Goal: Task Accomplishment & Management: Manage account settings

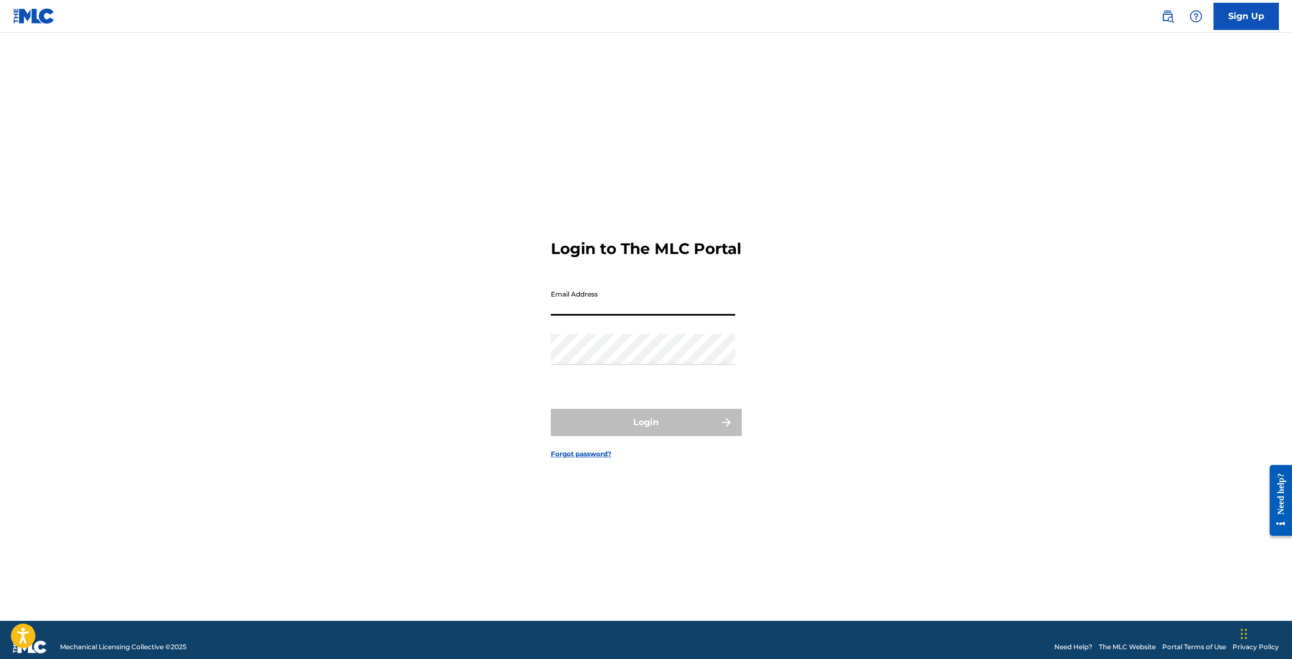
click at [623, 311] on input "Email Address" at bounding box center [643, 300] width 184 height 31
type input "mb@rightsassetmanagement.com"
click at [875, 356] on div "Login to The MLC Portal Email Address mb@rightsassetmanagement.com Password Log…" at bounding box center [647, 340] width 764 height 561
click at [951, 304] on div "Login to The MLC Portal Email Address mb@rightsassetmanagement.com Password Log…" at bounding box center [647, 340] width 764 height 561
click at [440, 380] on div "Login to The MLC Portal Email Address mb@rightsassetmanagement.com Password Log…" at bounding box center [647, 340] width 764 height 561
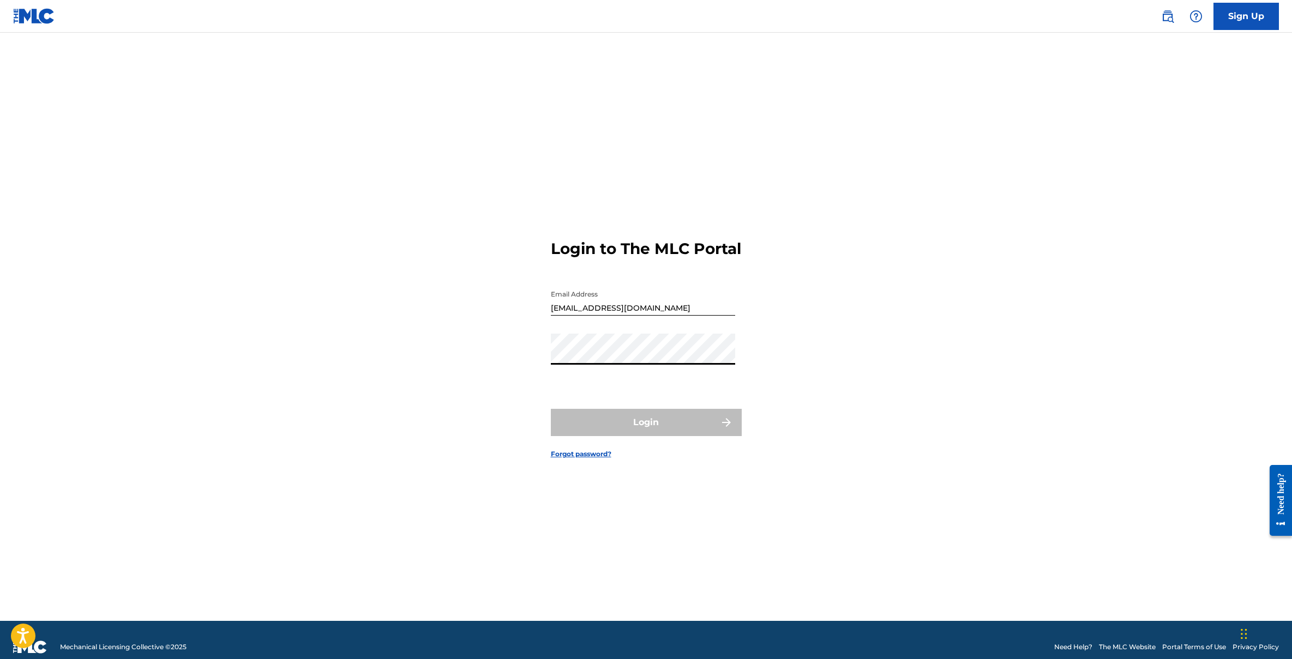
click at [425, 424] on div "Login to The MLC Portal Email Address mb@rightsassetmanagement.com Password Log…" at bounding box center [647, 340] width 764 height 561
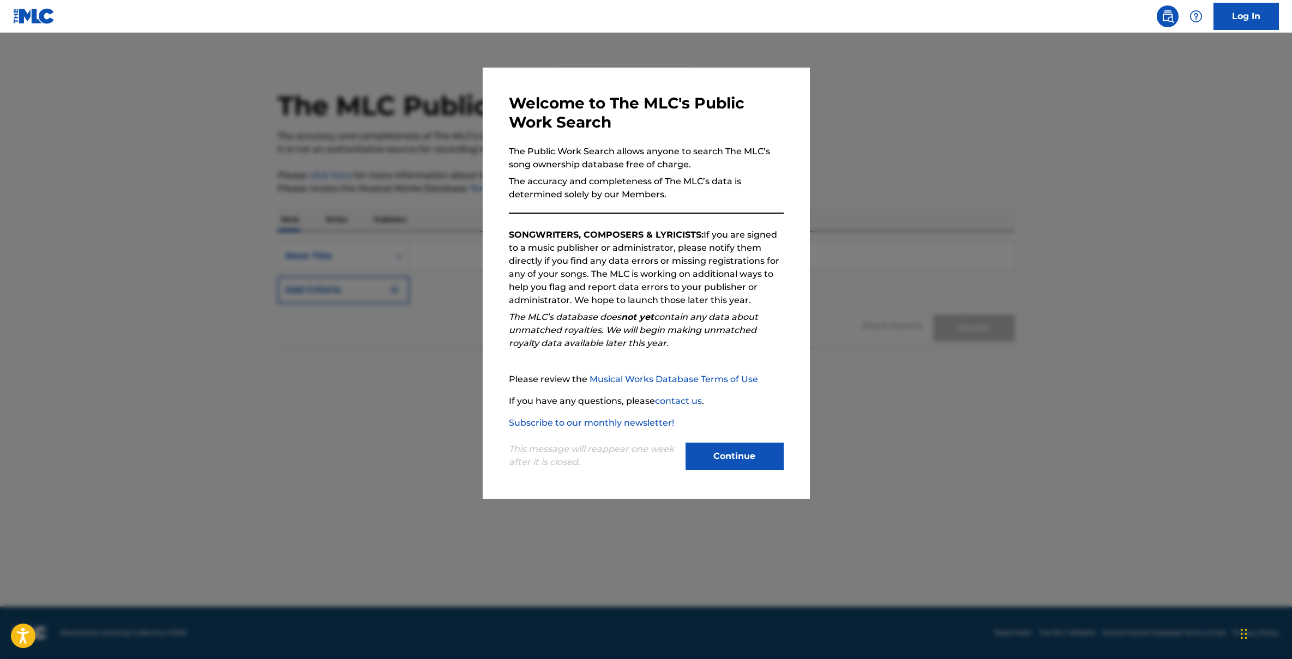
click at [717, 446] on button "Continue" at bounding box center [735, 456] width 98 height 27
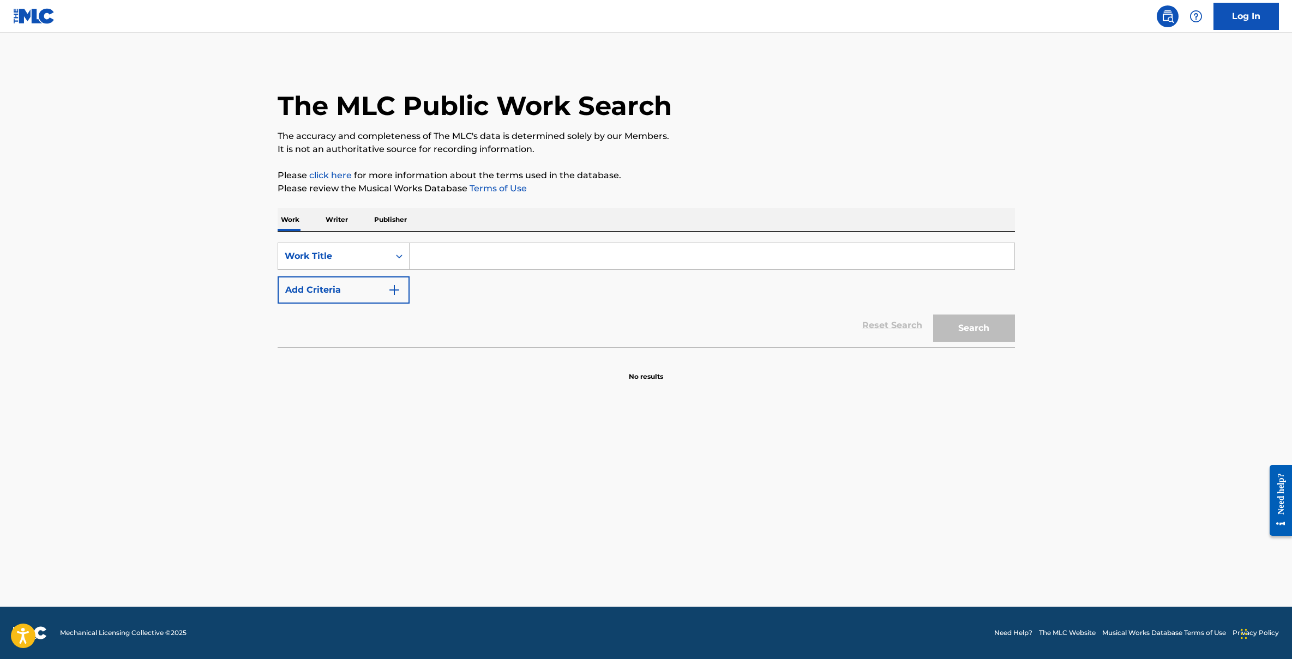
click at [379, 217] on p "Publisher" at bounding box center [390, 219] width 39 height 23
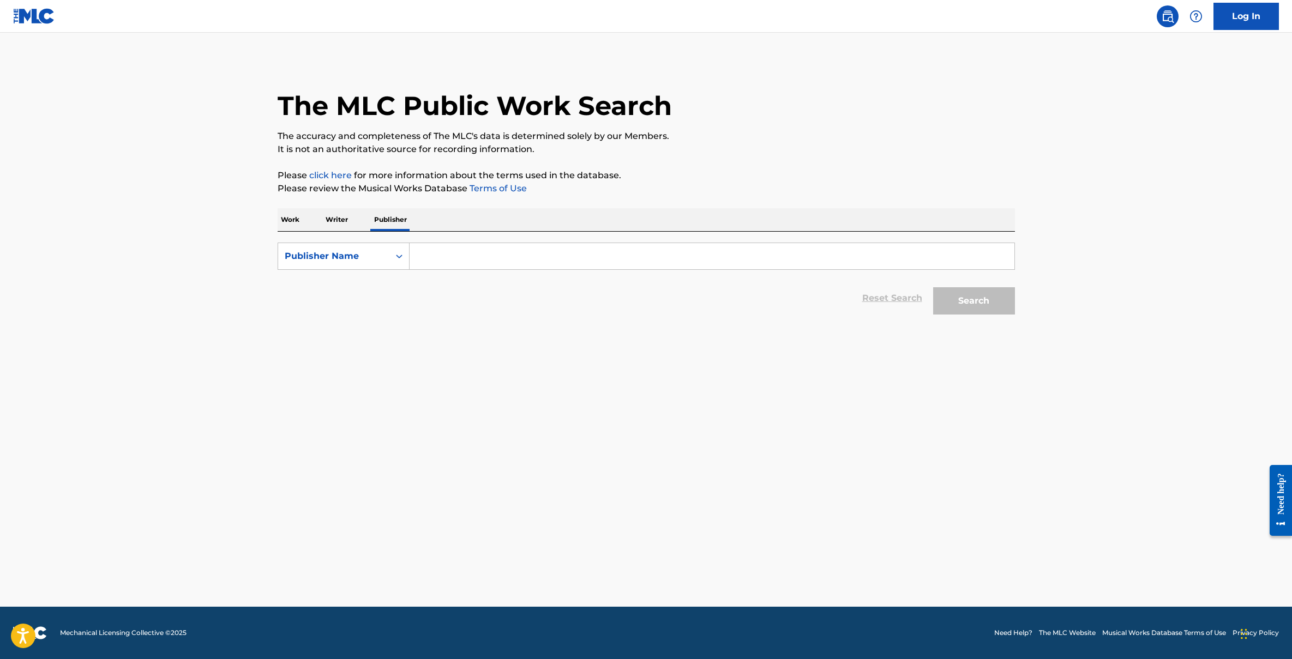
click at [458, 254] on input "Search Form" at bounding box center [712, 256] width 605 height 26
drag, startPoint x: 569, startPoint y: 256, endPoint x: 536, endPoint y: 255, distance: 33.8
click at [536, 255] on input "rights asset management limited" at bounding box center [712, 256] width 605 height 26
click at [933, 287] on button "Search" at bounding box center [974, 300] width 82 height 27
click at [589, 256] on input "rights asset management limited" at bounding box center [712, 256] width 605 height 26
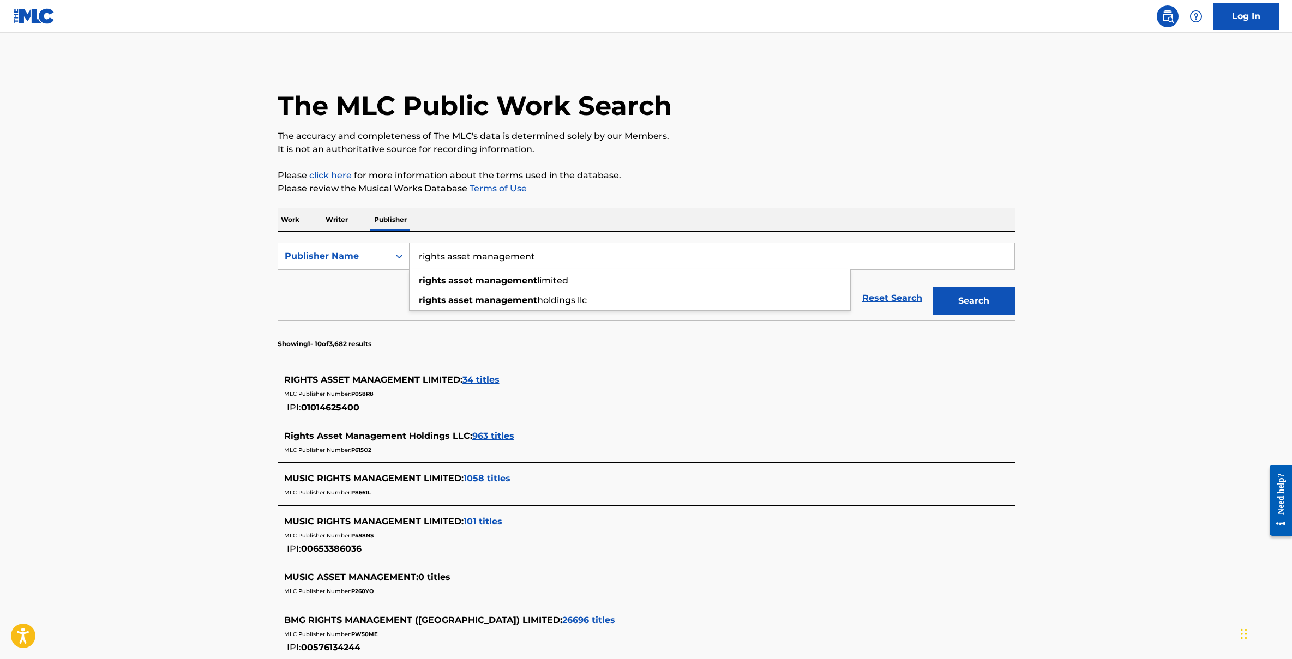
type input "rights asset management"
click at [933, 287] on button "Search" at bounding box center [974, 300] width 82 height 27
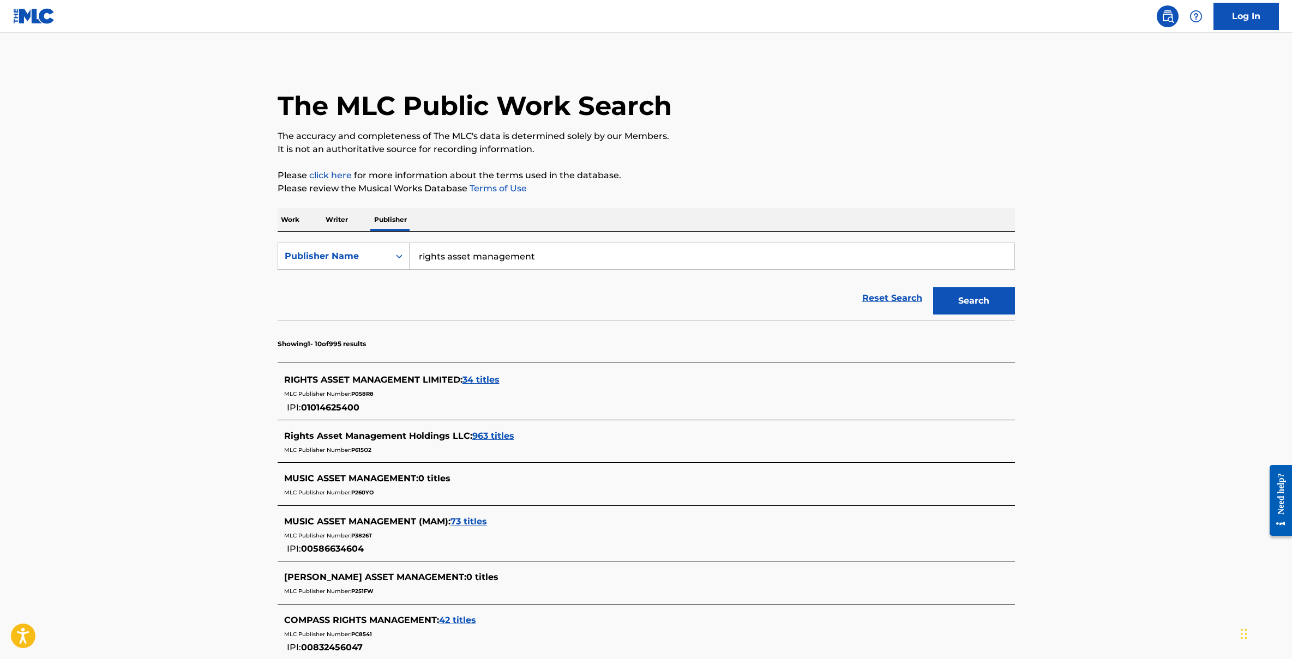
click at [489, 433] on span "963 titles" at bounding box center [493, 436] width 42 height 10
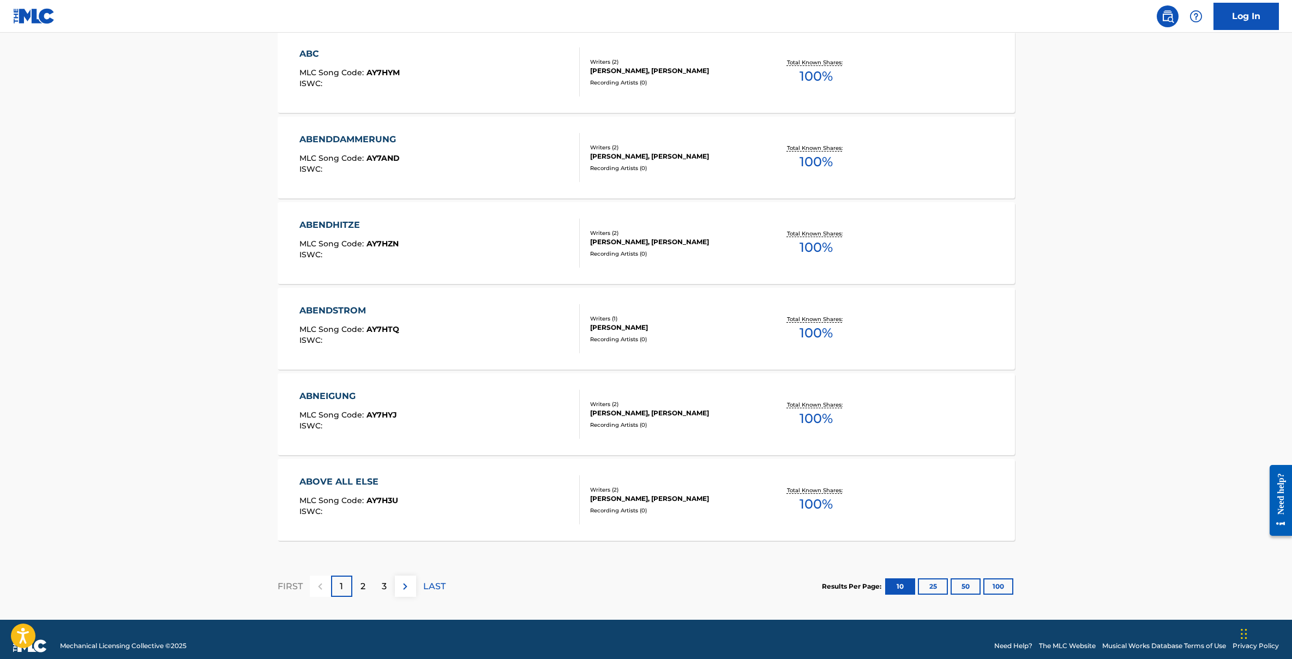
scroll to position [720, 0]
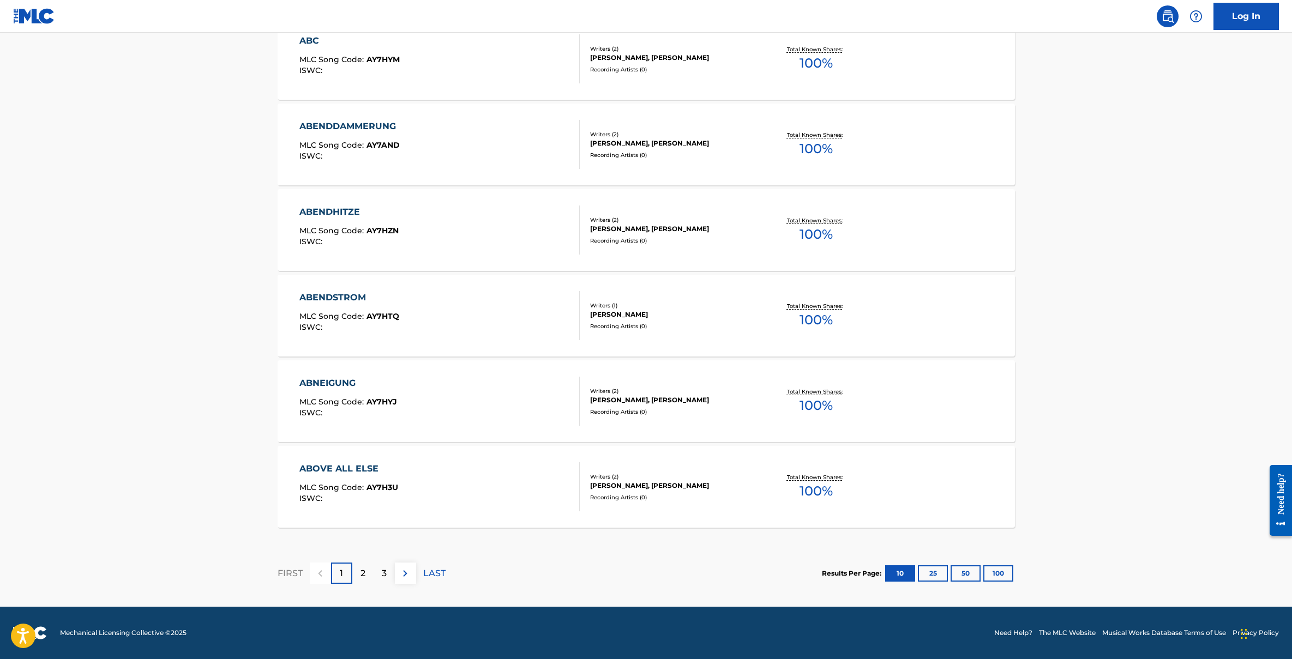
click at [405, 574] on img at bounding box center [405, 573] width 13 height 13
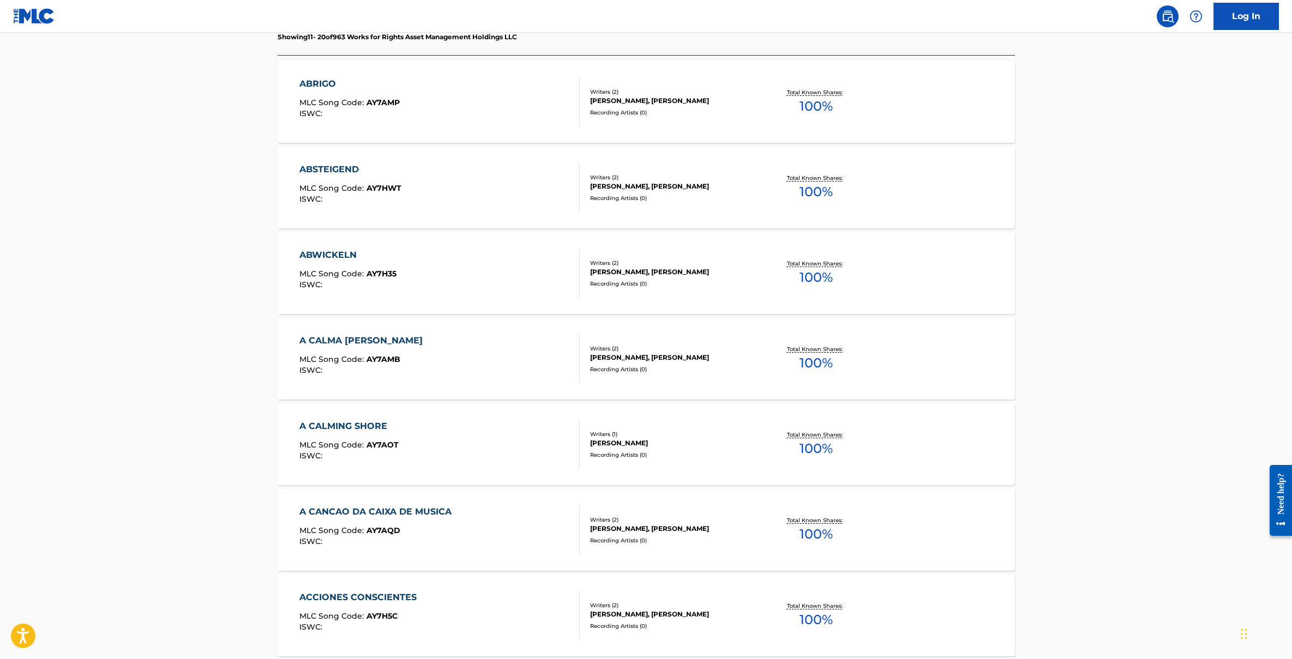
scroll to position [0, 0]
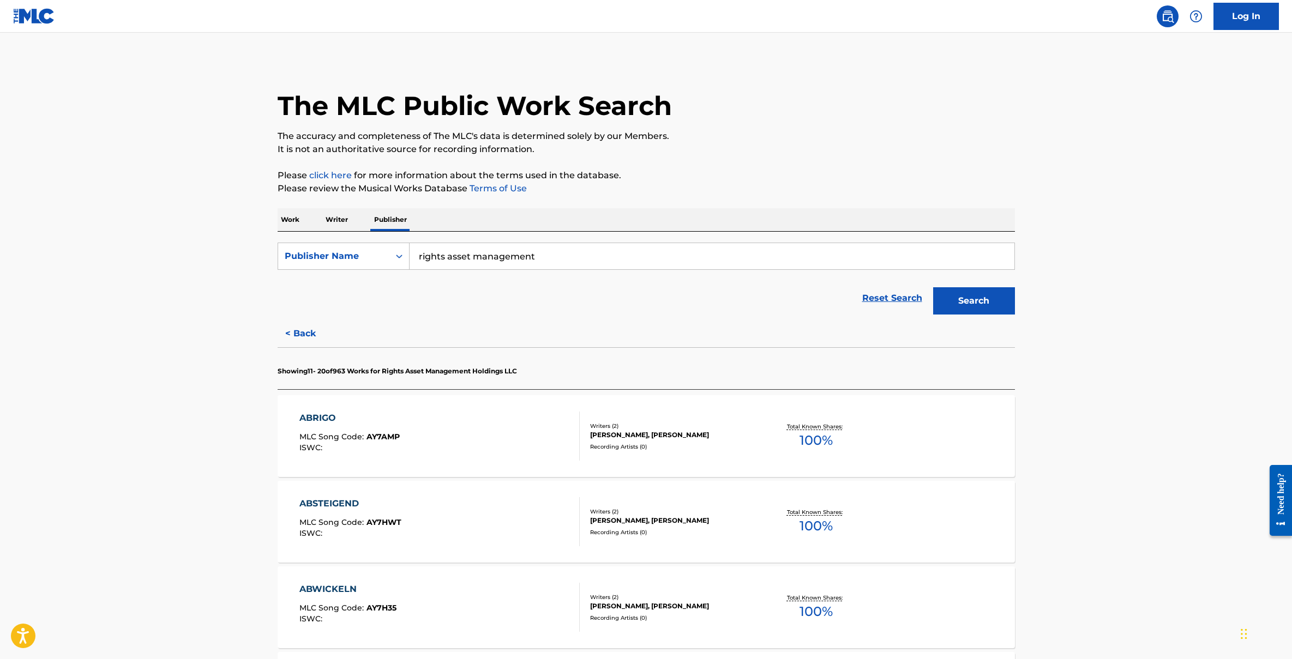
click at [298, 219] on p "Work" at bounding box center [290, 219] width 25 height 23
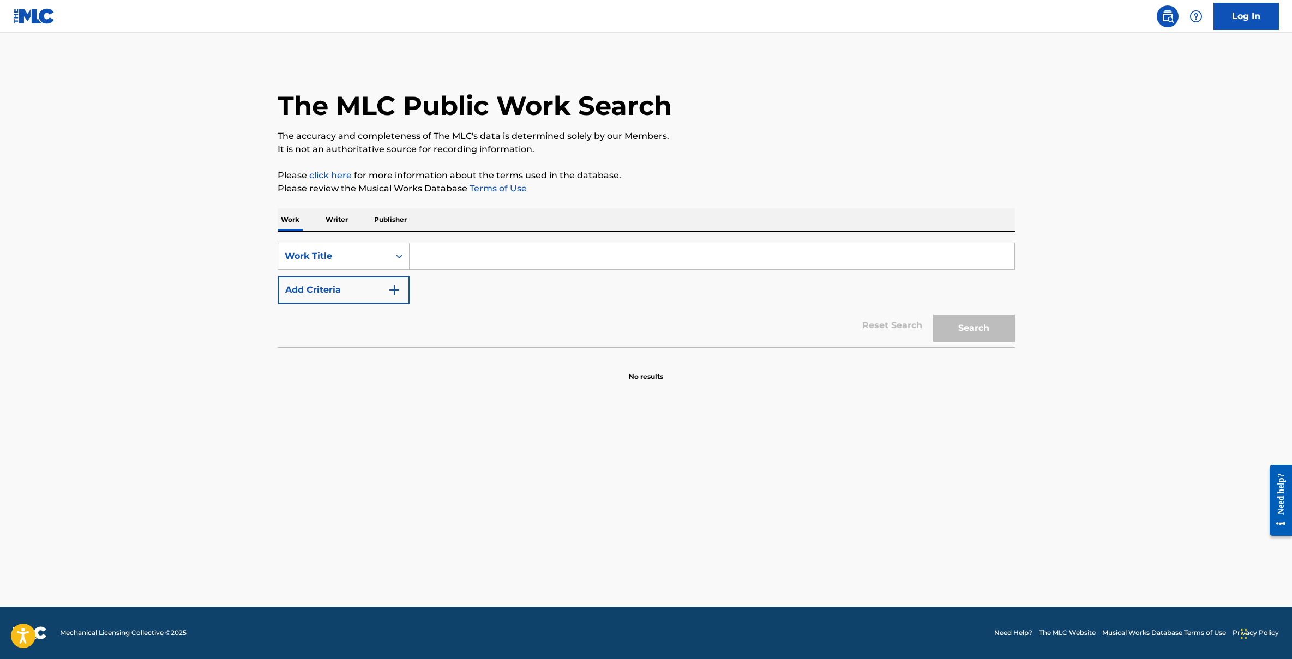
click at [471, 251] on input "Search Form" at bounding box center [712, 256] width 605 height 26
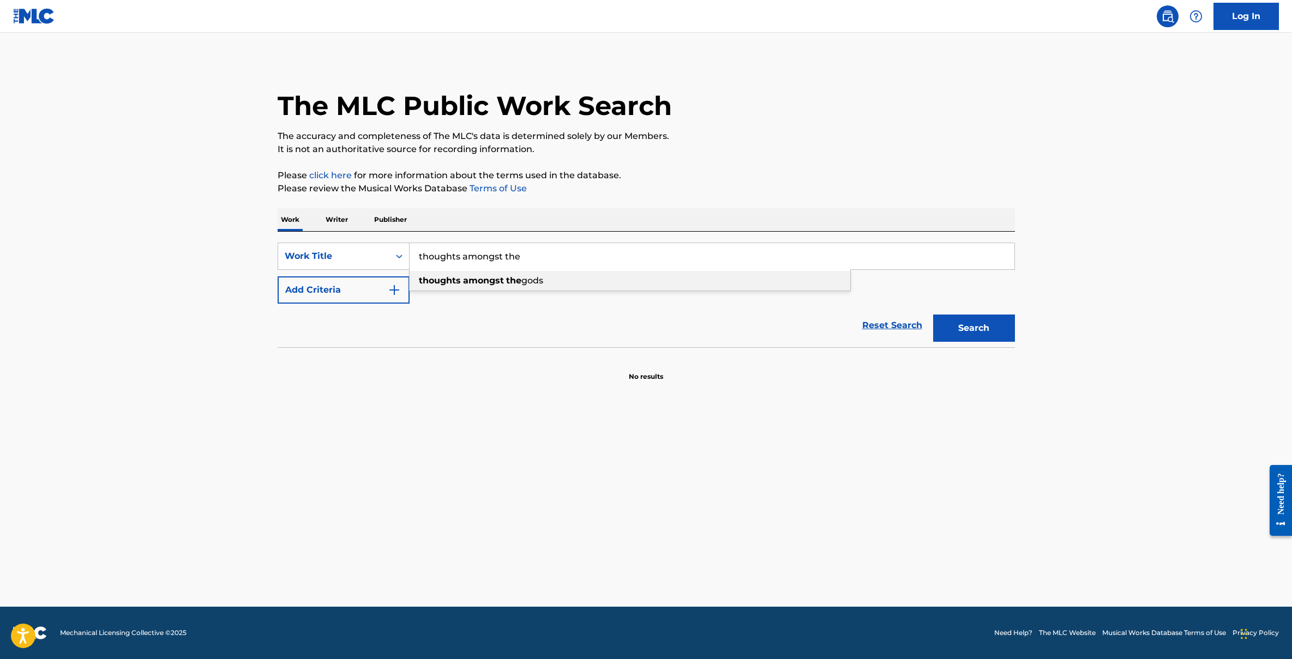
click at [467, 283] on strong "amongst" at bounding box center [483, 280] width 41 height 10
type input "thoughts amongst the gods"
click at [692, 475] on main "The MLC Public Work Search The accuracy and completeness of The MLC's data is d…" at bounding box center [646, 320] width 1292 height 574
click at [945, 332] on button "Search" at bounding box center [974, 328] width 82 height 27
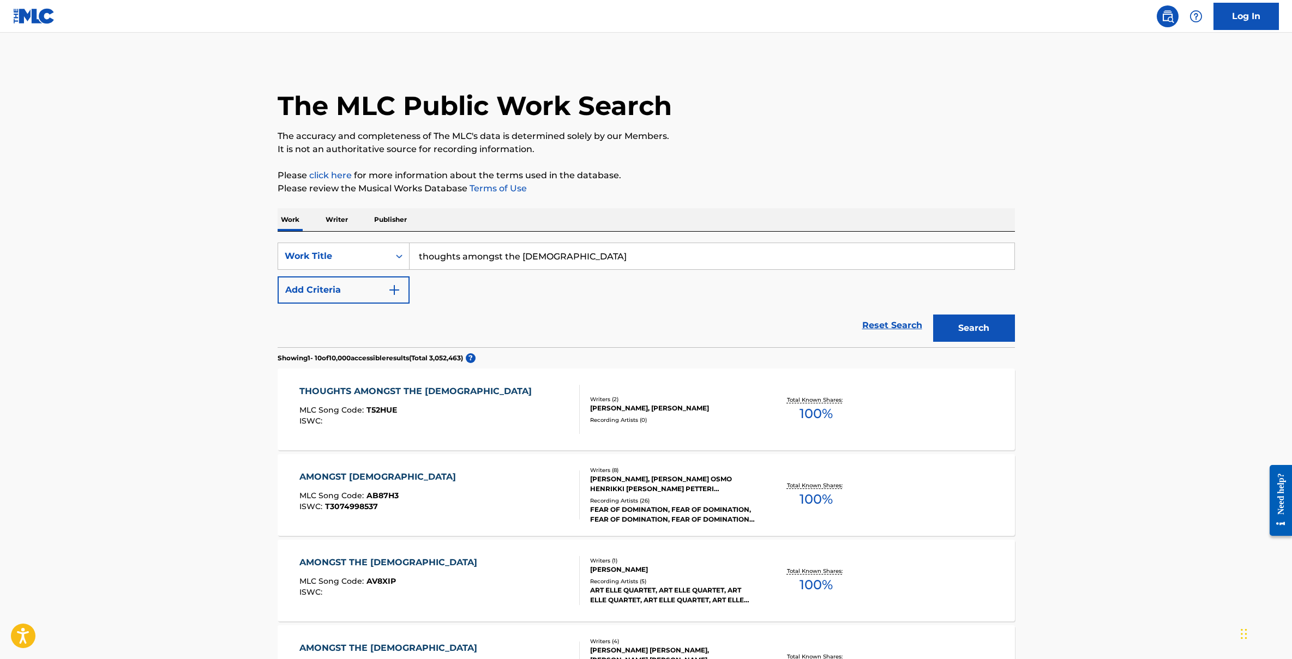
click at [403, 389] on div "THOUGHTS AMONGST THE [DEMOGRAPHIC_DATA]" at bounding box center [418, 391] width 238 height 13
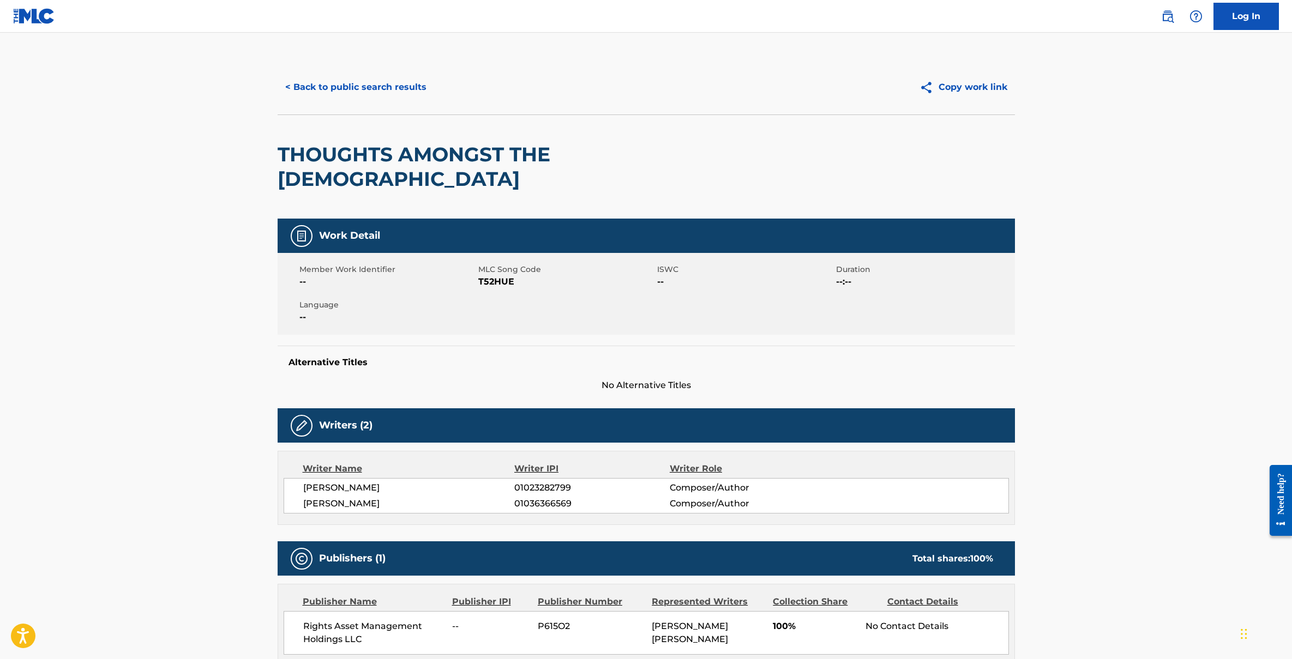
click at [38, 19] on img at bounding box center [34, 16] width 42 height 16
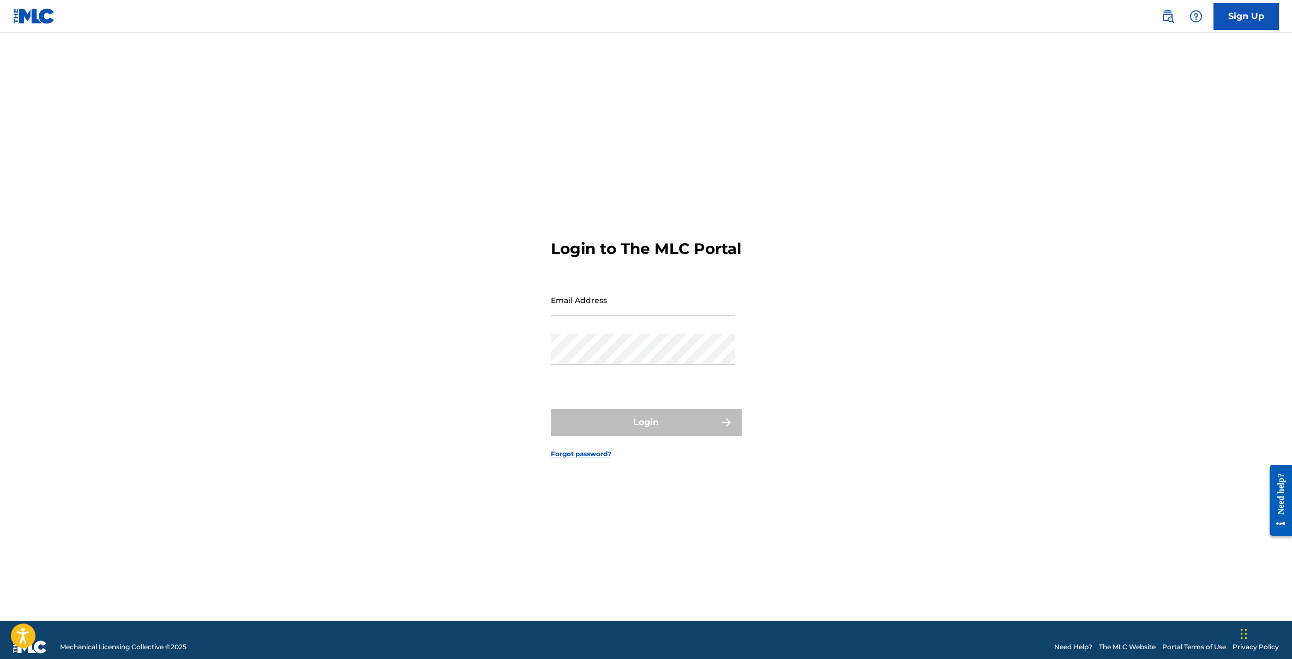
click at [614, 314] on input "Email Address" at bounding box center [643, 300] width 184 height 31
type input "mb@rightsassetmanagement.com"
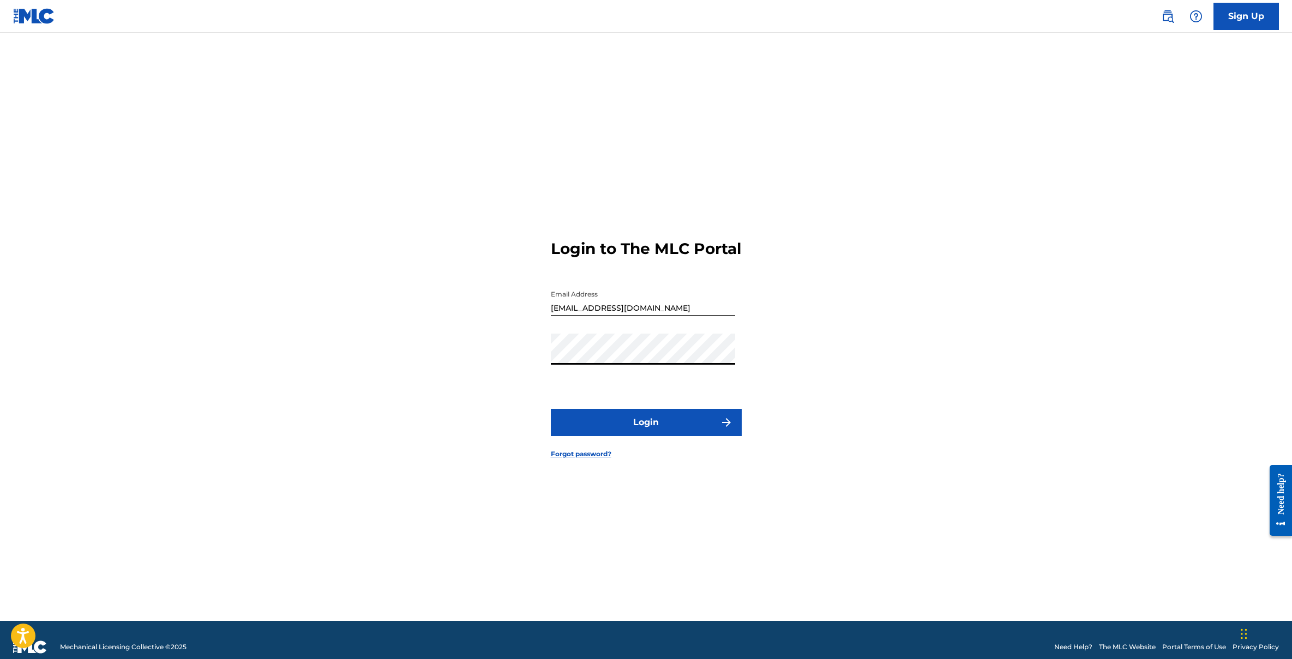
click at [689, 429] on button "Login" at bounding box center [646, 422] width 191 height 27
click at [656, 433] on button "Login" at bounding box center [646, 422] width 191 height 27
click at [649, 432] on button "Login" at bounding box center [646, 422] width 191 height 27
click at [615, 316] on input "mb@rightsassetmanagement.com" at bounding box center [643, 300] width 184 height 31
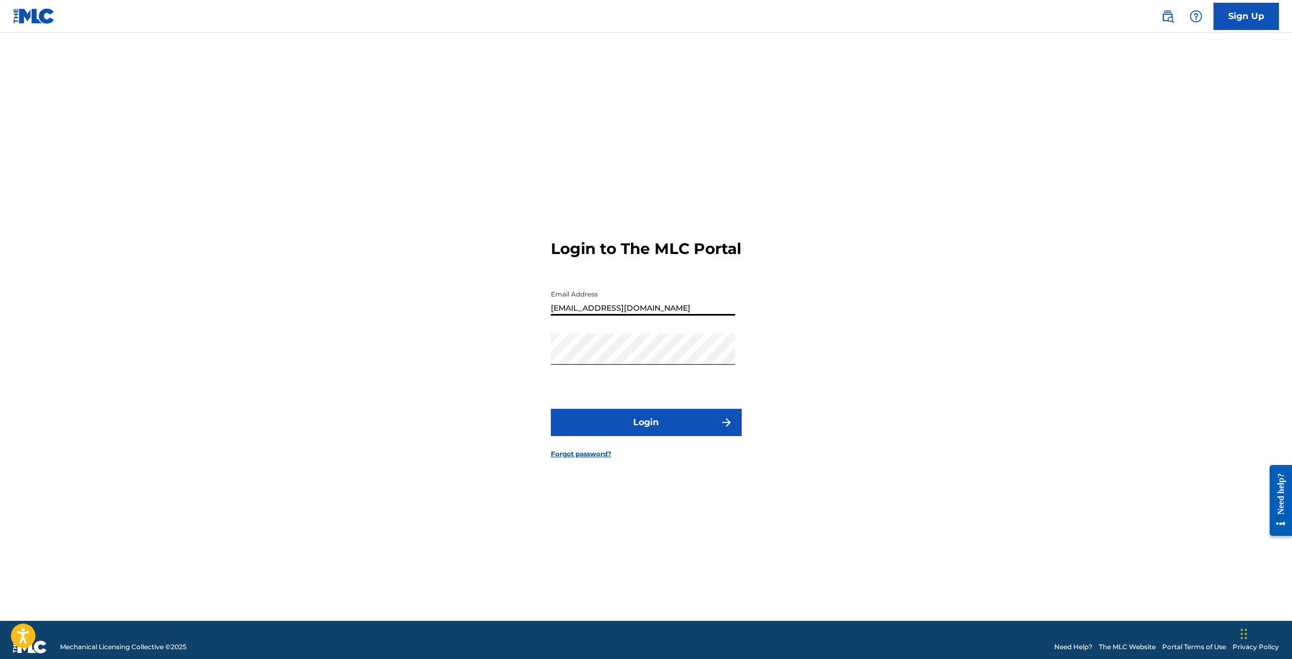
click at [615, 316] on input "mb@rightsassetmanagement.com" at bounding box center [643, 300] width 184 height 31
click at [592, 459] on link "Forgot password?" at bounding box center [581, 454] width 61 height 10
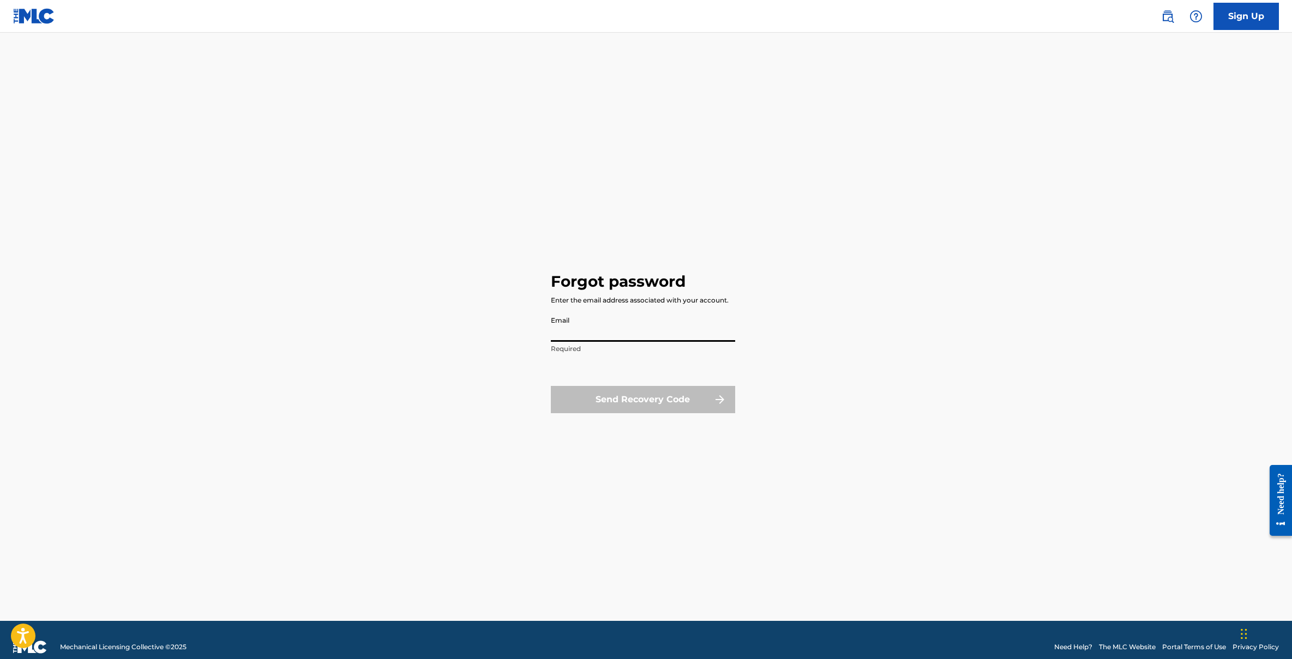
click at [592, 328] on input "Email" at bounding box center [643, 326] width 184 height 31
click at [877, 299] on div "Forgot password Enter the email address associated with your account. Email Req…" at bounding box center [647, 340] width 764 height 561
click at [572, 334] on input "Email" at bounding box center [643, 326] width 184 height 31
paste input "mb@rightsassetmanagement.com"
type input "mb@rightsassetmanagement.com"
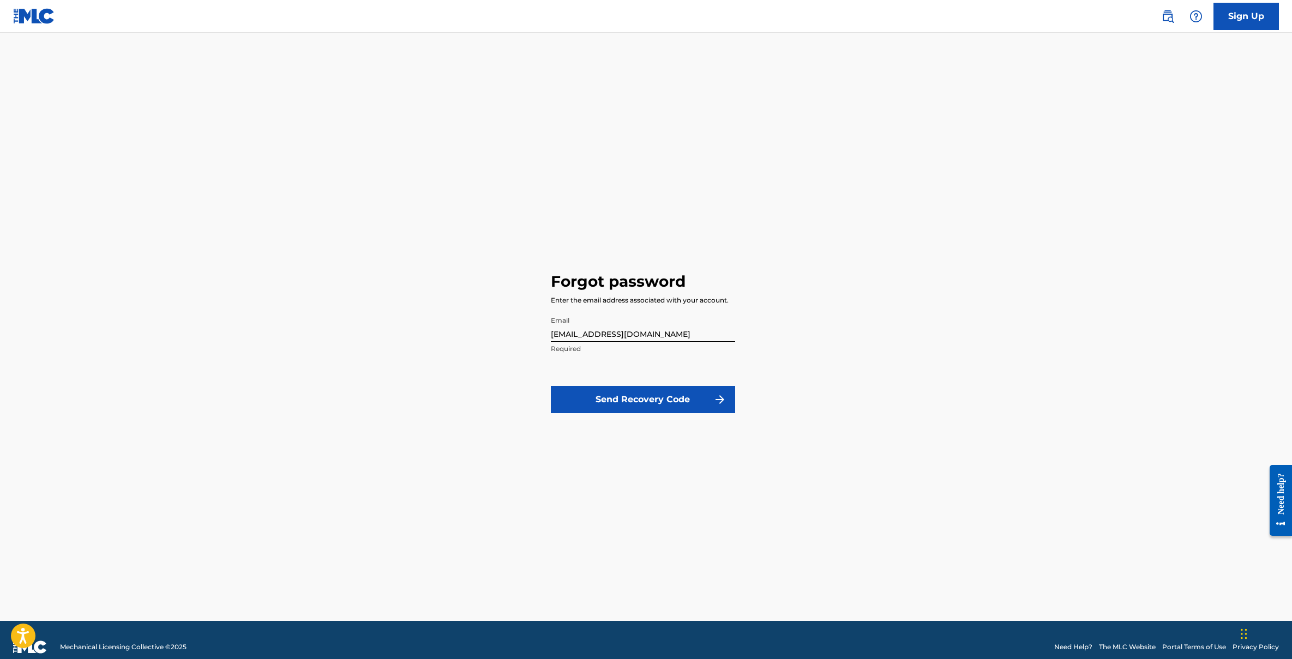
click at [679, 403] on button "Send Recovery Code" at bounding box center [643, 399] width 184 height 27
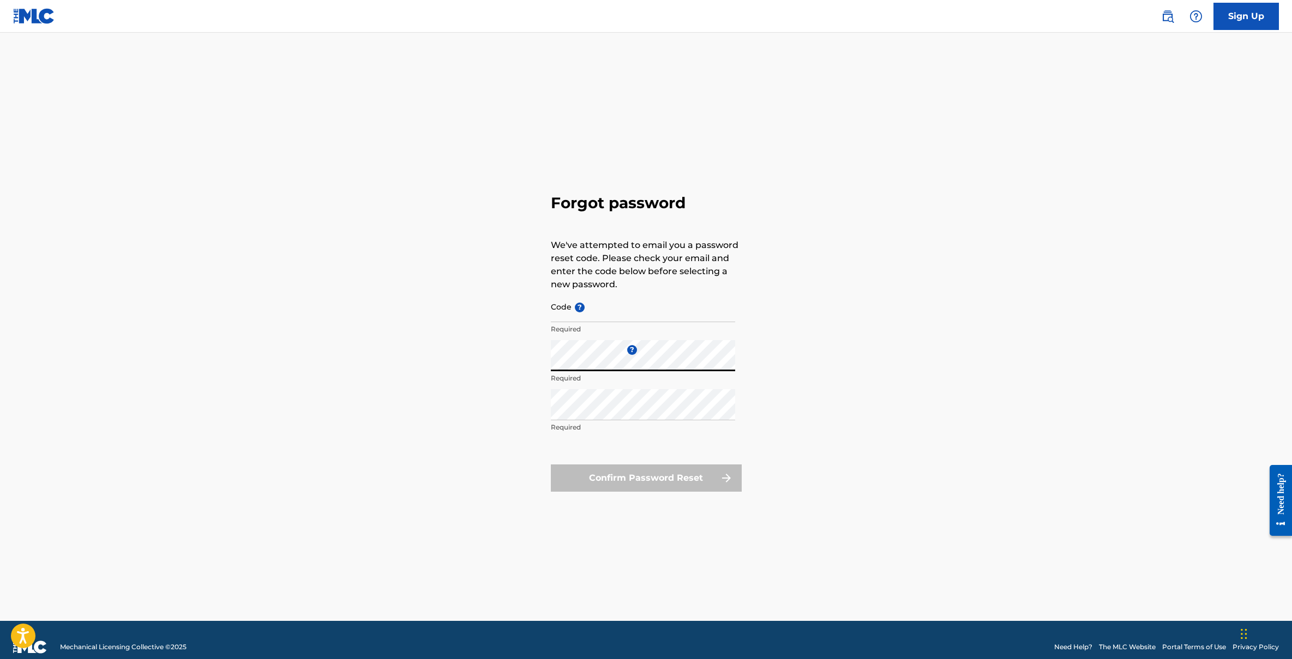
click at [897, 293] on div "Forgot password We've attempted to email you a password reset code. Please chec…" at bounding box center [647, 340] width 764 height 561
click at [512, 389] on div "Forgot password We've attempted to email you a password reset code. Please chec…" at bounding box center [647, 340] width 764 height 561
click at [472, 436] on div "Forgot password We've attempted to email you a password reset code. Please chec…" at bounding box center [647, 340] width 764 height 561
click at [566, 319] on input "Code ?" at bounding box center [643, 306] width 184 height 31
paste input "FP_22f896250de084b6b07697e0fbc7"
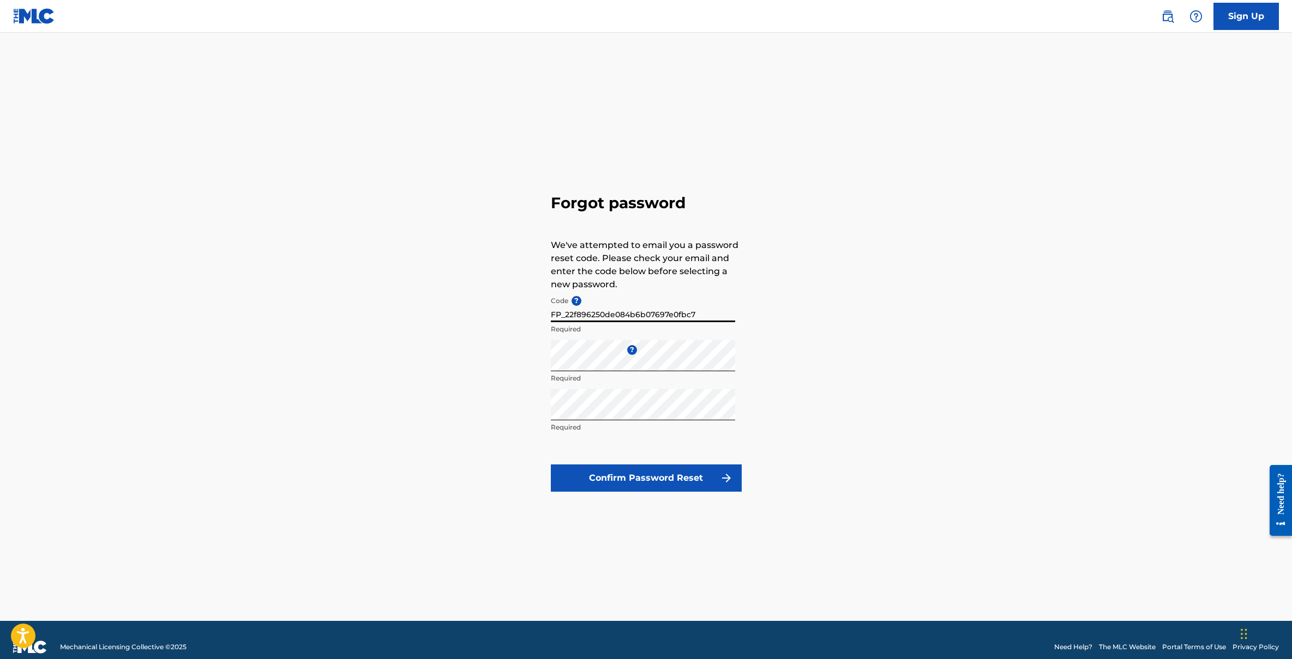
type input "FP_22f896250de084b6b07697e0fbc7"
click at [668, 484] on button "Confirm Password Reset" at bounding box center [646, 478] width 191 height 27
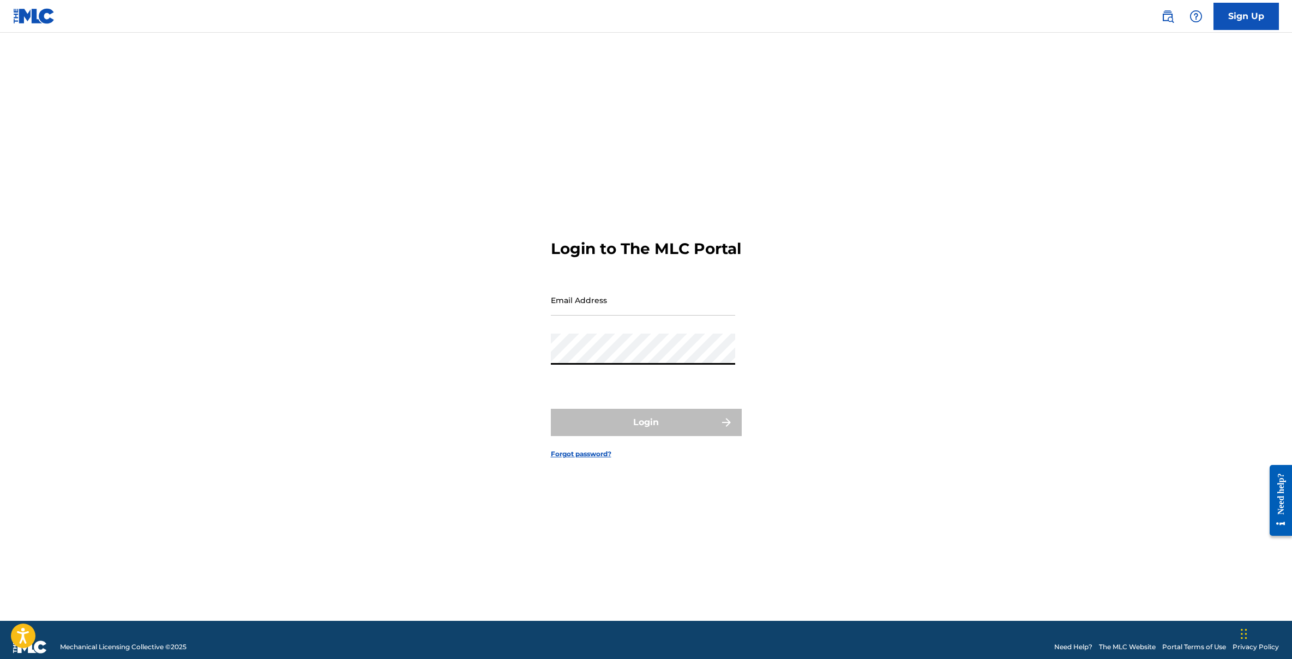
click at [614, 314] on input "Email Address" at bounding box center [643, 300] width 184 height 31
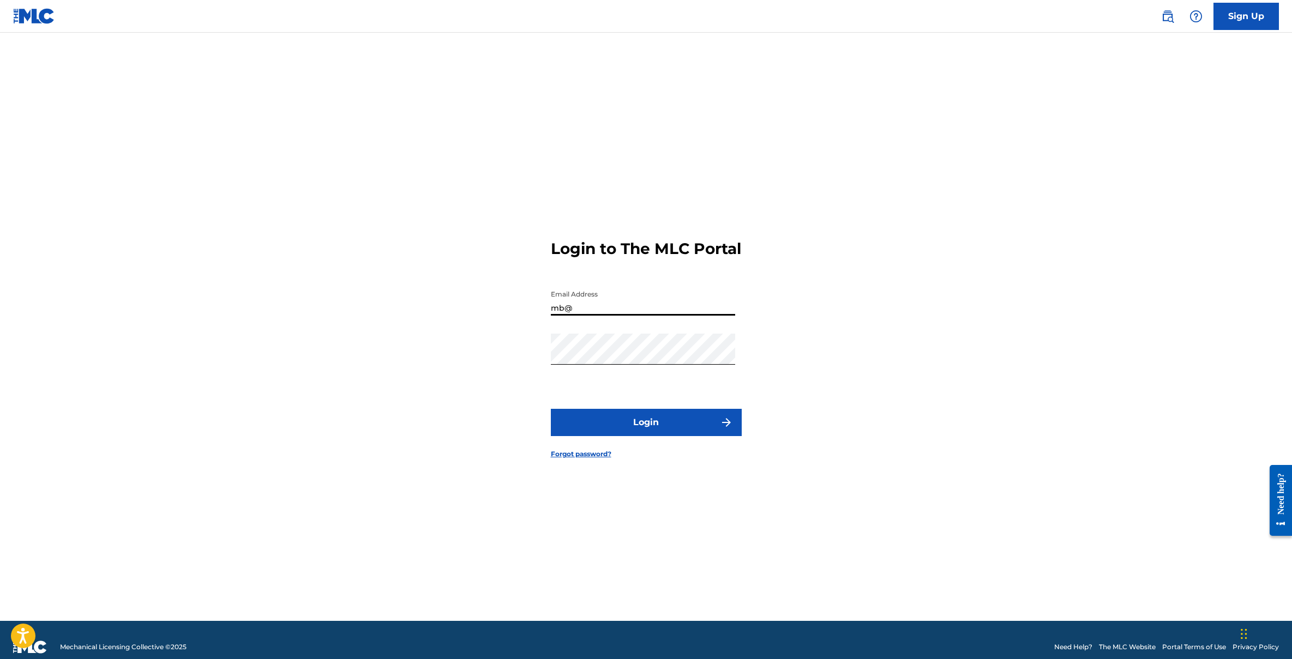
type input "mb@rightsassetmanagement.com"
click at [631, 435] on button "Login" at bounding box center [646, 422] width 191 height 27
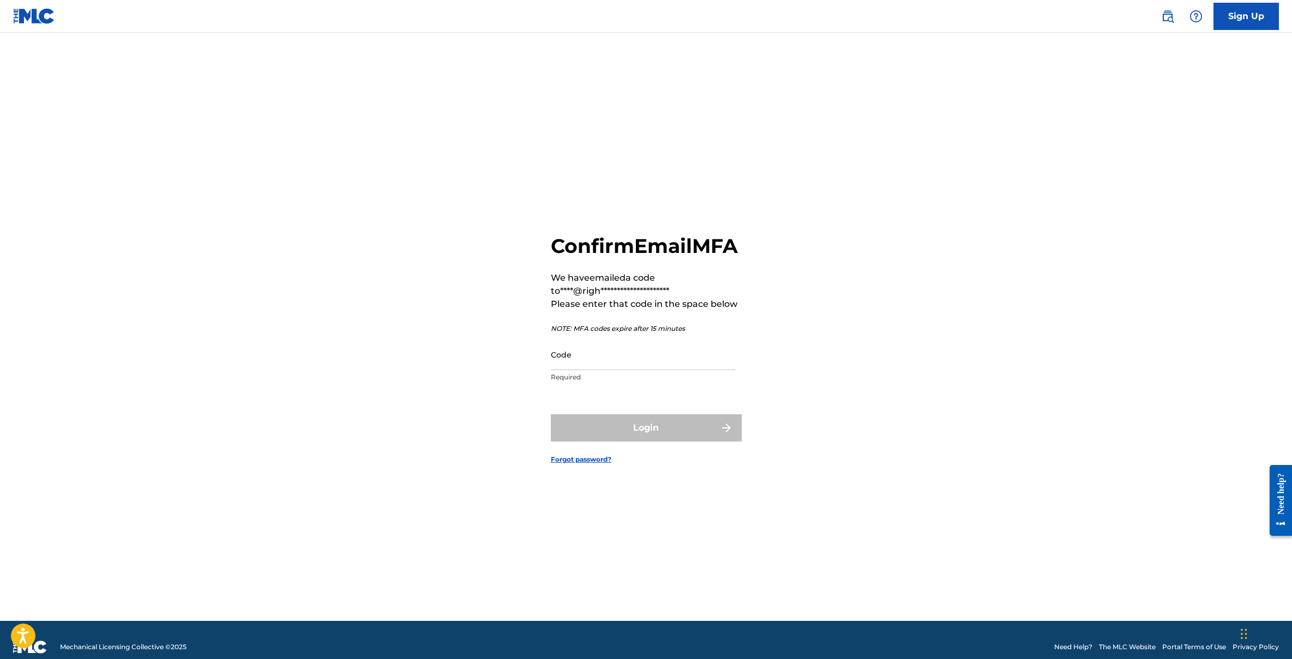
click at [602, 370] on input "Code" at bounding box center [643, 354] width 184 height 31
click at [994, 420] on div "**********" at bounding box center [647, 340] width 764 height 561
click at [581, 370] on input "Code" at bounding box center [643, 354] width 184 height 31
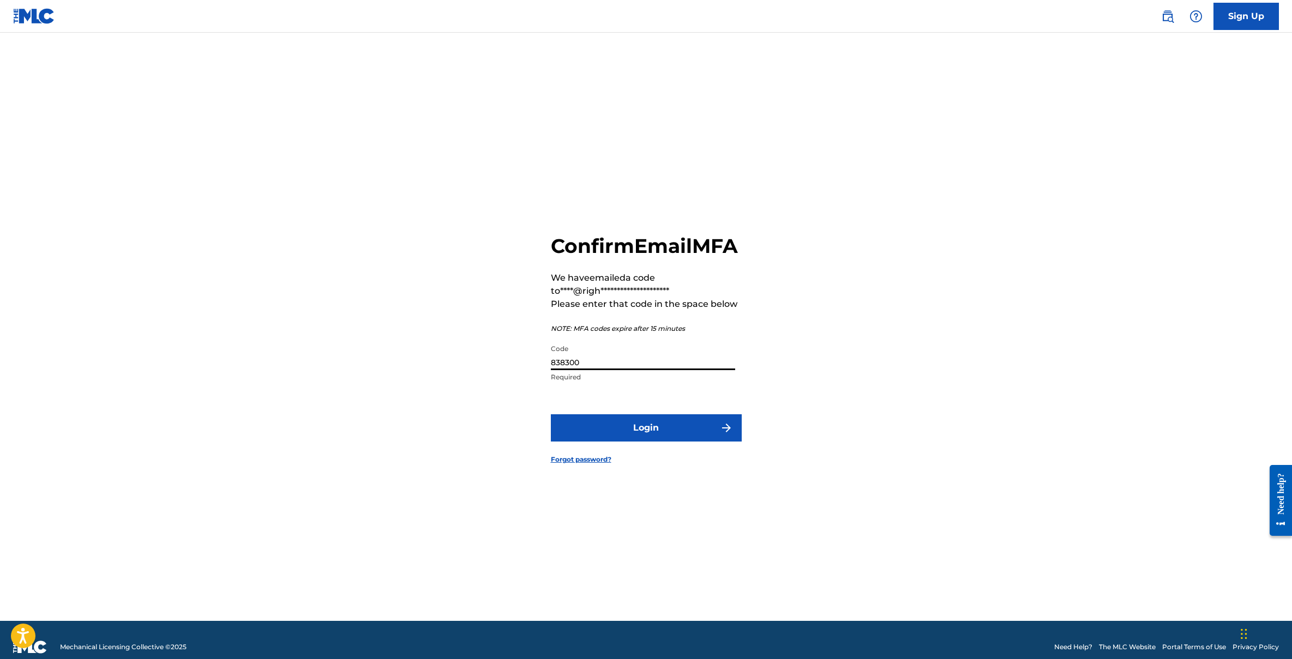
type input "838300"
click at [649, 436] on button "Login" at bounding box center [646, 428] width 191 height 27
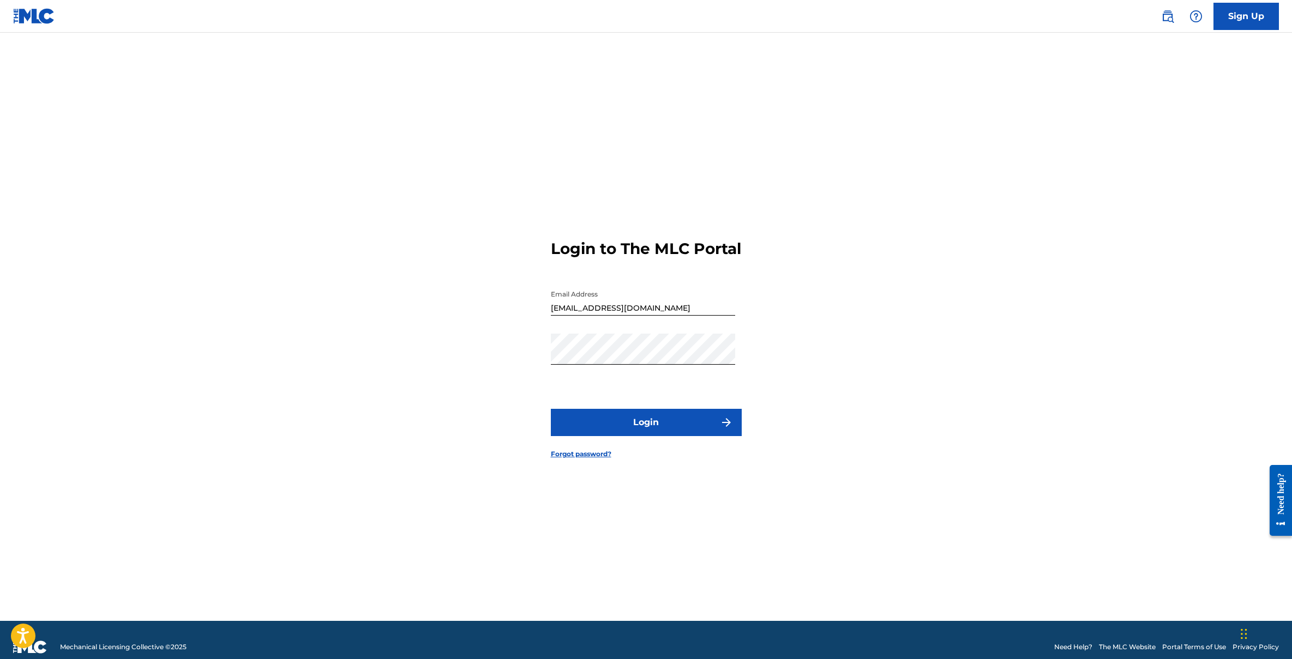
click at [626, 430] on button "Login" at bounding box center [646, 422] width 191 height 27
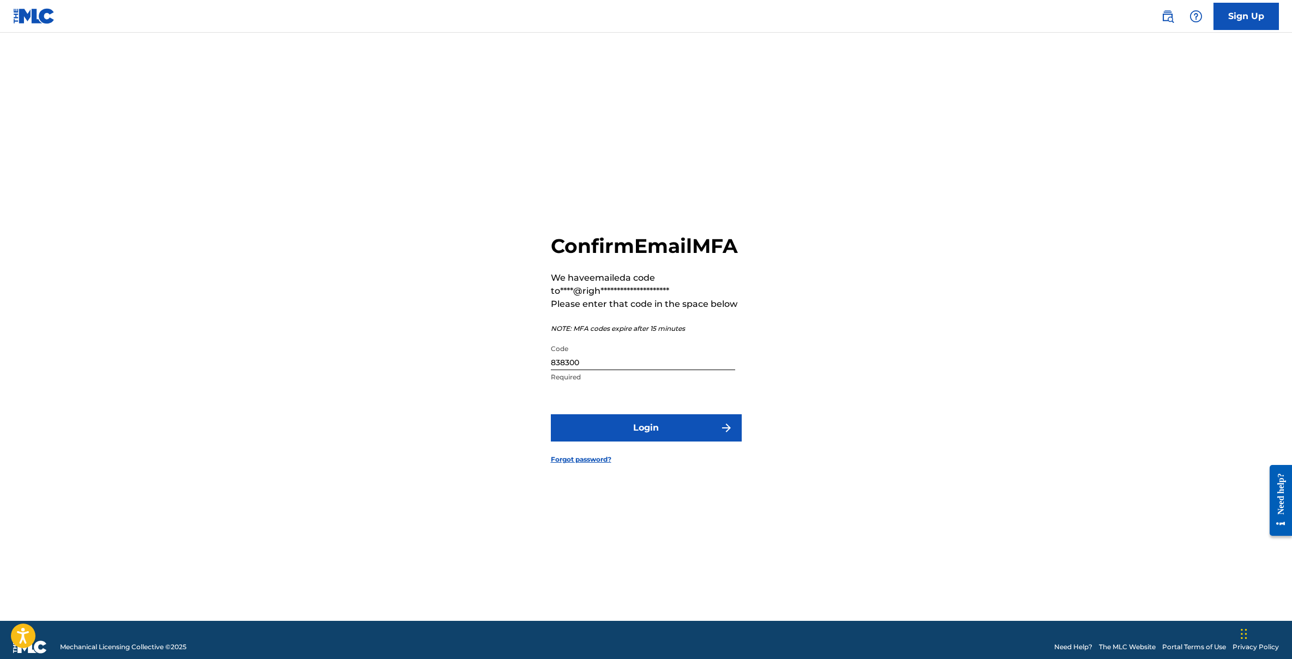
click at [603, 370] on input "838300" at bounding box center [643, 354] width 184 height 31
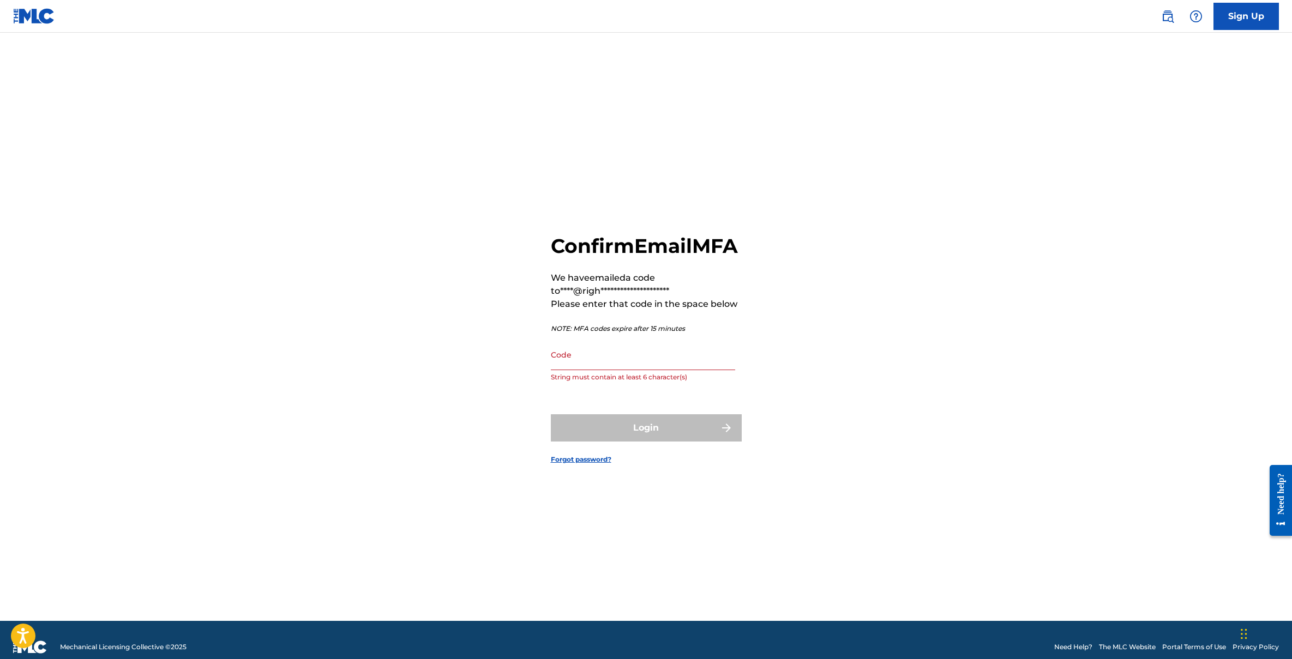
click at [616, 370] on input "Code" at bounding box center [643, 354] width 184 height 31
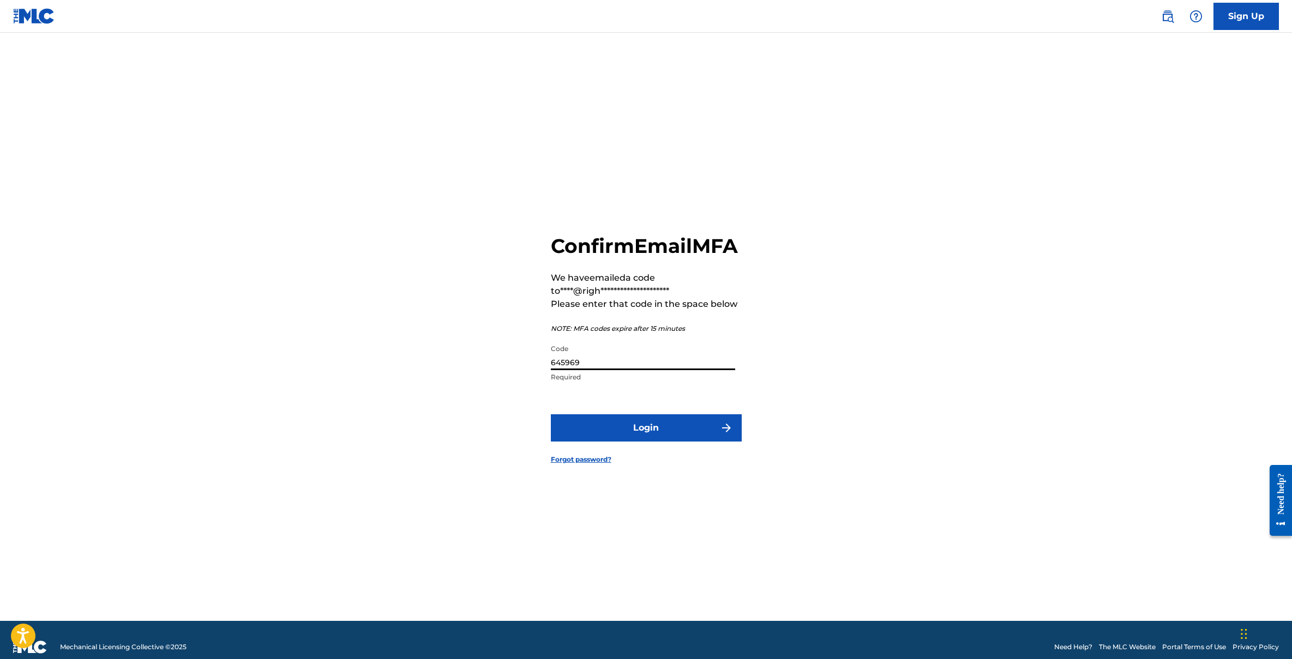
type input "645969"
click at [691, 440] on button "Login" at bounding box center [646, 428] width 191 height 27
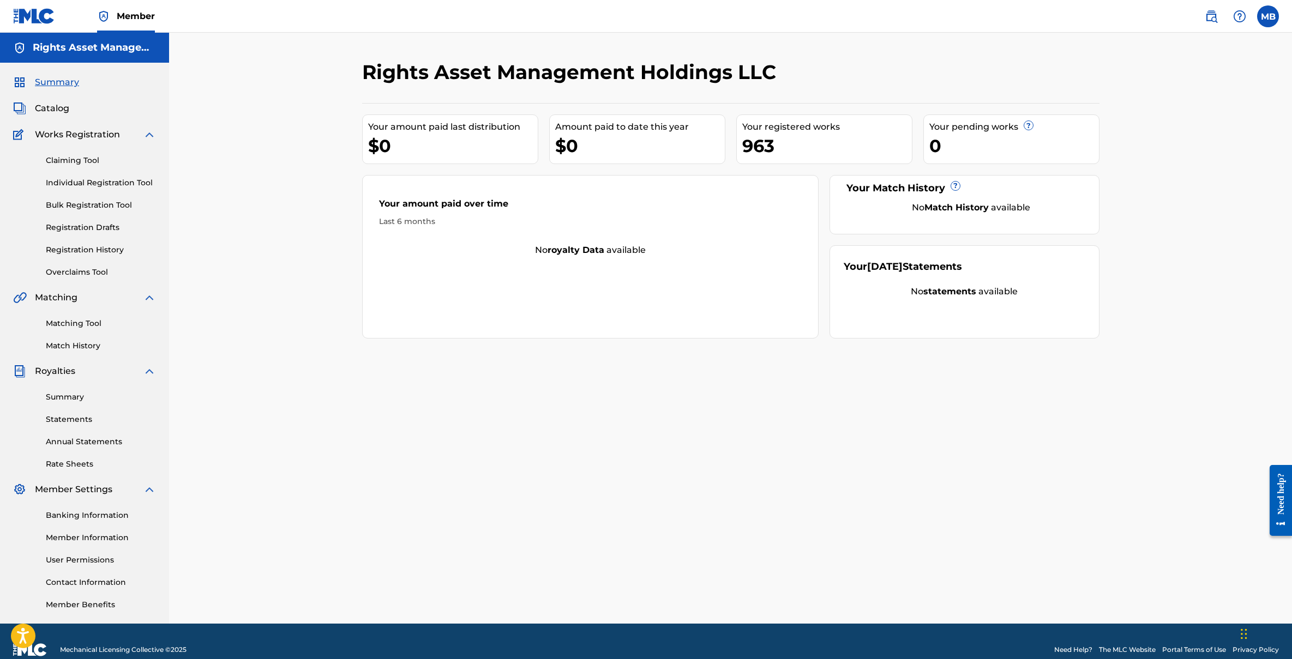
scroll to position [17, 0]
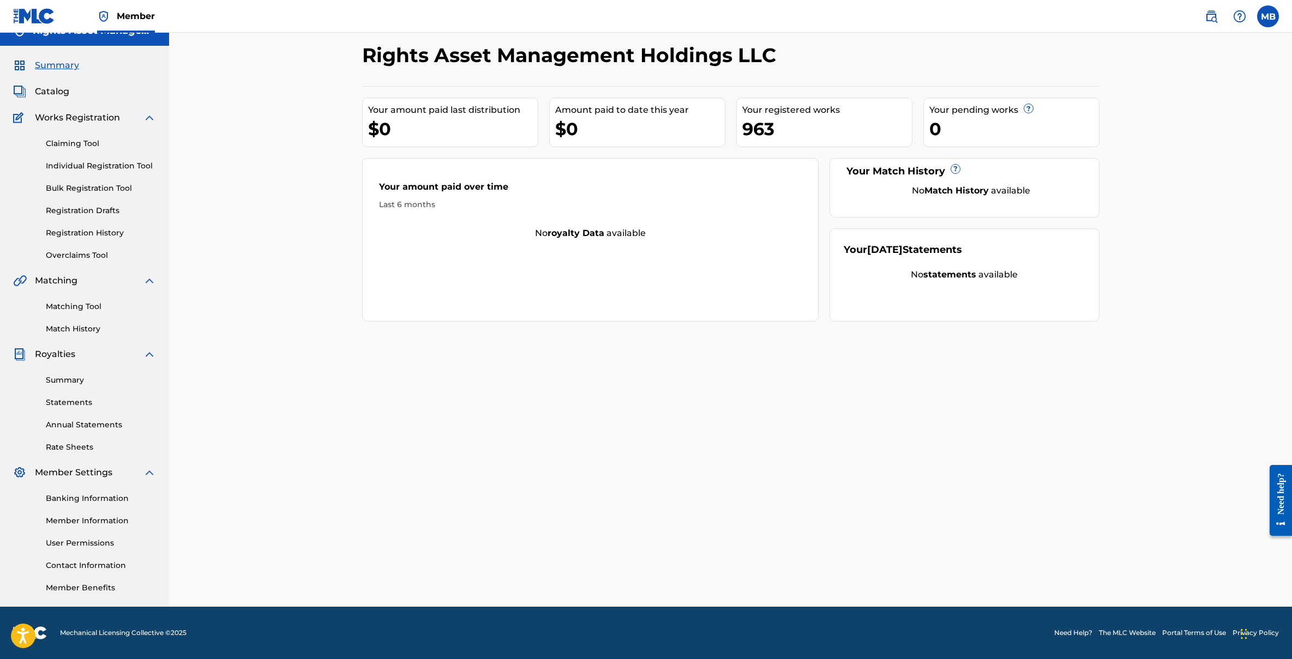
click at [97, 523] on link "Member Information" at bounding box center [101, 520] width 110 height 11
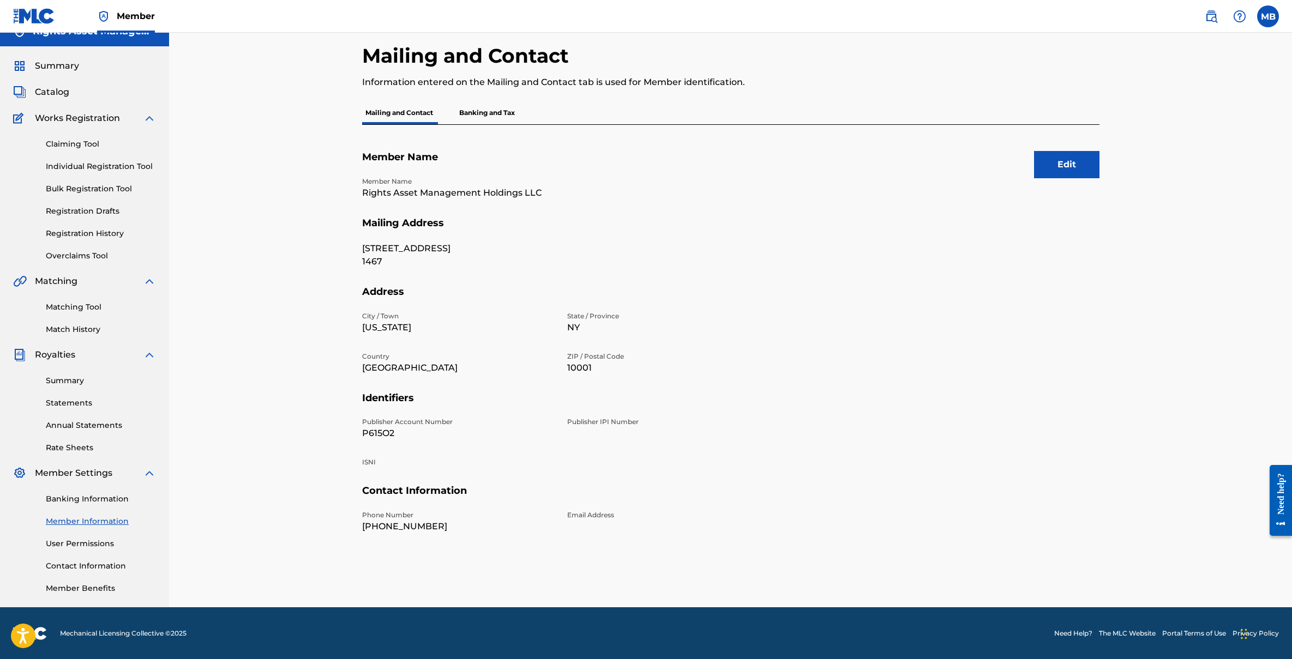
scroll to position [17, 0]
click at [87, 544] on link "User Permissions" at bounding box center [101, 543] width 110 height 11
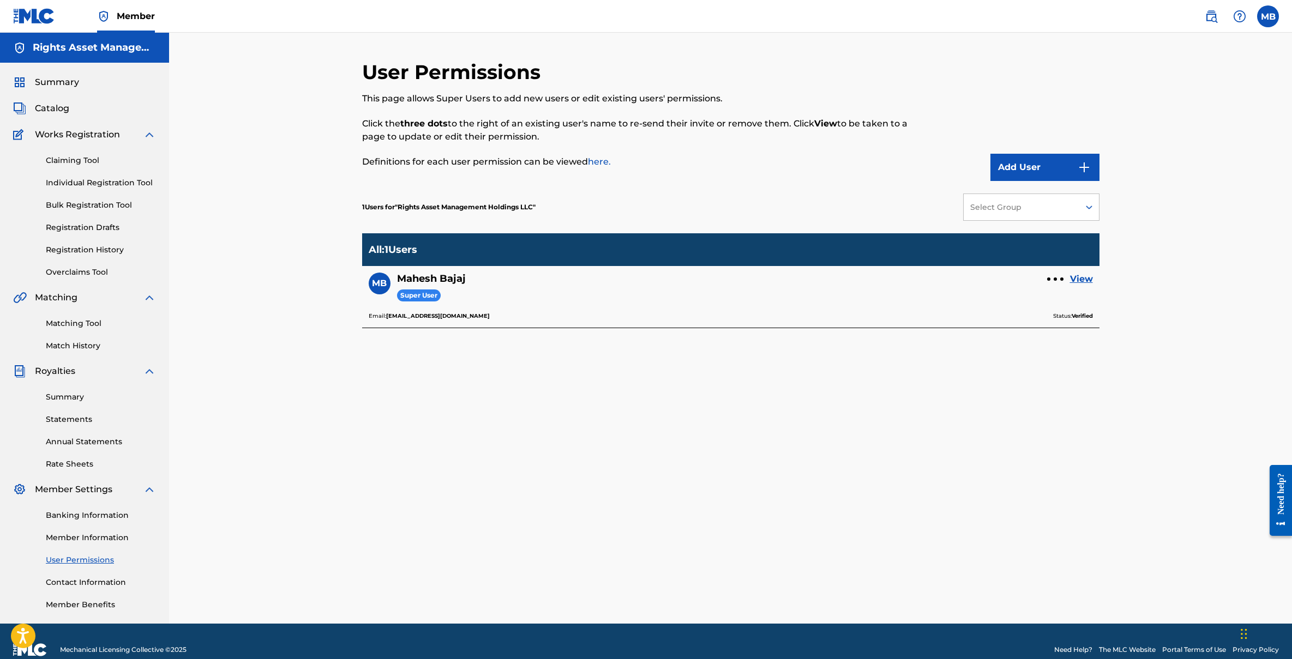
click at [1039, 167] on button "Add User" at bounding box center [1045, 167] width 109 height 27
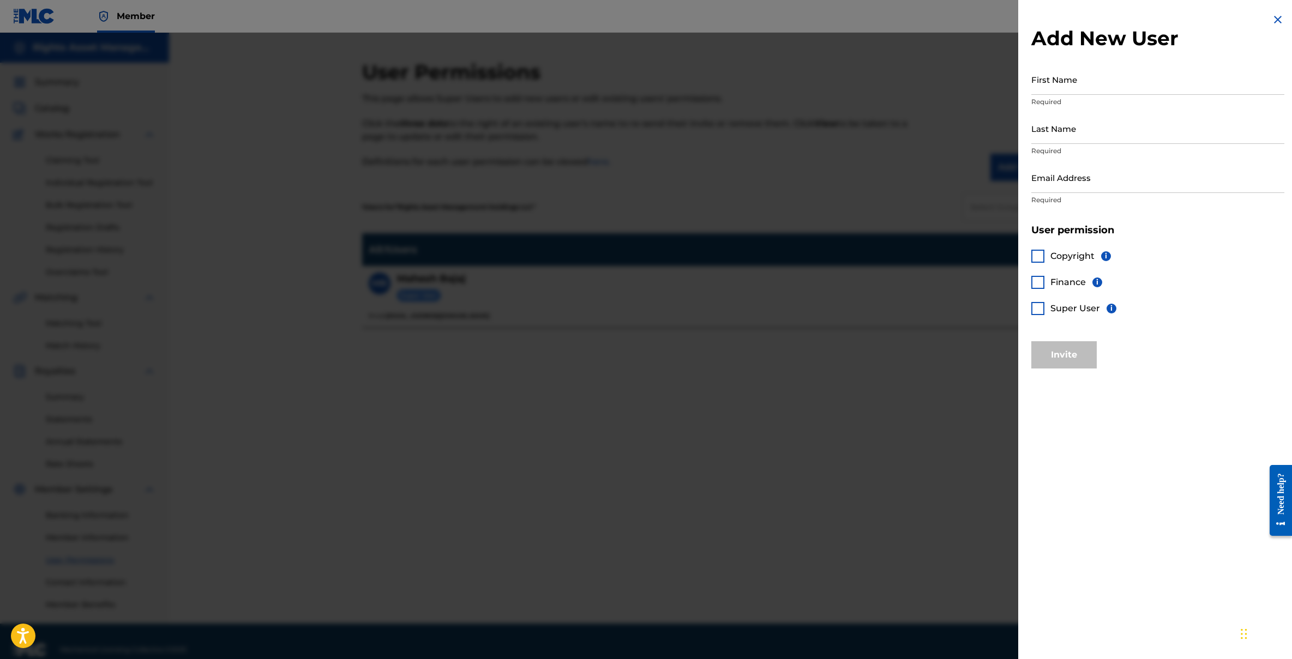
click at [1088, 86] on input "First Name" at bounding box center [1157, 79] width 253 height 31
type input "[PERSON_NAME]"
type input "Marsden"
click at [1054, 182] on input "Email Address" at bounding box center [1157, 177] width 253 height 31
type input "[PERSON_NAME][EMAIL_ADDRESS]"
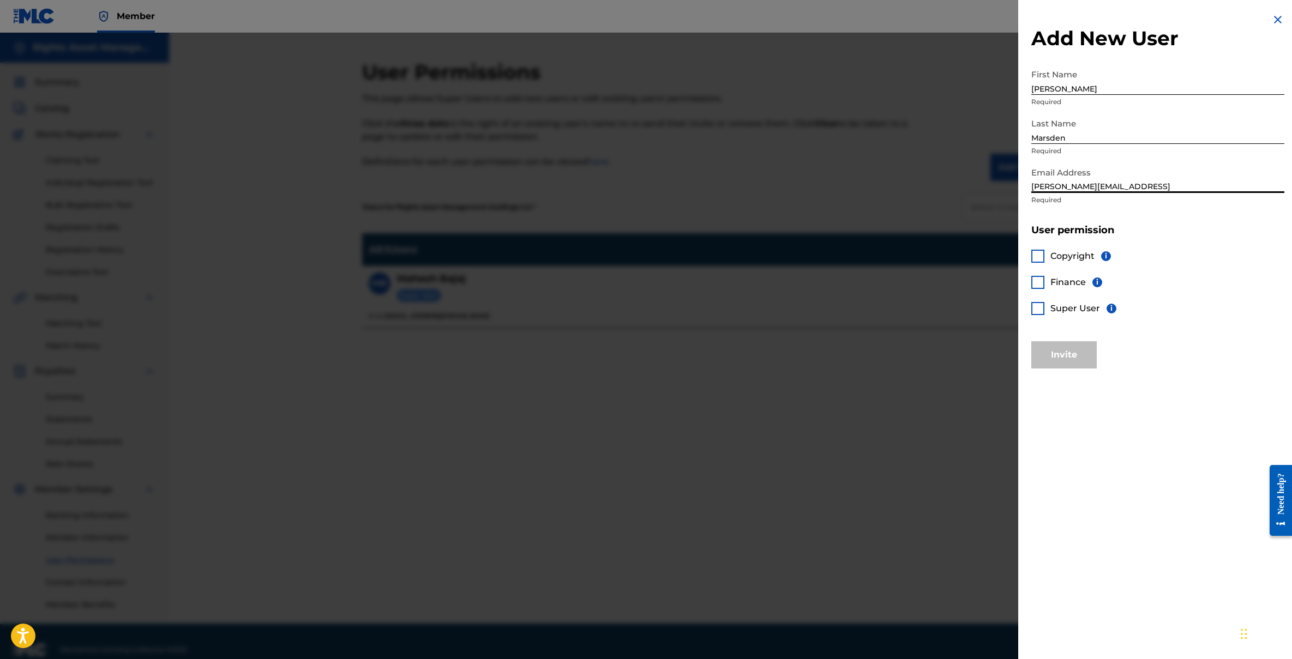
click at [1043, 252] on div at bounding box center [1037, 256] width 13 height 13
click at [1045, 304] on div "Super User i" at bounding box center [1073, 308] width 85 height 13
click at [1040, 309] on div at bounding box center [1037, 308] width 13 height 13
click at [1085, 352] on button "Invite" at bounding box center [1063, 354] width 65 height 27
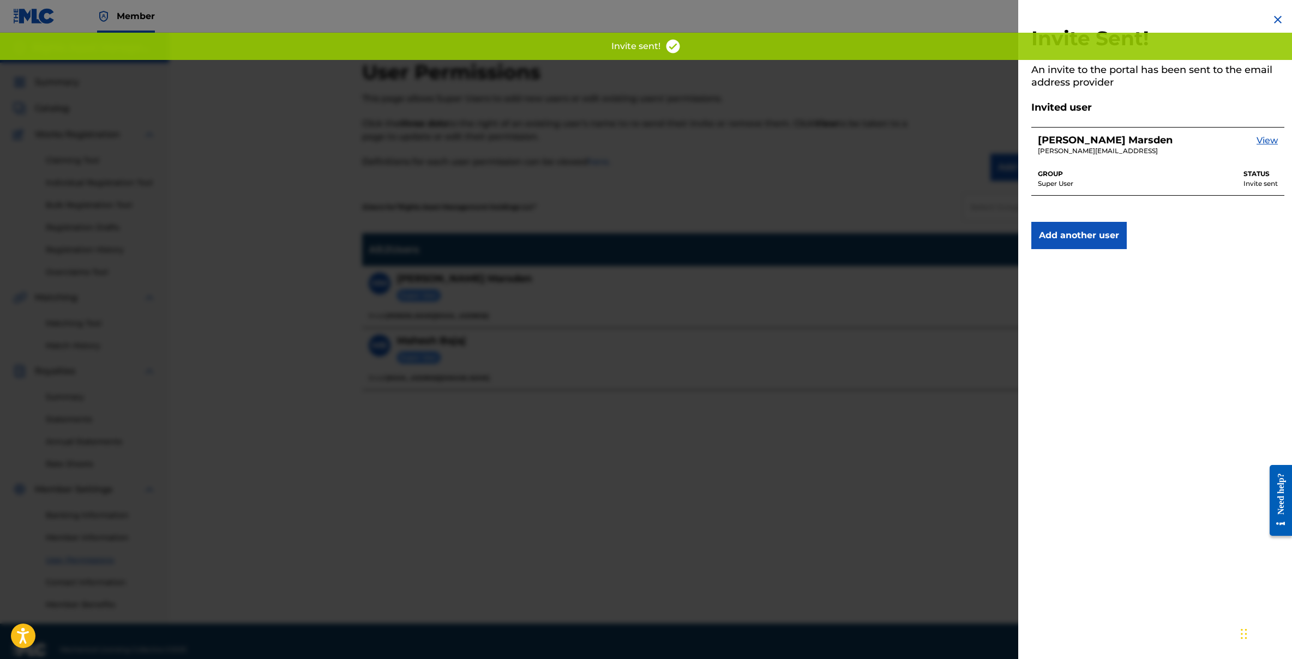
click at [1272, 17] on img at bounding box center [1277, 19] width 13 height 13
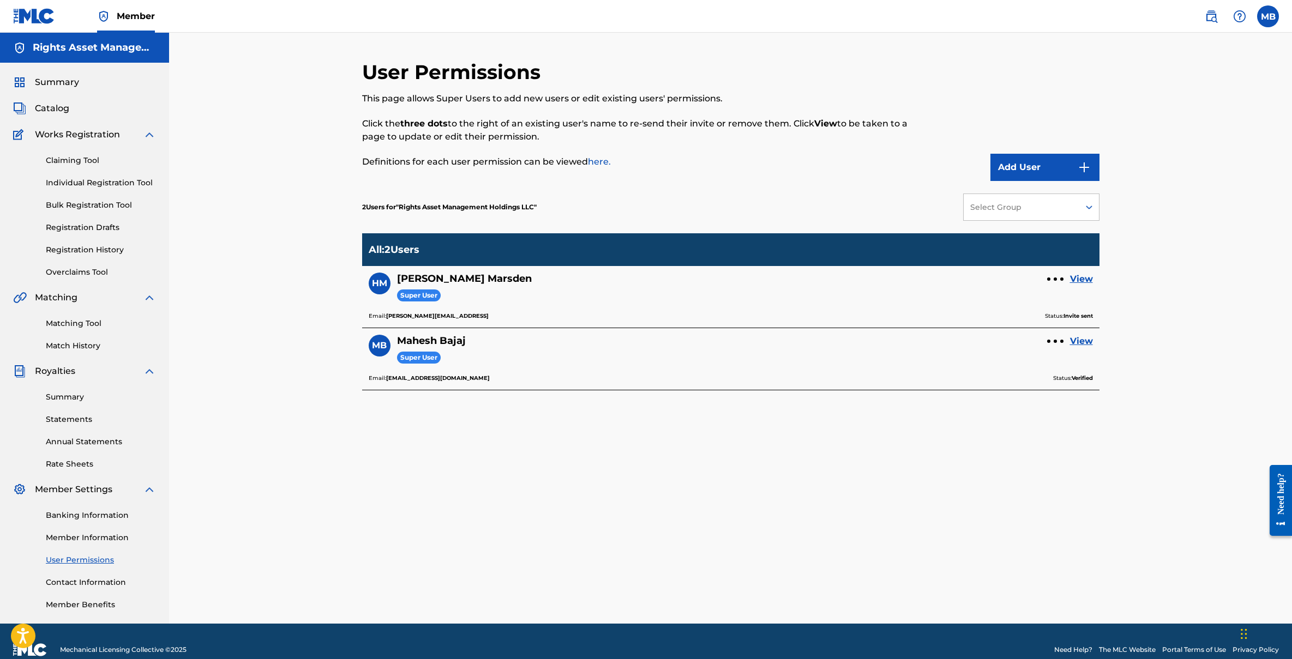
click at [53, 110] on span "Catalog" at bounding box center [52, 108] width 34 height 13
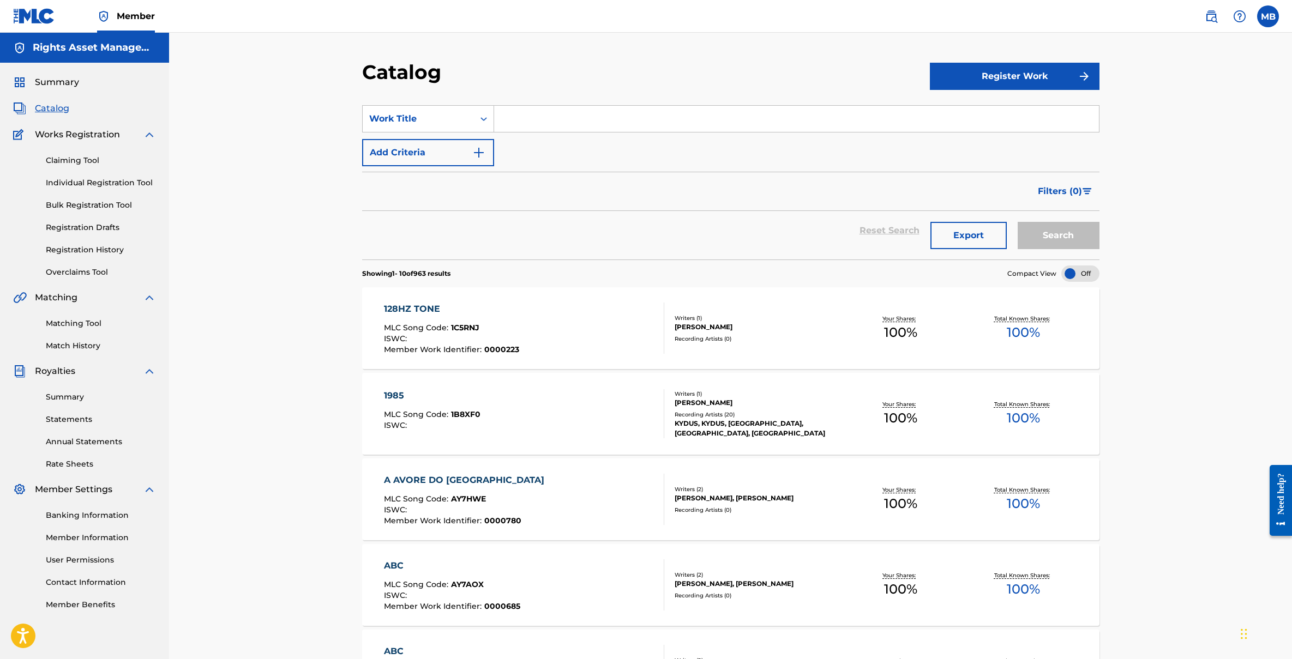
click at [75, 323] on link "Matching Tool" at bounding box center [101, 323] width 110 height 11
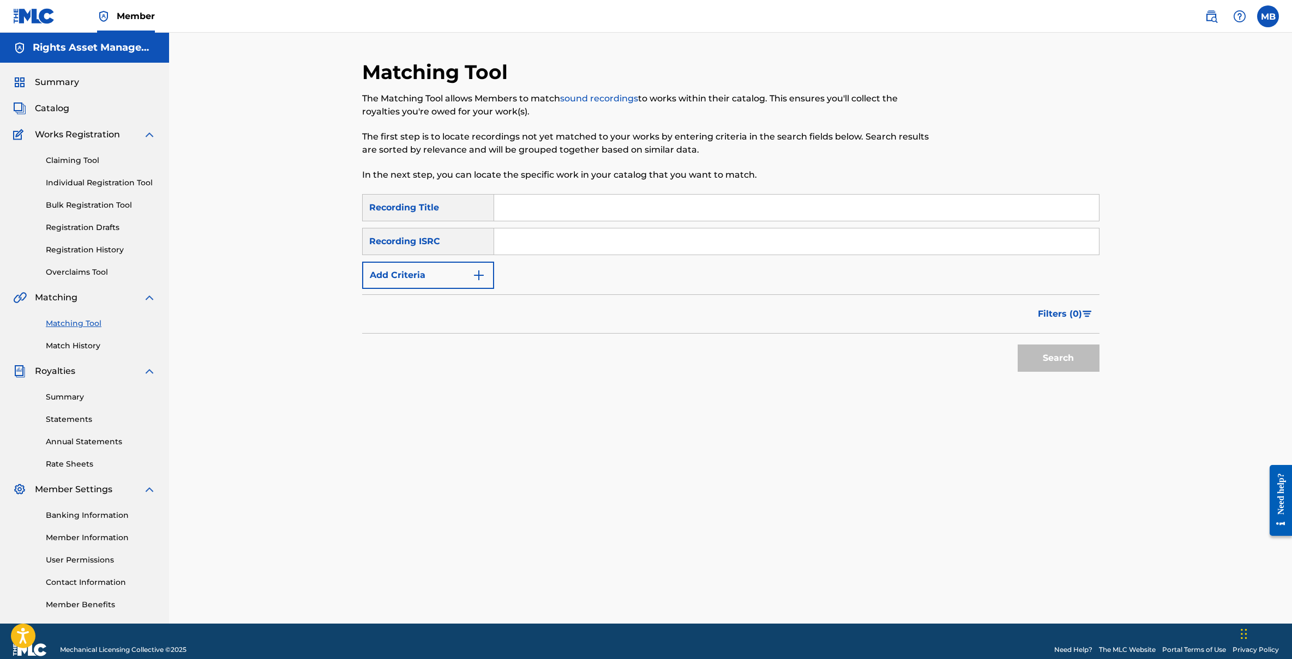
click at [569, 241] on input "Search Form" at bounding box center [796, 242] width 605 height 26
paste input "UK6821806032"
click at [1049, 362] on button "Search" at bounding box center [1059, 358] width 82 height 27
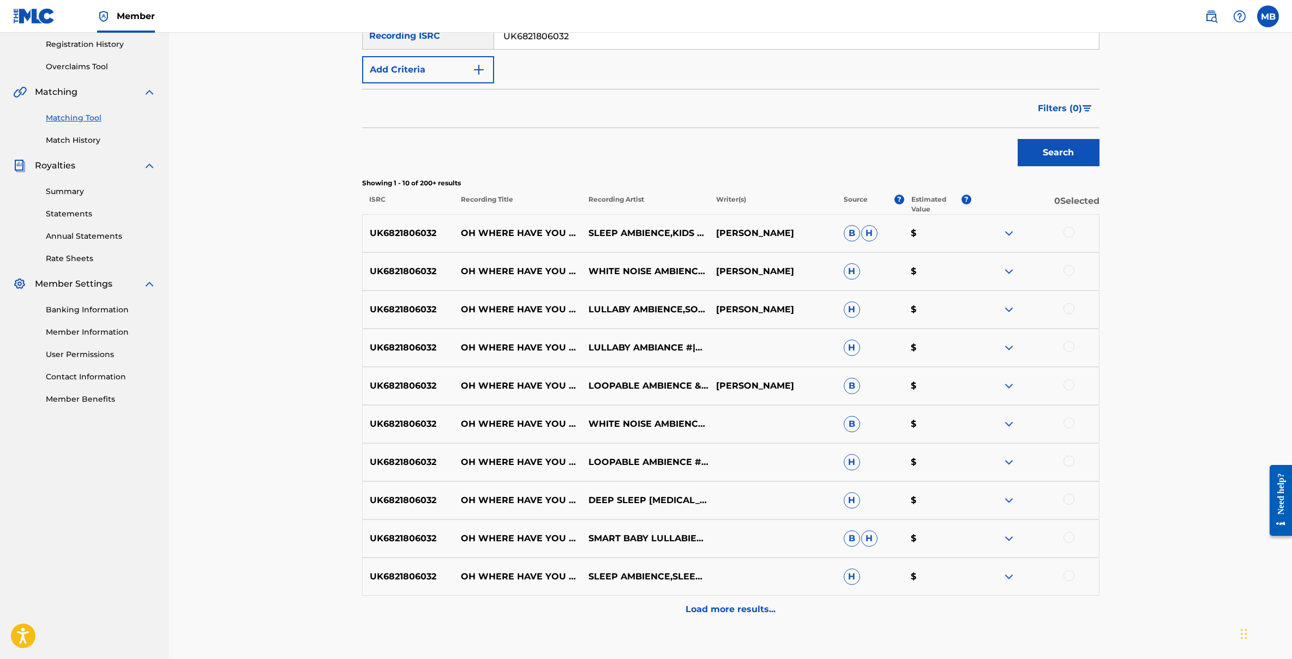
scroll to position [213, 0]
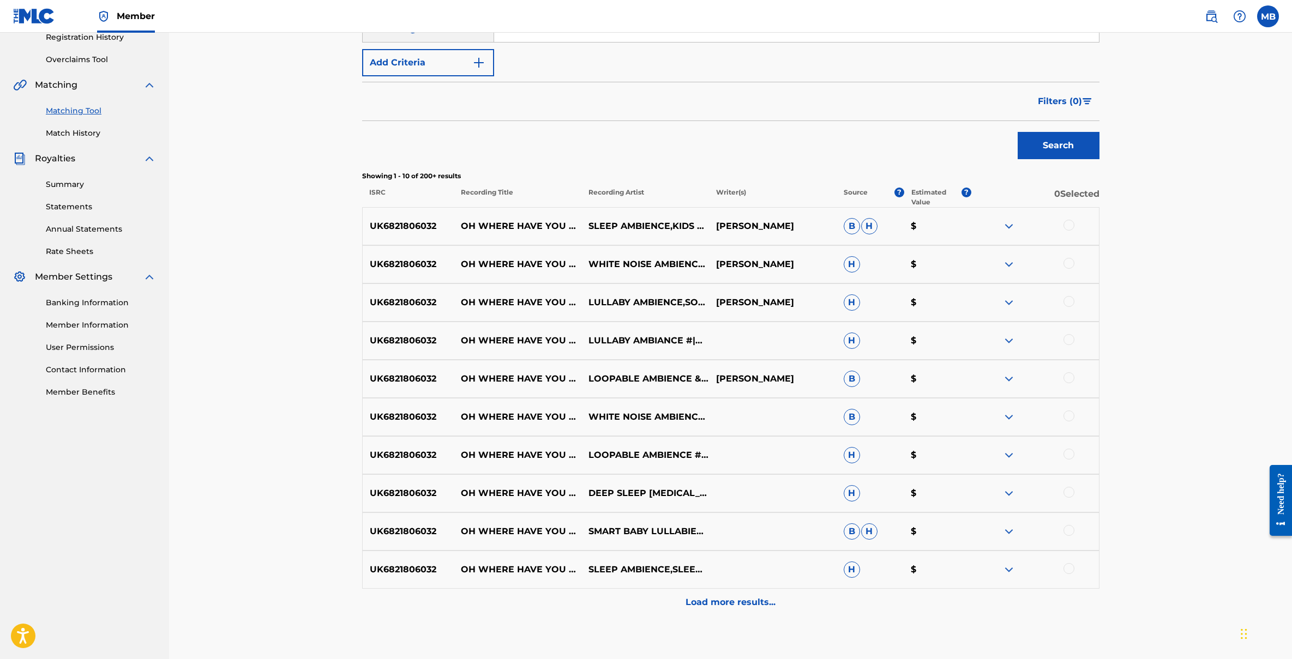
click at [716, 601] on p "Load more results..." at bounding box center [731, 602] width 90 height 13
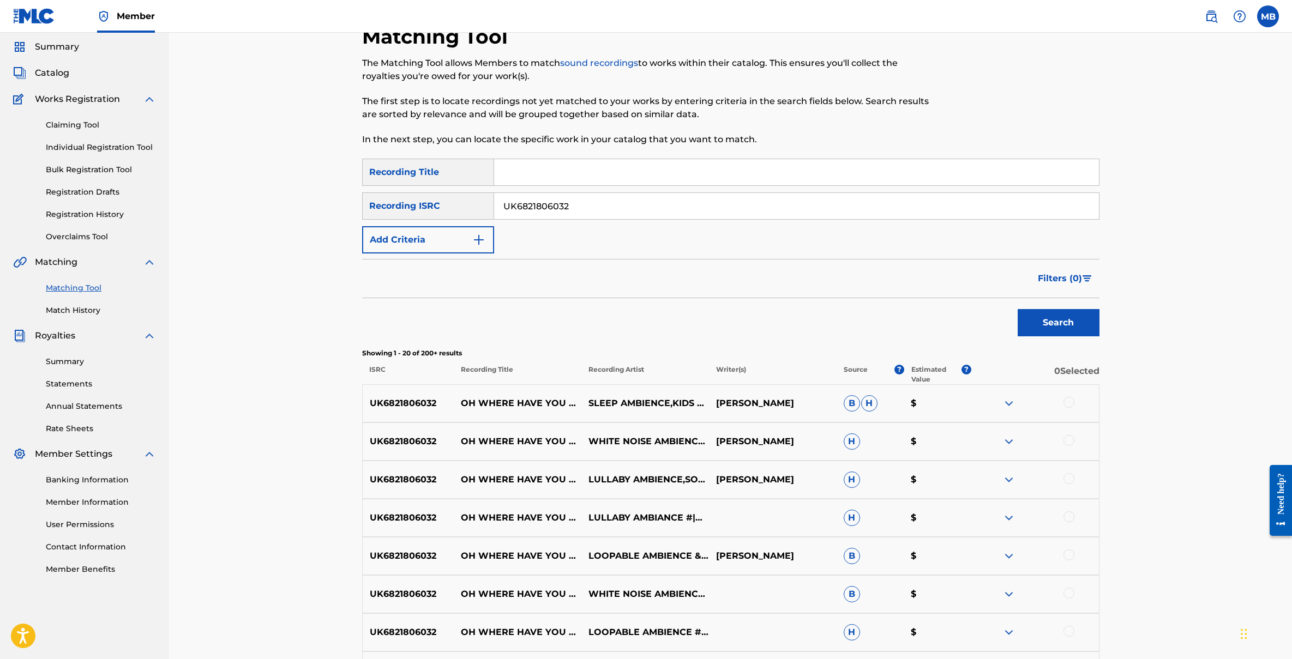
scroll to position [118, 0]
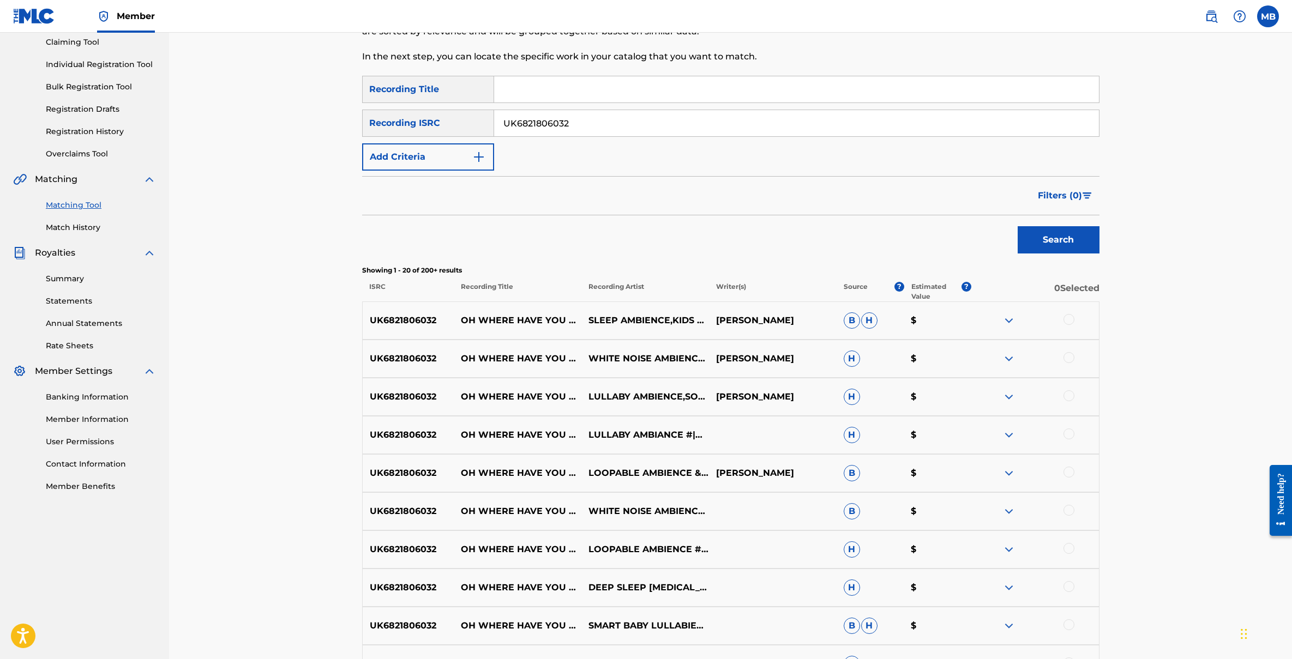
click at [1069, 320] on div at bounding box center [1069, 319] width 11 height 11
click at [1070, 361] on div at bounding box center [1069, 357] width 11 height 11
click at [1066, 395] on div at bounding box center [1069, 396] width 11 height 11
click at [1069, 433] on div at bounding box center [1069, 434] width 11 height 11
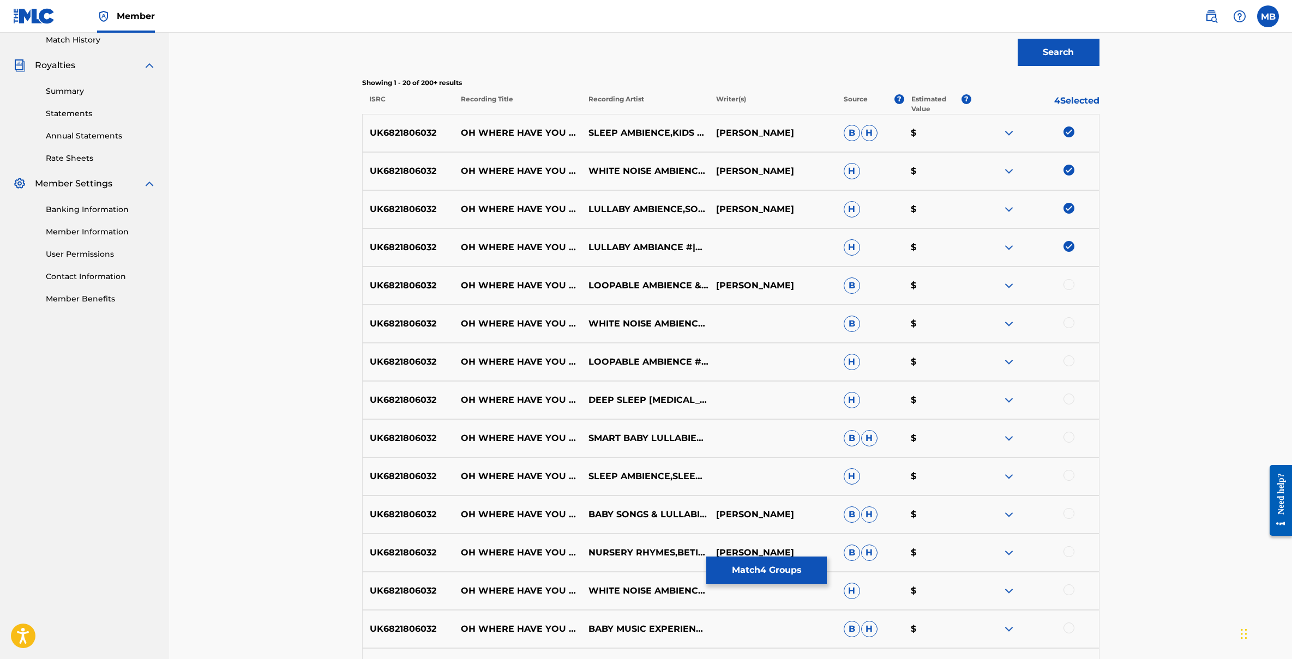
scroll to position [347, 0]
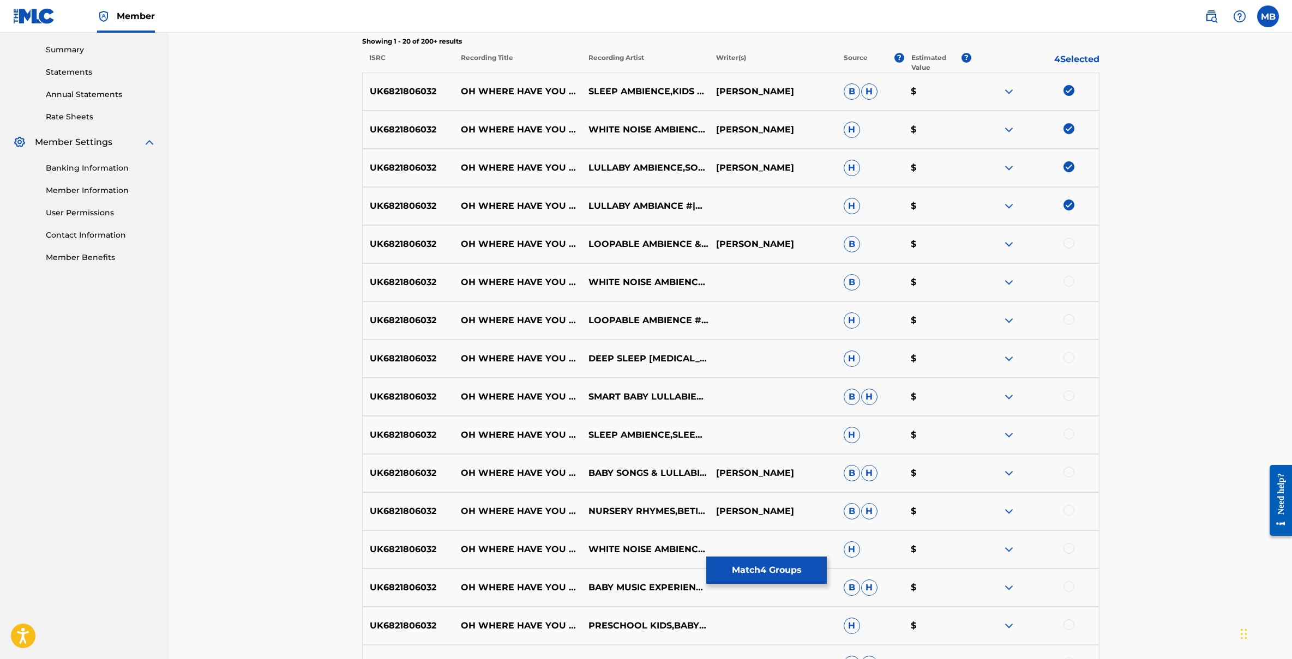
click at [1066, 239] on div at bounding box center [1069, 243] width 11 height 11
click at [1066, 274] on div "UK6821806032 OH WHERE HAVE YOU BEEN BILLY BOY (INSTRUMENTAL) WHITE NOISE AMBIEN…" at bounding box center [730, 282] width 737 height 38
click at [1066, 319] on div at bounding box center [1069, 319] width 11 height 11
click at [1067, 283] on div at bounding box center [1069, 281] width 11 height 11
click at [792, 573] on button "Match 7 Groups" at bounding box center [766, 570] width 121 height 27
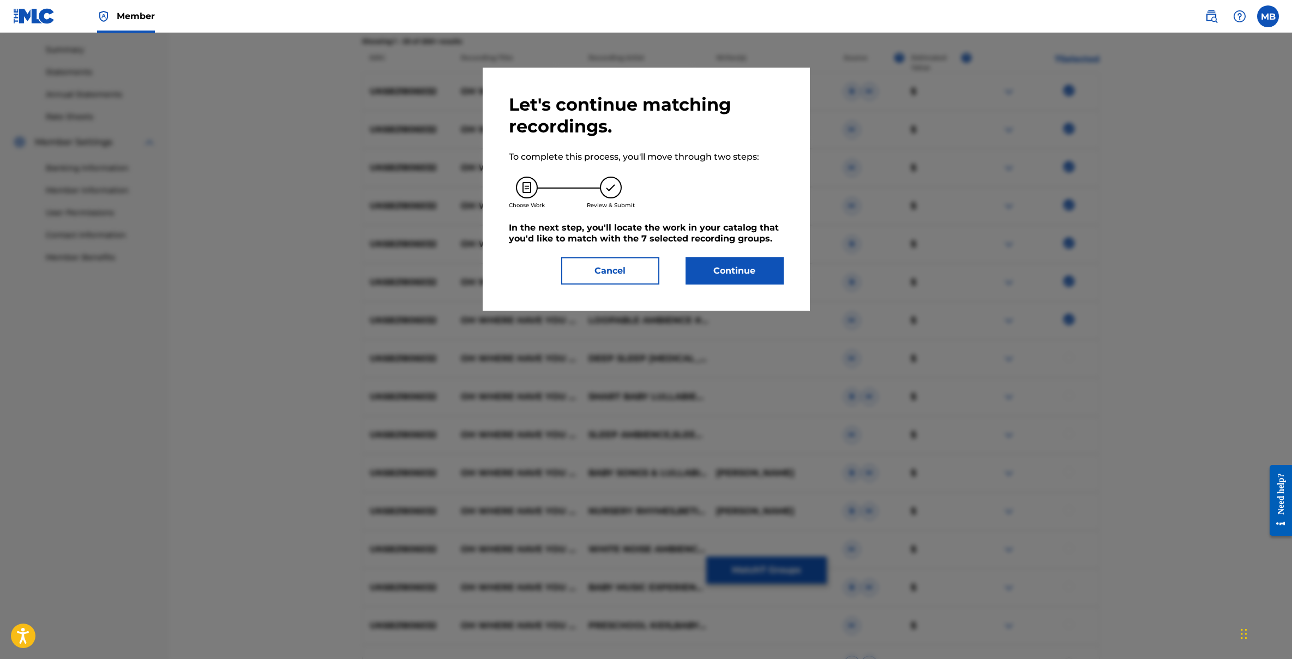
click at [620, 273] on button "Cancel" at bounding box center [610, 270] width 98 height 27
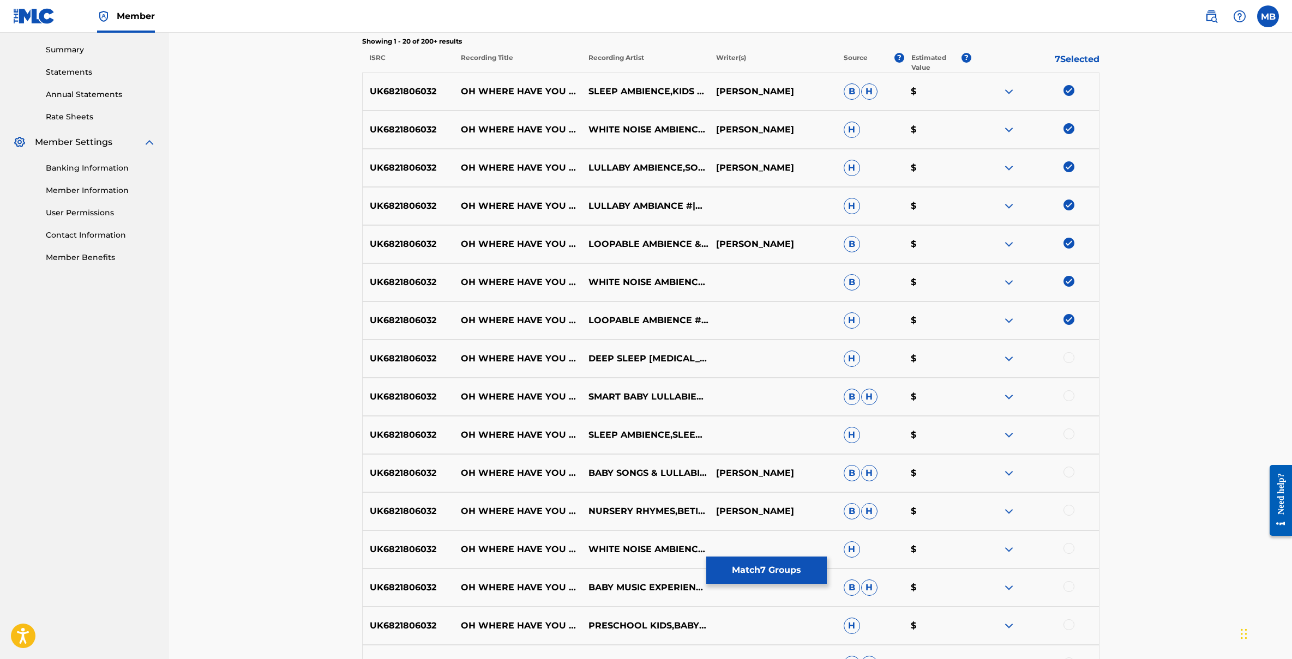
scroll to position [658, 0]
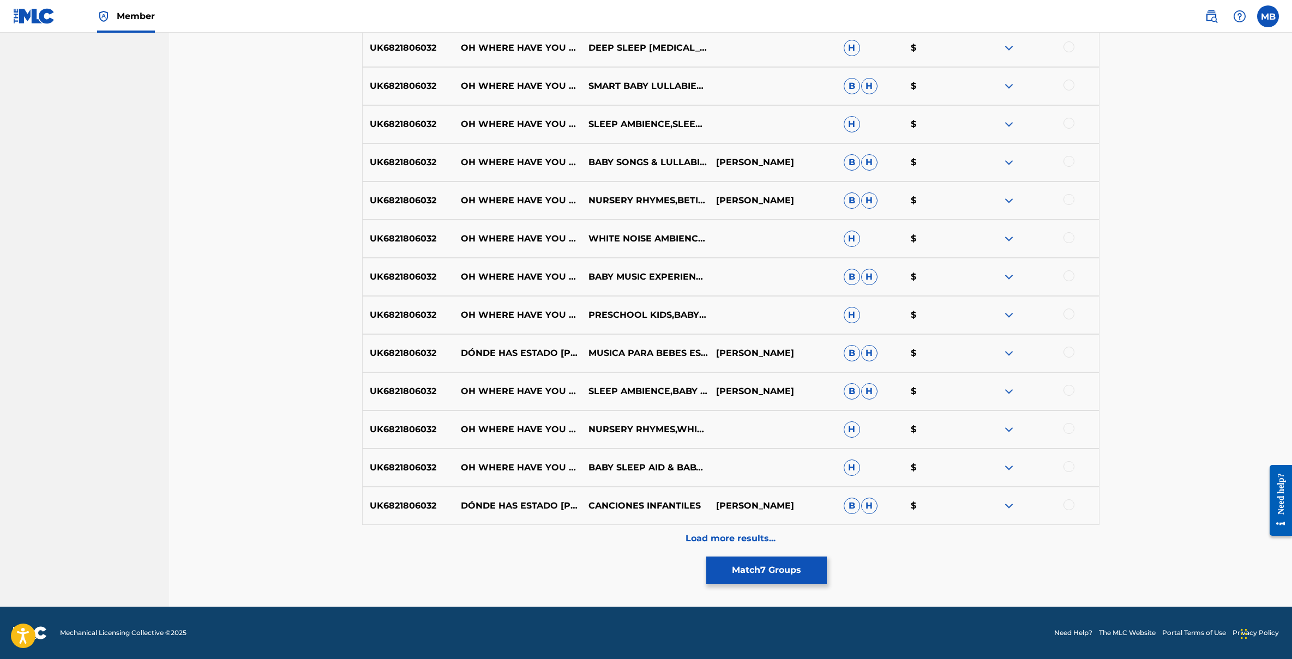
click at [727, 529] on div "Load more results..." at bounding box center [730, 538] width 737 height 27
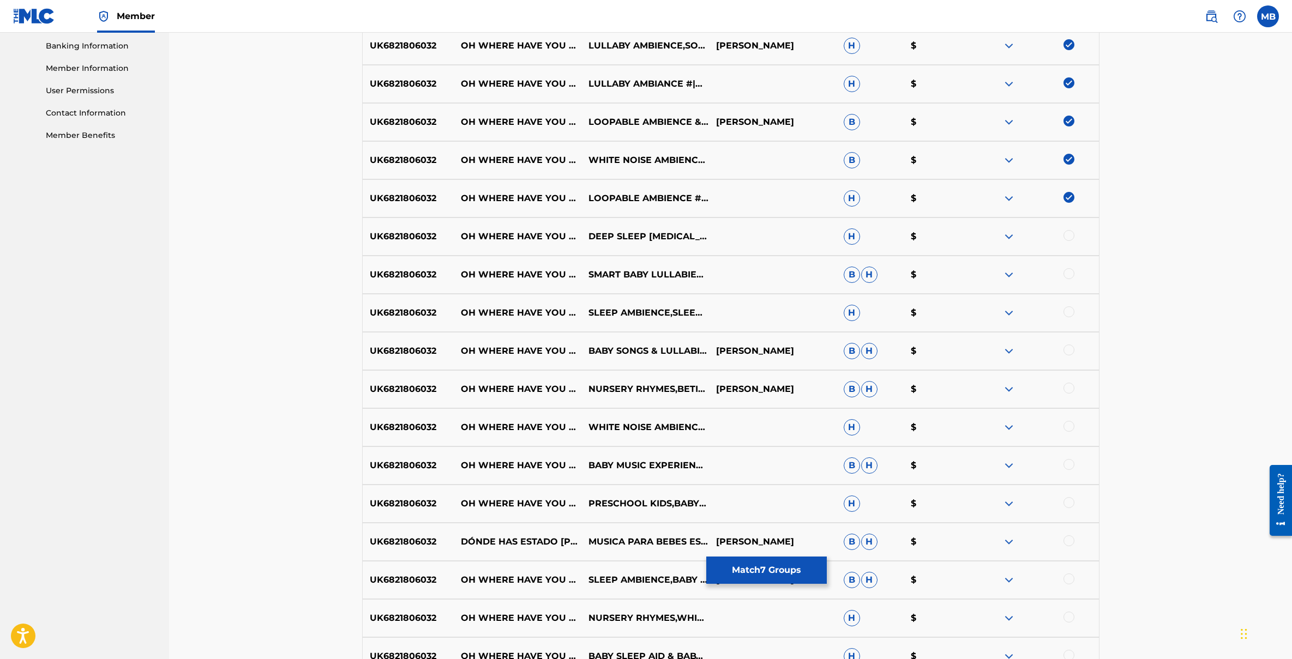
scroll to position [247, 0]
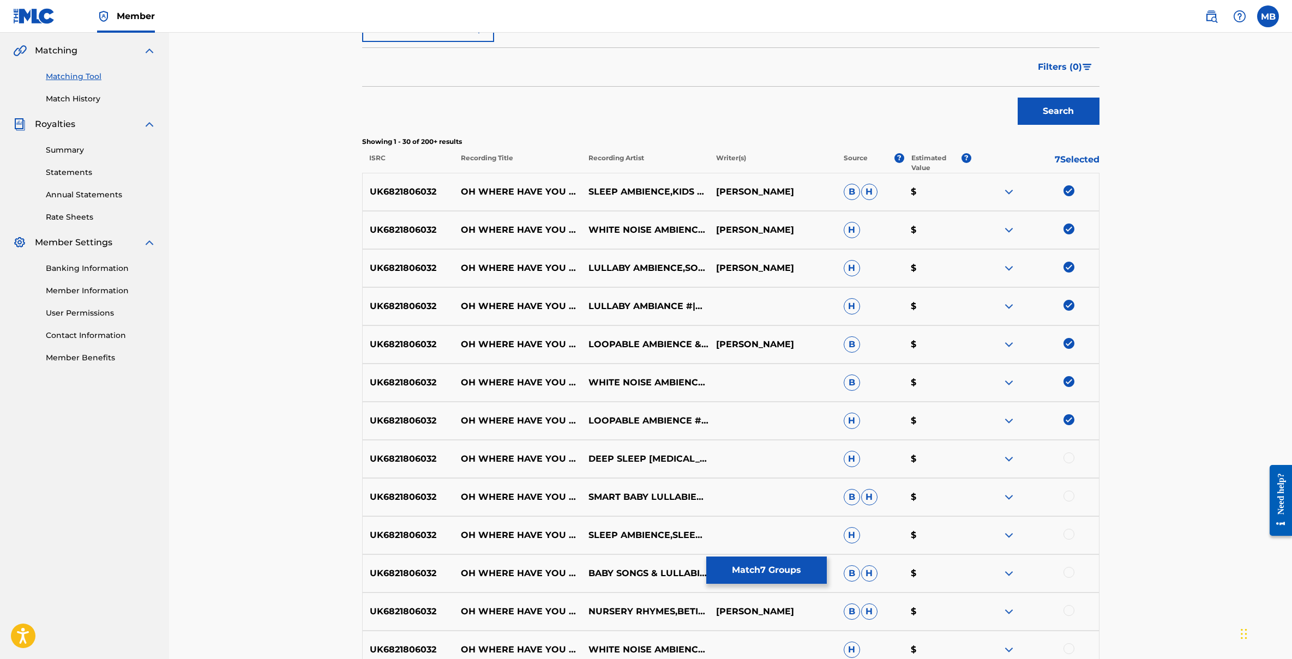
click at [1070, 454] on div at bounding box center [1069, 458] width 11 height 11
click at [1069, 497] on div at bounding box center [1069, 496] width 11 height 11
click at [1069, 526] on div "UK6821806032 OH WHERE HAVE YOU BEEN BILLY BOY (INSTRUMENTAL) SLEEP AMBIENCE,SLE…" at bounding box center [730, 536] width 737 height 38
click at [929, 158] on p "Estimated Value" at bounding box center [936, 163] width 50 height 20
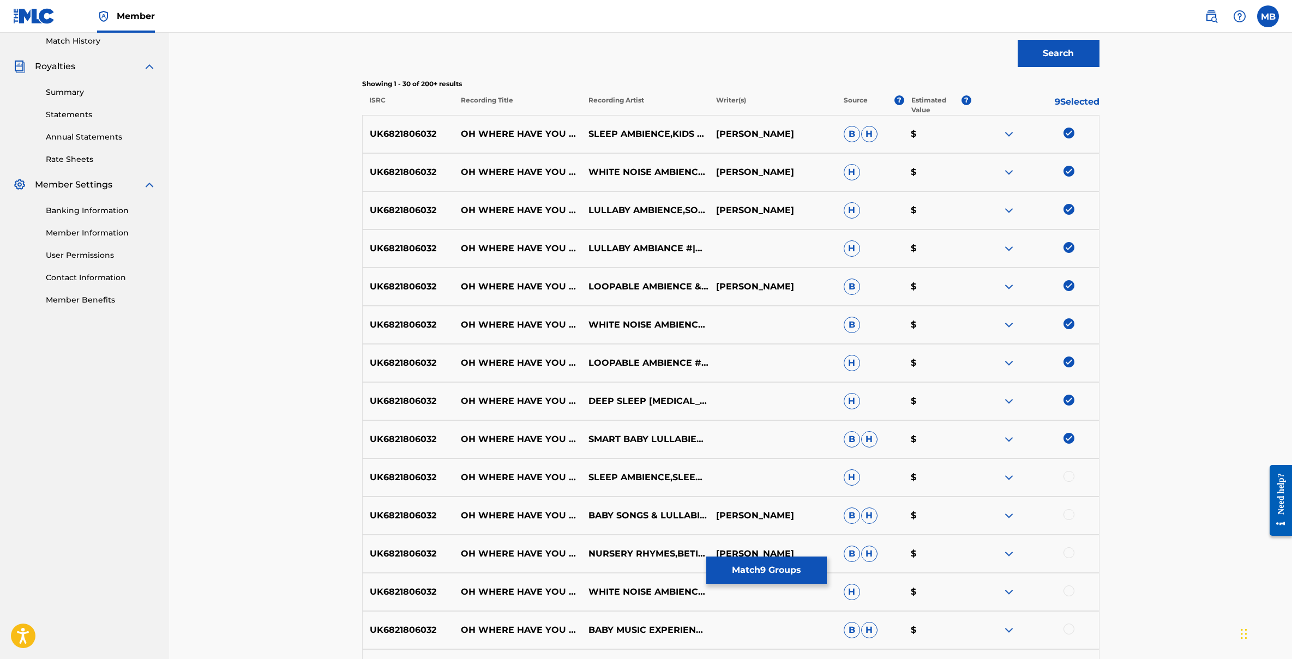
scroll to position [350, 0]
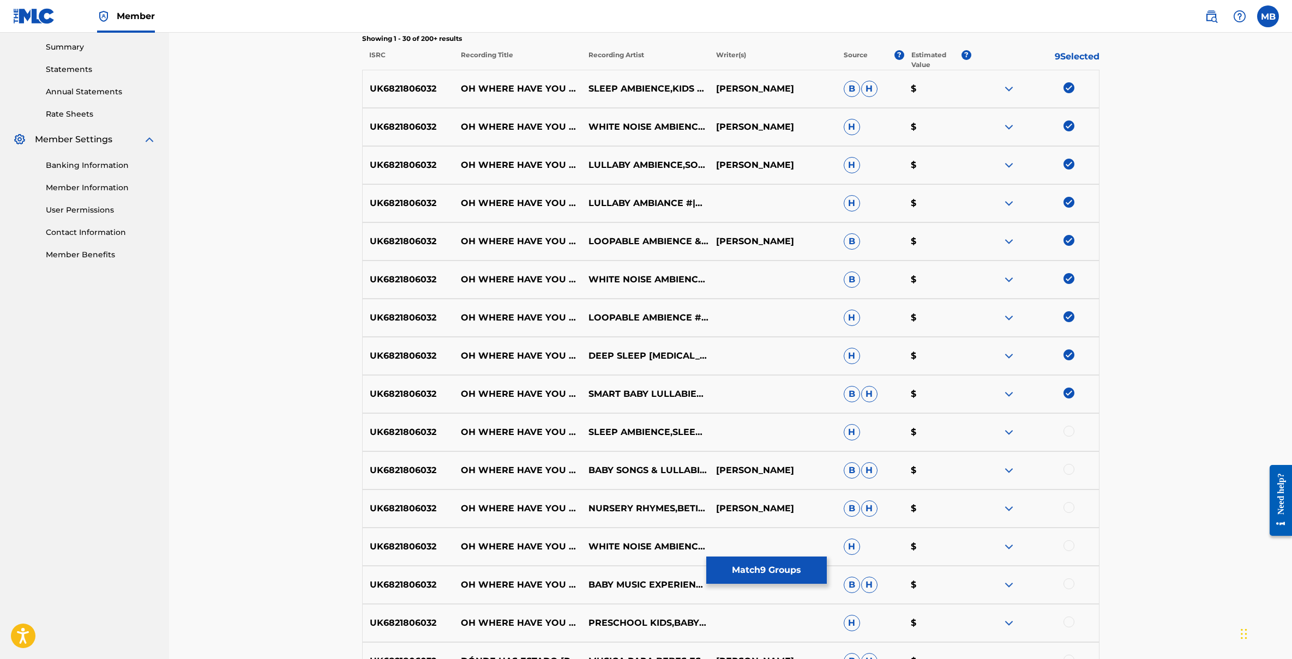
click at [1067, 430] on div at bounding box center [1069, 431] width 11 height 11
click at [1069, 470] on div at bounding box center [1069, 469] width 11 height 11
click at [1069, 502] on div at bounding box center [1069, 507] width 11 height 11
click at [1069, 544] on div at bounding box center [1069, 546] width 11 height 11
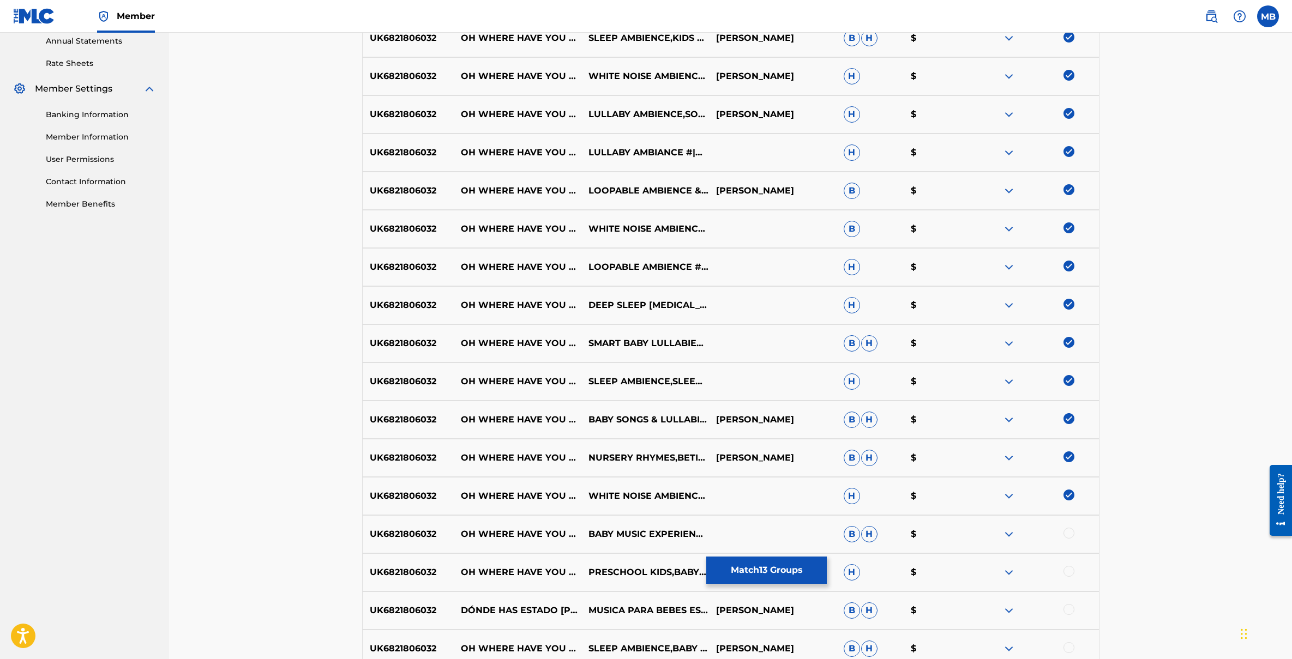
scroll to position [429, 0]
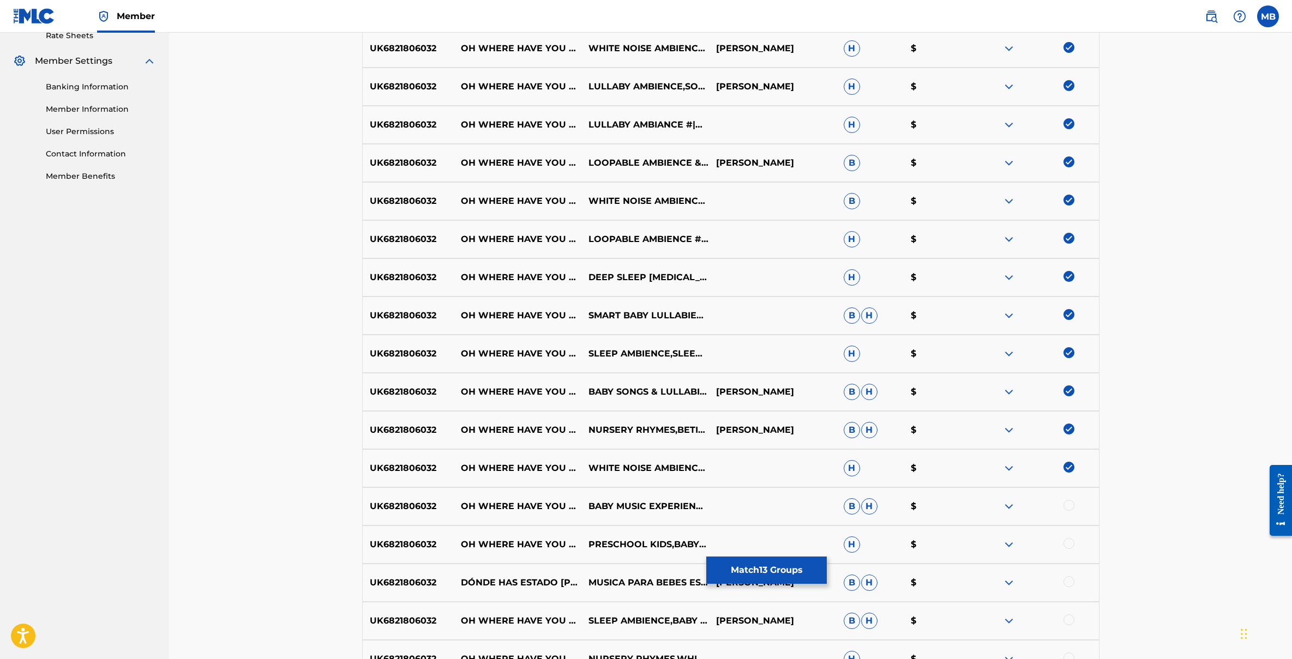
click at [1071, 508] on div at bounding box center [1069, 505] width 11 height 11
click at [1069, 543] on div at bounding box center [1069, 543] width 11 height 11
click at [1068, 587] on div at bounding box center [1035, 583] width 128 height 13
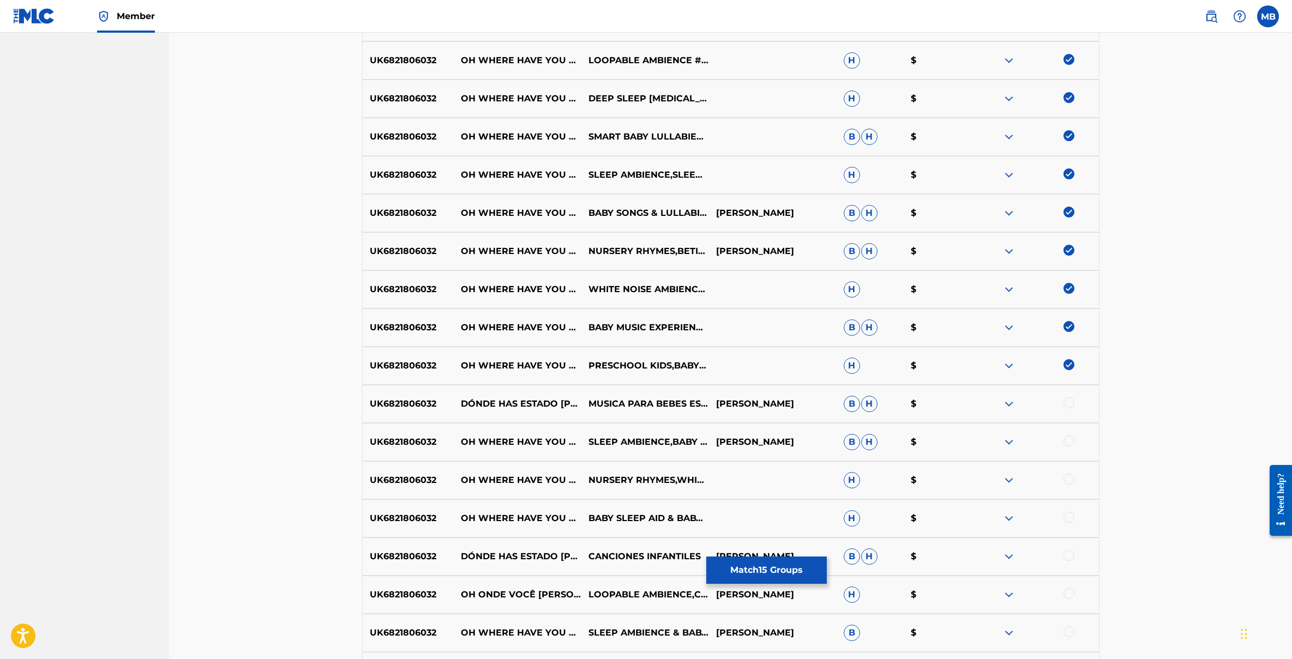
click at [1071, 398] on div at bounding box center [1035, 404] width 128 height 13
click at [1070, 448] on div at bounding box center [1035, 442] width 128 height 13
click at [1073, 488] on div "UK6821806032 OH WHERE HAVE YOU BEEN BILLY BOY (INSTRUMENTAL) NURSERY RHYMES,WHI…" at bounding box center [730, 480] width 737 height 38
click at [1065, 518] on div at bounding box center [1069, 517] width 11 height 11
click at [1065, 411] on div "UK6821806032 DÓNDE HAS ESTADO PEQUEÑO BILLY? - INSTRUMENTAL MUSICA PARA BEBES E…" at bounding box center [730, 404] width 737 height 38
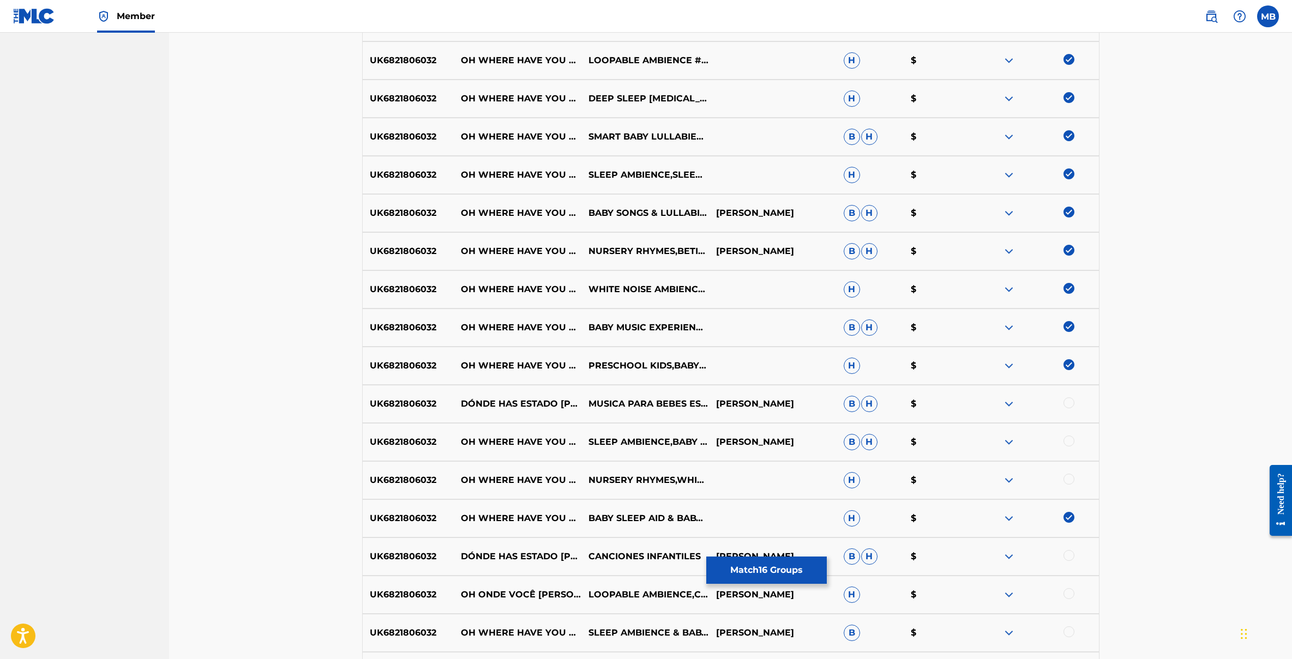
click at [1071, 401] on div at bounding box center [1069, 403] width 11 height 11
click at [1070, 442] on div at bounding box center [1069, 441] width 11 height 11
click at [1068, 481] on div at bounding box center [1069, 479] width 11 height 11
click at [1070, 552] on div at bounding box center [1069, 555] width 11 height 11
click at [1070, 589] on div at bounding box center [1069, 594] width 11 height 11
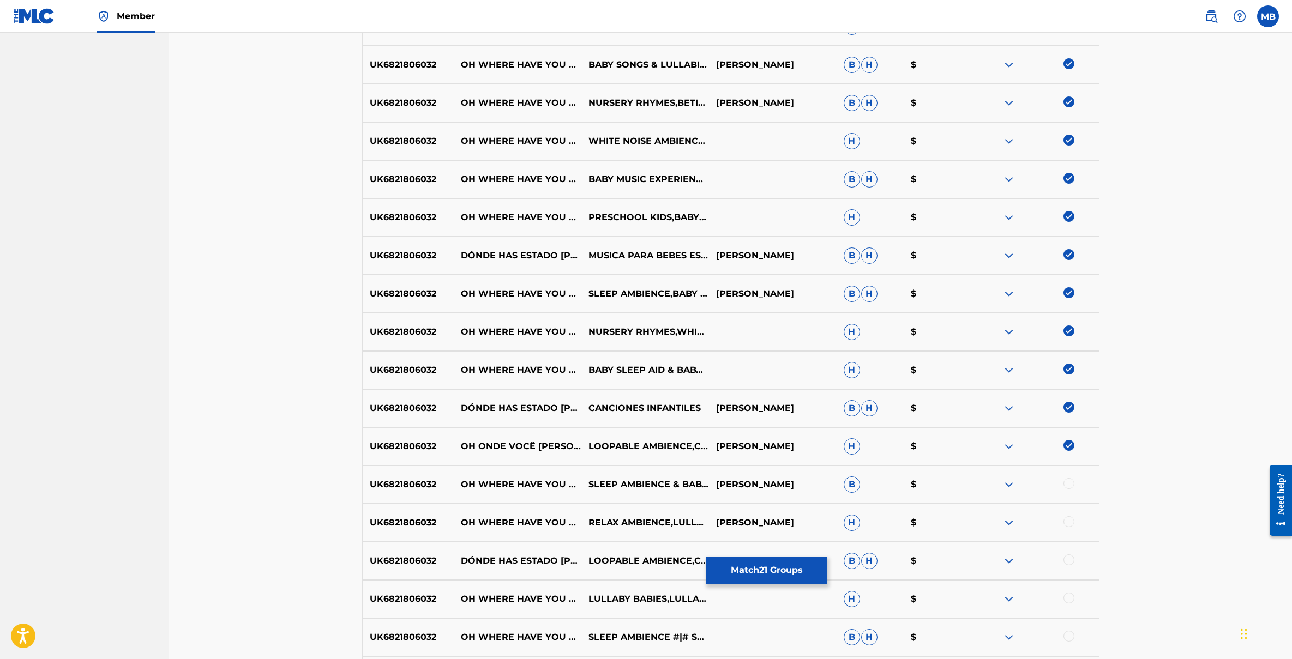
scroll to position [796, 0]
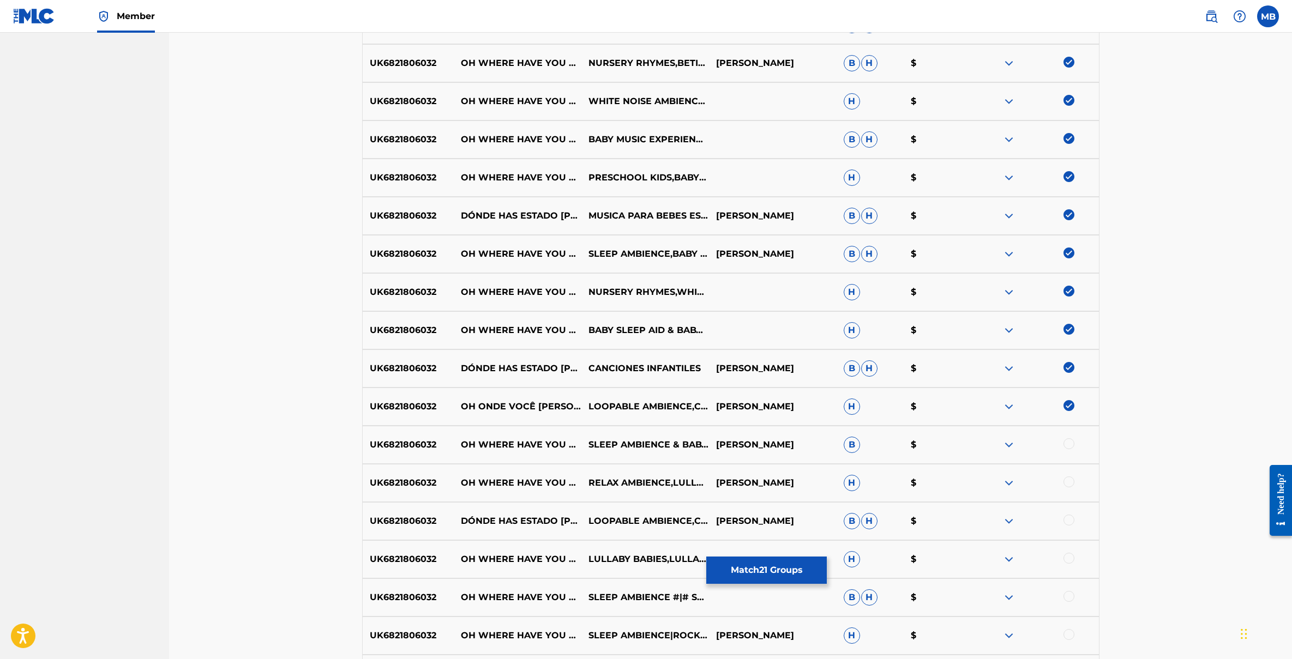
click at [1069, 448] on div at bounding box center [1069, 444] width 11 height 11
click at [1069, 494] on div "UK6821806032 OH WHERE HAVE YOU BEEN BILLY BOY - INSTRUMENTAL RELAX AMBIENCE,LUL…" at bounding box center [730, 483] width 737 height 38
click at [1068, 518] on div at bounding box center [1069, 520] width 11 height 11
click at [1070, 488] on div at bounding box center [1035, 483] width 128 height 13
click at [1067, 560] on div at bounding box center [1069, 558] width 11 height 11
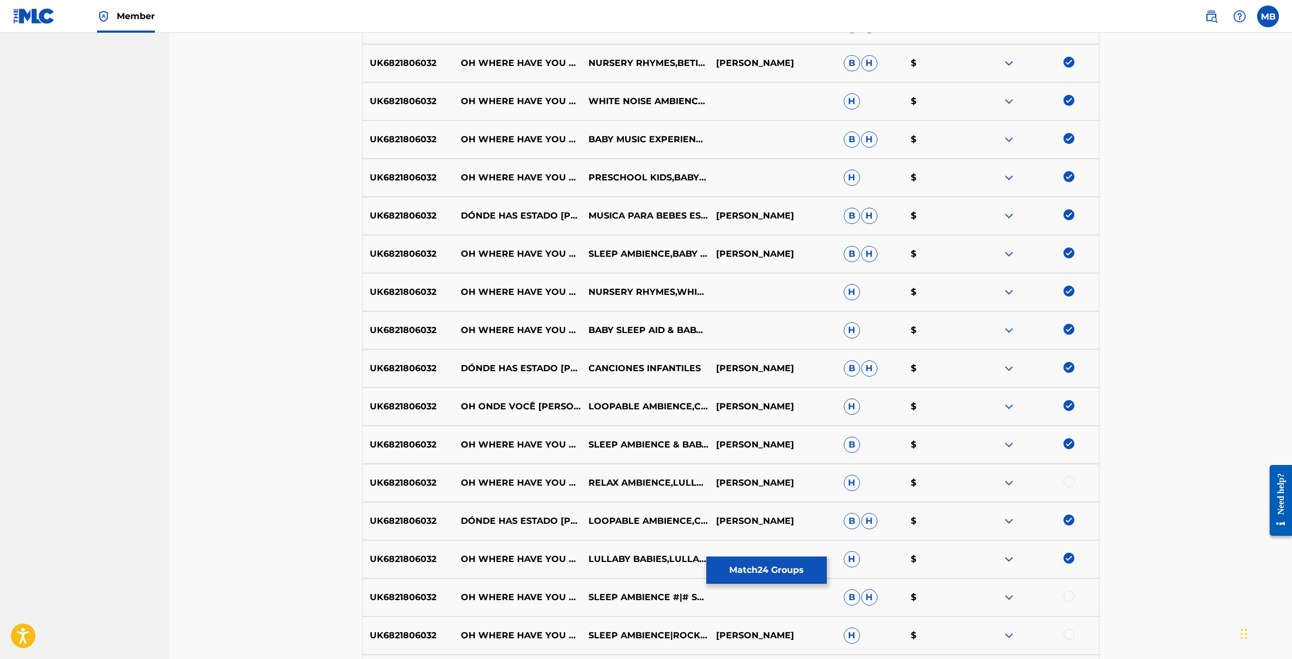
click at [1068, 482] on div at bounding box center [1069, 482] width 11 height 11
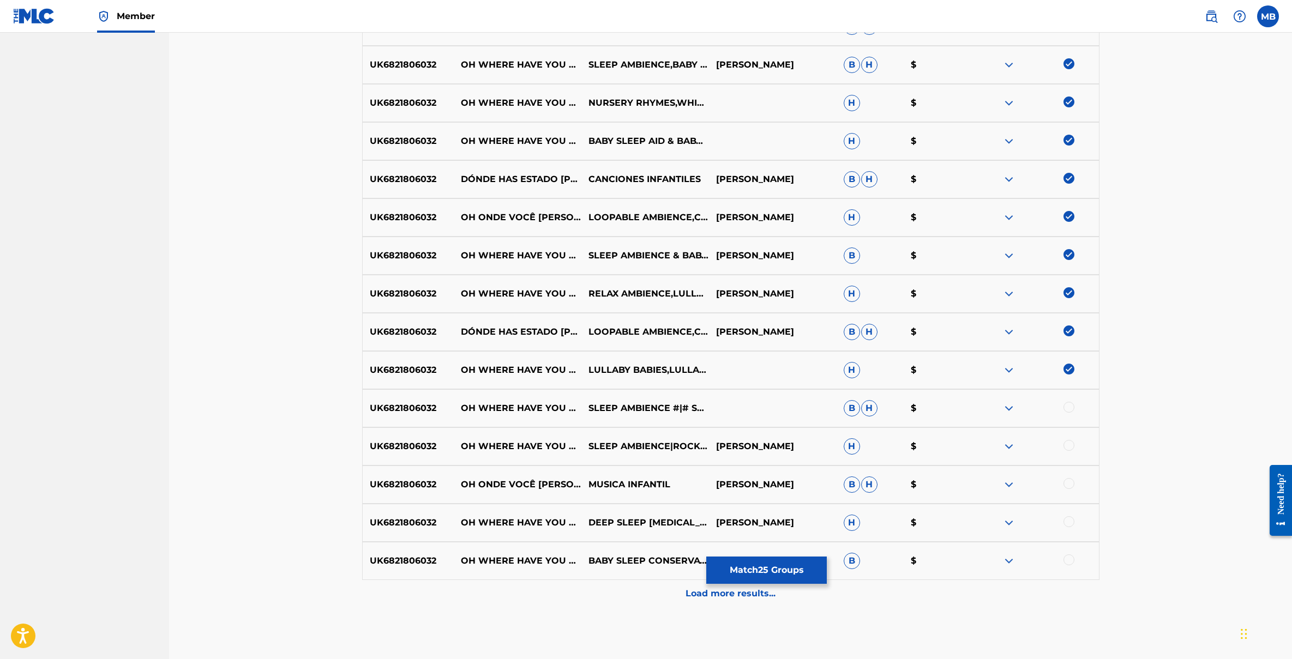
click at [1069, 406] on div at bounding box center [1069, 407] width 11 height 11
click at [1069, 449] on div at bounding box center [1069, 445] width 11 height 11
click at [1070, 490] on div at bounding box center [1035, 484] width 128 height 13
click at [1070, 521] on div at bounding box center [1069, 522] width 11 height 11
click at [1070, 559] on div at bounding box center [1069, 560] width 11 height 11
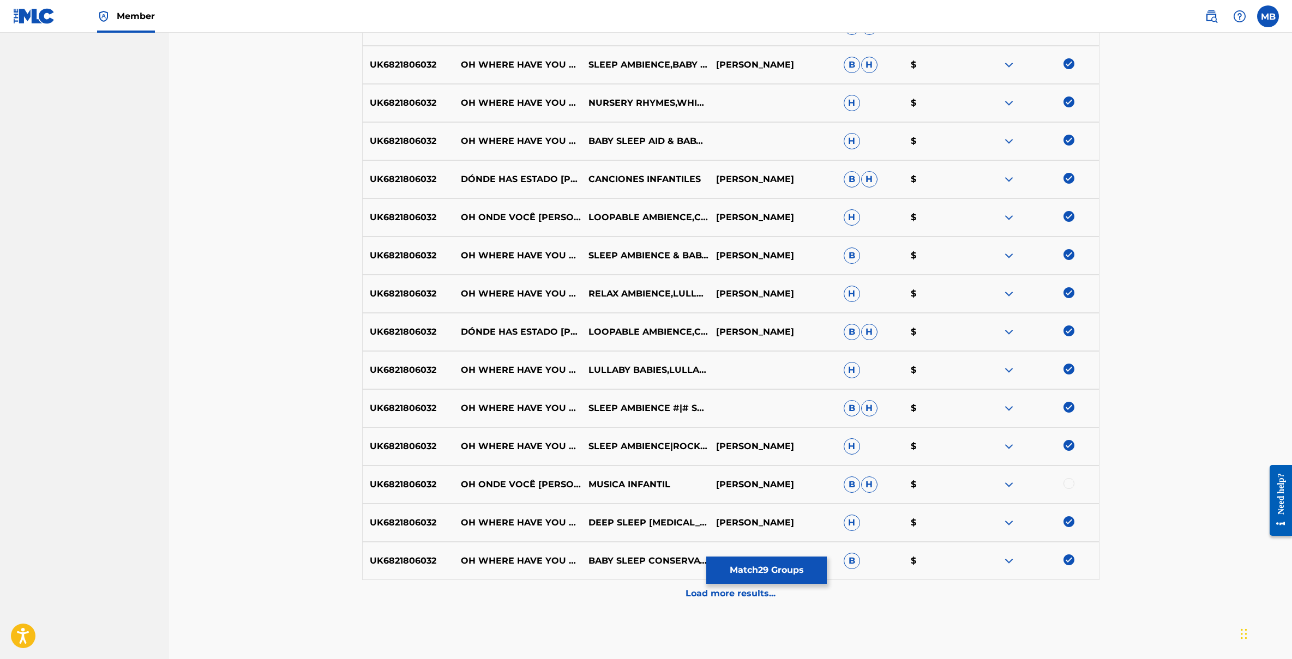
click at [1069, 484] on div at bounding box center [1069, 483] width 11 height 11
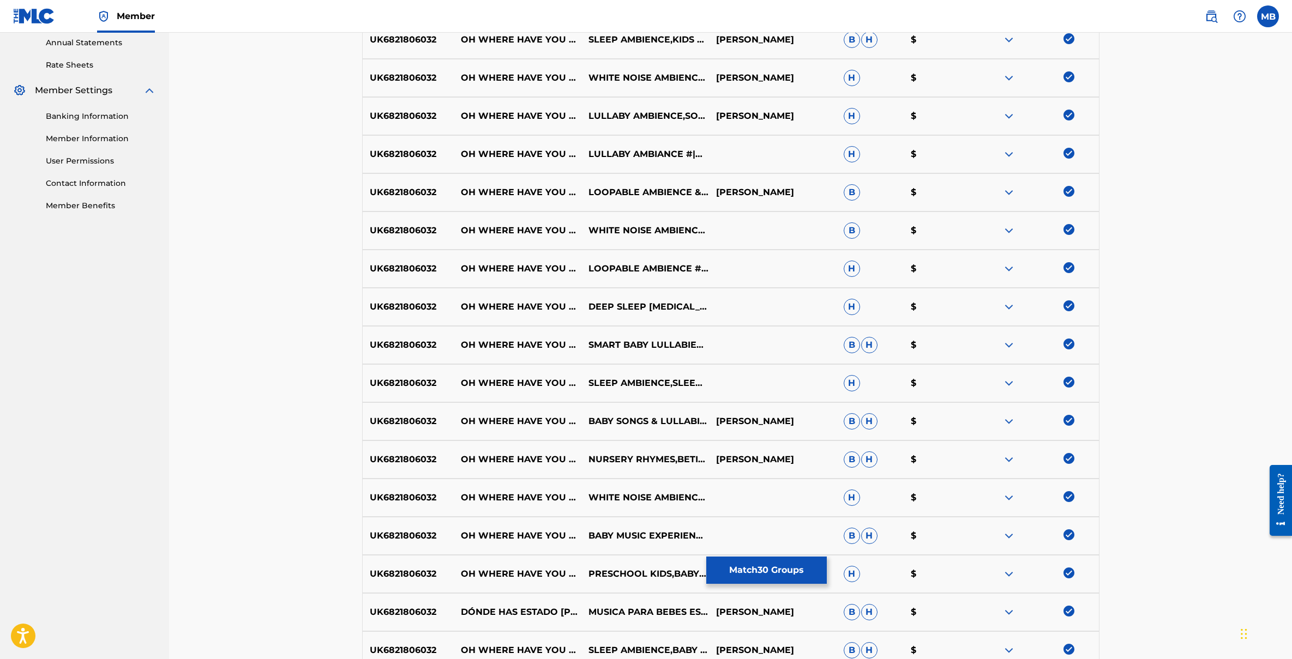
scroll to position [0, 0]
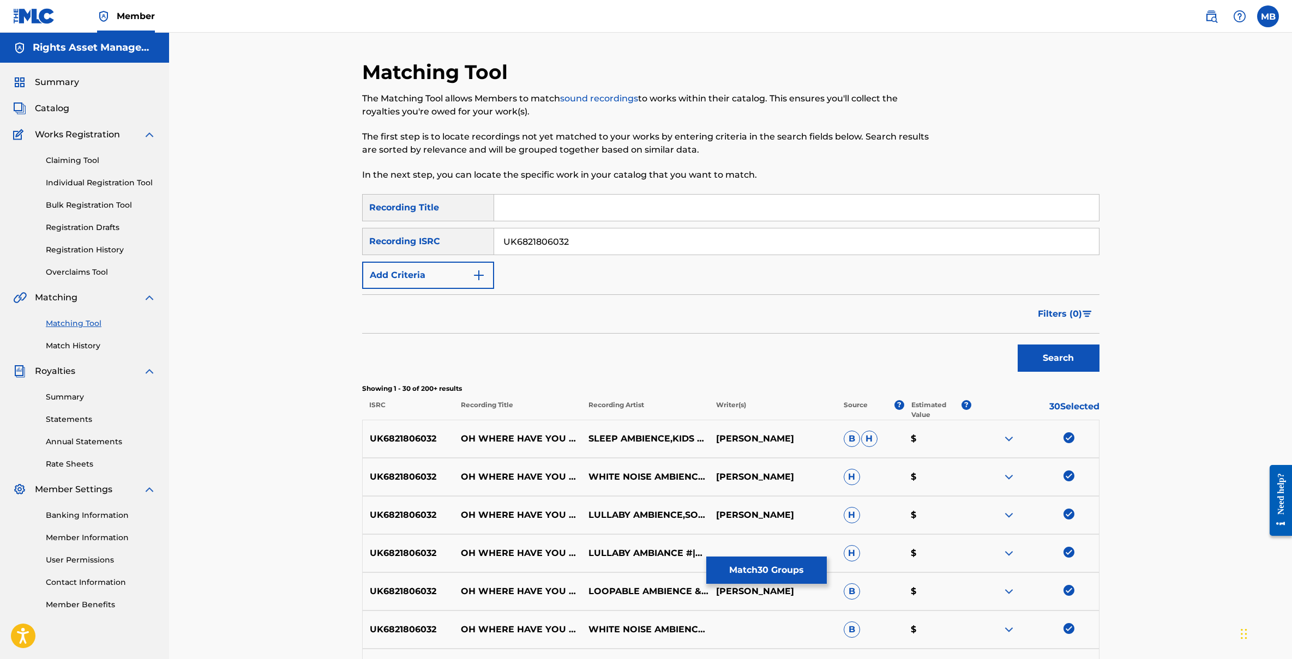
click at [586, 239] on input "UK6821806032" at bounding box center [796, 242] width 605 height 26
paste input "GB2812001320"
type input "GB2812001320"
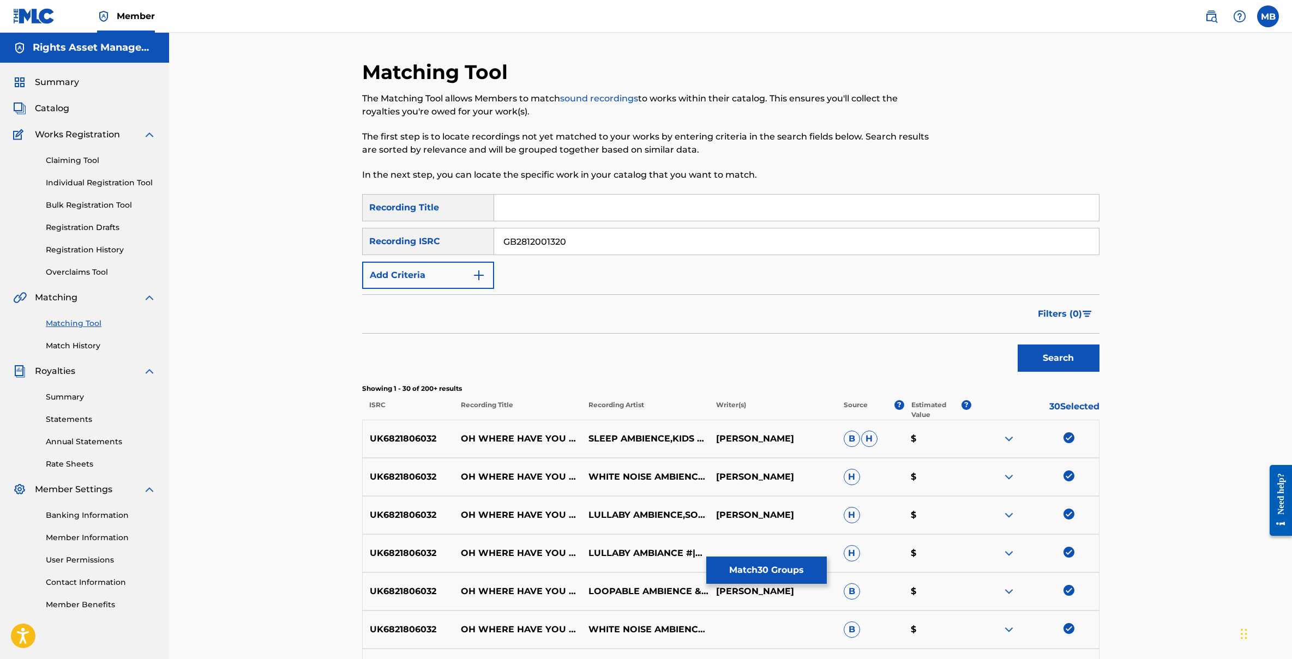
click at [1056, 364] on button "Search" at bounding box center [1059, 358] width 82 height 27
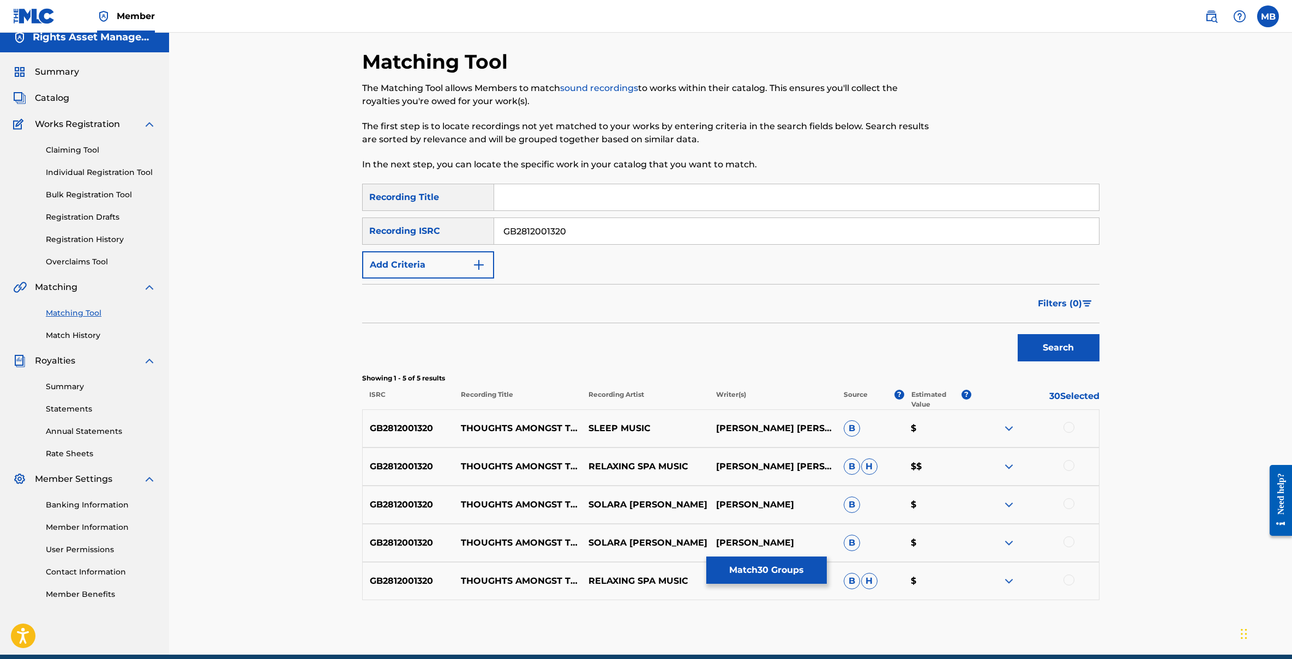
scroll to position [2, 0]
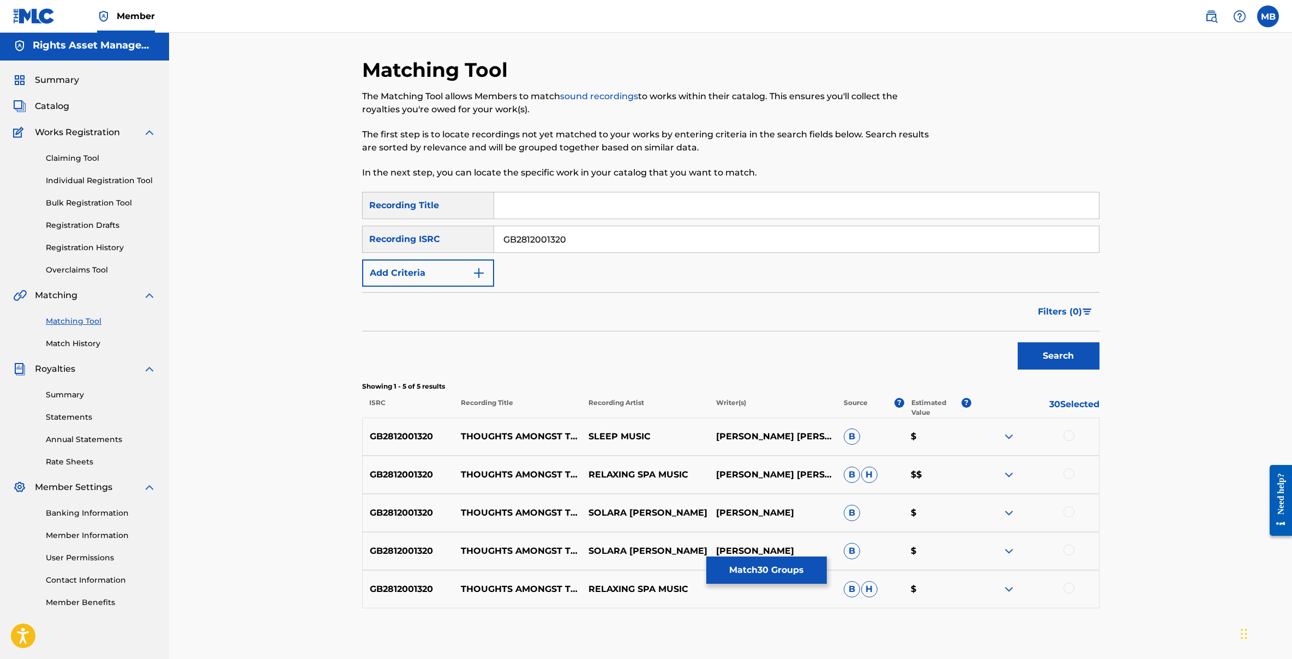
click at [81, 318] on link "Matching Tool" at bounding box center [101, 321] width 110 height 11
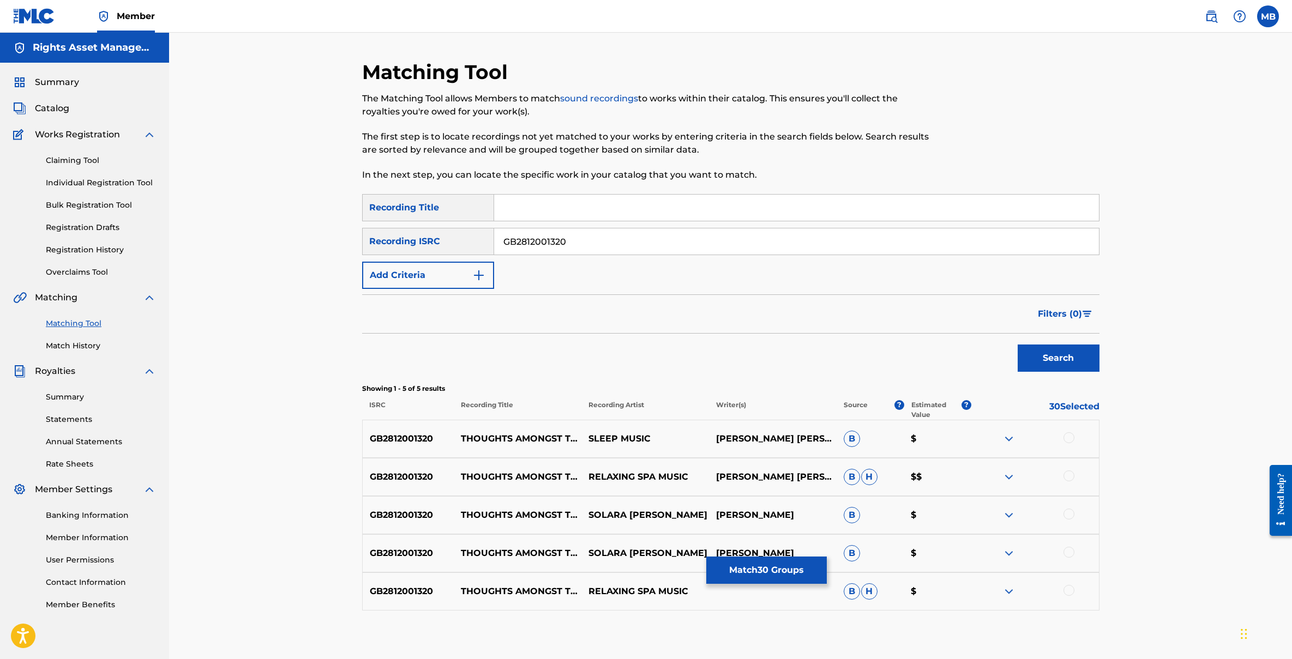
click at [76, 351] on link "Match History" at bounding box center [101, 345] width 110 height 11
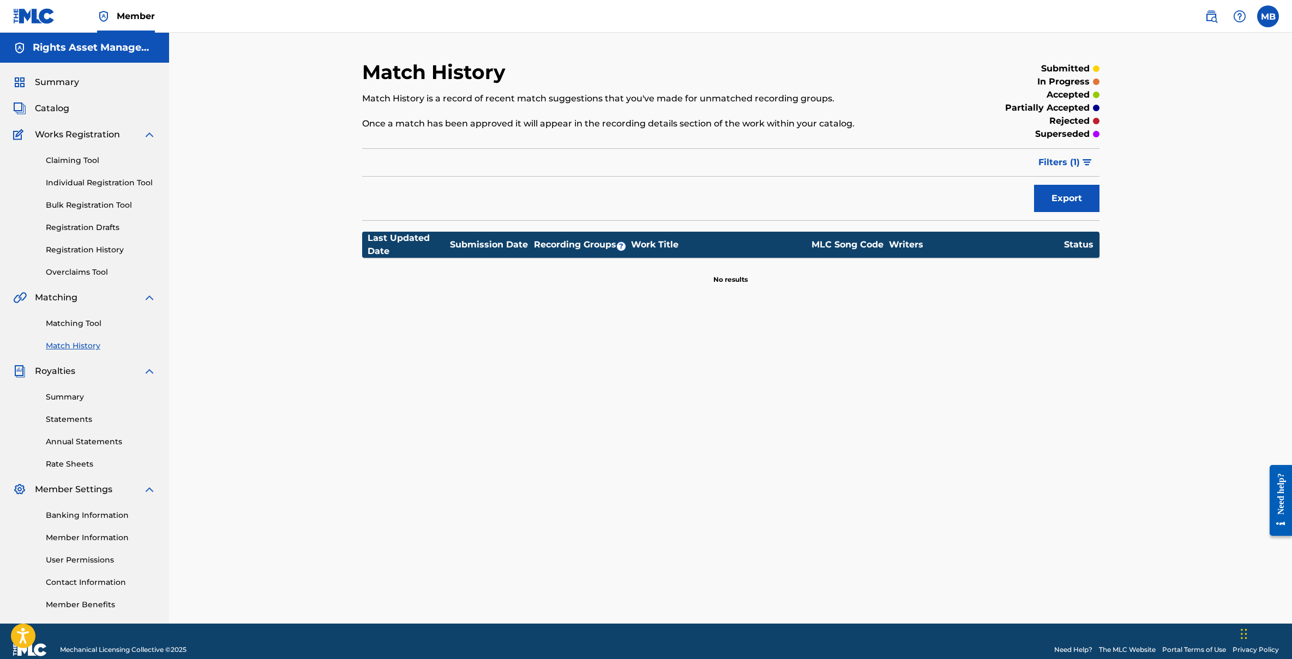
click at [82, 323] on link "Matching Tool" at bounding box center [101, 323] width 110 height 11
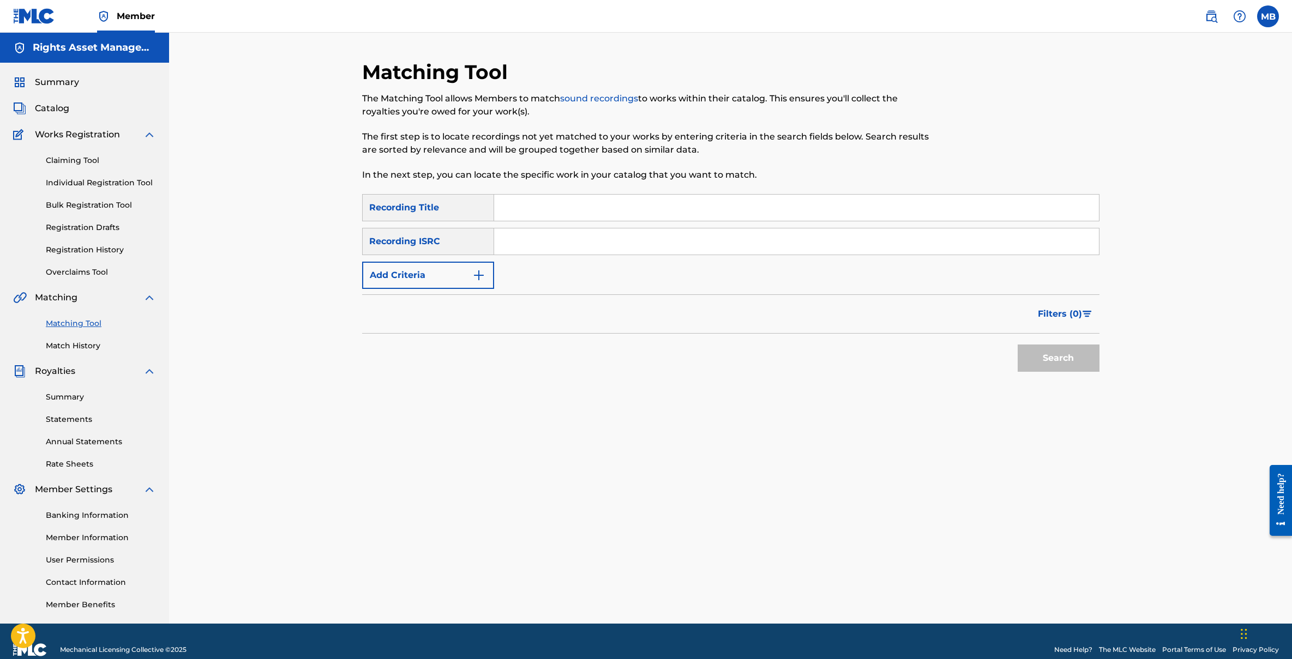
click at [524, 241] on input "Search Form" at bounding box center [796, 242] width 605 height 26
paste input "GB2812001320"
type input "GB2812001320"
click at [1046, 352] on button "Search" at bounding box center [1059, 358] width 82 height 27
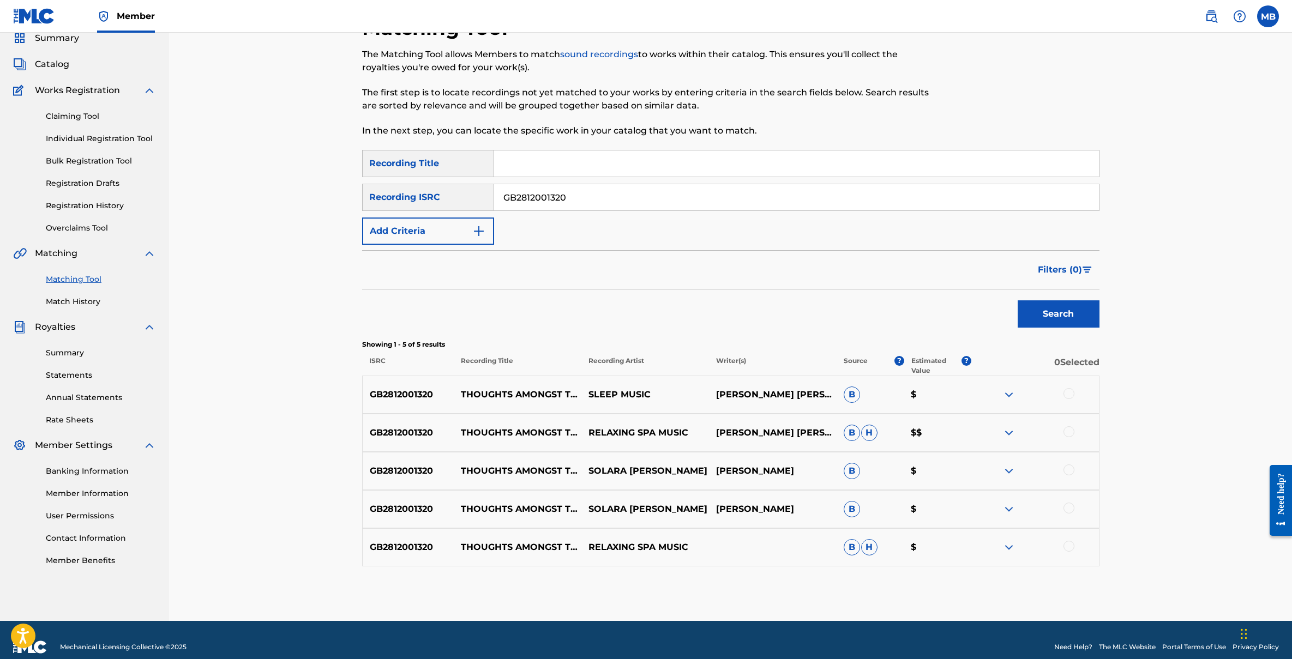
scroll to position [58, 0]
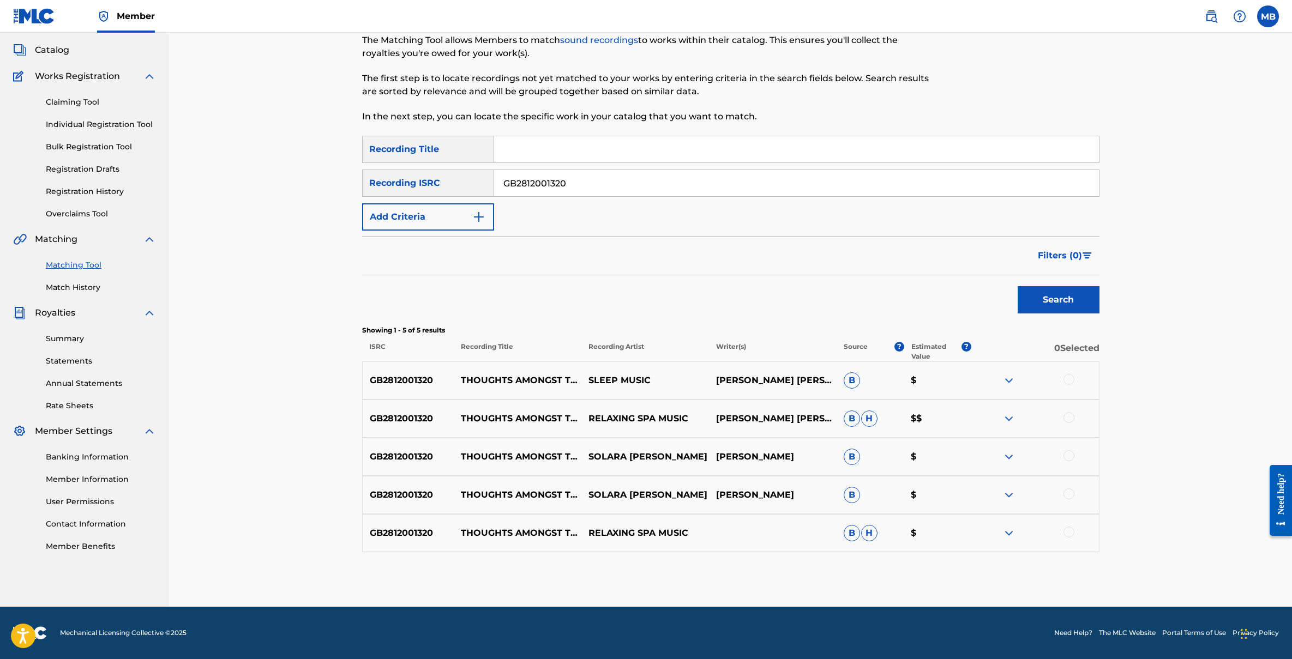
click at [1073, 379] on div at bounding box center [1069, 379] width 11 height 11
click at [1065, 412] on div at bounding box center [1035, 418] width 128 height 13
click at [1072, 461] on div at bounding box center [1035, 457] width 128 height 13
click at [1072, 421] on div at bounding box center [1069, 417] width 11 height 11
click at [1070, 449] on div "GB2812001320 THOUGHTS AMONGST THE GODS SOLARA DAWN WARREN VANDROSS B $" at bounding box center [730, 457] width 737 height 38
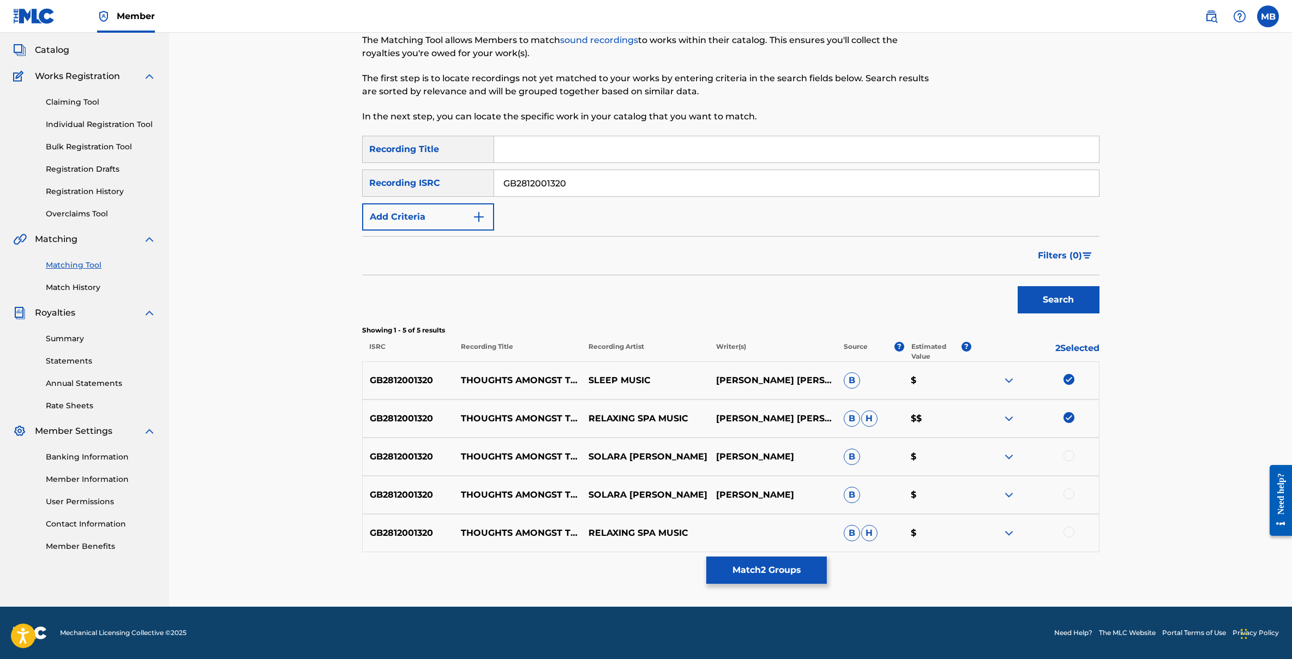
click at [1067, 493] on div at bounding box center [1069, 494] width 11 height 11
click at [1068, 533] on div at bounding box center [1069, 532] width 11 height 11
click at [1072, 452] on div at bounding box center [1069, 456] width 11 height 11
click at [766, 568] on button "Match 5 Groups" at bounding box center [766, 570] width 121 height 27
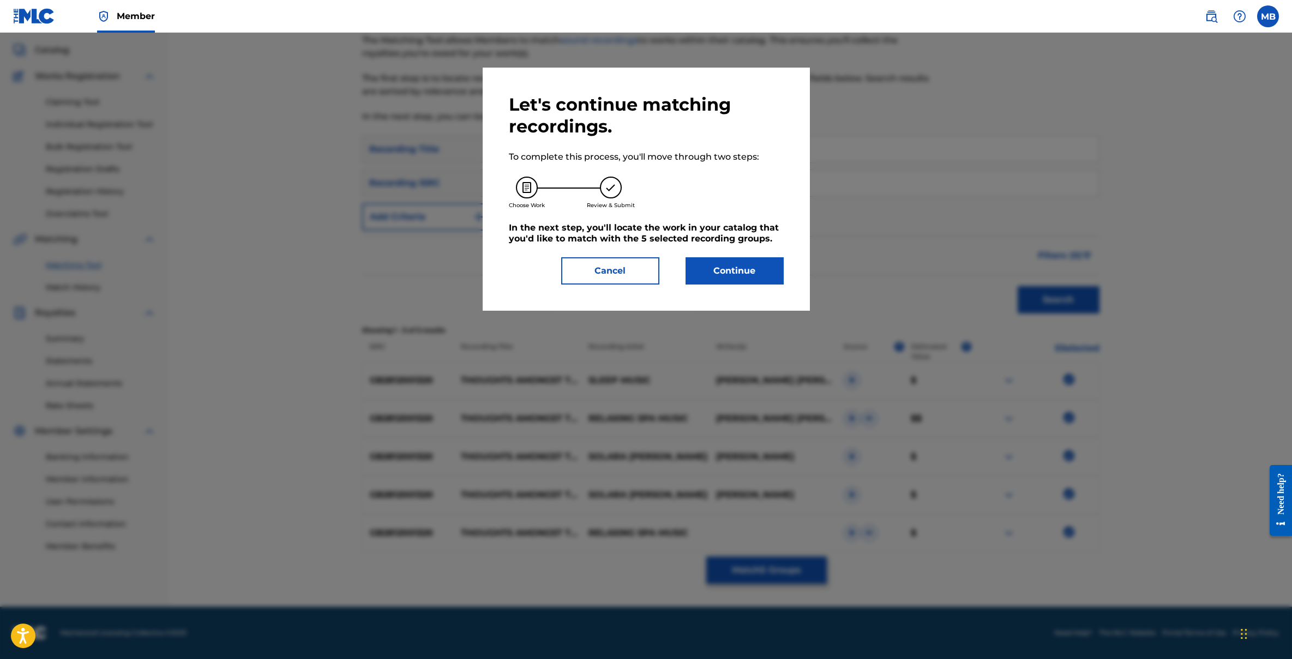
click at [733, 275] on button "Continue" at bounding box center [735, 270] width 98 height 27
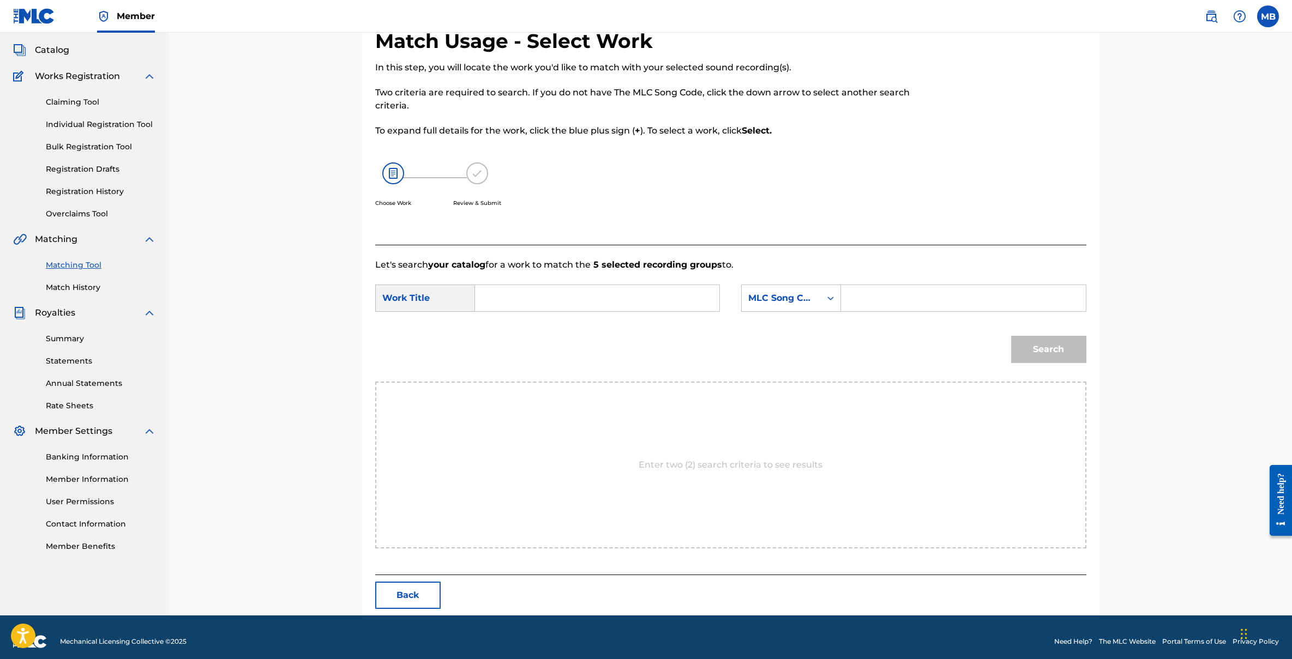
click at [533, 294] on input "Search Form" at bounding box center [597, 298] width 226 height 26
type input "Thoughts Amongst The Gods"
click at [1199, 125] on div "Match Usage - Select Work In this step, you will locate the work you'd like to …" at bounding box center [730, 294] width 1123 height 641
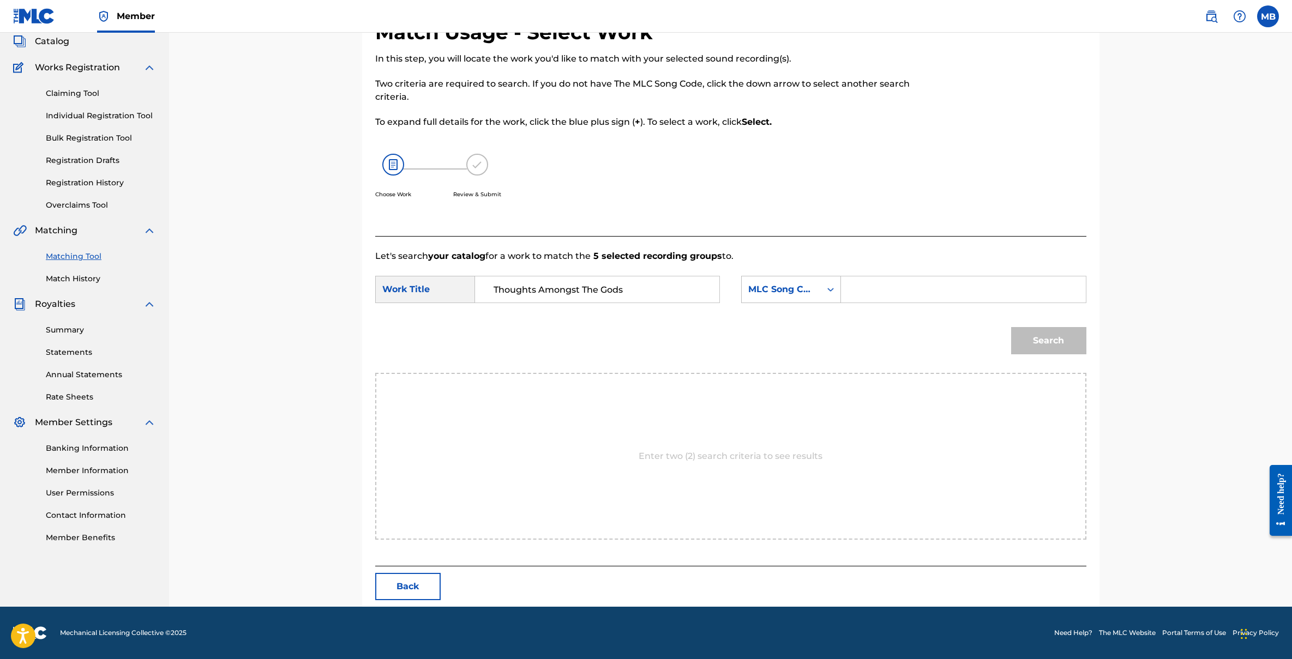
click at [856, 288] on input "Search Form" at bounding box center [963, 290] width 226 height 26
click at [1064, 341] on div "Search" at bounding box center [1046, 338] width 81 height 44
click at [776, 281] on div "MLC Song Code" at bounding box center [781, 289] width 79 height 21
click at [1189, 164] on div "Match Usage - Select Work In this step, you will locate the work you'd like to …" at bounding box center [730, 286] width 1123 height 641
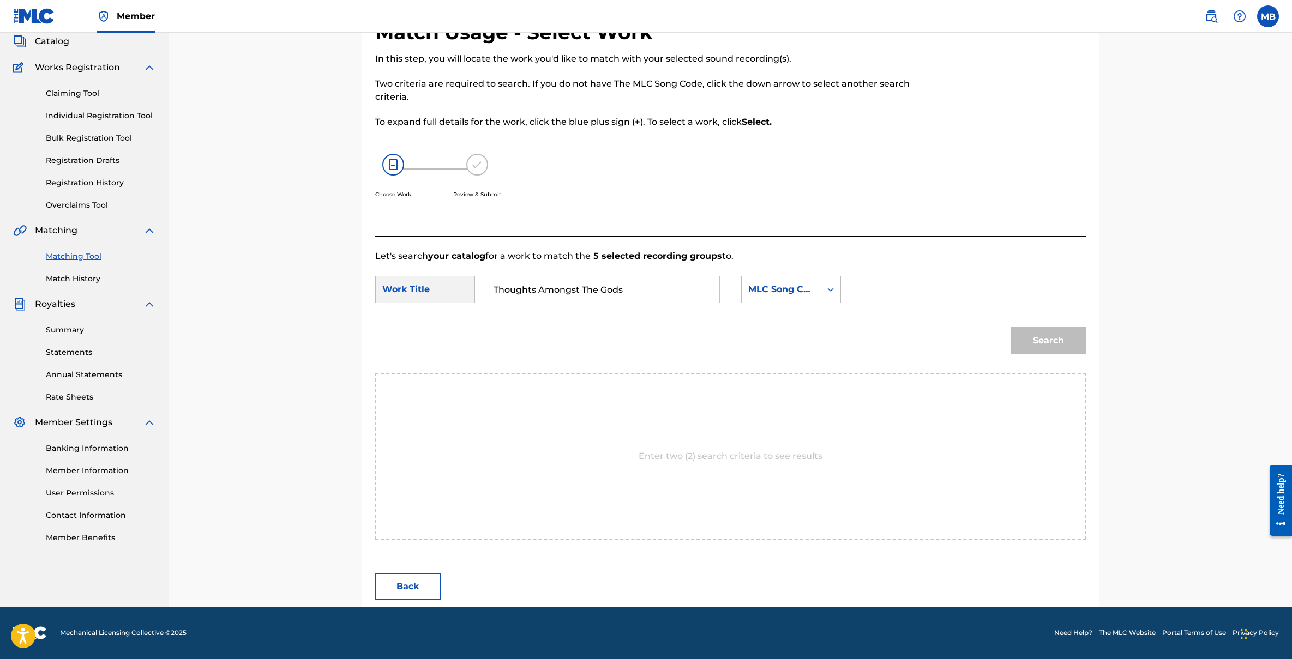
click at [885, 287] on input "Search Form" at bounding box center [963, 290] width 226 height 26
paste input "T52HUE"
type input "T52HUE"
click at [1061, 345] on button "Search" at bounding box center [1048, 340] width 75 height 27
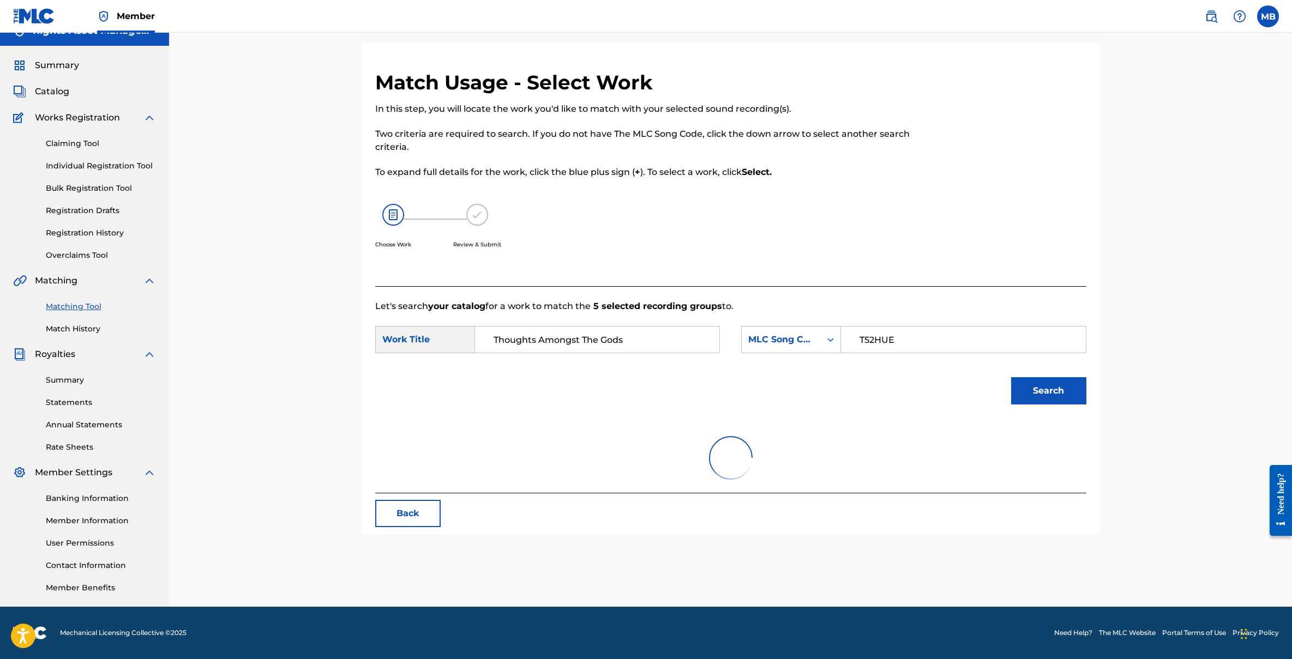
scroll to position [35, 0]
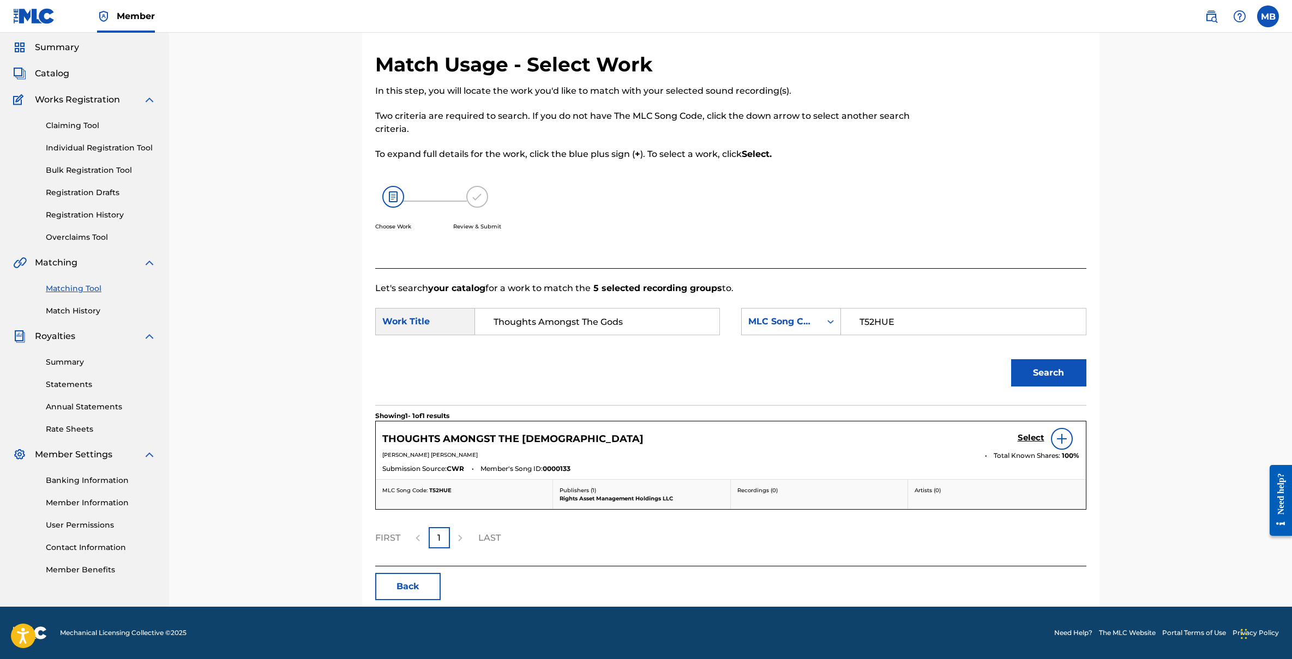
click at [1060, 438] on img at bounding box center [1061, 439] width 13 height 13
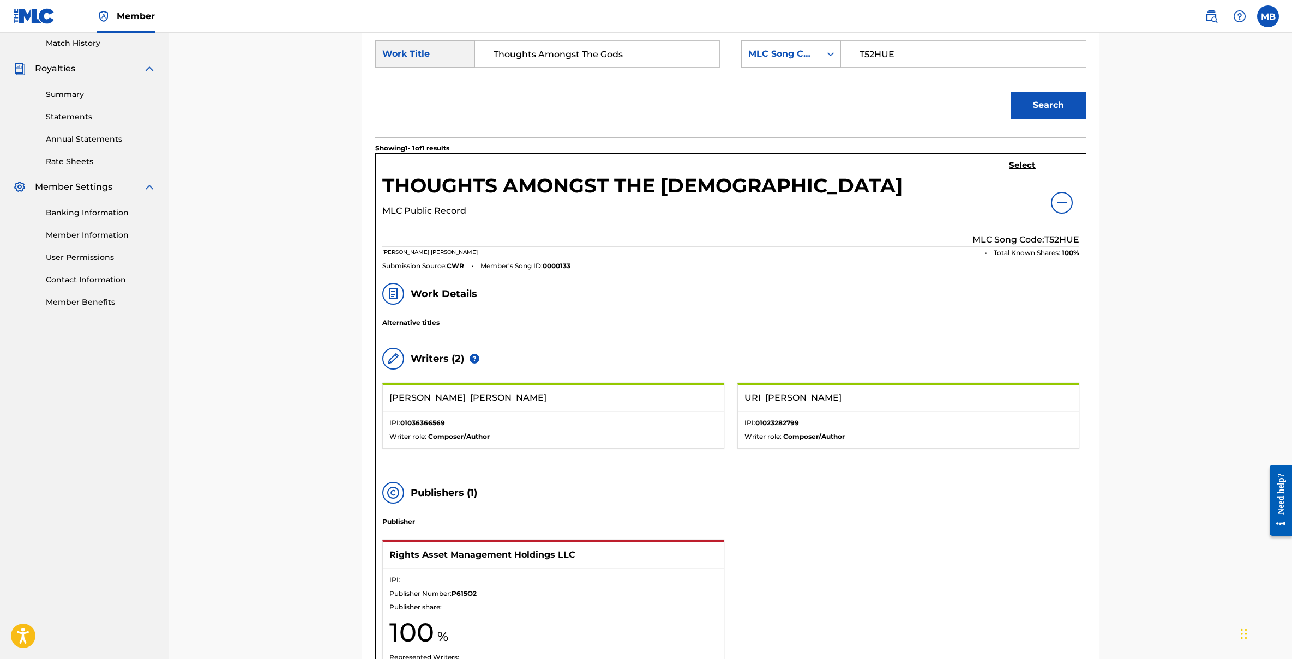
scroll to position [58, 0]
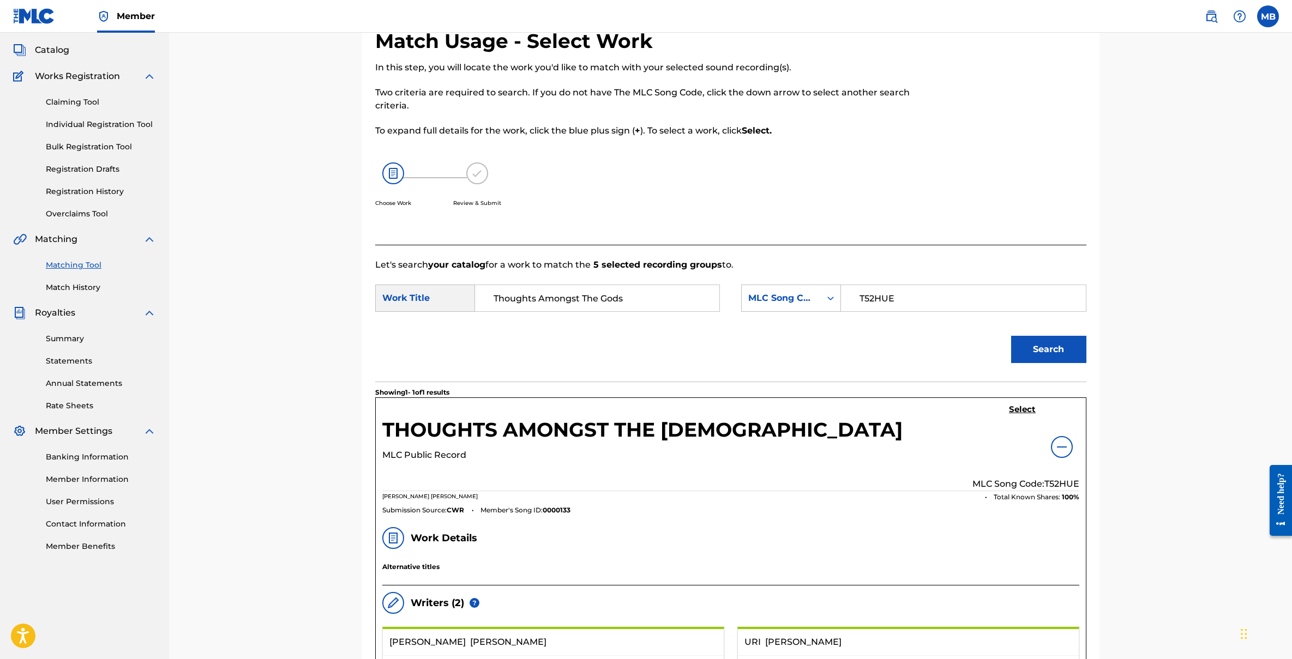
click at [1062, 447] on img at bounding box center [1061, 447] width 13 height 13
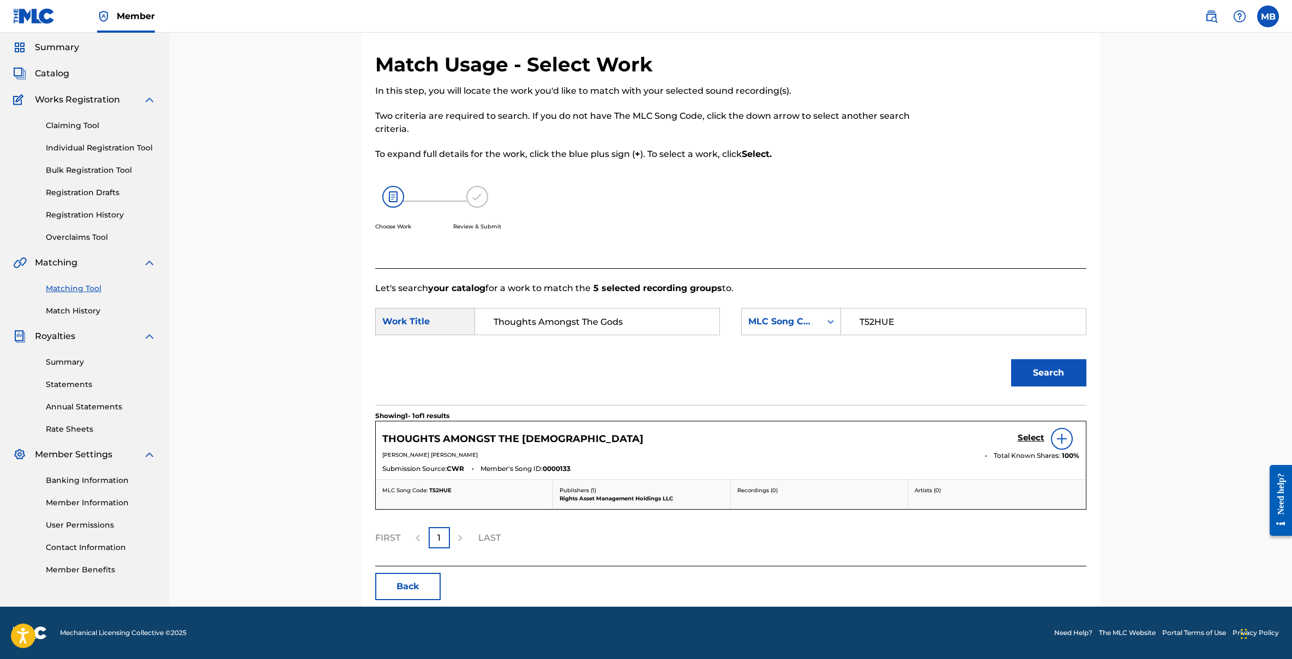
click at [1030, 436] on h5 "Select" at bounding box center [1031, 438] width 27 height 10
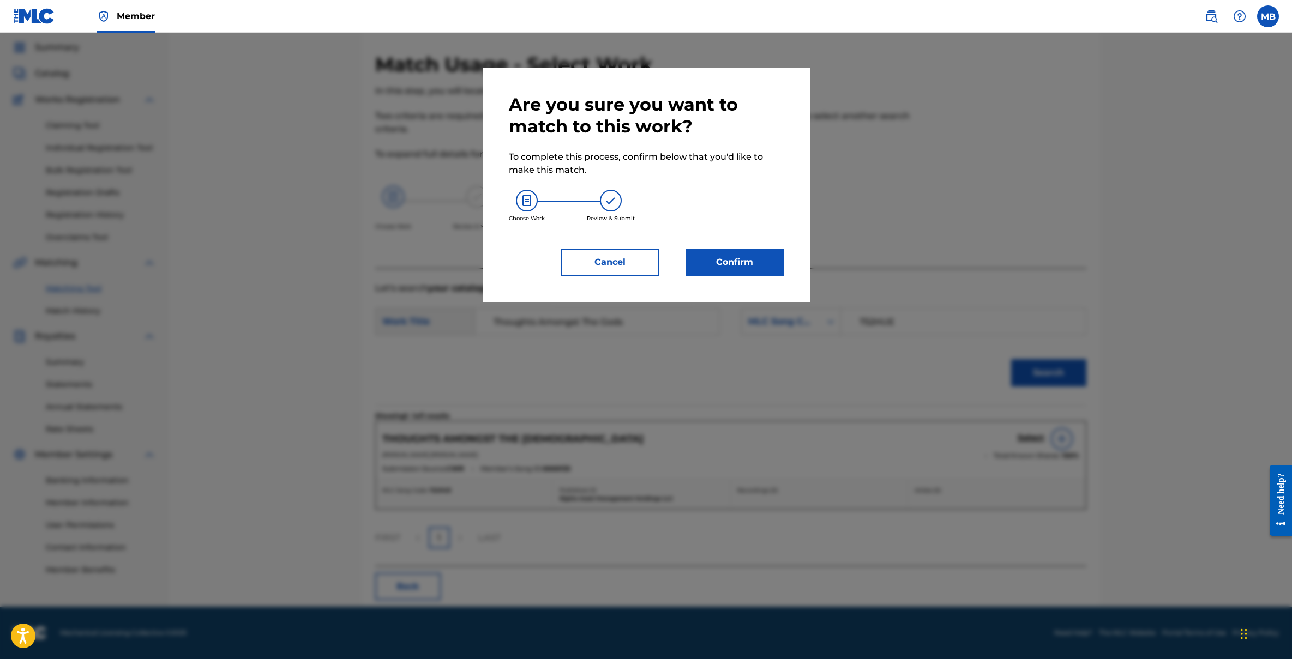
click at [723, 260] on button "Confirm" at bounding box center [735, 262] width 98 height 27
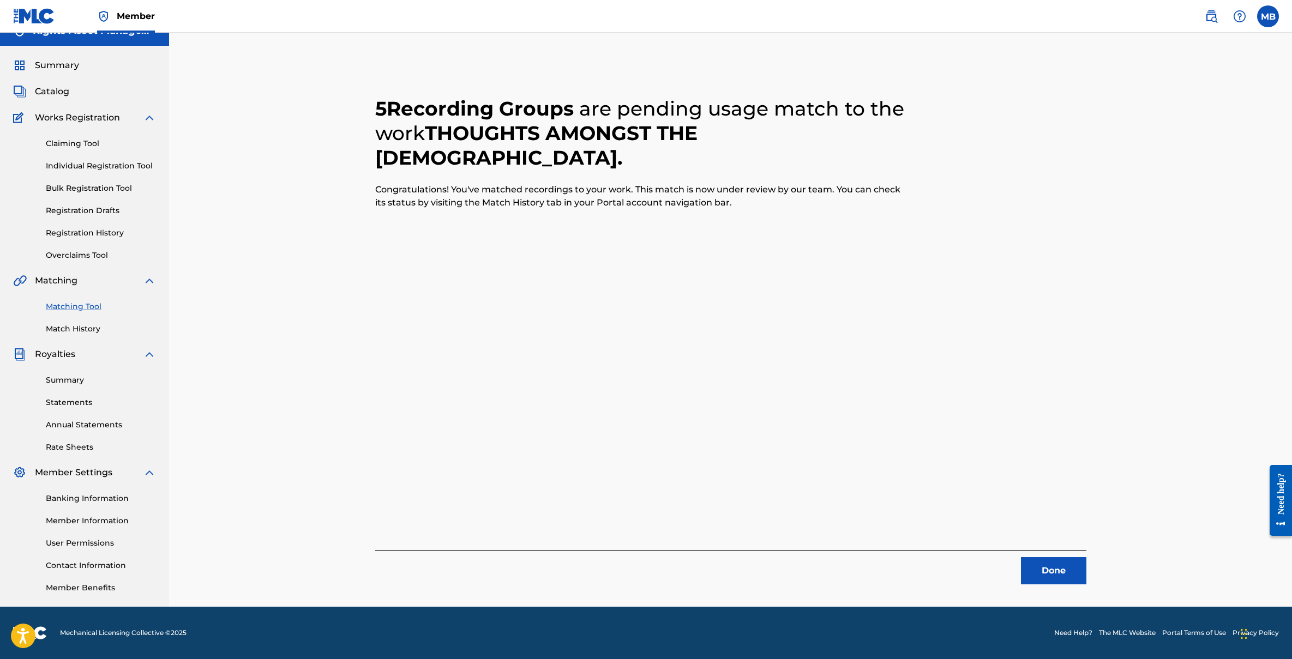
click at [1058, 575] on button "Done" at bounding box center [1053, 570] width 65 height 27
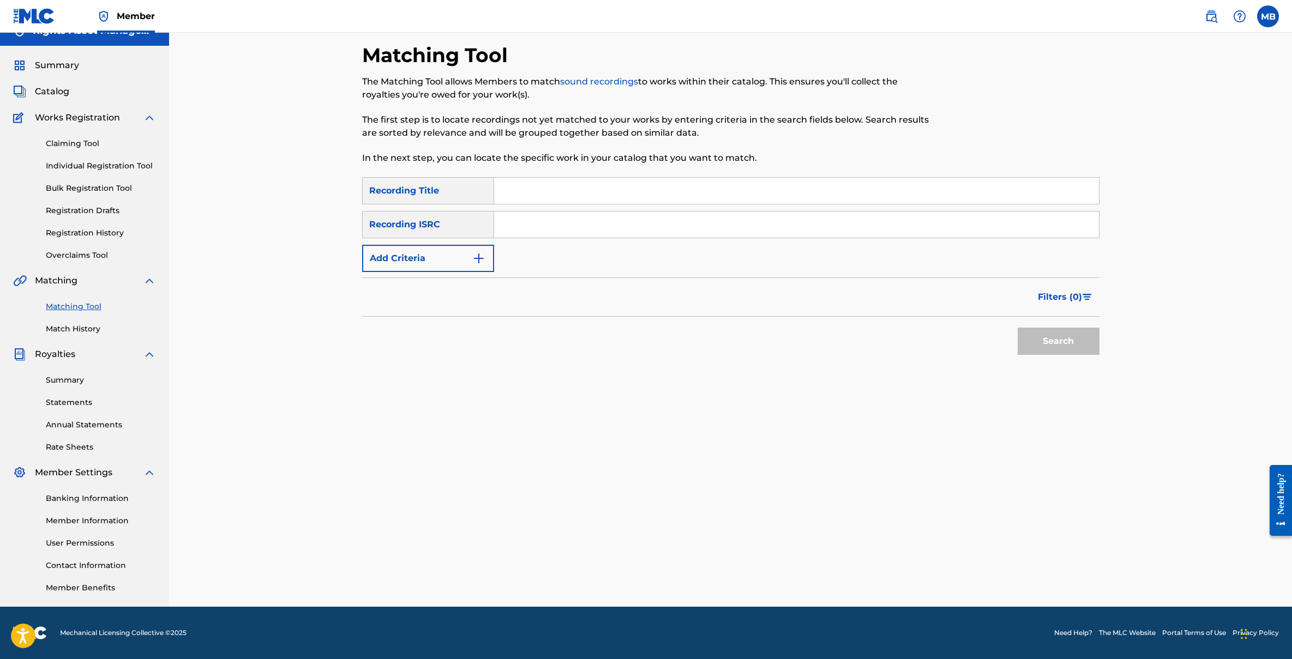
click at [515, 225] on input "Search Form" at bounding box center [796, 225] width 605 height 26
paste input "UK6821878680"
type input "UK6821878680"
click at [1037, 346] on button "Search" at bounding box center [1059, 341] width 82 height 27
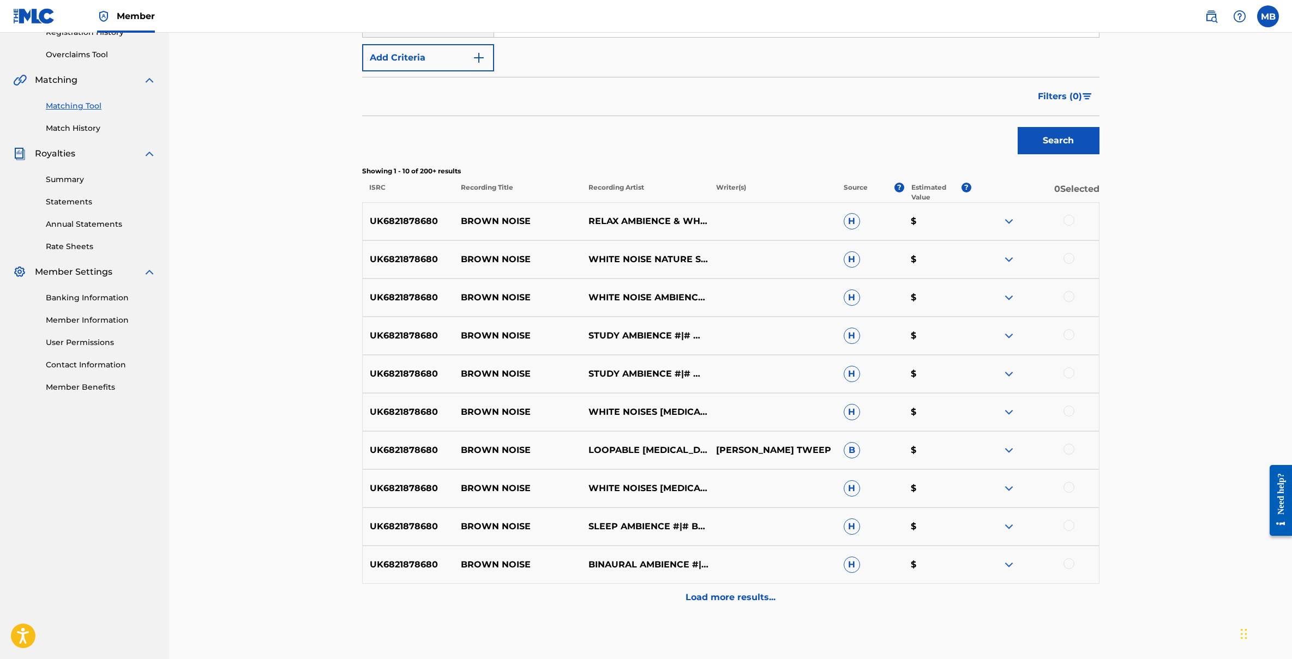
scroll to position [219, 0]
click at [925, 194] on p "Estimated Value" at bounding box center [936, 192] width 50 height 20
click at [1070, 218] on div at bounding box center [1069, 219] width 11 height 11
click at [1070, 257] on div at bounding box center [1069, 257] width 11 height 11
click at [1066, 305] on div "UK6821878680 BROWN NOISE WHITE NOISE AMBIENCE,WHITE NOISE RESEARCH H $" at bounding box center [730, 297] width 737 height 38
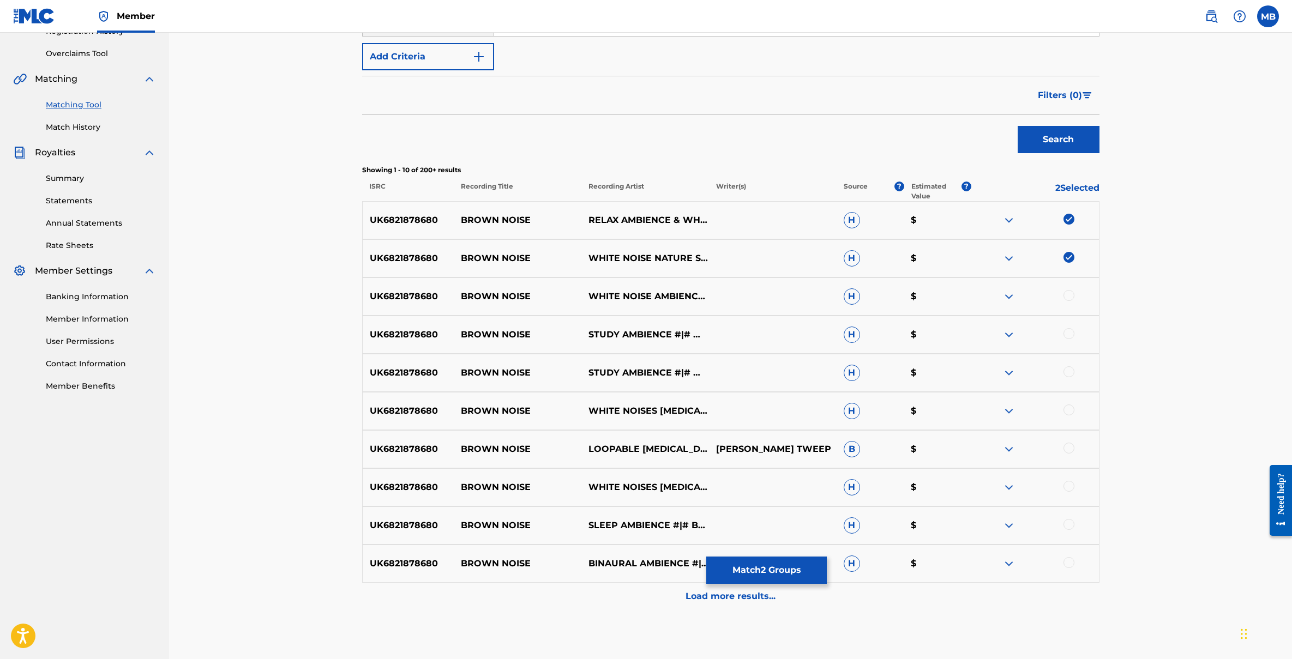
click at [1069, 294] on div at bounding box center [1069, 295] width 11 height 11
click at [1069, 329] on div at bounding box center [1069, 333] width 11 height 11
click at [1067, 374] on div at bounding box center [1069, 372] width 11 height 11
click at [1067, 409] on div at bounding box center [1069, 410] width 11 height 11
click at [1069, 458] on div "UK6821878680 BROWN NOISE LOOPABLE MUSIC THERAPY LILY MENDELLSON TWEEP B $" at bounding box center [730, 449] width 737 height 38
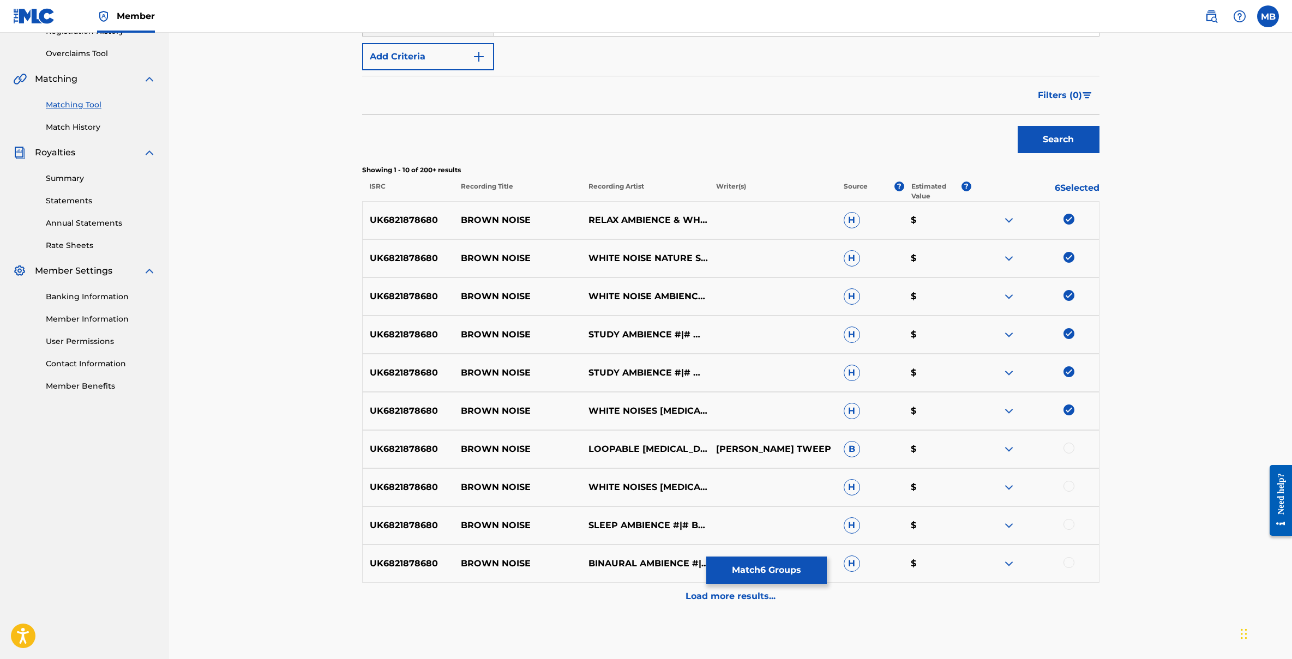
click at [1071, 487] on div at bounding box center [1069, 486] width 11 height 11
click at [1070, 446] on div at bounding box center [1069, 448] width 11 height 11
click at [1068, 521] on div at bounding box center [1069, 524] width 11 height 11
click at [1065, 561] on div at bounding box center [1069, 562] width 11 height 11
click at [705, 604] on div "Load more results..." at bounding box center [730, 596] width 737 height 27
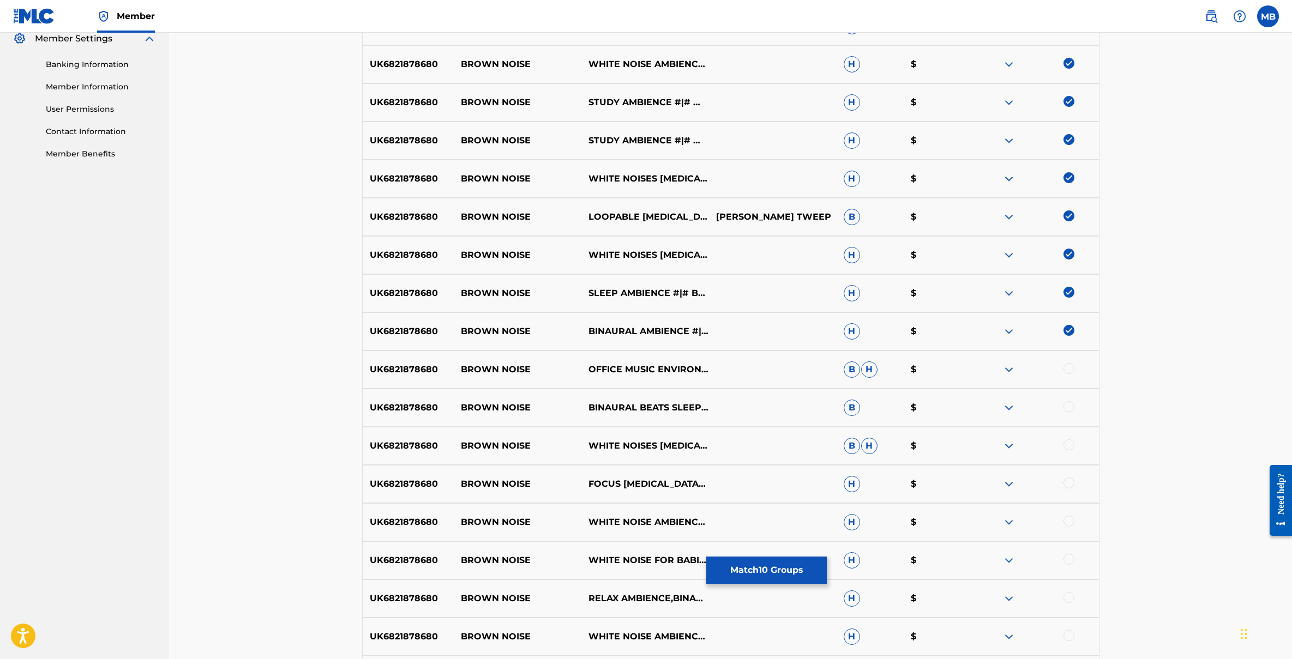
scroll to position [489, 0]
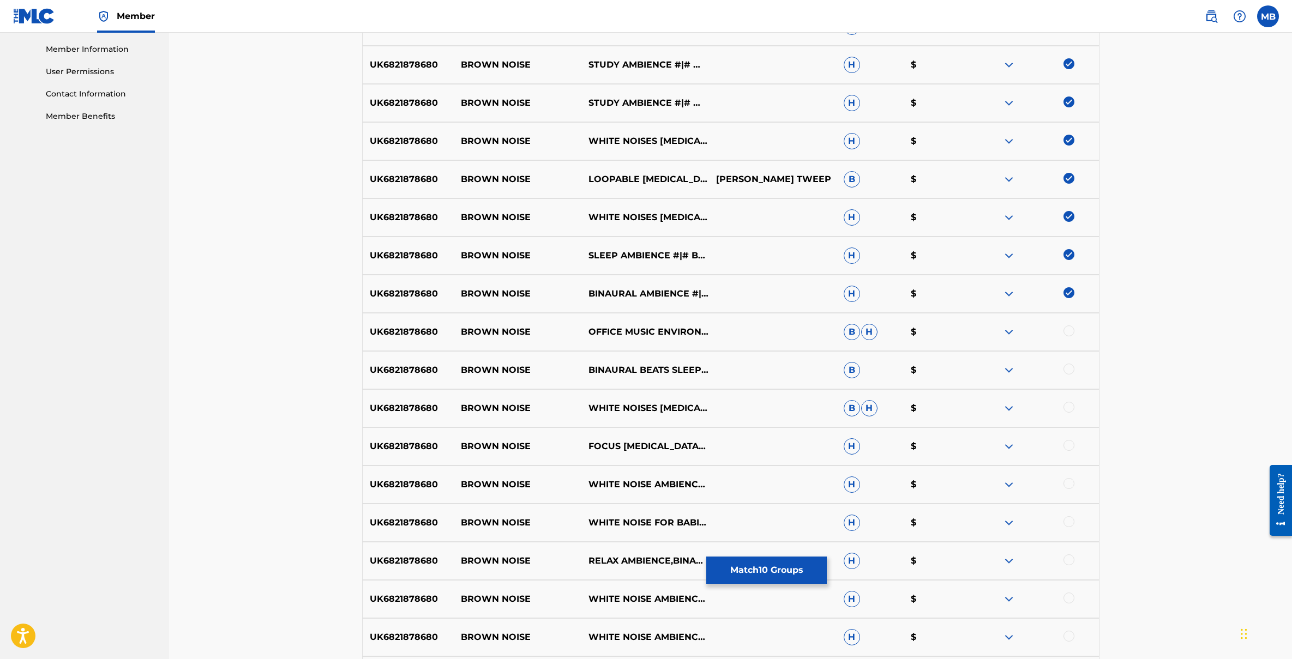
click at [1069, 332] on div at bounding box center [1069, 331] width 11 height 11
click at [1069, 369] on div at bounding box center [1069, 369] width 11 height 11
click at [1067, 405] on div at bounding box center [1069, 407] width 11 height 11
click at [1069, 445] on div at bounding box center [1069, 445] width 11 height 11
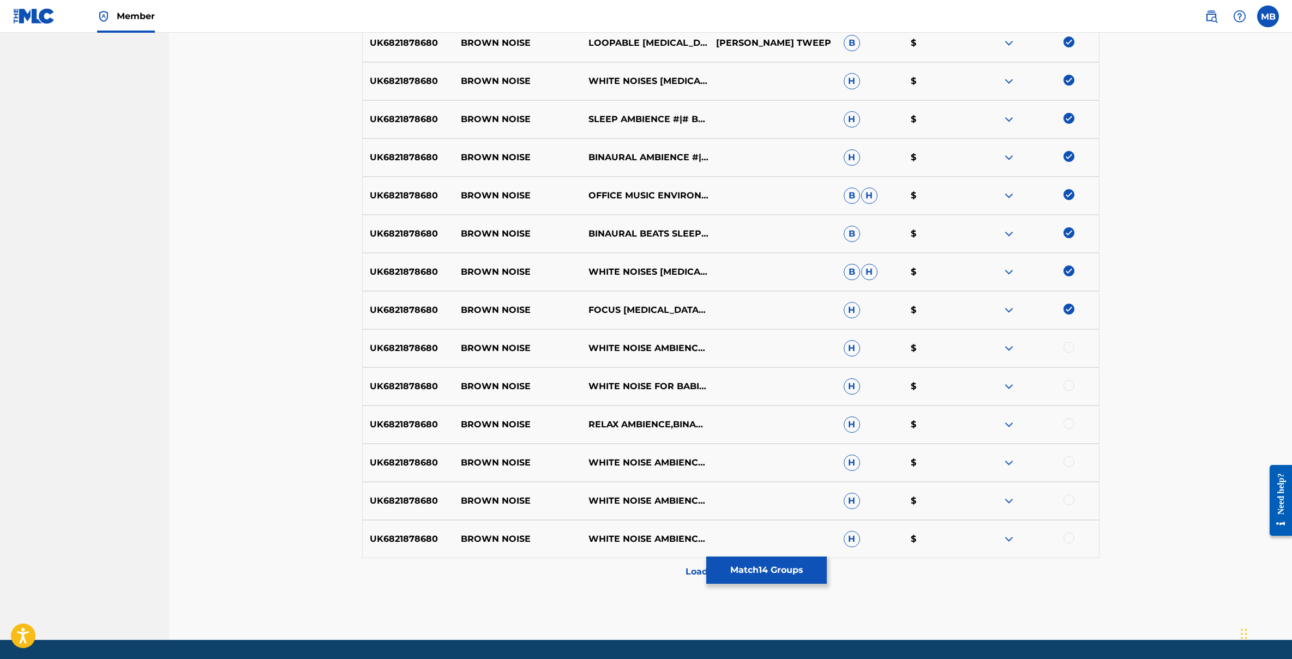
click at [1067, 350] on div at bounding box center [1069, 347] width 11 height 11
click at [1067, 385] on div at bounding box center [1069, 385] width 11 height 11
click at [1069, 433] on div "UK6821878680 BROWN NOISE RELAX AMBIENCE,BINAURAL BEATS H $" at bounding box center [730, 425] width 737 height 38
click at [1069, 421] on div at bounding box center [1069, 423] width 11 height 11
click at [1069, 465] on div at bounding box center [1069, 462] width 11 height 11
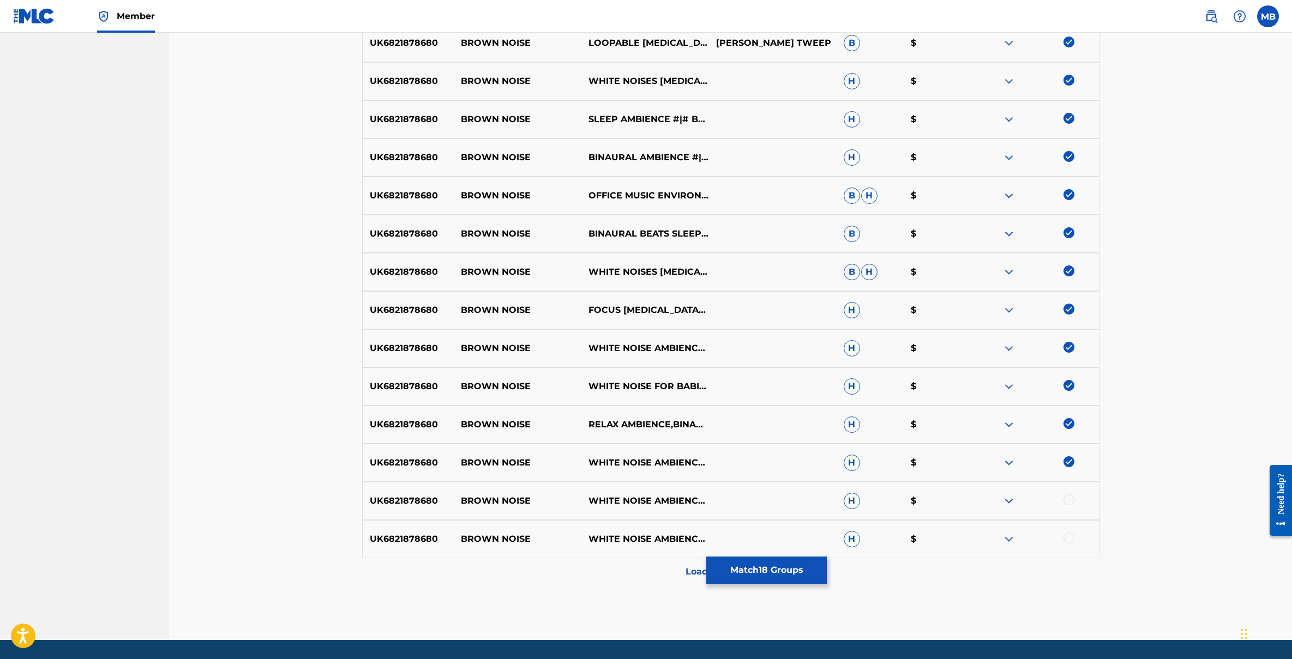
click at [1069, 500] on div at bounding box center [1069, 500] width 11 height 11
click at [1069, 539] on div at bounding box center [1069, 538] width 11 height 11
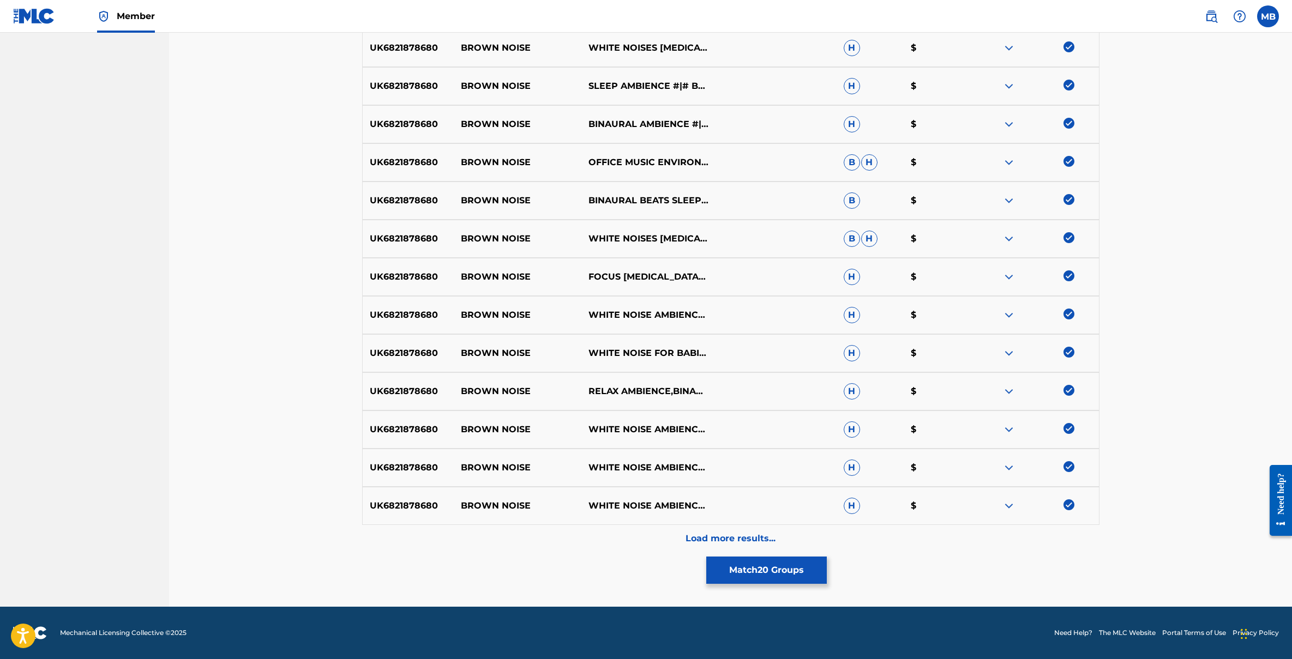
click at [699, 538] on p "Load more results..." at bounding box center [731, 538] width 90 height 13
click at [658, 538] on div "Load more results..." at bounding box center [730, 538] width 737 height 27
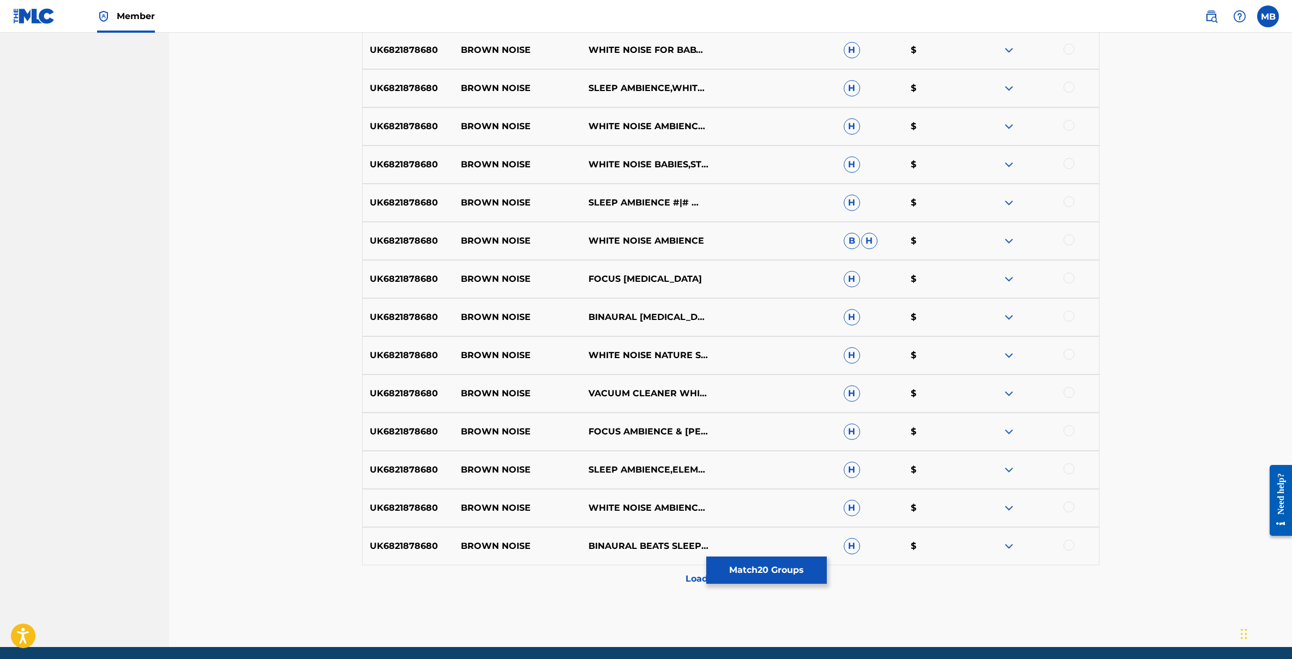
scroll to position [1422, 0]
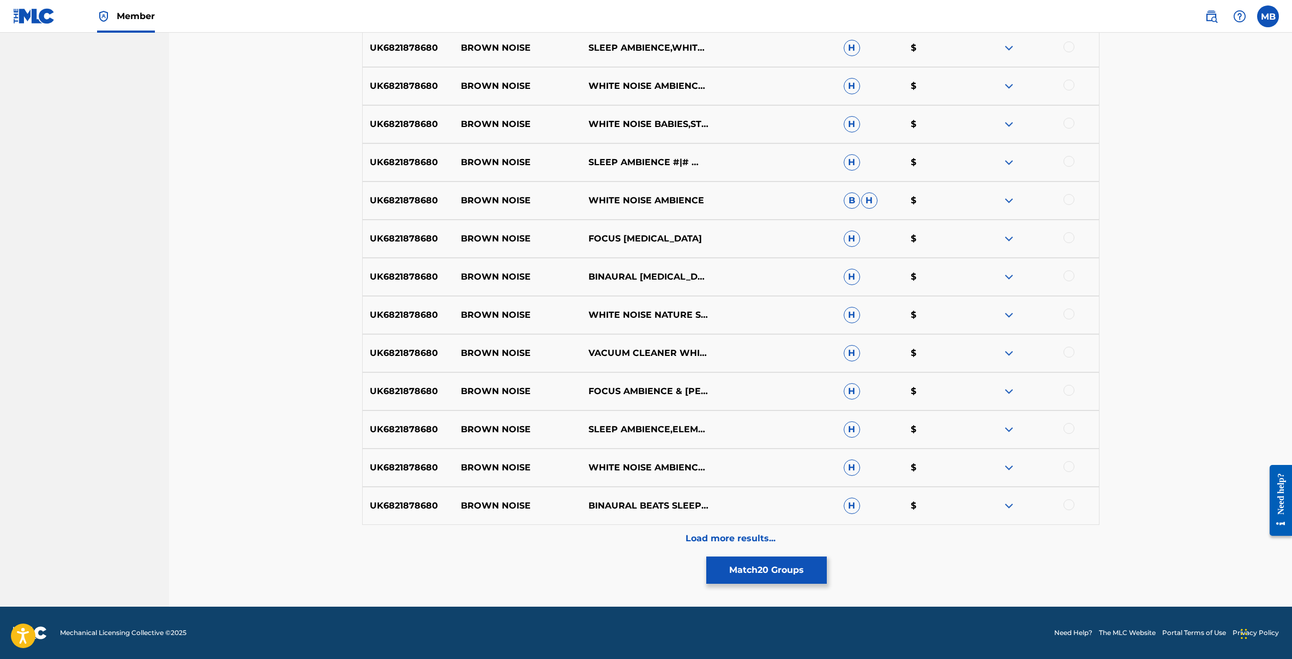
click at [694, 537] on p "Load more results..." at bounding box center [731, 538] width 90 height 13
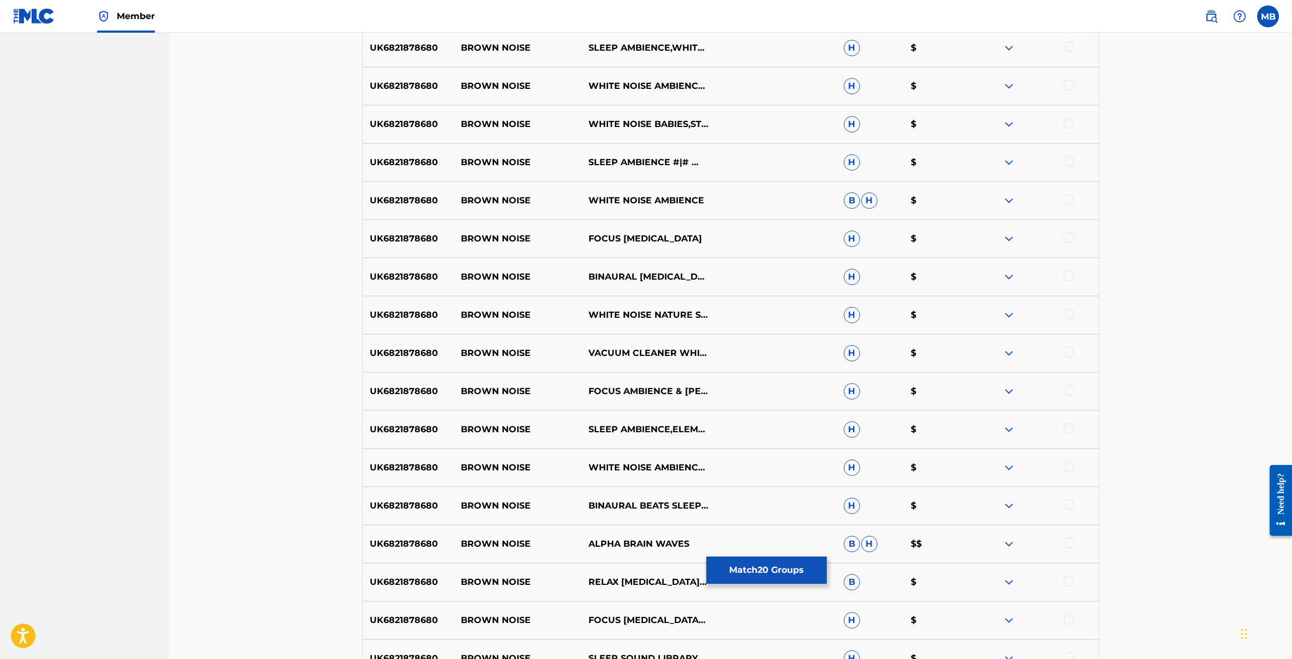
scroll to position [1804, 0]
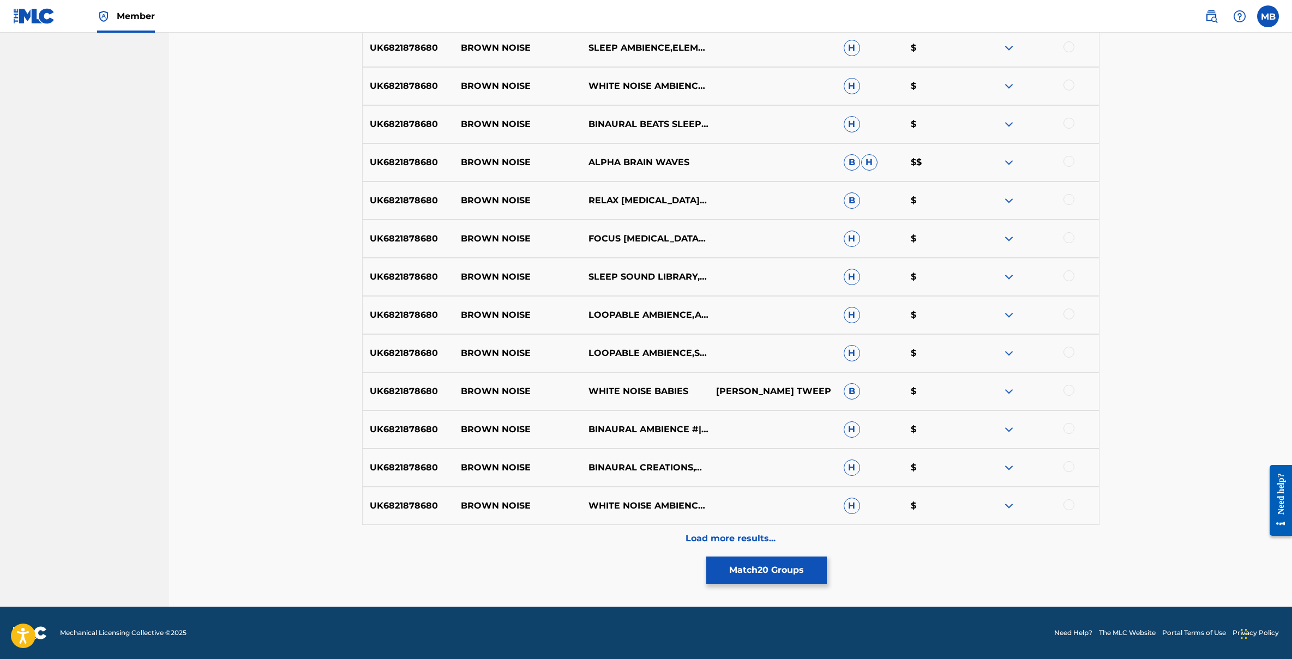
click at [675, 540] on div "Load more results..." at bounding box center [730, 538] width 737 height 27
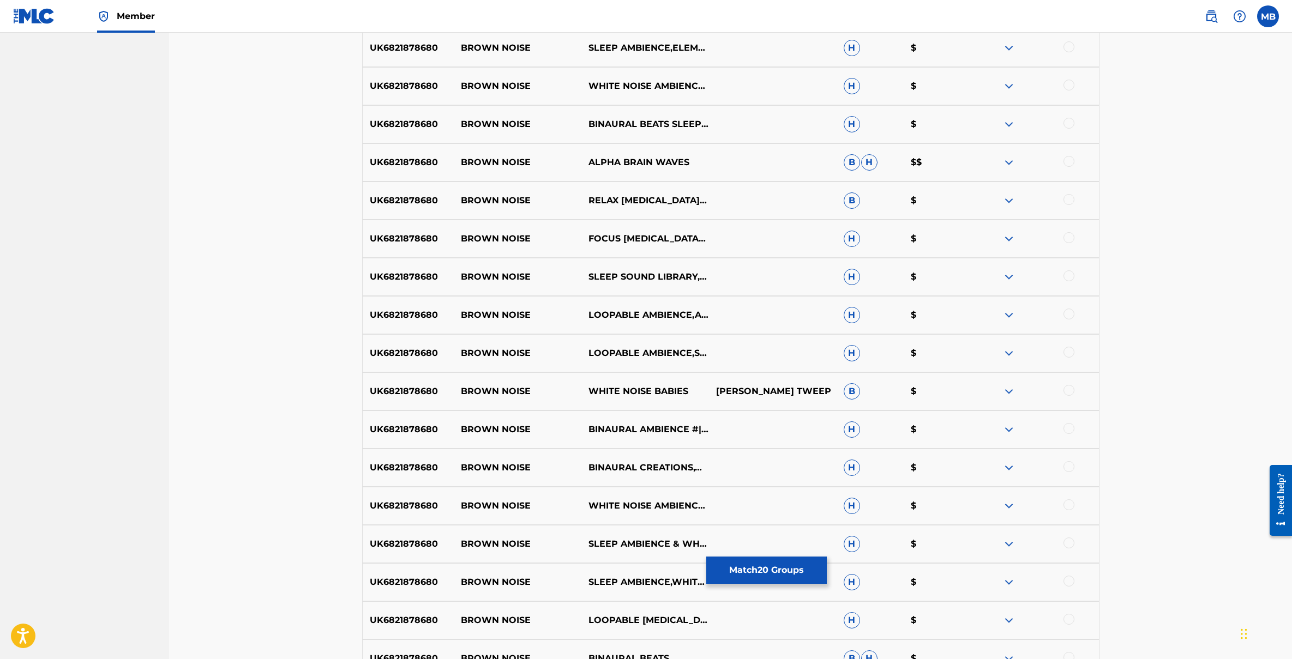
scroll to position [2186, 0]
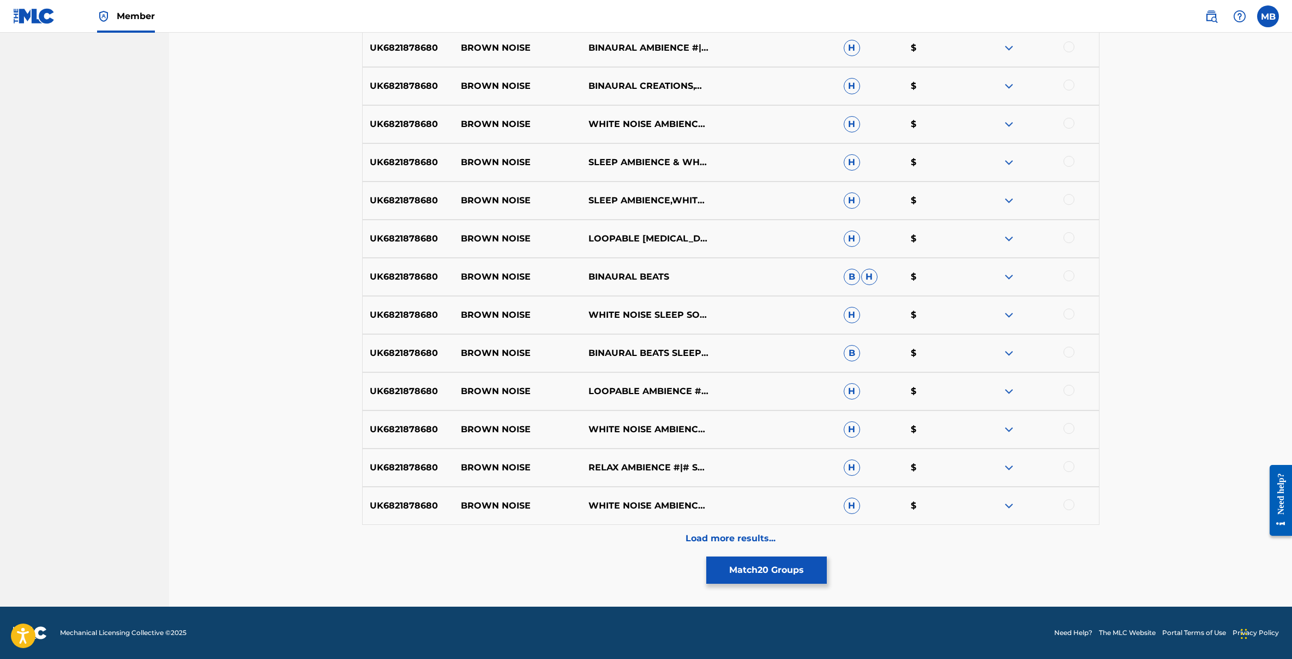
click at [680, 535] on div "Load more results..." at bounding box center [730, 538] width 737 height 27
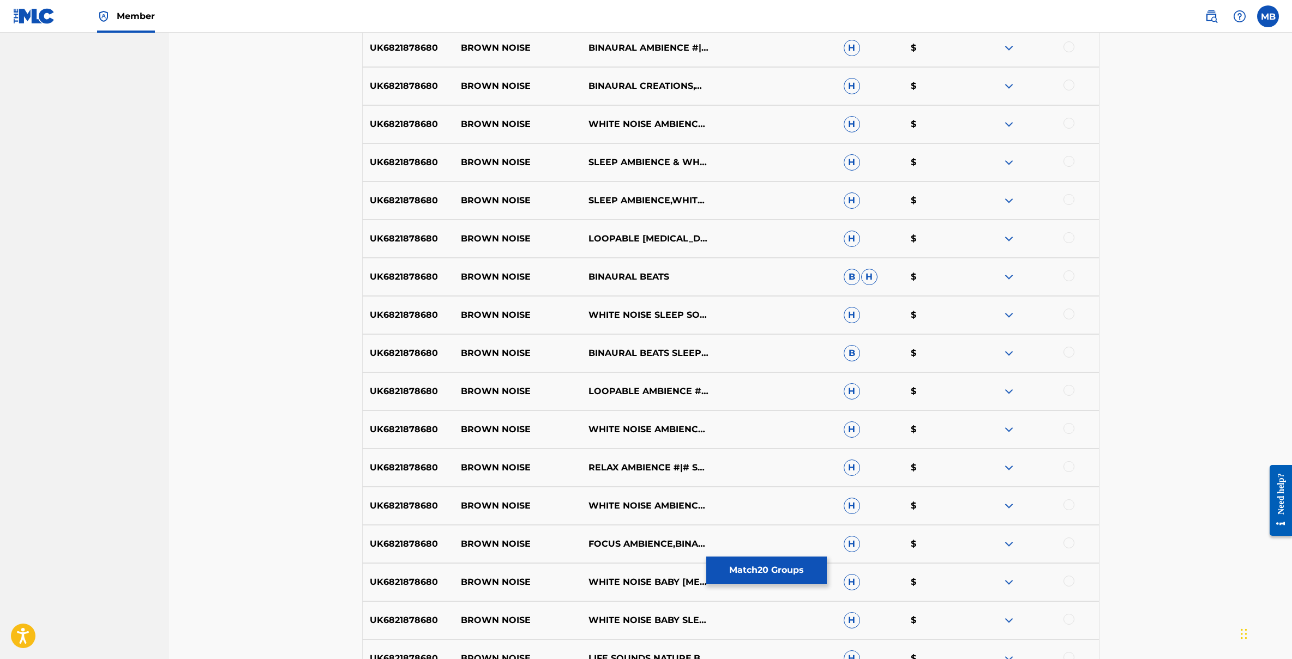
scroll to position [2567, 0]
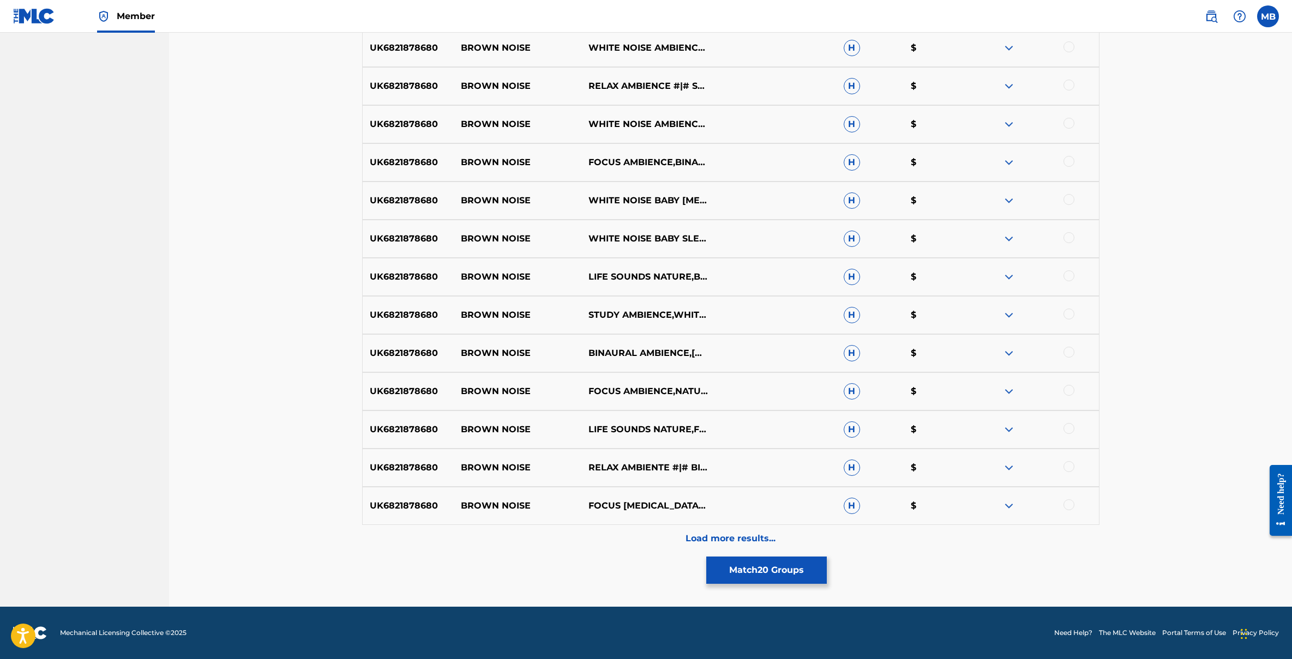
click at [679, 547] on div "Load more results..." at bounding box center [730, 538] width 737 height 27
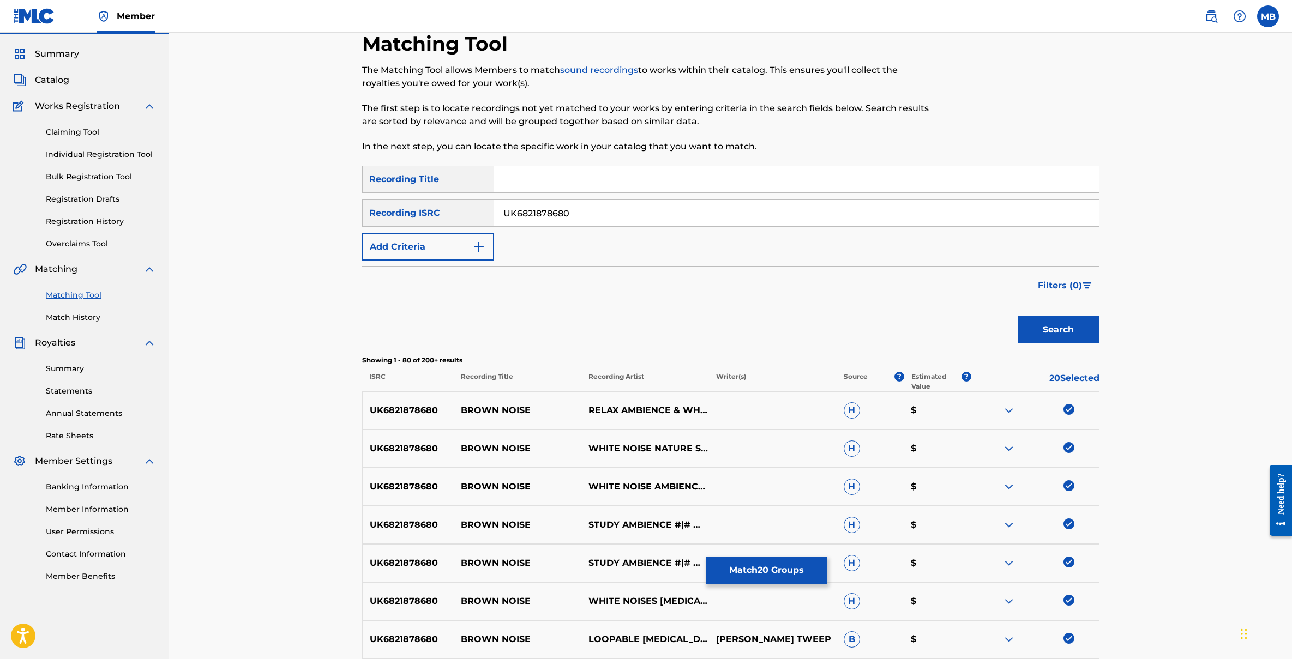
scroll to position [0, 0]
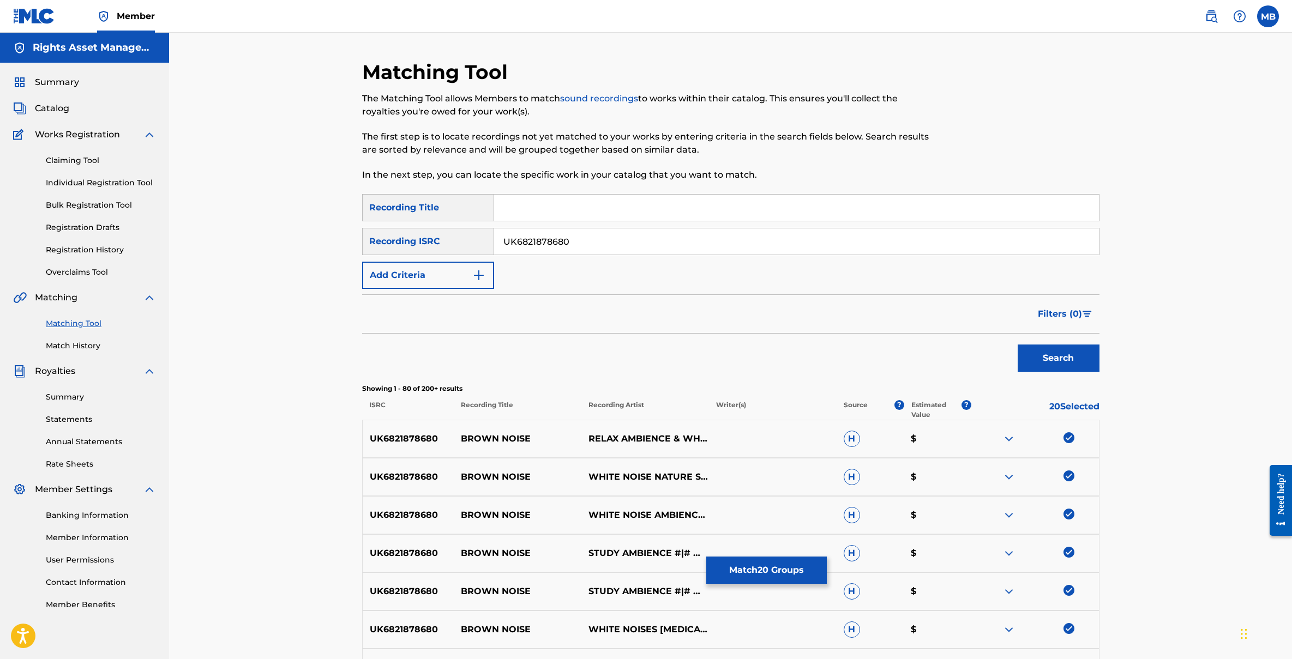
click at [555, 213] on input "Search Form" at bounding box center [796, 208] width 605 height 26
type input "Brown Noise"
click at [1057, 360] on button "Search" at bounding box center [1059, 358] width 82 height 27
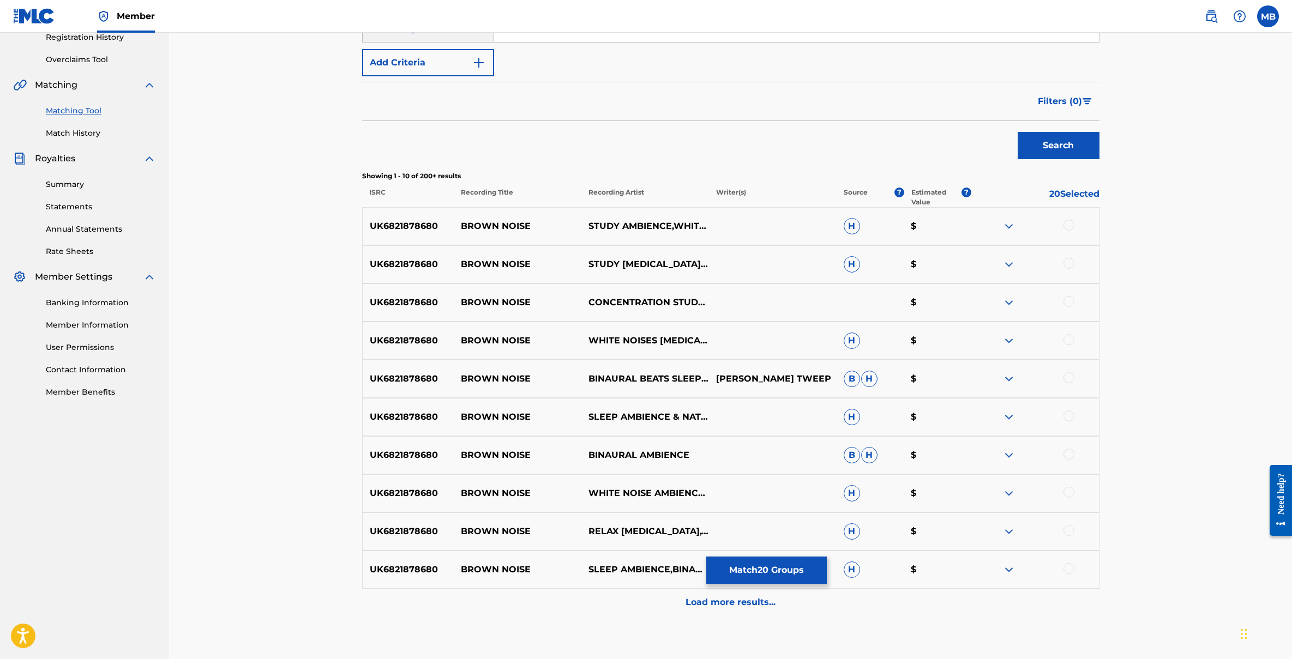
scroll to position [193, 0]
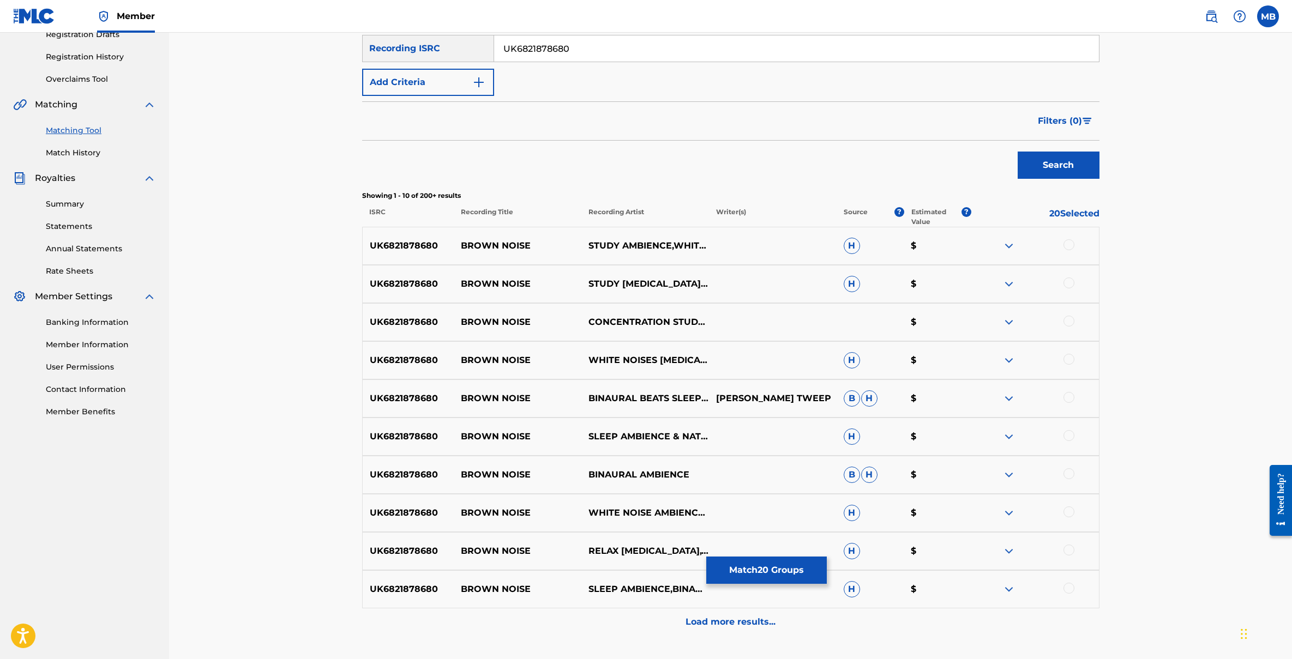
click at [1079, 117] on span "Filters ( 0 )" at bounding box center [1060, 121] width 44 height 13
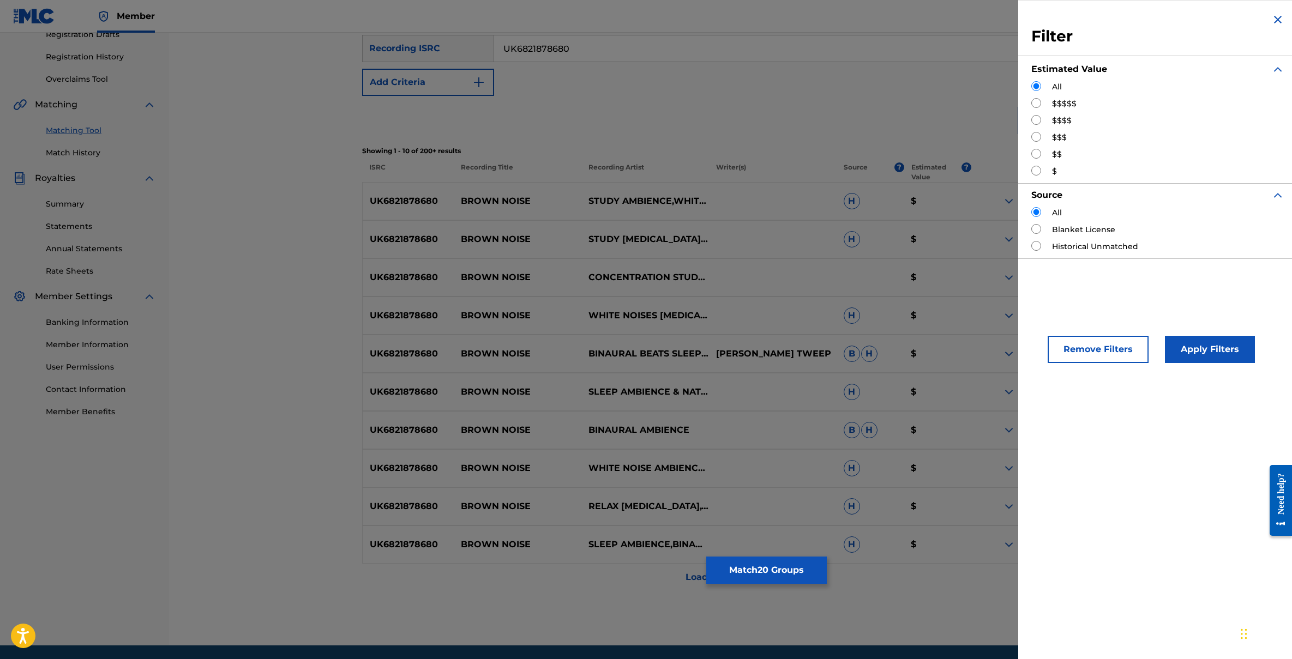
click at [1039, 103] on input "Search Form" at bounding box center [1036, 103] width 10 height 10
radio input "true"
click at [1197, 350] on button "Apply Filters" at bounding box center [1210, 349] width 90 height 27
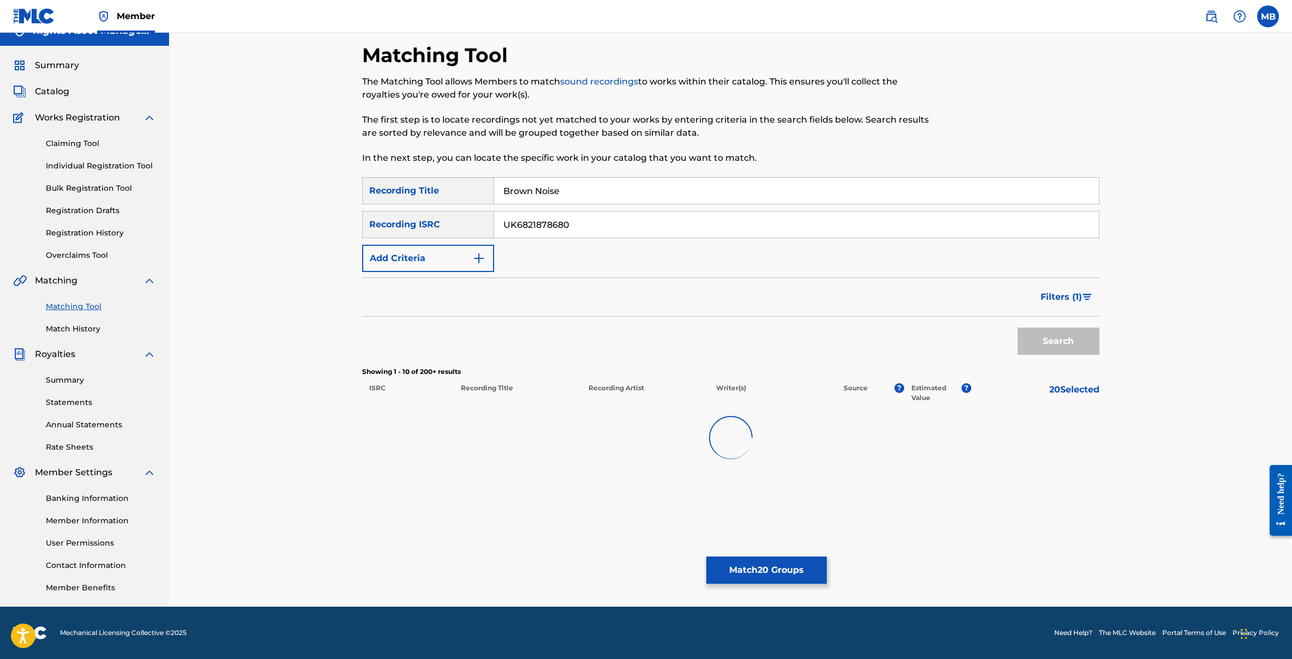
scroll to position [17, 0]
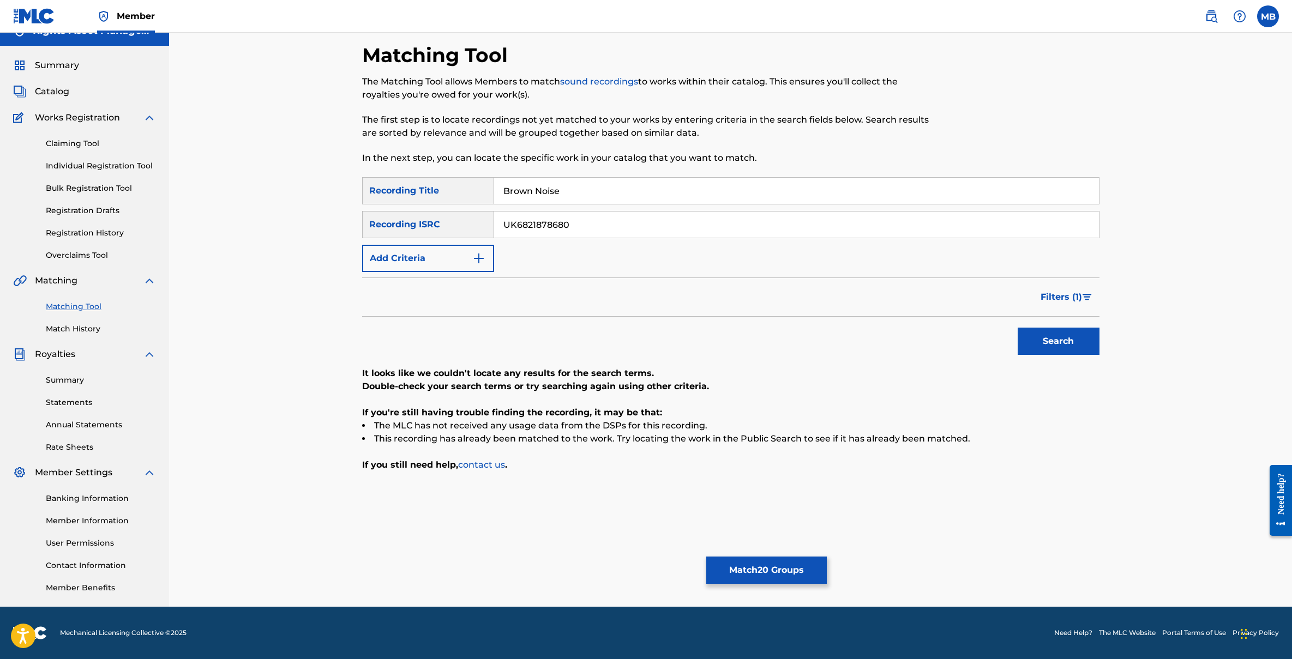
click at [1072, 296] on span "Filters ( 1 )" at bounding box center [1061, 297] width 41 height 13
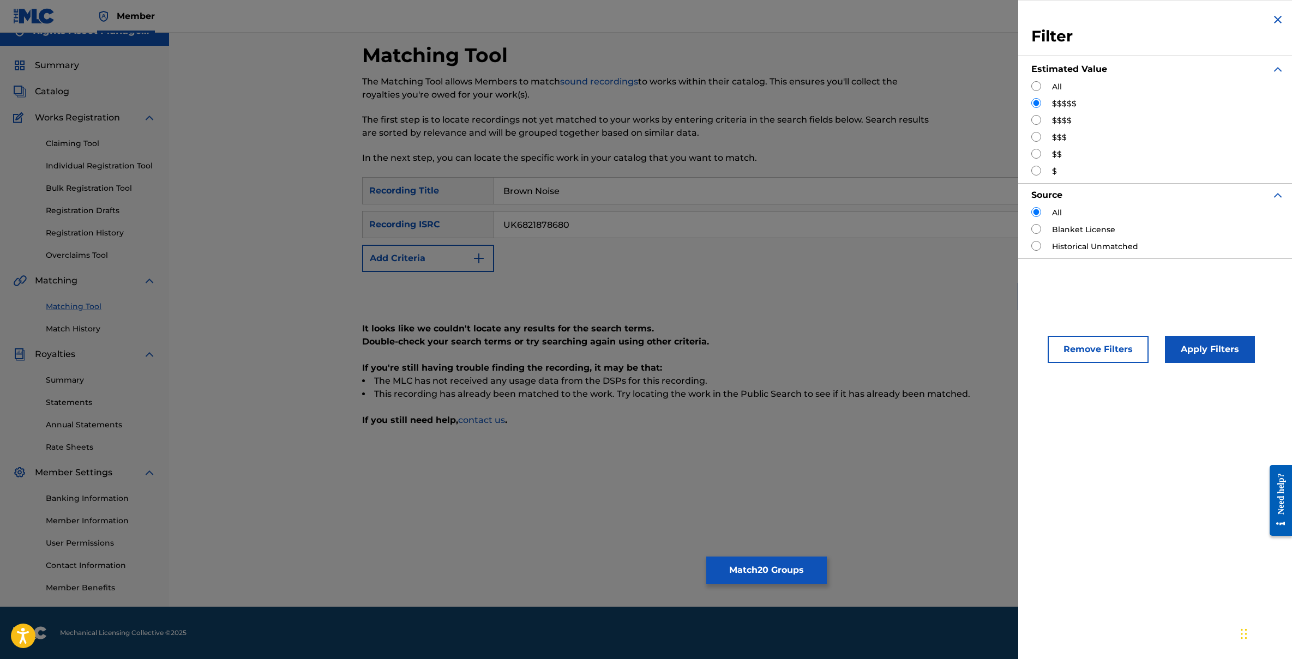
click at [1038, 121] on input "Search Form" at bounding box center [1036, 120] width 10 height 10
radio input "true"
click at [1180, 351] on button "Apply Filters" at bounding box center [1210, 349] width 90 height 27
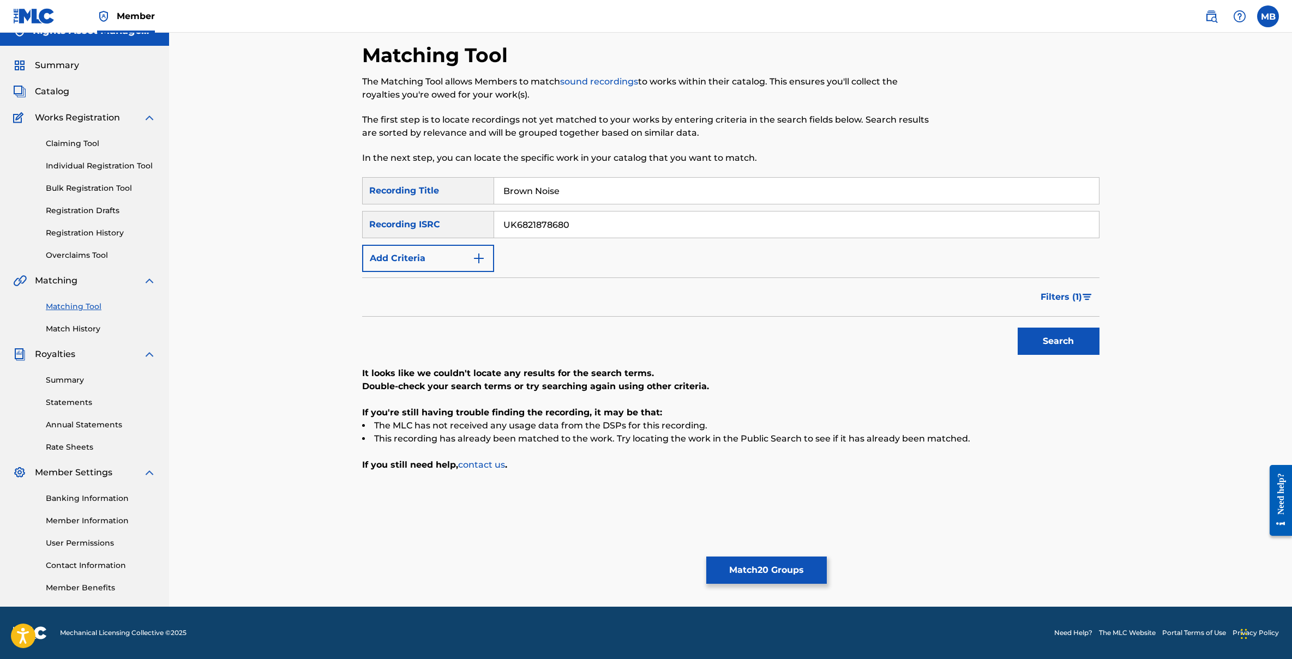
click at [1086, 293] on button "Filters ( 1 )" at bounding box center [1066, 297] width 65 height 27
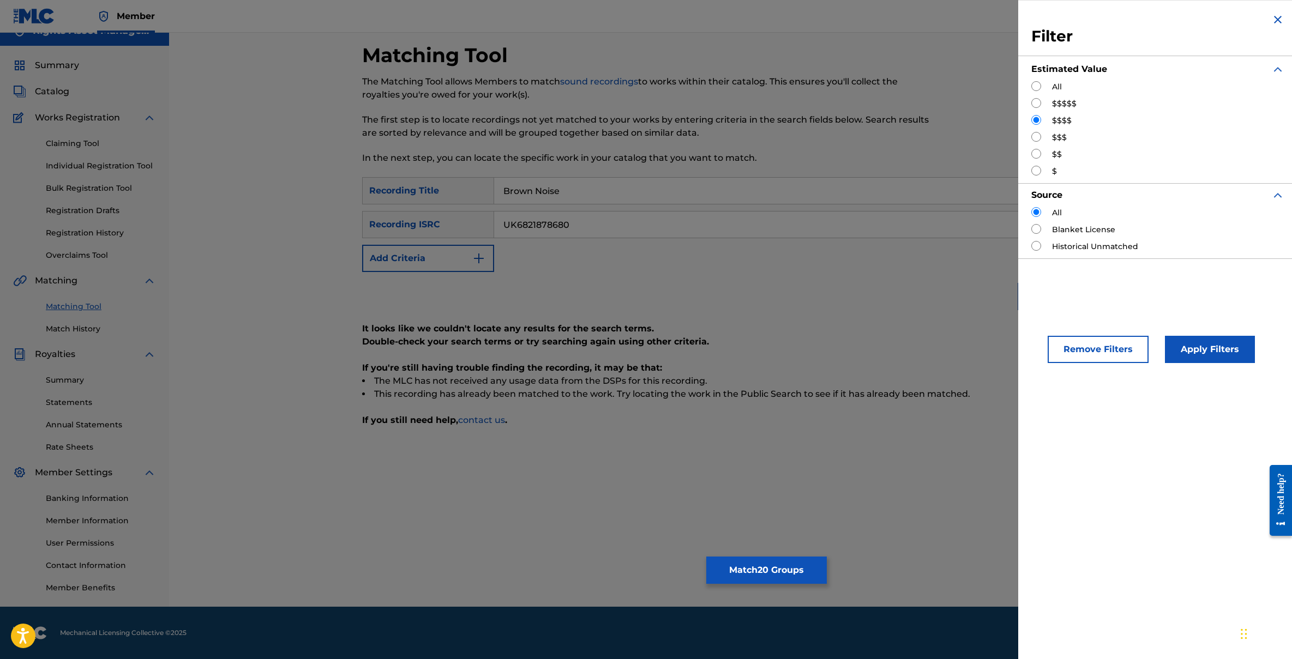
click at [1038, 139] on input "Search Form" at bounding box center [1036, 137] width 10 height 10
radio input "true"
click at [1198, 351] on button "Apply Filters" at bounding box center [1210, 349] width 90 height 27
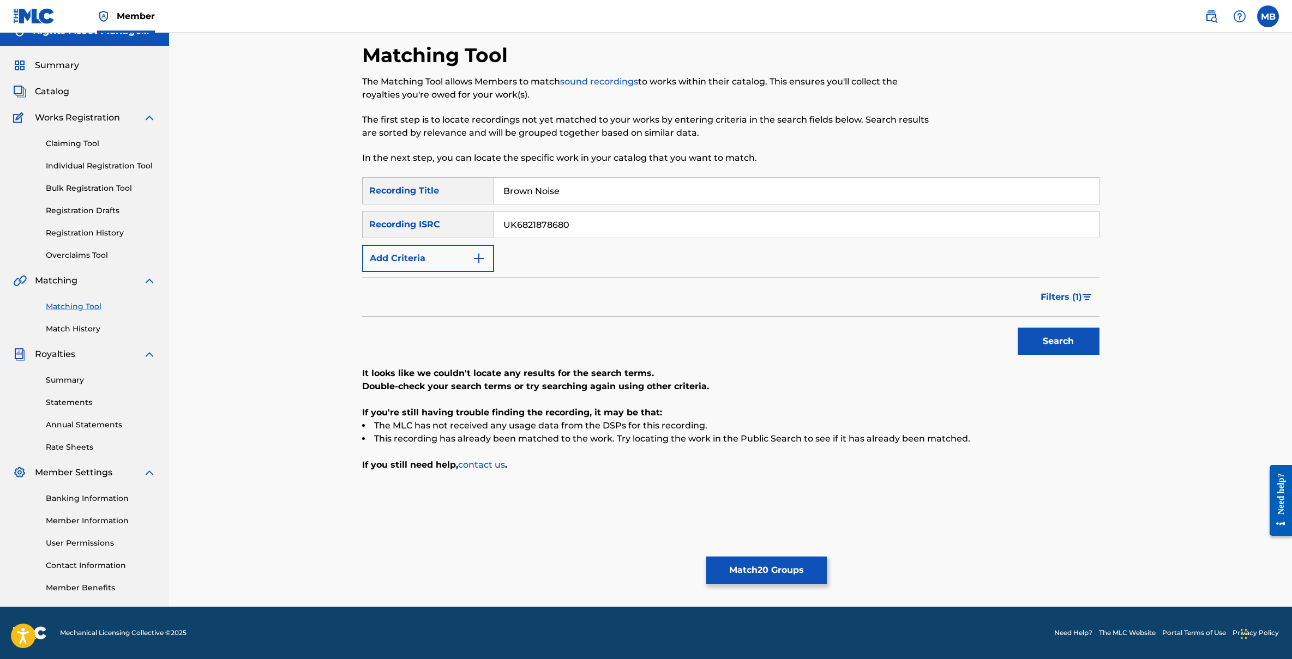
click at [1071, 295] on span "Filters ( 1 )" at bounding box center [1061, 297] width 41 height 13
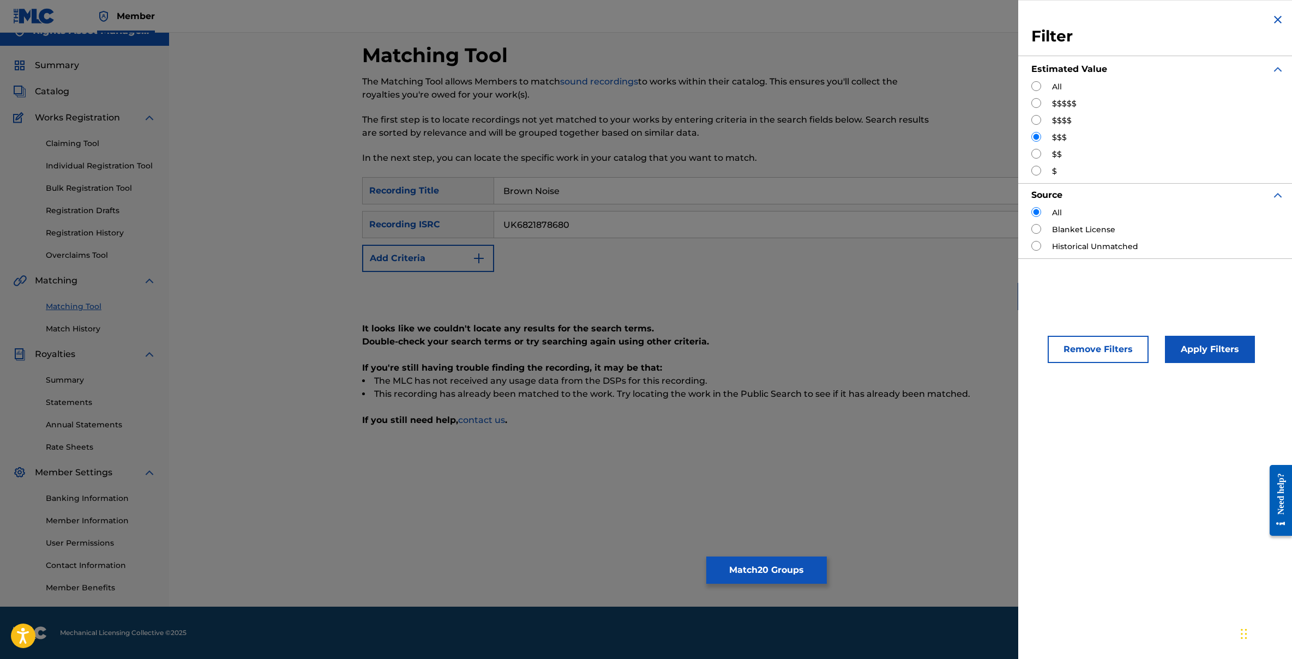
click at [1036, 153] on input "Search Form" at bounding box center [1036, 154] width 10 height 10
radio input "true"
click at [1191, 345] on button "Apply Filters" at bounding box center [1210, 349] width 90 height 27
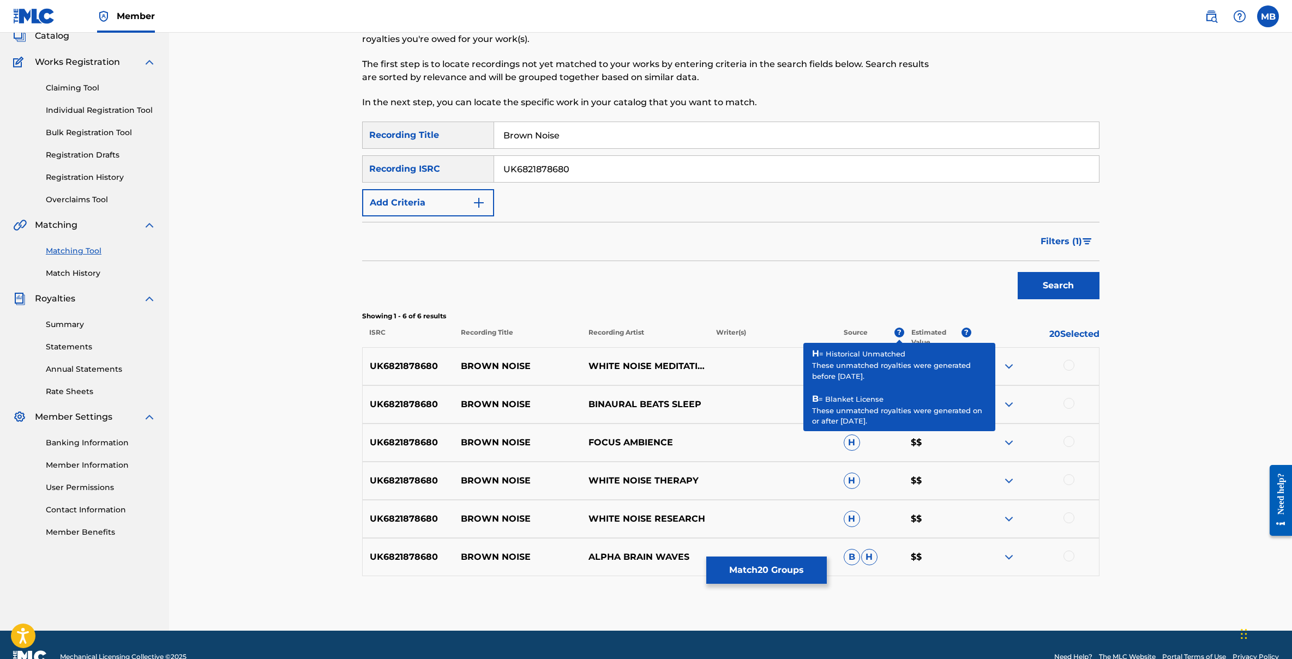
scroll to position [97, 0]
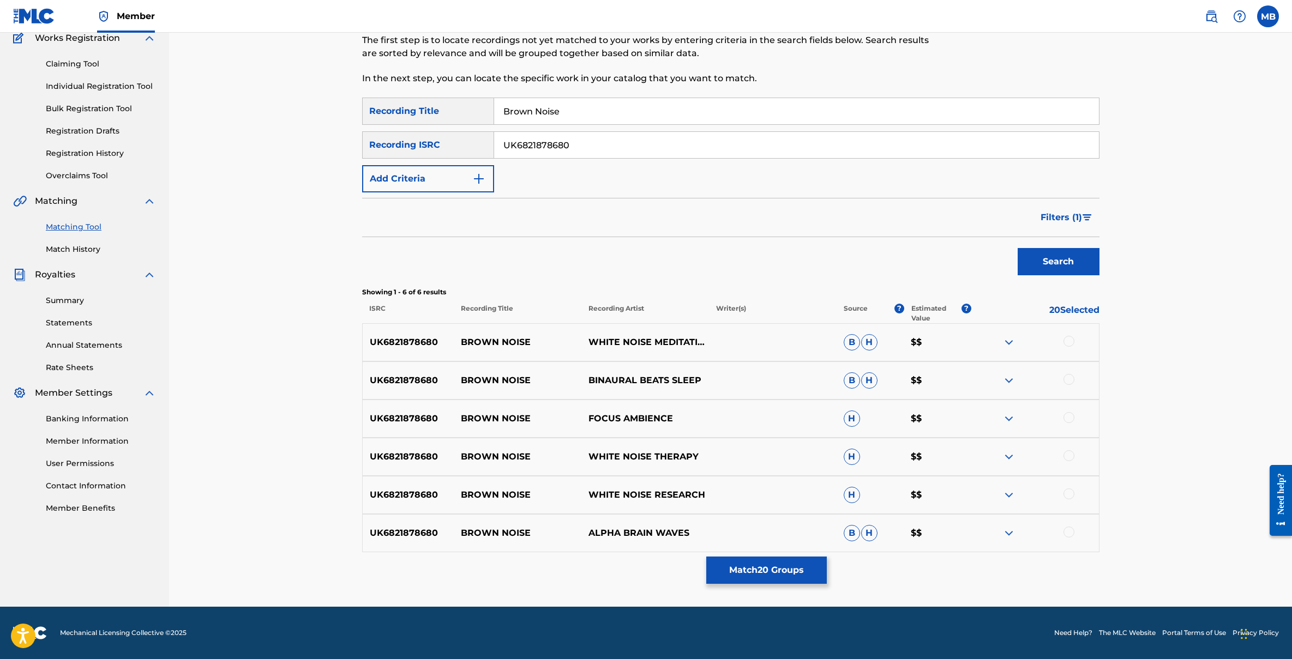
click at [1073, 341] on div at bounding box center [1069, 341] width 11 height 11
click at [1069, 376] on div at bounding box center [1069, 379] width 11 height 11
click at [1070, 416] on div at bounding box center [1069, 417] width 11 height 11
click at [1069, 458] on div at bounding box center [1069, 456] width 11 height 11
click at [1067, 494] on div at bounding box center [1069, 494] width 11 height 11
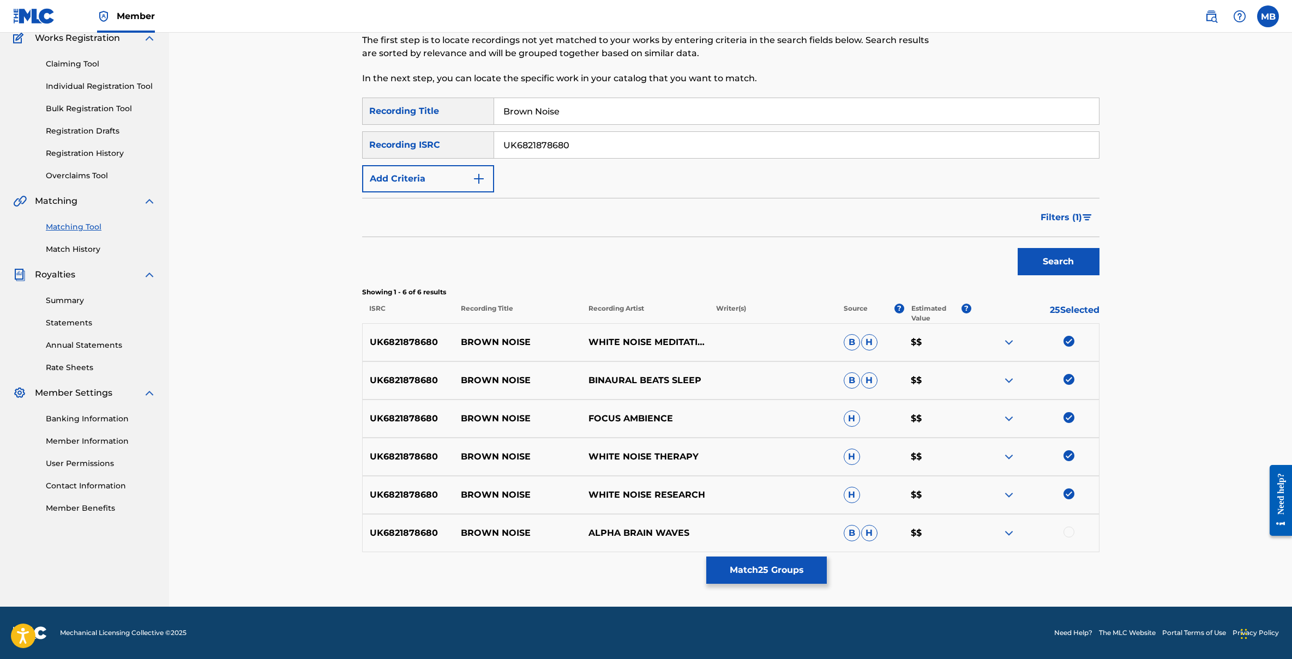
click at [1069, 533] on div at bounding box center [1069, 532] width 11 height 11
click at [769, 571] on button "Match 26 Groups" at bounding box center [766, 570] width 121 height 27
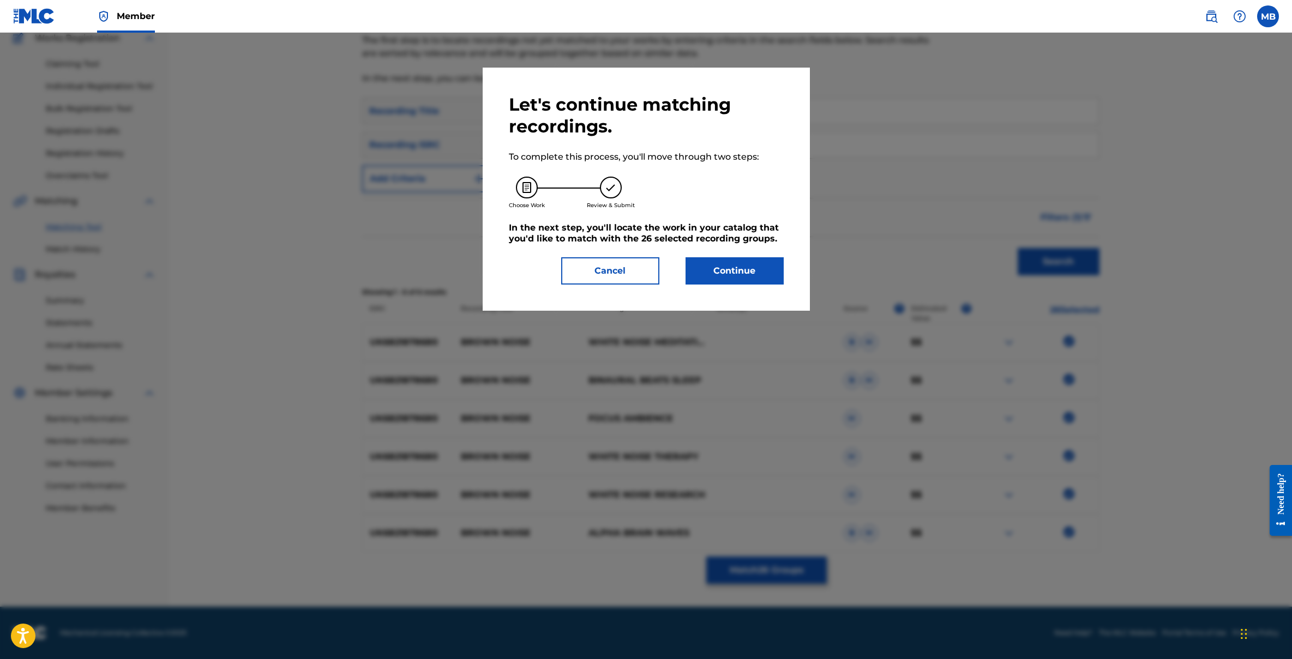
click at [734, 274] on button "Continue" at bounding box center [735, 270] width 98 height 27
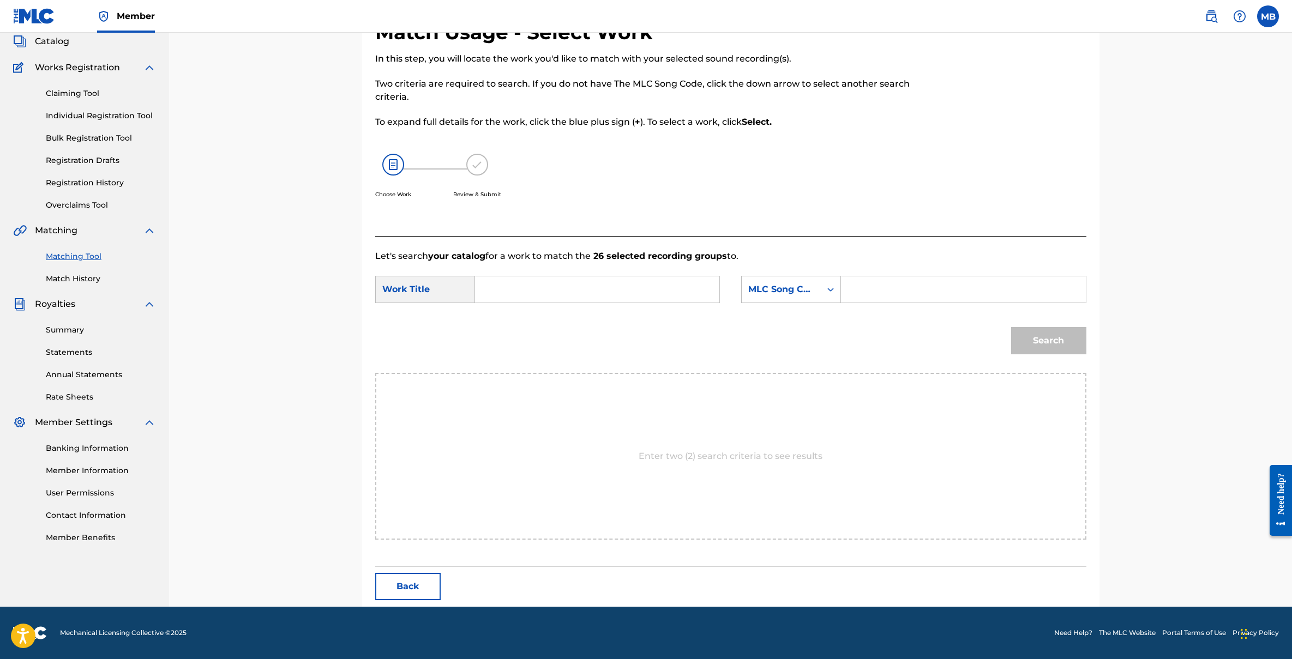
scroll to position [67, 0]
click at [548, 292] on input "Search Form" at bounding box center [597, 290] width 226 height 26
type input "Brown Noise"
click at [797, 292] on div "MLC Song Code" at bounding box center [781, 289] width 66 height 13
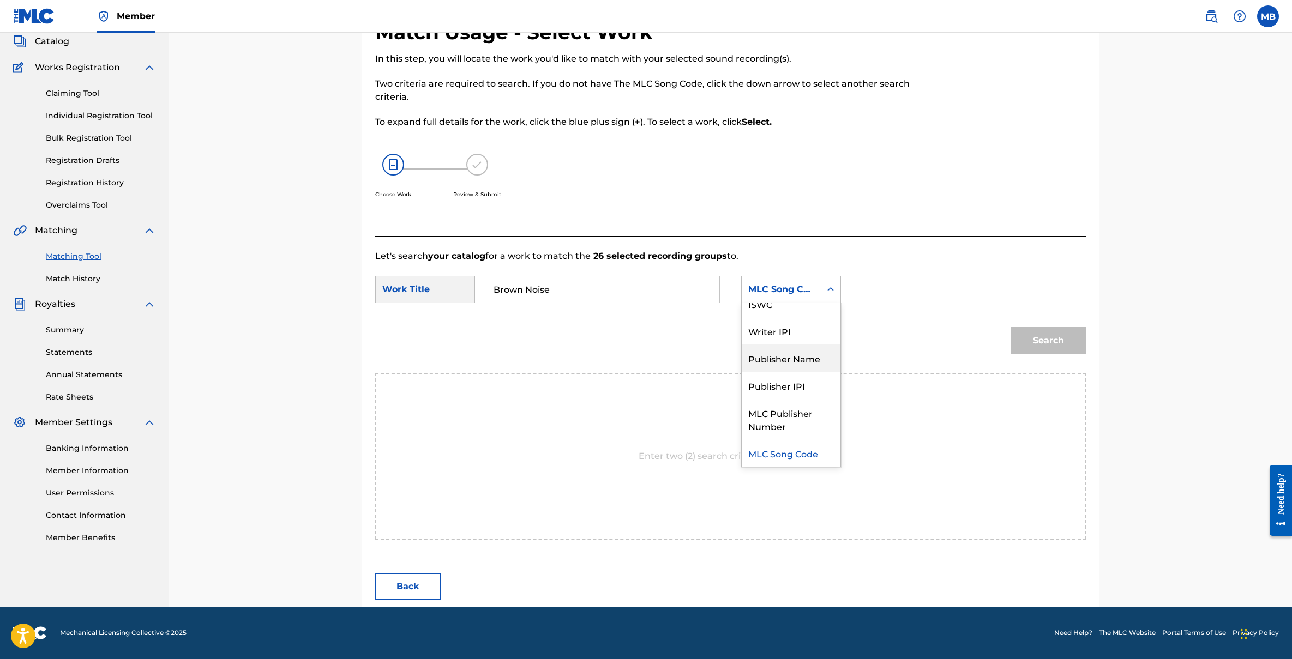
click at [796, 370] on div "Publisher Name" at bounding box center [791, 358] width 99 height 27
click at [868, 283] on input "Search Form" at bounding box center [963, 290] width 226 height 26
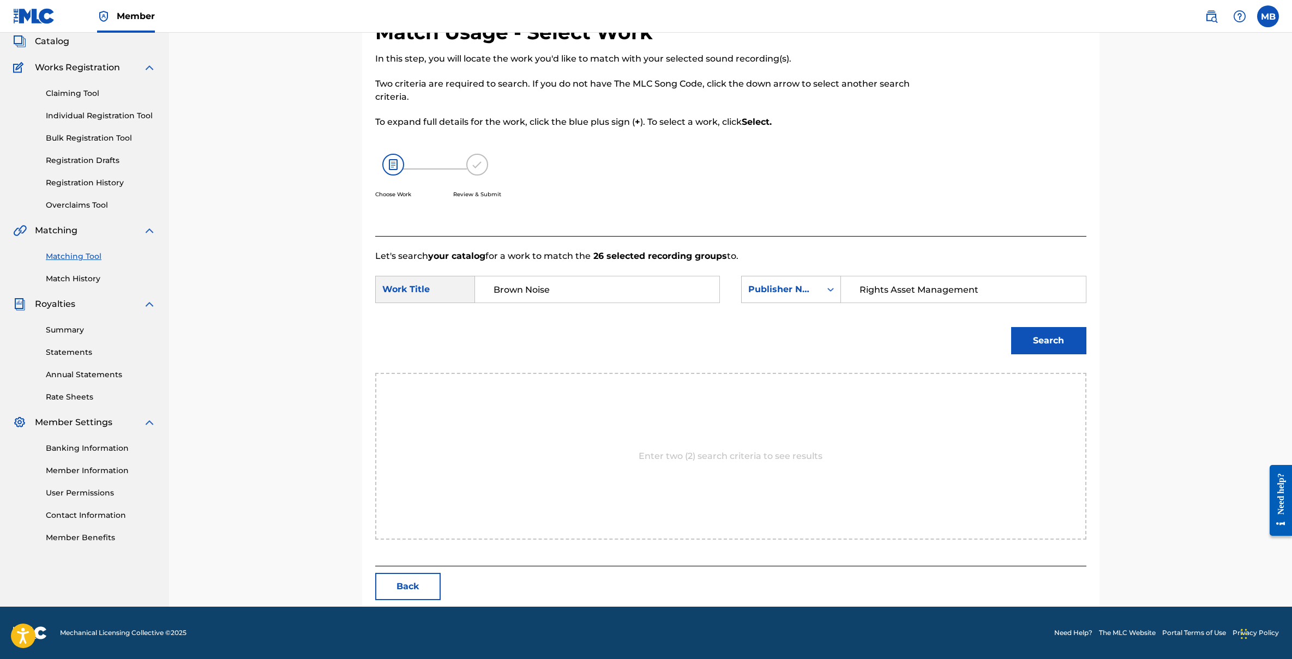
type input "Rights Asset Management"
click at [1055, 340] on button "Search" at bounding box center [1048, 340] width 75 height 27
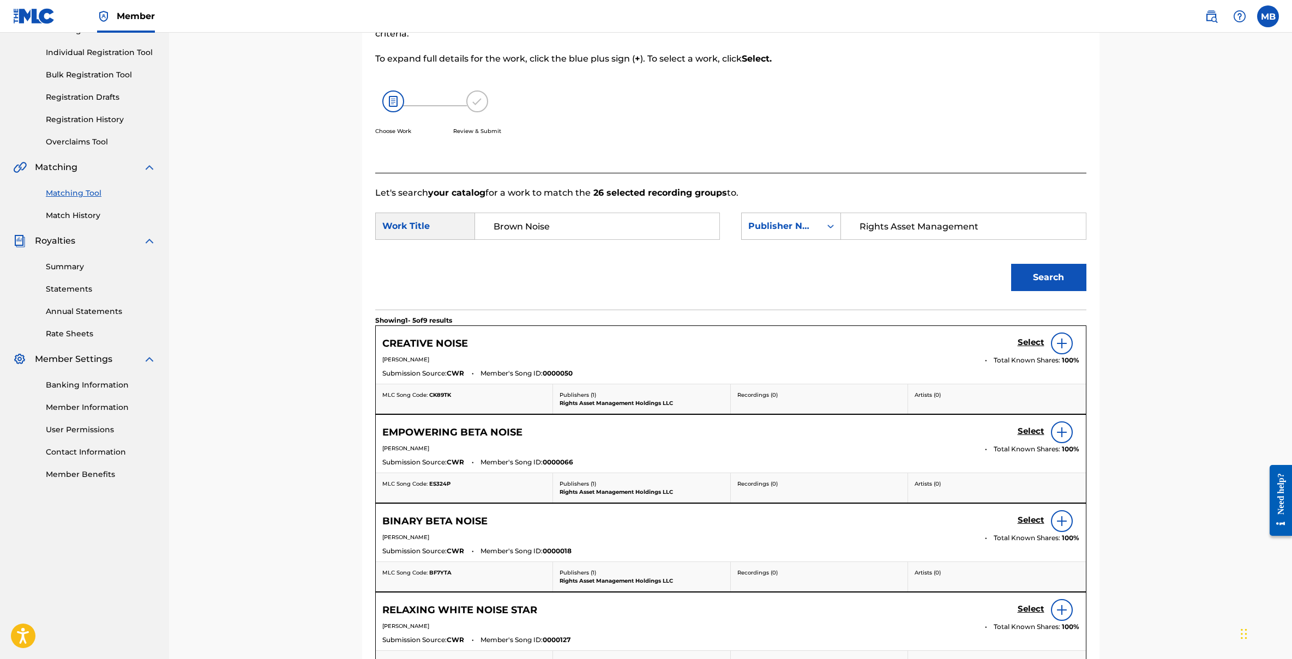
scroll to position [0, 0]
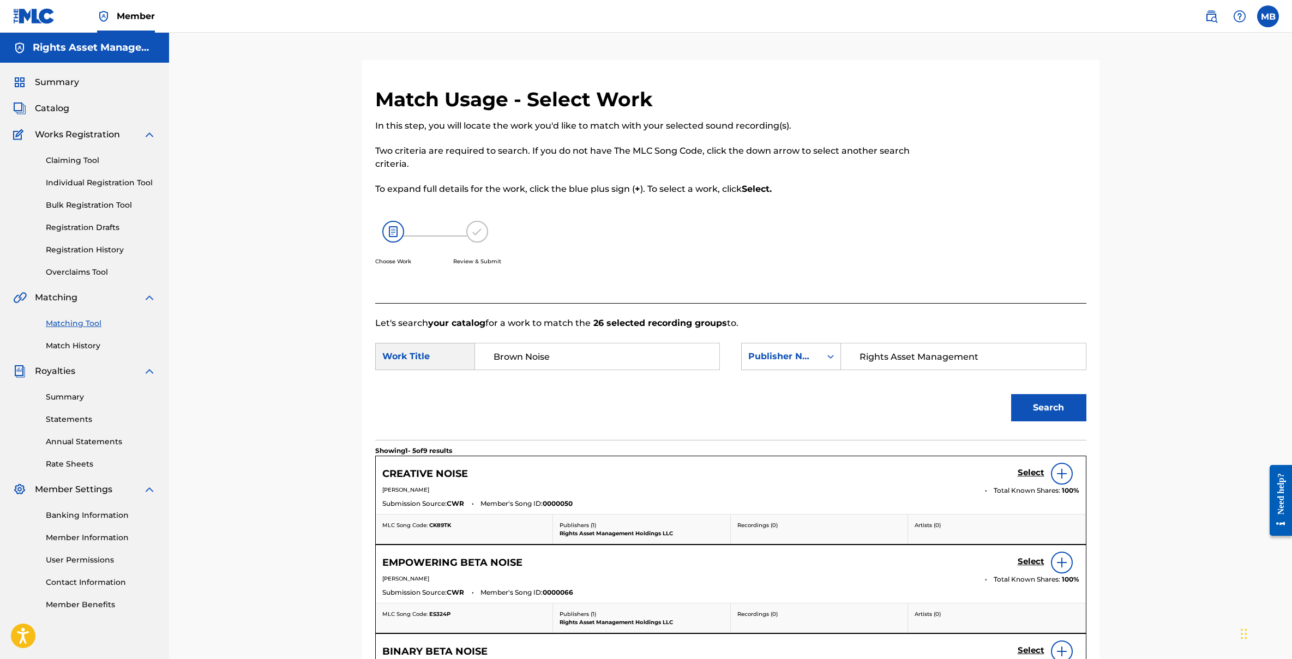
click at [397, 227] on img at bounding box center [393, 232] width 22 height 22
click at [763, 177] on div "In this step, you will locate the work you'd like to match with your selected s…" at bounding box center [649, 204] width 548 height 171
click at [76, 349] on link "Match History" at bounding box center [101, 345] width 110 height 11
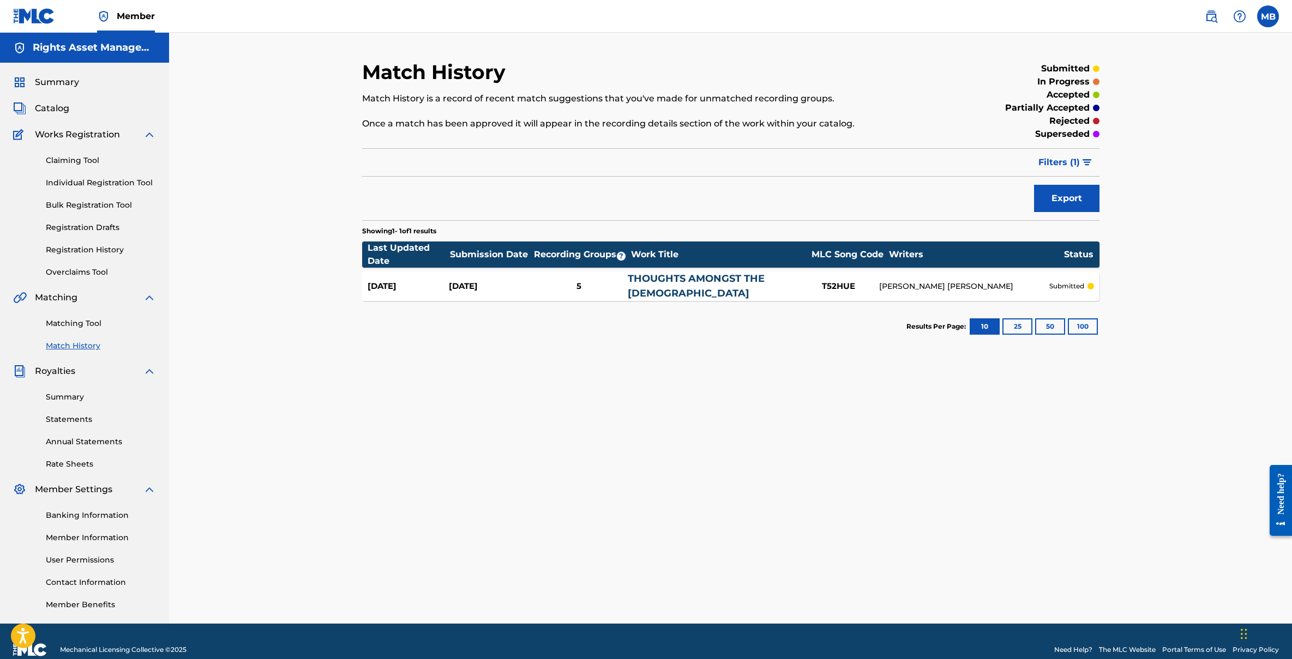
click at [71, 324] on link "Matching Tool" at bounding box center [101, 323] width 110 height 11
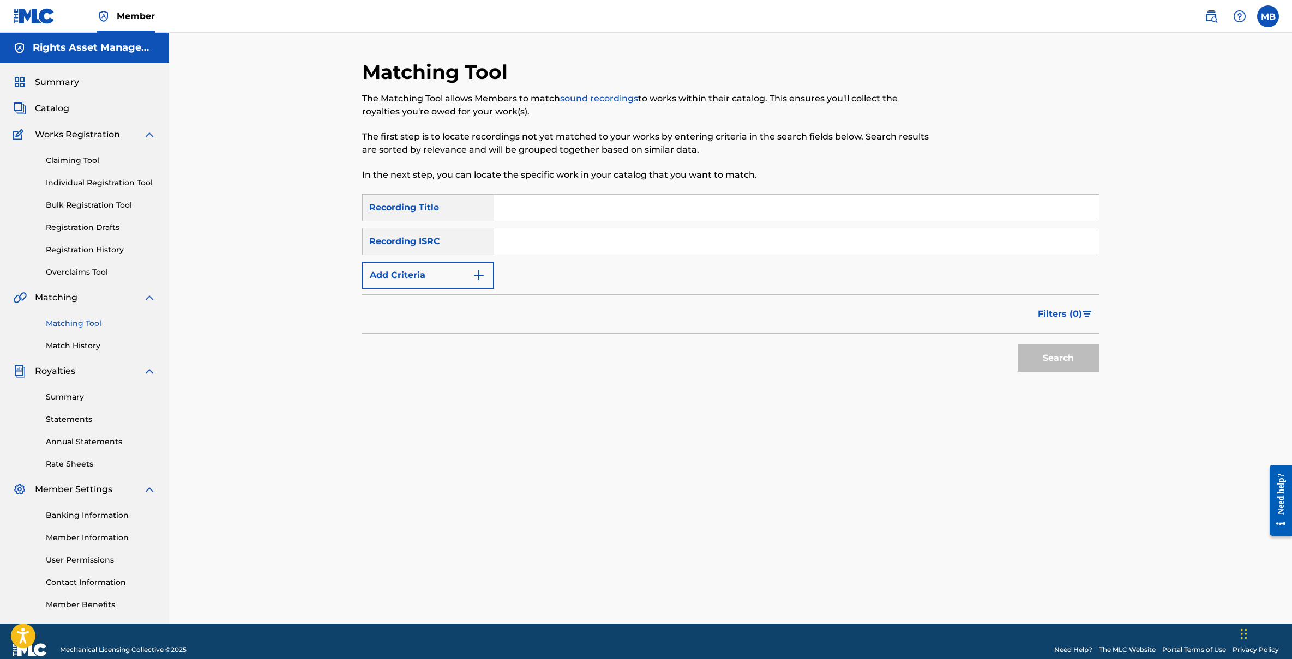
click at [512, 239] on input "Search Form" at bounding box center [796, 242] width 605 height 26
paste input "UK6821704477"
type input "UK6821704477"
click at [1069, 360] on button "Search" at bounding box center [1059, 358] width 82 height 27
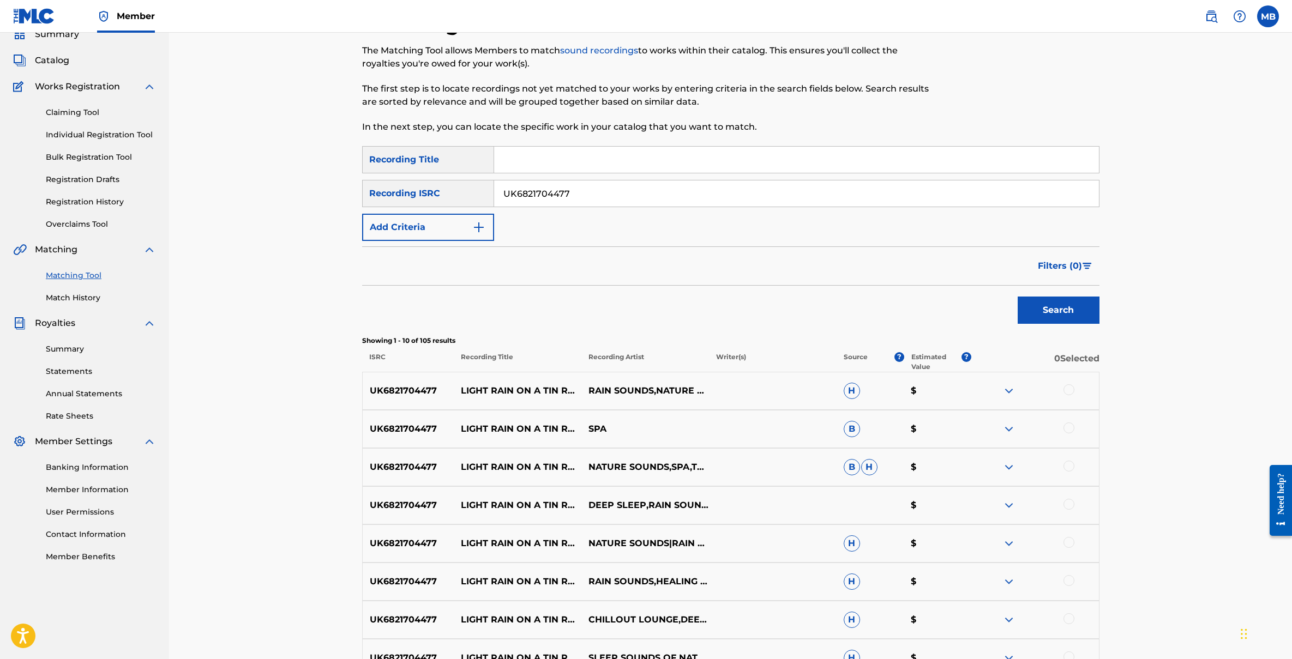
scroll to position [159, 0]
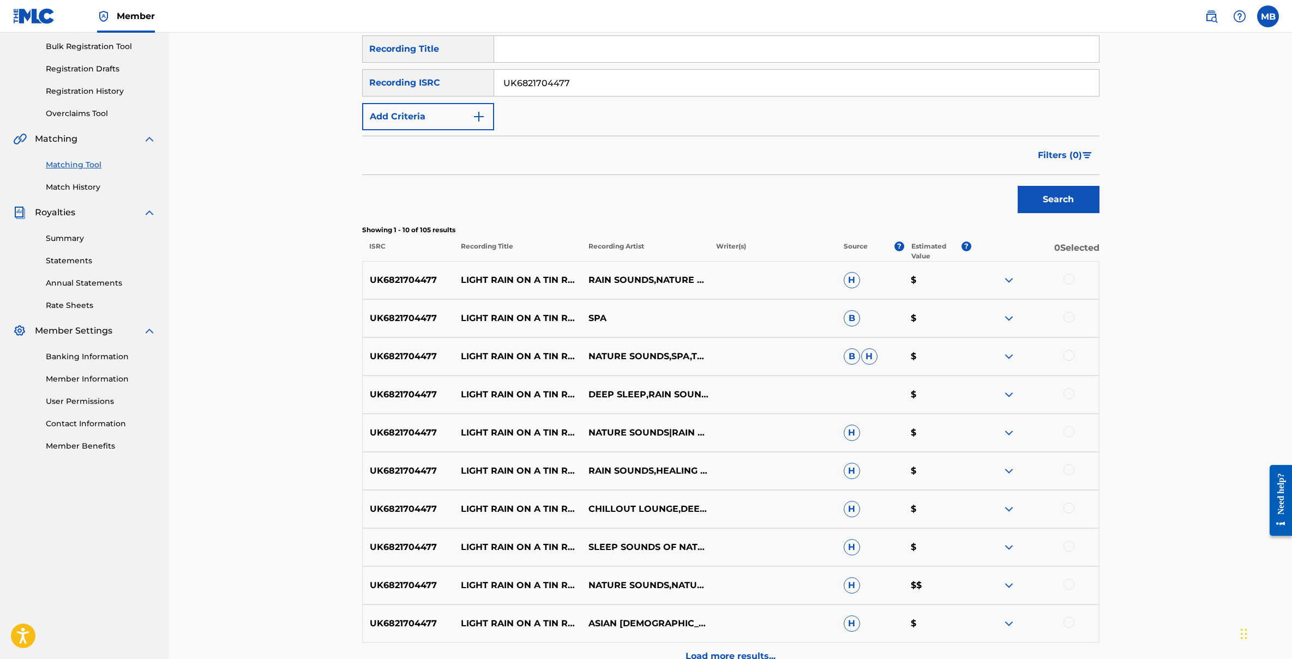
click at [1084, 152] on img "Search Form" at bounding box center [1087, 155] width 9 height 7
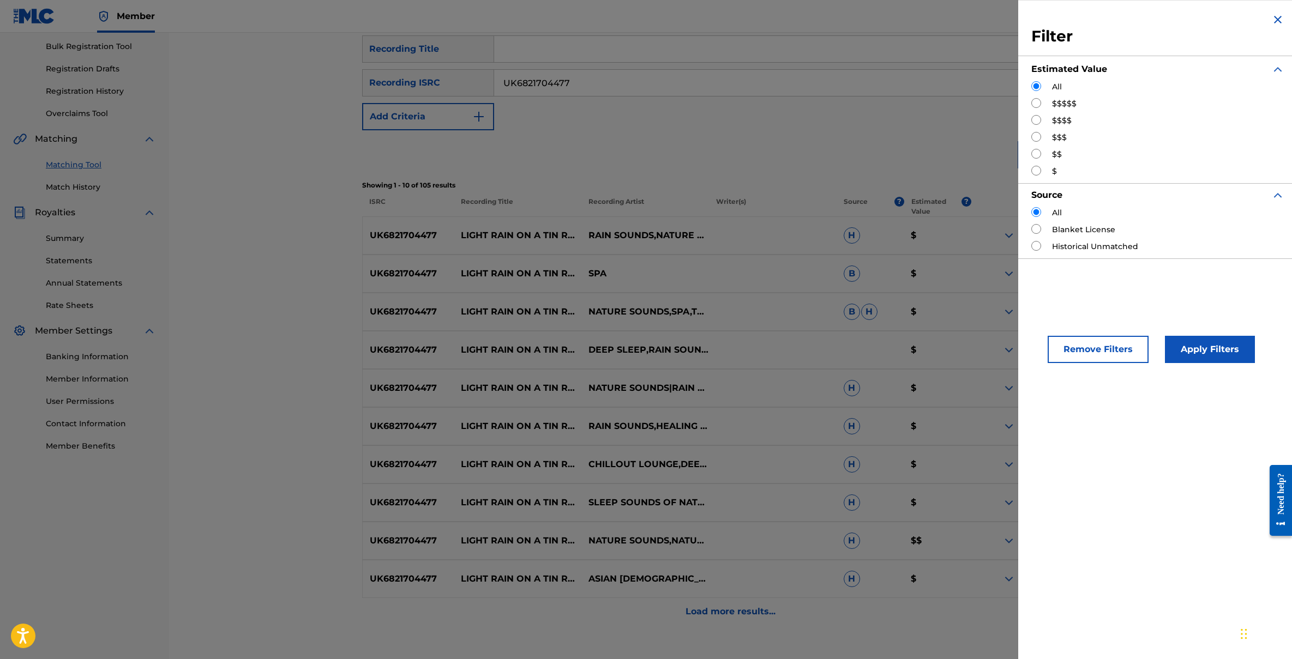
click at [1034, 154] on input "Search Form" at bounding box center [1036, 154] width 10 height 10
radio input "true"
click at [1037, 137] on input "Search Form" at bounding box center [1036, 137] width 10 height 10
radio input "true"
click at [1194, 349] on button "Apply Filters" at bounding box center [1210, 349] width 90 height 27
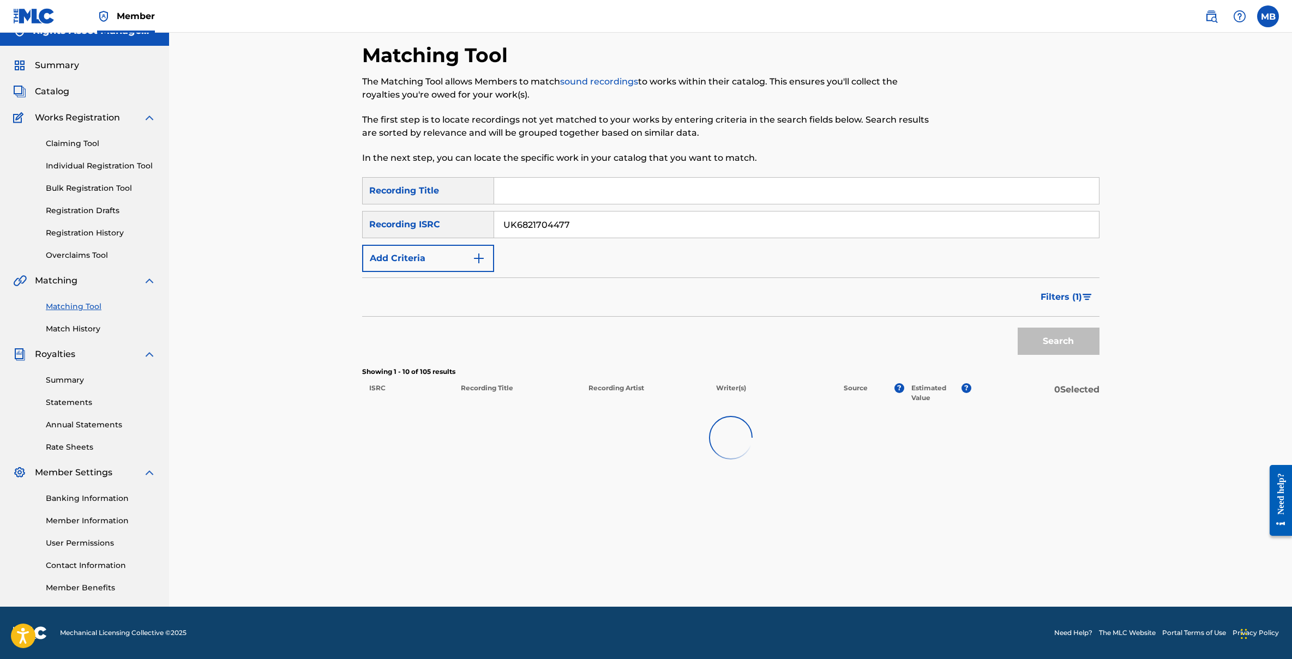
scroll to position [17, 0]
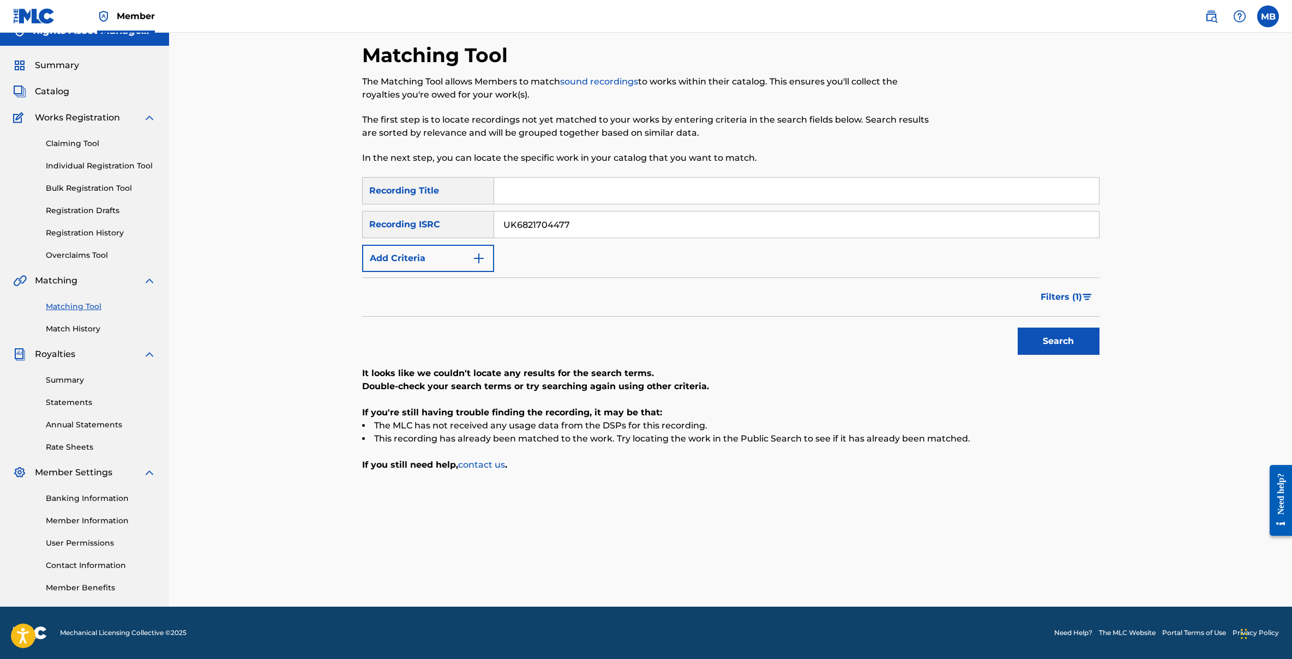
click at [1073, 293] on span "Filters ( 1 )" at bounding box center [1061, 297] width 41 height 13
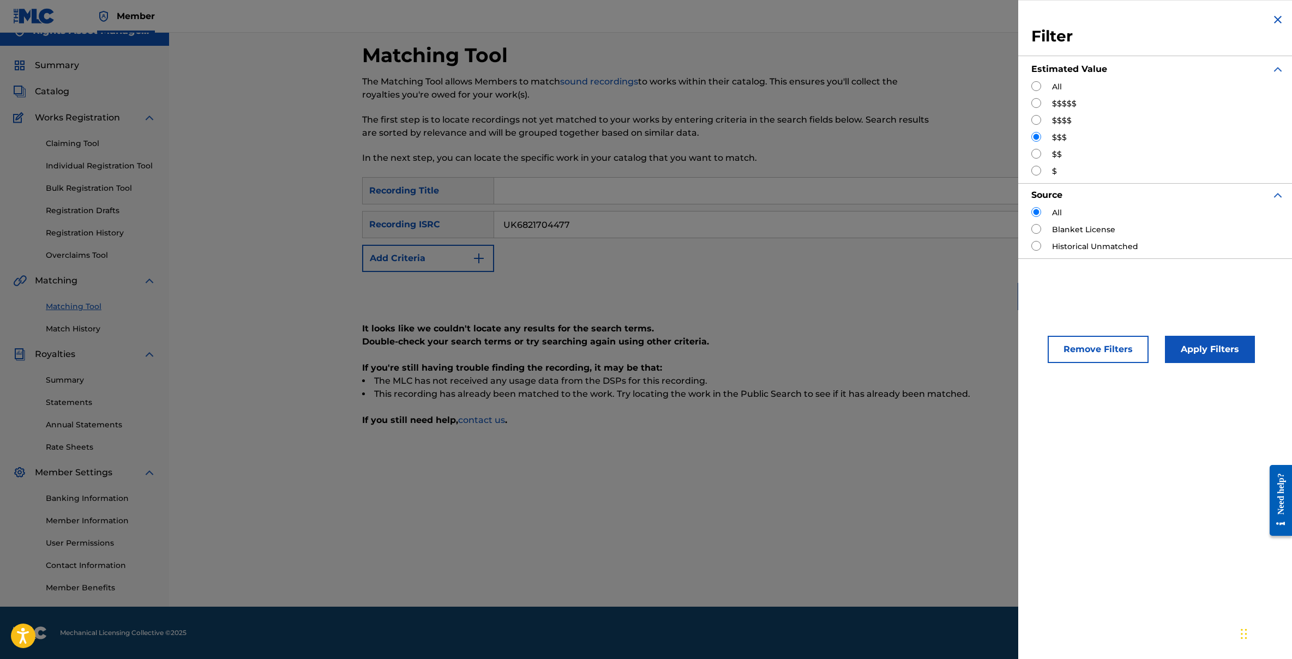
click at [1038, 118] on input "Search Form" at bounding box center [1036, 120] width 10 height 10
radio input "true"
click at [1187, 350] on button "Apply Filters" at bounding box center [1210, 349] width 90 height 27
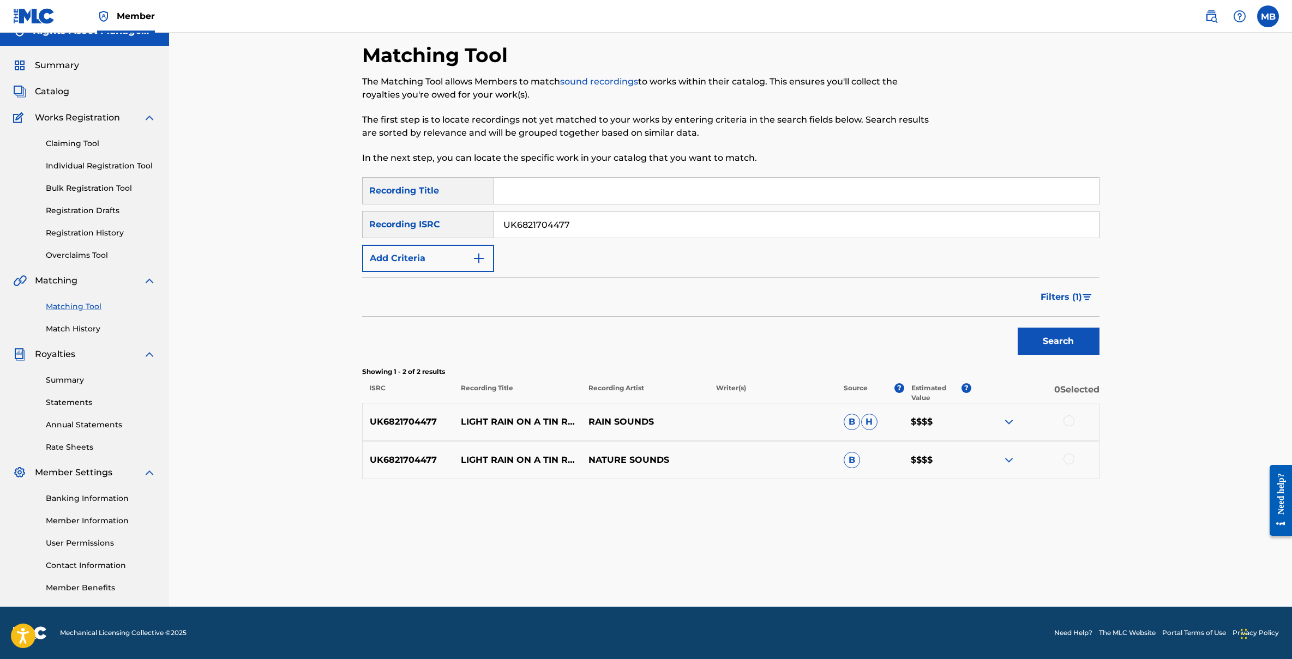
click at [1067, 419] on div at bounding box center [1069, 421] width 11 height 11
click at [1070, 457] on div at bounding box center [1069, 459] width 11 height 11
click at [1068, 295] on span "Filters ( 1 )" at bounding box center [1061, 297] width 41 height 13
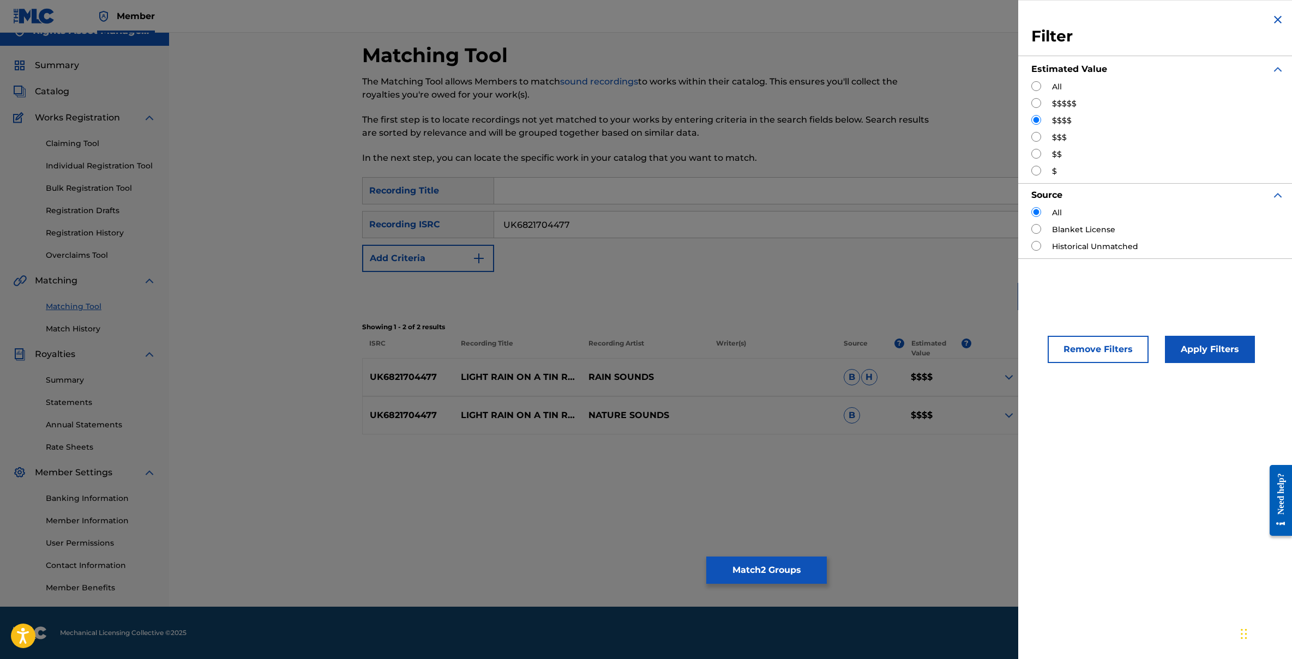
click at [1035, 100] on input "Search Form" at bounding box center [1036, 103] width 10 height 10
radio input "true"
click at [1187, 352] on button "Apply Filters" at bounding box center [1210, 349] width 90 height 27
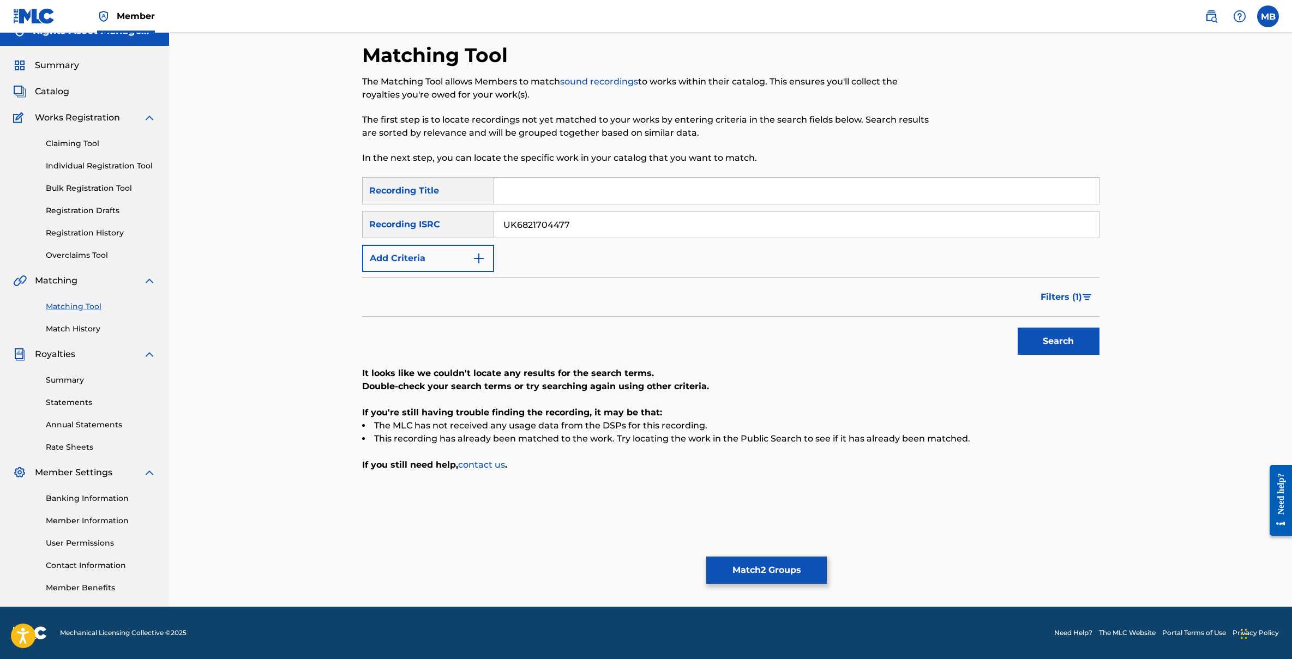
click at [1088, 290] on button "Filters ( 1 )" at bounding box center [1066, 297] width 65 height 27
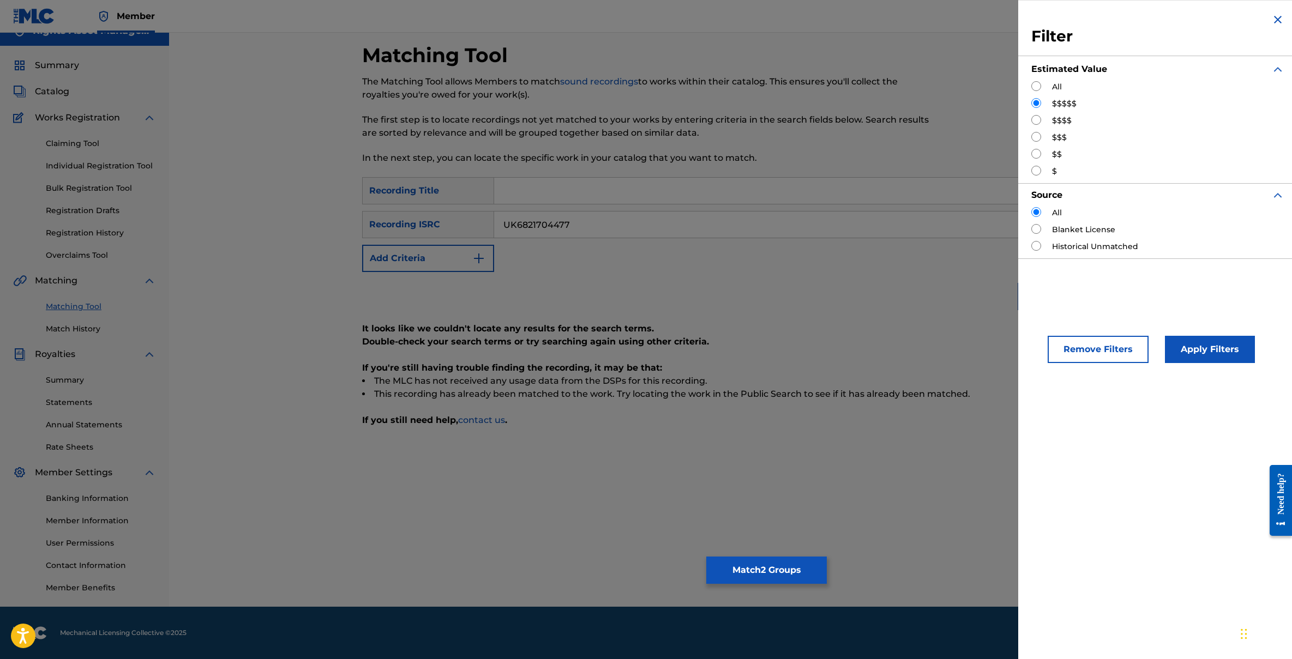
click at [1035, 154] on input "Search Form" at bounding box center [1036, 154] width 10 height 10
radio input "true"
click at [1216, 352] on button "Apply Filters" at bounding box center [1210, 349] width 90 height 27
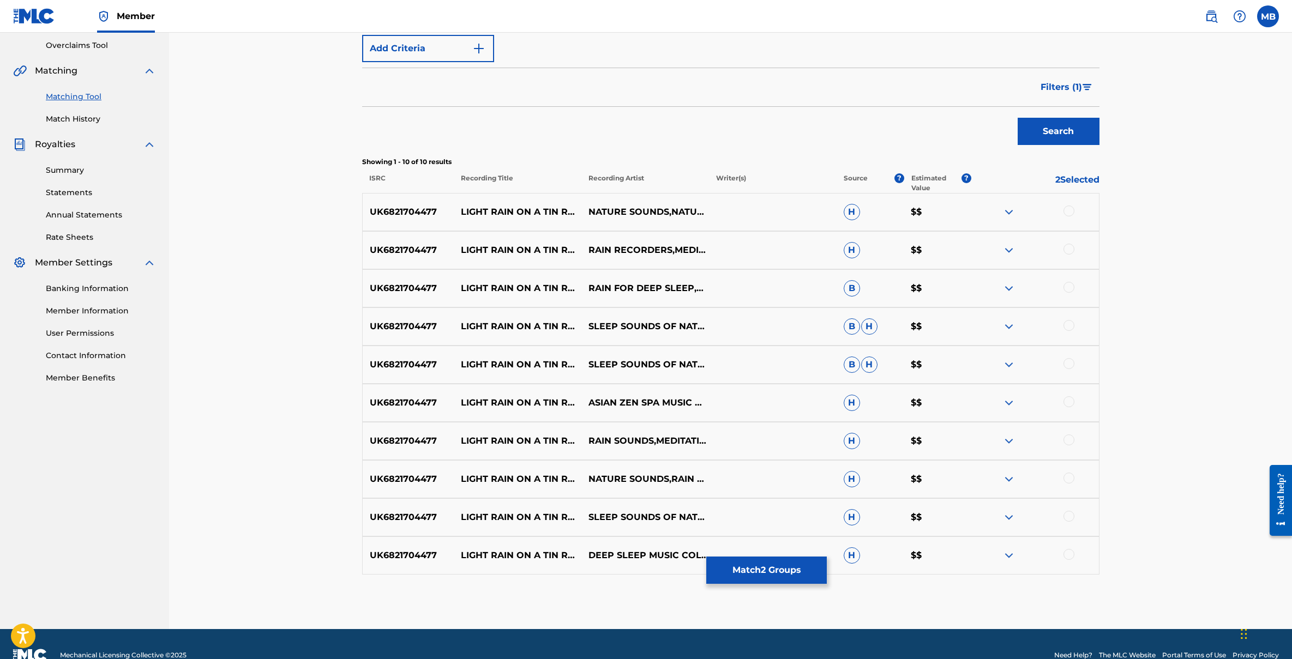
scroll to position [249, 0]
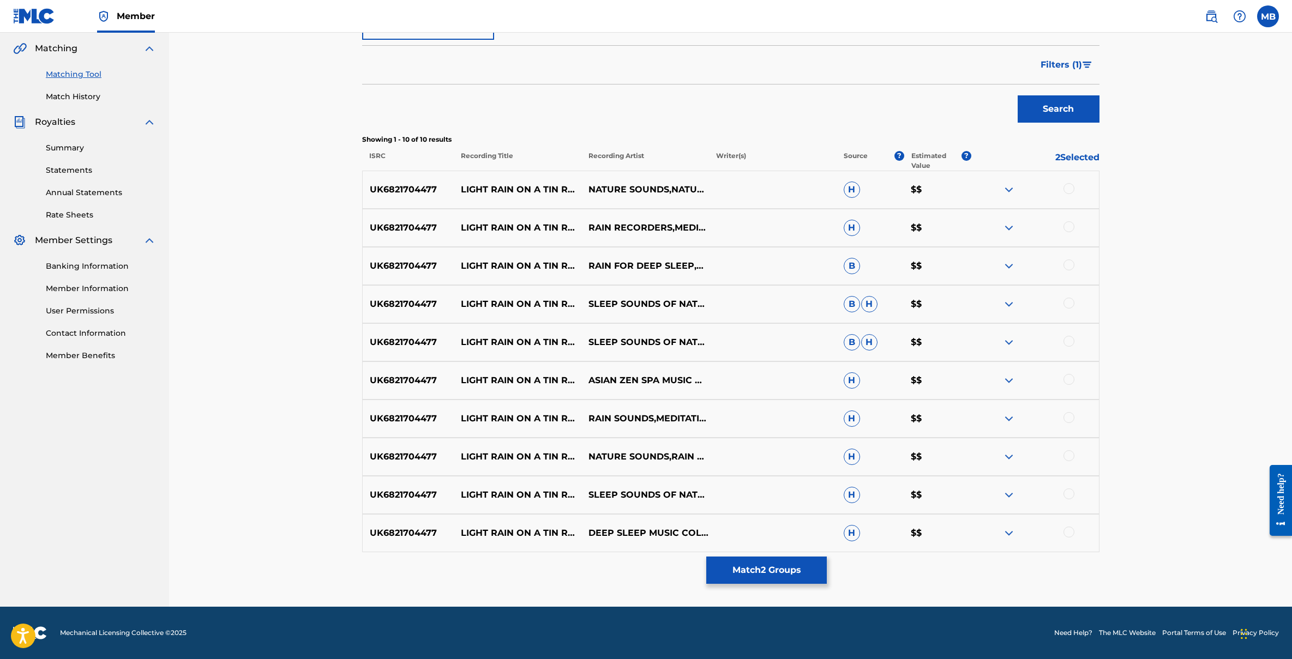
click at [1068, 186] on div at bounding box center [1069, 188] width 11 height 11
click at [1068, 226] on div at bounding box center [1069, 226] width 11 height 11
click at [1071, 265] on div at bounding box center [1069, 265] width 11 height 11
click at [1071, 304] on div at bounding box center [1069, 303] width 11 height 11
click at [1071, 344] on div at bounding box center [1069, 341] width 11 height 11
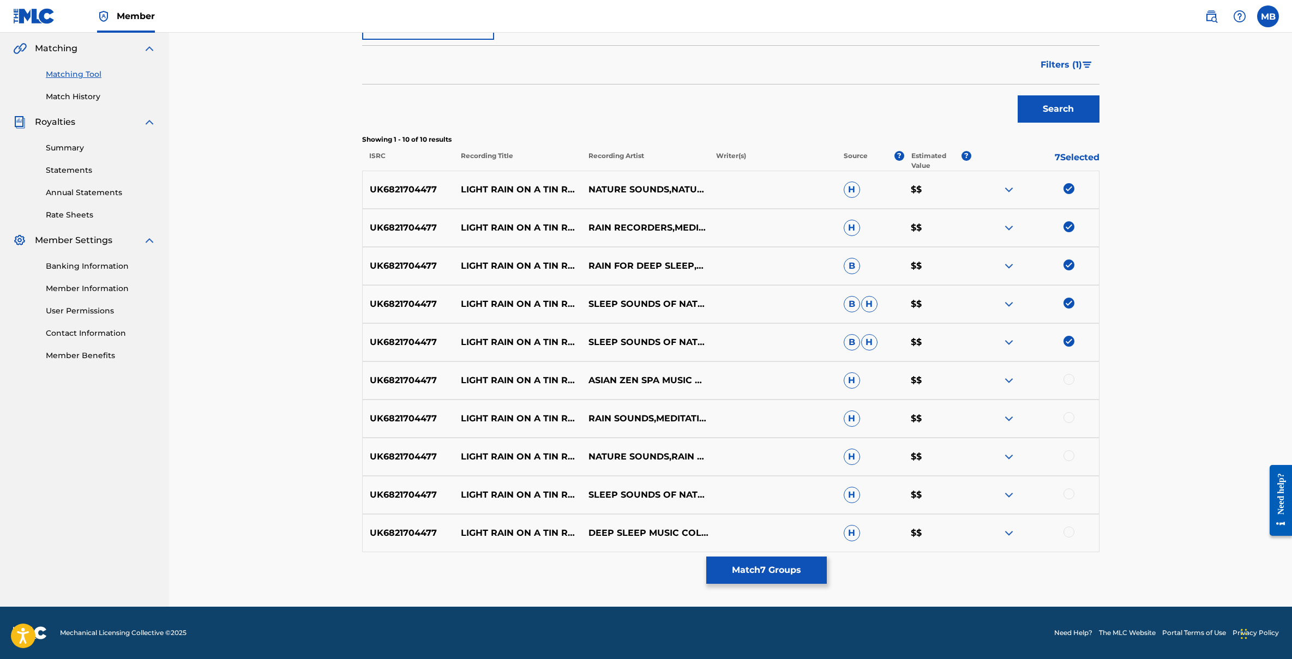
click at [1071, 376] on div at bounding box center [1069, 379] width 11 height 11
click at [1069, 417] on div at bounding box center [1069, 417] width 11 height 11
click at [1070, 458] on div at bounding box center [1069, 456] width 11 height 11
click at [1070, 488] on div "UK6821704477 LIGHT RAIN ON A TIN ROOF SLEEP SOUNDS OF NATURE,SOOTHING CHILL OUT…" at bounding box center [730, 495] width 737 height 38
click at [1070, 499] on div at bounding box center [1069, 494] width 11 height 11
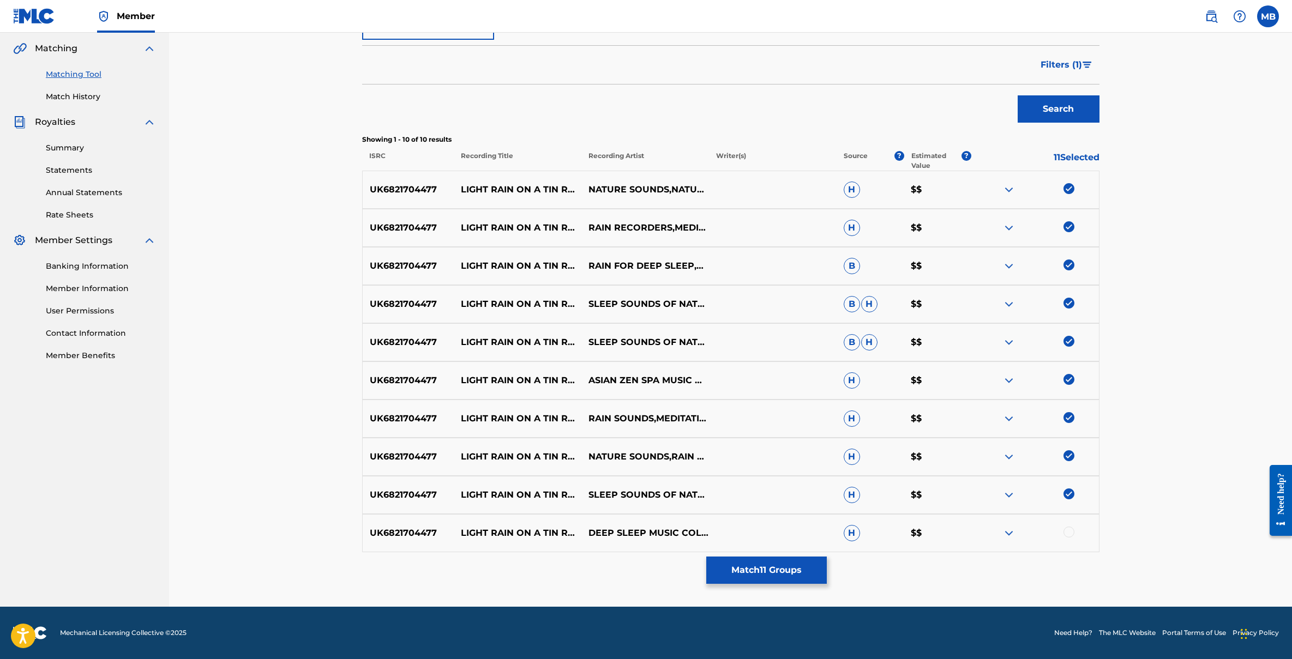
click at [1070, 531] on div at bounding box center [1069, 532] width 11 height 11
click at [772, 571] on button "Match 12 Groups" at bounding box center [766, 570] width 121 height 27
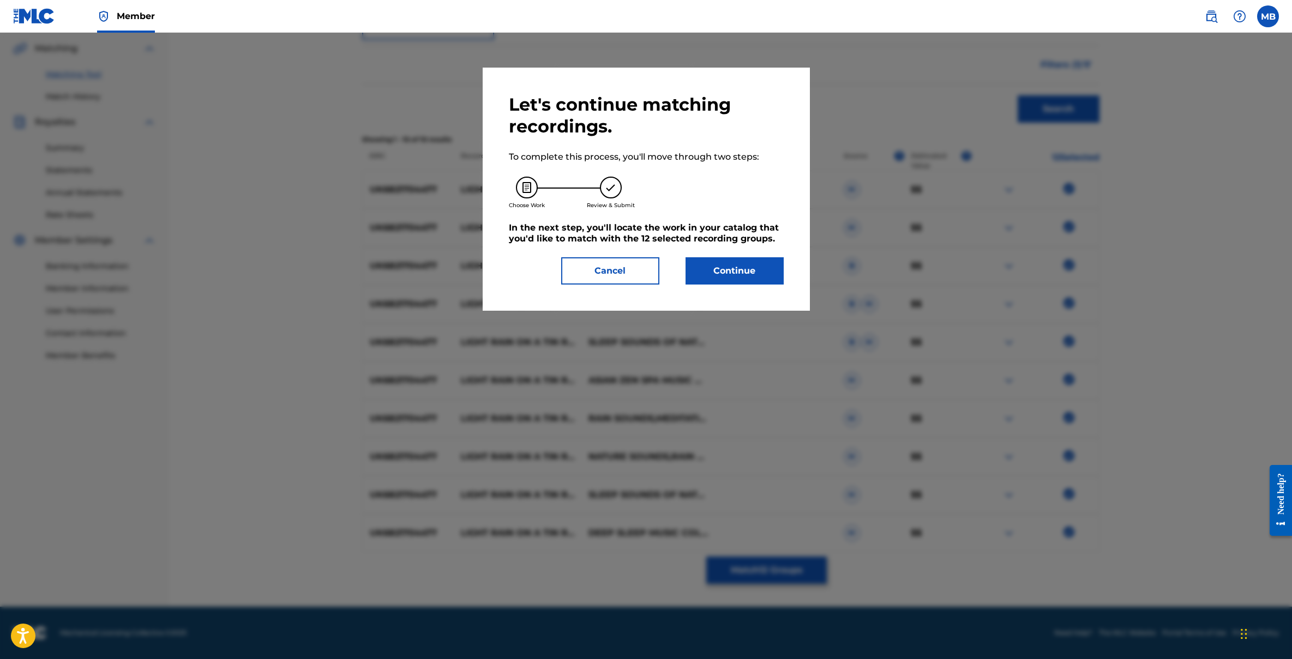
click at [746, 273] on button "Continue" at bounding box center [735, 270] width 98 height 27
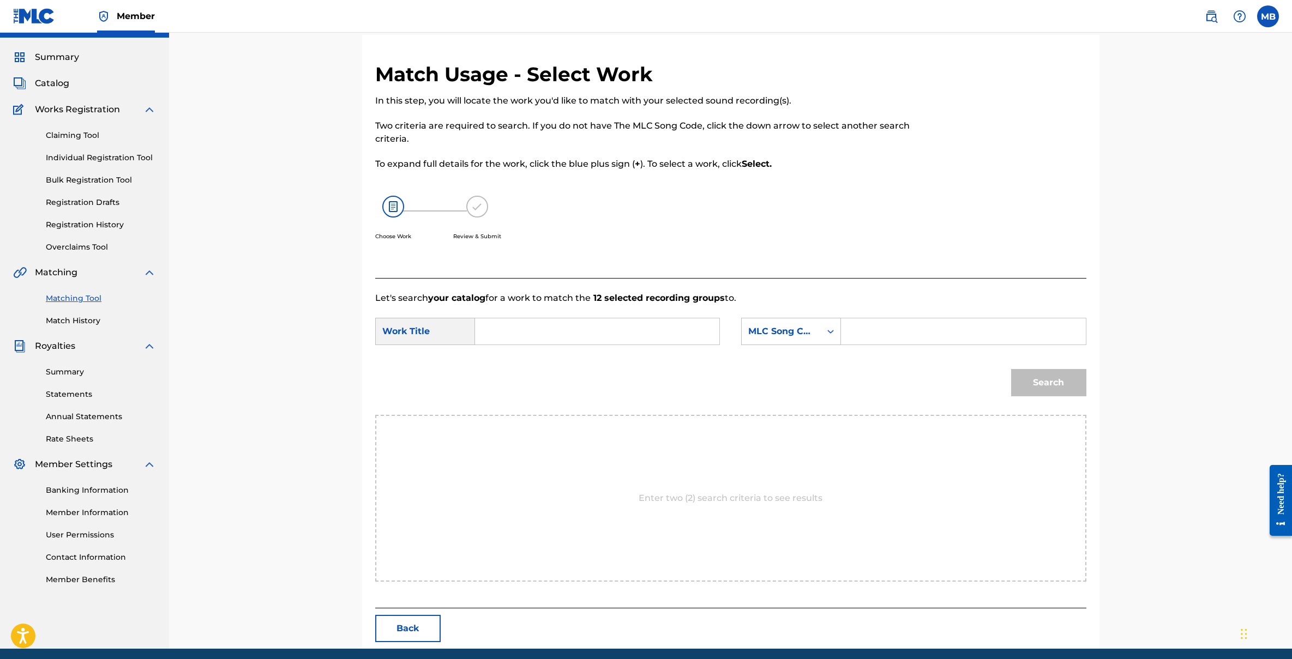
scroll to position [1, 0]
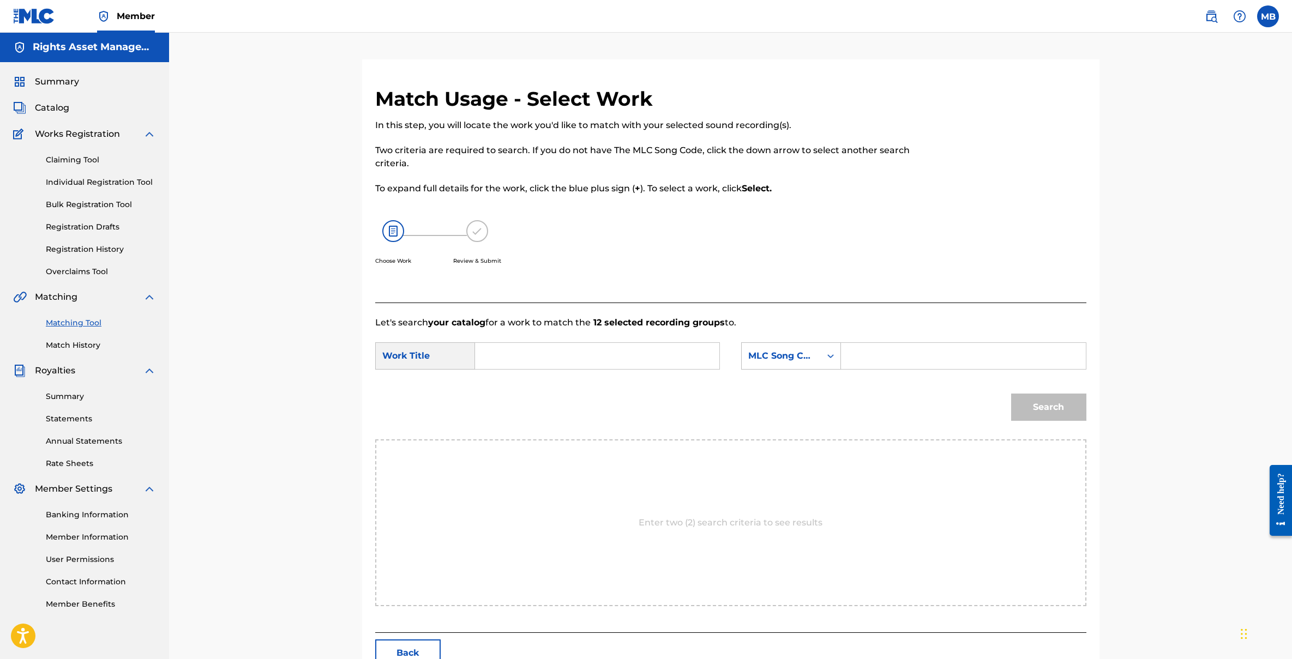
click at [896, 363] on input "Search Form" at bounding box center [963, 356] width 226 height 26
paste input "LT5U8N"
type input "LT5U8N"
click at [569, 358] on input "Search Form" at bounding box center [597, 356] width 226 height 26
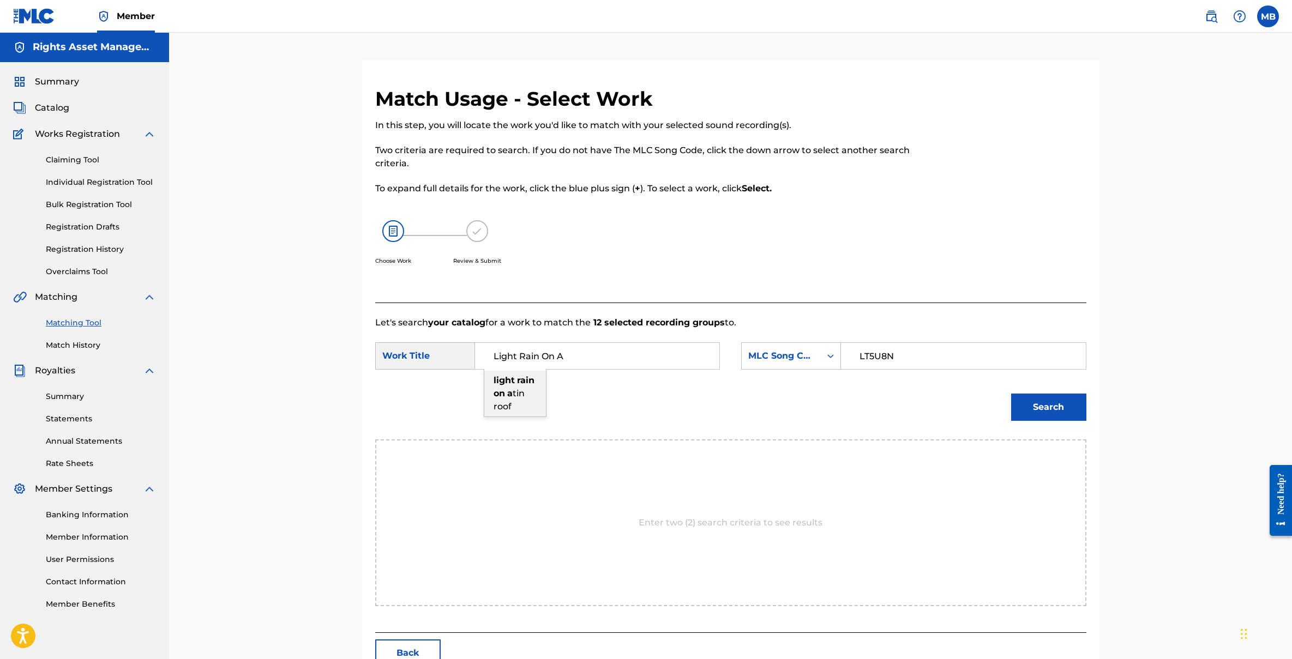
click at [503, 386] on div "light rain on a tin roof" at bounding box center [515, 394] width 62 height 46
type input "light rain on a tin roof"
click at [1073, 415] on button "Search" at bounding box center [1048, 407] width 75 height 27
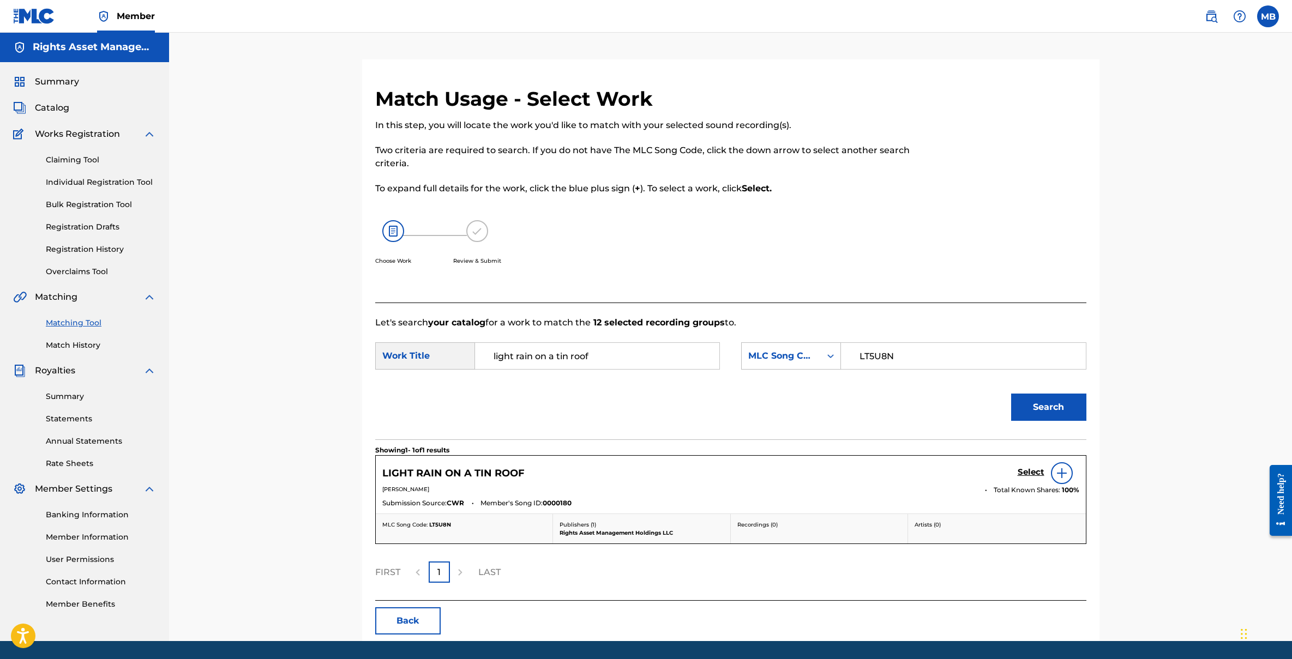
scroll to position [35, 0]
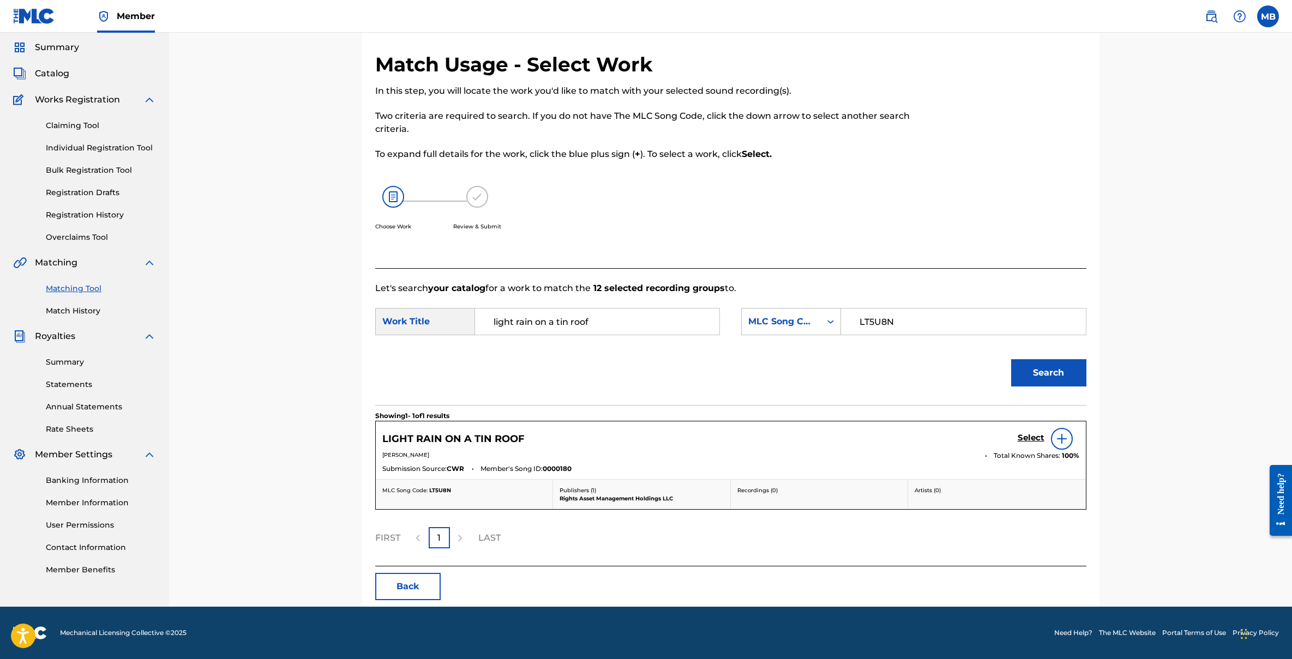
click at [1033, 436] on h5 "Select" at bounding box center [1031, 438] width 27 height 10
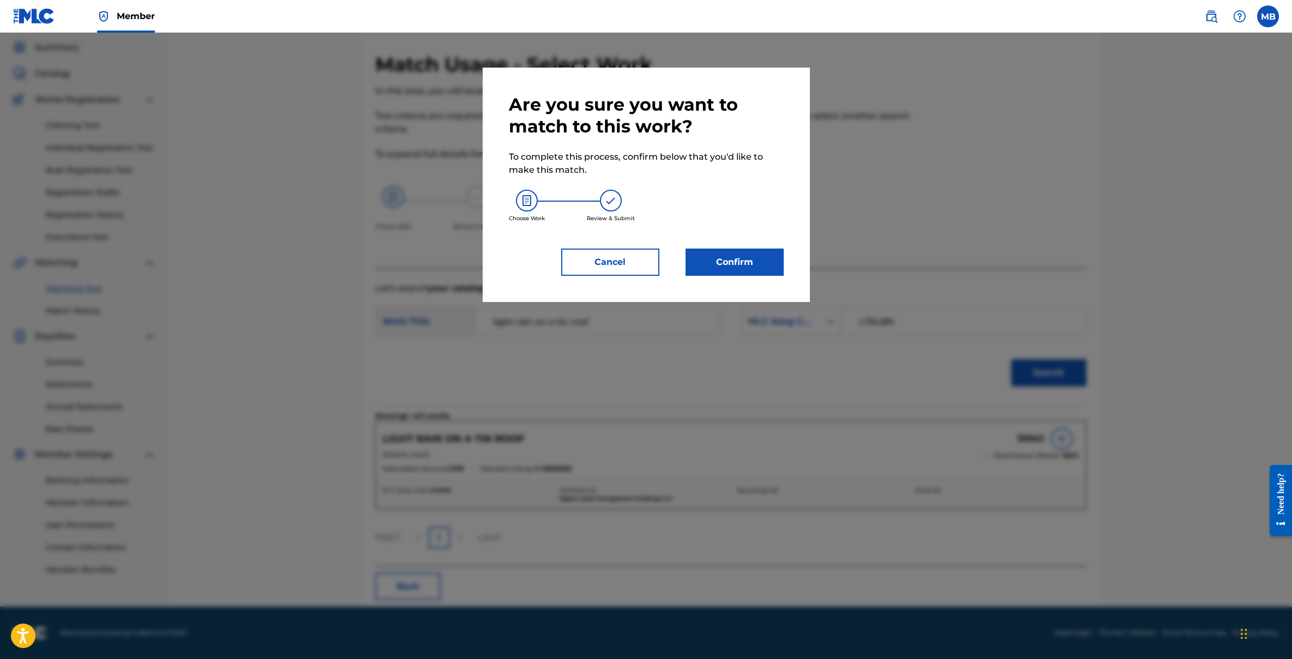
click at [748, 259] on button "Confirm" at bounding box center [735, 262] width 98 height 27
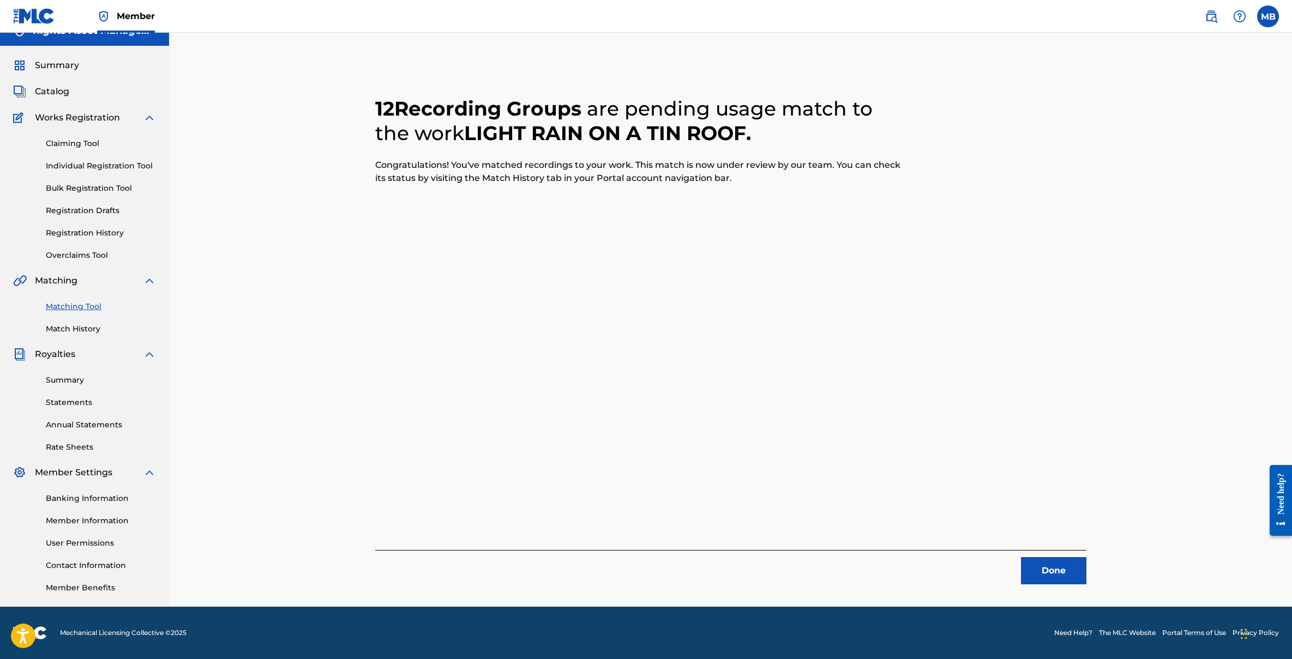
click at [117, 189] on link "Bulk Registration Tool" at bounding box center [101, 188] width 110 height 11
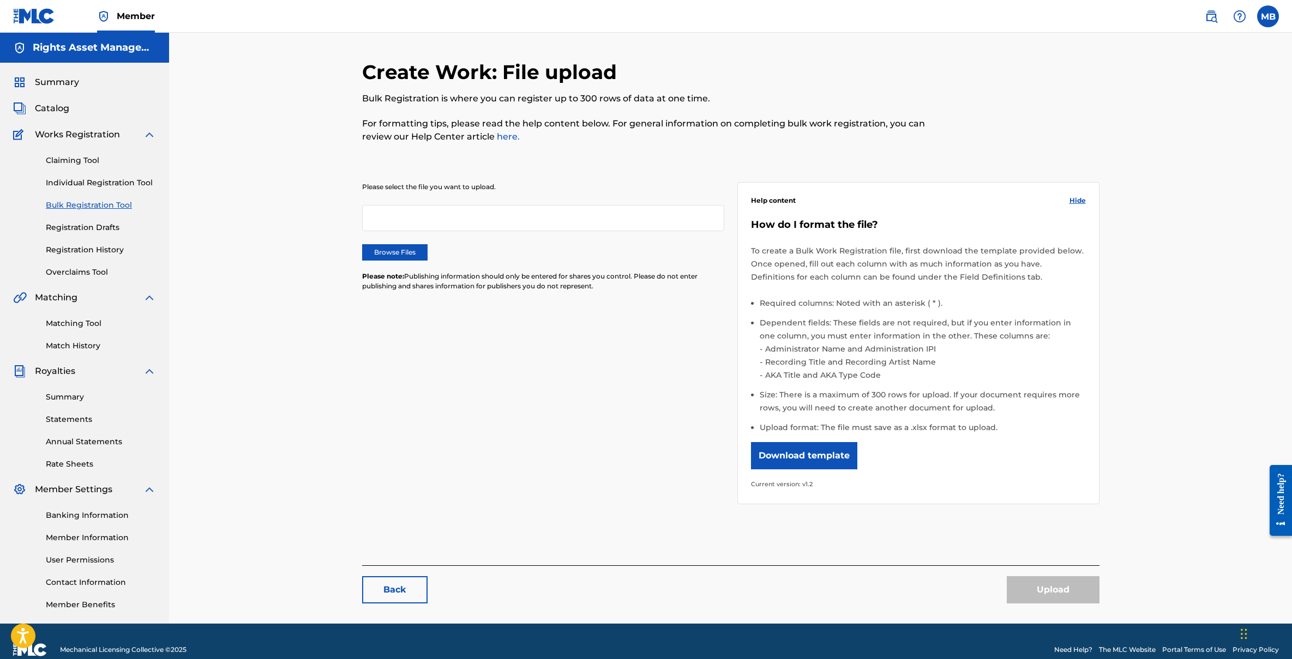
click at [62, 109] on span "Catalog" at bounding box center [52, 108] width 34 height 13
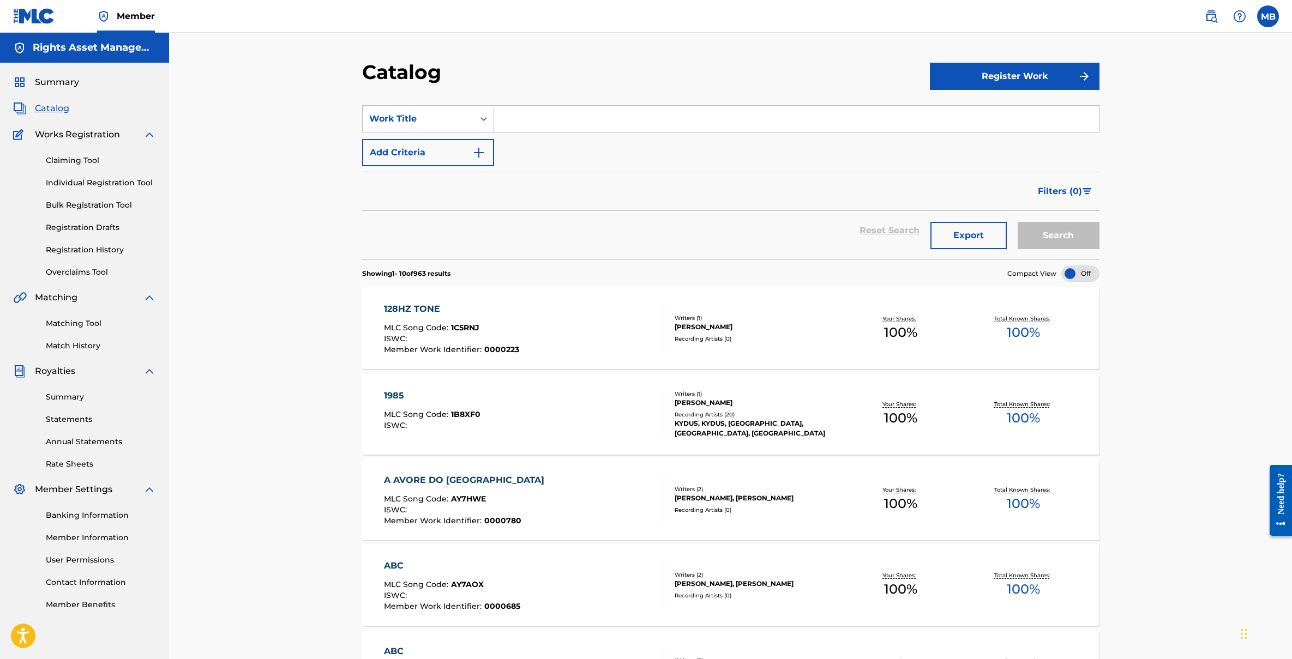
click at [1075, 192] on span "Filters ( 0 )" at bounding box center [1060, 191] width 44 height 13
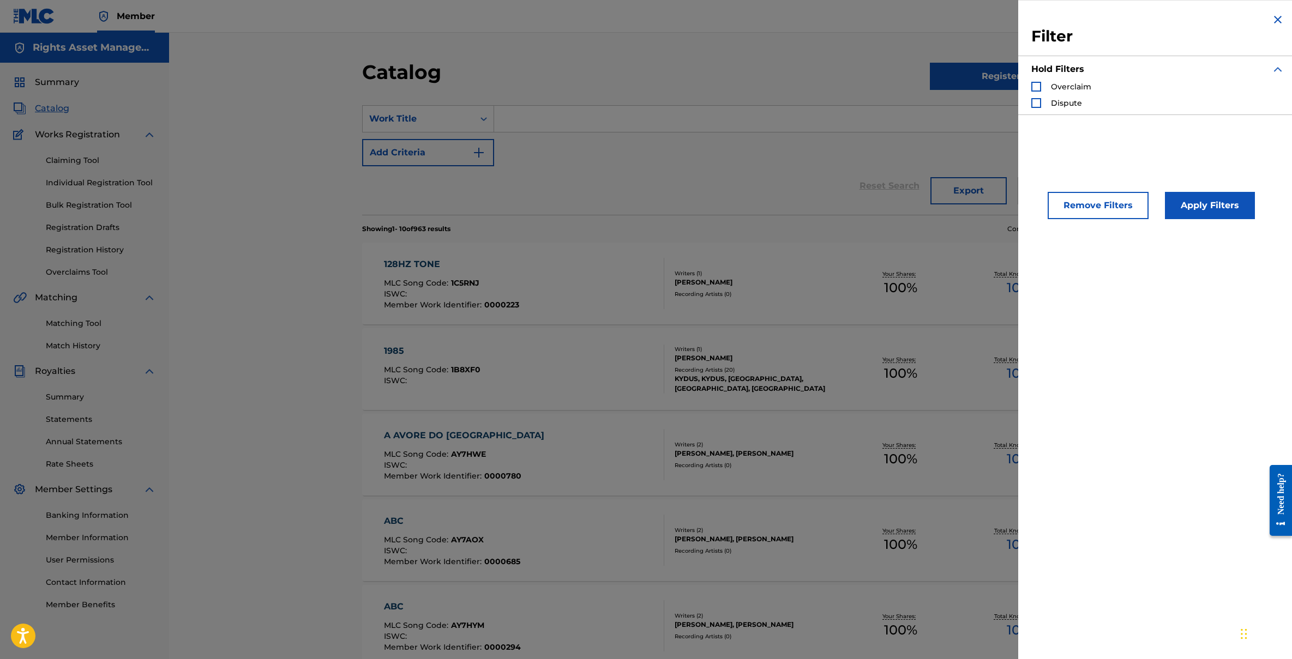
click at [1273, 18] on img "Search Form" at bounding box center [1277, 19] width 13 height 13
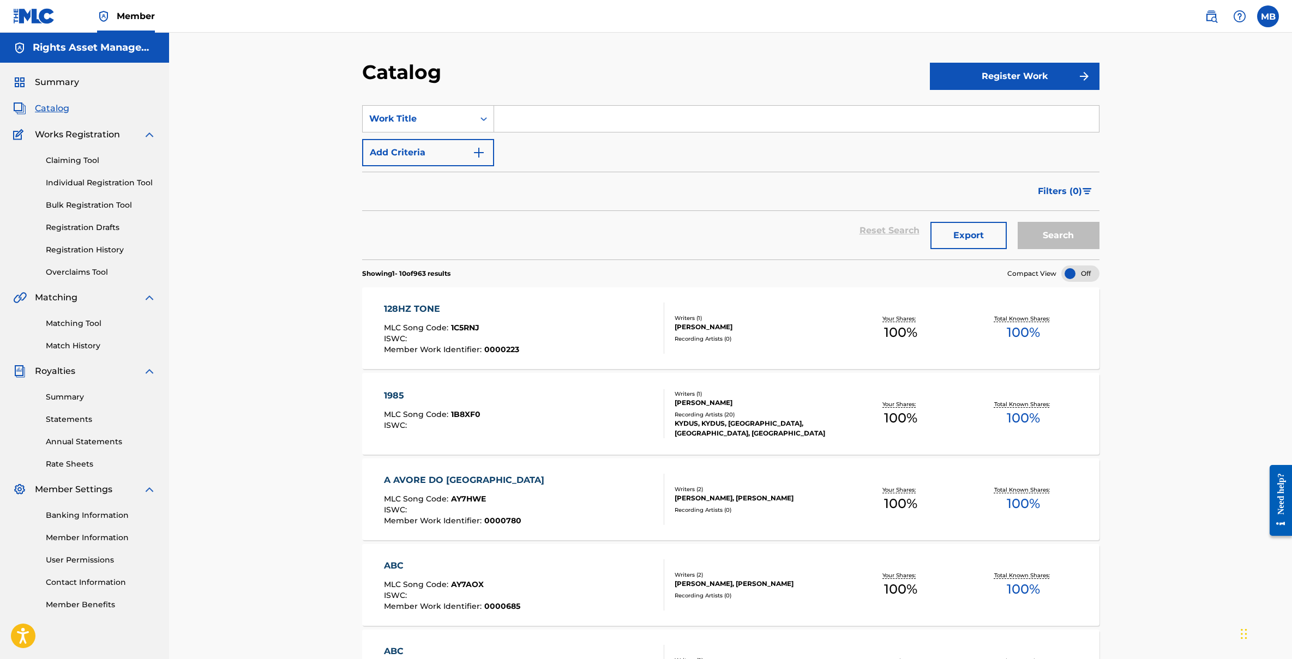
click at [81, 416] on link "Statements" at bounding box center [101, 419] width 110 height 11
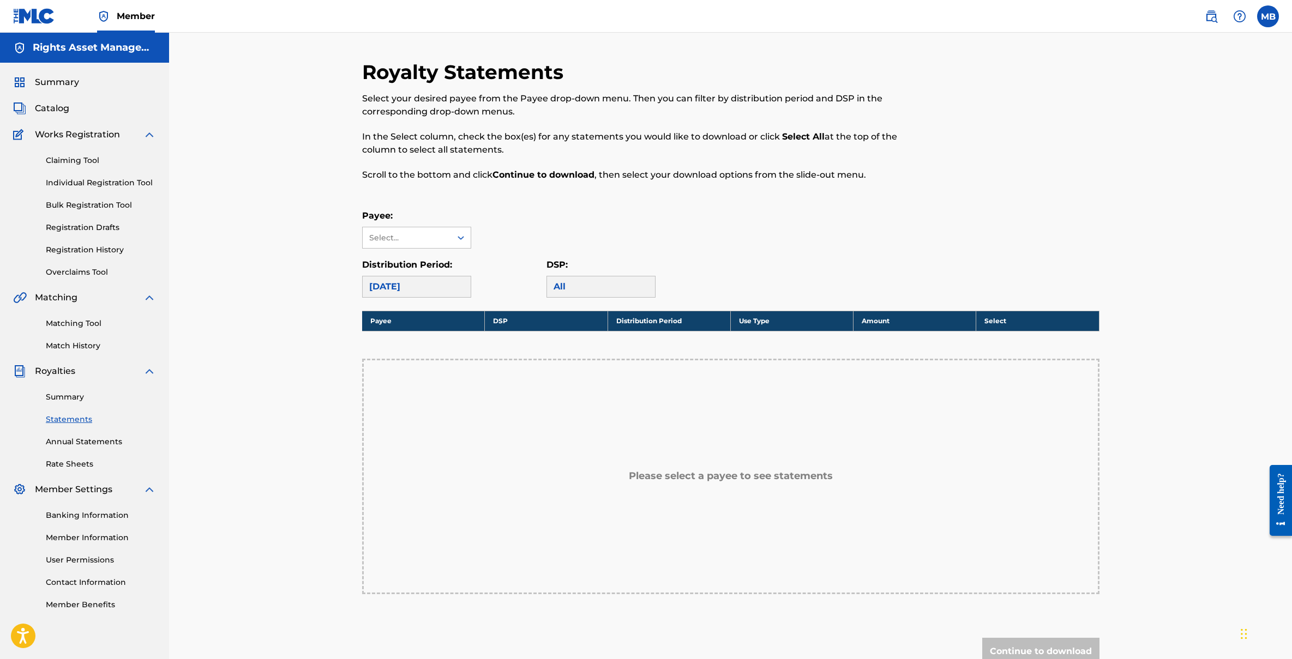
click at [85, 159] on link "Claiming Tool" at bounding box center [101, 160] width 110 height 11
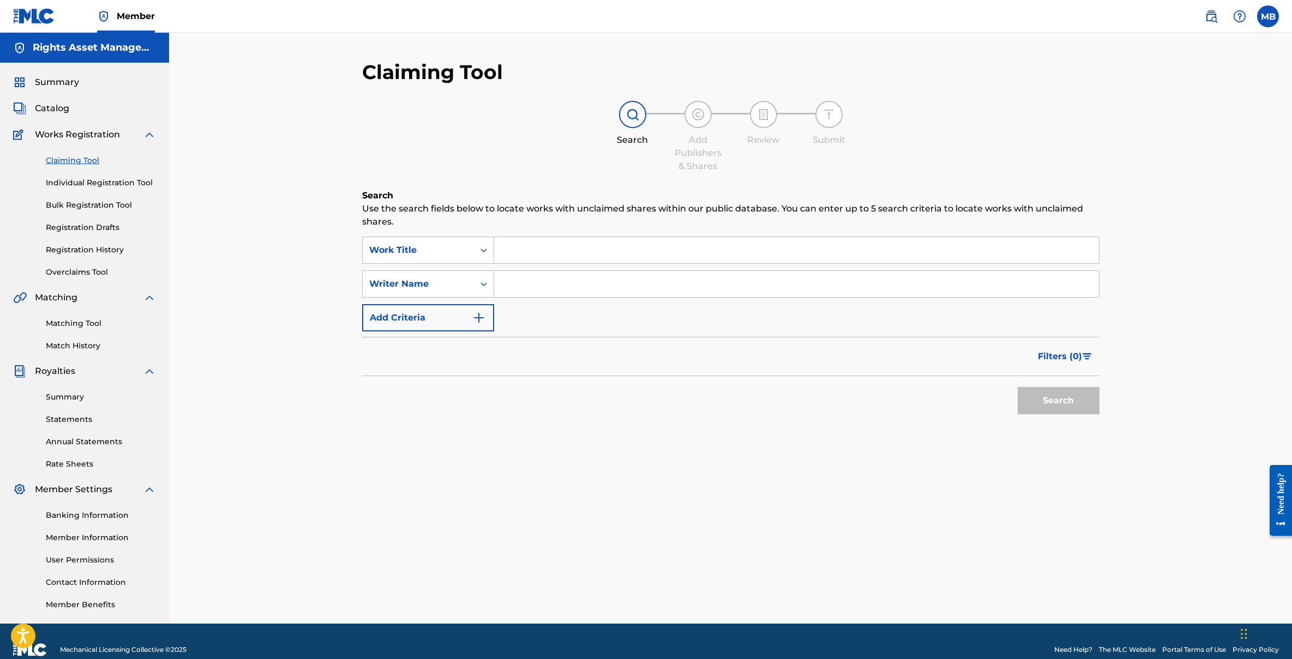
click at [69, 322] on link "Matching Tool" at bounding box center [101, 323] width 110 height 11
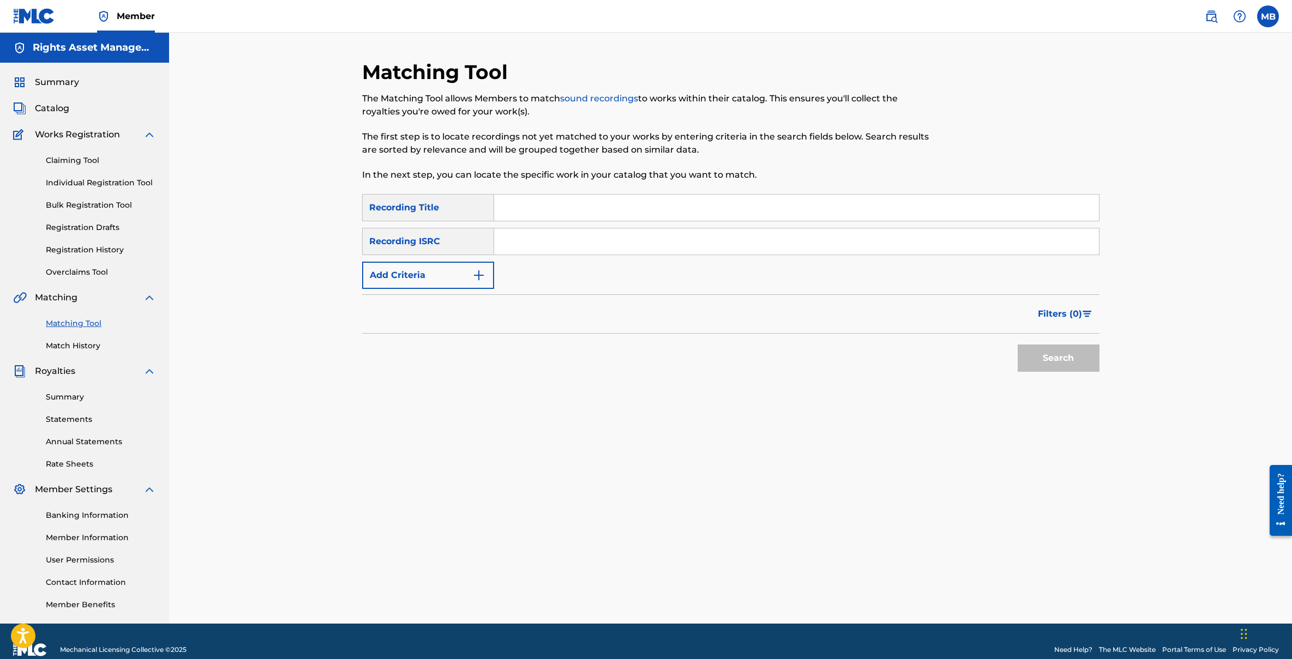
click at [535, 239] on input "Search Form" at bounding box center [796, 242] width 605 height 26
paste input "UK6821878726"
type input "UK6821878726"
click at [575, 204] on input "Search Form" at bounding box center [796, 208] width 605 height 26
type input "Delta Healing"
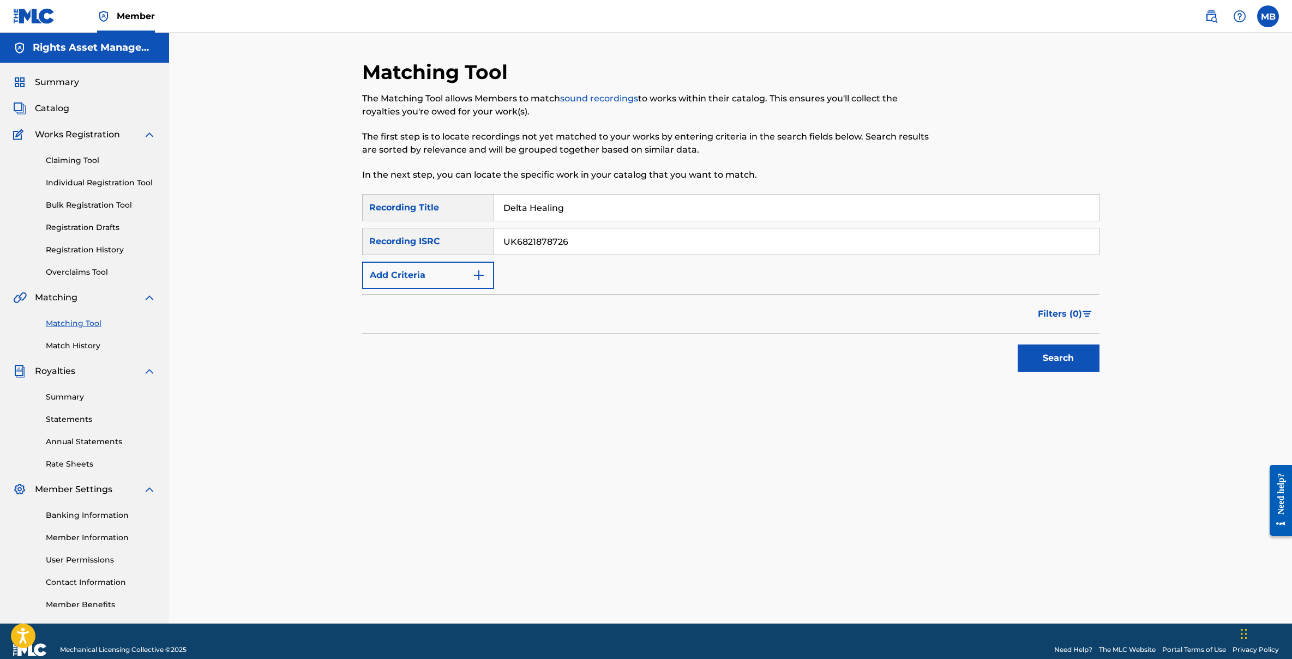
click at [1069, 349] on button "Search" at bounding box center [1059, 358] width 82 height 27
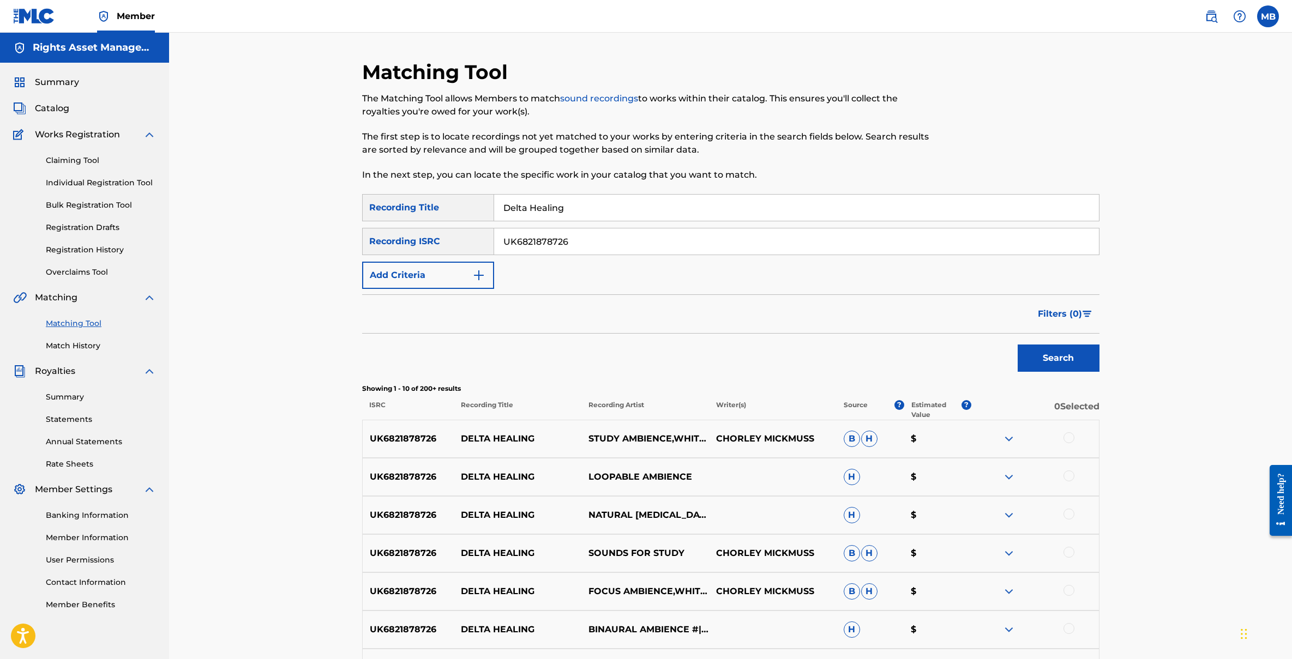
scroll to position [139, 0]
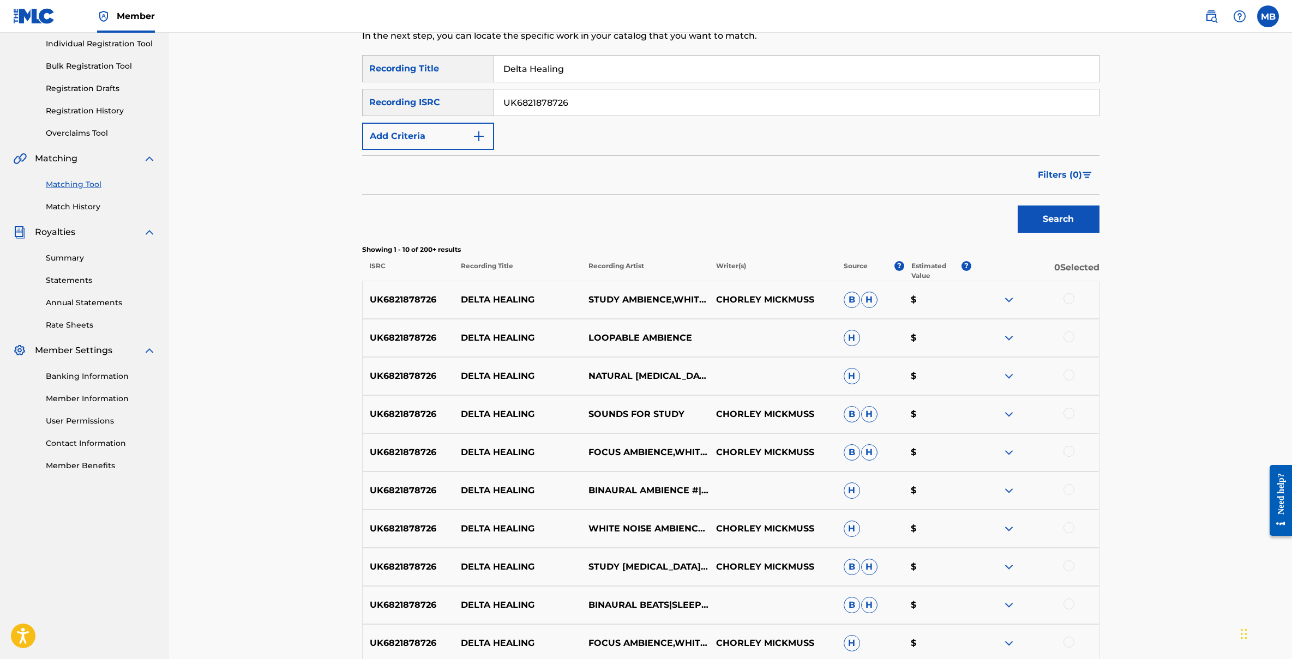
click at [923, 266] on p "Estimated Value" at bounding box center [936, 271] width 50 height 20
click at [1077, 178] on span "Filters ( 0 )" at bounding box center [1060, 175] width 44 height 13
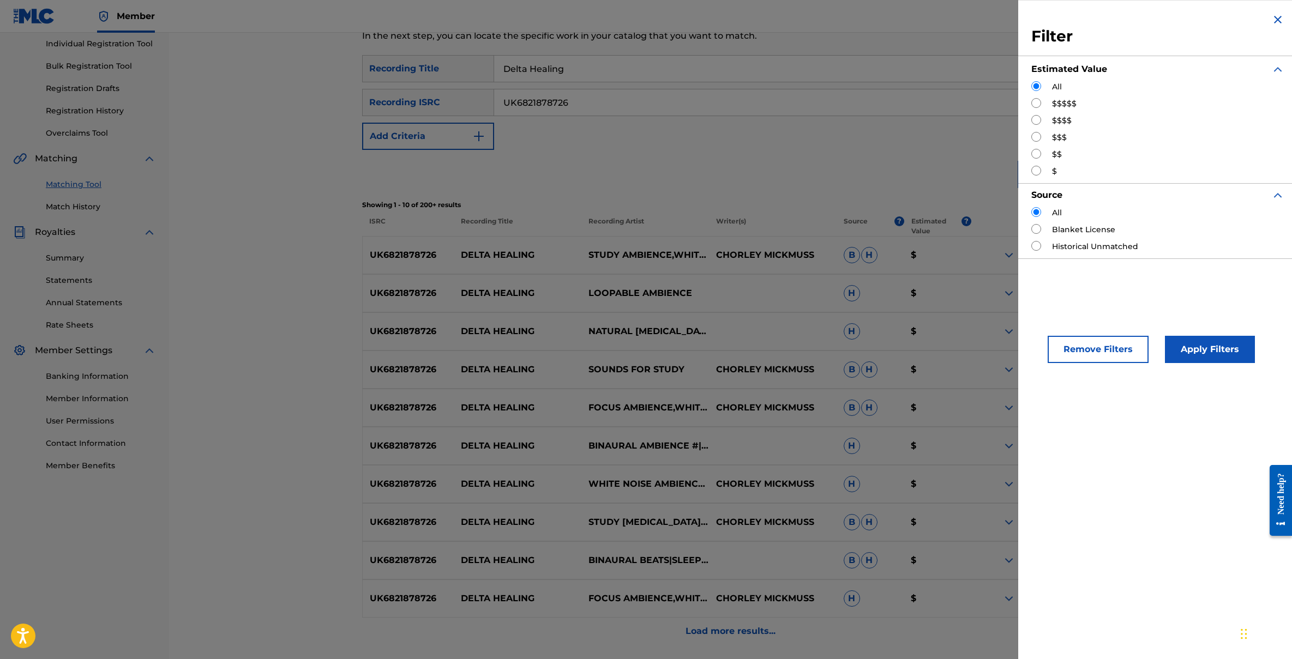
click at [1064, 104] on label "$$$$$" at bounding box center [1064, 103] width 25 height 11
click at [1034, 105] on input "Search Form" at bounding box center [1036, 103] width 10 height 10
radio input "true"
click at [1199, 355] on button "Apply Filters" at bounding box center [1210, 349] width 90 height 27
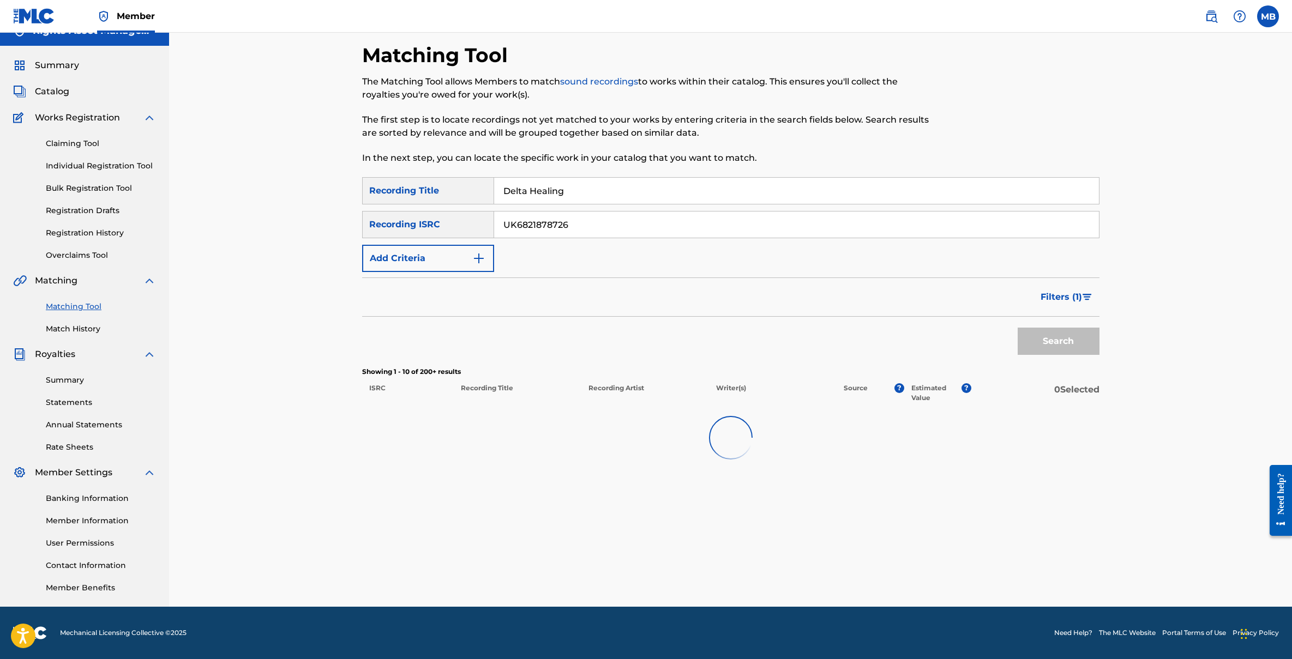
scroll to position [17, 0]
click at [1068, 422] on div at bounding box center [1069, 421] width 11 height 11
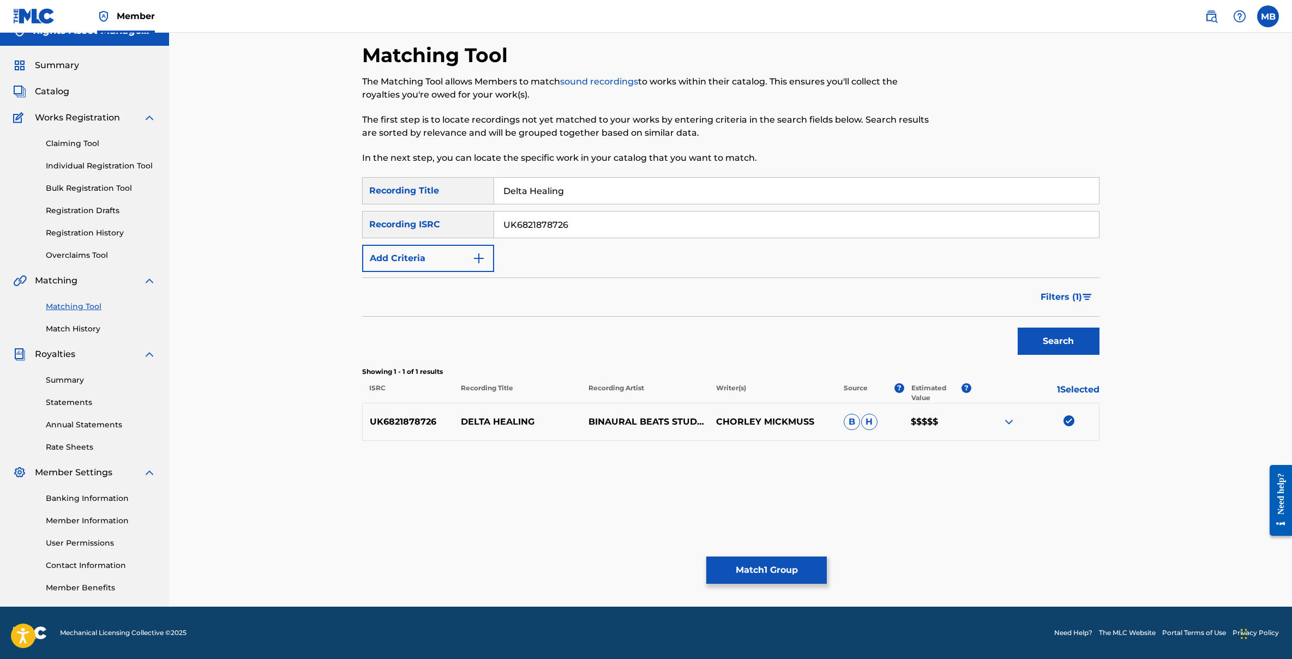
click at [1058, 295] on span "Filters ( 1 )" at bounding box center [1061, 297] width 41 height 13
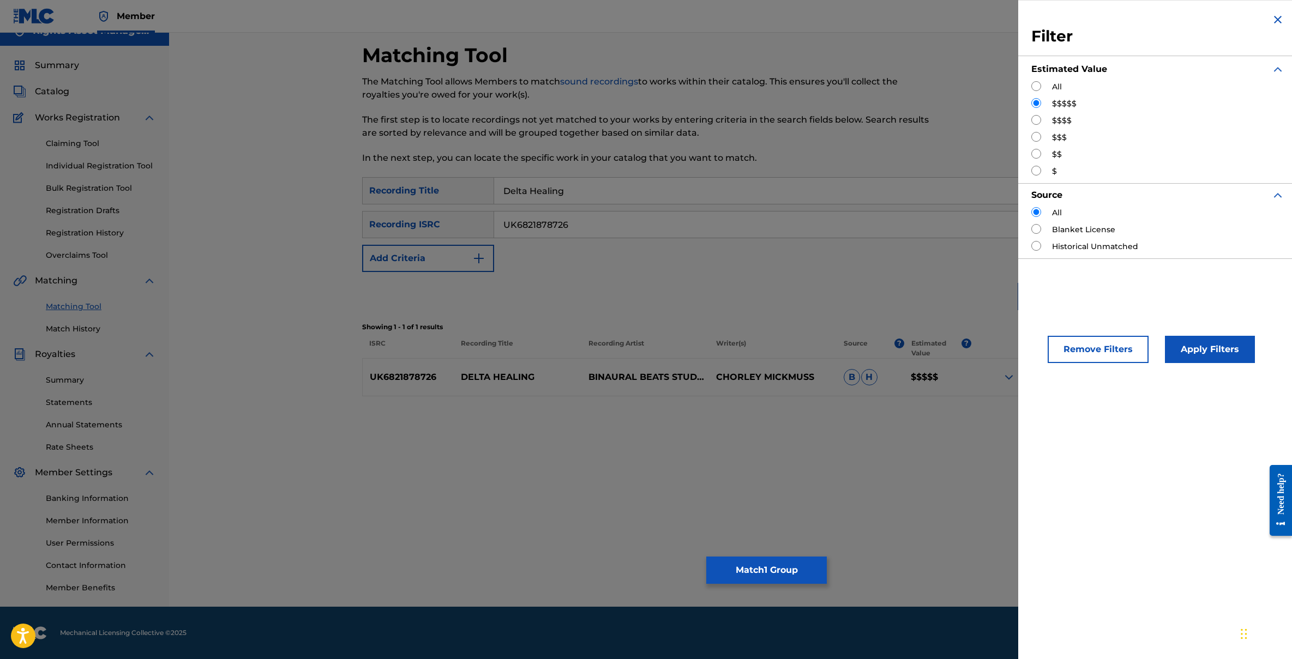
click at [1037, 119] on input "Search Form" at bounding box center [1036, 120] width 10 height 10
radio input "true"
click at [1215, 354] on button "Apply Filters" at bounding box center [1210, 349] width 90 height 27
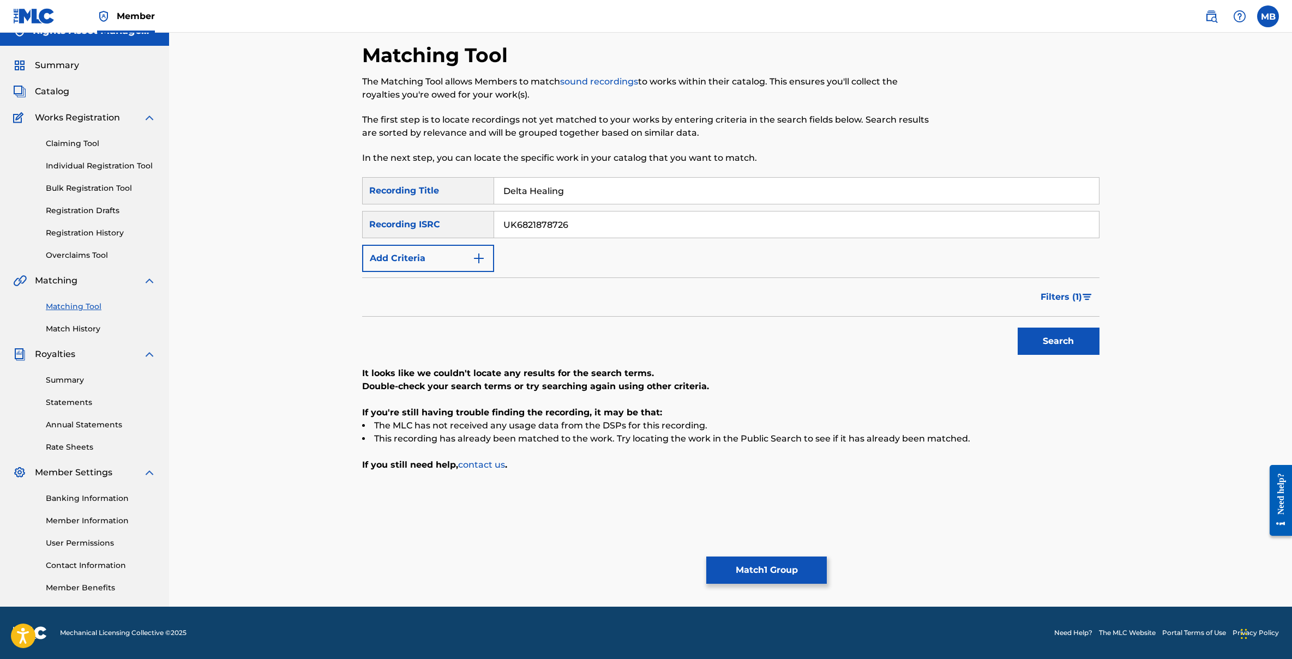
click at [1087, 302] on button "Filters ( 1 )" at bounding box center [1066, 297] width 65 height 27
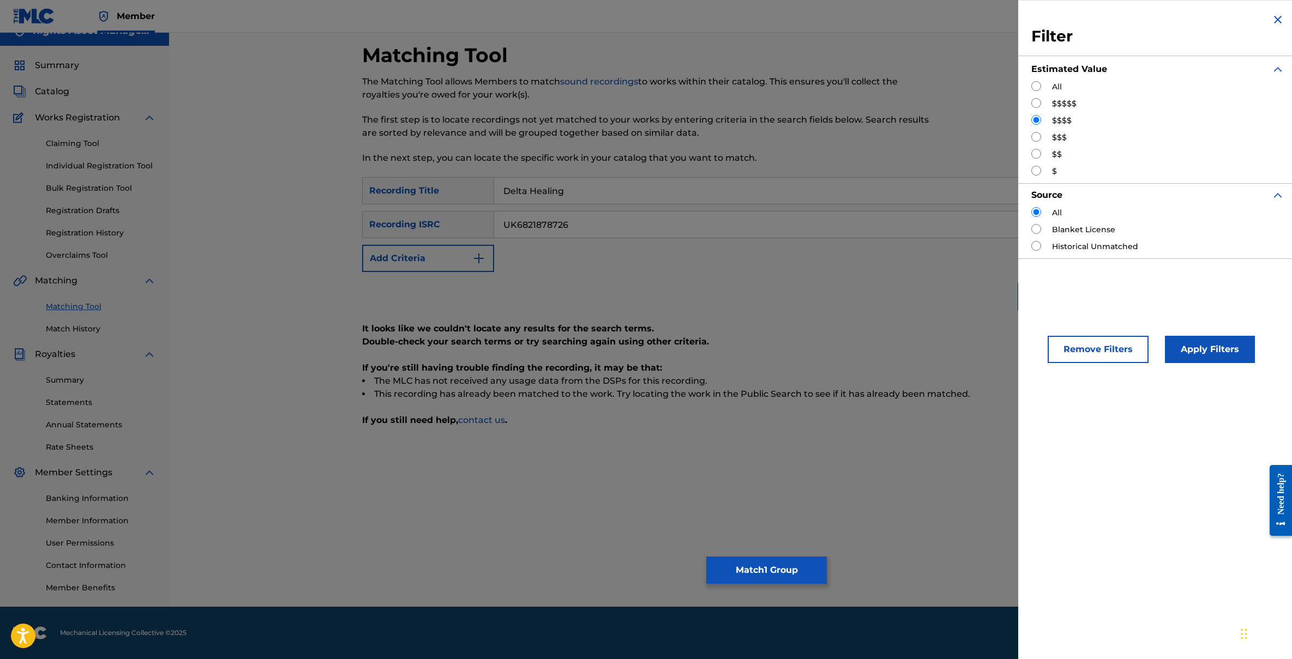
click at [1035, 137] on input "Search Form" at bounding box center [1036, 137] width 10 height 10
radio input "true"
click at [1211, 349] on button "Apply Filters" at bounding box center [1210, 349] width 90 height 27
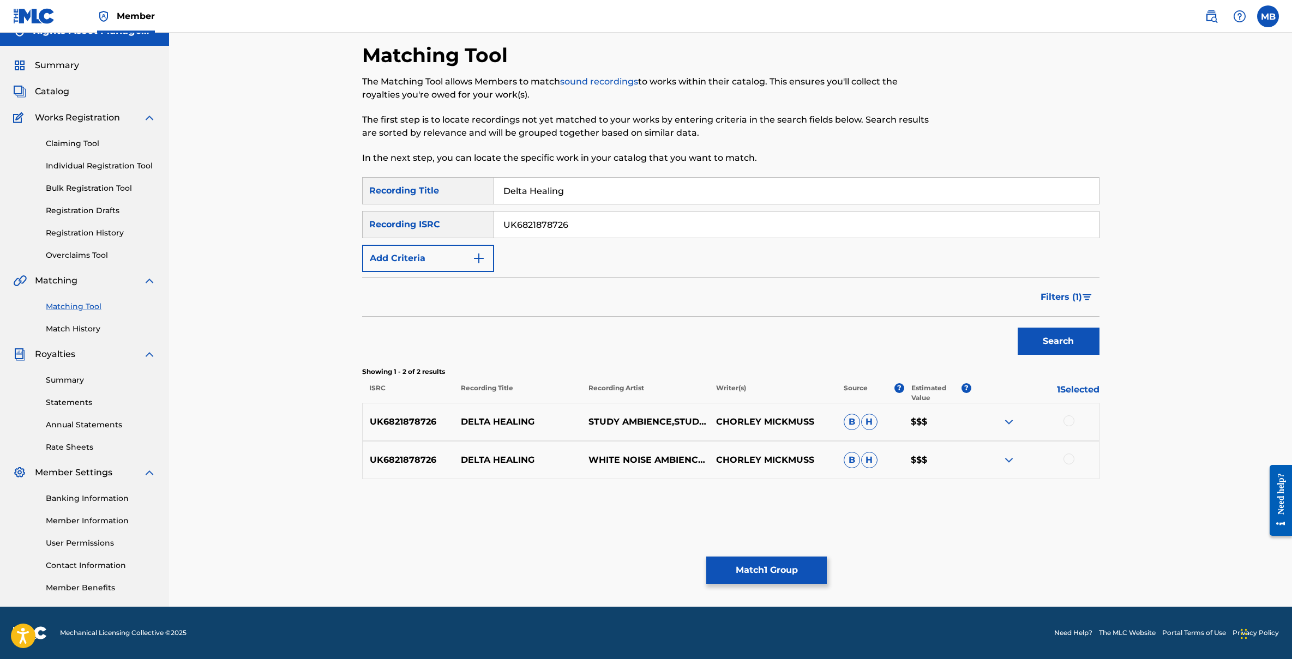
click at [1068, 423] on div at bounding box center [1069, 421] width 11 height 11
click at [1068, 460] on div at bounding box center [1069, 459] width 11 height 11
click at [1071, 291] on span "Filters ( 1 )" at bounding box center [1061, 297] width 41 height 13
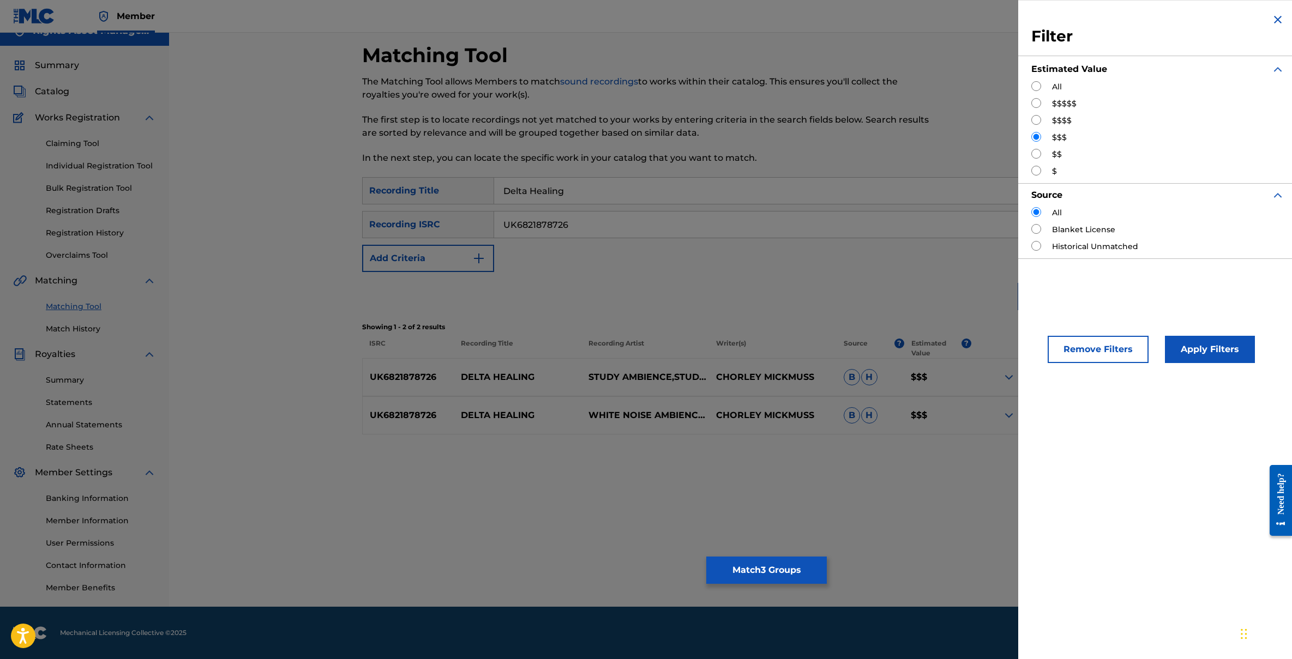
click at [1036, 152] on input "Search Form" at bounding box center [1036, 154] width 10 height 10
radio input "true"
click at [1210, 343] on button "Apply Filters" at bounding box center [1210, 349] width 90 height 27
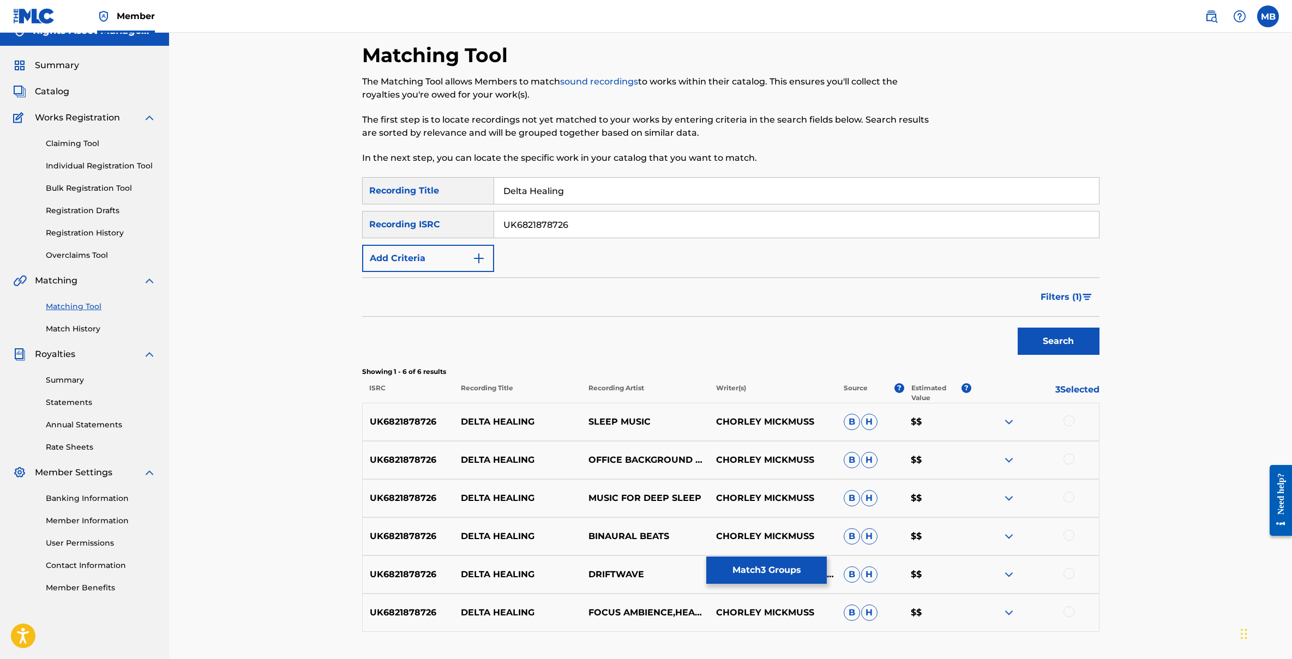
scroll to position [97, 0]
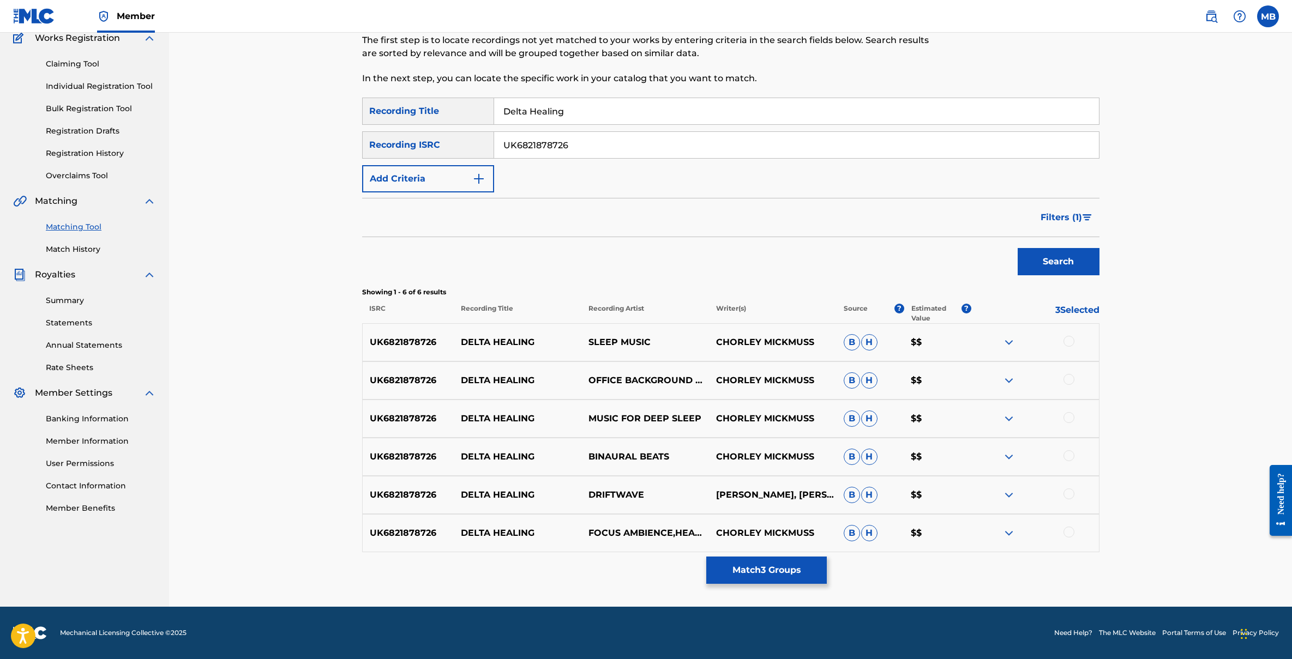
click at [1065, 348] on div at bounding box center [1035, 342] width 128 height 13
click at [1067, 345] on div at bounding box center [1069, 341] width 11 height 11
click at [1067, 383] on div at bounding box center [1069, 379] width 11 height 11
click at [1067, 416] on div at bounding box center [1069, 417] width 11 height 11
click at [1066, 458] on div at bounding box center [1069, 456] width 11 height 11
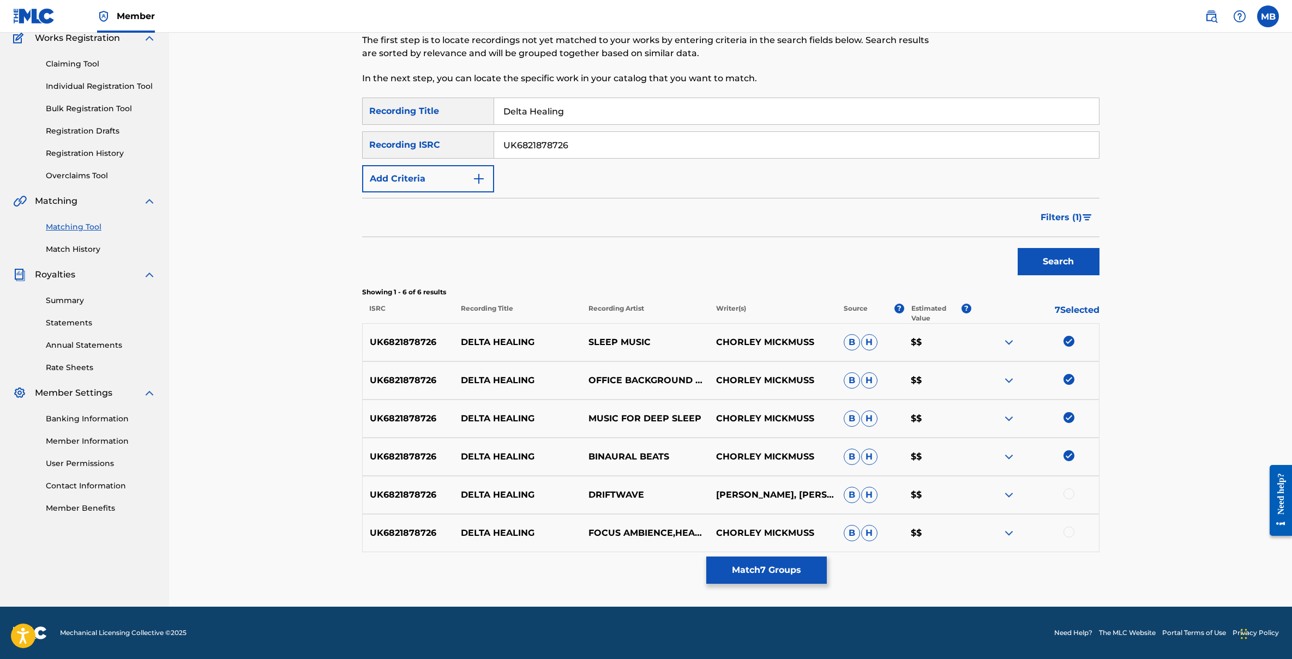
click at [1066, 500] on div at bounding box center [1035, 495] width 128 height 13
click at [1069, 496] on div at bounding box center [1069, 494] width 11 height 11
click at [1069, 535] on div at bounding box center [1069, 532] width 11 height 11
click at [1080, 219] on span "Filters ( 1 )" at bounding box center [1061, 217] width 41 height 13
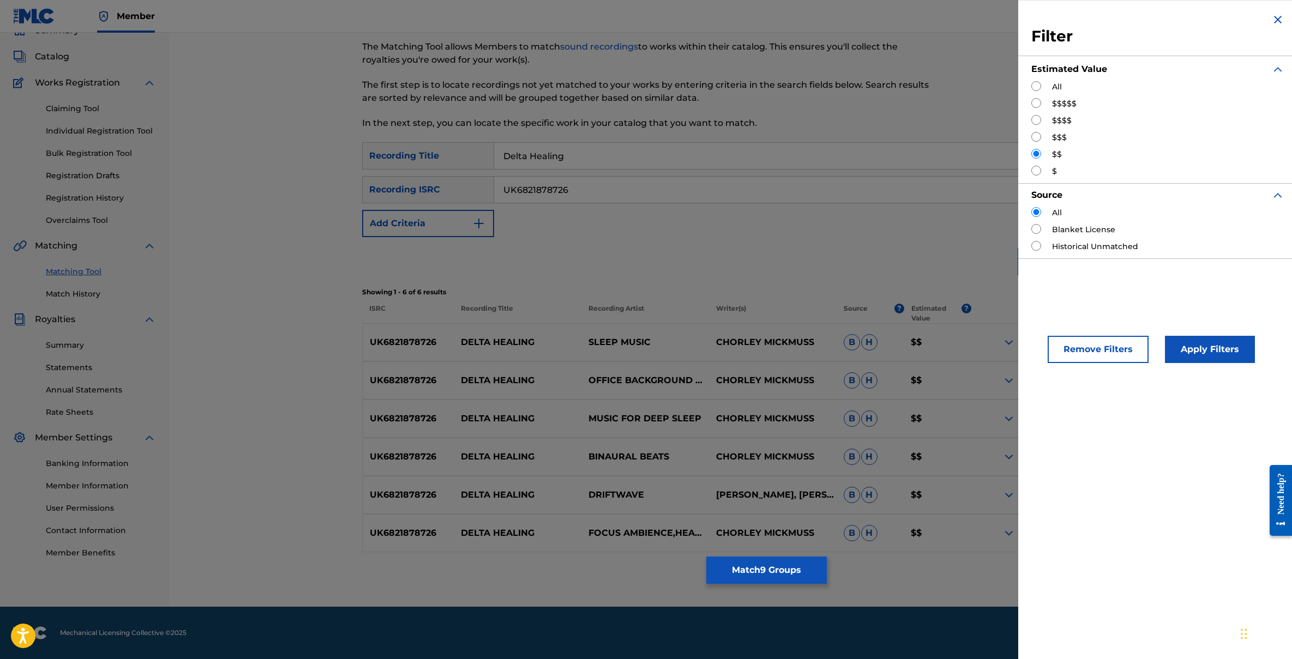
click at [1035, 171] on input "Search Form" at bounding box center [1036, 171] width 10 height 10
radio input "true"
click at [1208, 357] on button "Apply Filters" at bounding box center [1210, 349] width 90 height 27
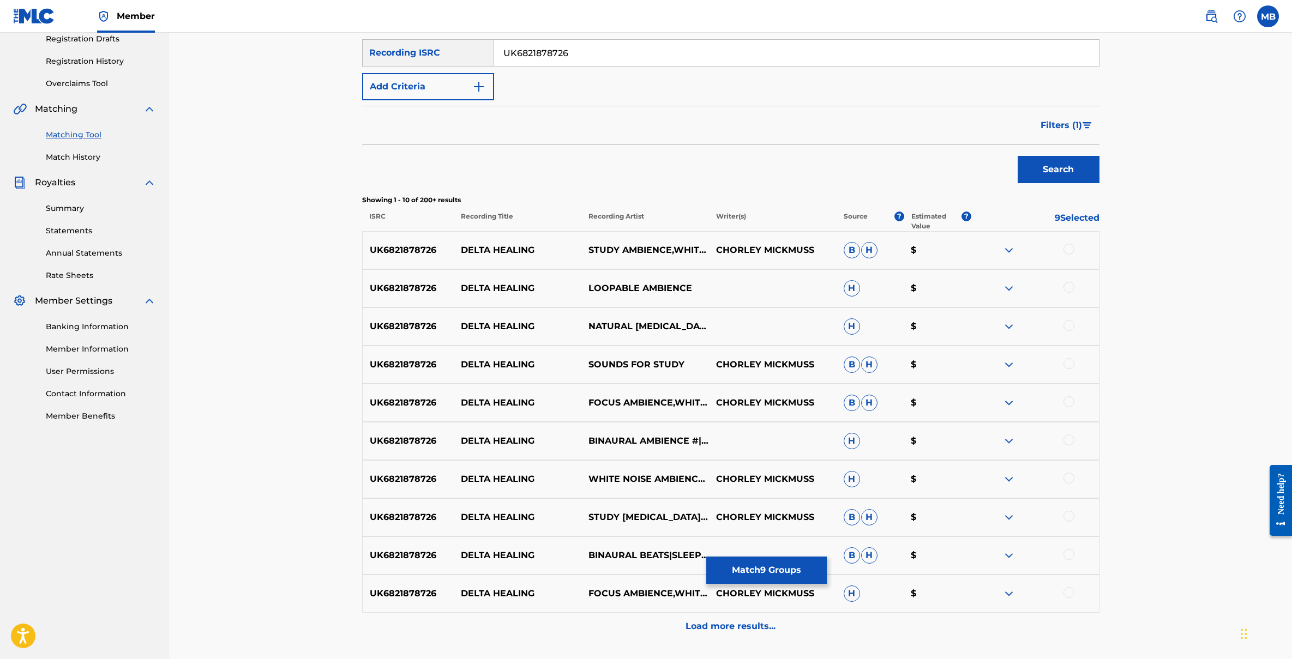
scroll to position [205, 0]
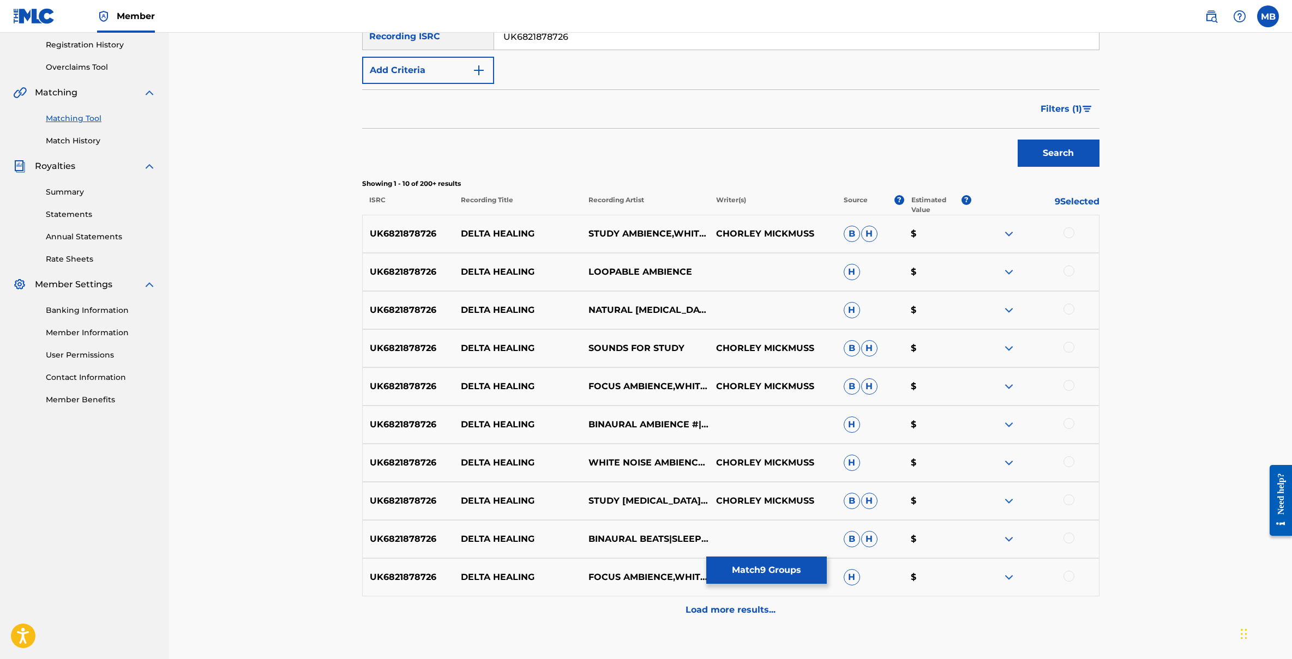
click at [1068, 232] on div at bounding box center [1069, 232] width 11 height 11
click at [1068, 267] on div at bounding box center [1069, 271] width 11 height 11
click at [1068, 310] on div at bounding box center [1069, 309] width 11 height 11
click at [1068, 345] on div at bounding box center [1069, 347] width 11 height 11
click at [1068, 385] on div at bounding box center [1069, 385] width 11 height 11
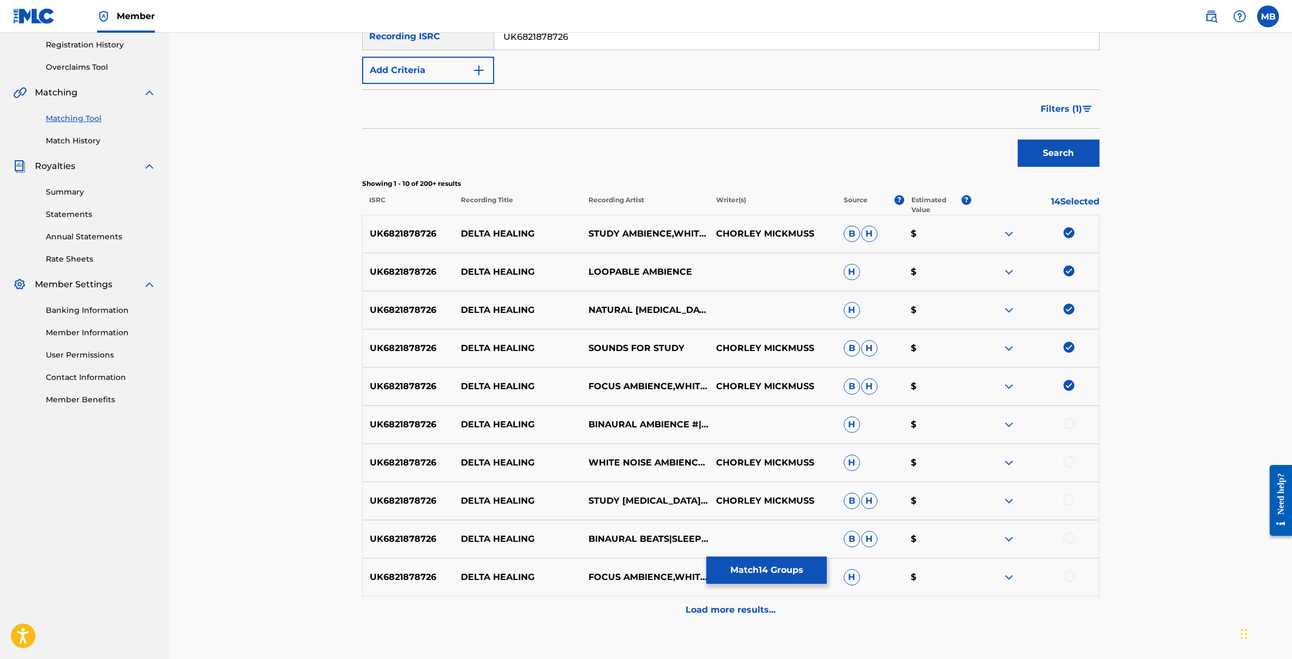
click at [1067, 426] on div at bounding box center [1069, 423] width 11 height 11
click at [1067, 463] on div at bounding box center [1069, 462] width 11 height 11
click at [1067, 495] on div at bounding box center [1069, 500] width 11 height 11
click at [1067, 537] on div at bounding box center [1069, 538] width 11 height 11
click at [1067, 574] on div at bounding box center [1069, 576] width 11 height 11
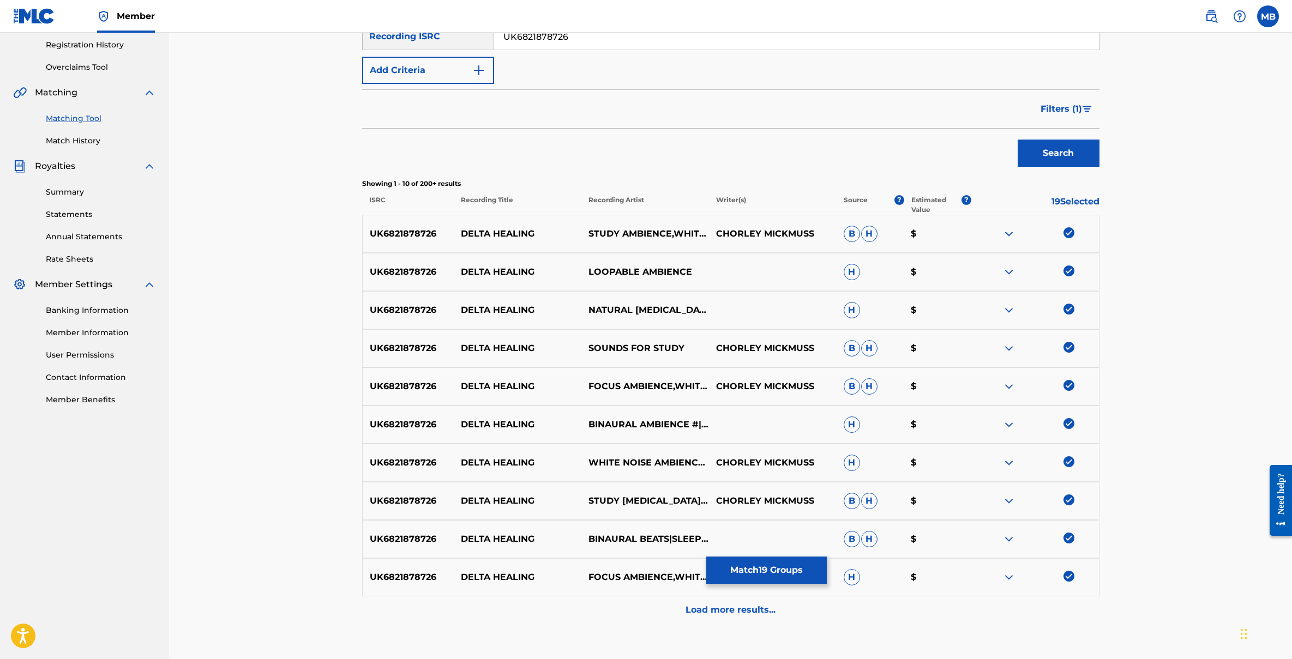
click at [728, 614] on p "Load more results..." at bounding box center [731, 610] width 90 height 13
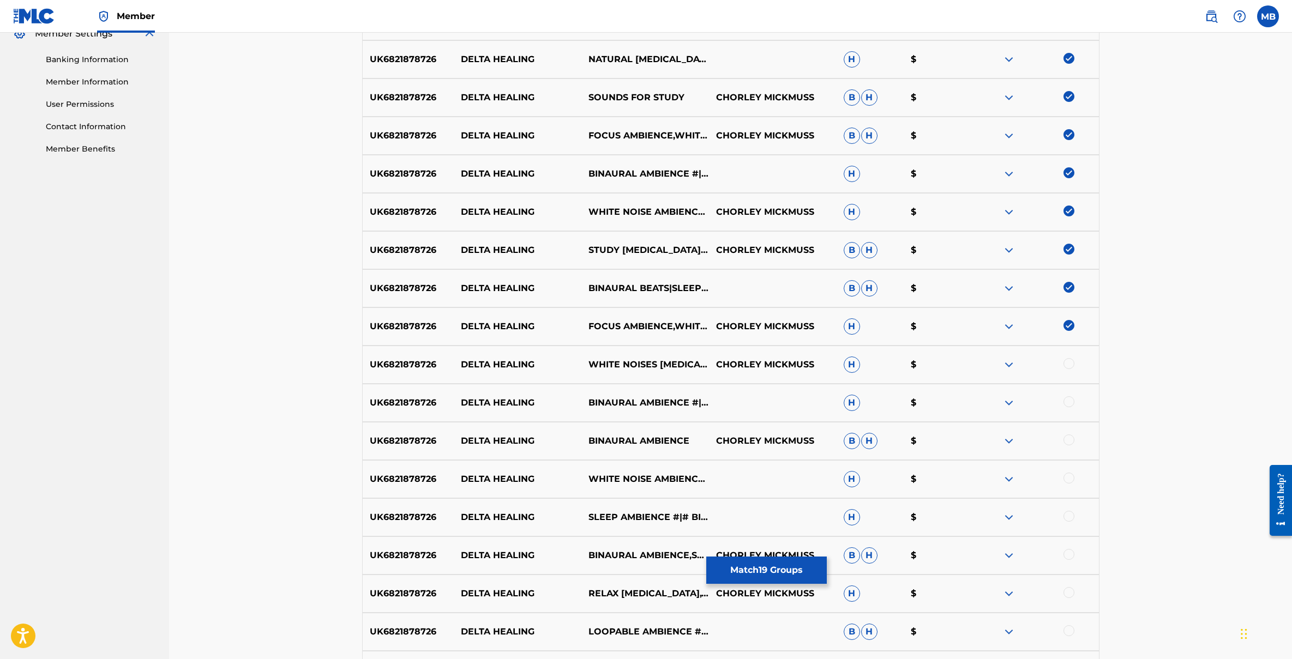
scroll to position [466, 0]
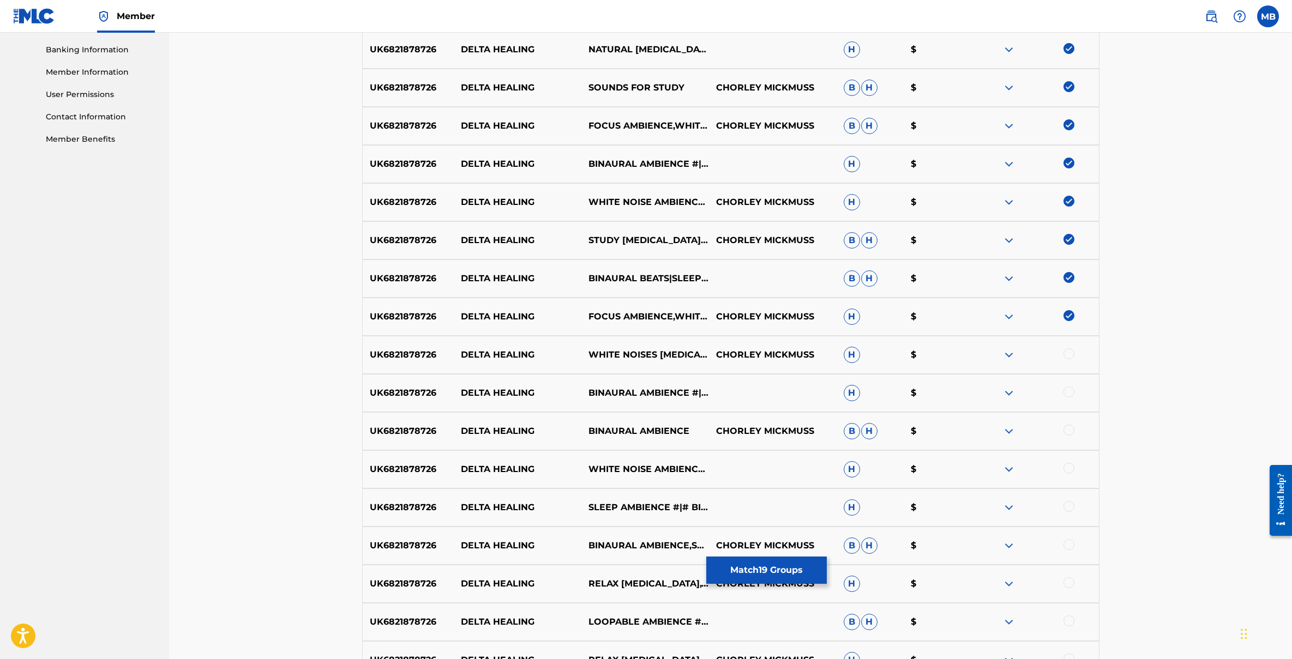
click at [1069, 353] on div at bounding box center [1069, 354] width 11 height 11
click at [1069, 392] on div at bounding box center [1069, 392] width 11 height 11
click at [1066, 426] on div at bounding box center [1069, 430] width 11 height 11
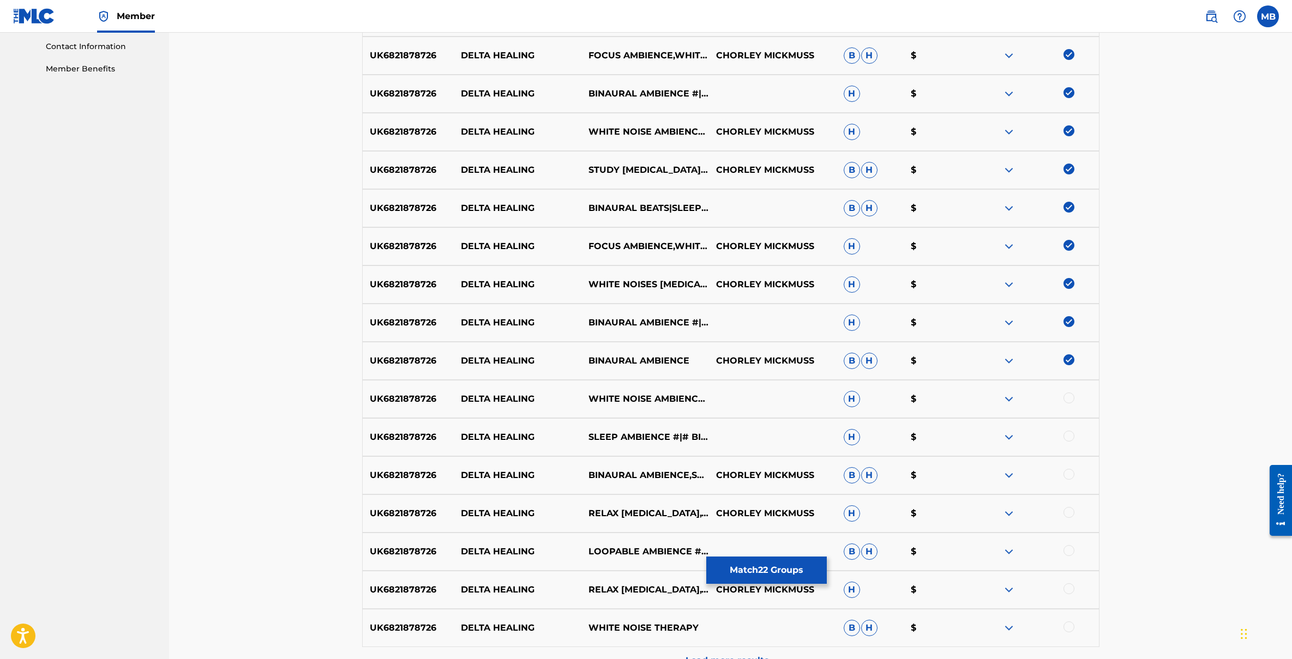
scroll to position [607, 0]
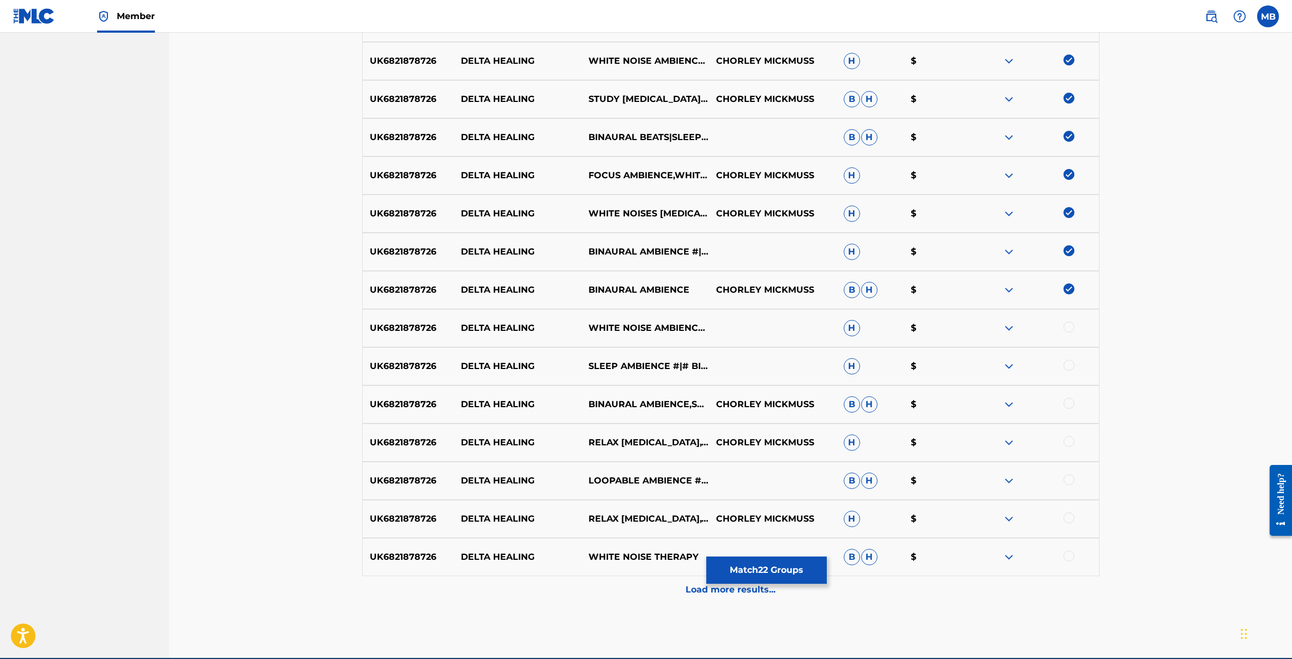
click at [1069, 329] on div at bounding box center [1069, 327] width 11 height 11
click at [1070, 366] on div at bounding box center [1069, 365] width 11 height 11
click at [1068, 408] on div at bounding box center [1069, 403] width 11 height 11
click at [1064, 439] on div at bounding box center [1069, 441] width 11 height 11
click at [1070, 485] on div at bounding box center [1035, 481] width 128 height 13
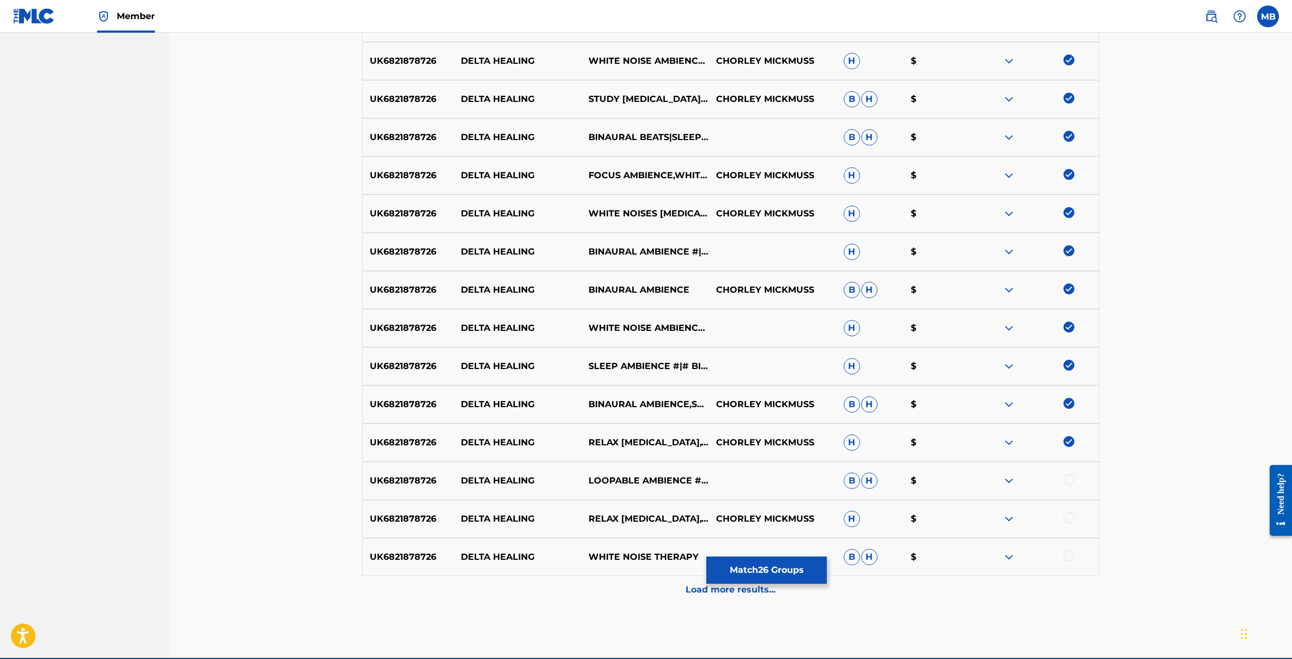
click at [1067, 511] on div "UK6821878726 DELTA HEALING RELAX MUSIC THERAPY,WHITE NOISE FOR BABIES CHORLEY M…" at bounding box center [730, 519] width 737 height 38
click at [1067, 554] on div at bounding box center [1069, 556] width 11 height 11
click at [1067, 520] on div at bounding box center [1069, 518] width 11 height 11
click at [1070, 475] on div at bounding box center [1069, 480] width 11 height 11
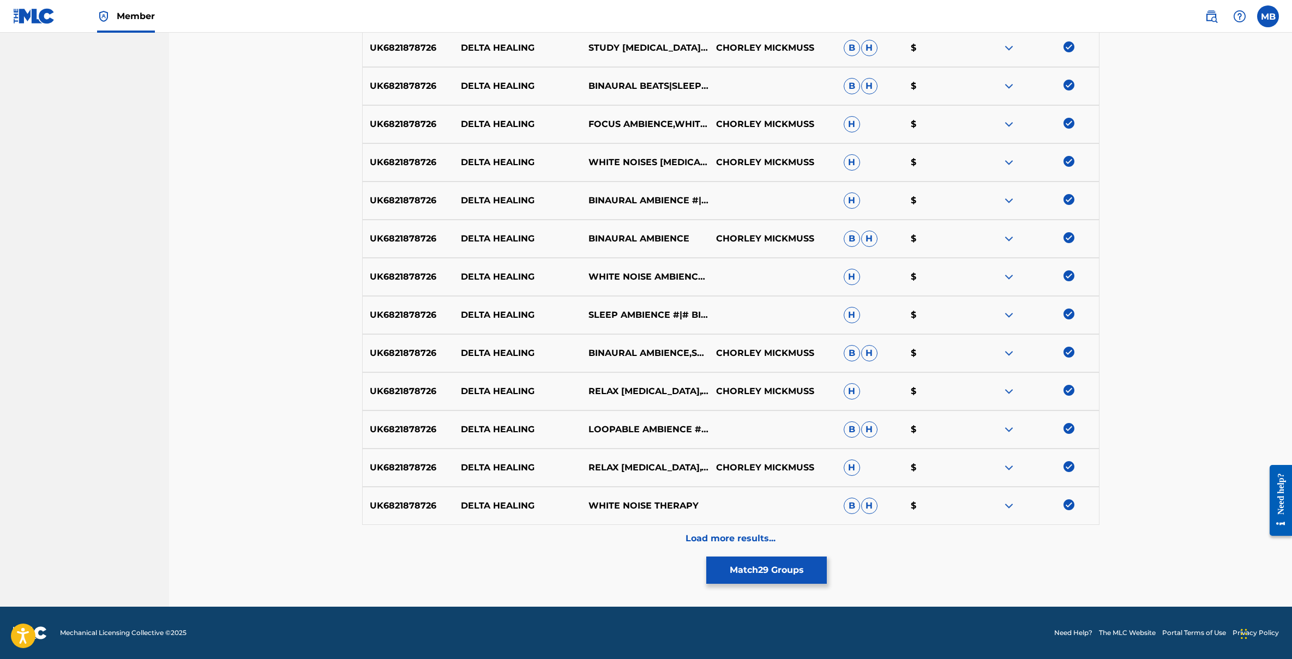
click at [712, 533] on p "Load more results..." at bounding box center [731, 538] width 90 height 13
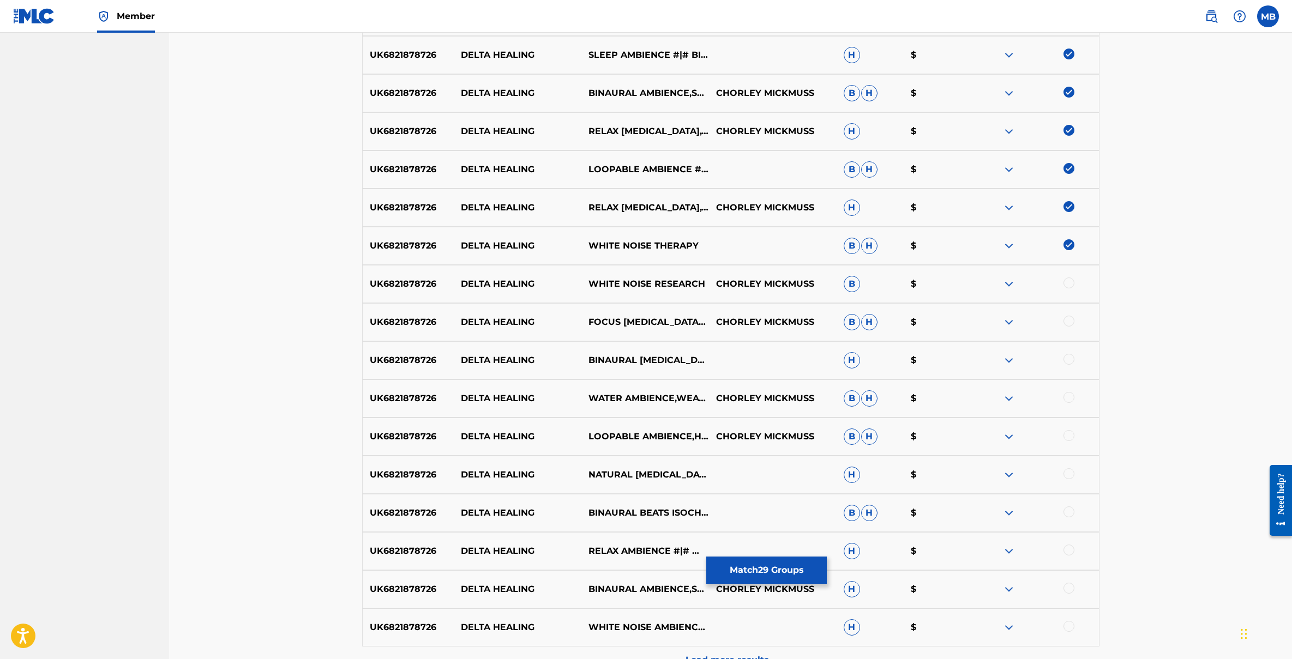
scroll to position [935, 0]
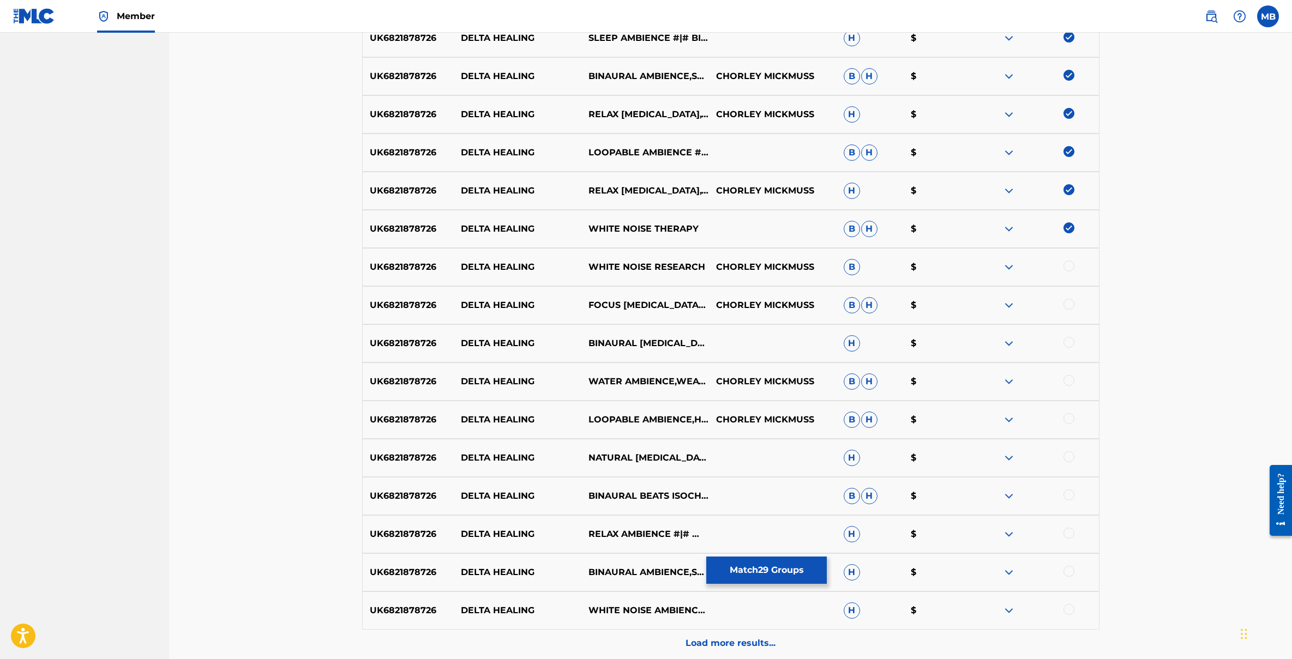
click at [1069, 263] on div at bounding box center [1069, 266] width 11 height 11
click at [1066, 301] on div at bounding box center [1069, 304] width 11 height 11
click at [1070, 347] on div at bounding box center [1069, 342] width 11 height 11
click at [1070, 384] on div at bounding box center [1069, 380] width 11 height 11
click at [1066, 426] on div at bounding box center [1035, 419] width 128 height 13
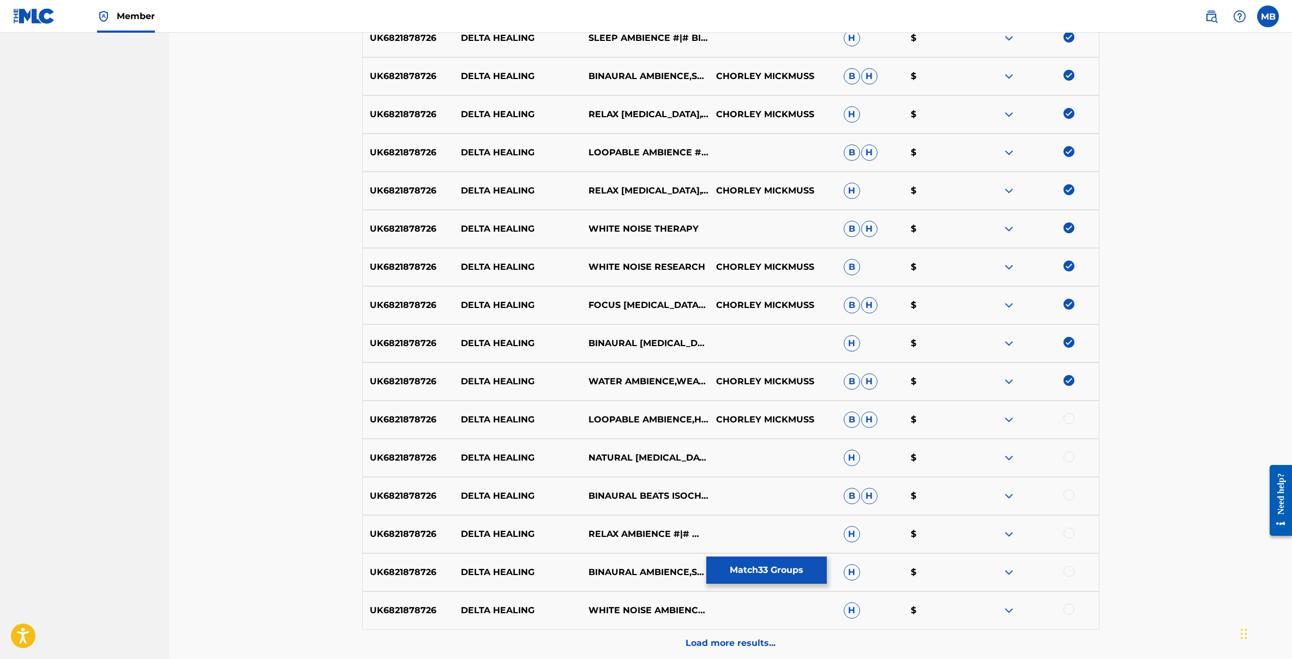
click at [1066, 454] on div at bounding box center [1069, 457] width 11 height 11
click at [1071, 421] on div at bounding box center [1069, 418] width 11 height 11
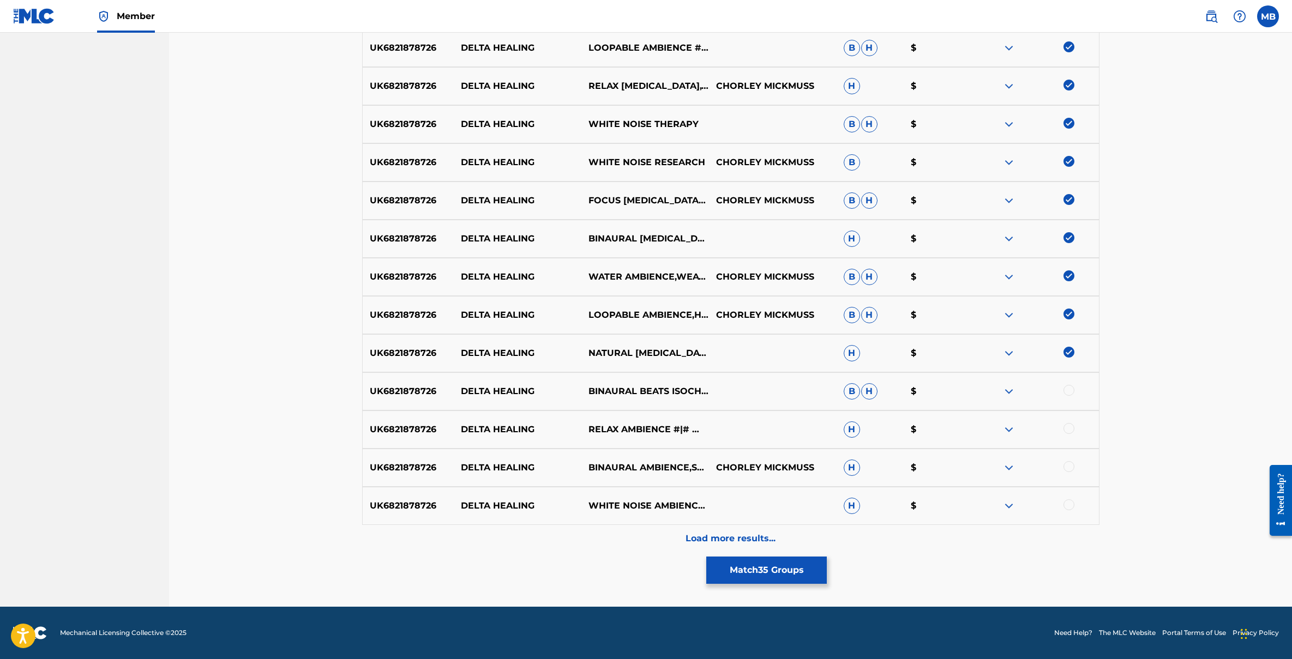
click at [1067, 391] on div at bounding box center [1069, 390] width 11 height 11
click at [1066, 433] on div at bounding box center [1069, 428] width 11 height 11
click at [1066, 470] on div at bounding box center [1069, 466] width 11 height 11
click at [1066, 507] on div at bounding box center [1069, 505] width 11 height 11
click at [749, 535] on p "Load more results..." at bounding box center [731, 538] width 90 height 13
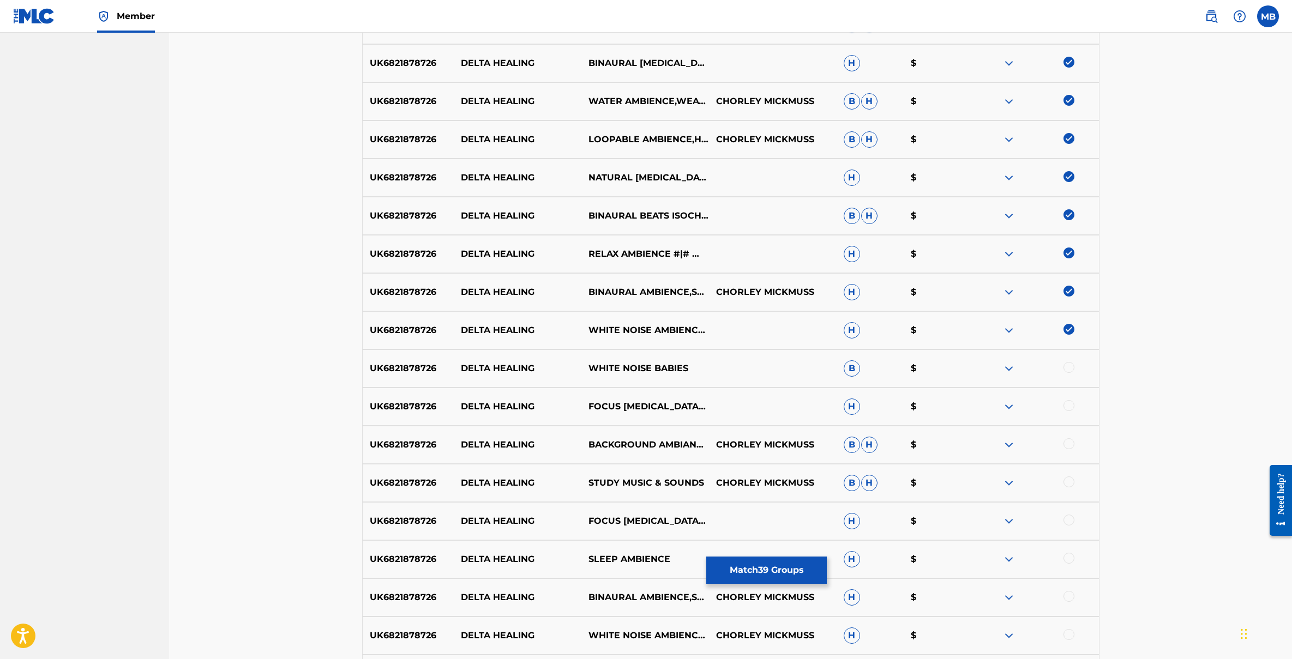
scroll to position [1228, 0]
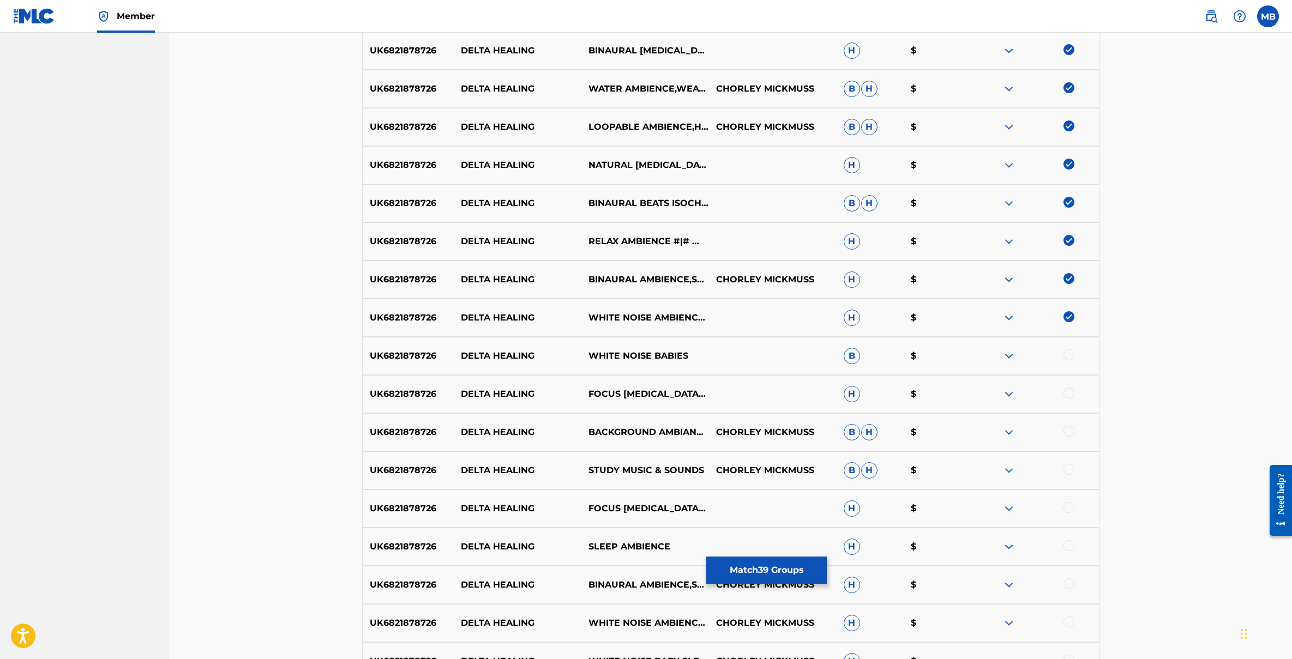
click at [1067, 353] on div at bounding box center [1069, 355] width 11 height 11
click at [1063, 406] on div "UK6821878726 DELTA HEALING FOCUS MUSIC THERAPY #|# AMBIENT NATURE WHITE NOISE H…" at bounding box center [730, 394] width 737 height 38
click at [1071, 434] on div at bounding box center [1069, 431] width 11 height 11
click at [1067, 395] on div at bounding box center [1069, 393] width 11 height 11
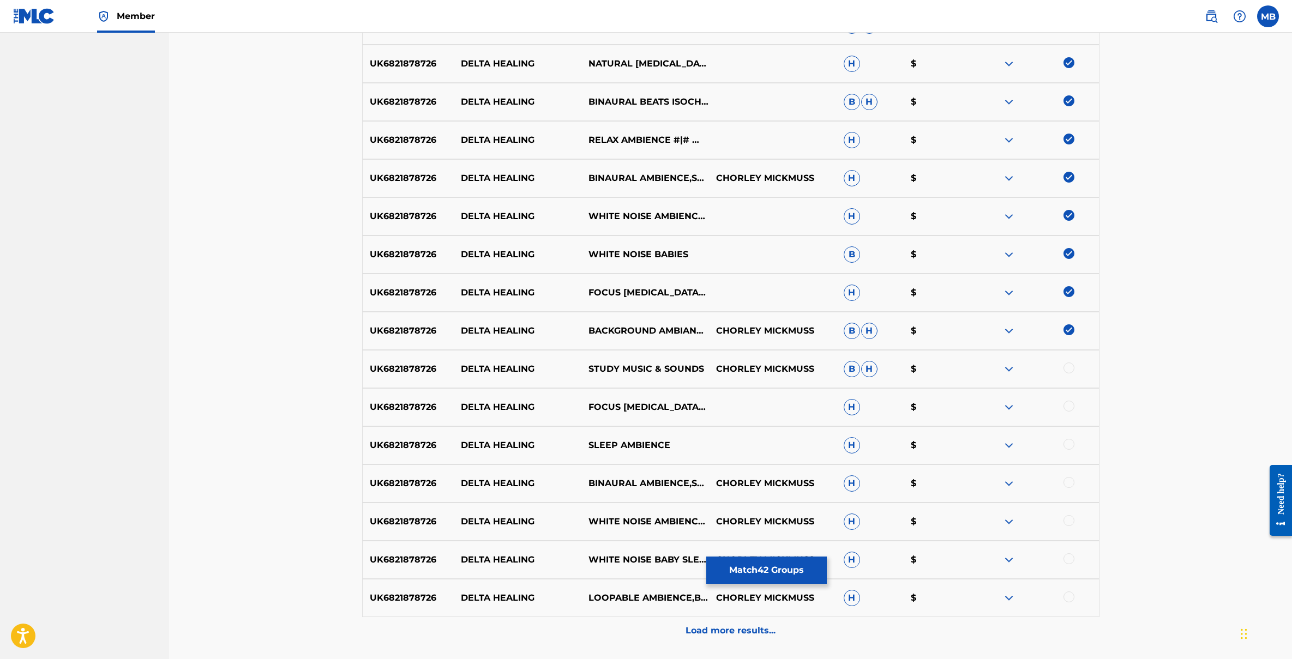
scroll to position [1405, 0]
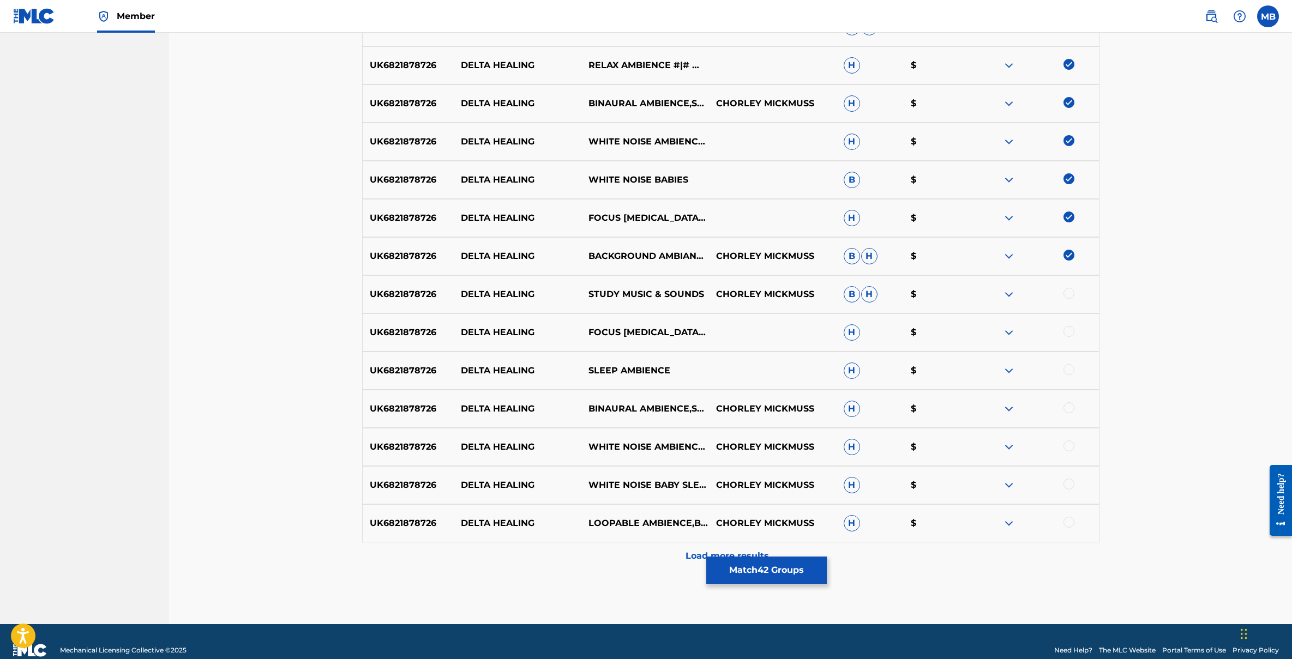
click at [1067, 295] on div at bounding box center [1069, 293] width 11 height 11
click at [1067, 330] on div at bounding box center [1069, 331] width 11 height 11
click at [1066, 387] on div "UK6821878726 DELTA HEALING SLEEP AMBIENCE H $" at bounding box center [730, 371] width 737 height 38
click at [1067, 374] on div at bounding box center [1069, 369] width 11 height 11
click at [1068, 409] on div at bounding box center [1069, 408] width 11 height 11
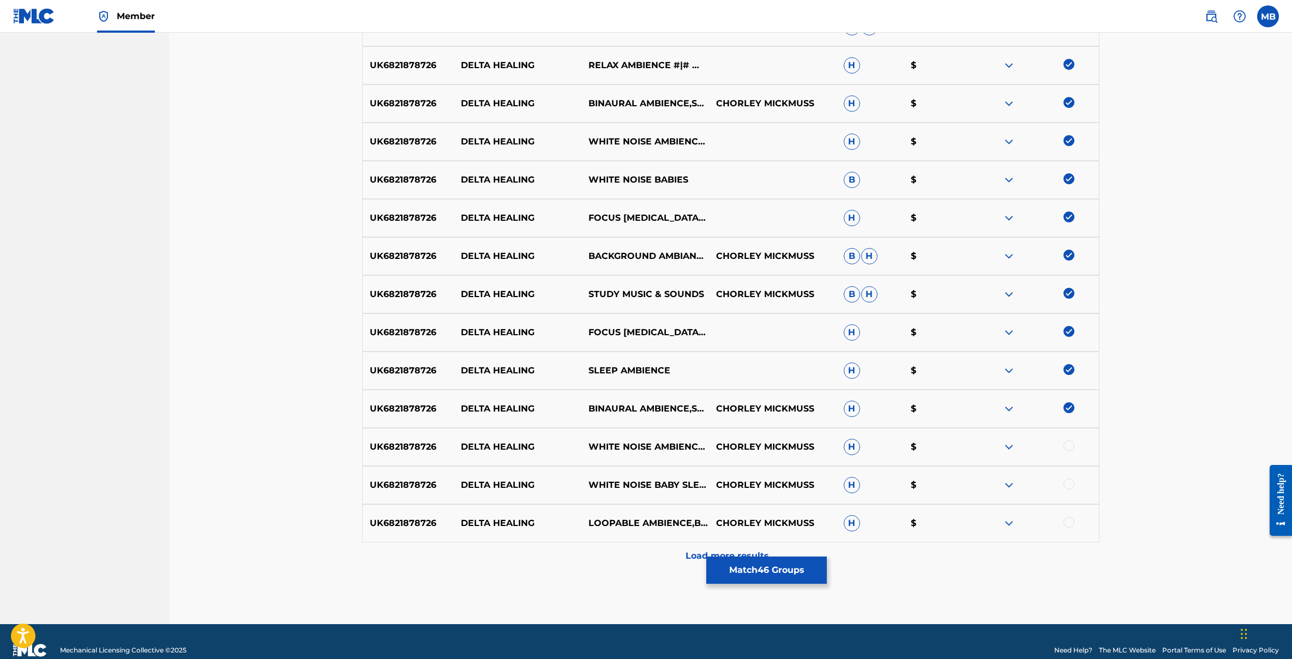
click at [1068, 451] on div at bounding box center [1069, 446] width 11 height 11
click at [1068, 483] on div at bounding box center [1069, 484] width 11 height 11
click at [1068, 527] on div at bounding box center [1069, 522] width 11 height 11
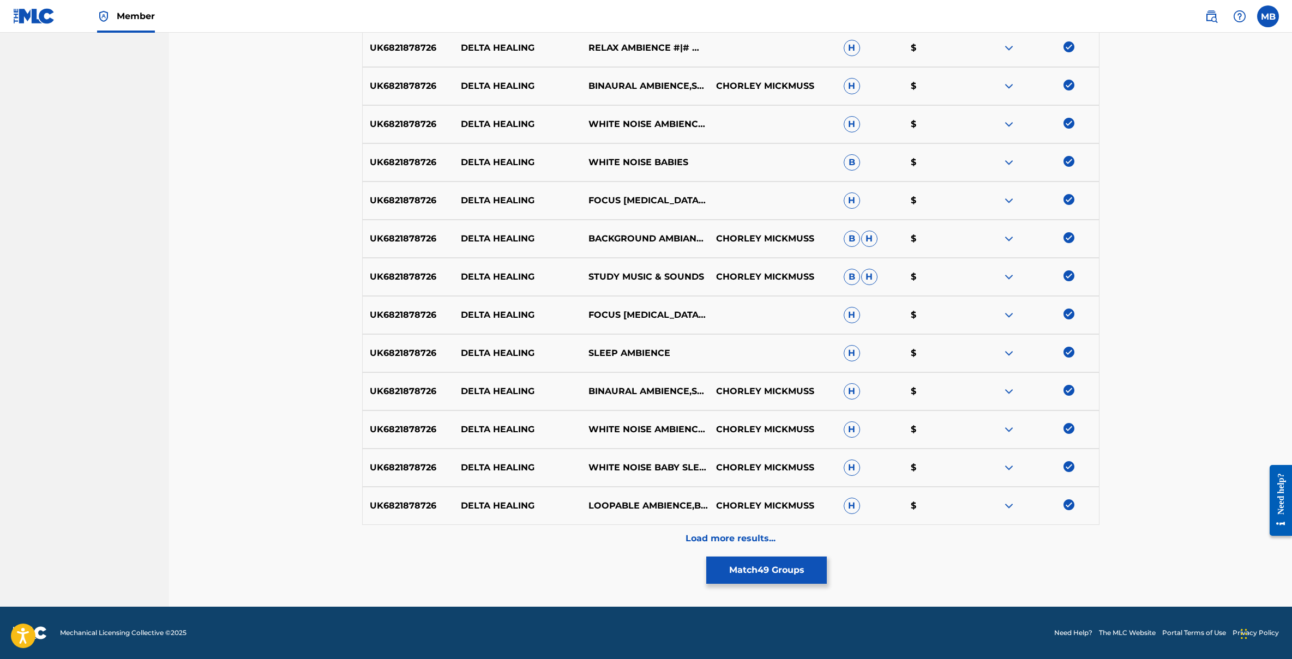
click at [744, 544] on p "Load more results..." at bounding box center [731, 538] width 90 height 13
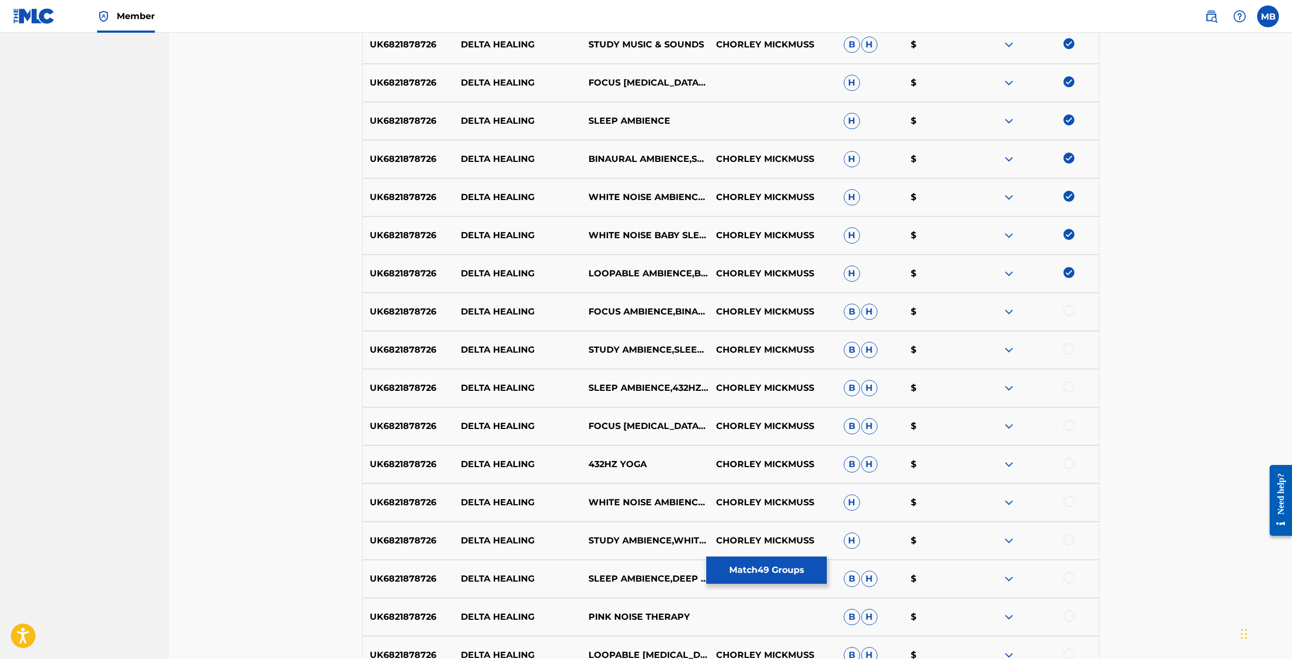
scroll to position [1679, 0]
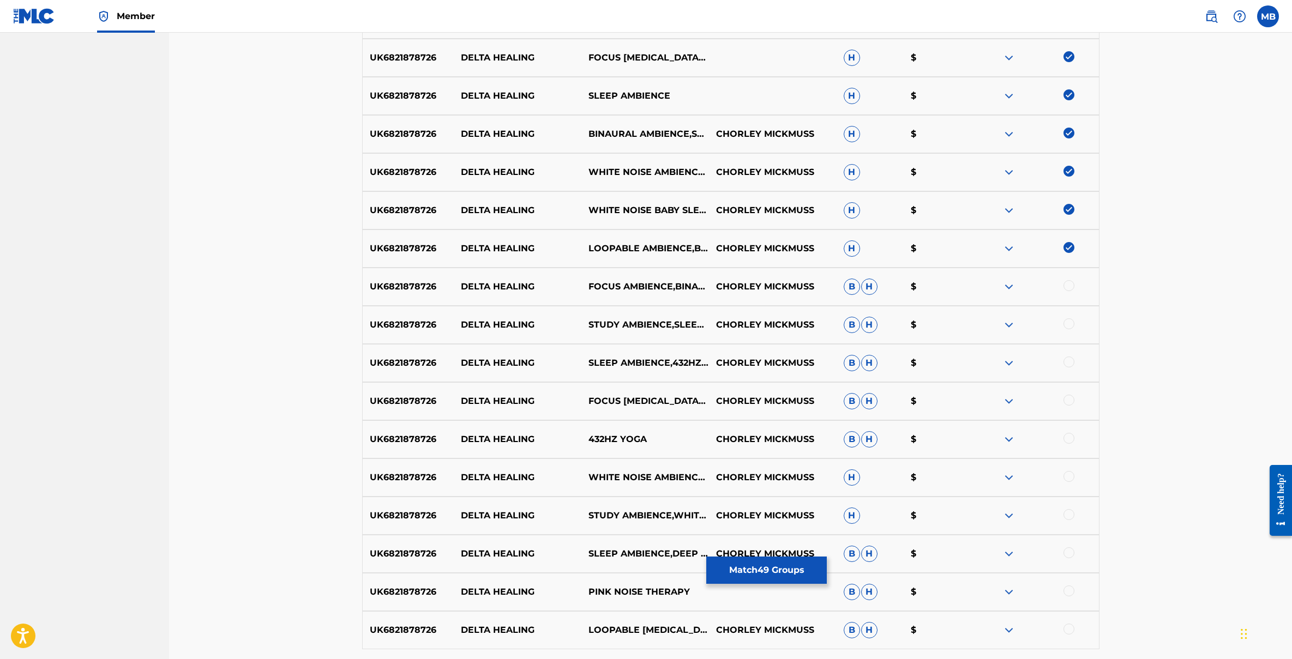
click at [1067, 286] on div at bounding box center [1069, 285] width 11 height 11
click at [1068, 326] on div at bounding box center [1069, 324] width 11 height 11
click at [1068, 367] on div at bounding box center [1069, 362] width 11 height 11
click at [1066, 402] on div at bounding box center [1069, 400] width 11 height 11
click at [1068, 428] on div "UK6821878726 DELTA HEALING 432HZ YOGA CHORLEY MICKMUSS B H $" at bounding box center [730, 440] width 737 height 38
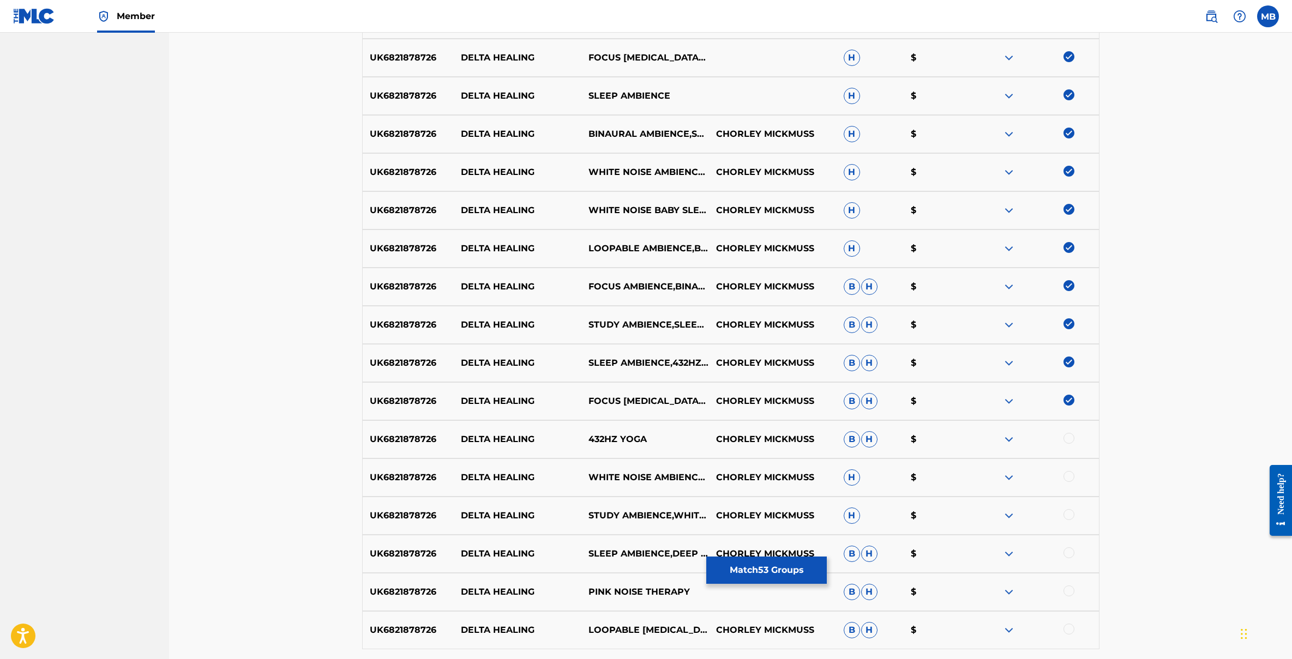
click at [1068, 442] on div at bounding box center [1069, 438] width 11 height 11
click at [1069, 478] on div at bounding box center [1069, 476] width 11 height 11
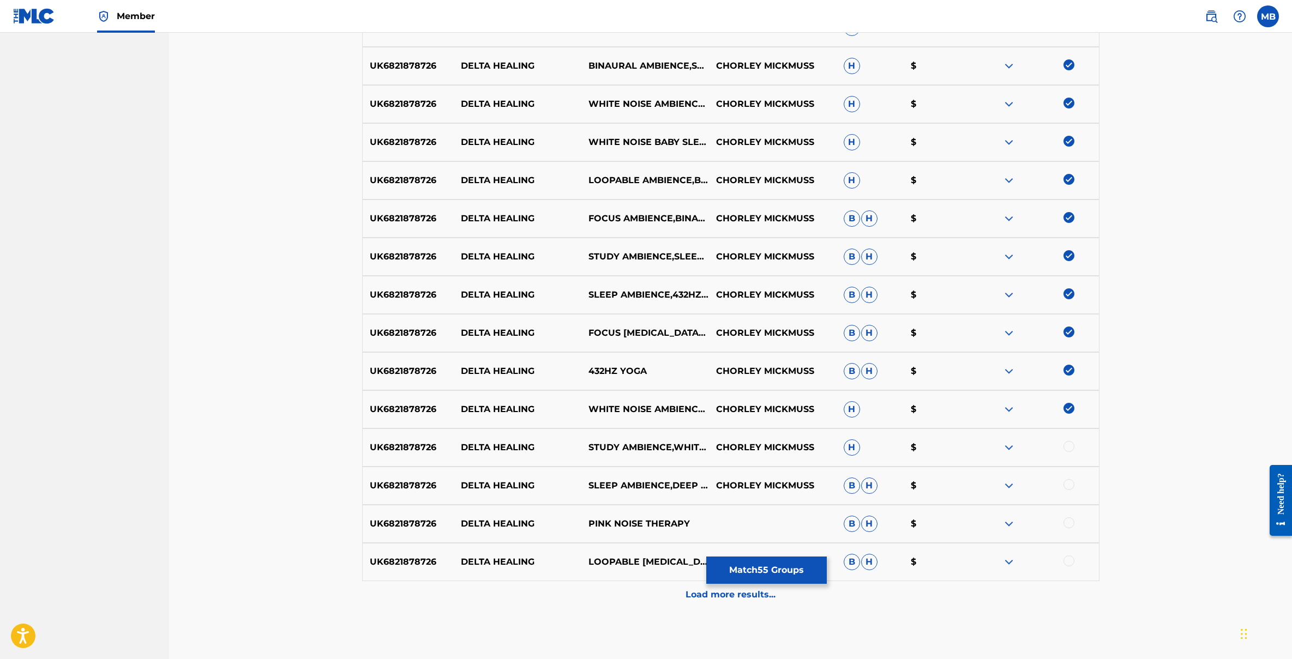
scroll to position [1776, 0]
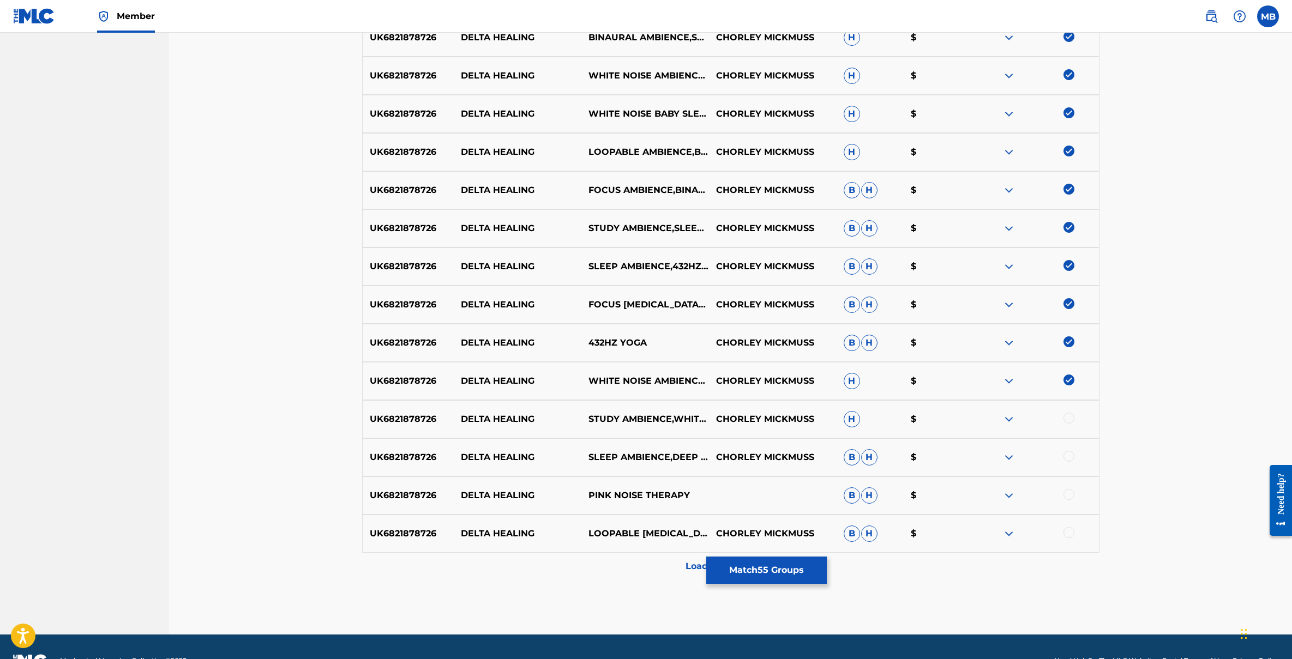
click at [1070, 421] on div at bounding box center [1069, 418] width 11 height 11
click at [1069, 458] on div at bounding box center [1069, 456] width 11 height 11
click at [1068, 500] on div at bounding box center [1035, 495] width 128 height 13
click at [1067, 530] on div at bounding box center [1069, 532] width 11 height 11
click at [1067, 498] on div at bounding box center [1069, 494] width 11 height 11
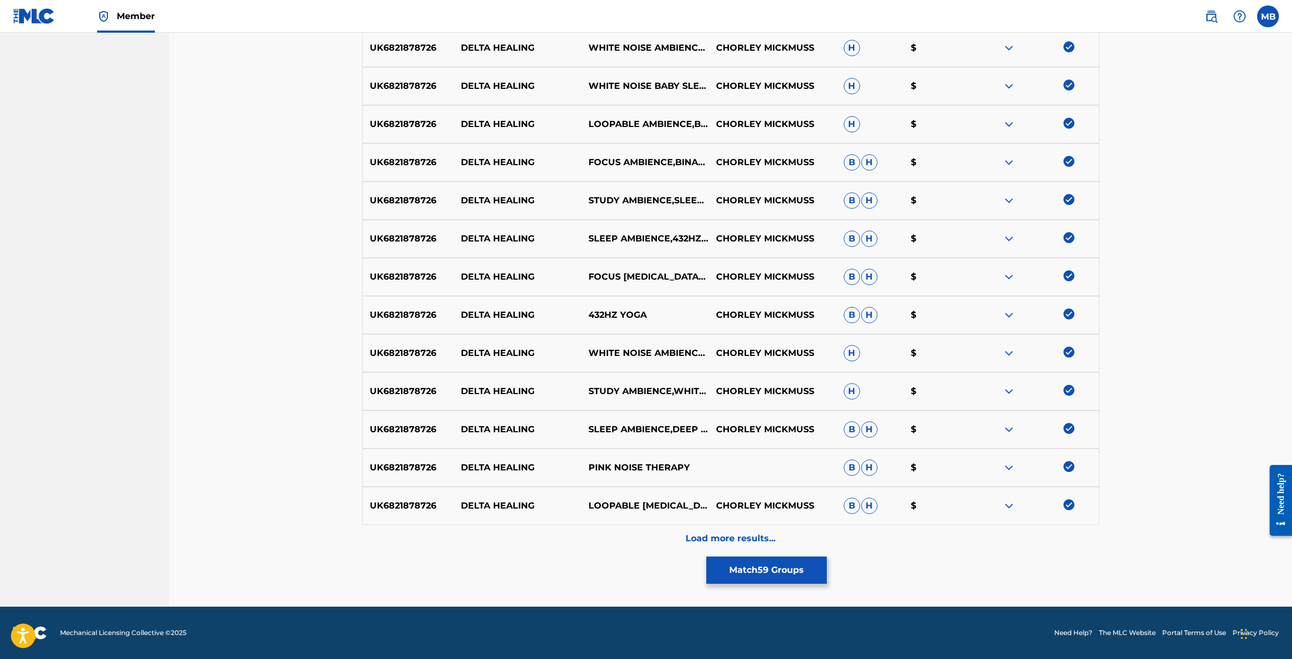
click at [694, 539] on p "Load more results..." at bounding box center [731, 538] width 90 height 13
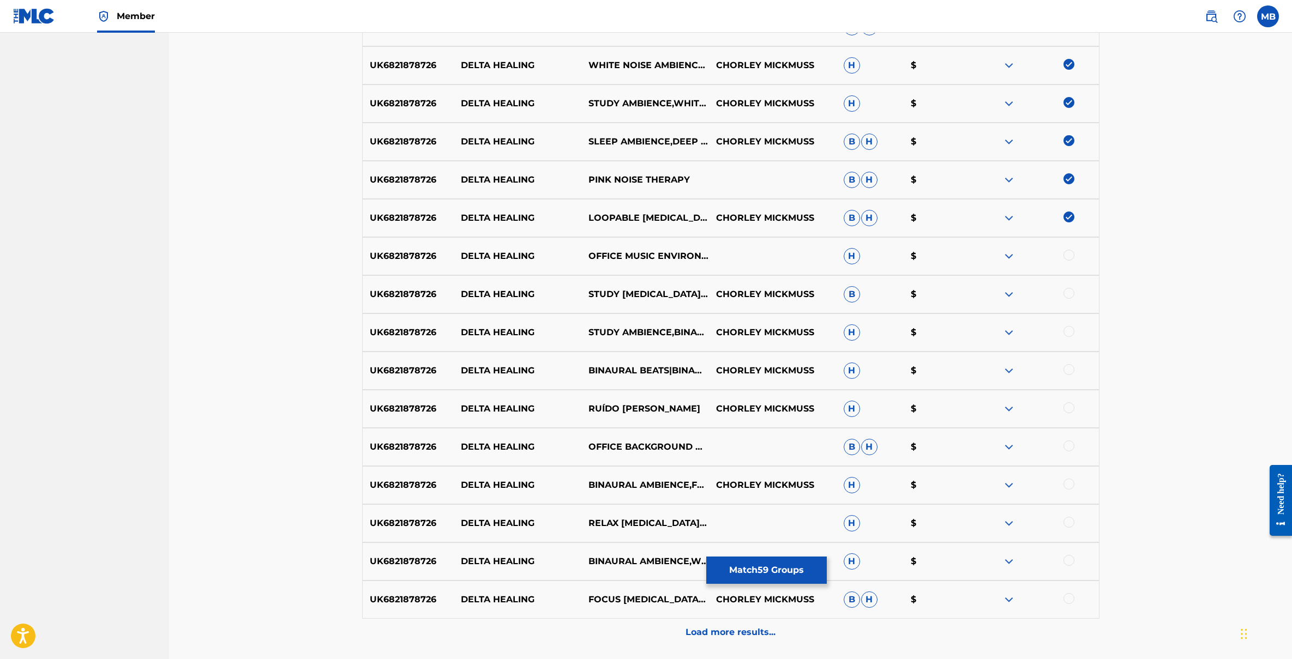
scroll to position [2151, 0]
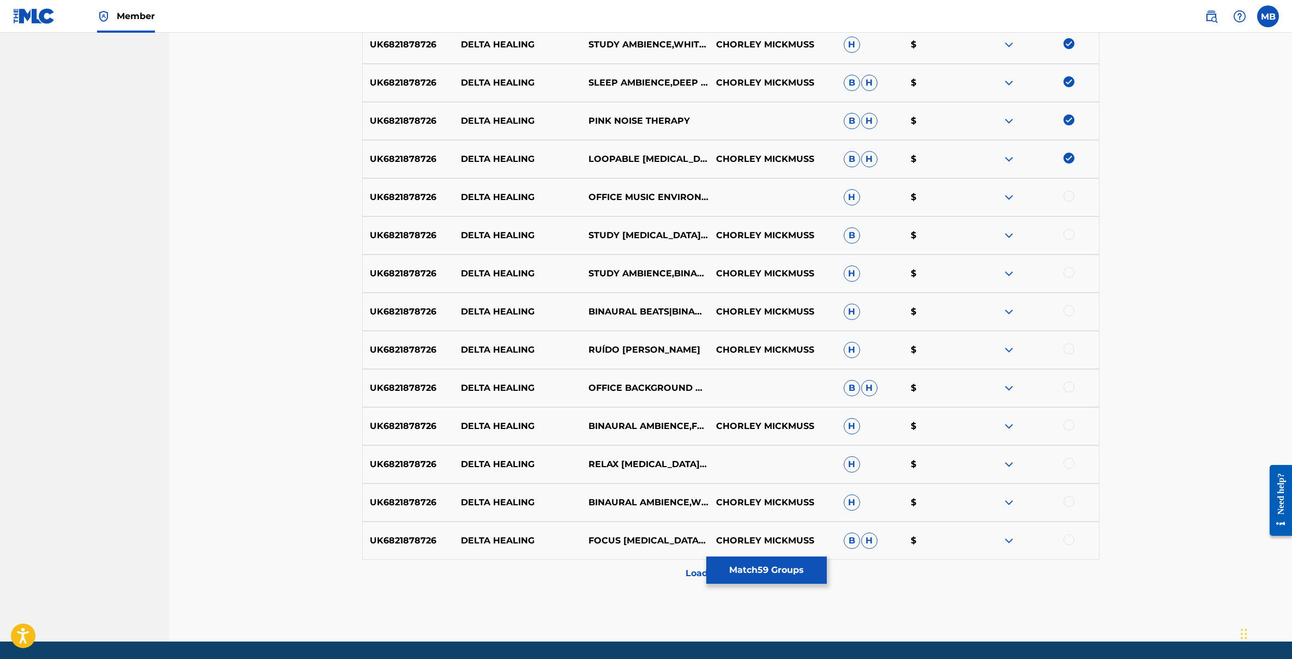
click at [1068, 197] on div at bounding box center [1069, 196] width 11 height 11
click at [1068, 230] on div at bounding box center [1069, 234] width 11 height 11
click at [1069, 267] on div at bounding box center [1069, 272] width 11 height 11
click at [1069, 303] on div "UK6821878726 DELTA HEALING BINAURAL BEATS|BINAURAL BEATS BRAINWAVE ENTRAINMENT …" at bounding box center [730, 312] width 737 height 38
click at [1070, 310] on div at bounding box center [1069, 310] width 11 height 11
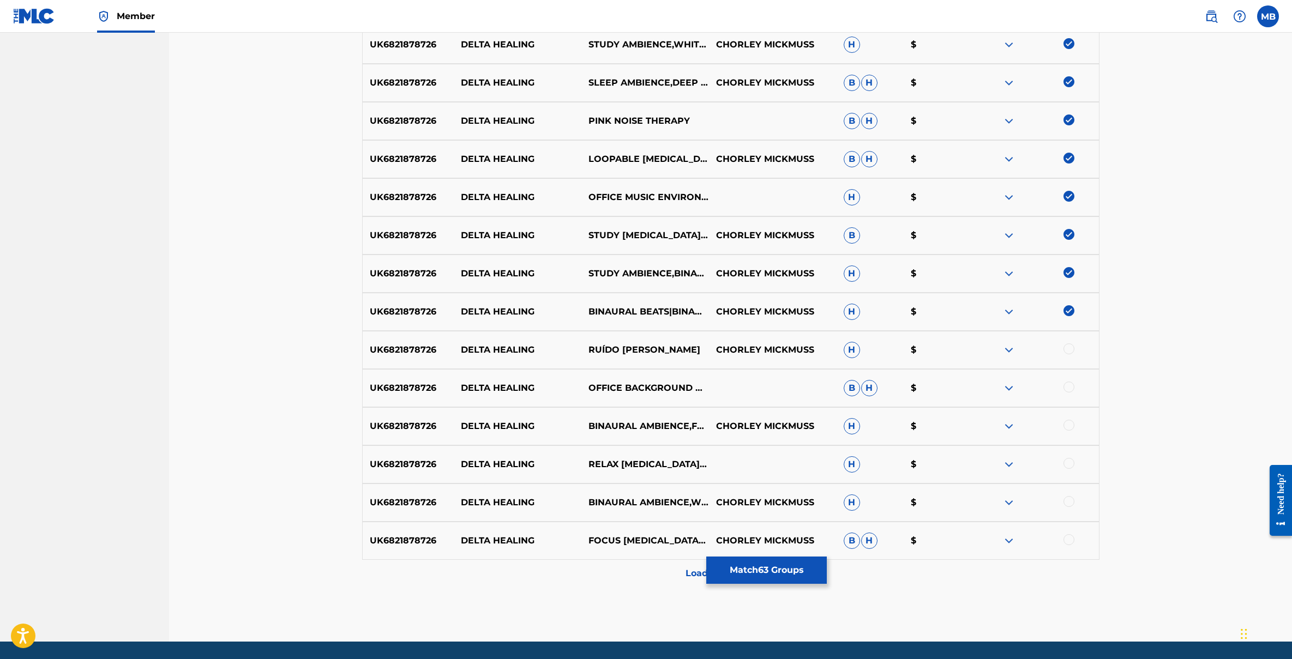
click at [1067, 352] on div at bounding box center [1069, 349] width 11 height 11
click at [1067, 385] on div at bounding box center [1069, 387] width 11 height 11
click at [1068, 422] on div at bounding box center [1069, 425] width 11 height 11
click at [1068, 463] on div at bounding box center [1069, 463] width 11 height 11
click at [1069, 502] on div at bounding box center [1069, 501] width 11 height 11
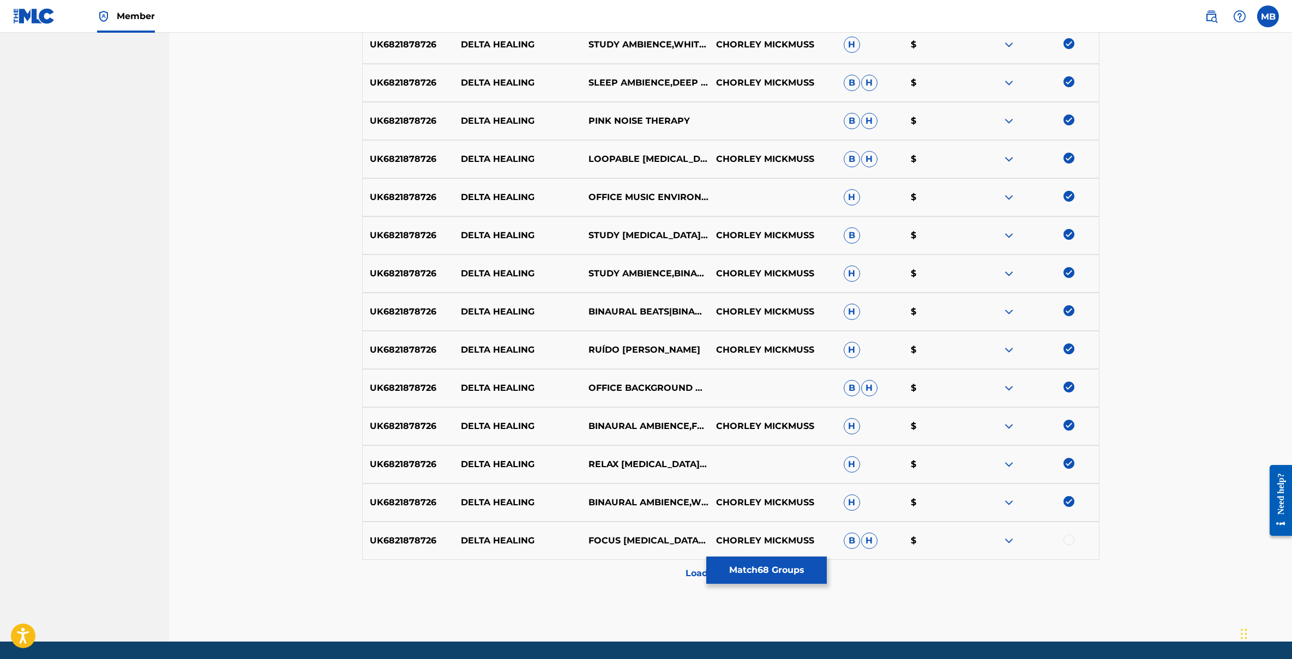
click at [1069, 537] on div at bounding box center [1069, 540] width 11 height 11
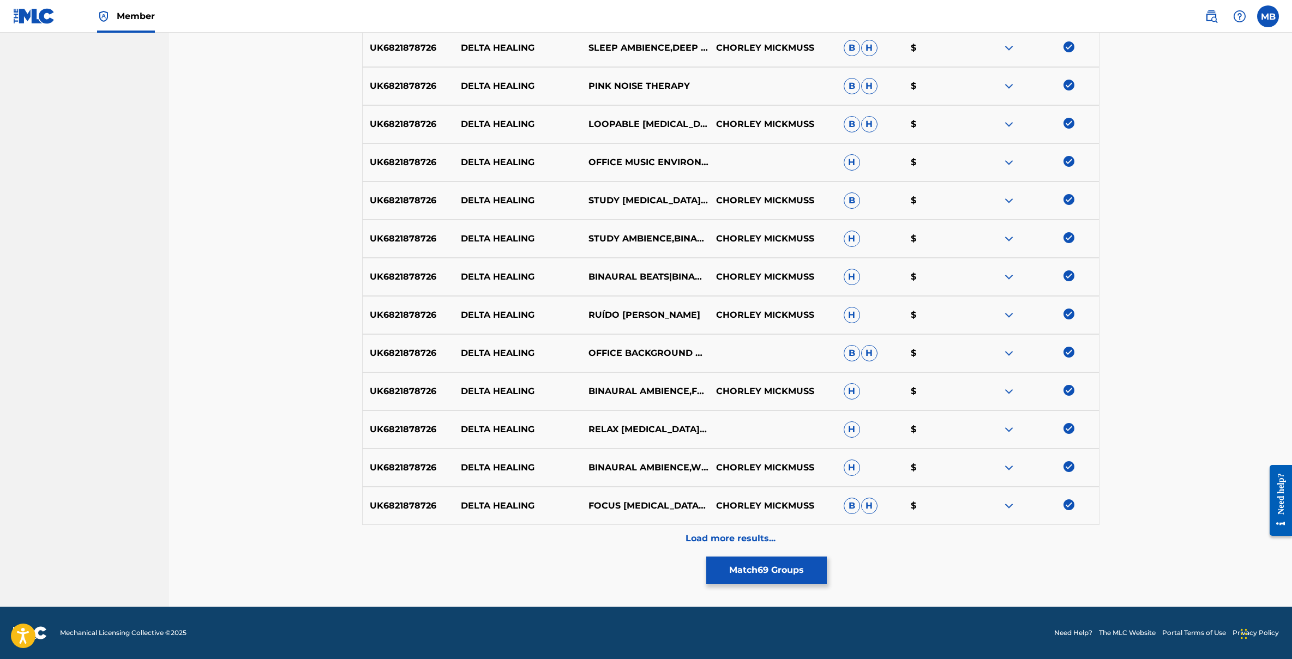
click at [754, 526] on div "Load more results..." at bounding box center [730, 538] width 737 height 27
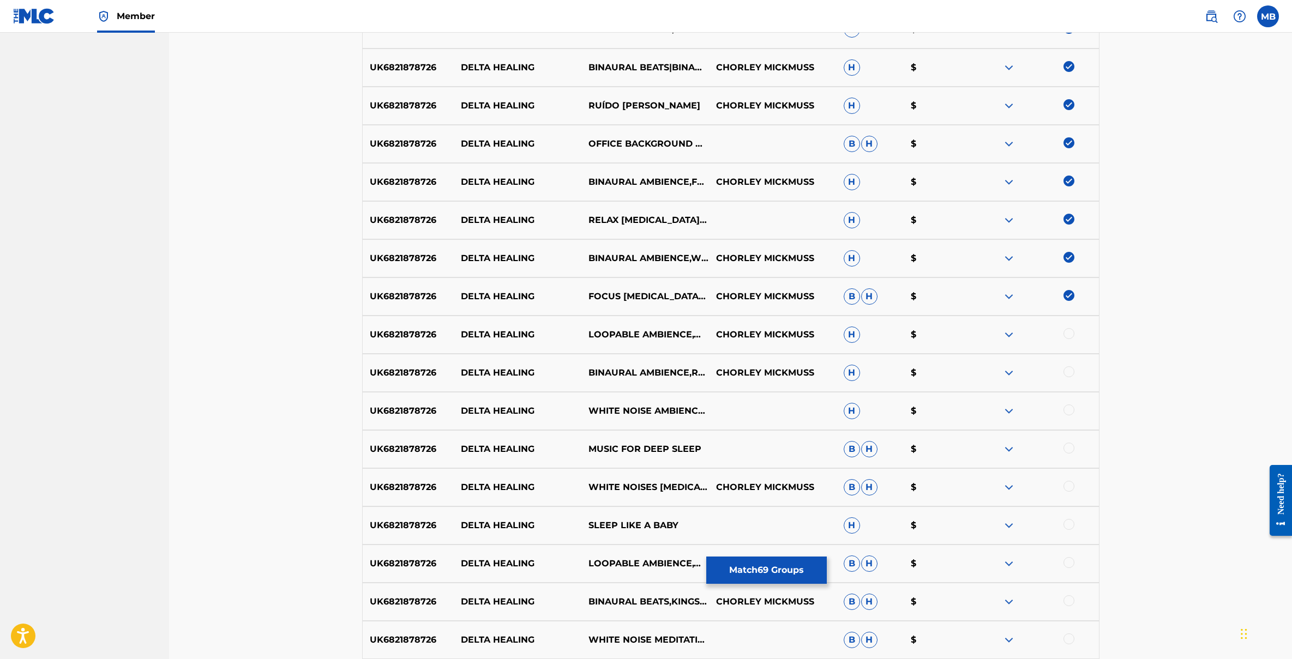
scroll to position [2410, 0]
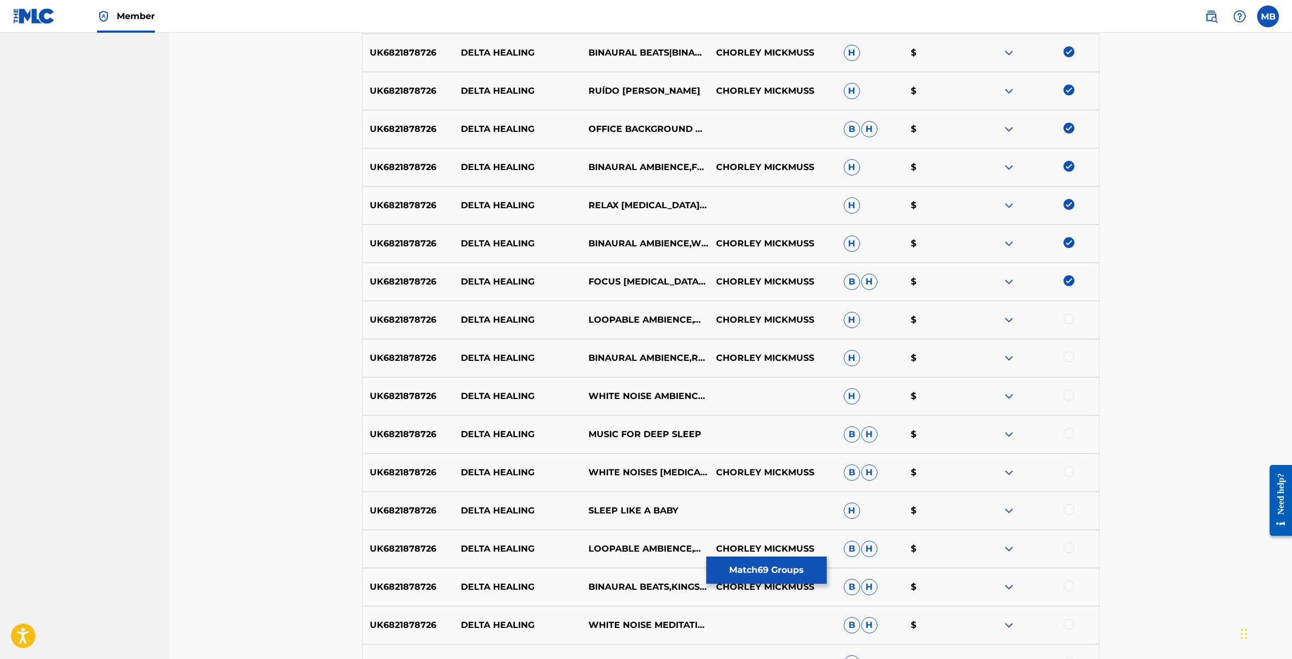
click at [1069, 322] on div at bounding box center [1069, 319] width 11 height 11
click at [1069, 364] on div at bounding box center [1035, 358] width 128 height 13
click at [1070, 398] on div at bounding box center [1069, 395] width 11 height 11
click at [1067, 360] on div at bounding box center [1069, 357] width 11 height 11
click at [1067, 429] on div at bounding box center [1069, 433] width 11 height 11
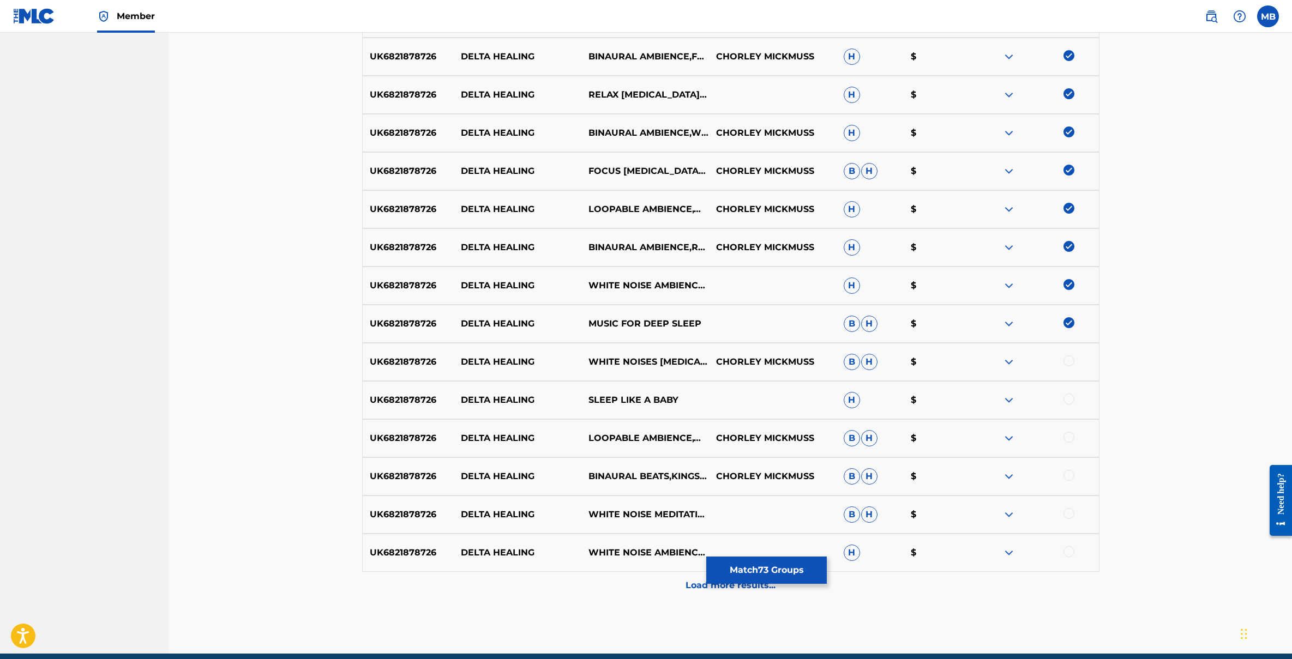
scroll to position [2567, 0]
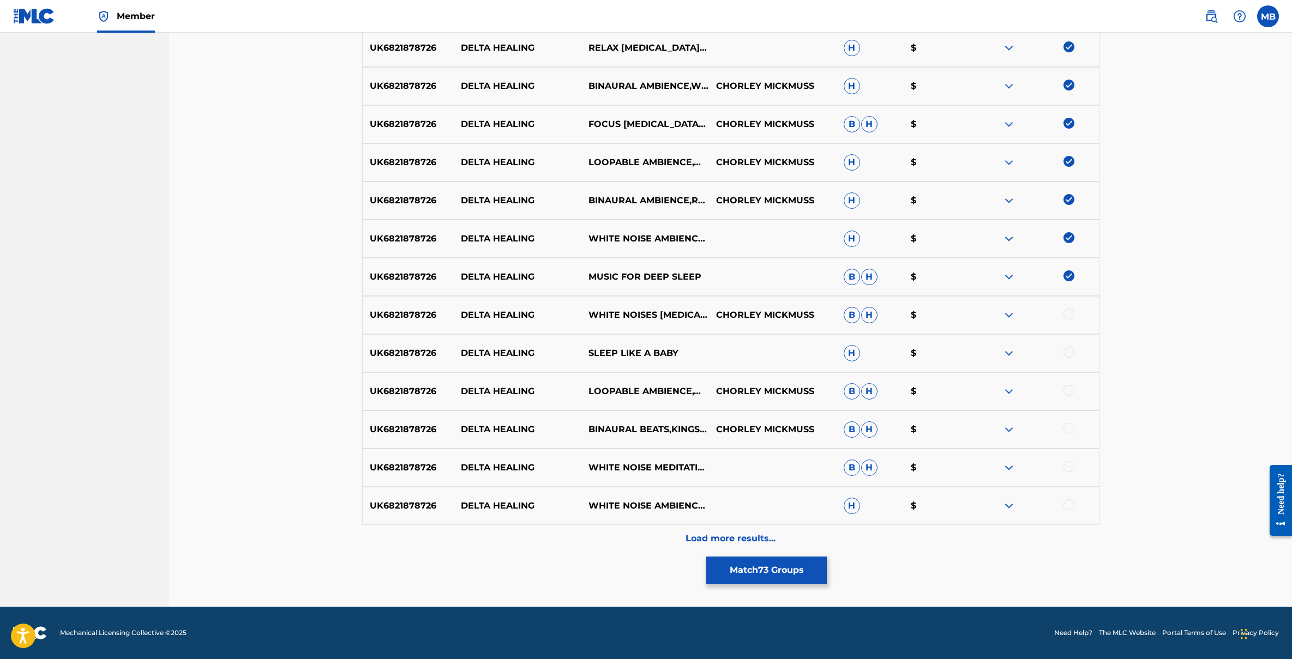
click at [1067, 314] on div at bounding box center [1069, 314] width 11 height 11
click at [1071, 345] on div "UK6821878726 DELTA HEALING SLEEP LIKE A BABY H $" at bounding box center [730, 353] width 737 height 38
click at [1071, 356] on div at bounding box center [1069, 352] width 11 height 11
click at [1070, 393] on div at bounding box center [1069, 390] width 11 height 11
click at [1070, 423] on div at bounding box center [1069, 428] width 11 height 11
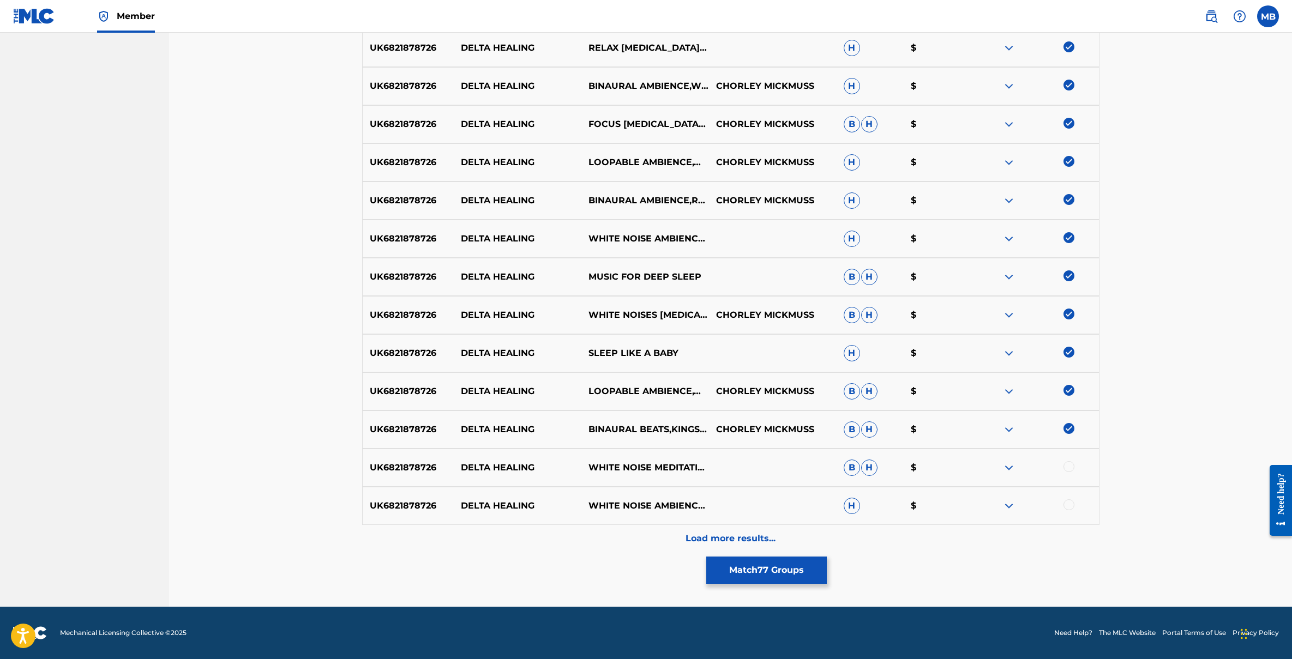
click at [1068, 467] on div at bounding box center [1069, 466] width 11 height 11
click at [1068, 502] on div at bounding box center [1069, 505] width 11 height 11
click at [712, 542] on p "Load more results..." at bounding box center [731, 538] width 90 height 13
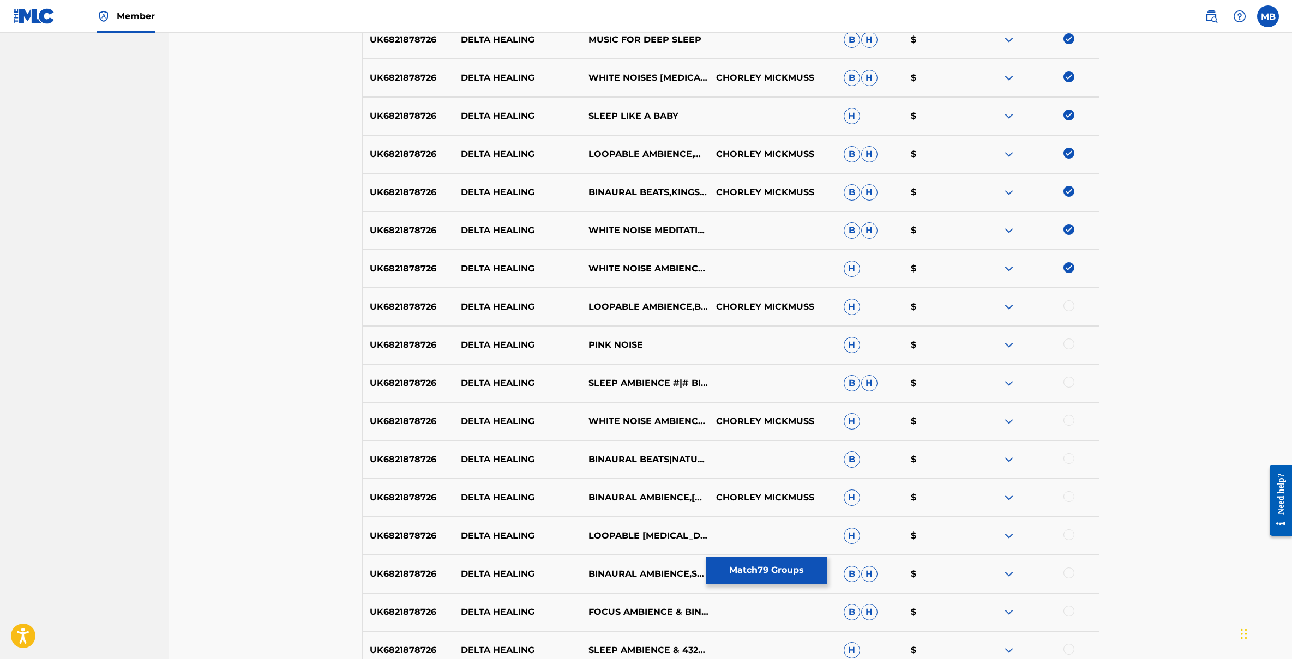
scroll to position [2840, 0]
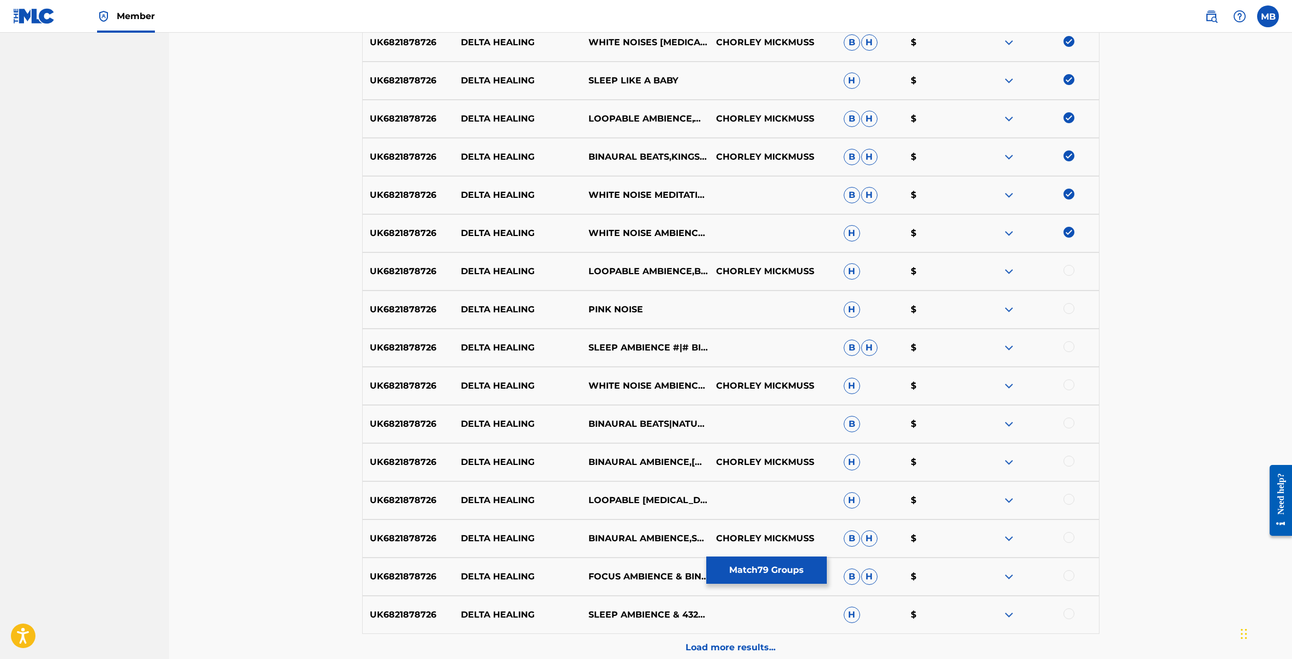
click at [1069, 272] on div at bounding box center [1069, 270] width 11 height 11
click at [1067, 306] on div at bounding box center [1069, 308] width 11 height 11
click at [1067, 344] on div at bounding box center [1069, 346] width 11 height 11
click at [1069, 382] on div at bounding box center [1069, 385] width 11 height 11
click at [1068, 422] on div at bounding box center [1069, 423] width 11 height 11
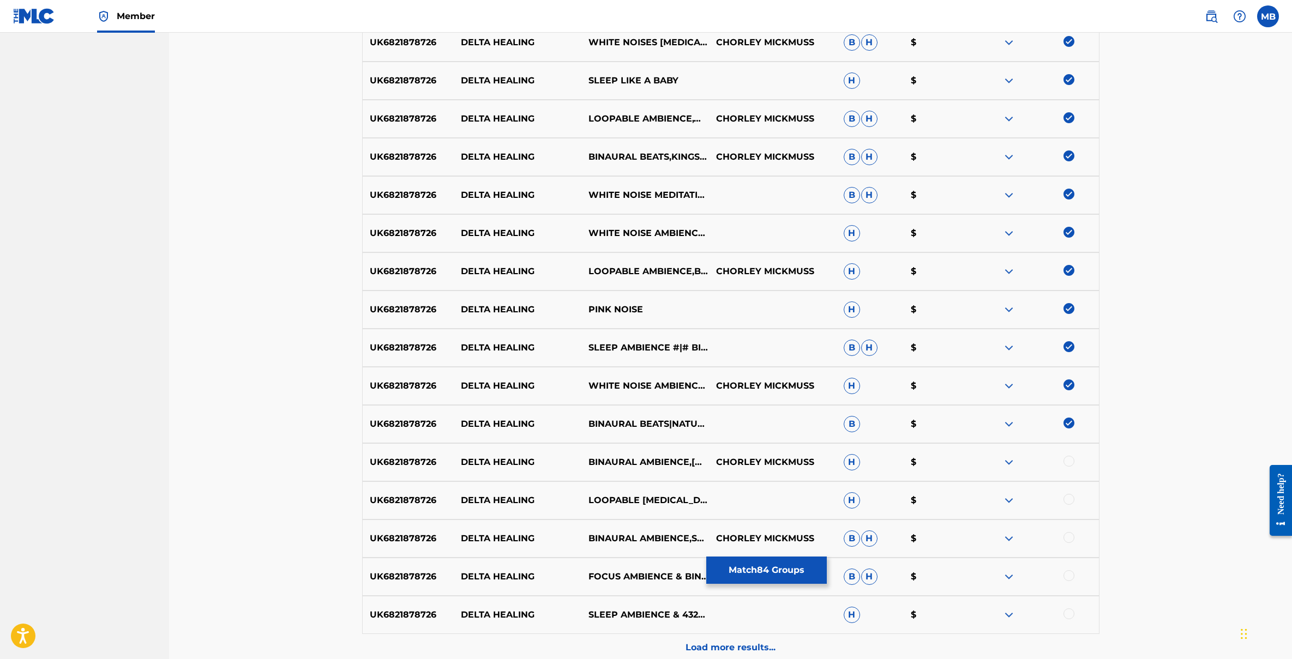
click at [1069, 463] on div at bounding box center [1069, 461] width 11 height 11
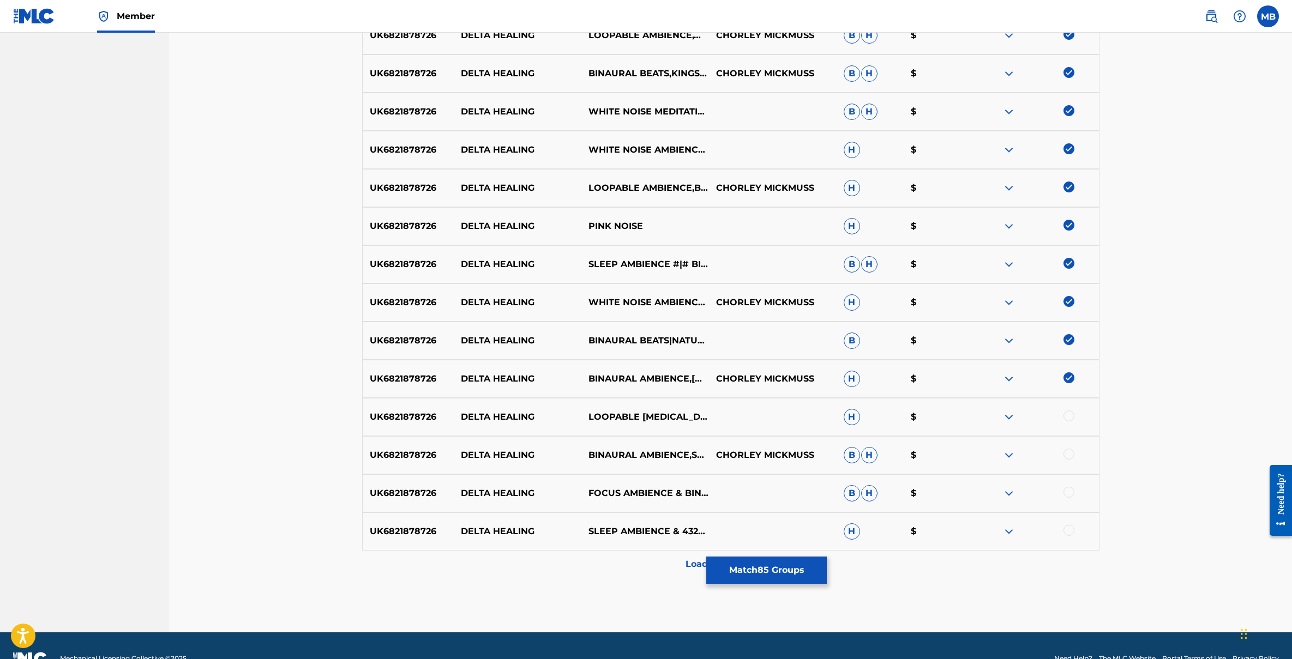
scroll to position [2941, 0]
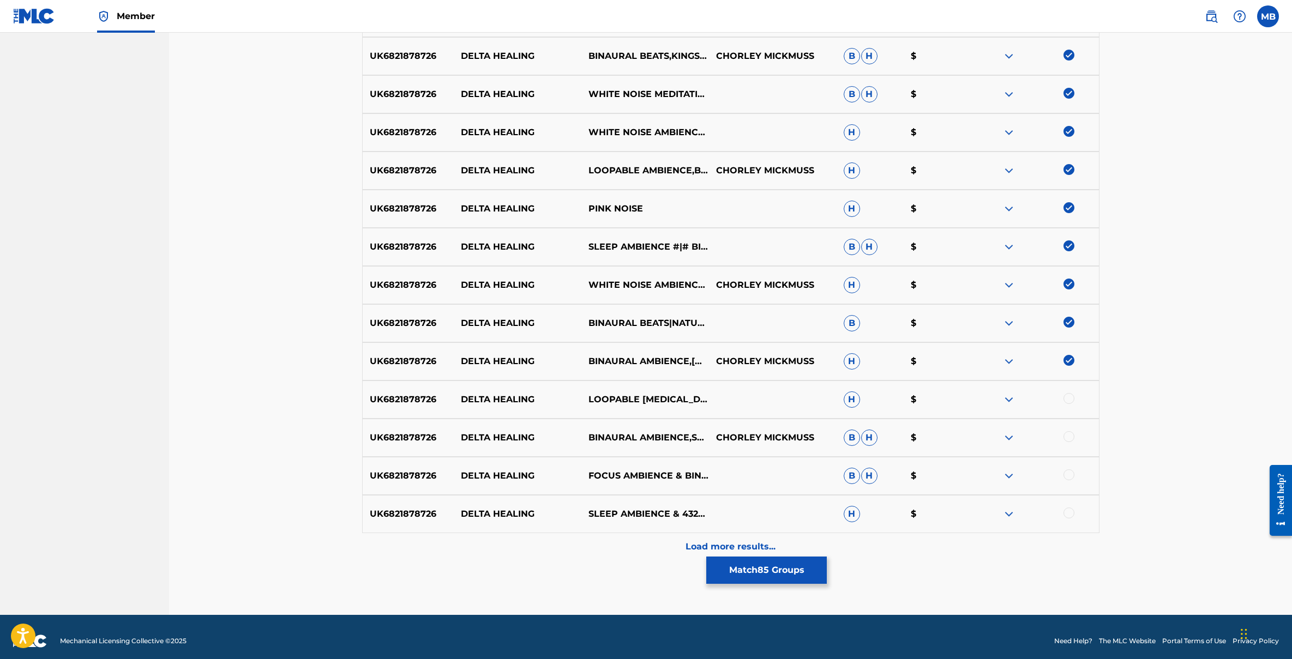
click at [1071, 402] on div at bounding box center [1069, 398] width 11 height 11
click at [1071, 437] on div at bounding box center [1069, 436] width 11 height 11
click at [1069, 477] on div at bounding box center [1069, 475] width 11 height 11
click at [1069, 515] on div at bounding box center [1069, 513] width 11 height 11
click at [753, 543] on p "Load more results..." at bounding box center [731, 547] width 90 height 13
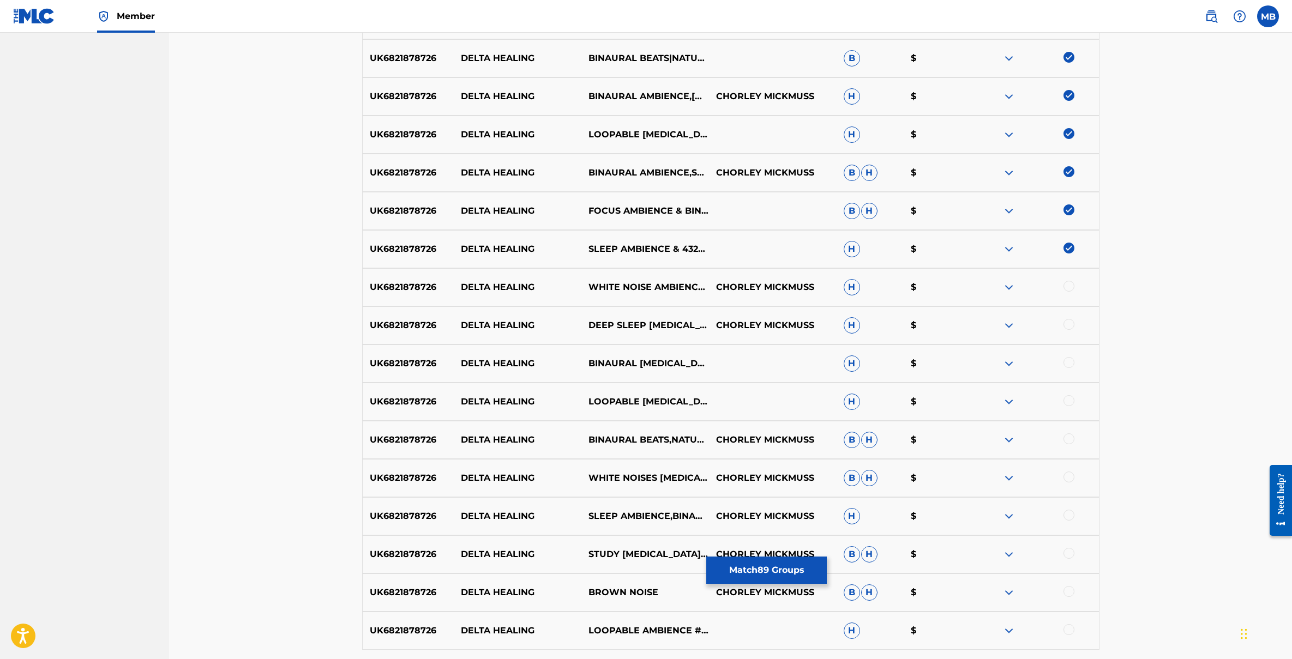
scroll to position [3215, 0]
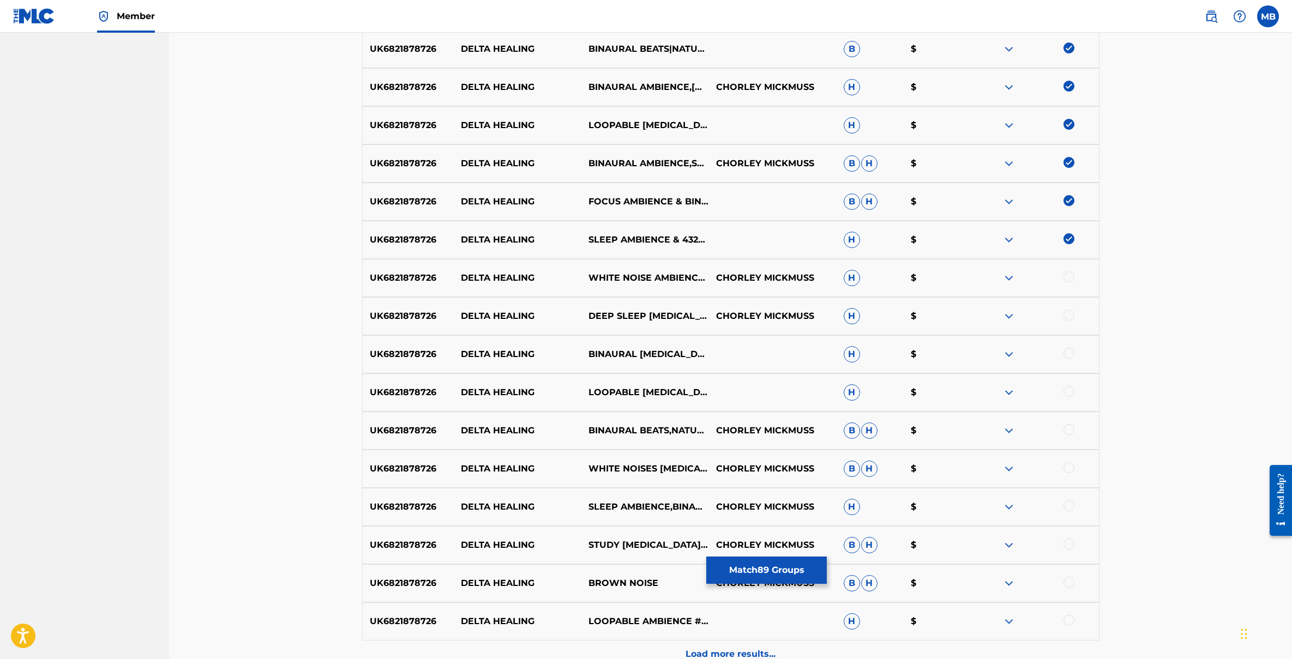
click at [1067, 279] on div at bounding box center [1069, 277] width 11 height 11
click at [1069, 316] on div at bounding box center [1069, 315] width 11 height 11
click at [1067, 352] on div at bounding box center [1069, 353] width 11 height 11
click at [1069, 396] on div at bounding box center [1069, 391] width 11 height 11
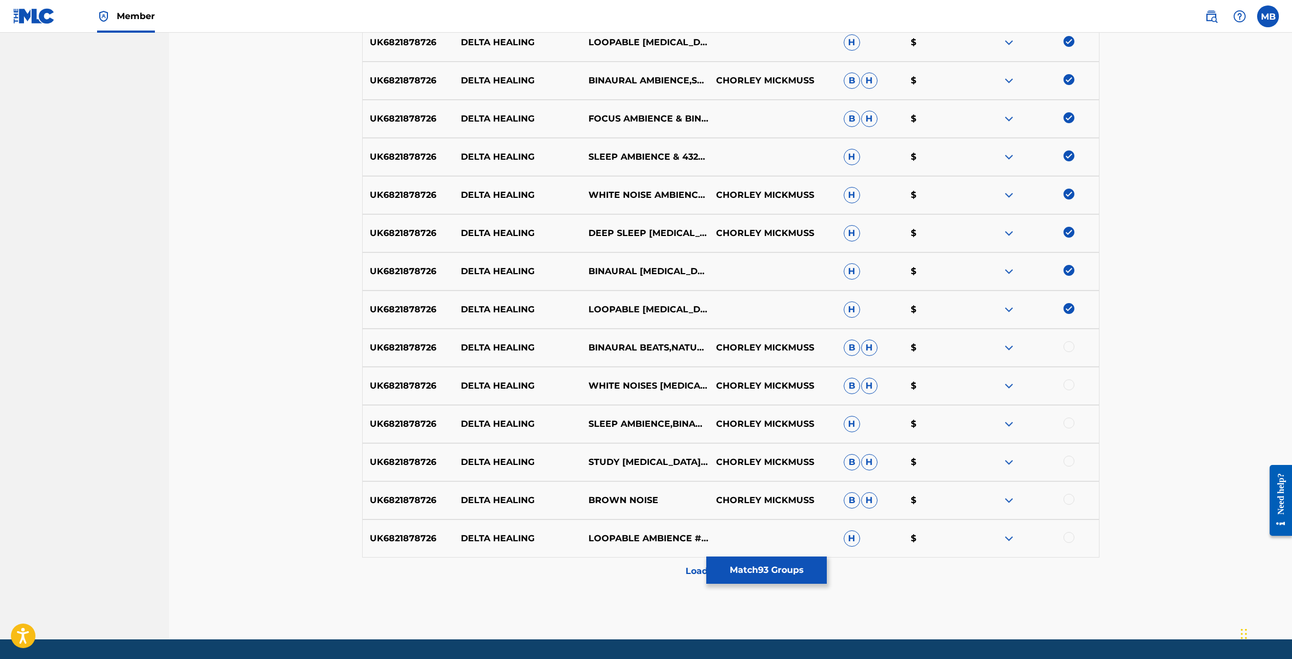
click at [1069, 350] on div at bounding box center [1069, 346] width 11 height 11
click at [1070, 393] on div "UK6821878726 DELTA HEALING WHITE NOISES MUSIC THERAPY,STUDY ALPHA WAVES CHORLEY…" at bounding box center [730, 386] width 737 height 38
click at [1070, 392] on div at bounding box center [1035, 386] width 128 height 13
click at [1070, 419] on div at bounding box center [1069, 423] width 11 height 11
click at [1070, 452] on div "UK6821878726 DELTA HEALING STUDY MUSIC THERAPY,BINAURAL BEATS ISOCHRONIC TONES …" at bounding box center [730, 462] width 737 height 38
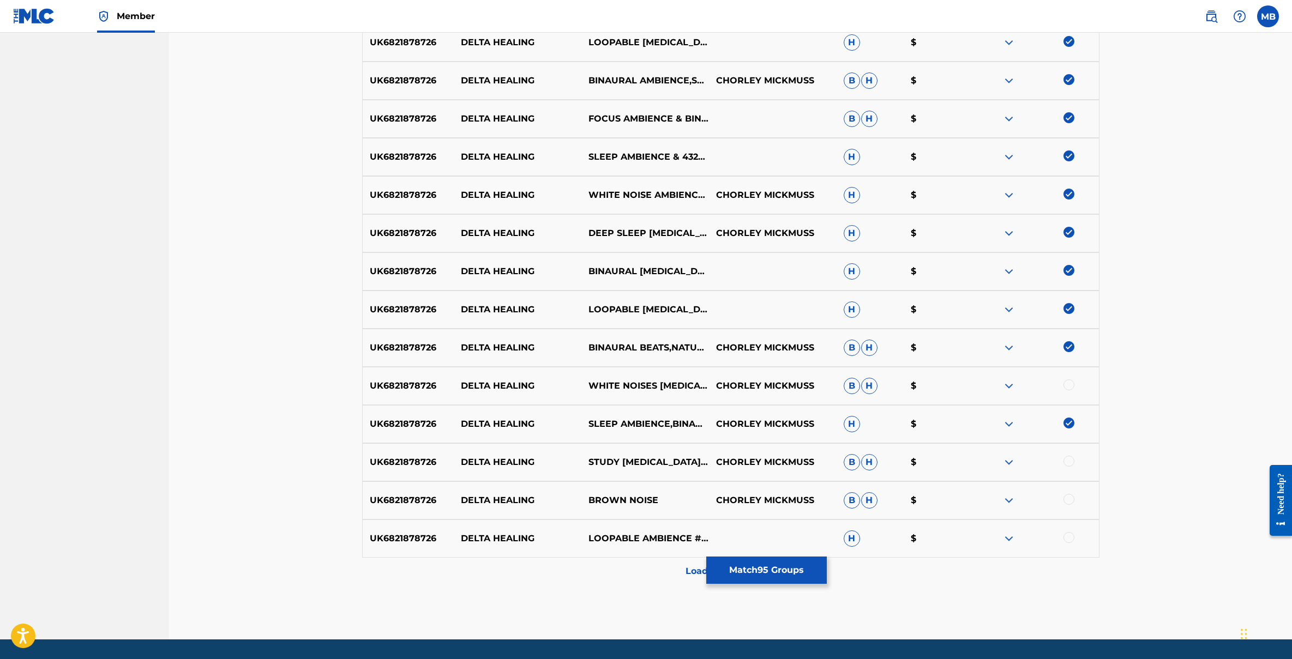
click at [1068, 459] on div at bounding box center [1069, 461] width 11 height 11
click at [1071, 387] on div at bounding box center [1069, 385] width 11 height 11
click at [1067, 497] on div at bounding box center [1069, 499] width 11 height 11
click at [1071, 536] on div at bounding box center [1069, 537] width 11 height 11
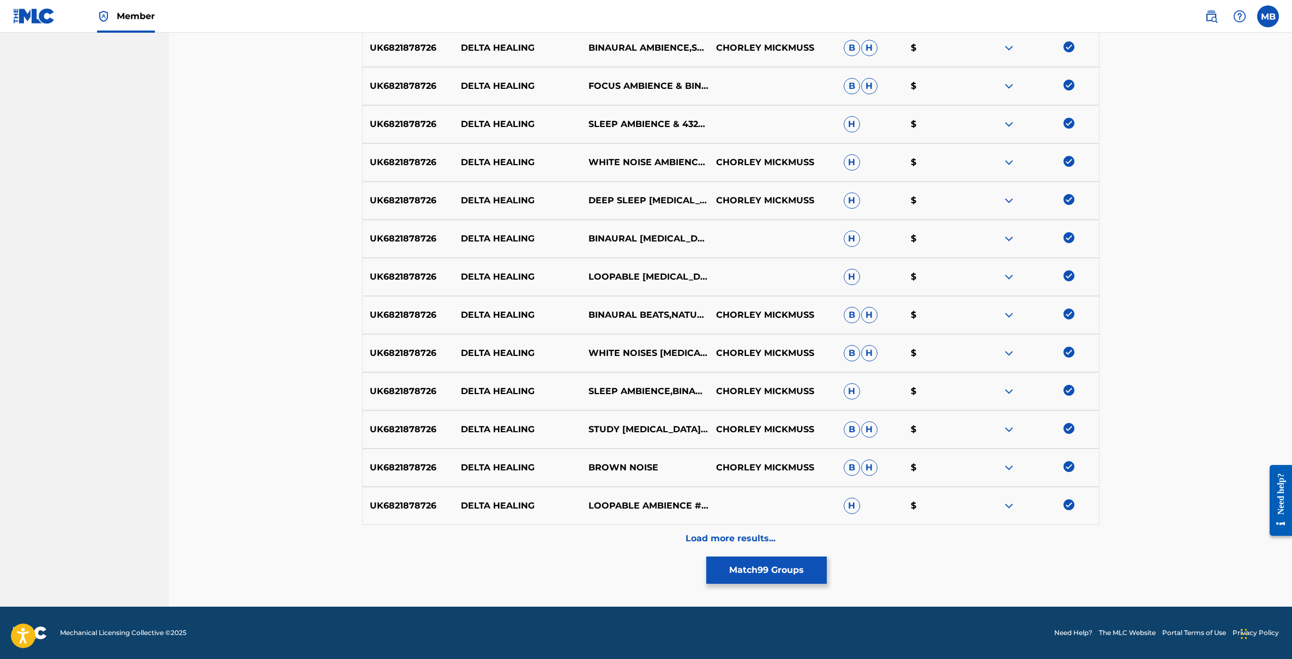
click at [691, 544] on p "Load more results..." at bounding box center [731, 538] width 90 height 13
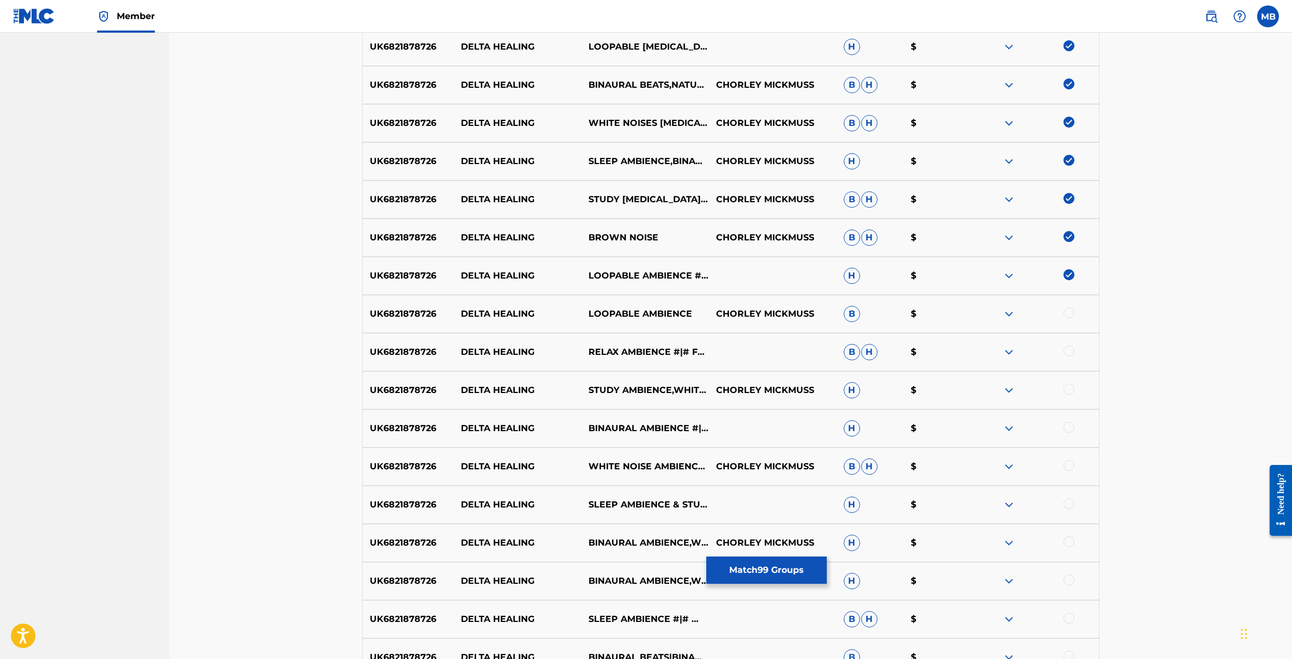
scroll to position [3609, 0]
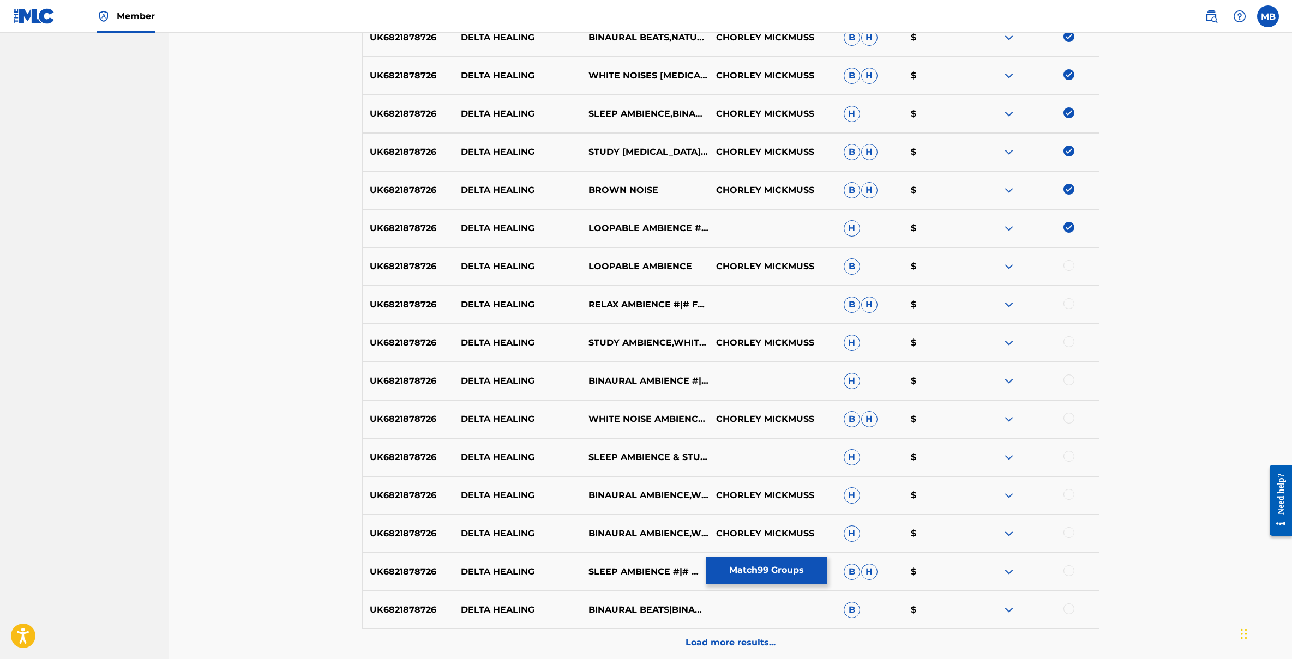
click at [1067, 261] on div at bounding box center [1069, 265] width 11 height 11
click at [1070, 317] on div "UK6821878726 DELTA HEALING RELAX AMBIENCE #|# FANS & WHITE NOISE B H $" at bounding box center [730, 305] width 737 height 38
click at [1069, 344] on div at bounding box center [1069, 342] width 11 height 11
click at [1069, 307] on div at bounding box center [1069, 303] width 11 height 11
click at [1069, 373] on div "UK6821878726 DELTA HEALING BINAURAL AMBIENCE #|# WHITE NOISE FOR BABY SLEEP H $" at bounding box center [730, 381] width 737 height 38
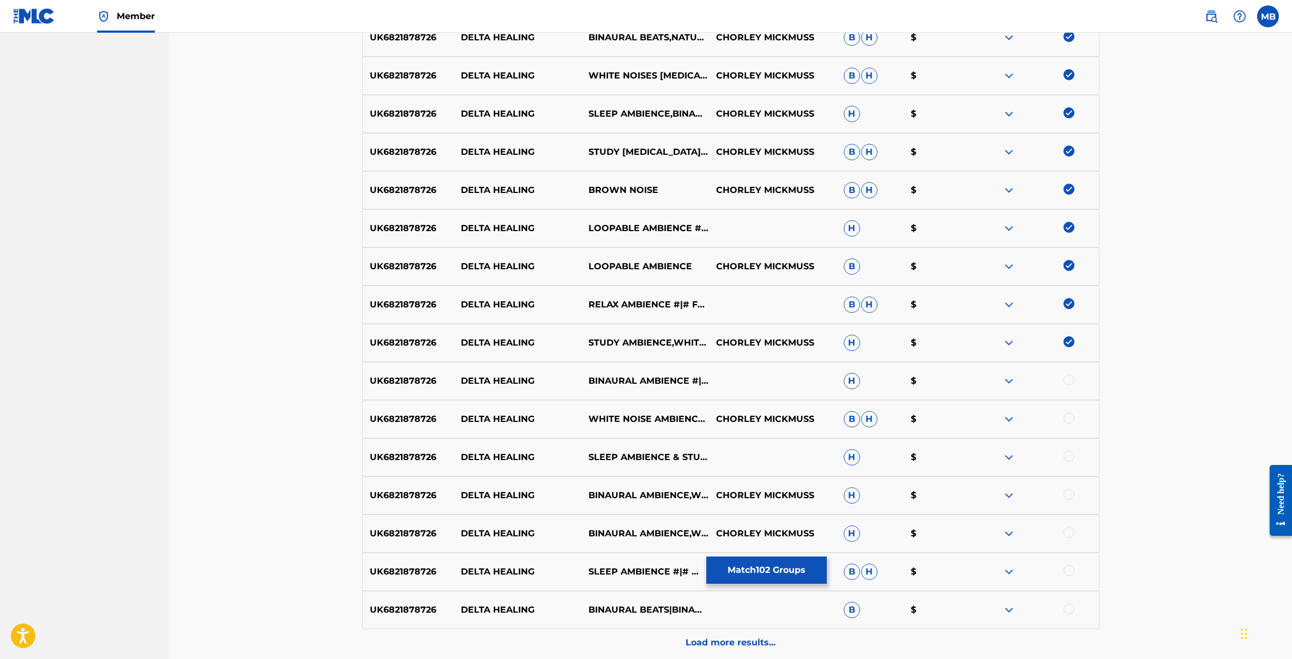
click at [1069, 417] on div at bounding box center [1069, 418] width 11 height 11
click at [1069, 383] on div at bounding box center [1069, 380] width 11 height 11
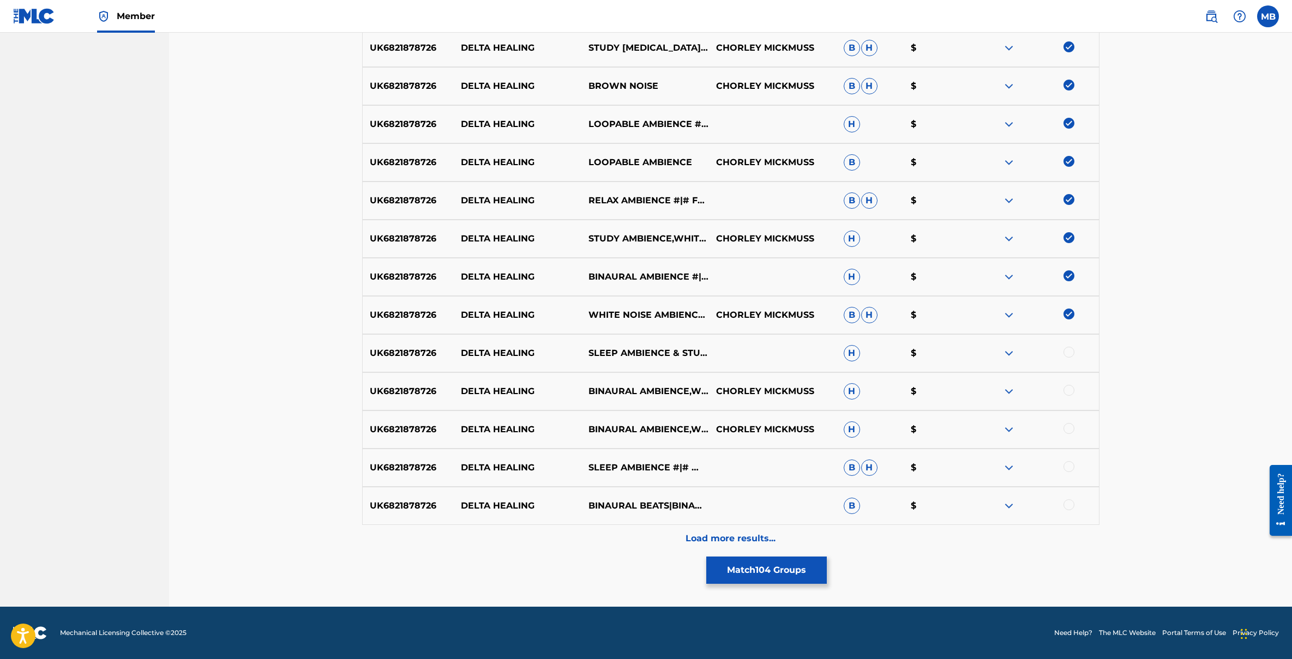
click at [1070, 352] on div at bounding box center [1069, 352] width 11 height 11
click at [1070, 389] on div at bounding box center [1069, 390] width 11 height 11
click at [1070, 428] on div at bounding box center [1069, 428] width 11 height 11
click at [1069, 472] on div at bounding box center [1069, 466] width 11 height 11
click at [1069, 504] on div at bounding box center [1069, 505] width 11 height 11
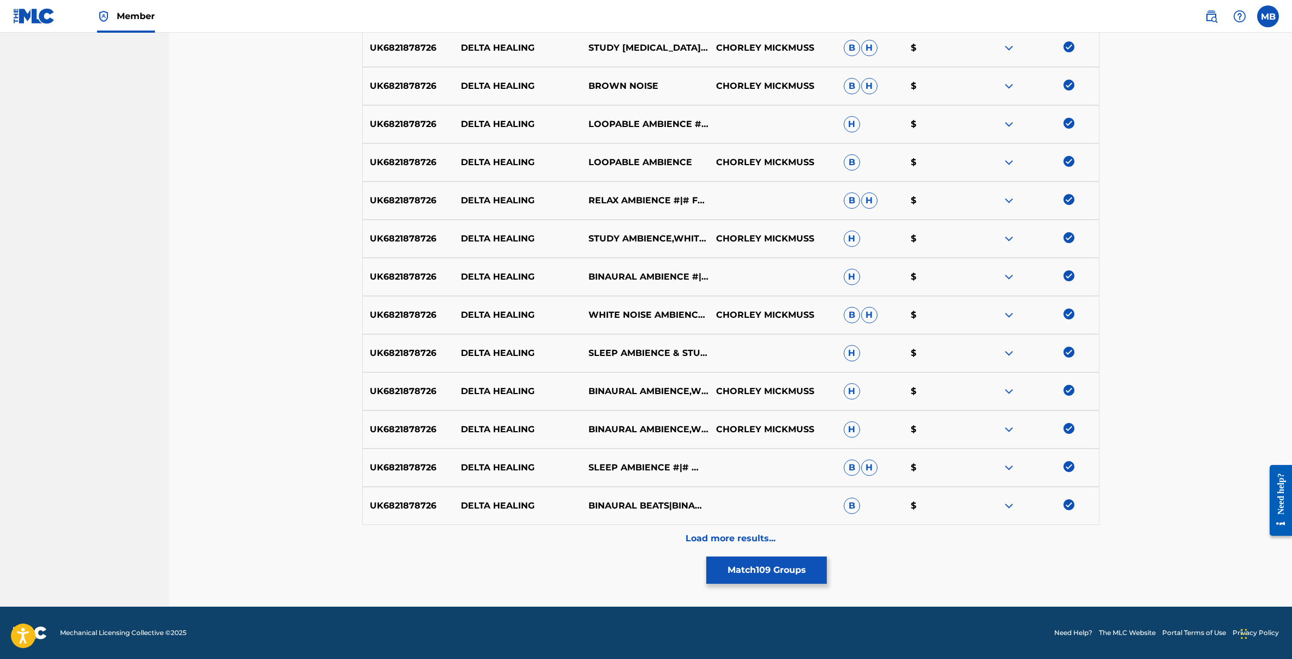
click at [716, 538] on p "Load more results..." at bounding box center [731, 538] width 90 height 13
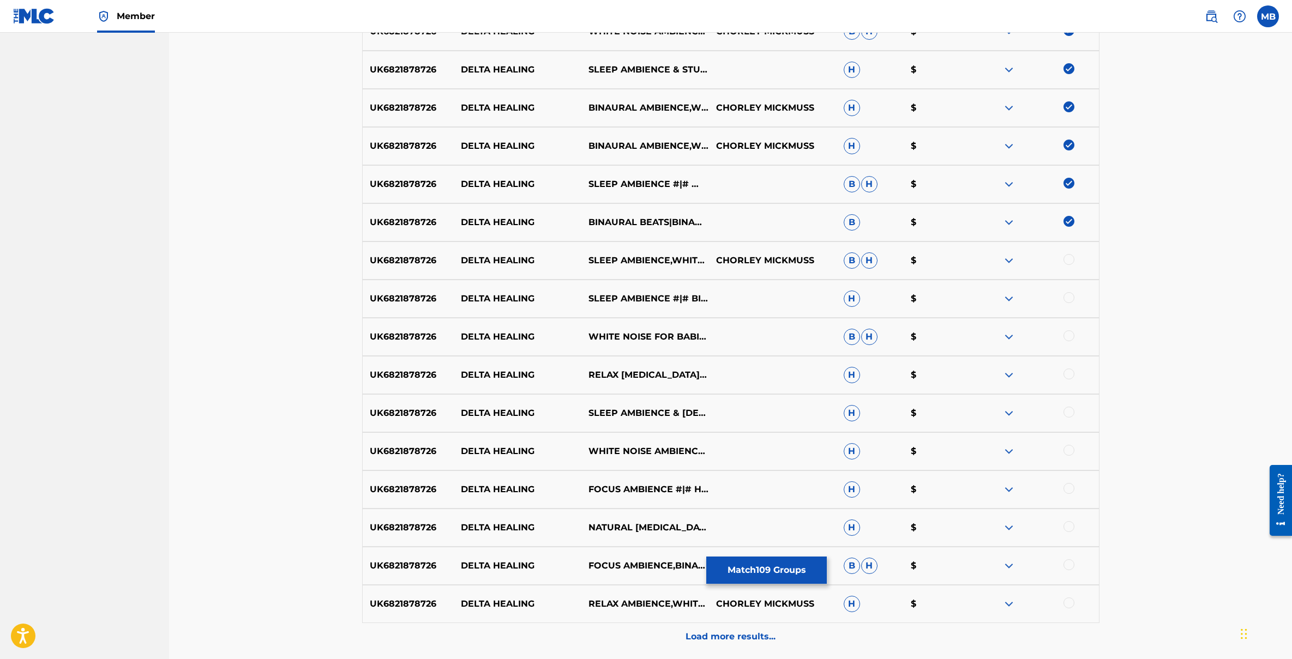
scroll to position [4001, 0]
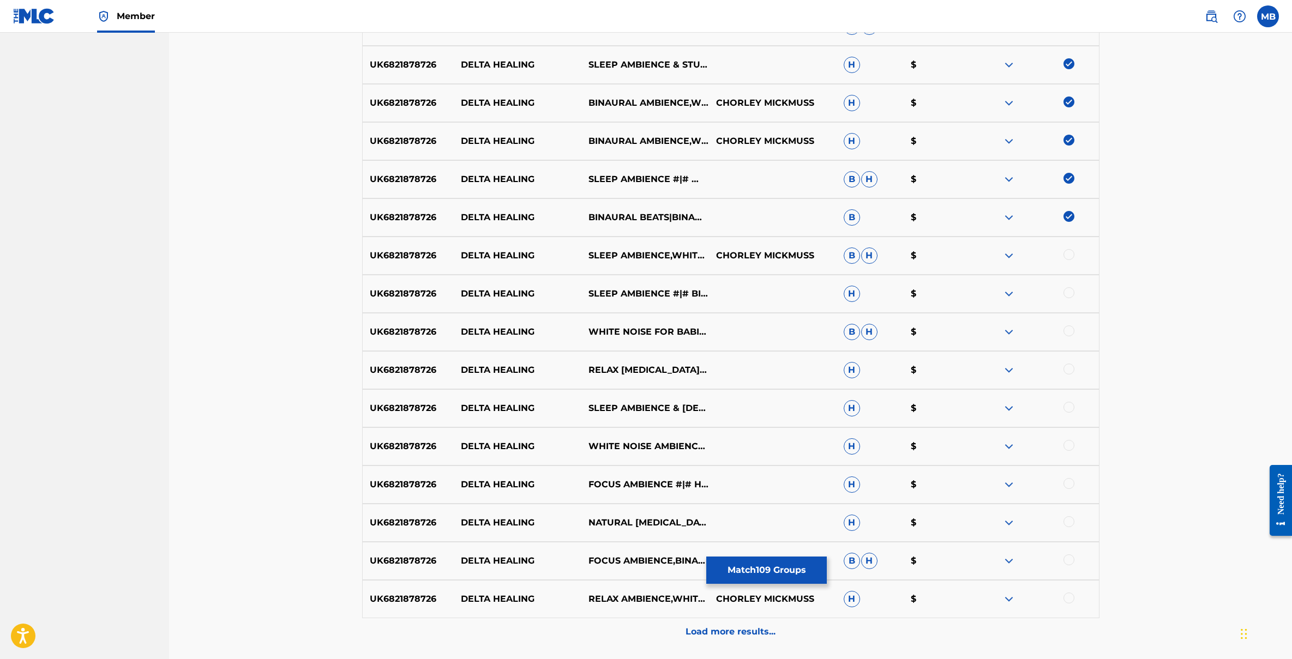
click at [1070, 254] on div at bounding box center [1069, 254] width 11 height 11
click at [1073, 289] on div at bounding box center [1035, 293] width 128 height 13
click at [1069, 328] on div at bounding box center [1069, 331] width 11 height 11
click at [1069, 293] on div at bounding box center [1069, 292] width 11 height 11
click at [1069, 367] on div at bounding box center [1069, 369] width 11 height 11
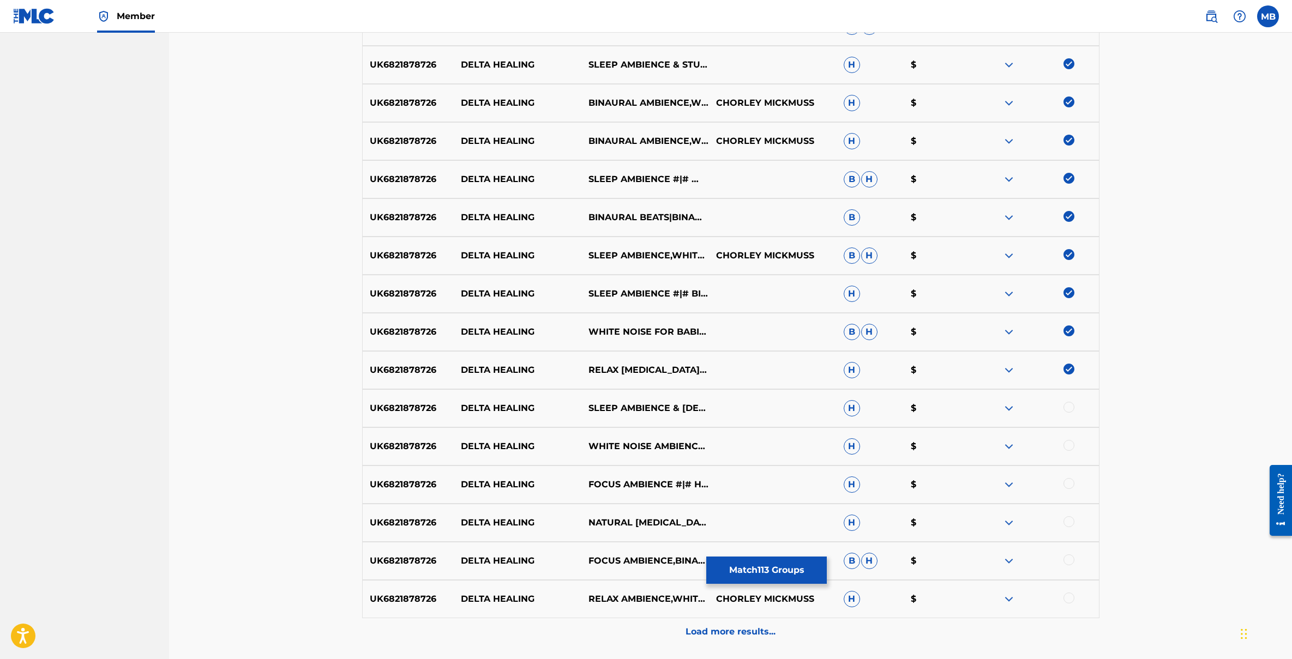
click at [1070, 412] on div at bounding box center [1069, 407] width 11 height 11
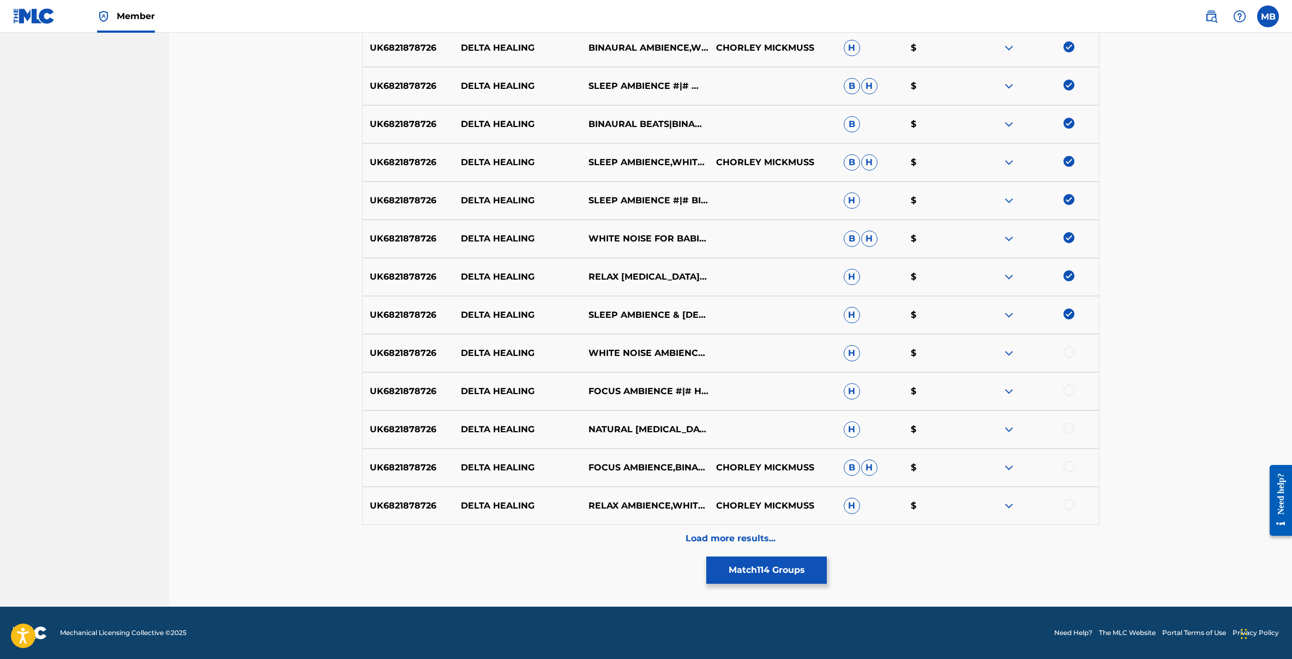
click at [1069, 351] on div at bounding box center [1069, 352] width 11 height 11
click at [1069, 393] on div at bounding box center [1069, 390] width 11 height 11
click at [1069, 431] on div at bounding box center [1069, 428] width 11 height 11
click at [1069, 464] on div at bounding box center [1069, 466] width 11 height 11
click at [1069, 503] on div at bounding box center [1069, 505] width 11 height 11
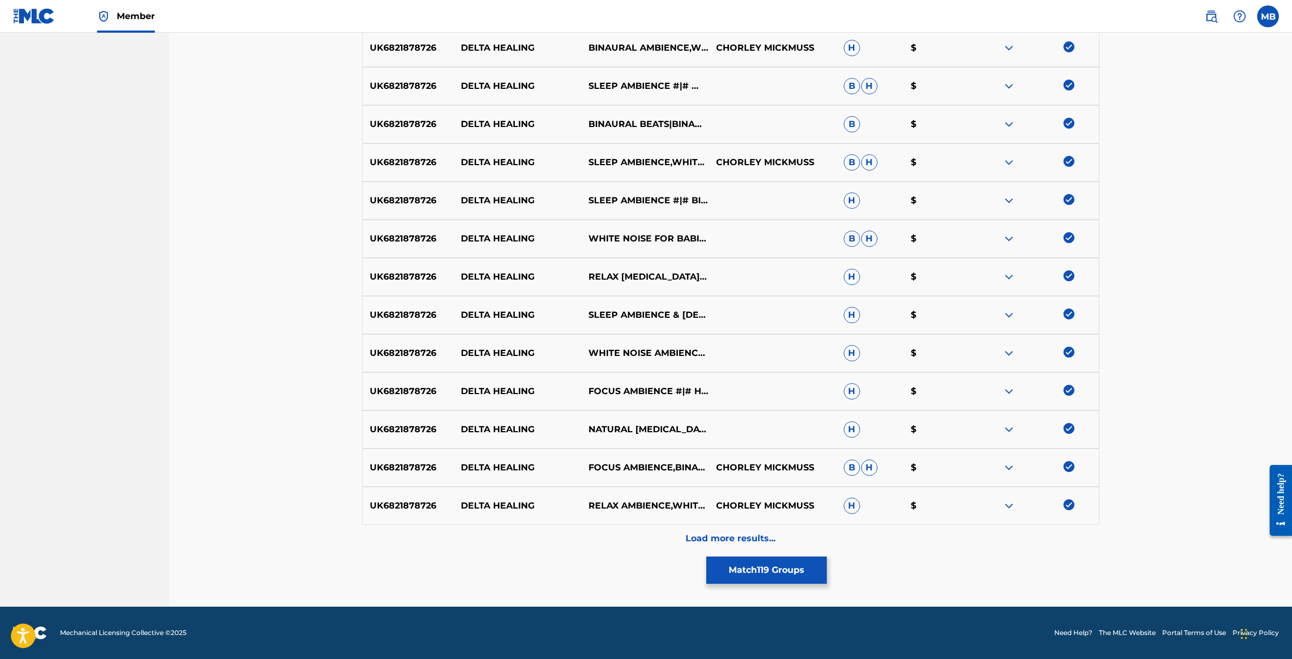
click at [699, 535] on p "Load more results..." at bounding box center [731, 538] width 90 height 13
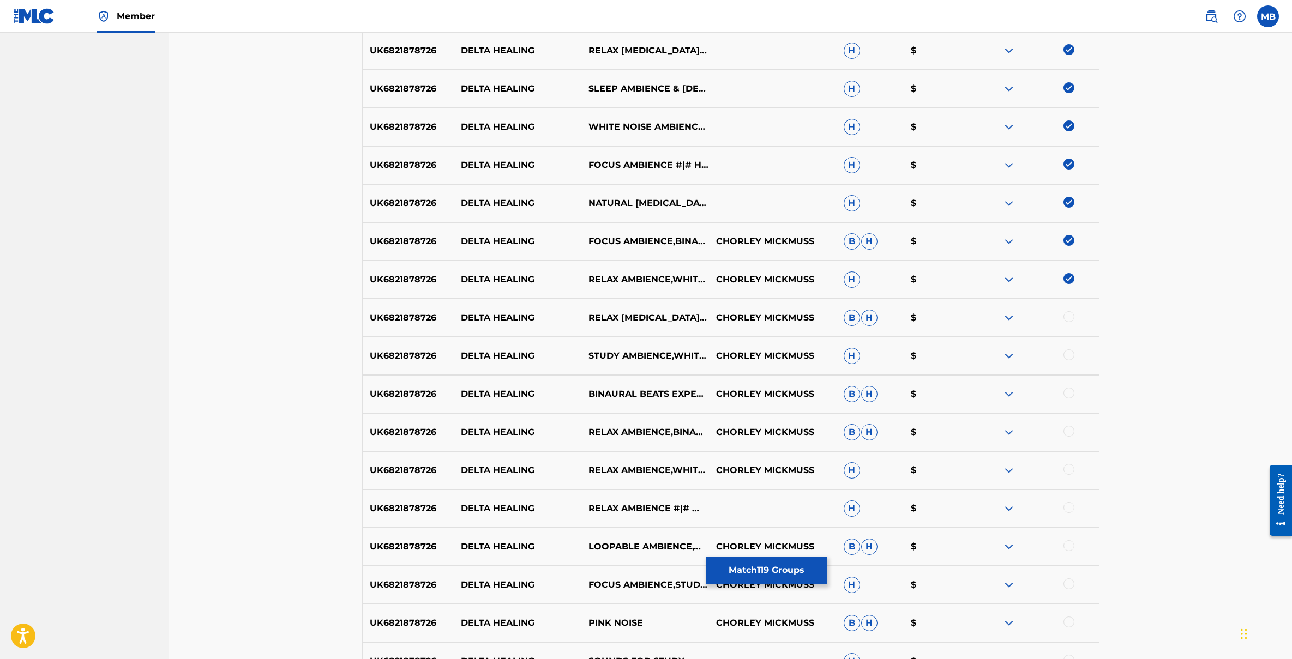
scroll to position [4443, 0]
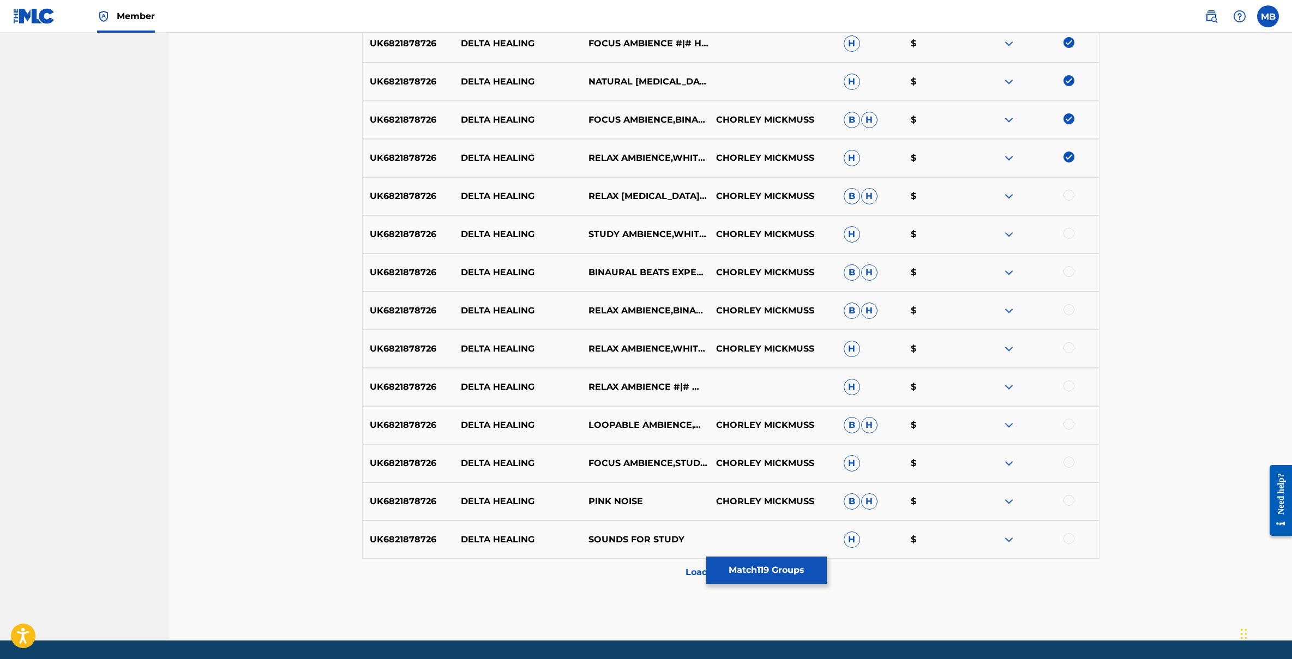
click at [1069, 198] on div at bounding box center [1069, 195] width 11 height 11
click at [1068, 230] on div at bounding box center [1069, 233] width 11 height 11
click at [1068, 273] on div at bounding box center [1069, 271] width 11 height 11
click at [1072, 311] on div at bounding box center [1069, 309] width 11 height 11
click at [1071, 346] on div at bounding box center [1069, 348] width 11 height 11
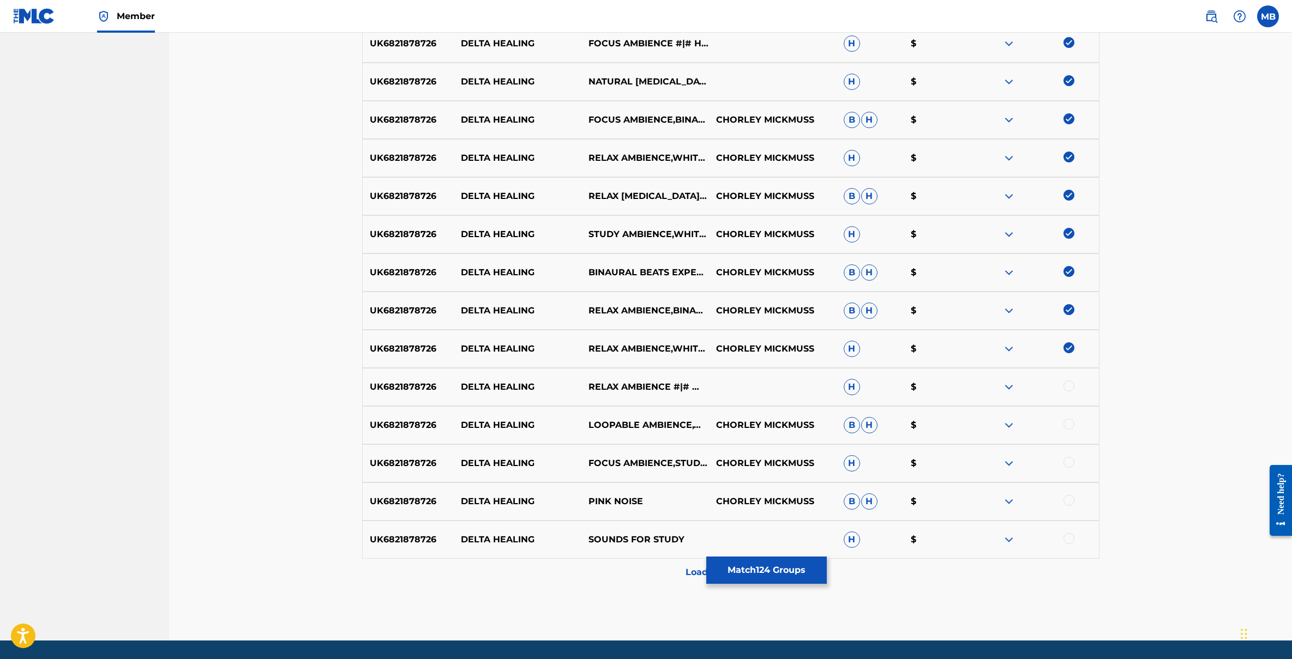
click at [1071, 393] on div at bounding box center [1035, 387] width 128 height 13
click at [1070, 388] on div at bounding box center [1069, 386] width 11 height 11
click at [1070, 421] on div at bounding box center [1069, 424] width 11 height 11
click at [1070, 458] on div at bounding box center [1069, 462] width 11 height 11
click at [1070, 496] on div at bounding box center [1069, 500] width 11 height 11
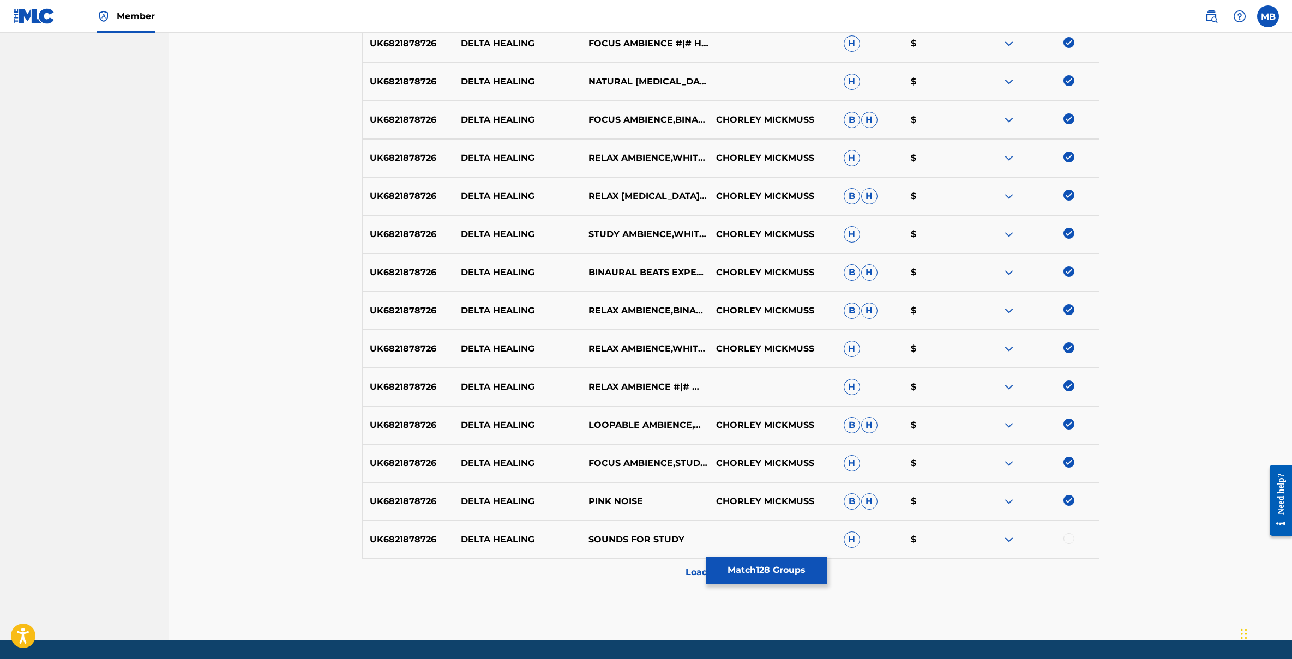
click at [1070, 547] on div "UK6821878726 DELTA HEALING SOUNDS FOR STUDY H $" at bounding box center [730, 540] width 737 height 38
click at [1068, 532] on div "UK6821878726 DELTA HEALING SOUNDS FOR STUDY H $" at bounding box center [730, 540] width 737 height 38
click at [1071, 547] on div "UK6821878726 DELTA HEALING SOUNDS FOR STUDY H $" at bounding box center [730, 540] width 737 height 38
click at [1071, 537] on div at bounding box center [1069, 538] width 11 height 11
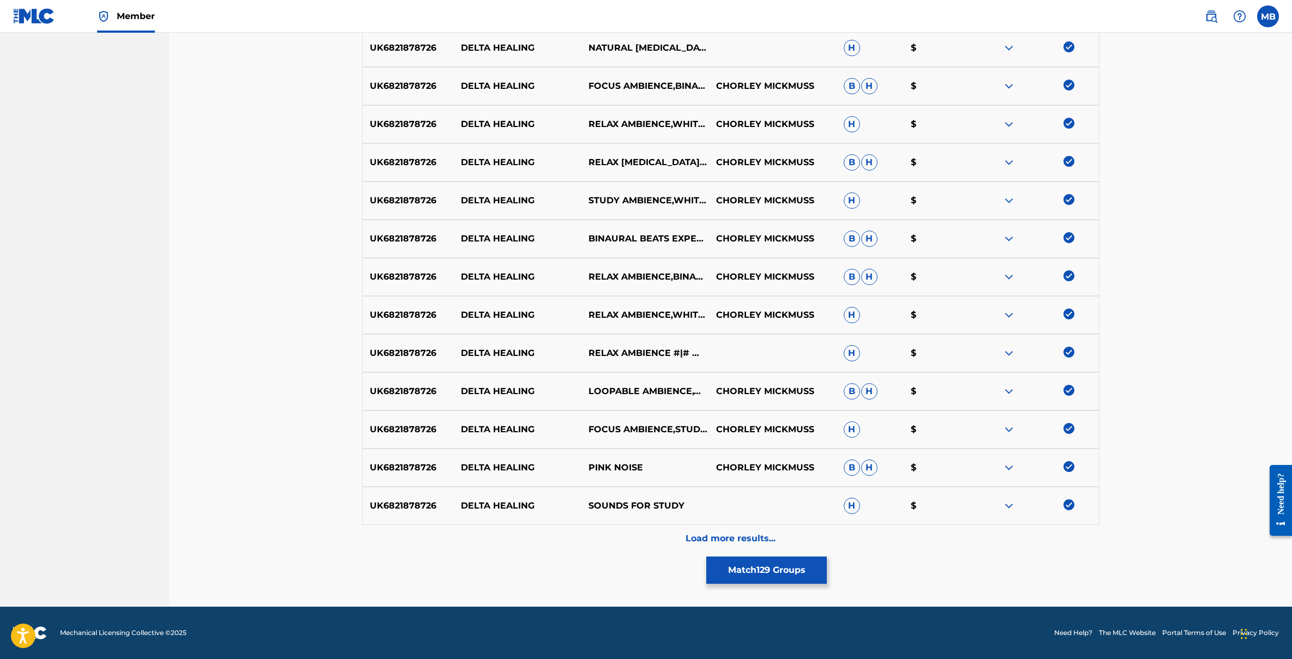
click at [694, 540] on p "Load more results..." at bounding box center [731, 538] width 90 height 13
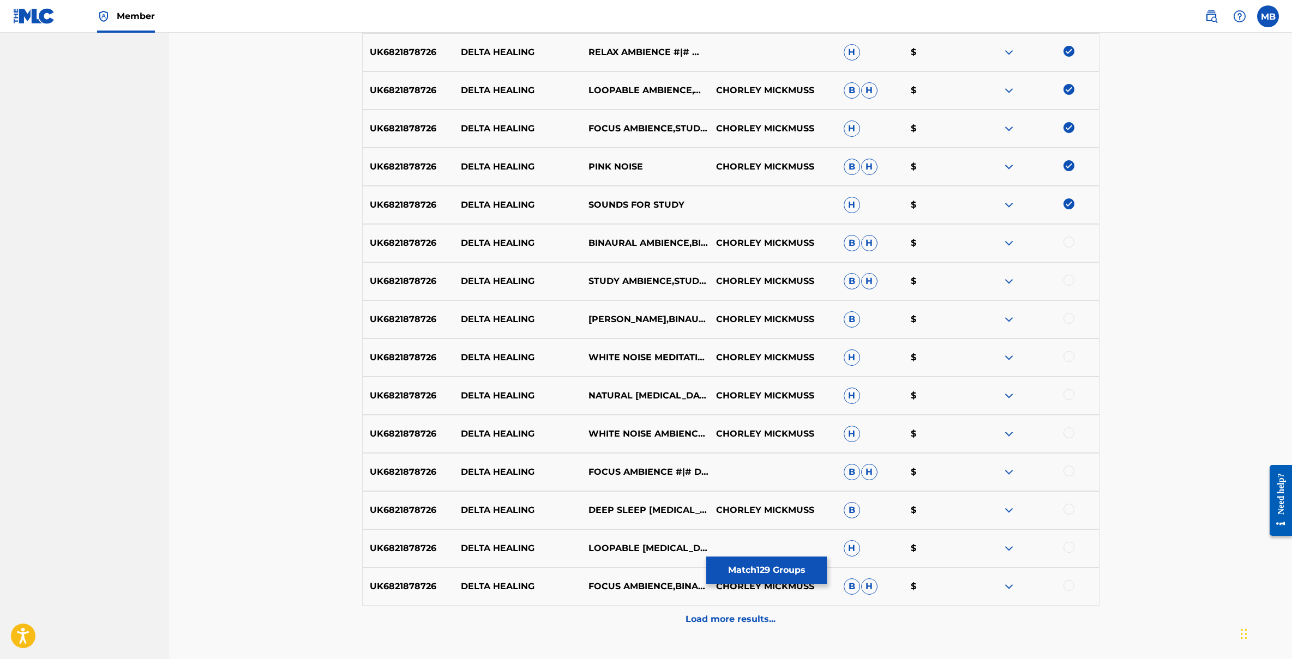
scroll to position [4833, 0]
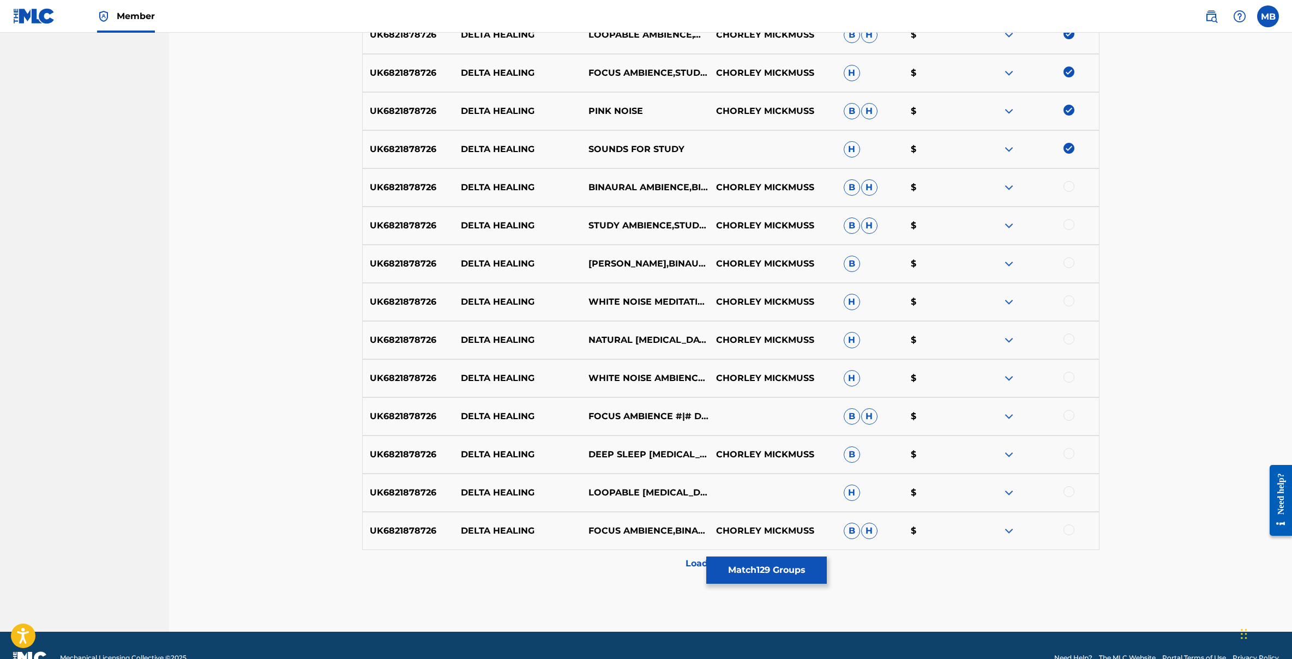
click at [1072, 193] on div at bounding box center [1035, 187] width 128 height 13
click at [1069, 224] on div at bounding box center [1069, 224] width 11 height 11
click at [1069, 529] on div at bounding box center [1069, 530] width 11 height 11
click at [1069, 493] on div at bounding box center [1069, 492] width 11 height 11
click at [1069, 454] on div at bounding box center [1069, 453] width 11 height 11
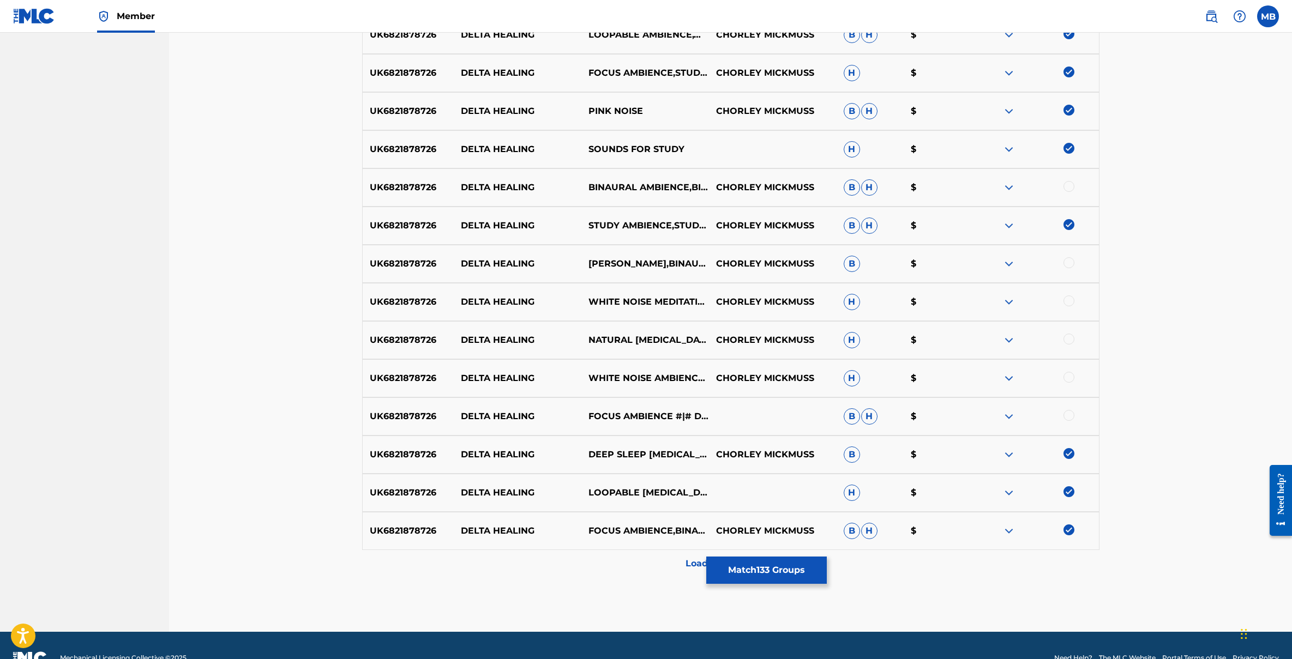
click at [1070, 413] on div at bounding box center [1069, 415] width 11 height 11
click at [1070, 378] on div at bounding box center [1069, 377] width 11 height 11
click at [1069, 344] on div at bounding box center [1069, 339] width 11 height 11
click at [1070, 302] on div at bounding box center [1069, 301] width 11 height 11
click at [1072, 262] on div at bounding box center [1069, 262] width 11 height 11
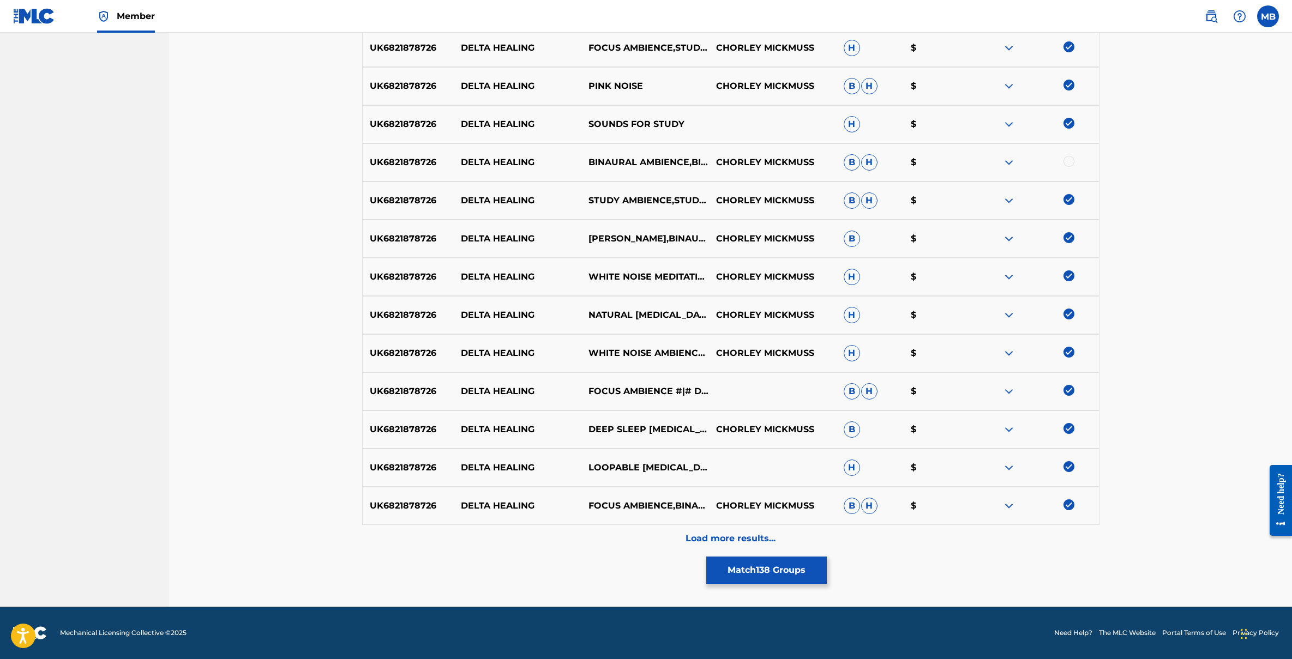
click at [737, 539] on p "Load more results..." at bounding box center [731, 538] width 90 height 13
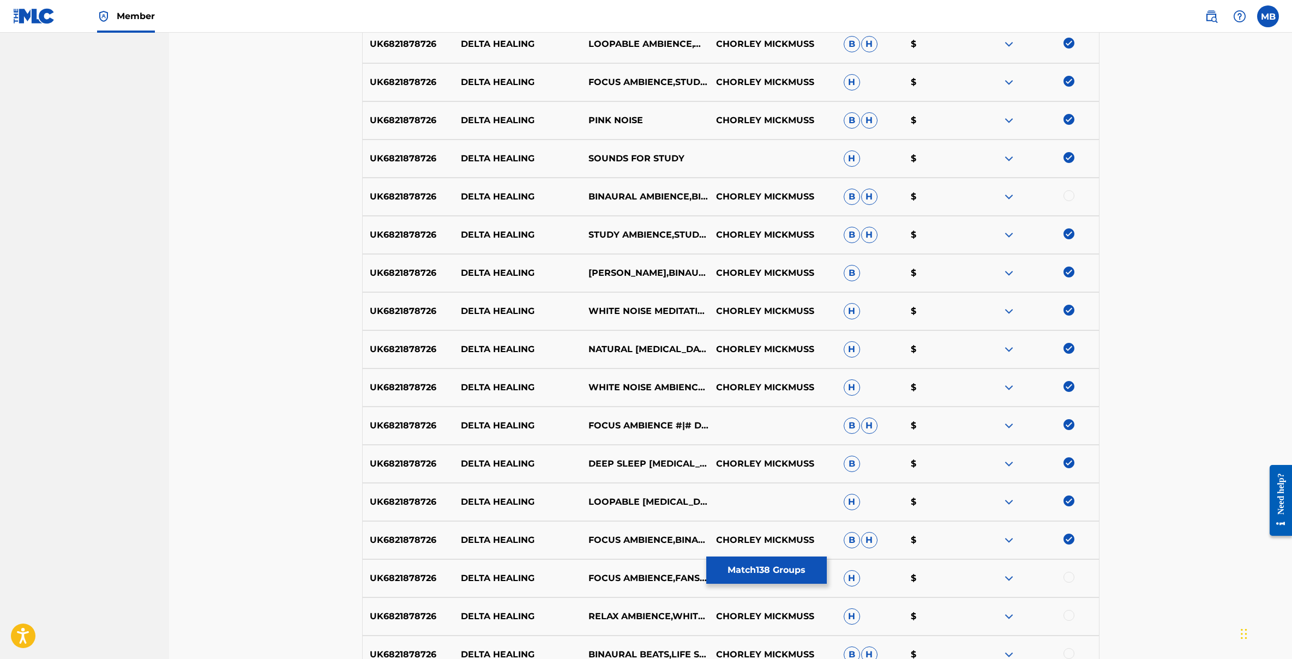
scroll to position [4676, 0]
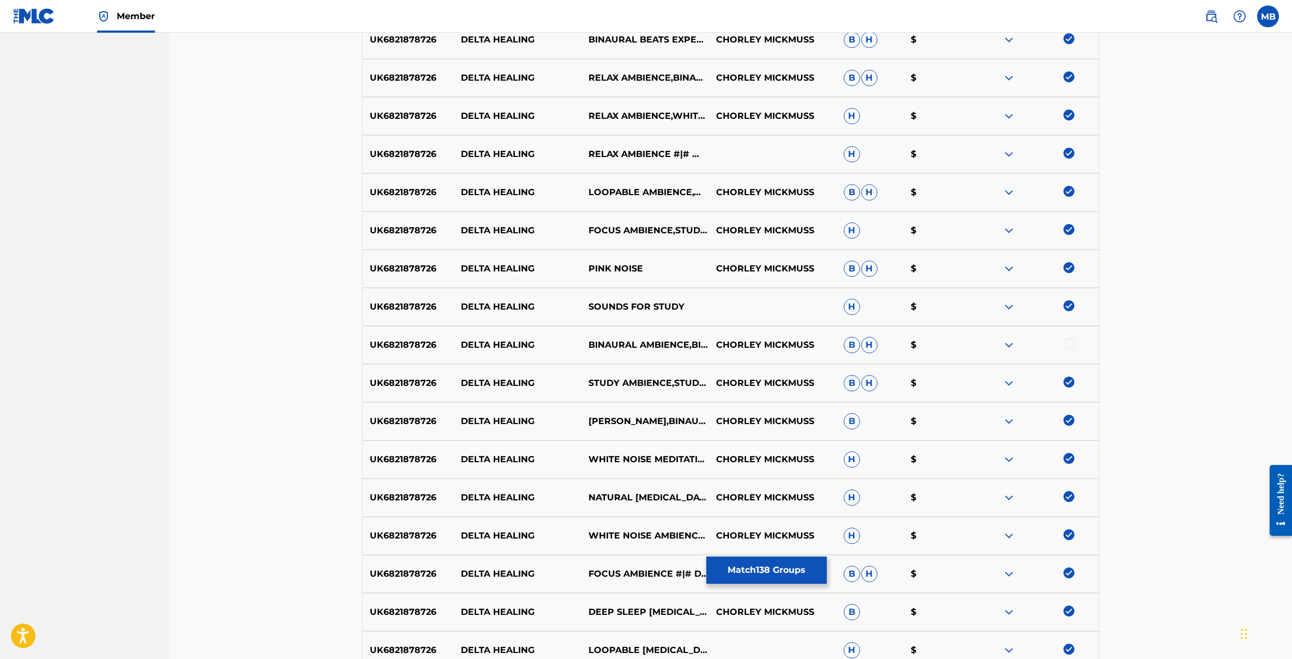
click at [1068, 344] on div at bounding box center [1069, 344] width 11 height 11
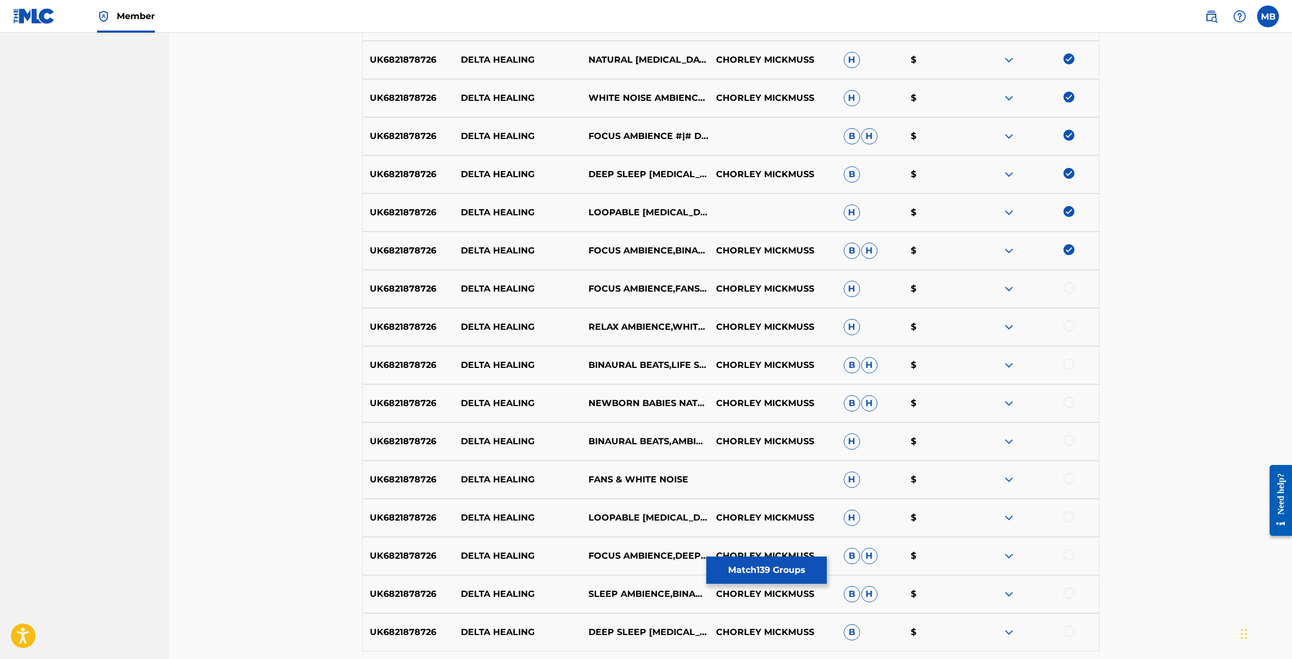
scroll to position [5156, 0]
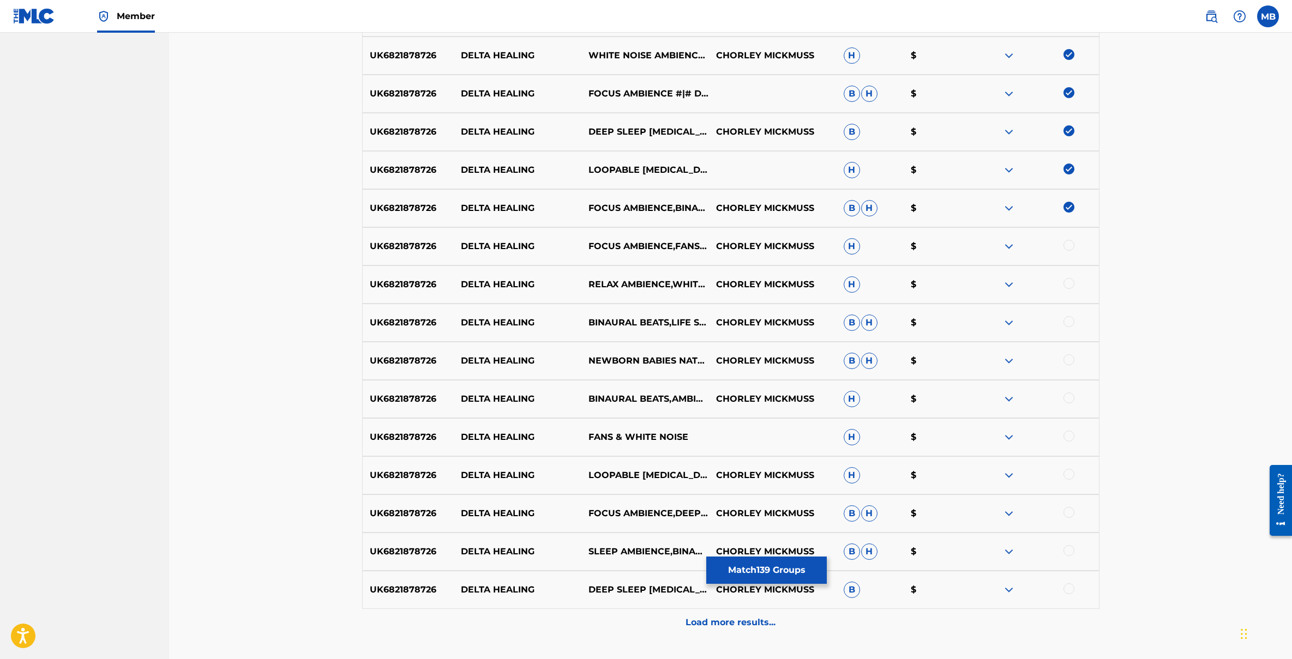
click at [1070, 242] on div at bounding box center [1069, 245] width 11 height 11
click at [1069, 289] on div at bounding box center [1035, 284] width 128 height 13
click at [1066, 331] on div "UK6821878726 DELTA HEALING BINAURAL BEATS,LIFE SOUNDS NATURE CHORLEY MICKMUSS B…" at bounding box center [730, 323] width 737 height 38
click at [1069, 358] on div at bounding box center [1069, 360] width 11 height 11
click at [1070, 325] on div at bounding box center [1069, 321] width 11 height 11
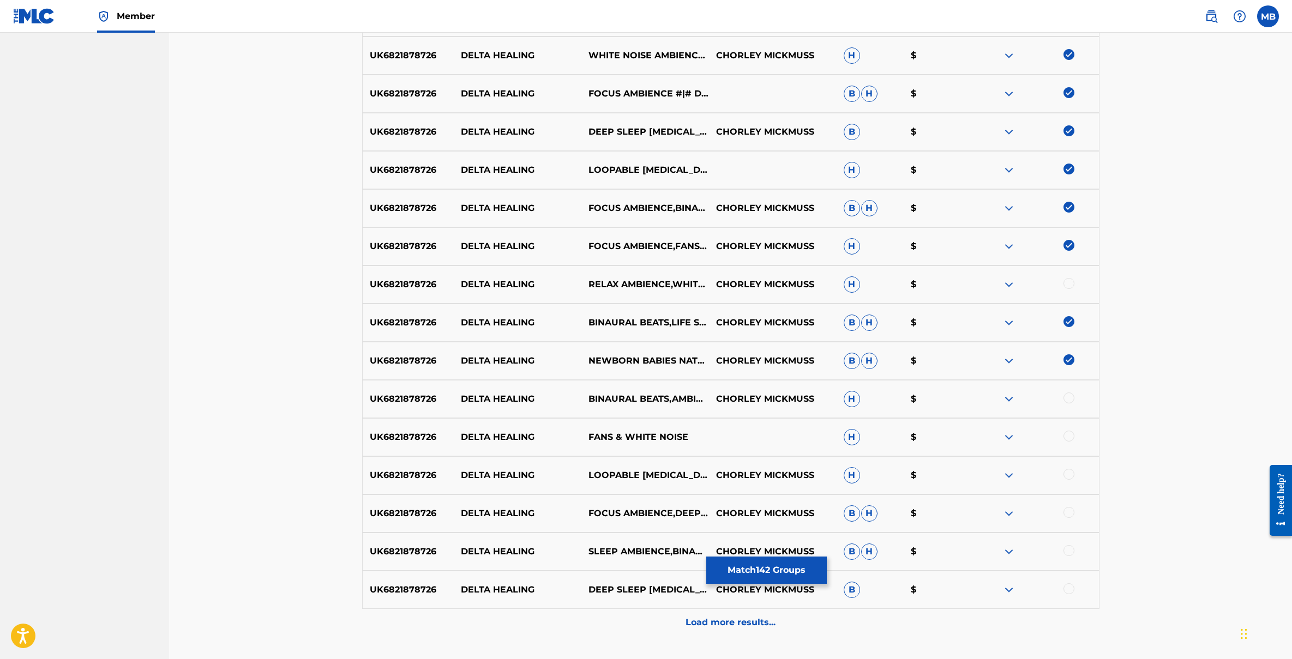
click at [1071, 288] on div at bounding box center [1035, 284] width 128 height 13
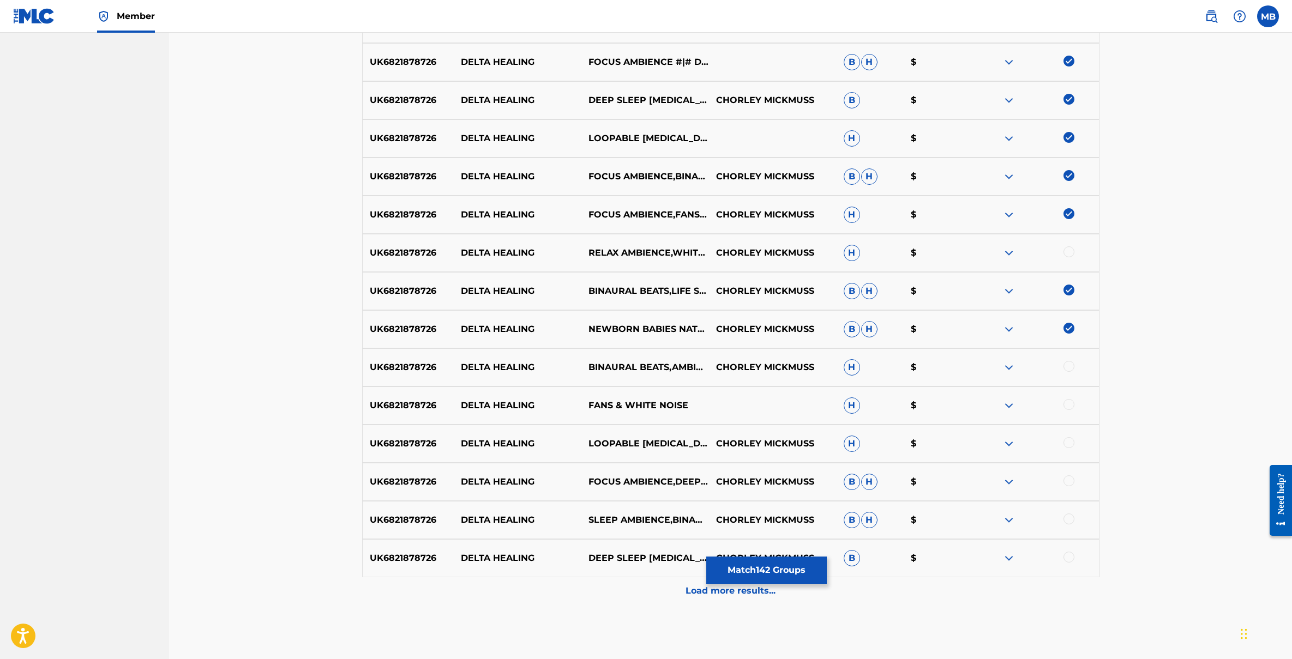
scroll to position [5226, 0]
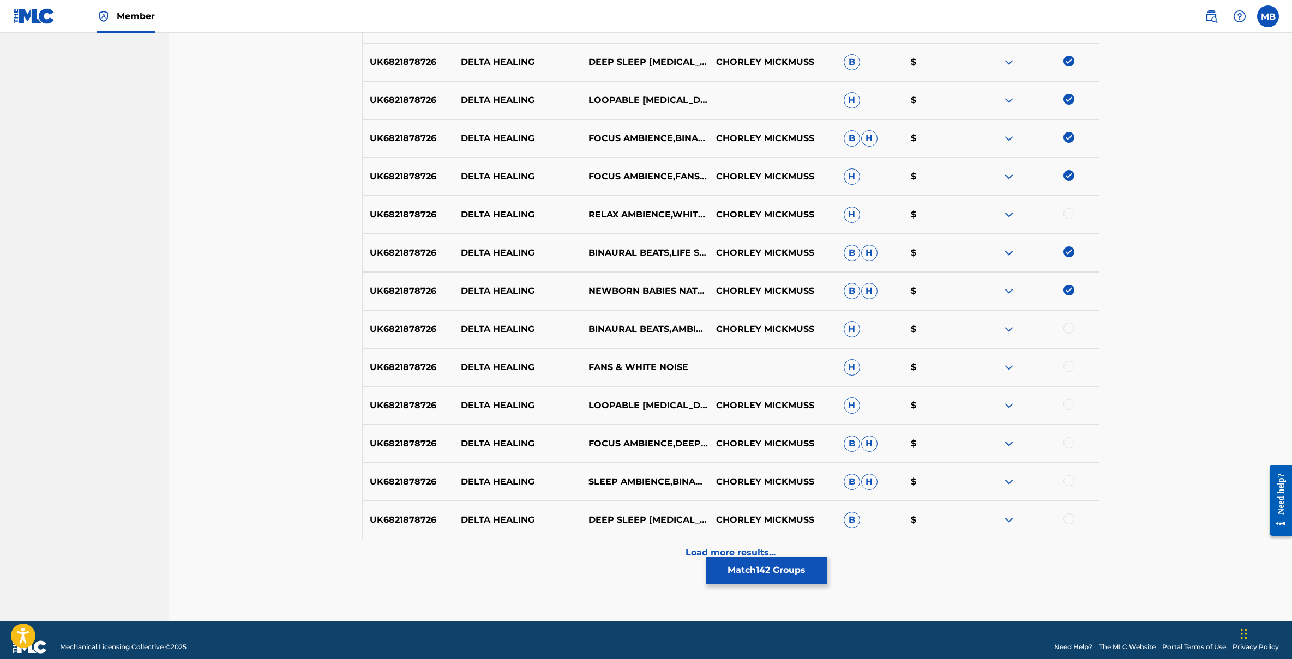
click at [1068, 215] on div at bounding box center [1069, 213] width 11 height 11
click at [1068, 329] on div at bounding box center [1069, 328] width 11 height 11
click at [1068, 367] on div at bounding box center [1069, 366] width 11 height 11
click at [1066, 401] on div at bounding box center [1069, 404] width 11 height 11
click at [1067, 443] on div at bounding box center [1069, 442] width 11 height 11
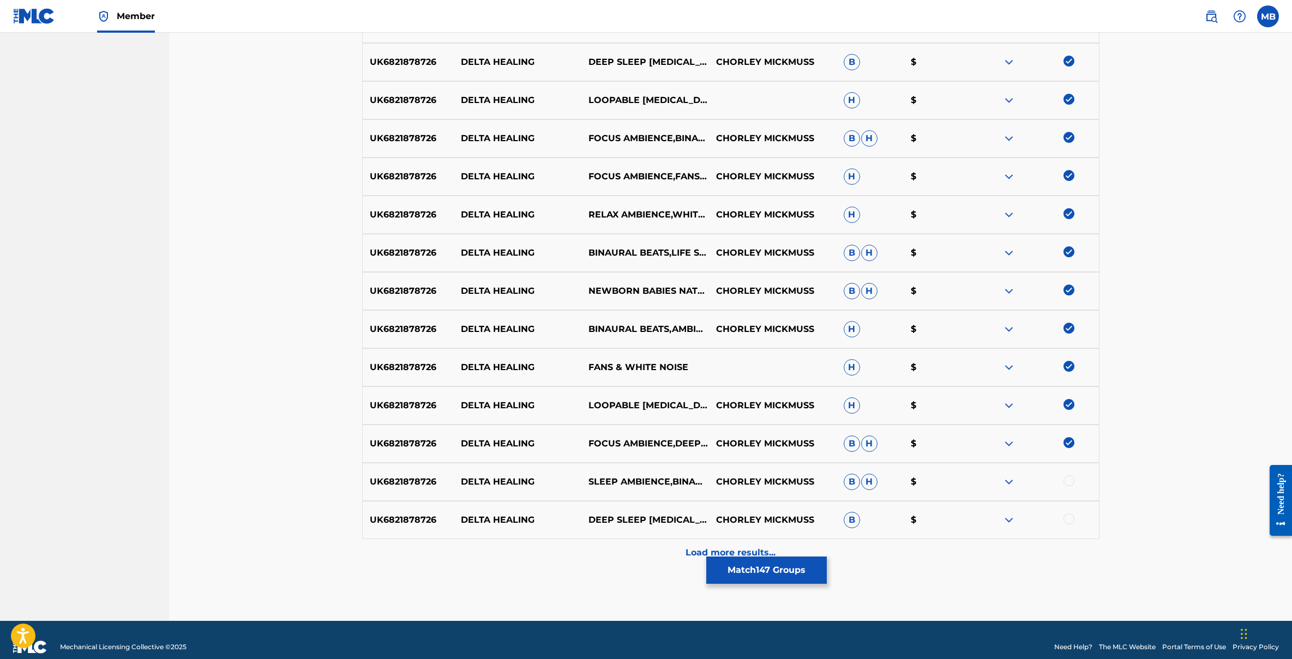
click at [1068, 483] on div at bounding box center [1069, 481] width 11 height 11
click at [1068, 517] on div at bounding box center [1069, 519] width 11 height 11
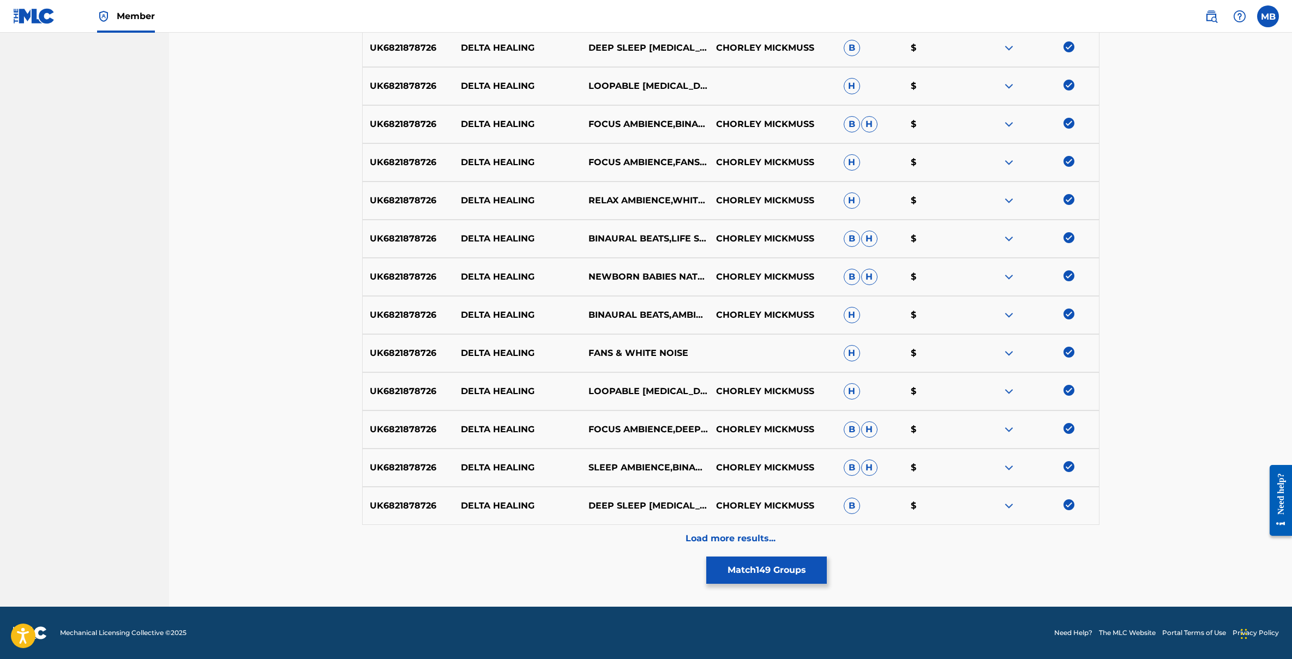
click at [787, 543] on div "Load more results..." at bounding box center [730, 538] width 737 height 27
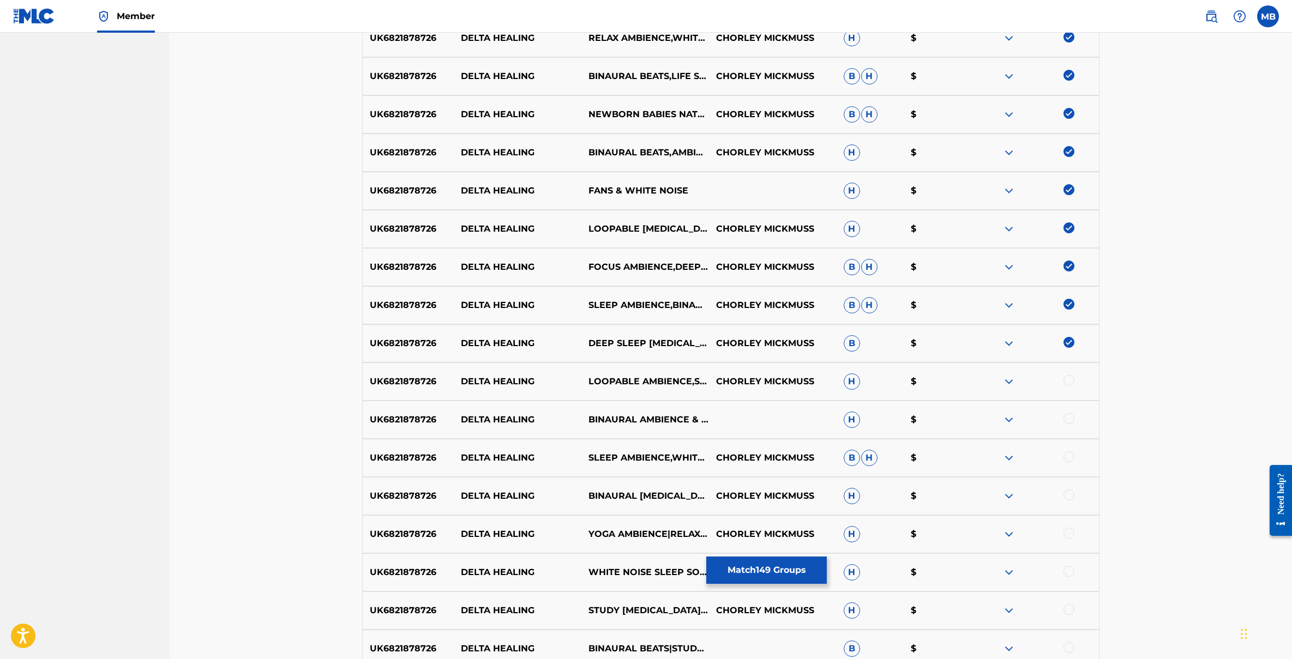
scroll to position [5525, 0]
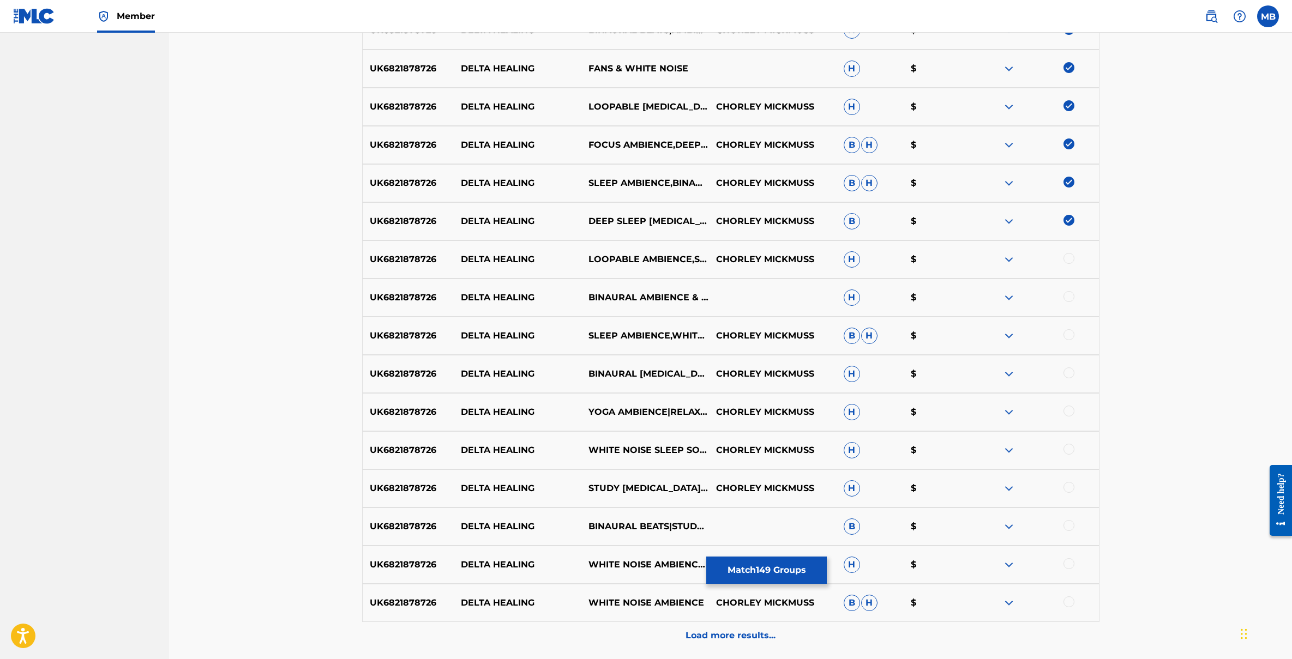
click at [1067, 263] on div at bounding box center [1035, 259] width 128 height 13
click at [1067, 295] on div at bounding box center [1069, 296] width 11 height 11
click at [1070, 259] on div at bounding box center [1069, 258] width 11 height 11
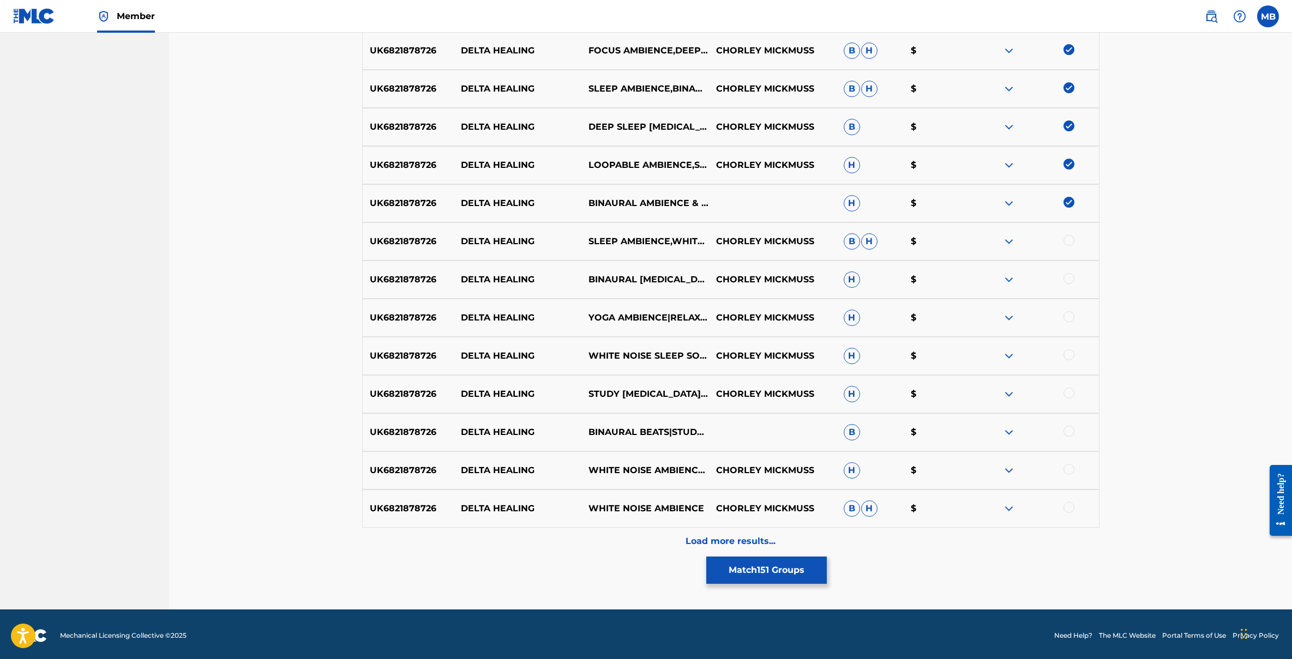
scroll to position [5622, 0]
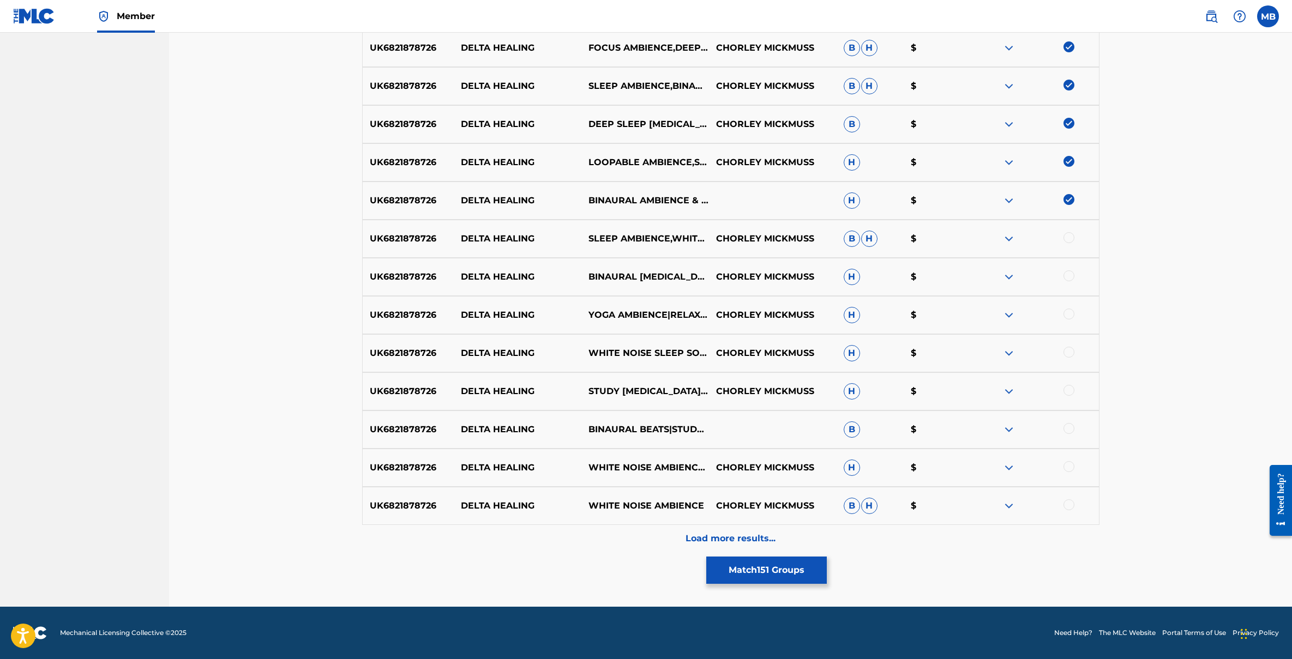
click at [1071, 239] on div at bounding box center [1069, 237] width 11 height 11
click at [1069, 275] on div at bounding box center [1069, 276] width 11 height 11
click at [1069, 316] on div at bounding box center [1069, 314] width 11 height 11
click at [1069, 351] on div at bounding box center [1069, 352] width 11 height 11
click at [1070, 382] on div "UK6821878726 DELTA HEALING STUDY MUSIC THERAPY,WHITE NOISE THERAPY CHORLEY MICK…" at bounding box center [730, 392] width 737 height 38
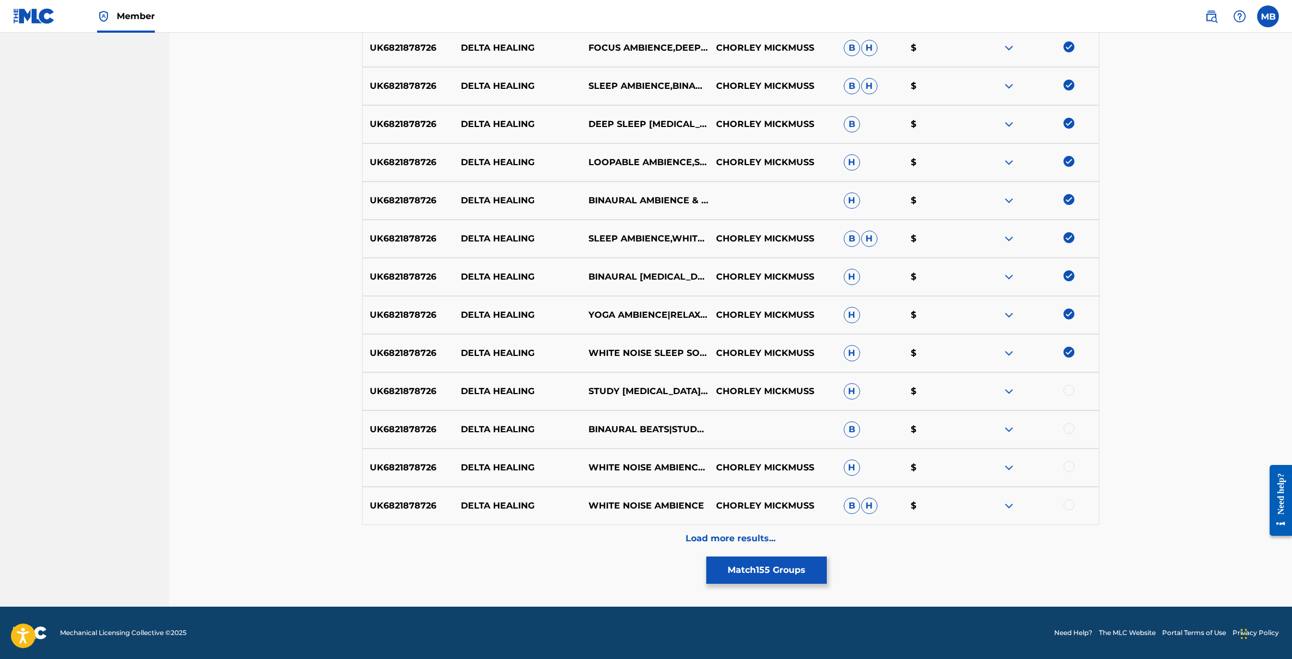
click at [1069, 430] on div at bounding box center [1069, 428] width 11 height 11
click at [1069, 393] on div at bounding box center [1069, 390] width 11 height 11
click at [1069, 460] on div "UK6821878726 DELTA HEALING WHITE NOISE AMBIENCE,DEEP SLEEP DELTA WAVES CHORLEY …" at bounding box center [730, 468] width 737 height 38
click at [1069, 507] on div at bounding box center [1069, 505] width 11 height 11
click at [1069, 467] on div at bounding box center [1069, 466] width 11 height 11
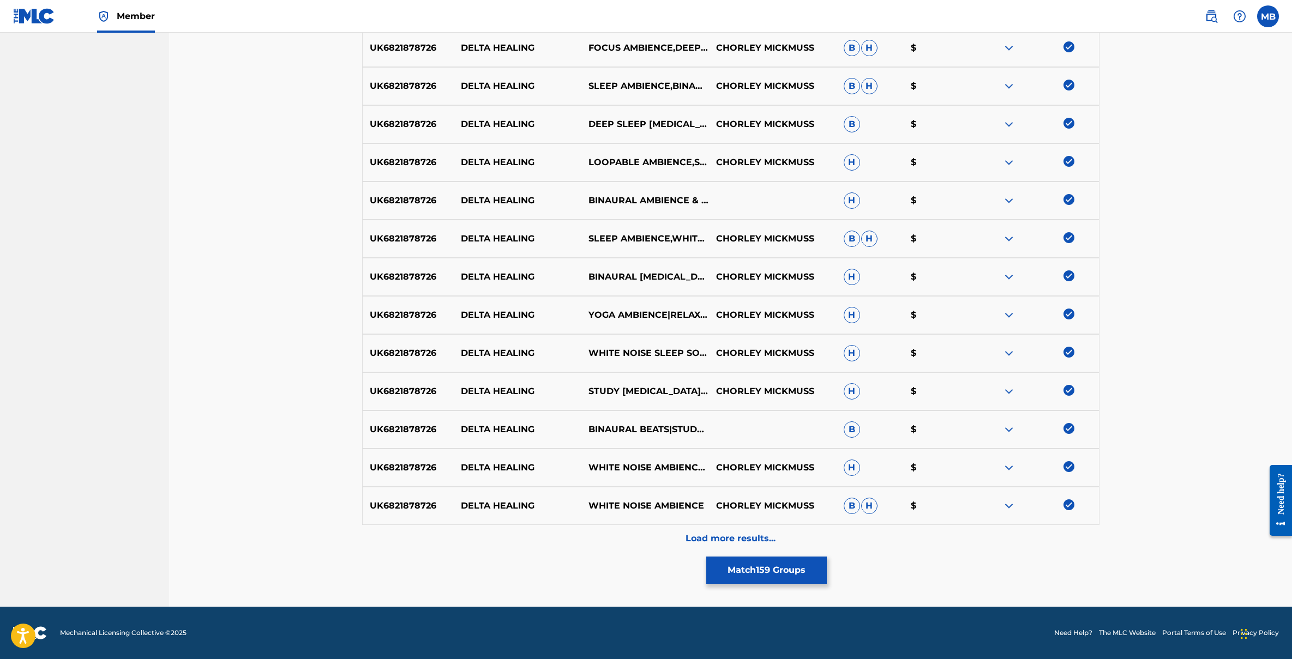
click at [681, 544] on div "Load more results..." at bounding box center [730, 538] width 737 height 27
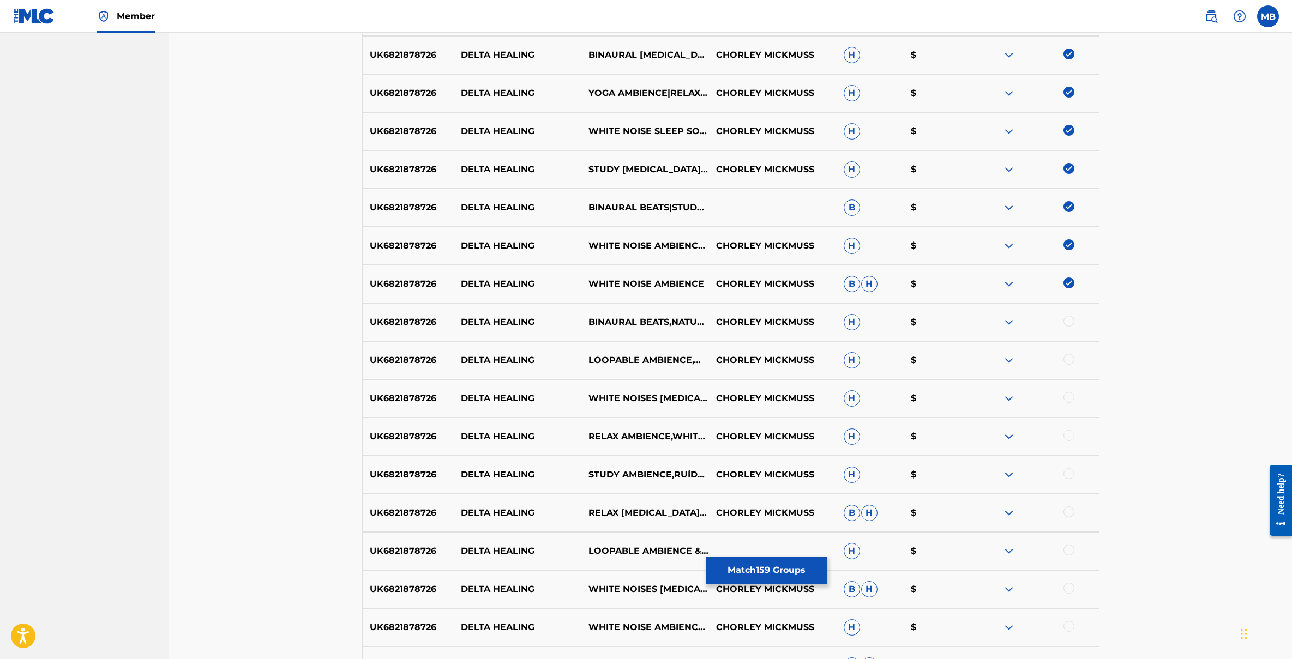
scroll to position [5905, 0]
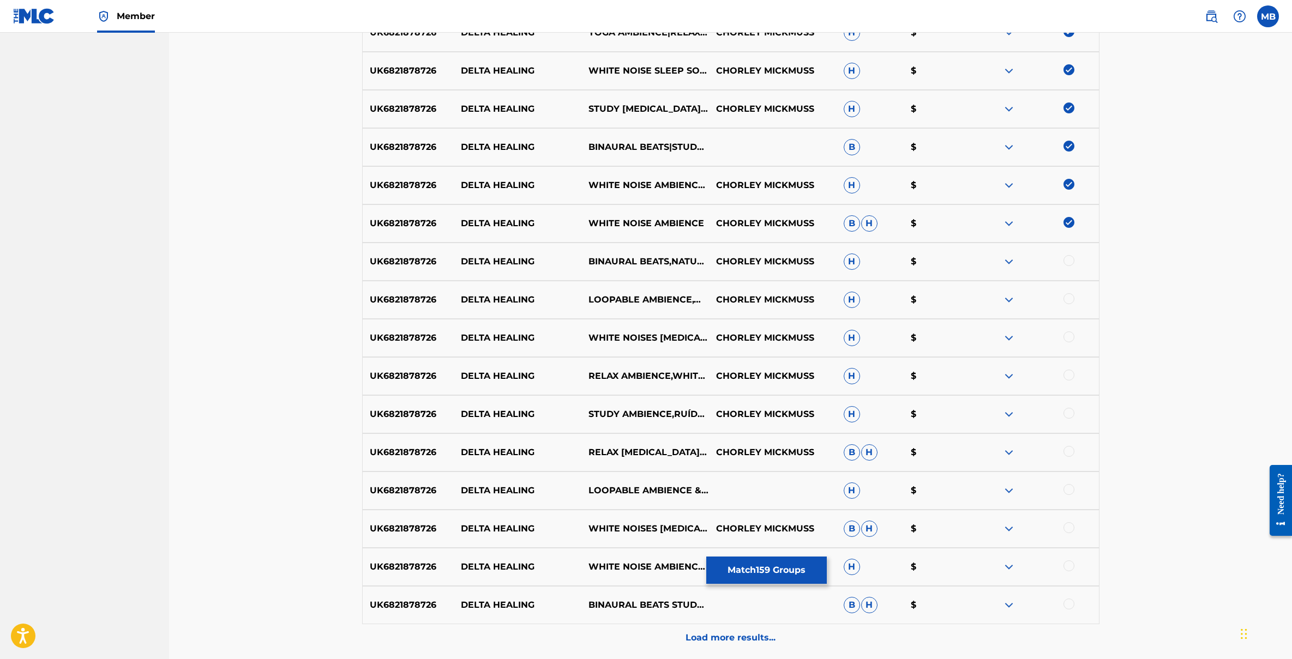
click at [1070, 261] on div at bounding box center [1069, 260] width 11 height 11
click at [1070, 296] on div at bounding box center [1069, 298] width 11 height 11
click at [1070, 346] on div "UK6821878726 DELTA HEALING WHITE NOISES MUSIC THERAPY,BINAURAL BEATS BRAINWAVE …" at bounding box center [730, 338] width 737 height 38
click at [1070, 338] on div at bounding box center [1069, 337] width 11 height 11
click at [1070, 370] on div at bounding box center [1069, 375] width 11 height 11
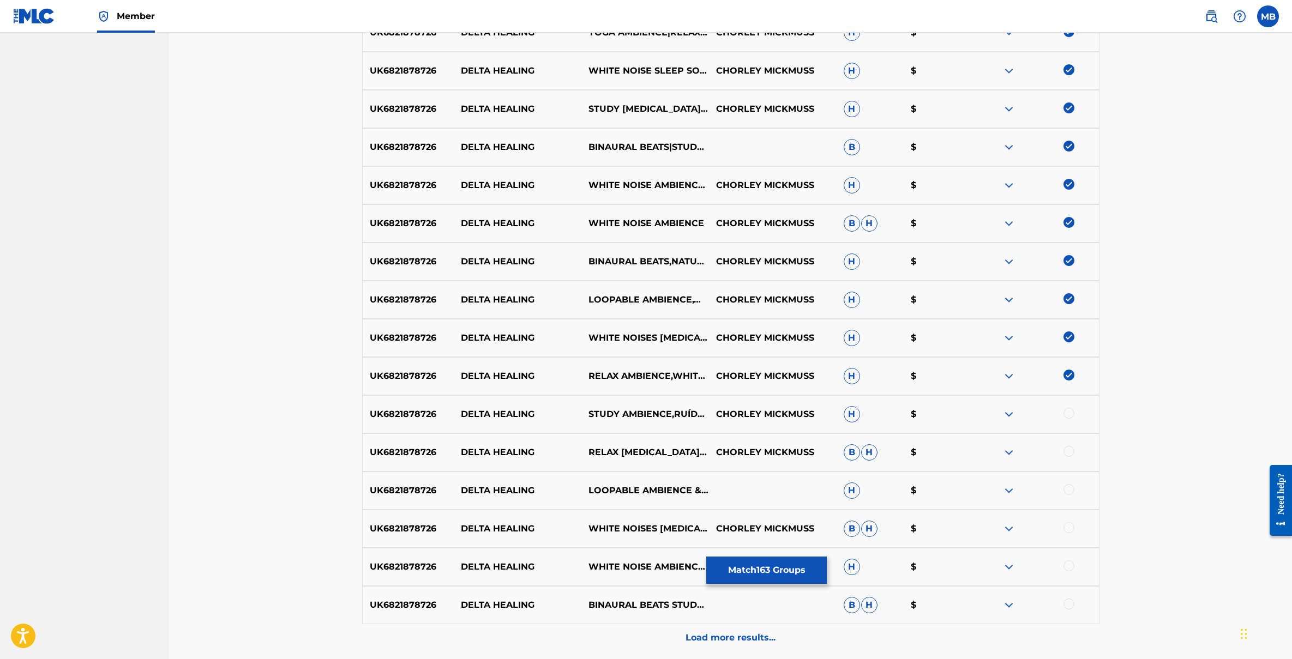
click at [1067, 413] on div at bounding box center [1069, 413] width 11 height 11
click at [1067, 449] on div at bounding box center [1069, 451] width 11 height 11
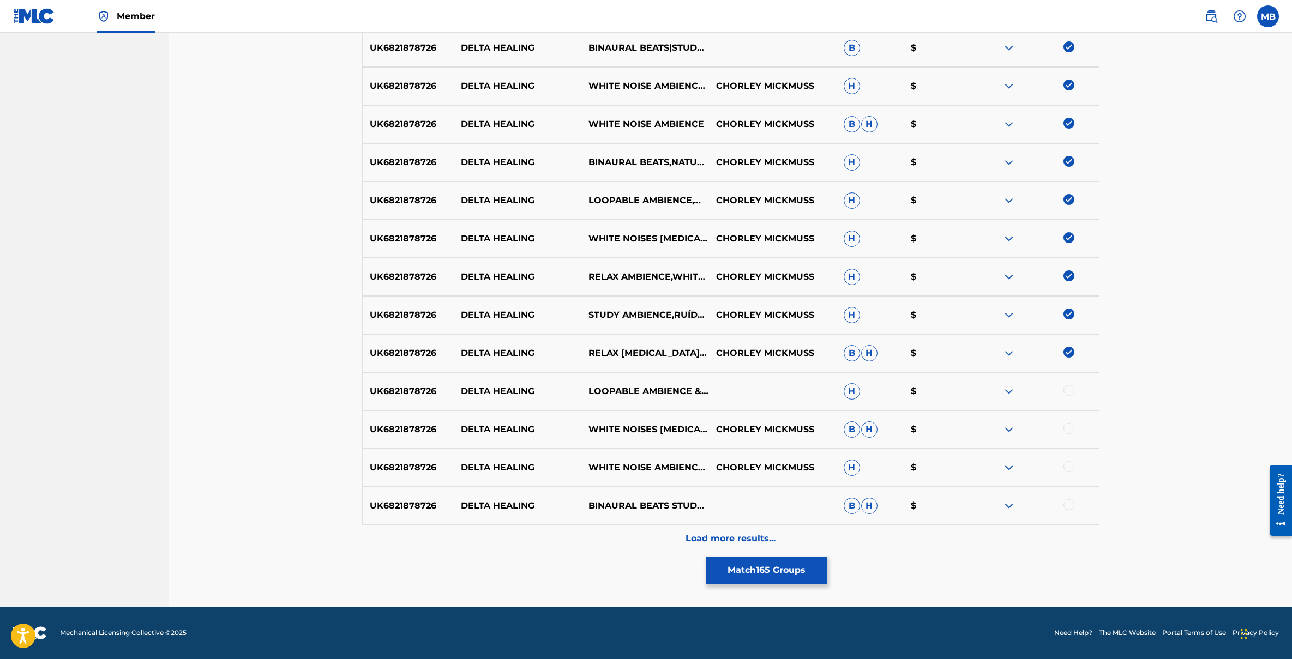
click at [1068, 398] on div "UK6821878726 DELTA HEALING LOOPABLE AMBIENCE & WHITE NOISE RESEARCH H $" at bounding box center [730, 392] width 737 height 38
click at [1069, 390] on div at bounding box center [1069, 390] width 11 height 11
click at [1069, 430] on div at bounding box center [1069, 428] width 11 height 11
click at [1069, 465] on div at bounding box center [1069, 466] width 11 height 11
click at [1069, 503] on div at bounding box center [1069, 505] width 11 height 11
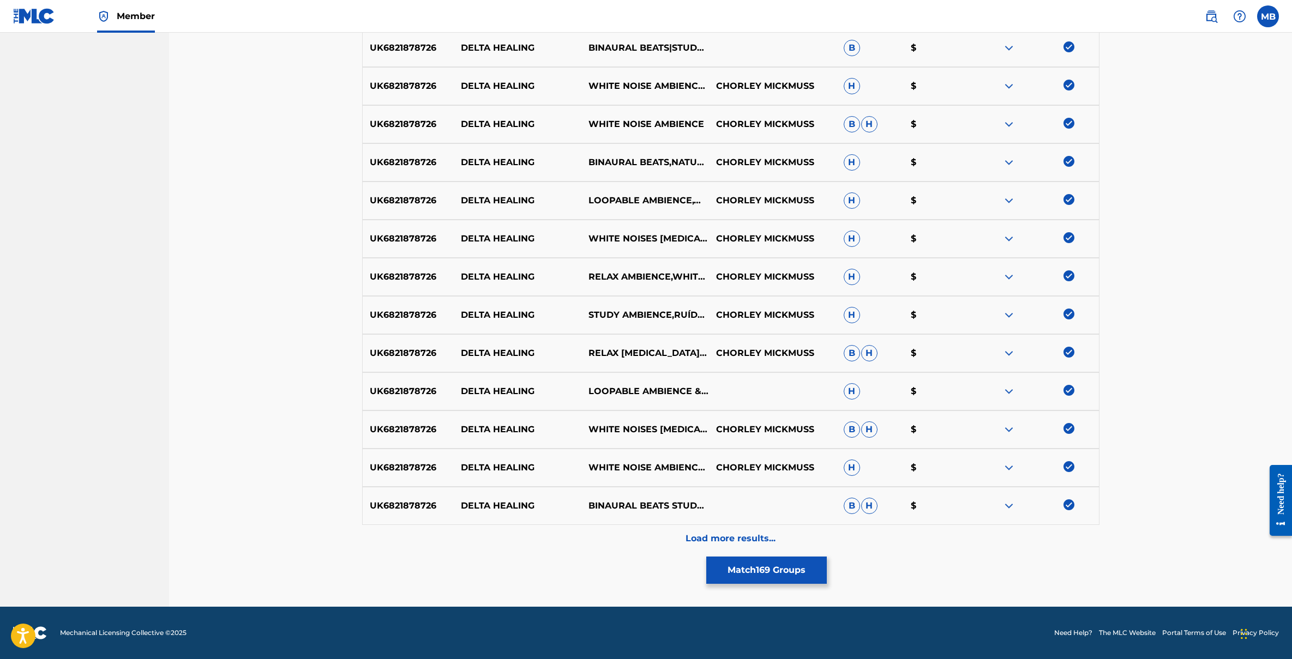
click at [749, 541] on p "Load more results..." at bounding box center [731, 538] width 90 height 13
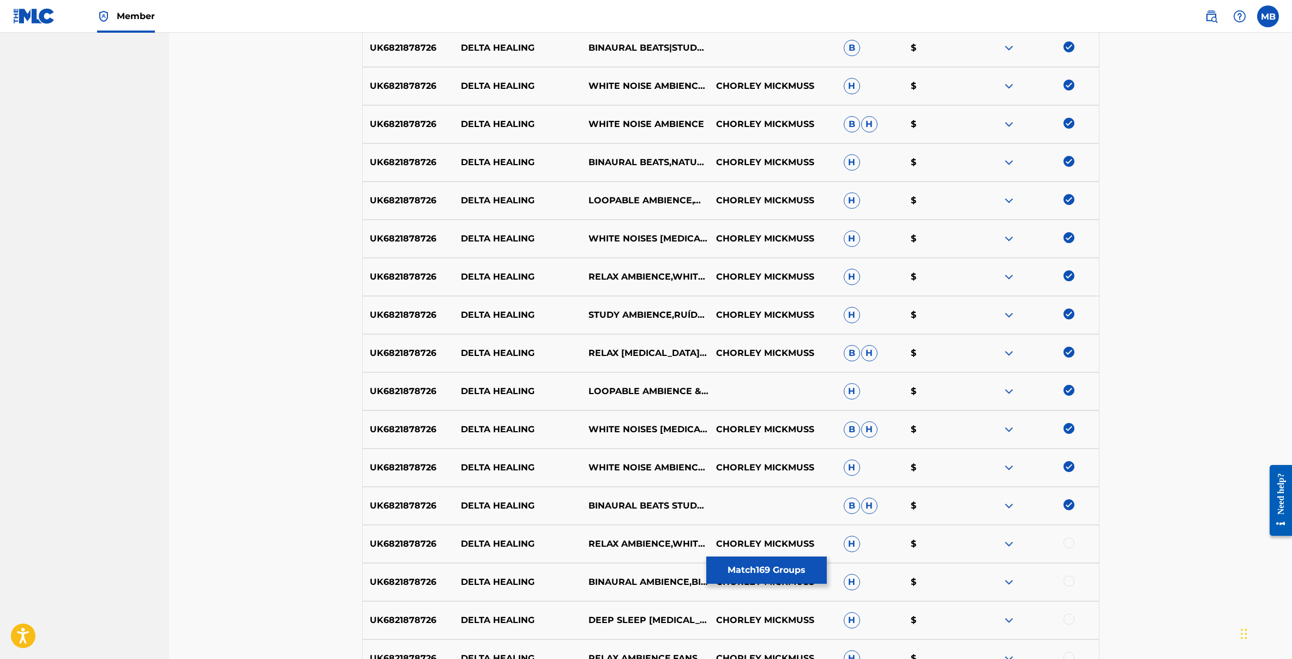
scroll to position [6386, 0]
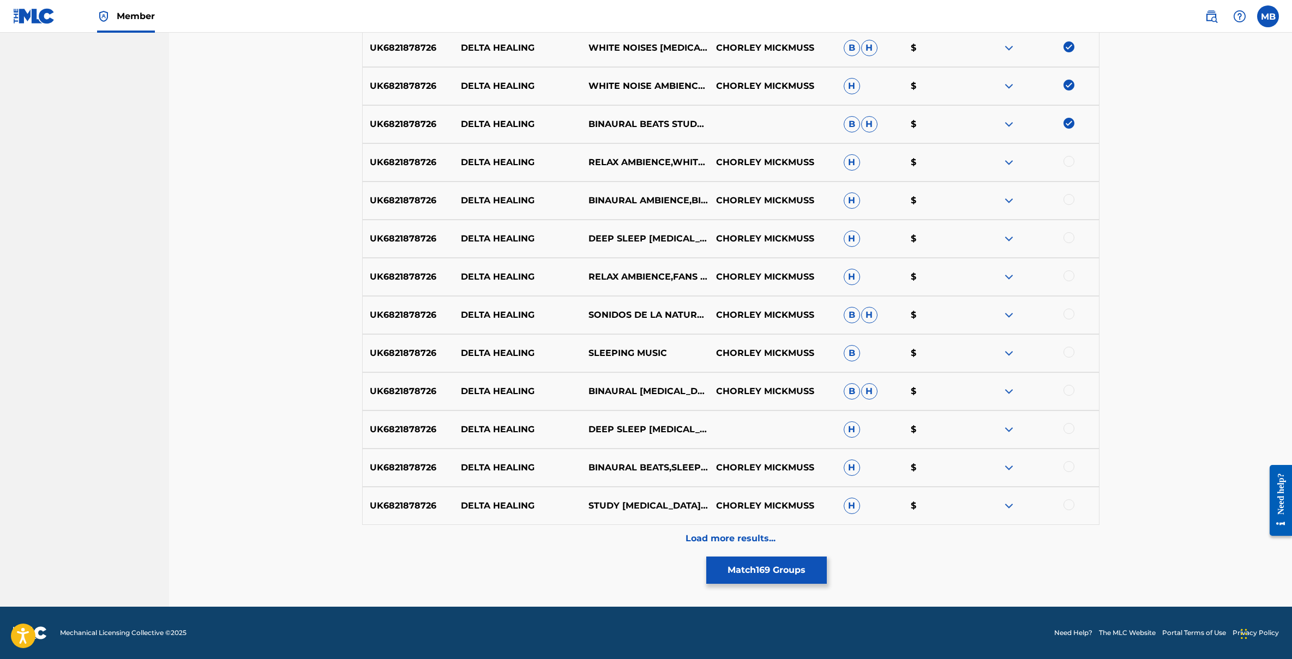
click at [1066, 507] on div at bounding box center [1069, 505] width 11 height 11
click at [1069, 466] on div at bounding box center [1069, 466] width 11 height 11
click at [1071, 430] on div at bounding box center [1069, 428] width 11 height 11
click at [1070, 384] on div "UK6821878726 DELTA HEALING BINAURAL MUSIC THERAPY,WHITE NOISE FOR BABIES CHORLE…" at bounding box center [730, 392] width 737 height 38
click at [1070, 341] on div "UK6821878726 DELTA HEALING SLEEPING MUSIC CHORLEY MICKMUSS B $" at bounding box center [730, 353] width 737 height 38
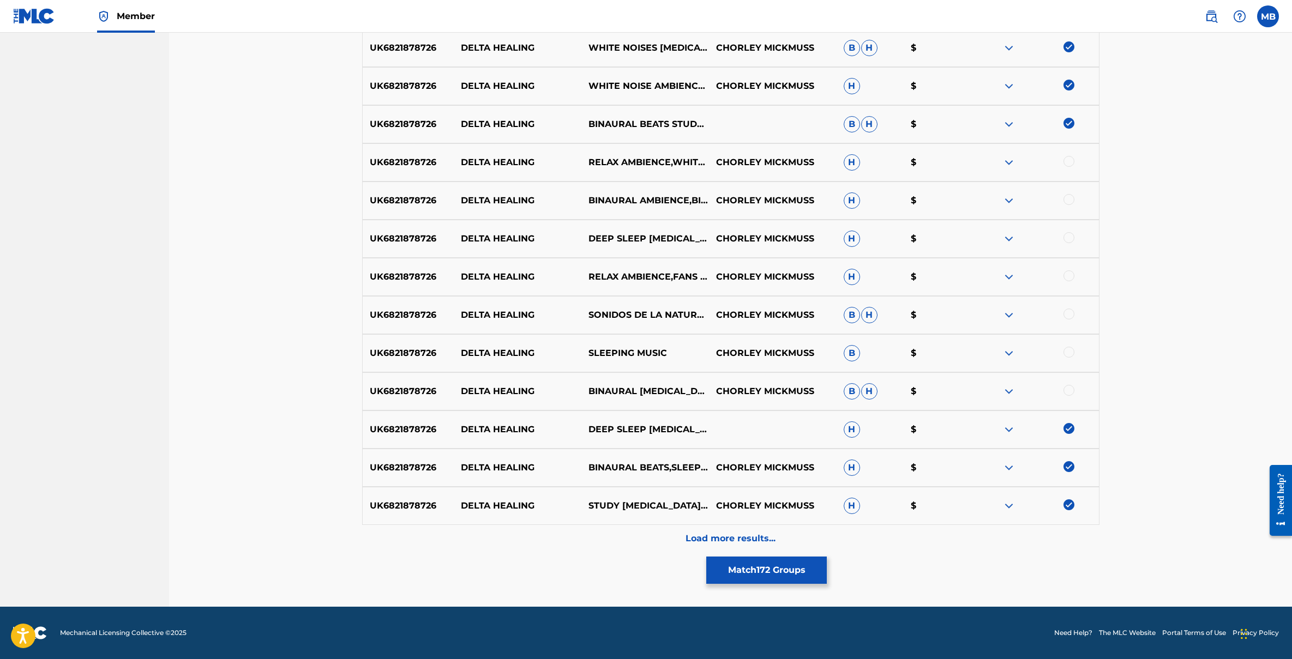
click at [1071, 312] on div at bounding box center [1069, 314] width 11 height 11
click at [1069, 355] on div at bounding box center [1069, 352] width 11 height 11
click at [1069, 393] on div at bounding box center [1069, 390] width 11 height 11
click at [1070, 160] on div at bounding box center [1069, 161] width 11 height 11
click at [1070, 198] on div at bounding box center [1069, 199] width 11 height 11
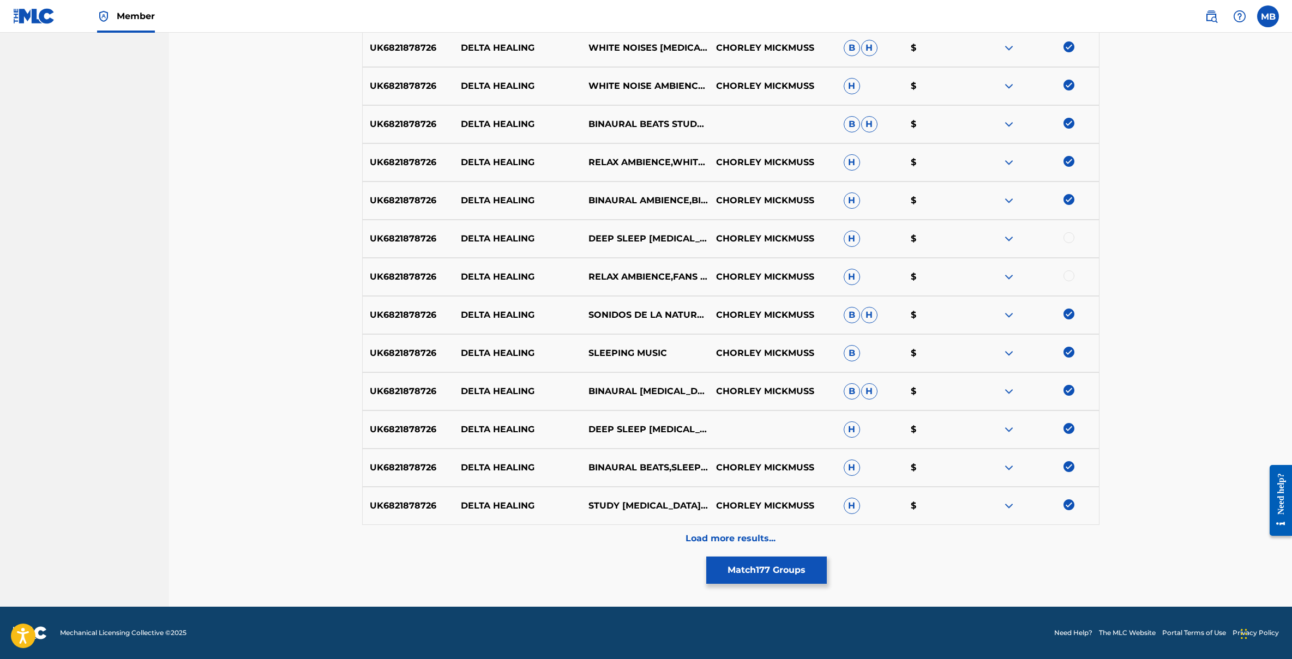
click at [1070, 238] on div at bounding box center [1069, 237] width 11 height 11
click at [1070, 274] on div at bounding box center [1069, 276] width 11 height 11
click at [794, 575] on button "Match 179 Groups" at bounding box center [766, 570] width 121 height 27
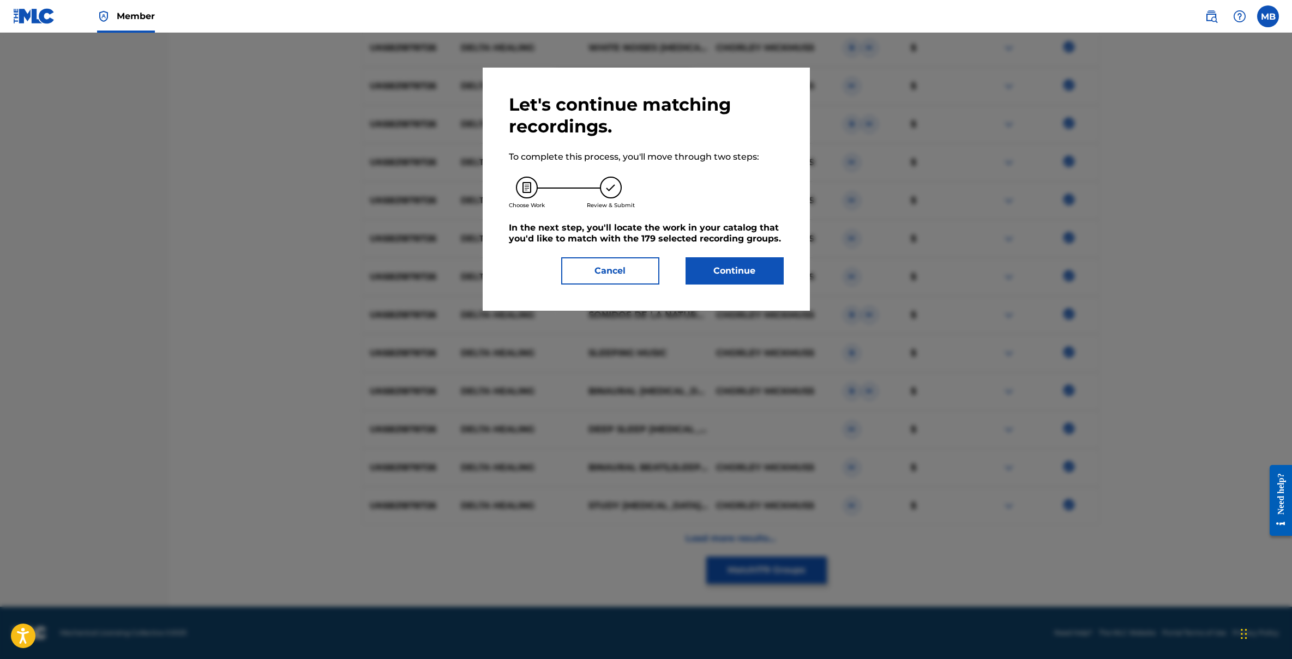
click at [740, 270] on button "Continue" at bounding box center [735, 270] width 98 height 27
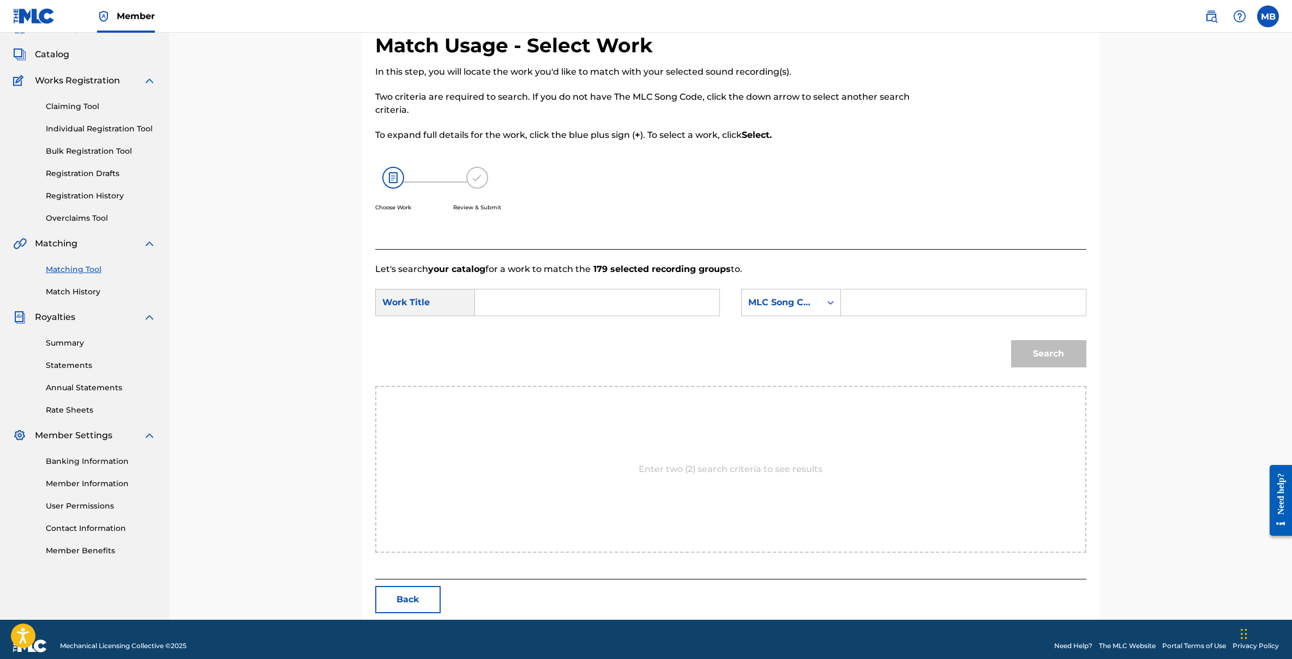
scroll to position [67, 0]
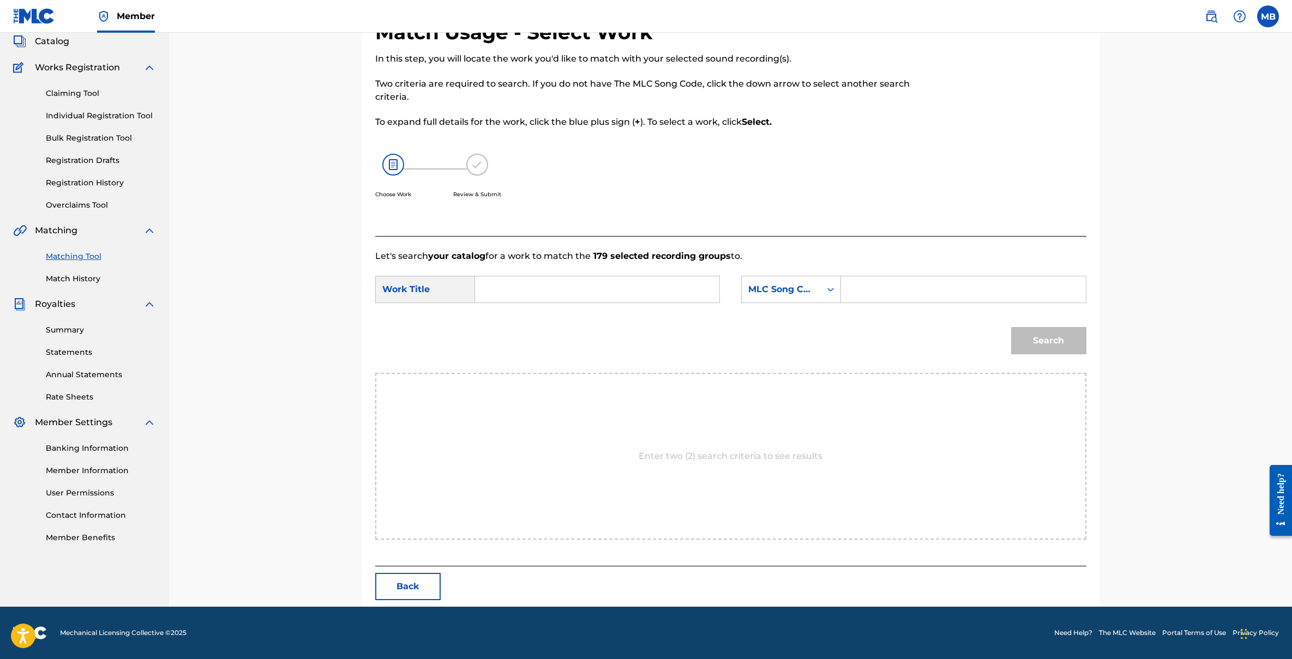
click at [896, 293] on input "Search Form" at bounding box center [963, 290] width 226 height 26
paste input "DS2QB5"
type input "DS2QB5"
click at [541, 290] on input "Search Form" at bounding box center [597, 290] width 226 height 26
type input "Delta Healing"
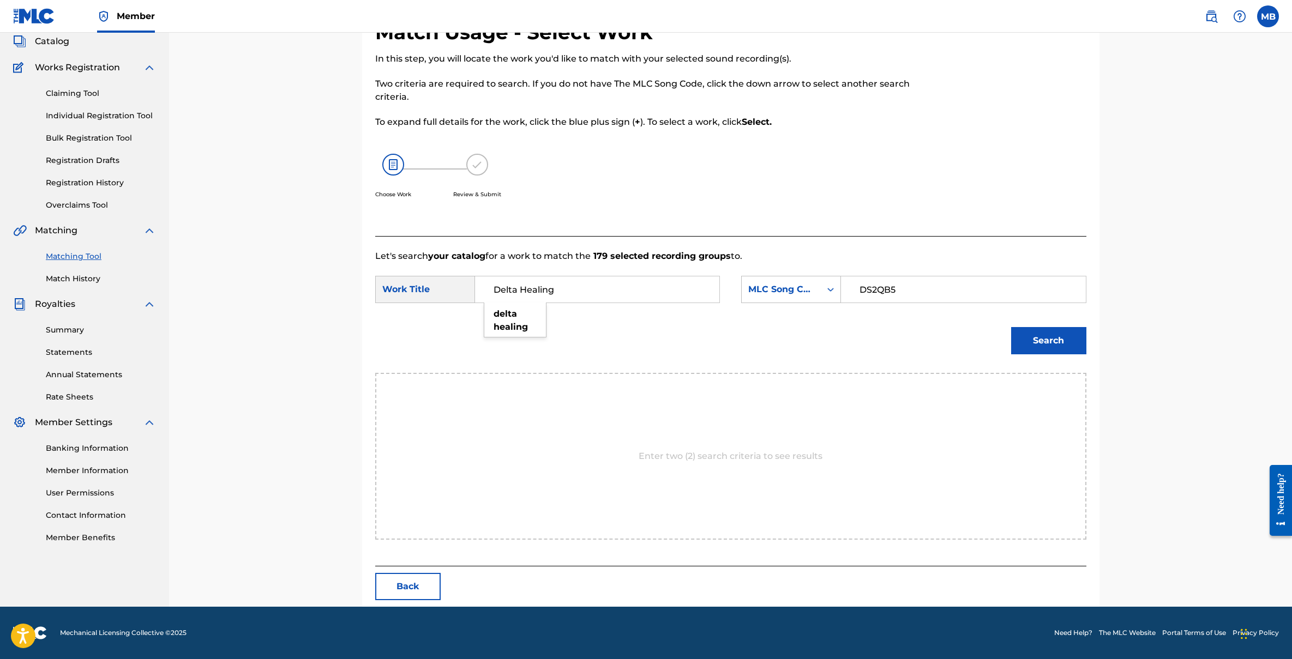
click at [1052, 329] on button "Search" at bounding box center [1048, 340] width 75 height 27
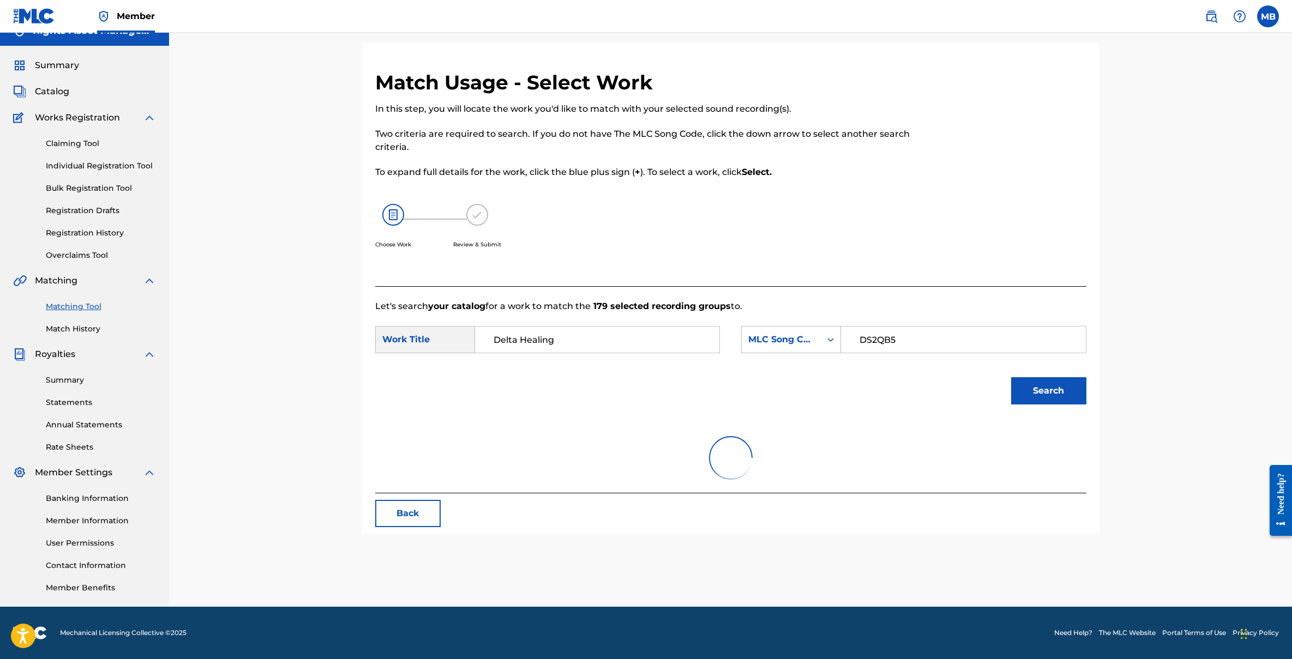
scroll to position [35, 0]
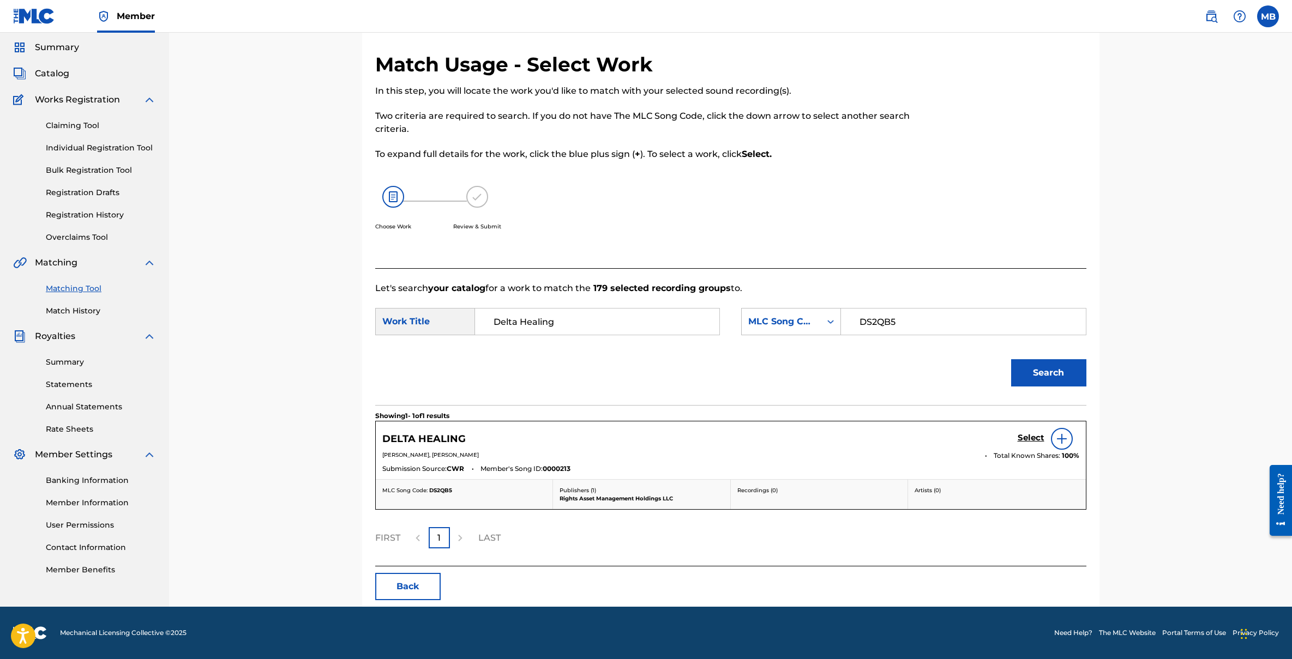
click at [1029, 434] on h5 "Select" at bounding box center [1031, 438] width 27 height 10
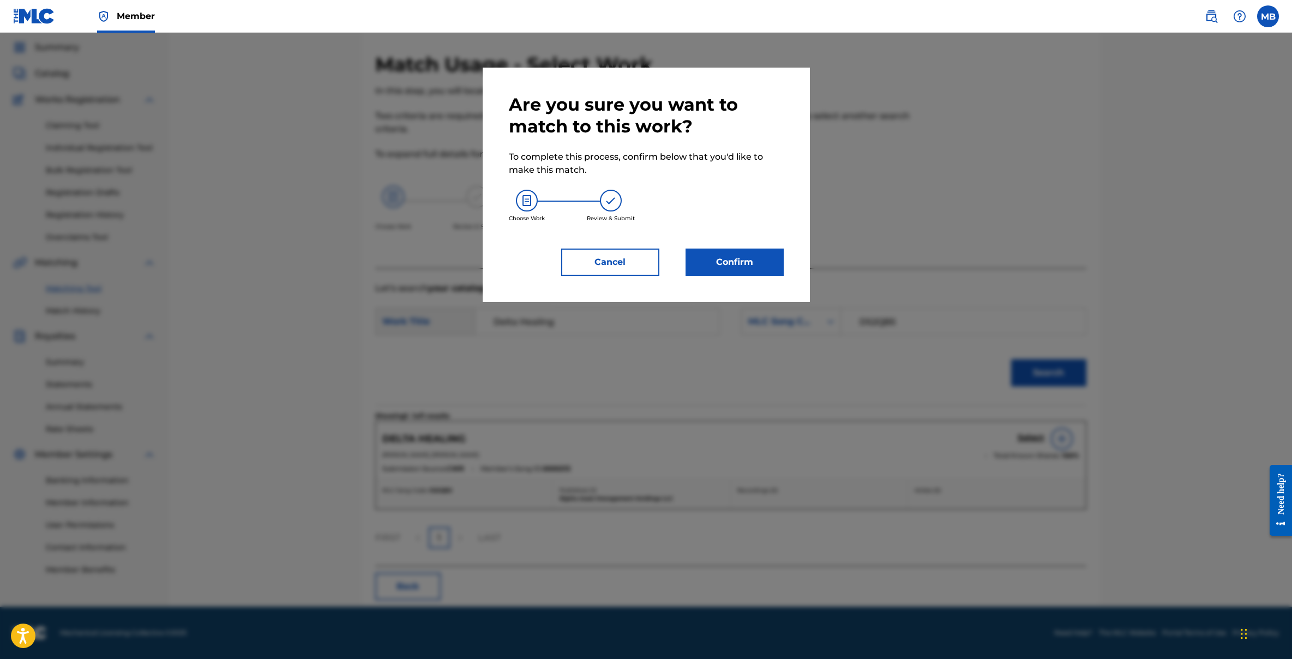
click at [735, 267] on button "Confirm" at bounding box center [735, 262] width 98 height 27
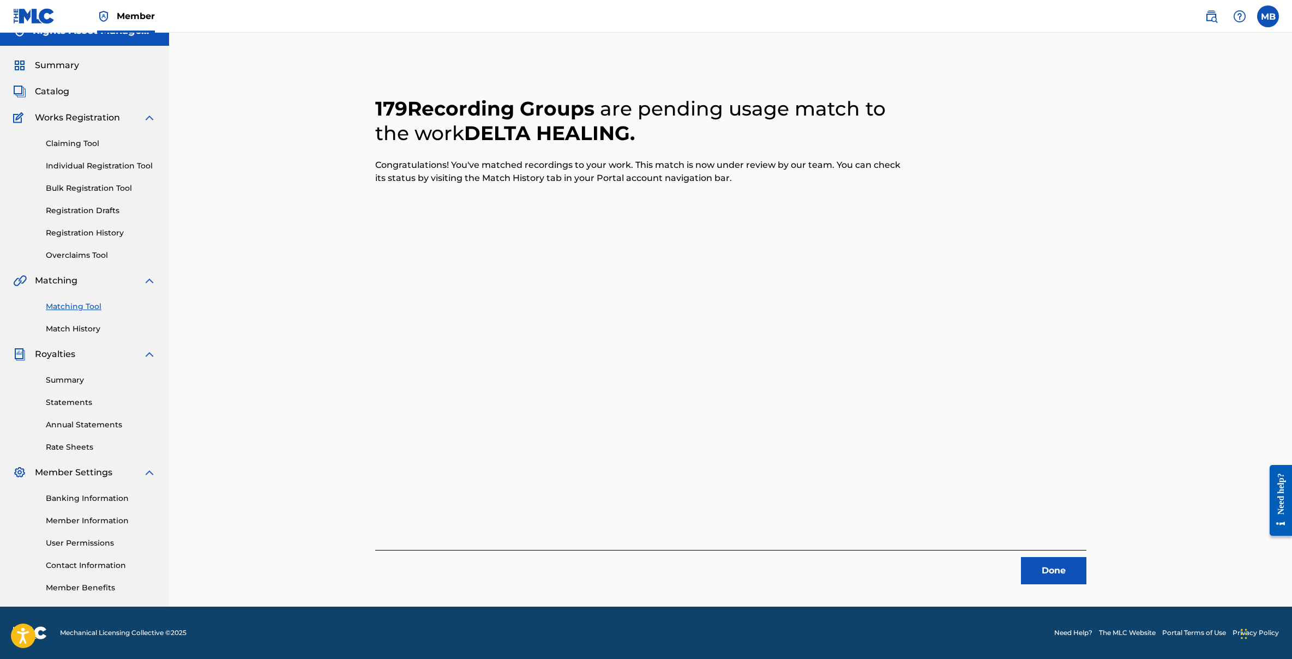
click at [79, 329] on link "Match History" at bounding box center [101, 328] width 110 height 11
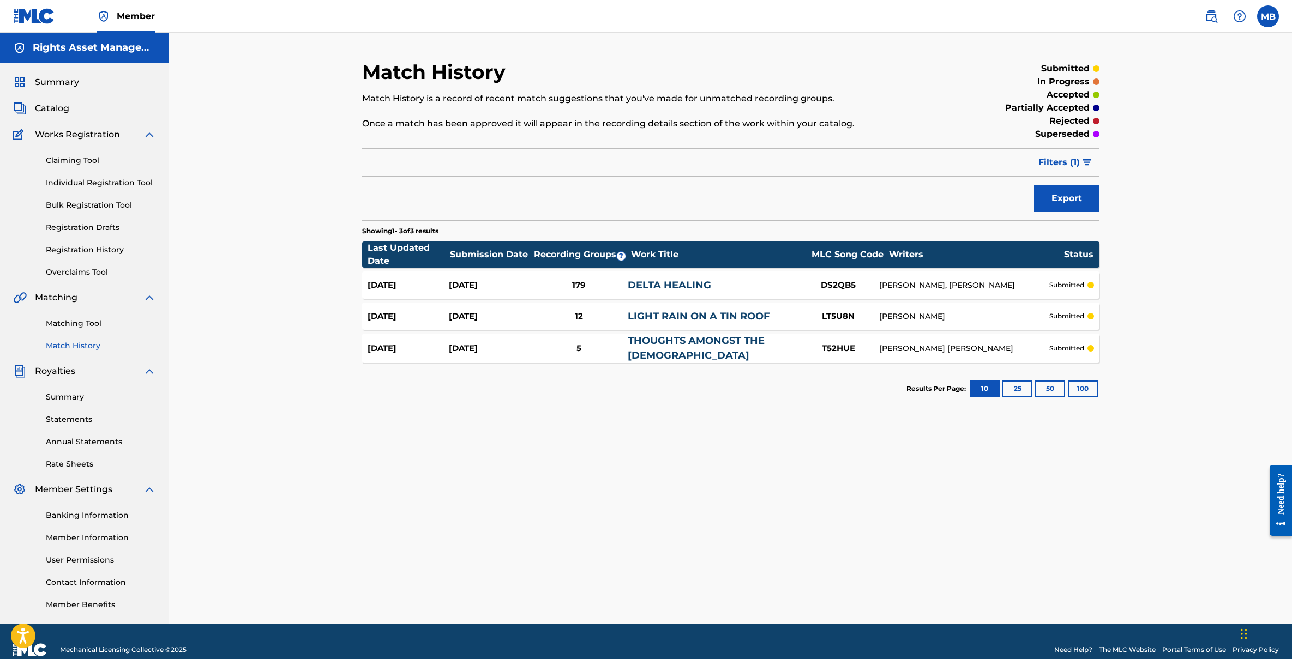
scroll to position [17, 0]
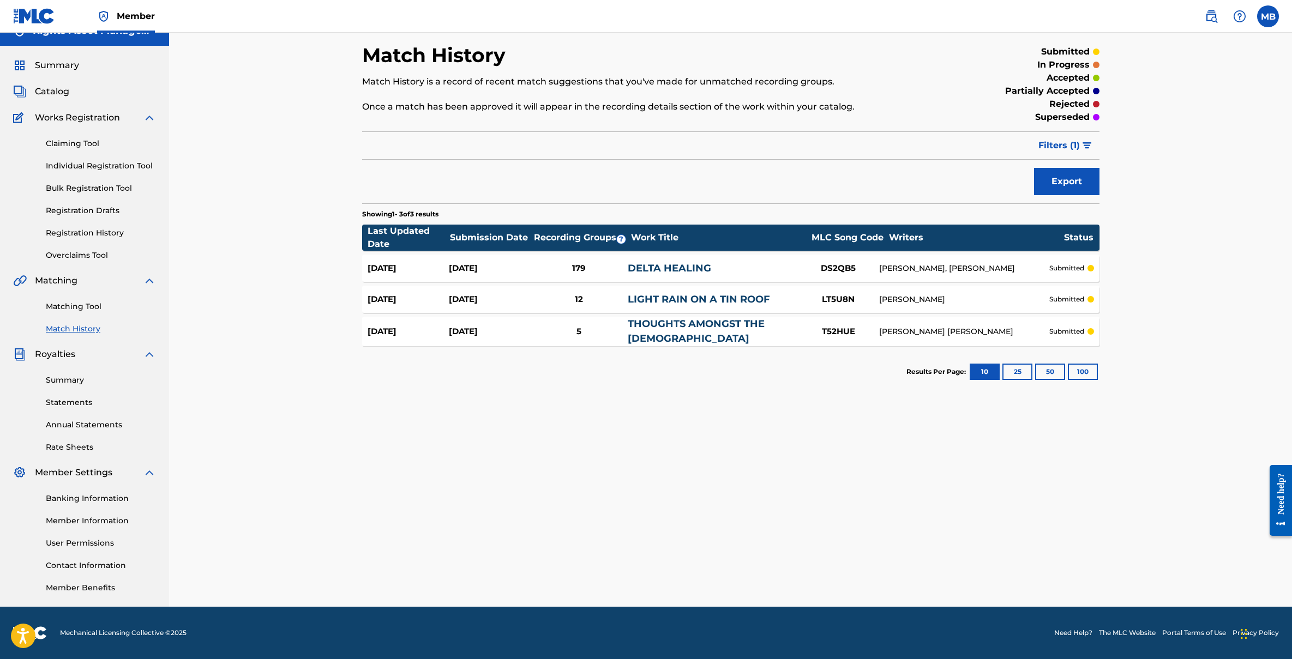
click at [83, 545] on link "User Permissions" at bounding box center [101, 543] width 110 height 11
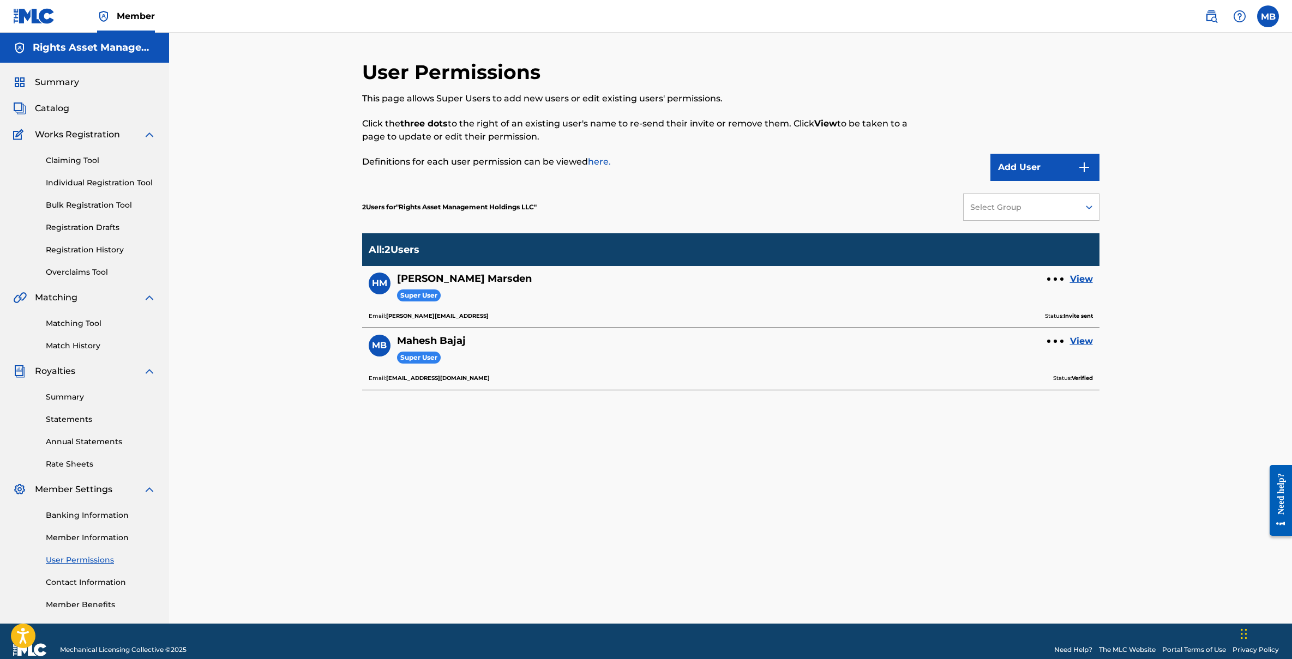
click at [550, 464] on div "User Permissions This page allows Super Users to add new users or edit existing…" at bounding box center [730, 342] width 737 height 564
click at [1264, 17] on label at bounding box center [1268, 16] width 22 height 22
click at [1268, 16] on input "MB Mahesh Bajaj mb@rightsassetmanagement.com Notification Preferences Profile L…" at bounding box center [1268, 16] width 0 height 0
click at [1272, 17] on div "MB MB Mahesh Bajaj mb@rightsassetmanagement.com Notification Preferences Profil…" at bounding box center [1268, 16] width 22 height 22
click at [1262, 15] on label at bounding box center [1268, 16] width 22 height 22
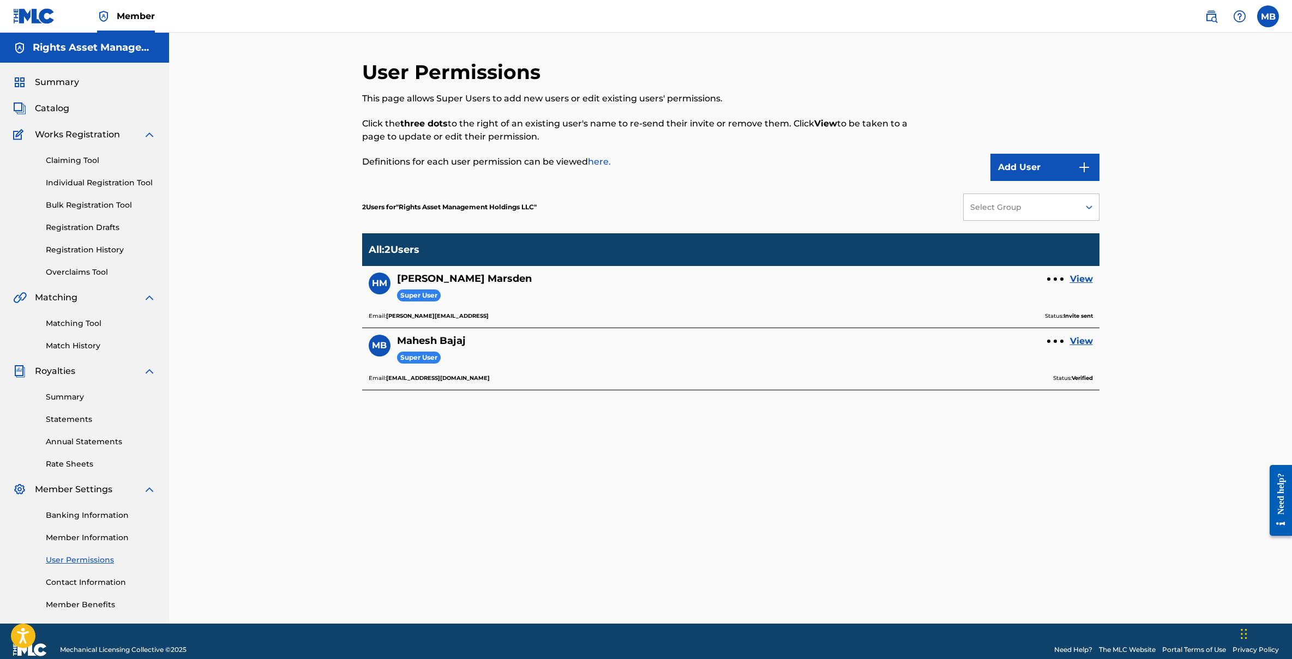
click at [1268, 16] on input "MB Mahesh Bajaj mb@rightsassetmanagement.com Notification Preferences Profile L…" at bounding box center [1268, 16] width 0 height 0
click at [1164, 153] on p "Log out" at bounding box center [1163, 154] width 26 height 10
click at [1268, 16] on input "MB Mahesh Bajaj mb@rightsassetmanagement.com Notification Preferences Profile L…" at bounding box center [1268, 16] width 0 height 0
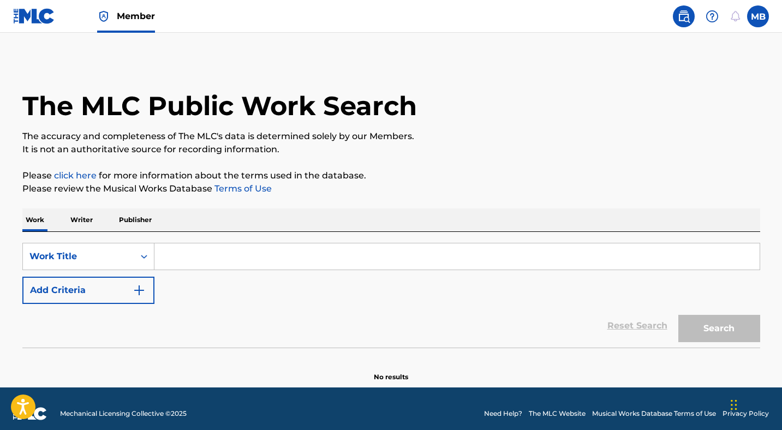
click at [228, 258] on input "Search Form" at bounding box center [456, 256] width 605 height 26
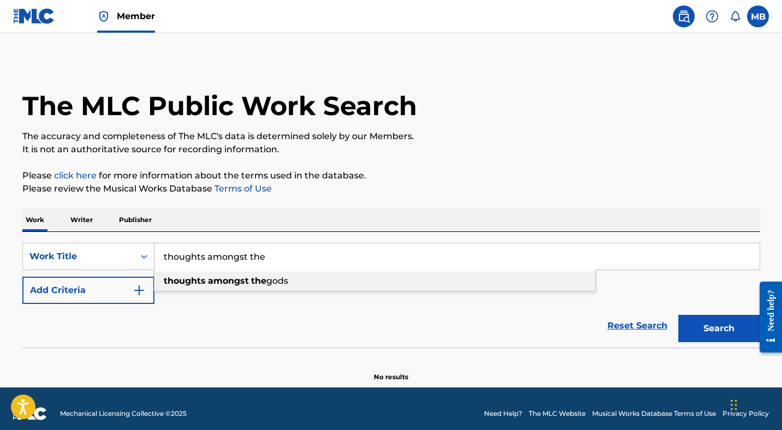
click at [234, 278] on strong "amongst" at bounding box center [228, 280] width 41 height 10
type input "thoughts amongst the gods"
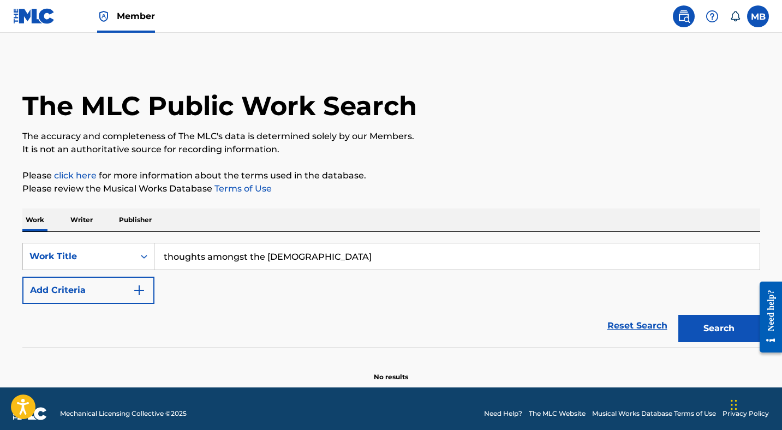
click at [713, 337] on button "Search" at bounding box center [719, 328] width 82 height 27
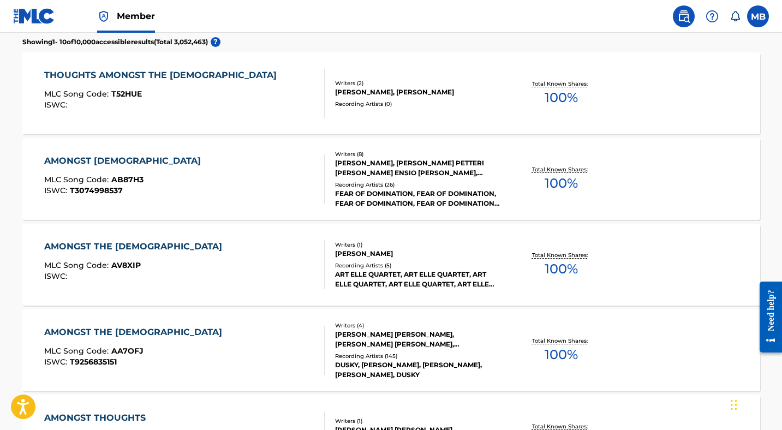
scroll to position [334, 0]
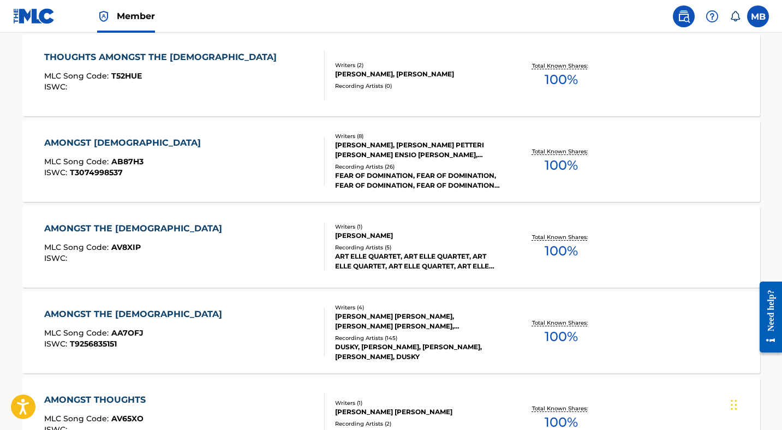
click at [166, 63] on div "THOUGHTS AMONGST THE [DEMOGRAPHIC_DATA]" at bounding box center [163, 57] width 238 height 13
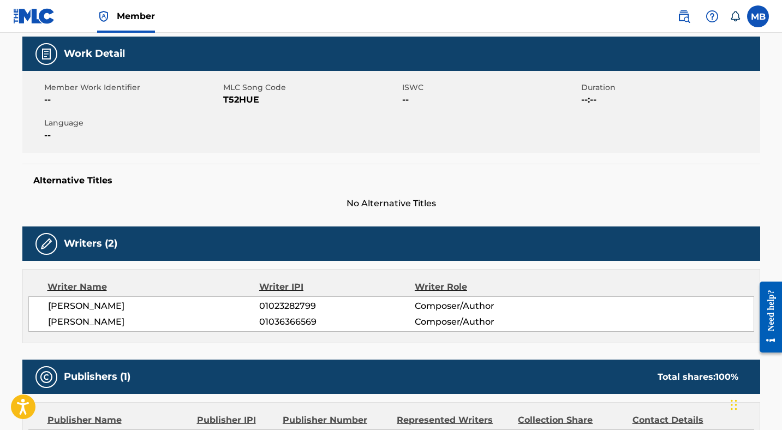
scroll to position [128, 0]
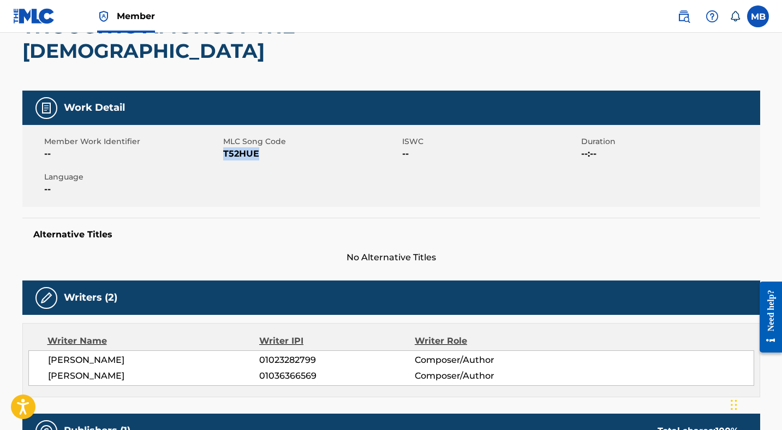
drag, startPoint x: 257, startPoint y: 130, endPoint x: 223, endPoint y: 129, distance: 33.8
click at [223, 147] on span "T52HUE" at bounding box center [311, 153] width 176 height 13
copy span "T52HUE"
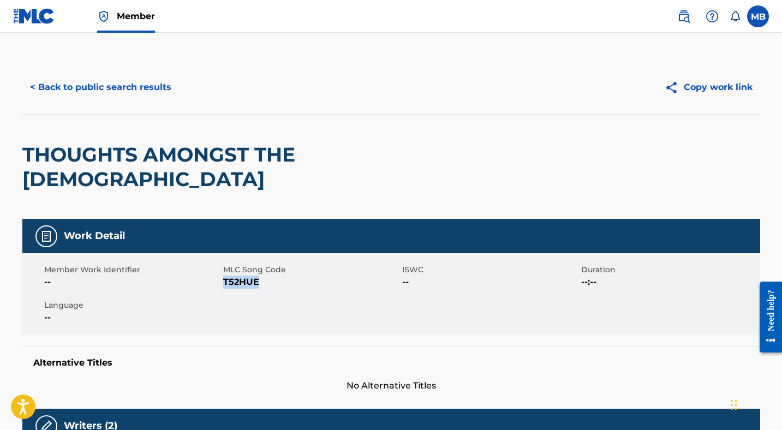
click at [124, 91] on button "< Back to public search results" at bounding box center [100, 87] width 157 height 27
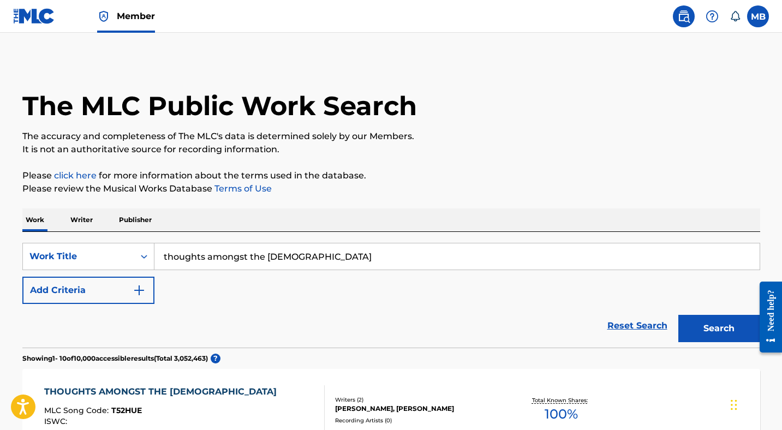
click at [256, 252] on input "thoughts amongst the gods" at bounding box center [456, 256] width 605 height 26
type input "r"
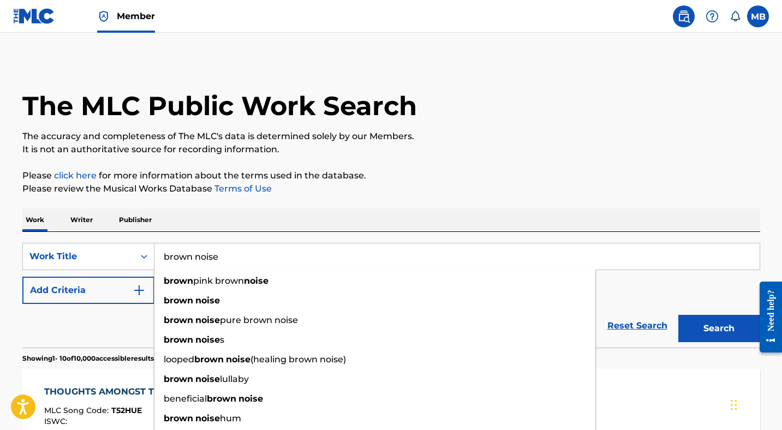
type input "brown noise"
click at [107, 298] on button "Add Criteria" at bounding box center [88, 290] width 132 height 27
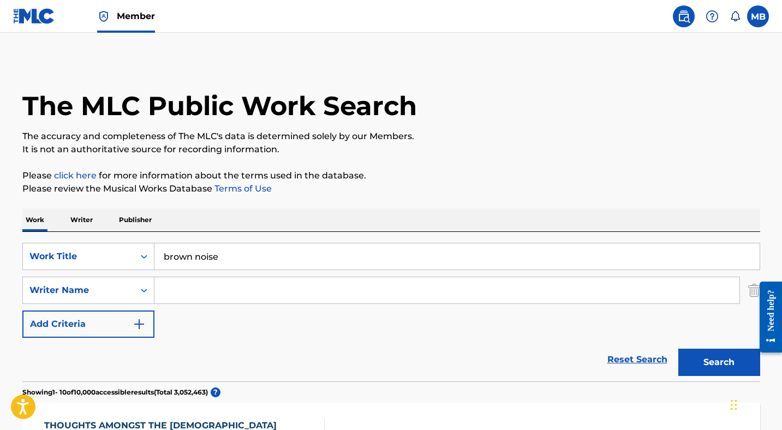
click at [199, 291] on input "Search Form" at bounding box center [446, 290] width 585 height 26
type input "Rights Asset Management"
click at [76, 294] on div "Writer Name" at bounding box center [88, 290] width 132 height 27
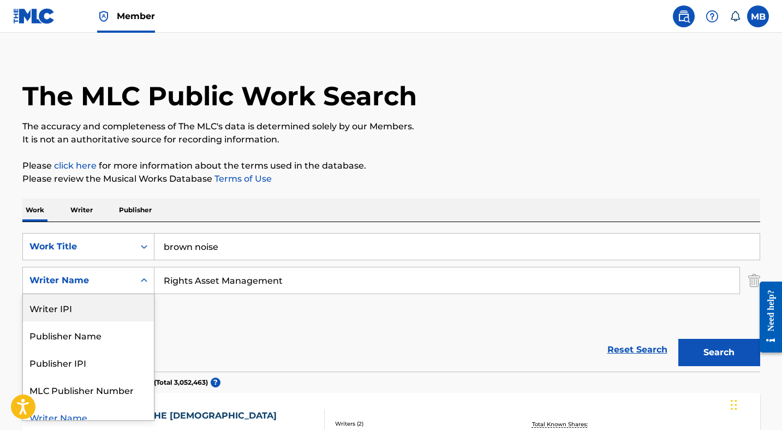
scroll to position [11, 0]
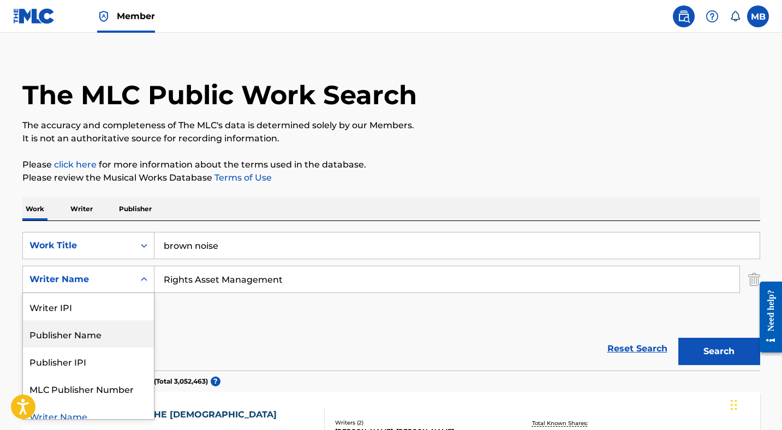
click at [96, 342] on div "Publisher Name" at bounding box center [88, 333] width 131 height 27
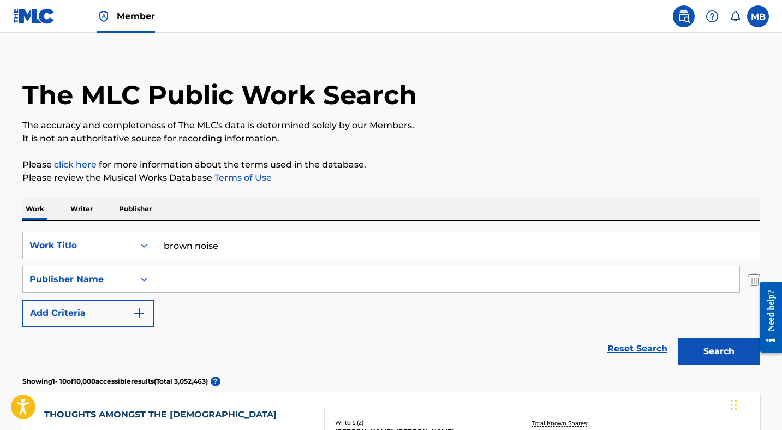
click at [721, 362] on button "Search" at bounding box center [719, 351] width 82 height 27
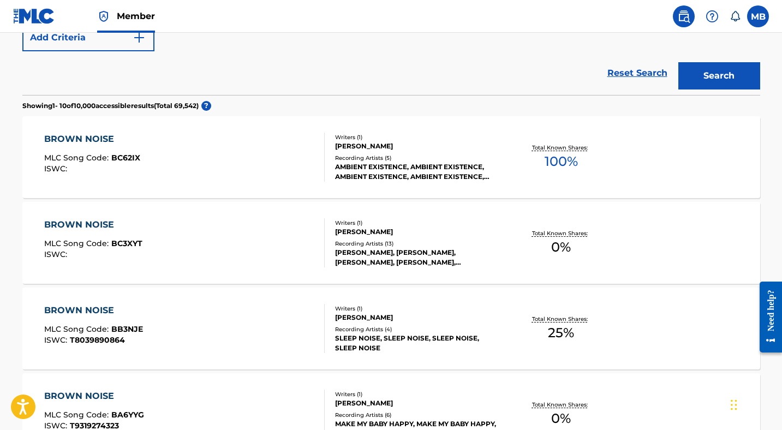
scroll to position [310, 0]
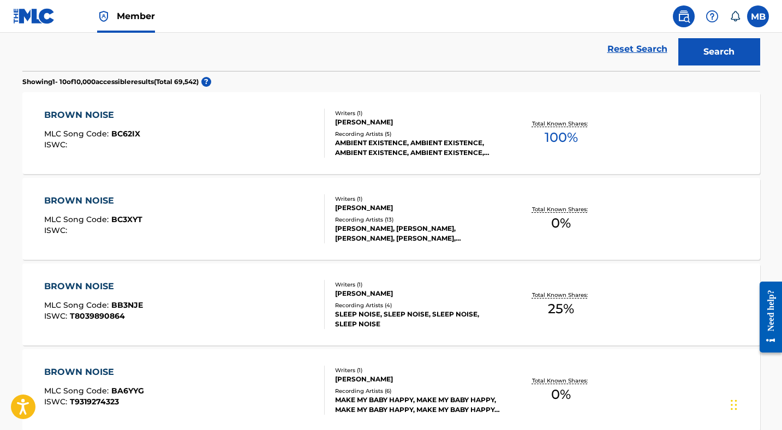
click at [106, 129] on span "MLC Song Code :" at bounding box center [77, 134] width 67 height 10
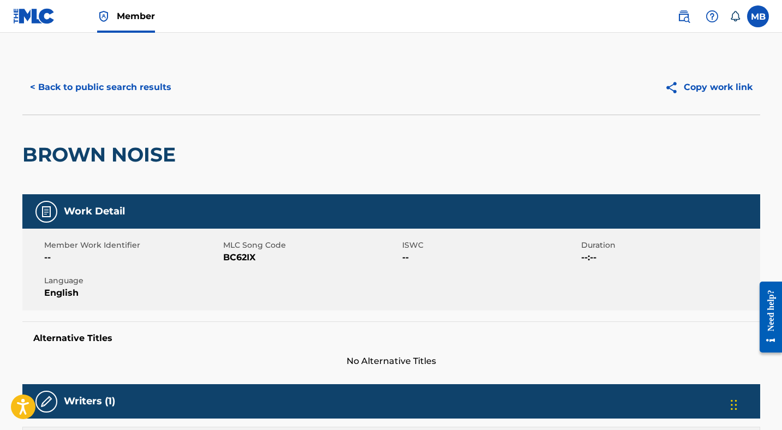
scroll to position [353, 0]
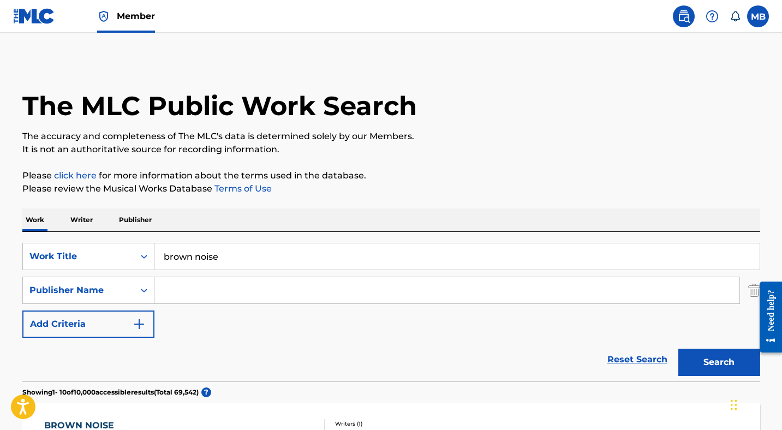
scroll to position [197, 0]
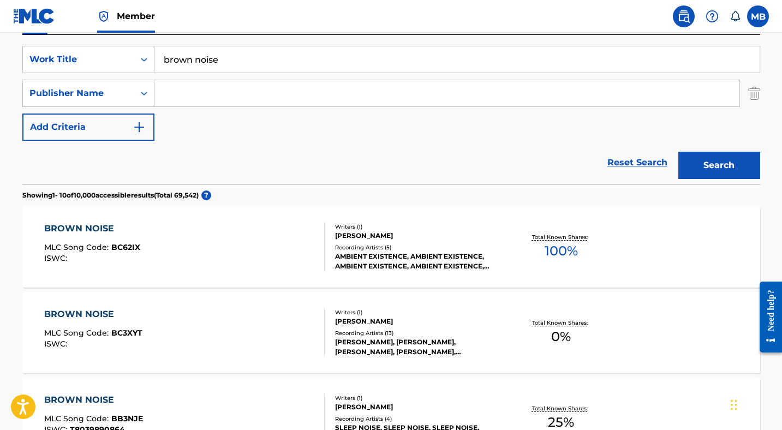
click at [192, 95] on input "Search Form" at bounding box center [446, 93] width 585 height 26
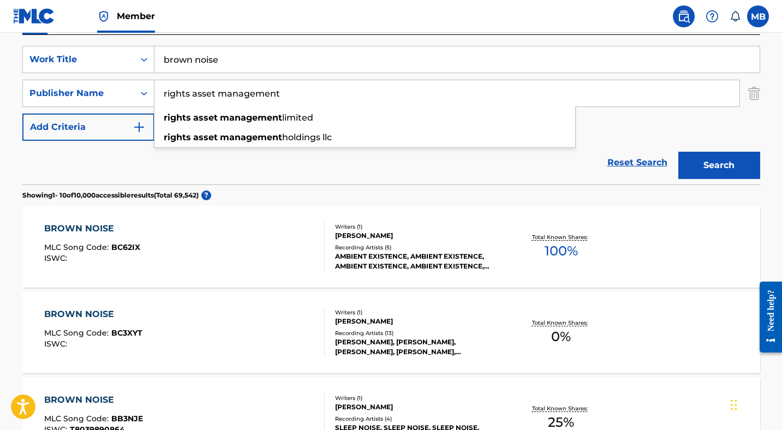
type input "rights asset management"
click at [396, 168] on div "Reset Search Search" at bounding box center [390, 163] width 737 height 44
click at [711, 166] on button "Search" at bounding box center [719, 165] width 82 height 27
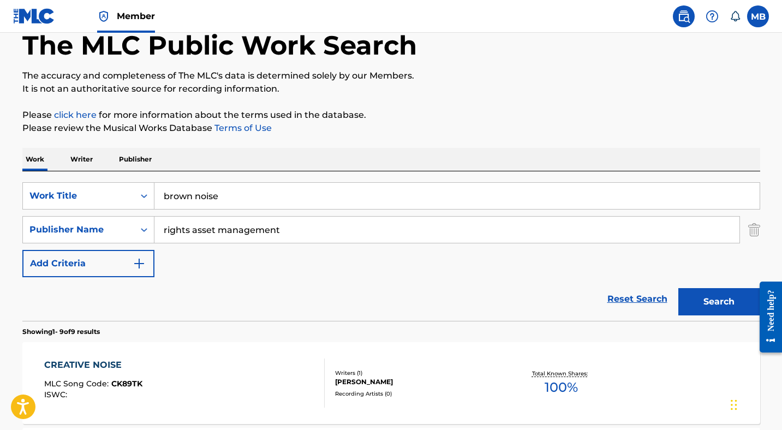
scroll to position [0, 0]
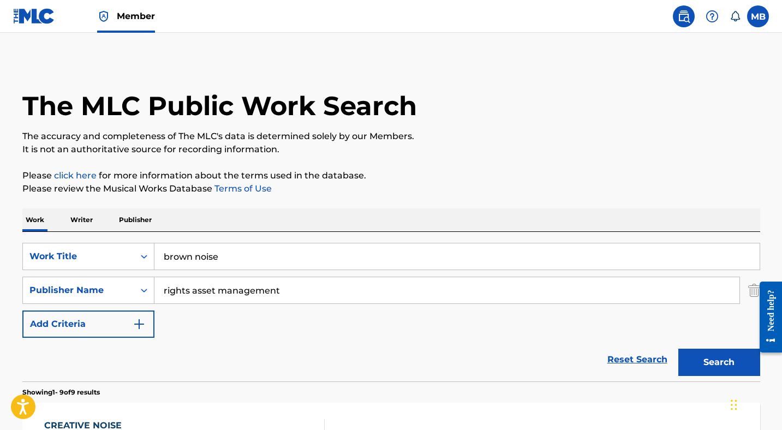
click at [215, 258] on input "brown noise" at bounding box center [456, 256] width 605 height 26
type input "light rain on a tin roof"
click at [339, 343] on div "Reset Search Search" at bounding box center [390, 360] width 737 height 44
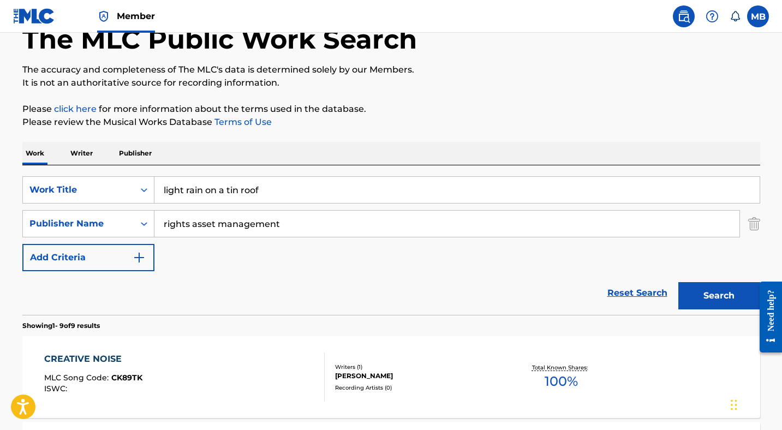
scroll to position [76, 0]
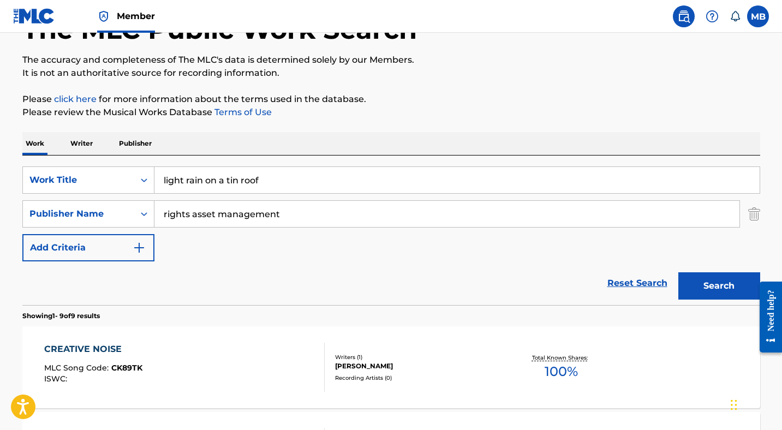
click at [697, 279] on button "Search" at bounding box center [719, 285] width 82 height 27
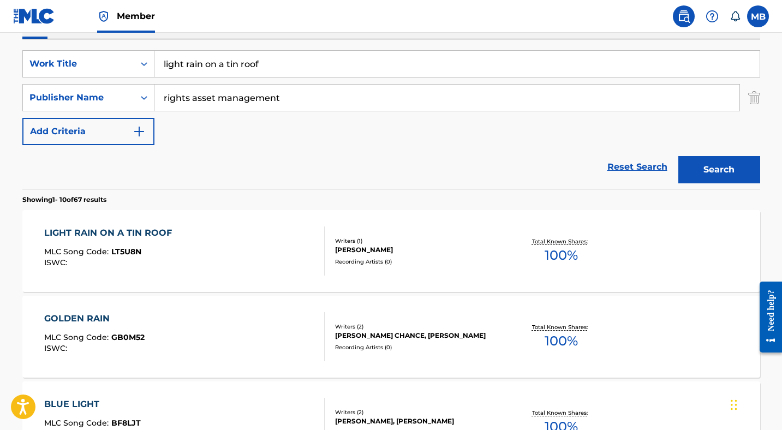
scroll to position [244, 0]
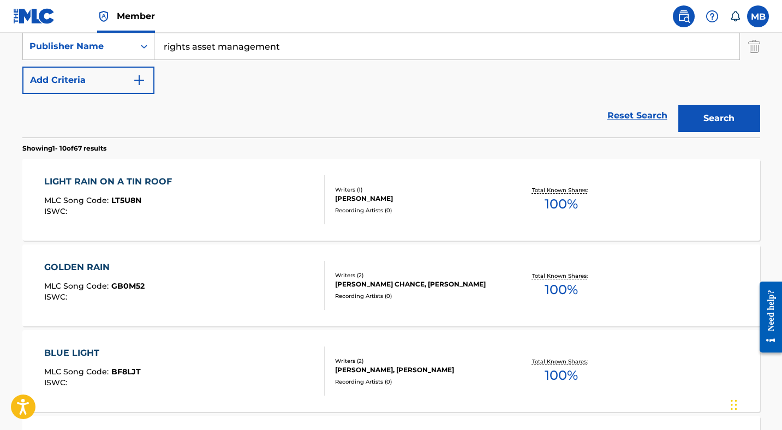
click at [135, 184] on div "LIGHT RAIN ON A TIN ROOF" at bounding box center [110, 181] width 133 height 13
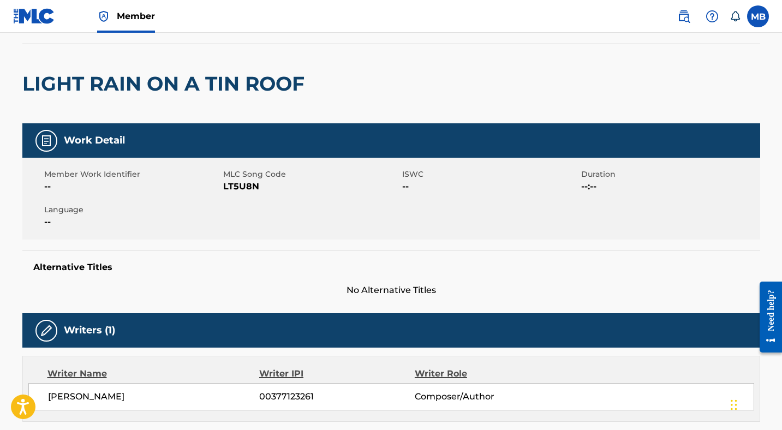
scroll to position [67, 0]
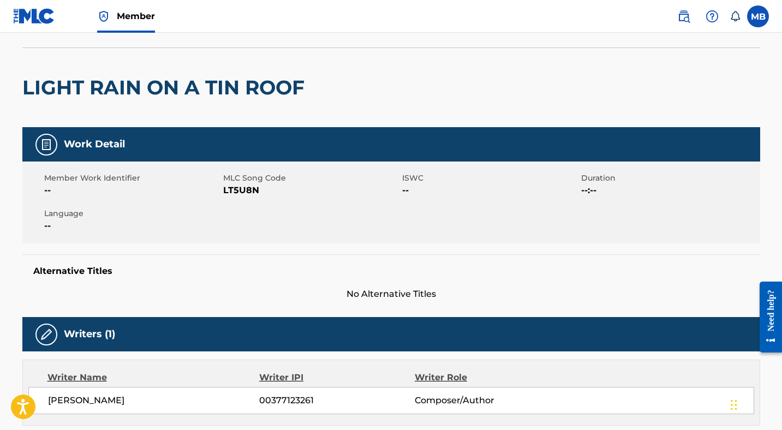
click at [244, 190] on span "LT5U8N" at bounding box center [311, 190] width 176 height 13
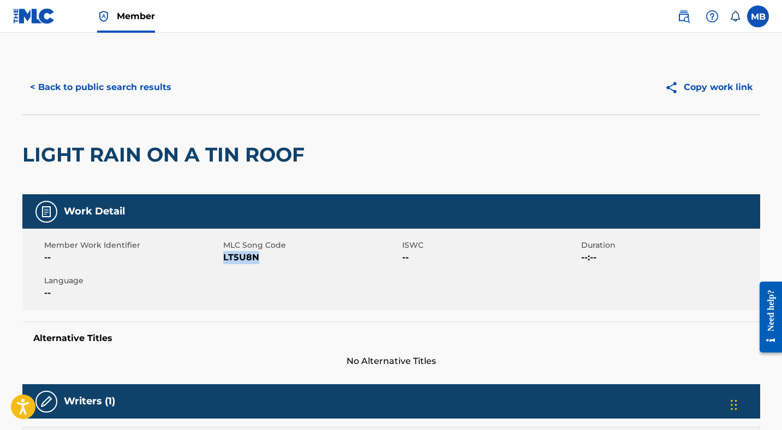
click at [141, 86] on button "< Back to public search results" at bounding box center [100, 87] width 157 height 27
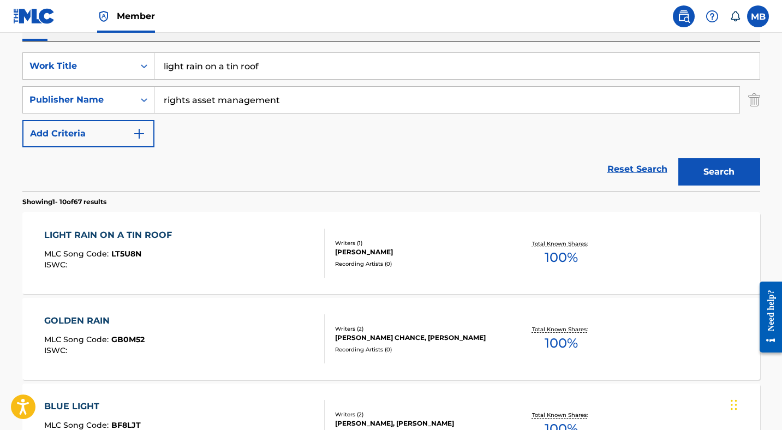
scroll to position [118, 0]
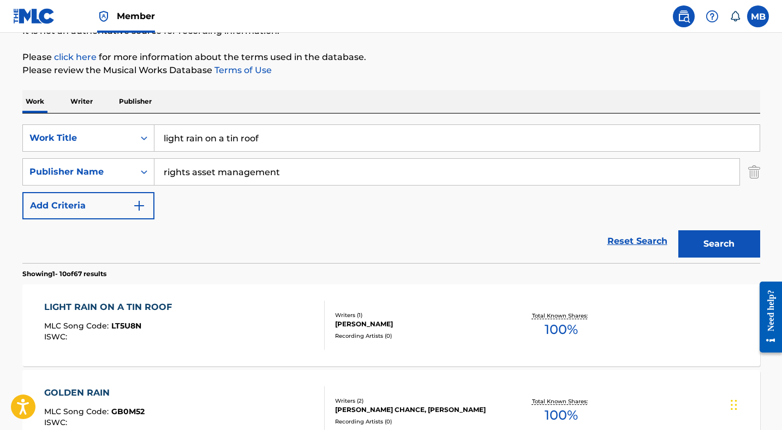
click at [254, 129] on input "light rain on a tin roof" at bounding box center [456, 138] width 605 height 26
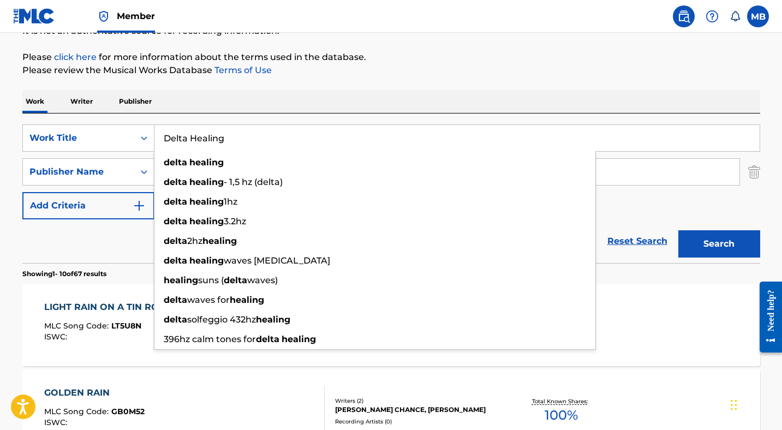
type input "Delta Healing"
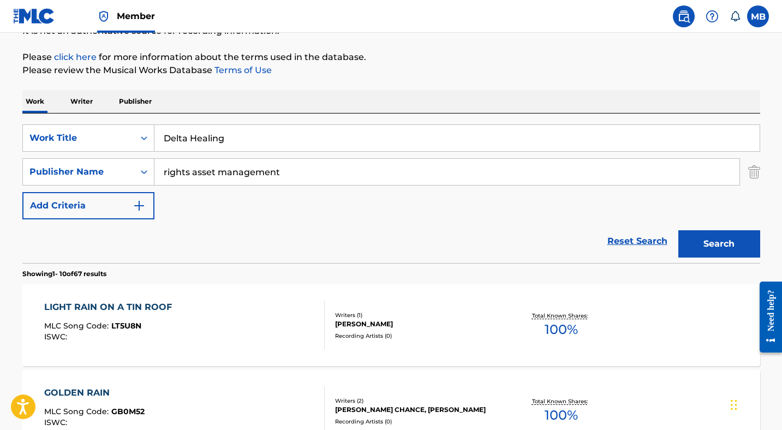
click at [715, 243] on button "Search" at bounding box center [719, 243] width 82 height 27
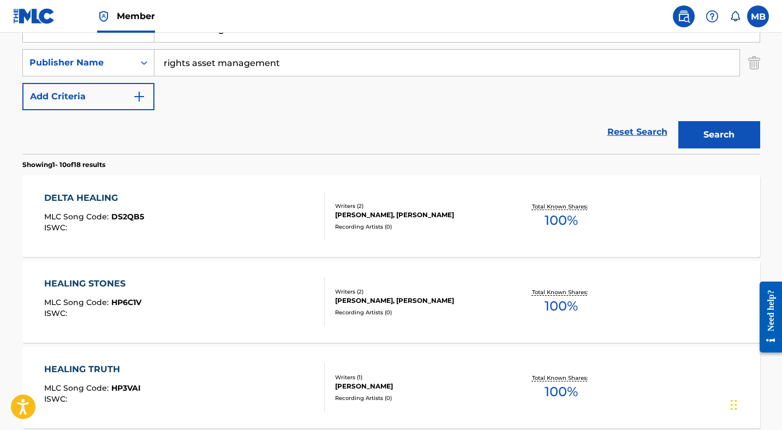
click at [90, 201] on div "DELTA HEALING" at bounding box center [94, 197] width 100 height 13
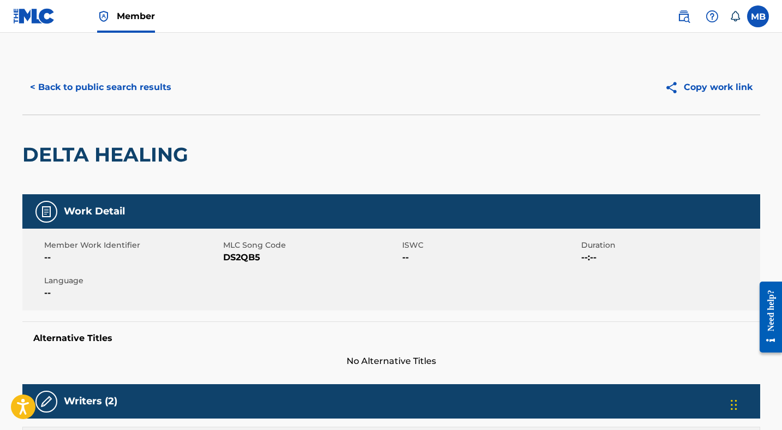
click at [242, 255] on span "DS2QB5" at bounding box center [311, 257] width 176 height 13
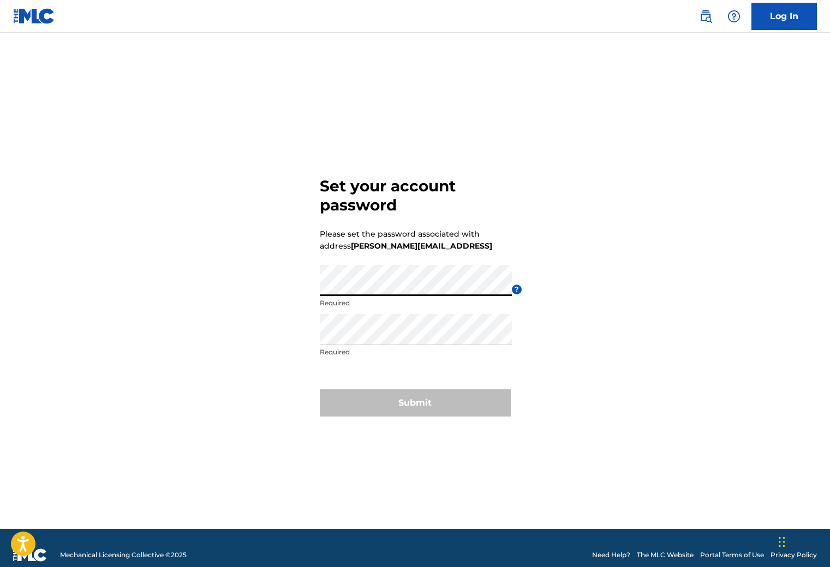
click at [217, 315] on div "Set your account password Please set the password associated with address [PERS…" at bounding box center [415, 294] width 764 height 469
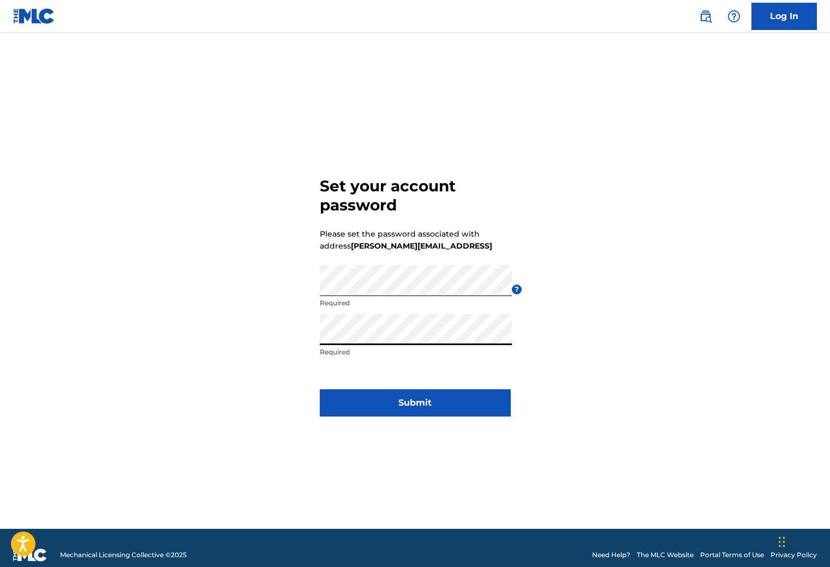
click at [603, 329] on div "Set your account password Please set the password associated with address [PERS…" at bounding box center [415, 294] width 764 height 469
click at [413, 404] on button "Submit" at bounding box center [415, 402] width 191 height 27
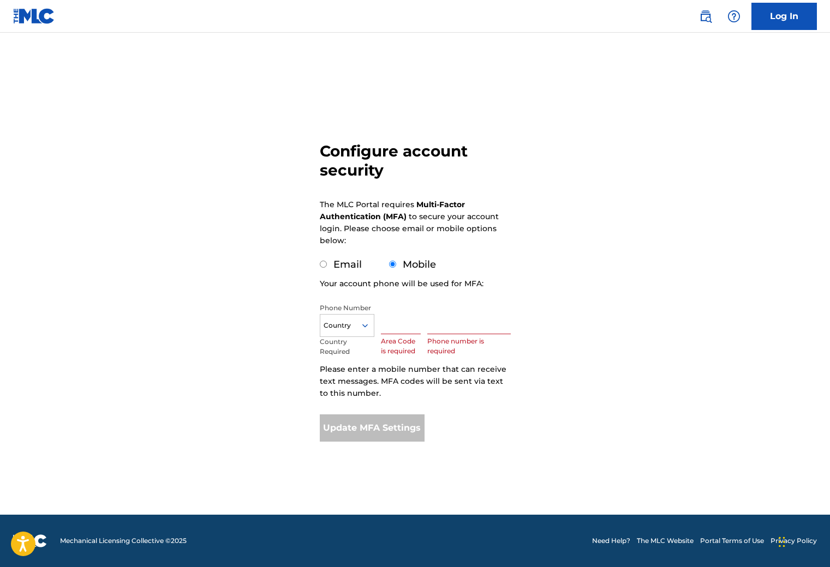
click at [389, 322] on input "text" at bounding box center [401, 318] width 40 height 31
click at [356, 323] on div at bounding box center [346, 326] width 53 height 12
type input "u"
type input "gb"
click at [339, 347] on div "GB +44" at bounding box center [346, 348] width 53 height 23
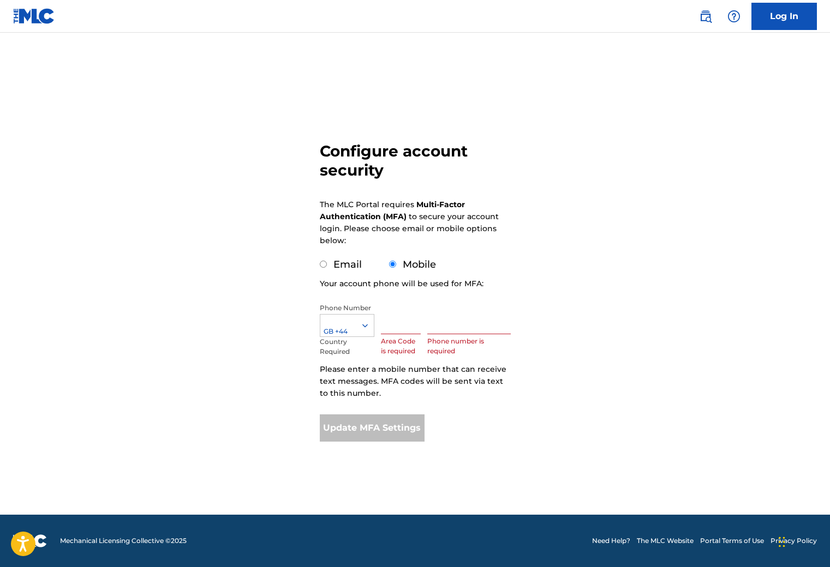
click at [387, 320] on input "text" at bounding box center [401, 318] width 40 height 31
type input "7745"
click at [467, 317] on input "text" at bounding box center [468, 318] width 83 height 31
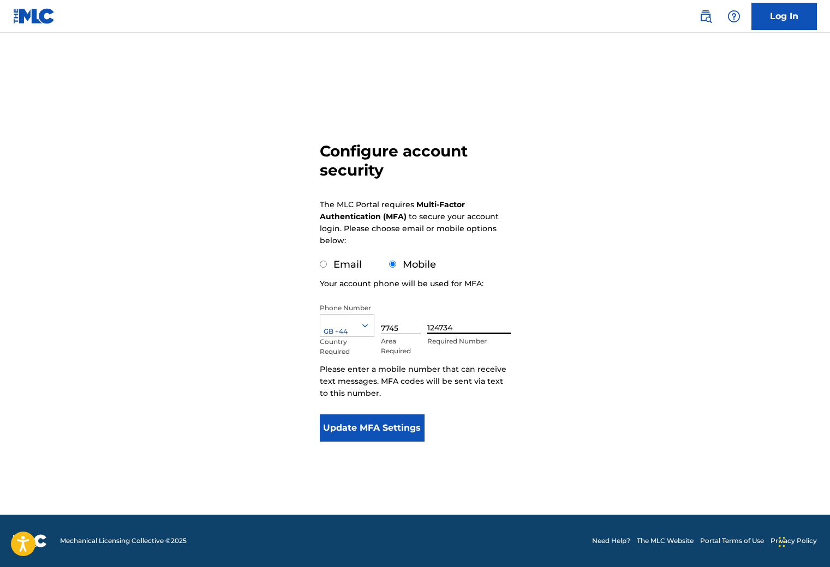
type input "124734"
click at [202, 388] on div "Configure account security The MLC Portal requires Multi-Factor Authentication …" at bounding box center [415, 266] width 764 height 412
click at [381, 421] on button "Update MFA Settings" at bounding box center [372, 428] width 105 height 27
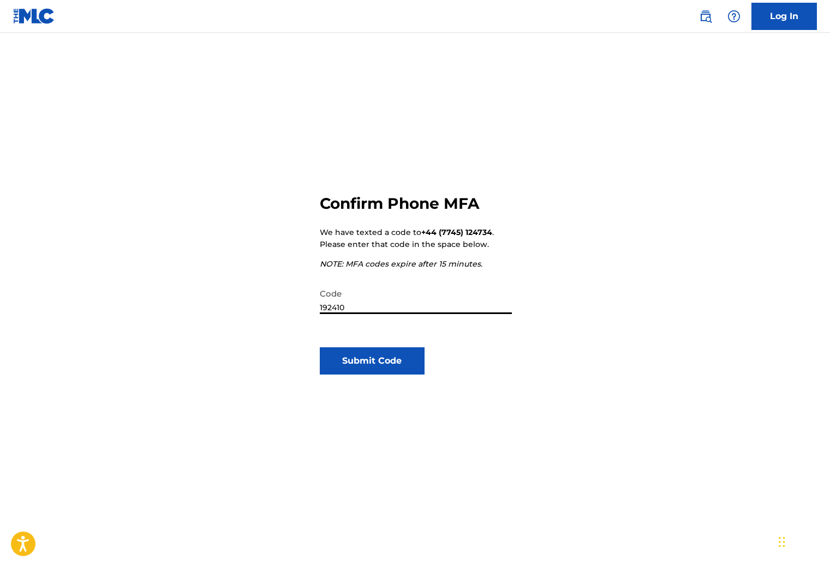
type input "192410"
click at [362, 361] on button "Submit Code" at bounding box center [372, 360] width 105 height 27
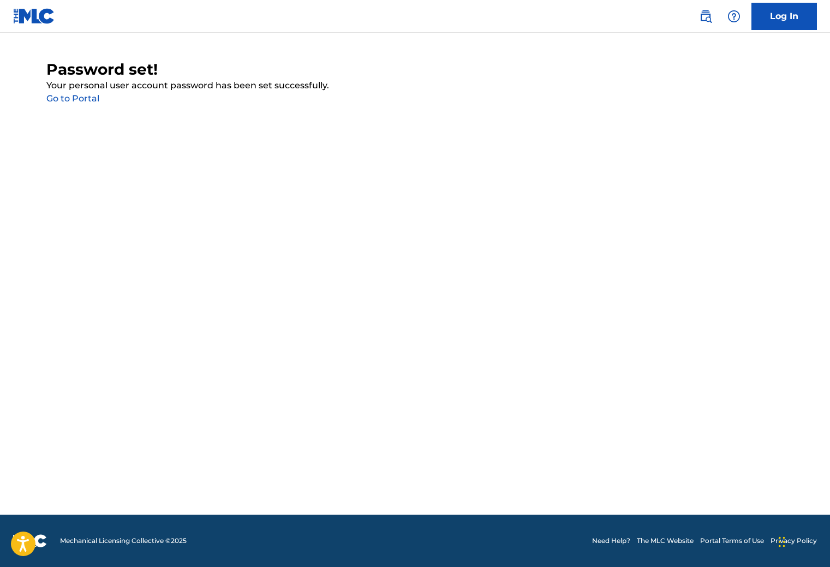
click at [89, 98] on link "Go to Portal" at bounding box center [72, 98] width 53 height 10
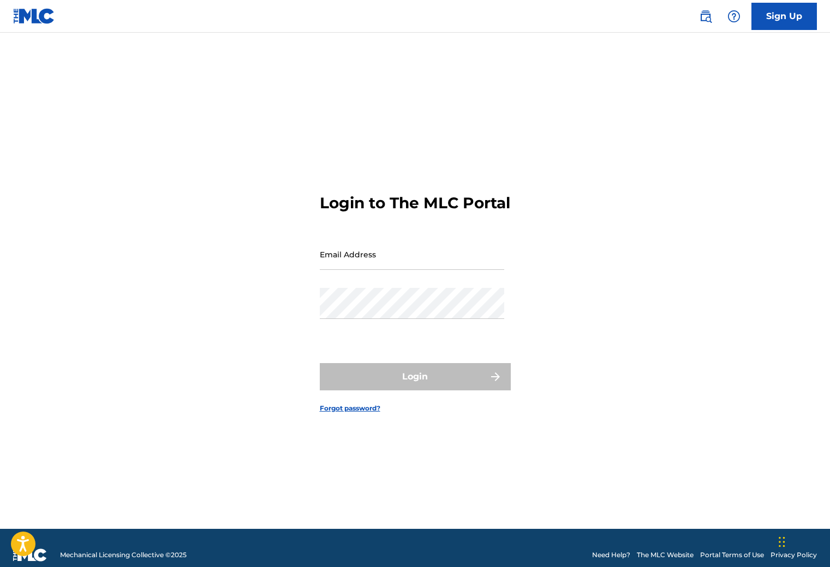
type input "[PERSON_NAME][EMAIL_ADDRESS]"
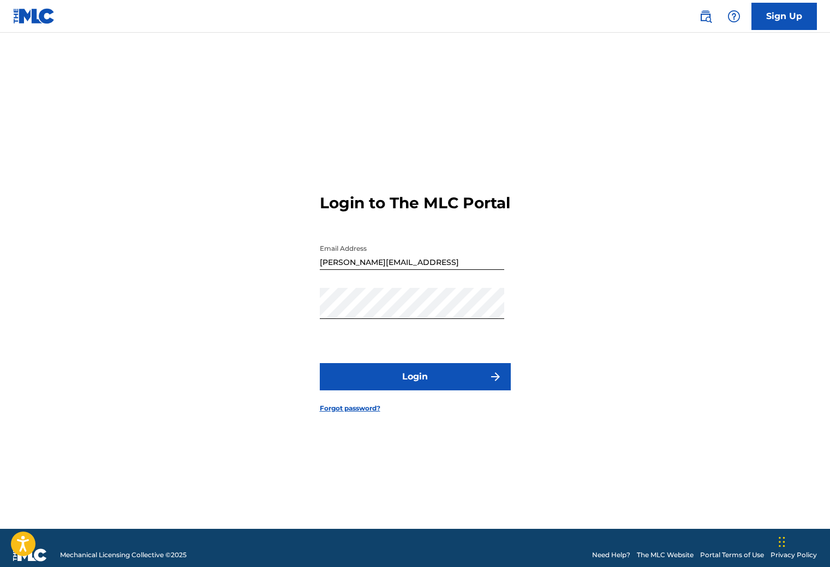
click at [449, 386] on button "Login" at bounding box center [415, 376] width 191 height 27
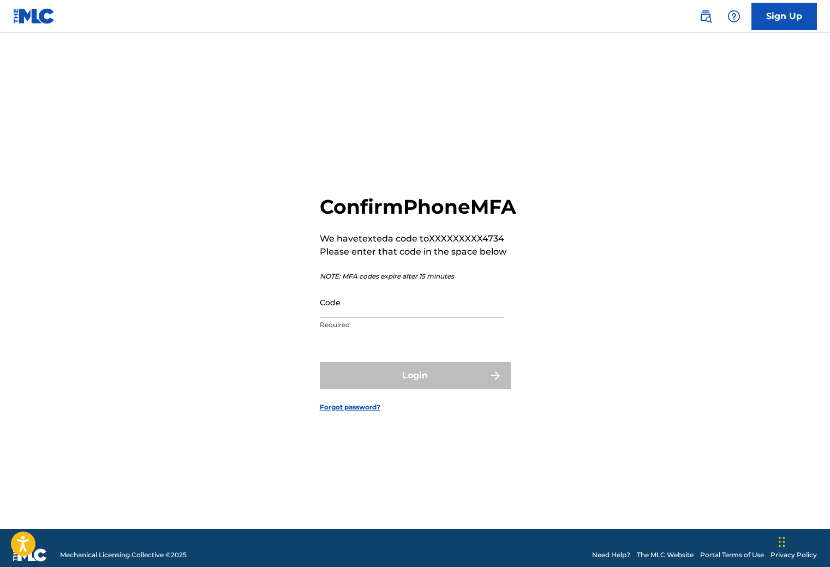
click at [417, 315] on input "Code" at bounding box center [412, 302] width 184 height 31
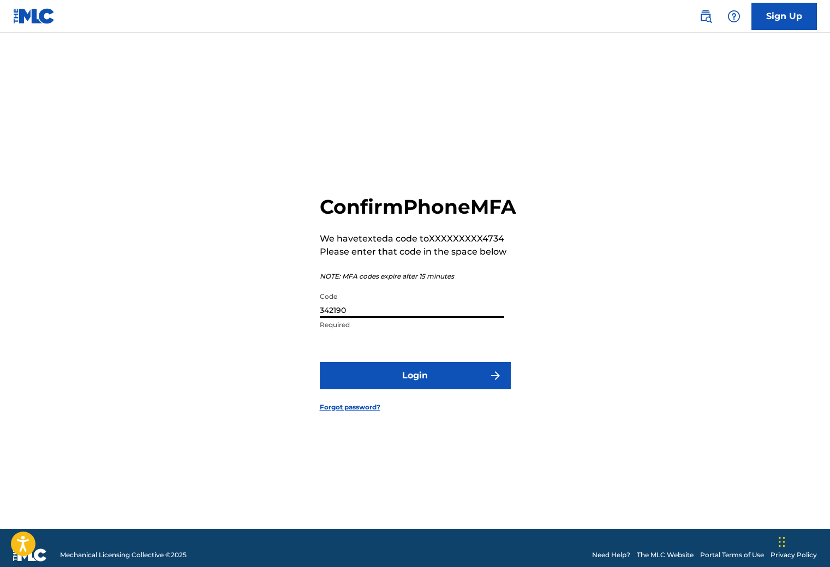
type input "342190"
click at [426, 384] on button "Login" at bounding box center [415, 375] width 191 height 27
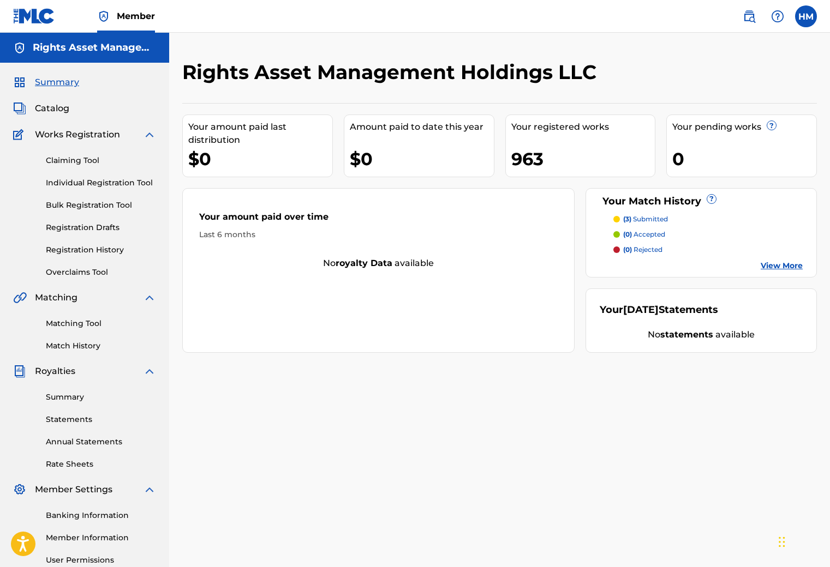
click at [76, 323] on link "Matching Tool" at bounding box center [101, 323] width 110 height 11
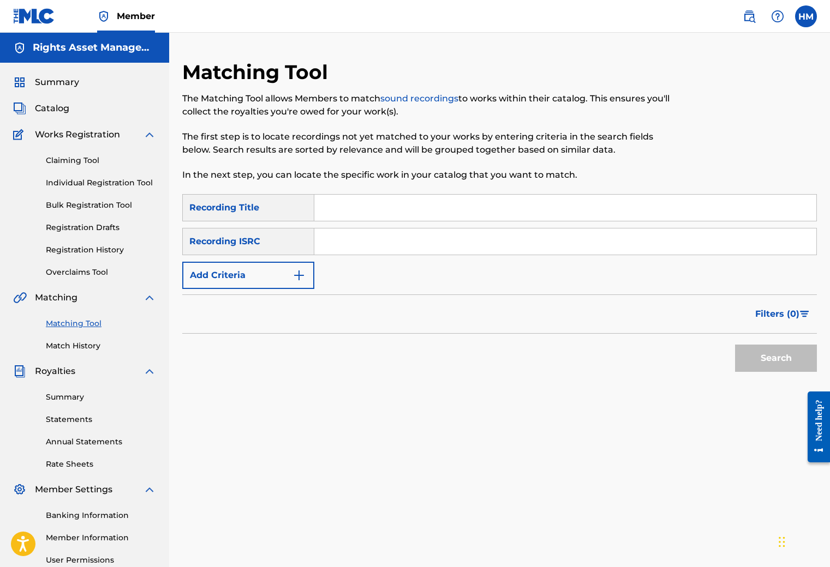
click at [359, 245] on input "Search Form" at bounding box center [565, 242] width 502 height 26
paste input "UK6821806008"
type input "UK6821806008"
click at [369, 205] on input "Search Form" at bounding box center [565, 208] width 502 height 26
type input "Lazy [PERSON_NAME]"
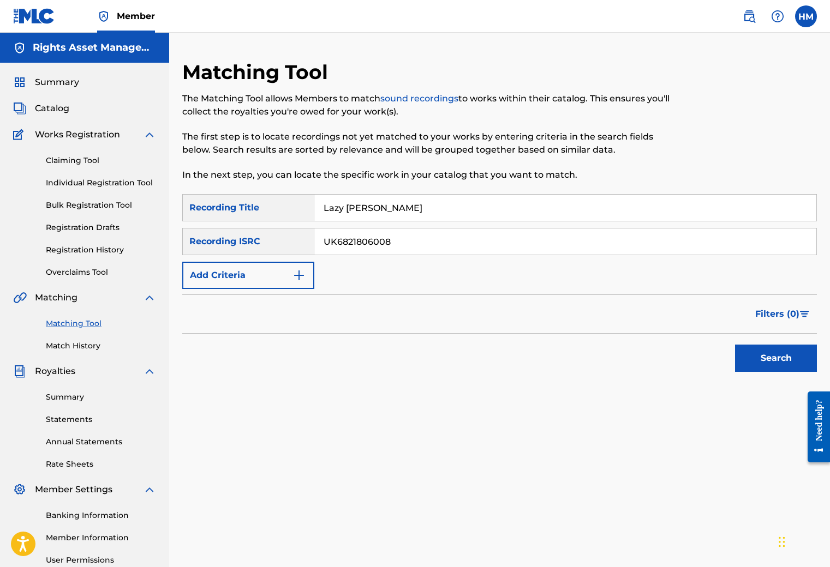
click at [757, 364] on button "Search" at bounding box center [776, 358] width 82 height 27
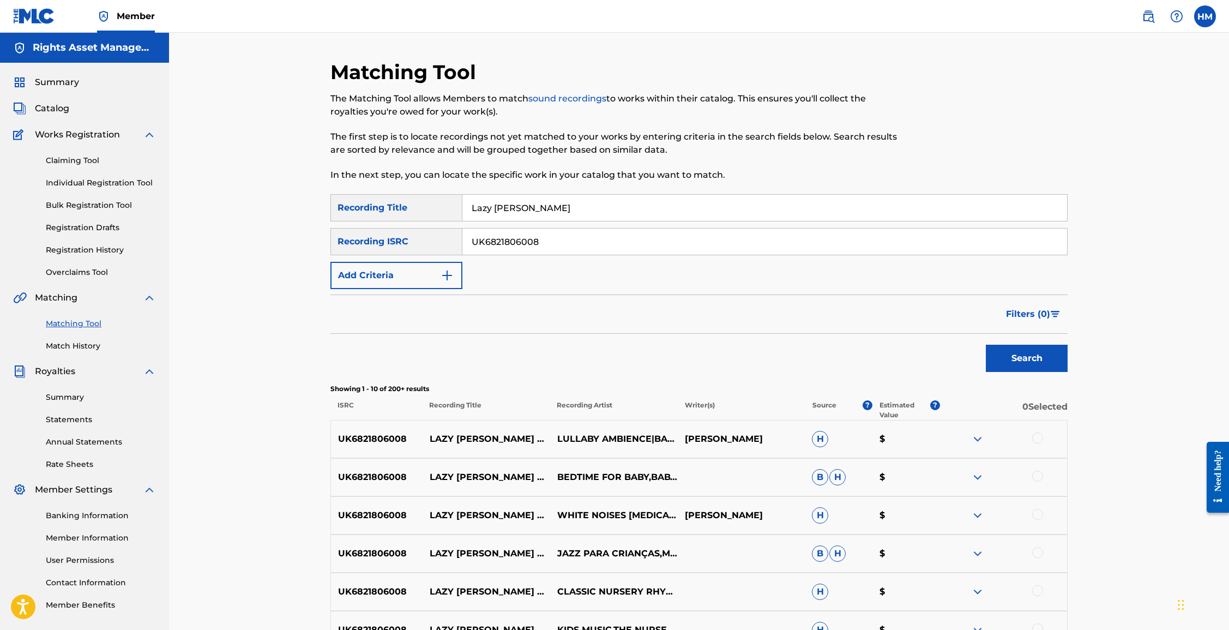
scroll to position [117, 0]
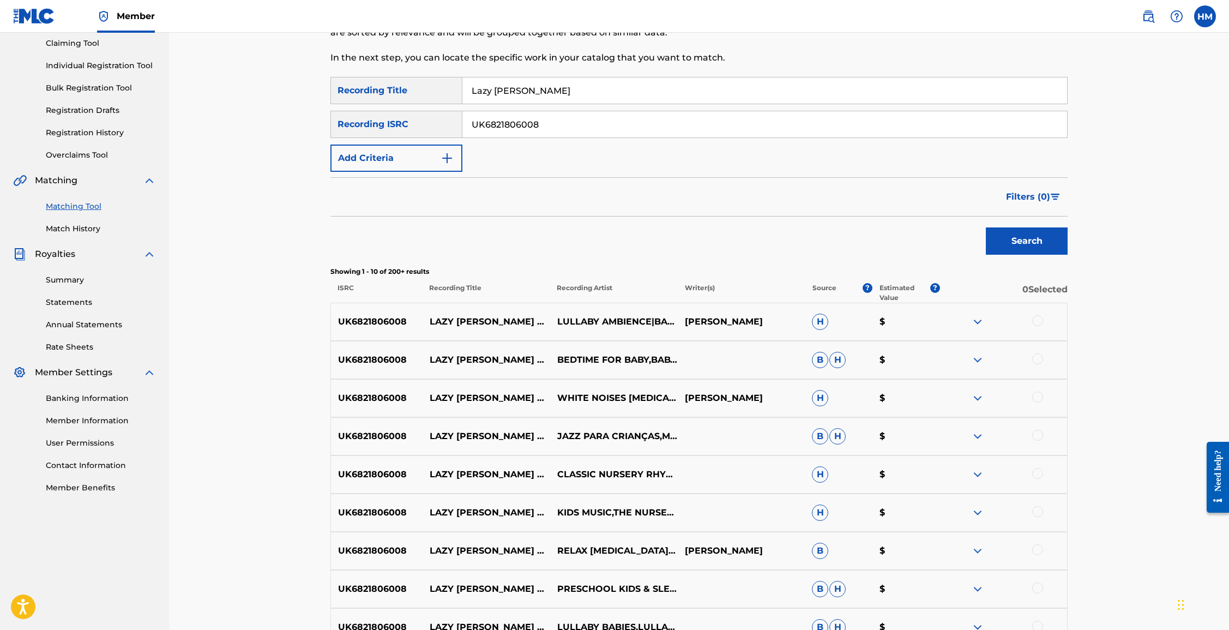
click at [829, 287] on p "Estimated Value" at bounding box center [905, 293] width 50 height 20
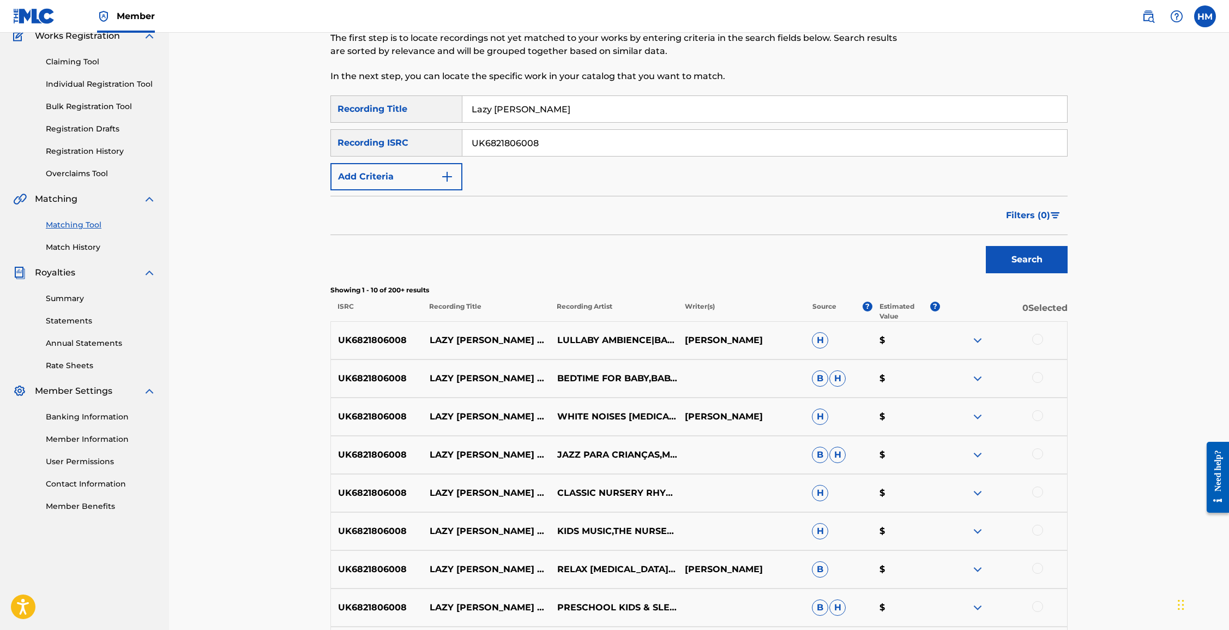
scroll to position [104, 0]
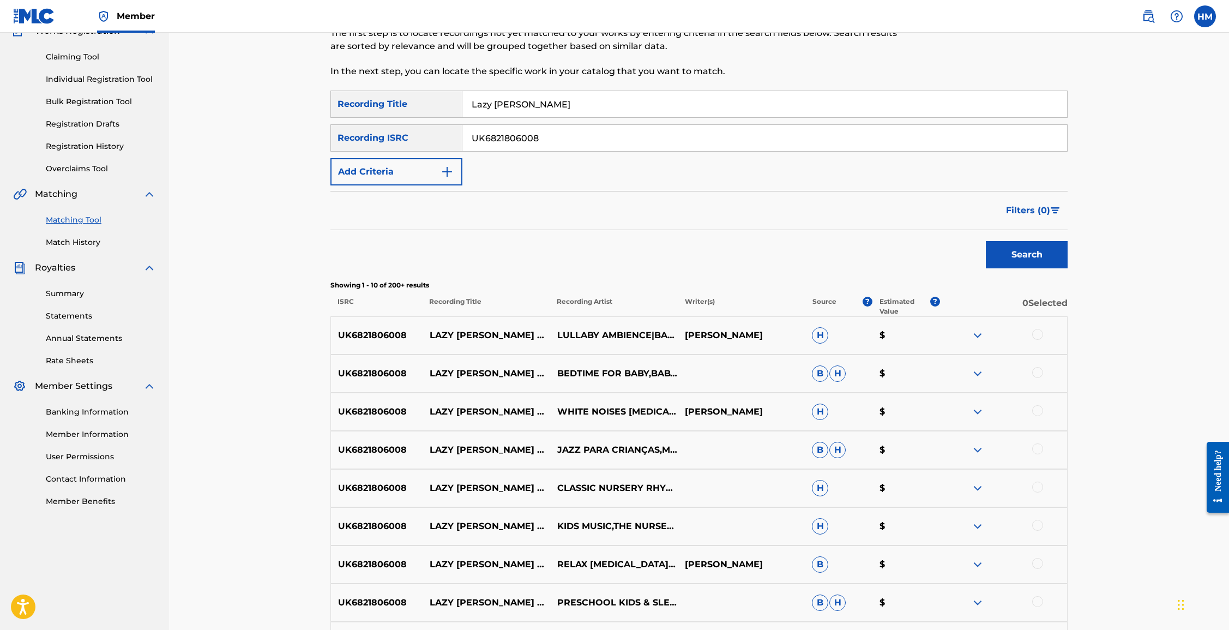
click at [829, 209] on span "Filters ( 0 )" at bounding box center [1028, 210] width 44 height 13
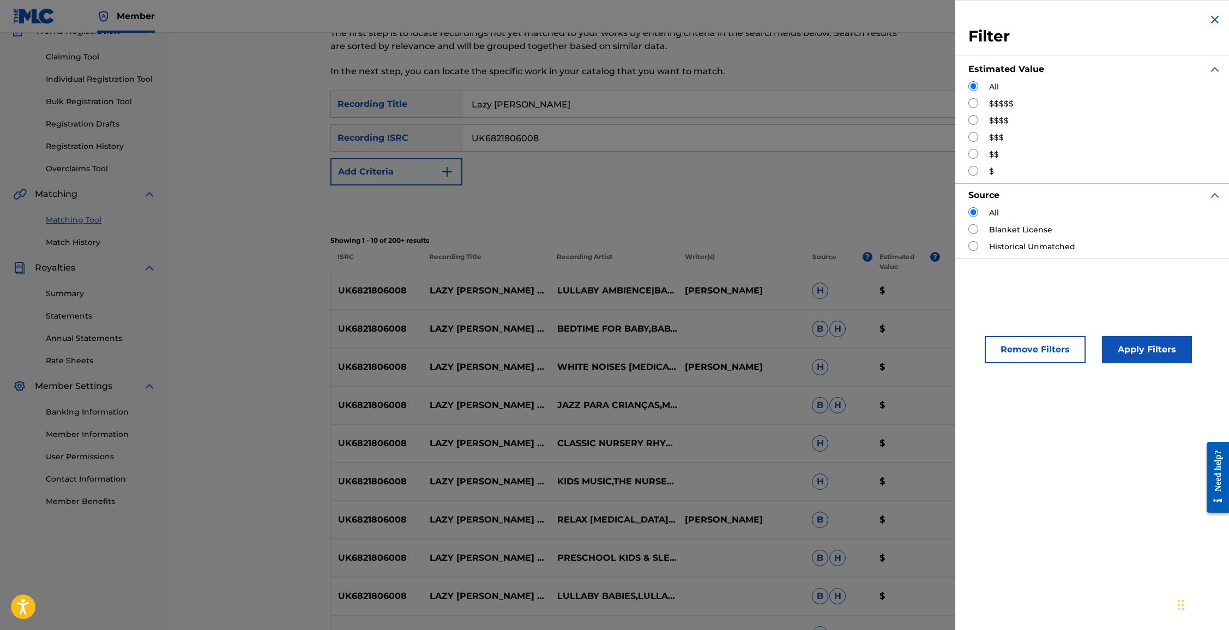
click at [829, 107] on input "Search Form" at bounding box center [974, 103] width 10 height 10
radio input "true"
click at [829, 356] on button "Apply Filters" at bounding box center [1147, 349] width 90 height 27
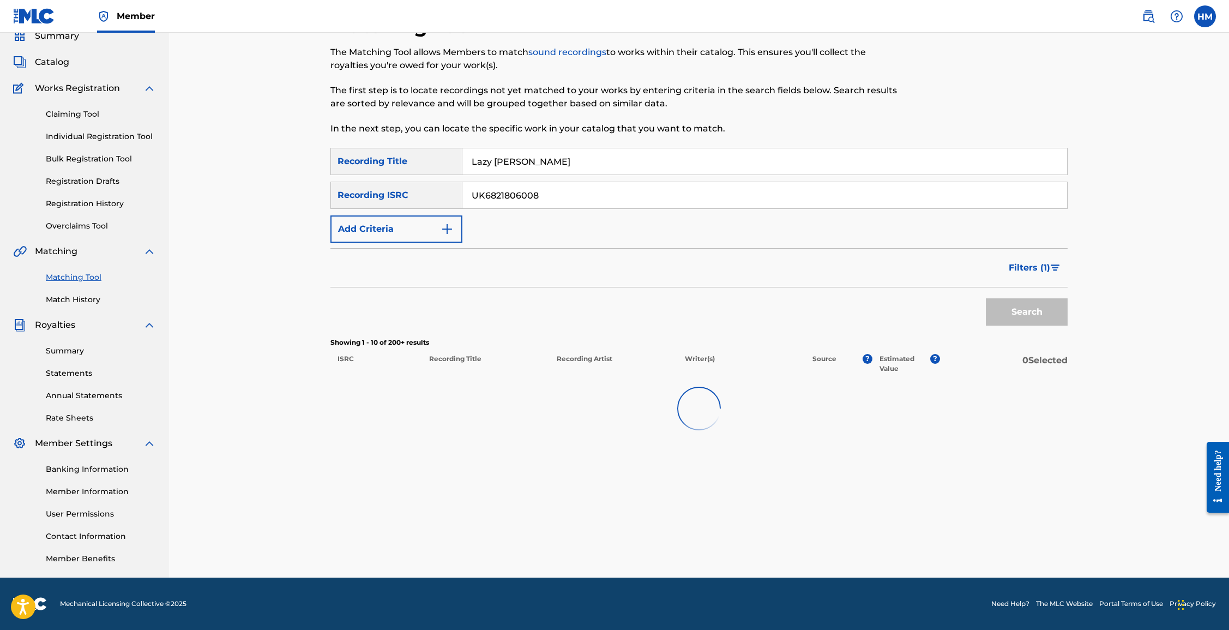
scroll to position [46, 0]
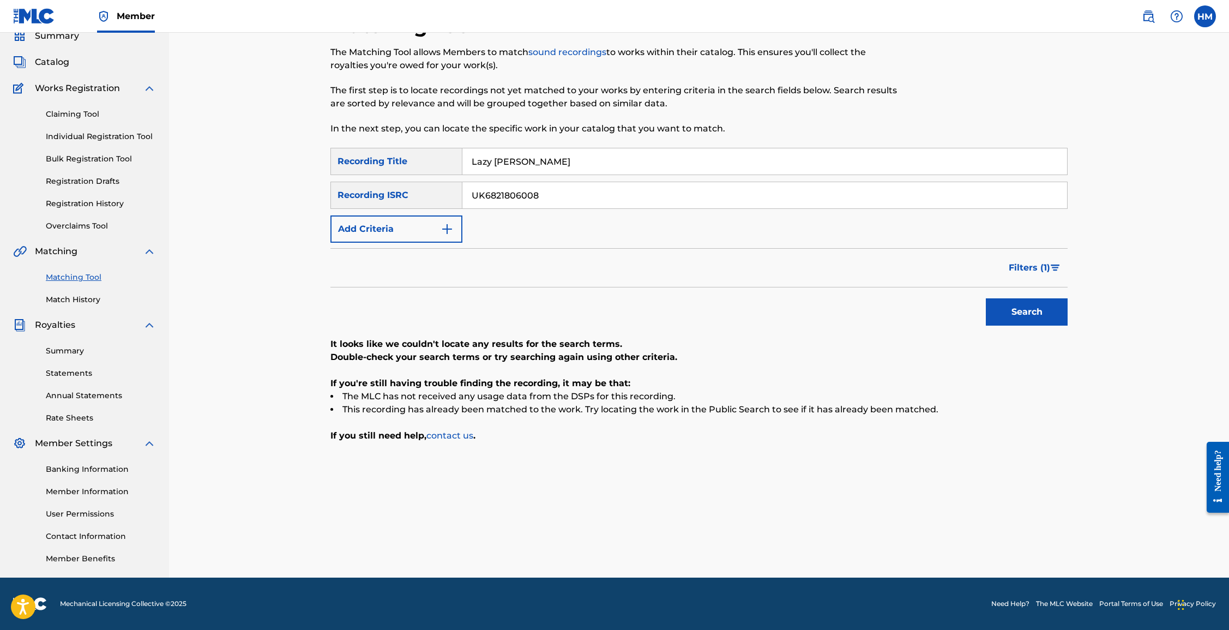
click at [829, 257] on button "Filters ( 1 )" at bounding box center [1035, 267] width 65 height 27
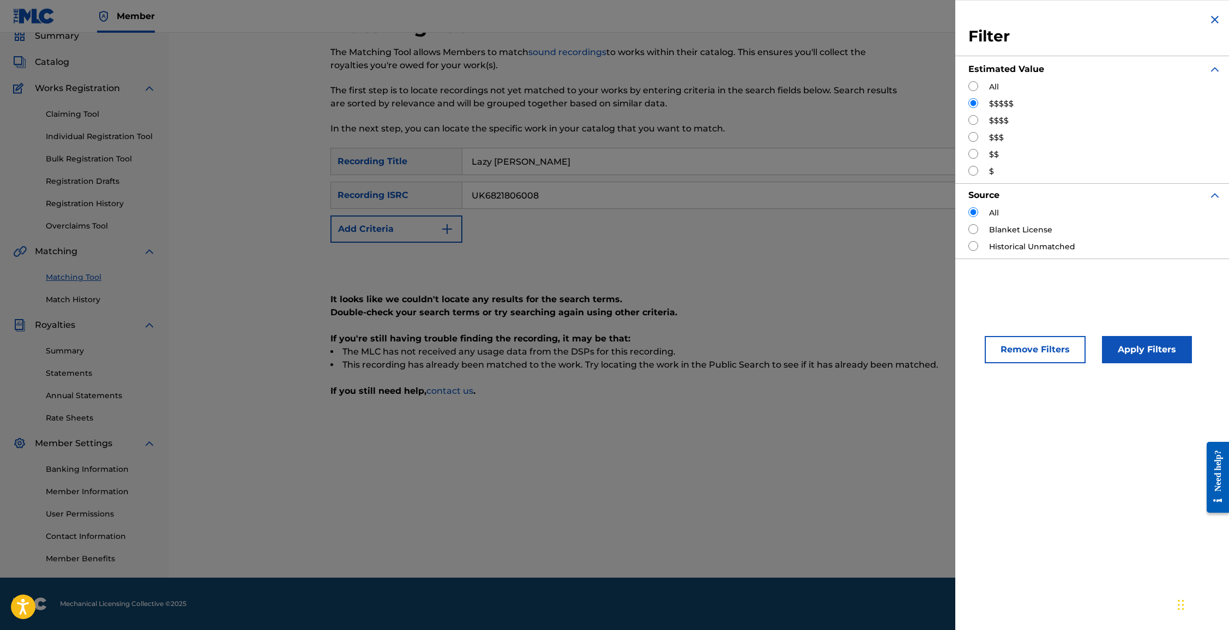
click at [829, 122] on input "Search Form" at bounding box center [974, 120] width 10 height 10
radio input "true"
click at [829, 337] on button "Apply Filters" at bounding box center [1147, 349] width 90 height 27
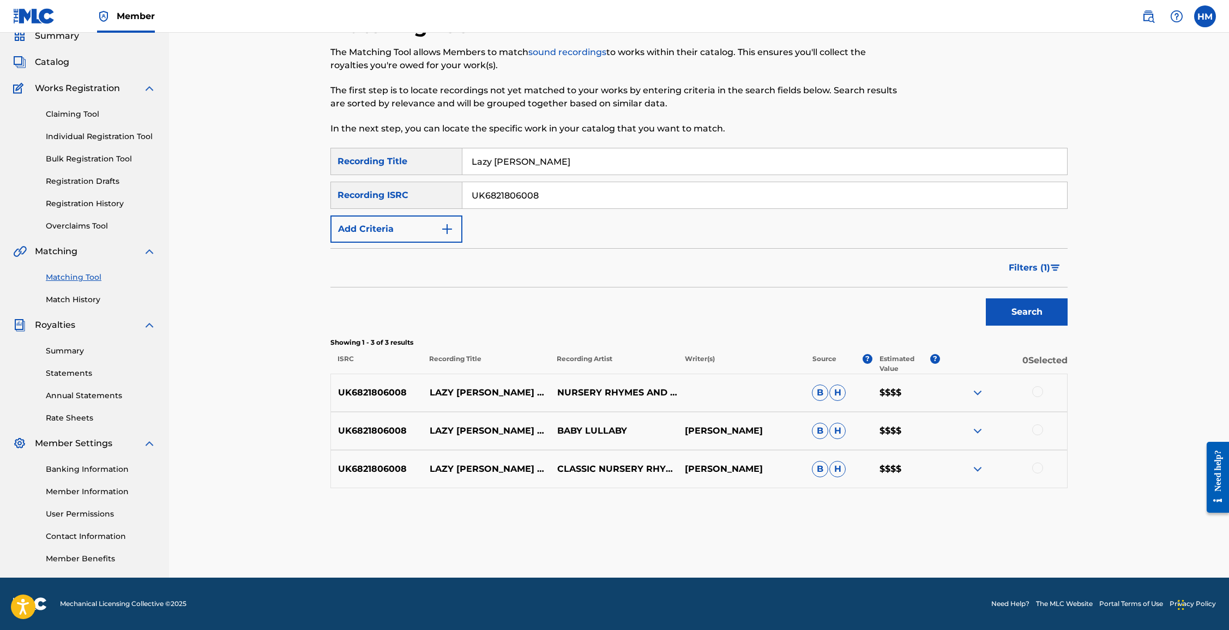
click at [829, 392] on div at bounding box center [1038, 391] width 11 height 11
click at [829, 431] on div at bounding box center [1038, 429] width 11 height 11
click at [829, 469] on div at bounding box center [1038, 468] width 11 height 11
click at [829, 268] on img "Search Form" at bounding box center [1055, 268] width 9 height 7
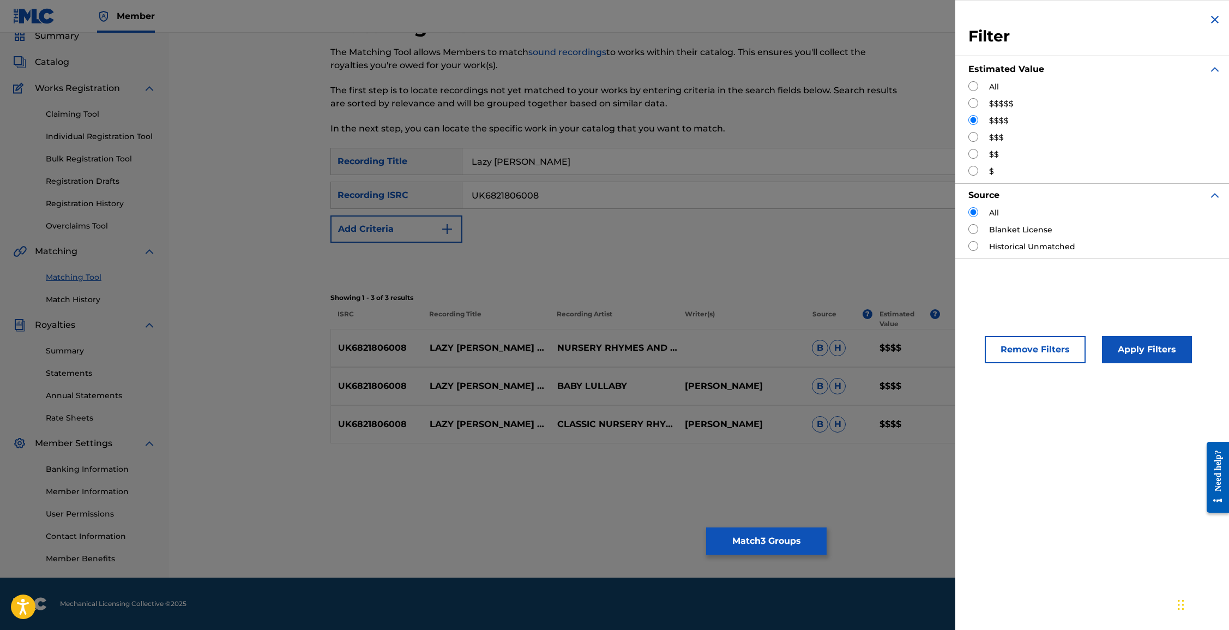
click at [829, 134] on input "Search Form" at bounding box center [974, 137] width 10 height 10
radio input "true"
click at [829, 346] on button "Apply Filters" at bounding box center [1147, 349] width 90 height 27
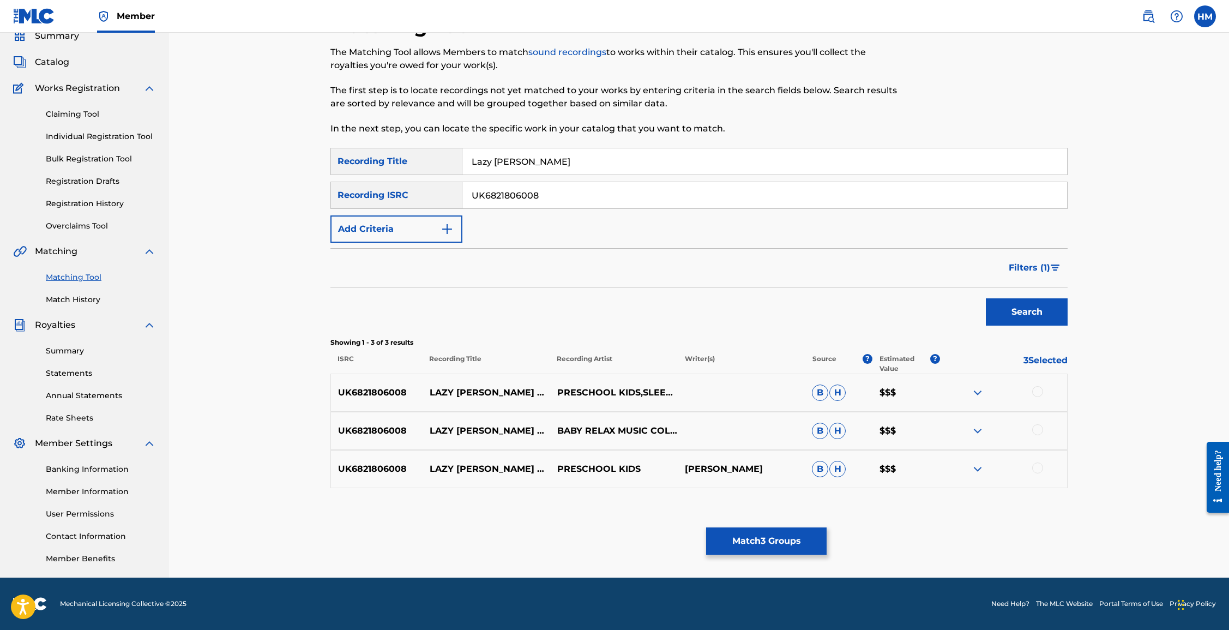
click at [829, 392] on div at bounding box center [1038, 391] width 11 height 11
click at [829, 431] on div at bounding box center [1038, 429] width 11 height 11
click at [829, 467] on div at bounding box center [1038, 468] width 11 height 11
click at [829, 315] on button "Search" at bounding box center [1027, 311] width 82 height 27
click at [829, 267] on img "Search Form" at bounding box center [1055, 268] width 9 height 7
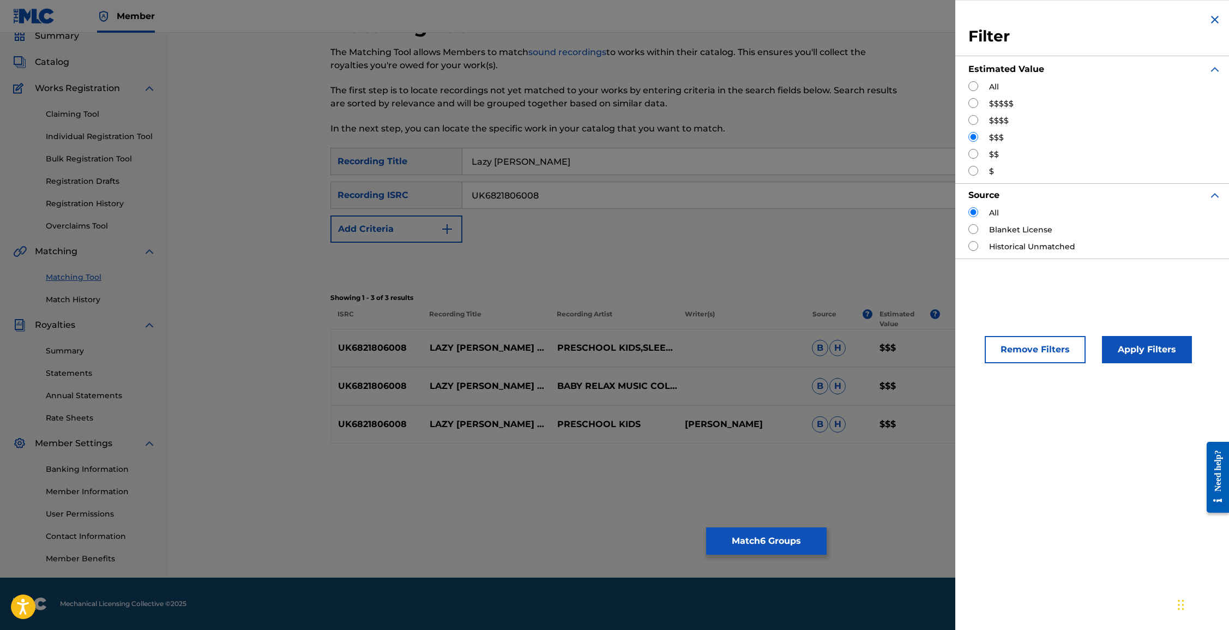
click at [829, 154] on input "Search Form" at bounding box center [974, 154] width 10 height 10
radio input "true"
click at [829, 347] on button "Apply Filters" at bounding box center [1147, 349] width 90 height 27
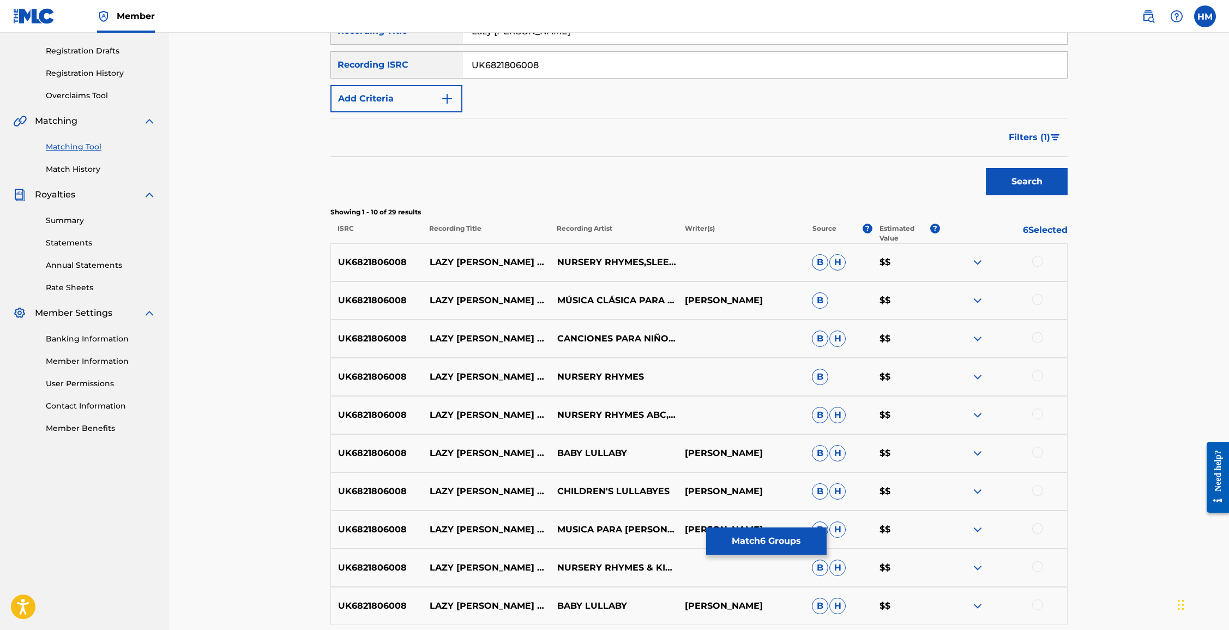
scroll to position [205, 0]
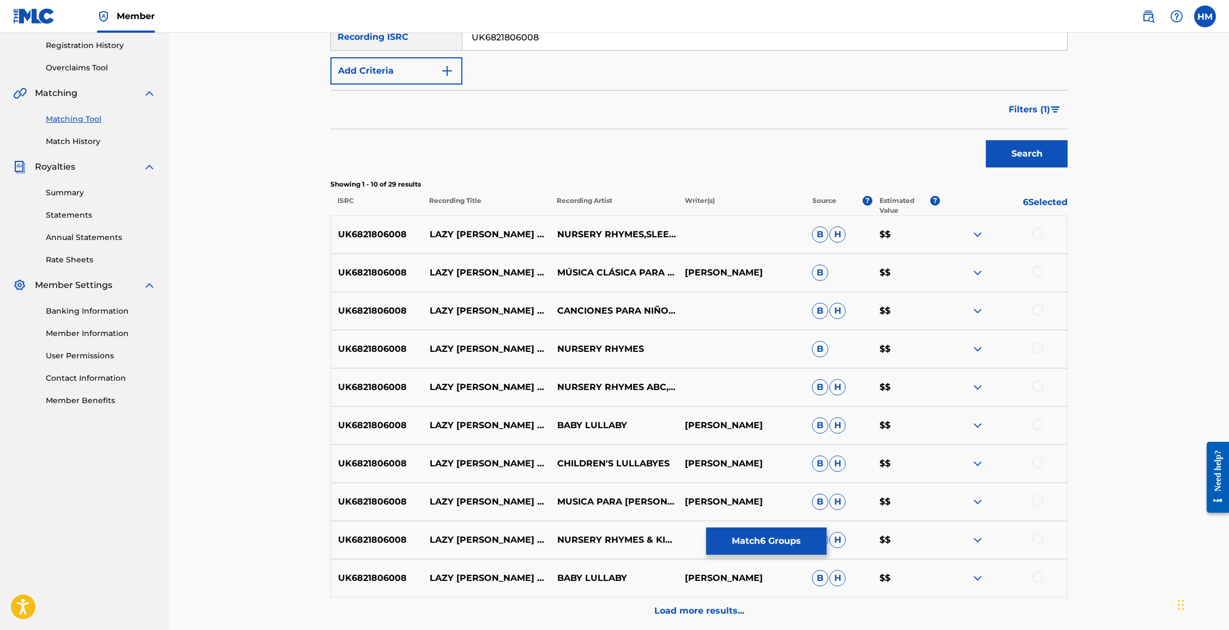
click at [829, 236] on div at bounding box center [1038, 233] width 11 height 11
click at [829, 267] on div at bounding box center [1038, 271] width 11 height 11
click at [829, 304] on div at bounding box center [1038, 309] width 11 height 11
click at [829, 346] on div at bounding box center [1038, 348] width 11 height 11
click at [829, 389] on div at bounding box center [1038, 386] width 11 height 11
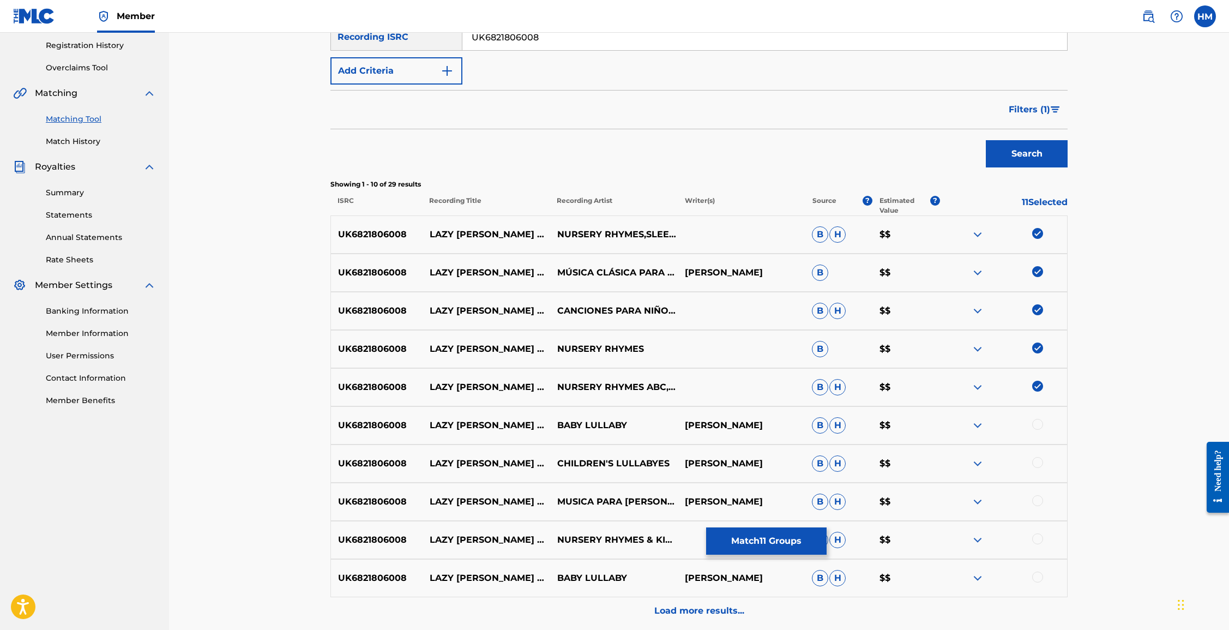
click at [829, 425] on div at bounding box center [1038, 424] width 11 height 11
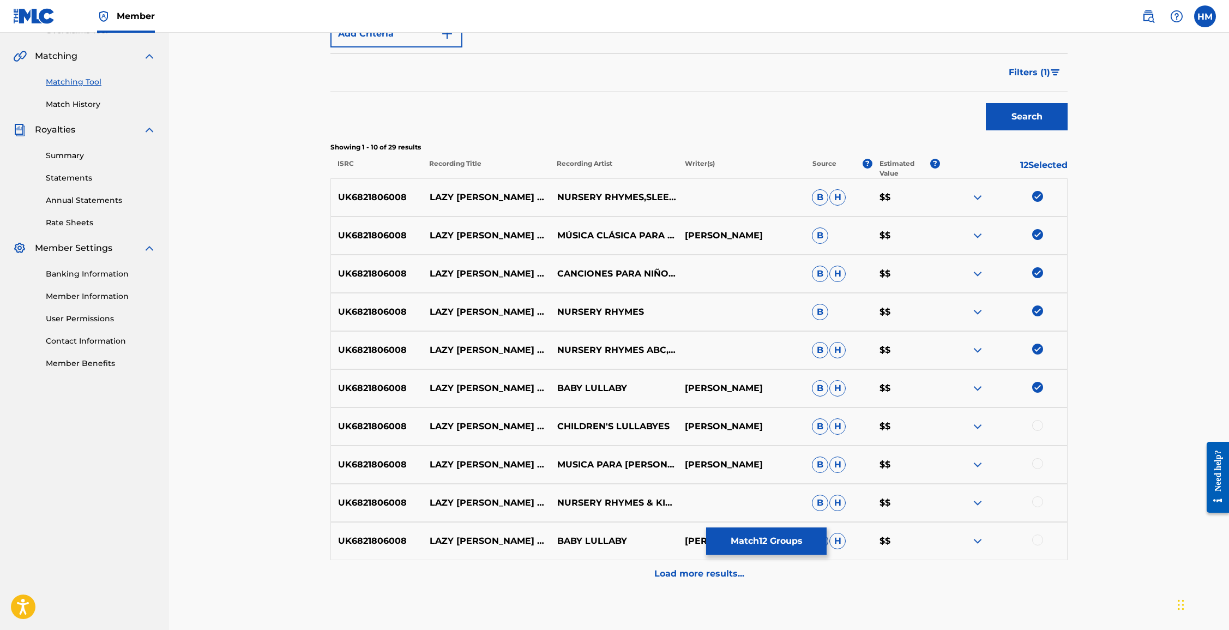
scroll to position [306, 0]
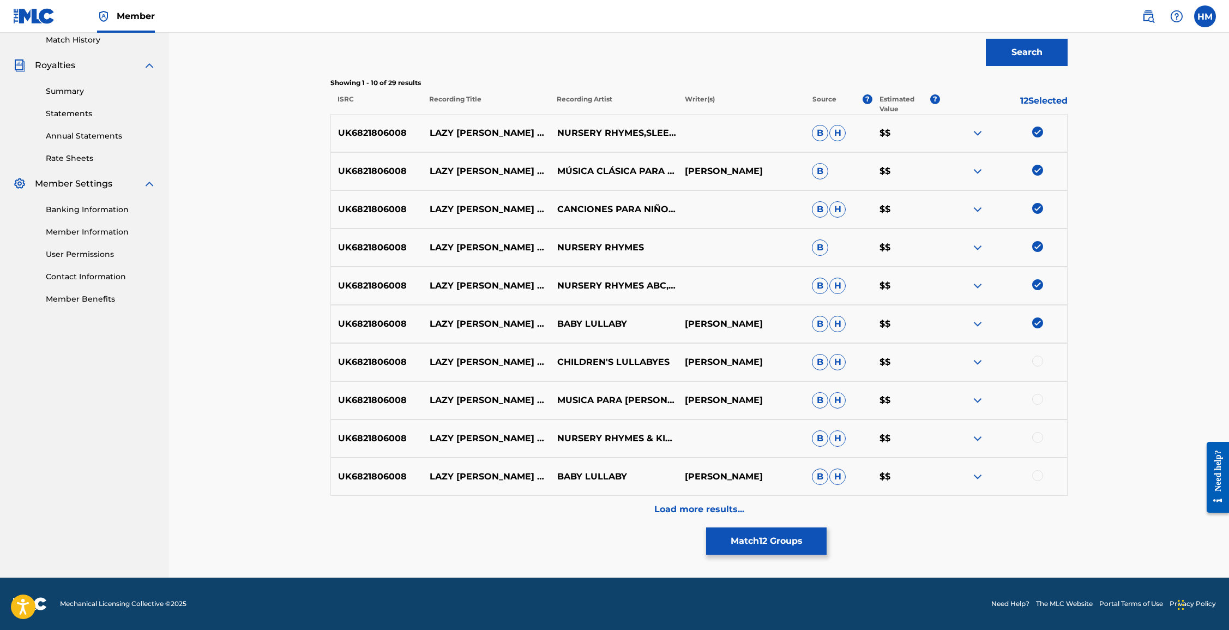
click at [829, 361] on div at bounding box center [1038, 361] width 11 height 11
click at [829, 394] on div at bounding box center [1038, 399] width 11 height 11
click at [829, 434] on div at bounding box center [1038, 437] width 11 height 11
click at [829, 476] on div at bounding box center [1038, 475] width 11 height 11
click at [687, 496] on div "Load more results..." at bounding box center [699, 509] width 737 height 27
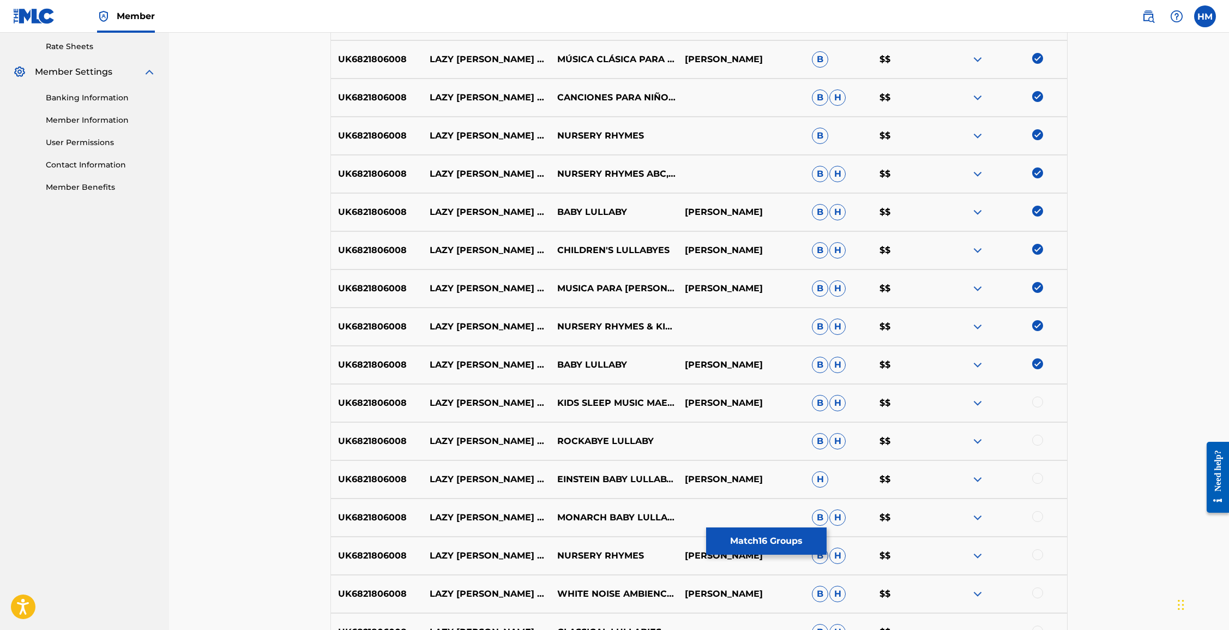
scroll to position [428, 0]
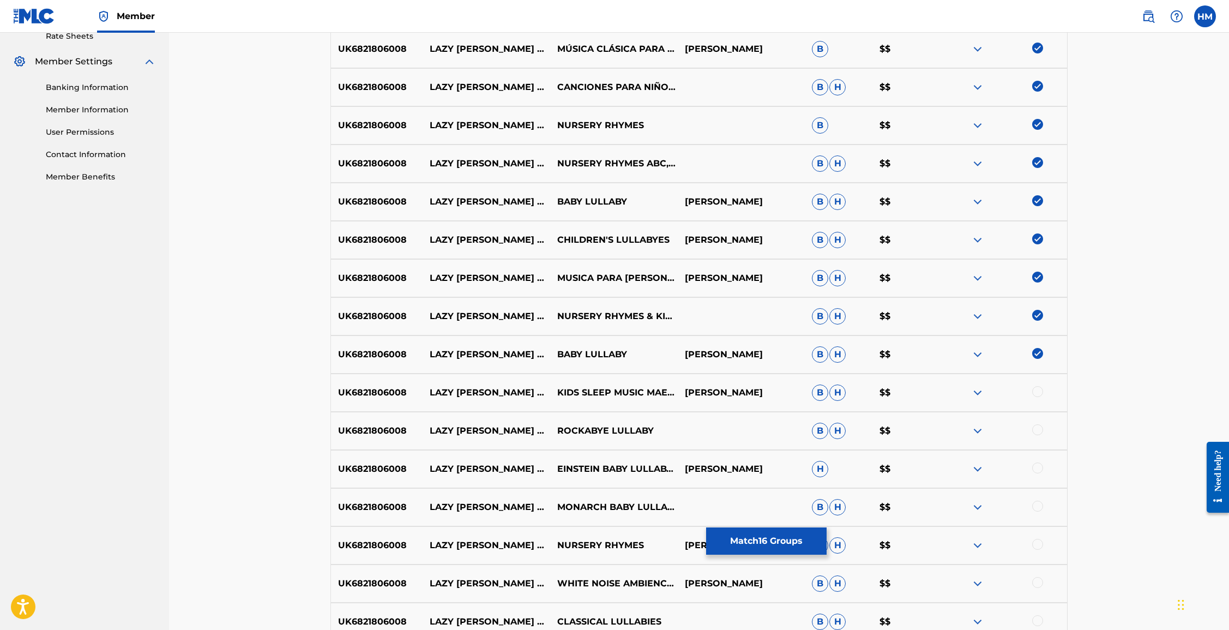
click at [829, 391] on div at bounding box center [1038, 391] width 11 height 11
click at [829, 434] on div at bounding box center [1038, 429] width 11 height 11
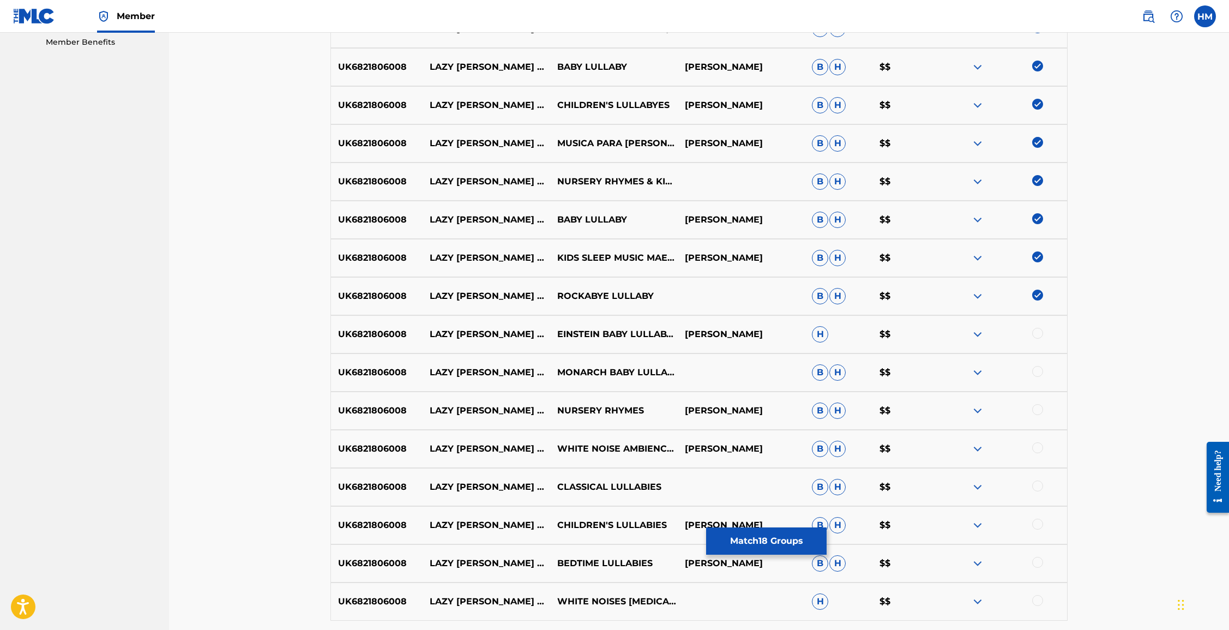
click at [829, 335] on div at bounding box center [1038, 333] width 11 height 11
click at [829, 371] on div at bounding box center [1038, 371] width 11 height 11
click at [829, 405] on div at bounding box center [1038, 409] width 11 height 11
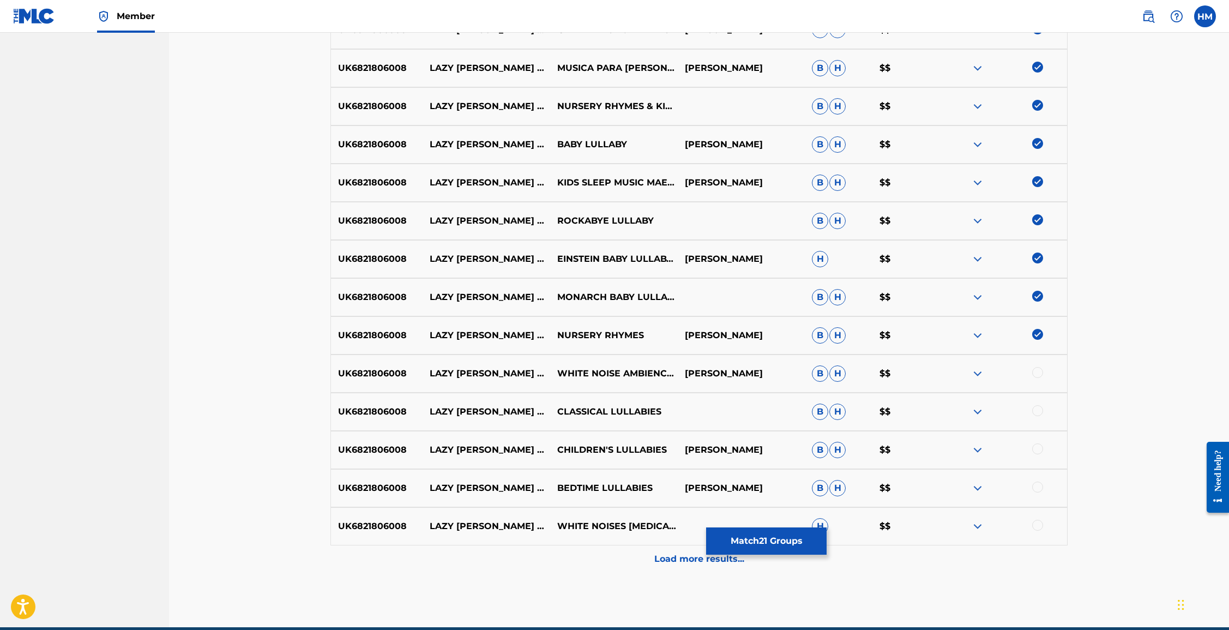
scroll to position [688, 0]
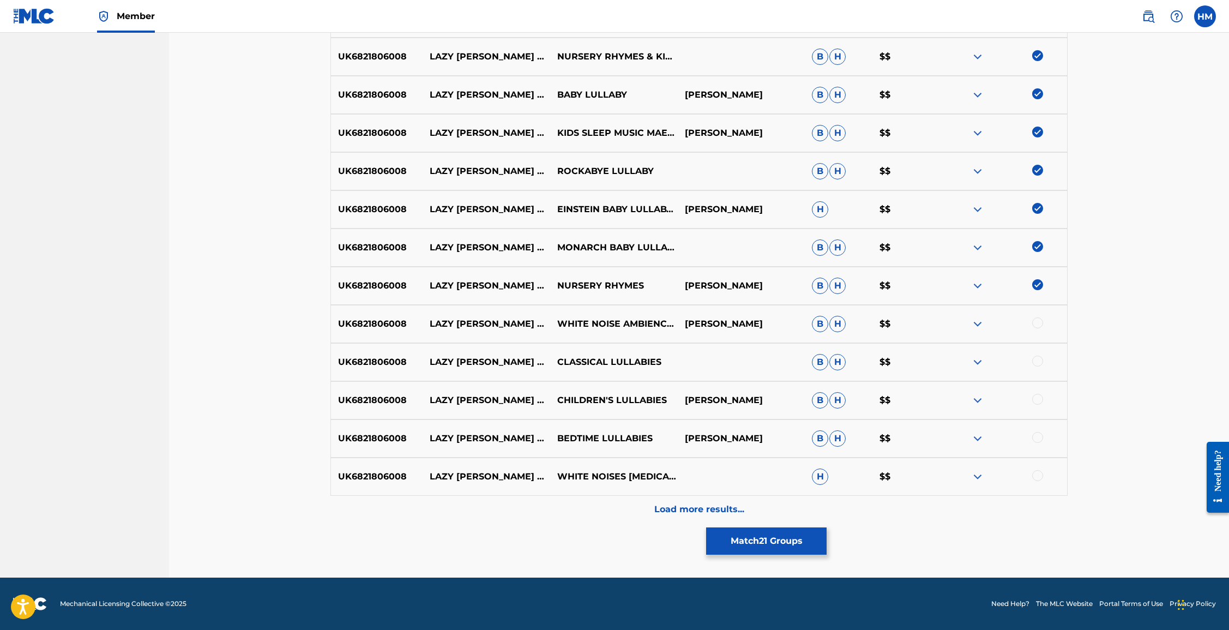
click at [829, 325] on div at bounding box center [1038, 322] width 11 height 11
click at [829, 363] on div at bounding box center [1038, 361] width 11 height 11
click at [829, 398] on div at bounding box center [1038, 399] width 11 height 11
click at [829, 435] on div at bounding box center [1038, 437] width 11 height 11
click at [829, 475] on div at bounding box center [1038, 475] width 11 height 11
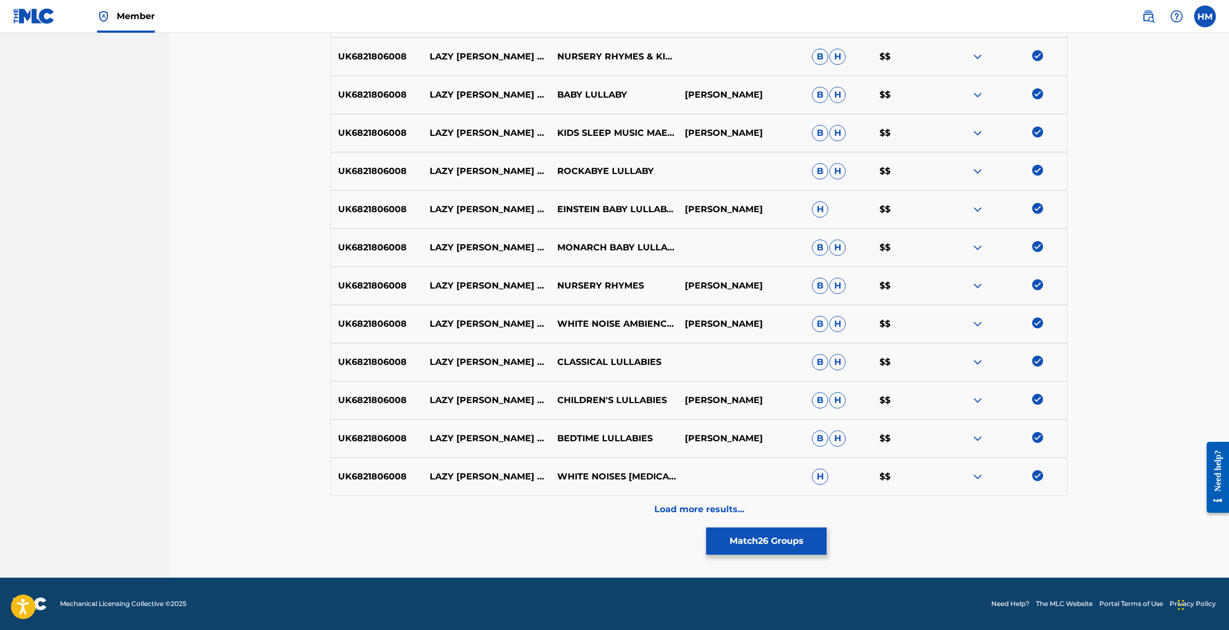
click at [706, 501] on div "Load more results..." at bounding box center [699, 509] width 737 height 27
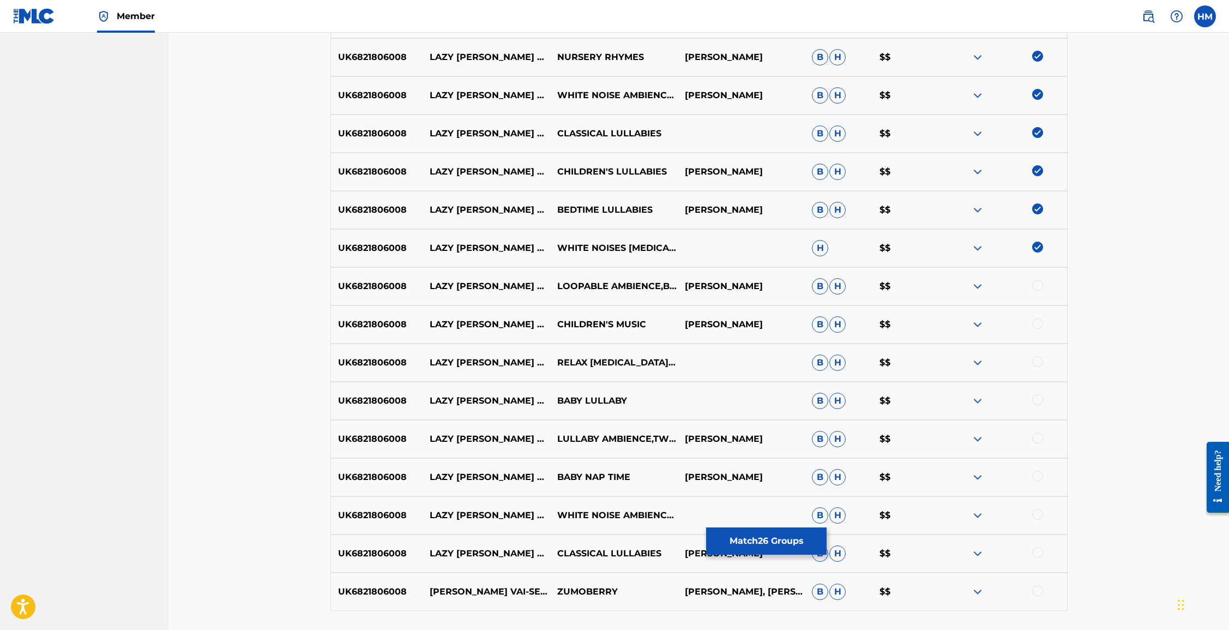
scroll to position [1004, 0]
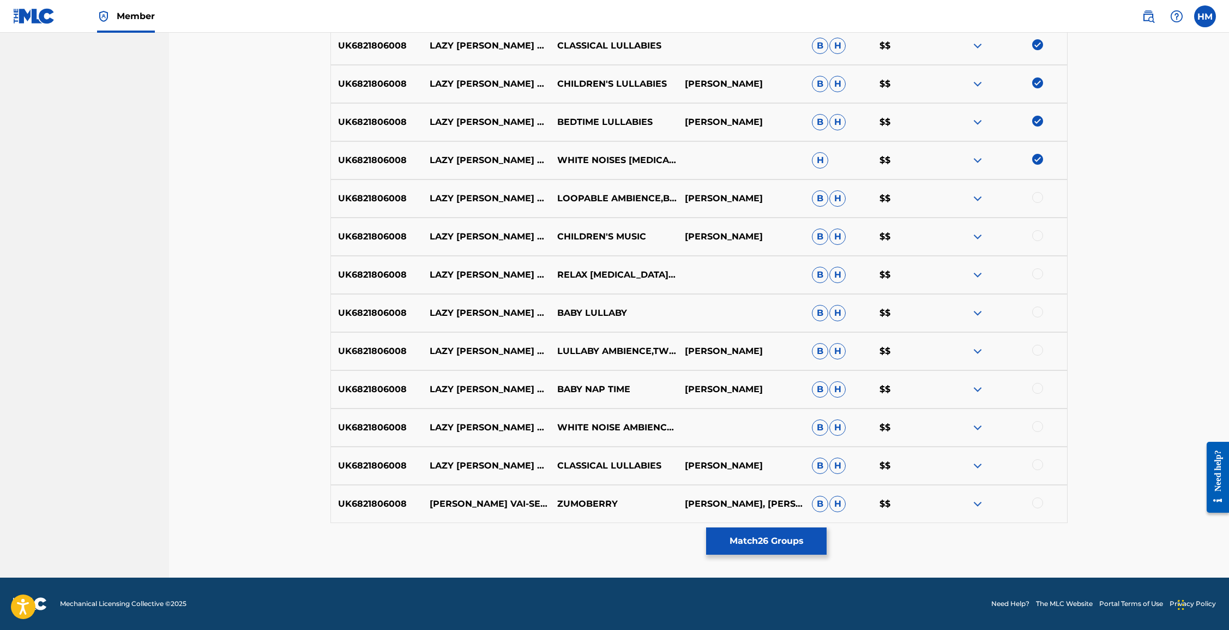
click at [829, 199] on div at bounding box center [1038, 197] width 11 height 11
click at [829, 237] on div at bounding box center [1038, 235] width 11 height 11
click at [829, 273] on div at bounding box center [1038, 273] width 11 height 11
click at [829, 311] on div at bounding box center [1038, 312] width 11 height 11
click at [829, 349] on div at bounding box center [1038, 350] width 11 height 11
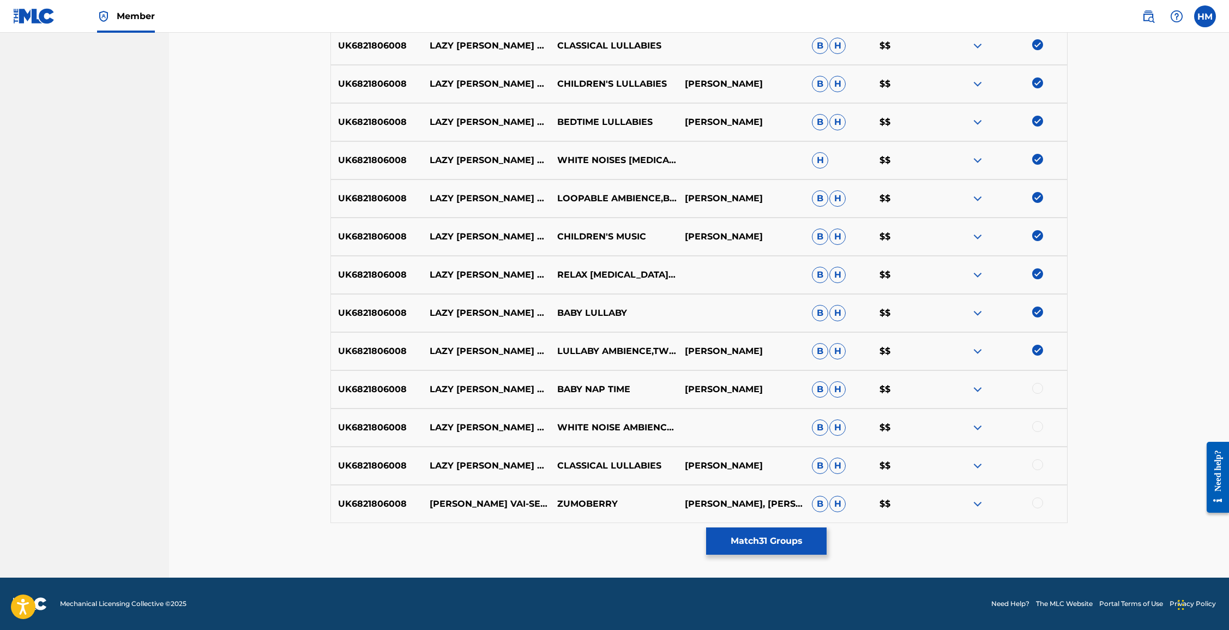
click at [829, 391] on div at bounding box center [1038, 388] width 11 height 11
click at [829, 435] on div "UK6821806008 LAZY [PERSON_NAME] WILL YOU GET UP (INSTRUMENTAL) WHITE NOISE AMBI…" at bounding box center [699, 428] width 737 height 38
click at [829, 424] on div at bounding box center [1038, 426] width 11 height 11
click at [829, 460] on div at bounding box center [1038, 464] width 11 height 11
click at [829, 502] on div at bounding box center [1038, 502] width 11 height 11
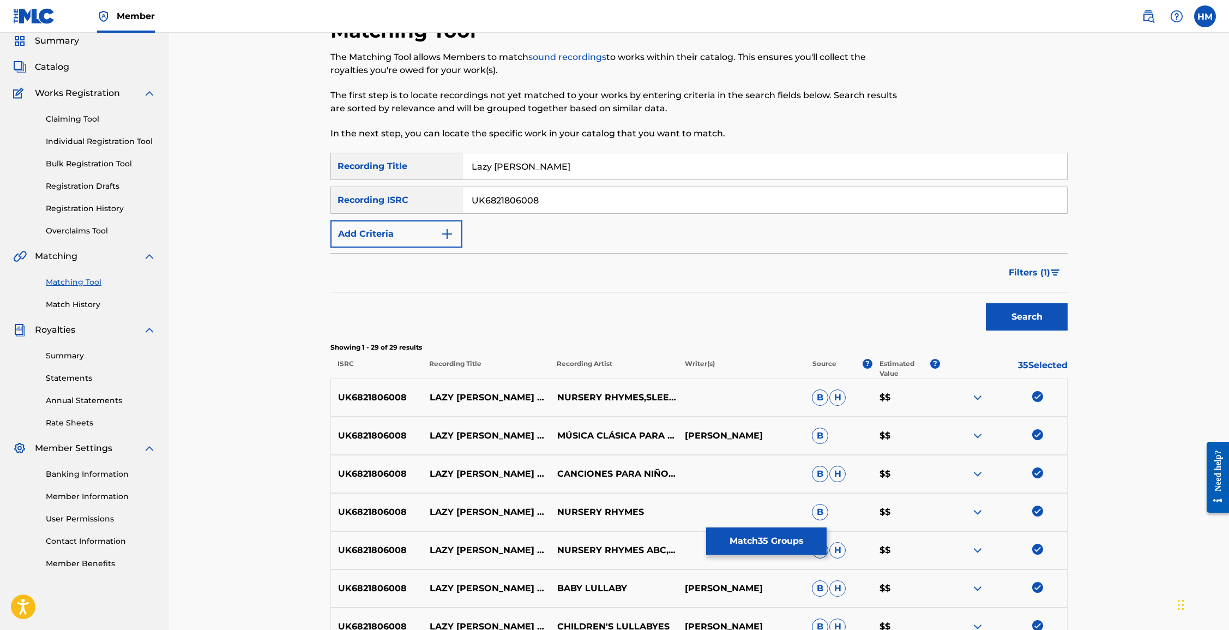
scroll to position [0, 0]
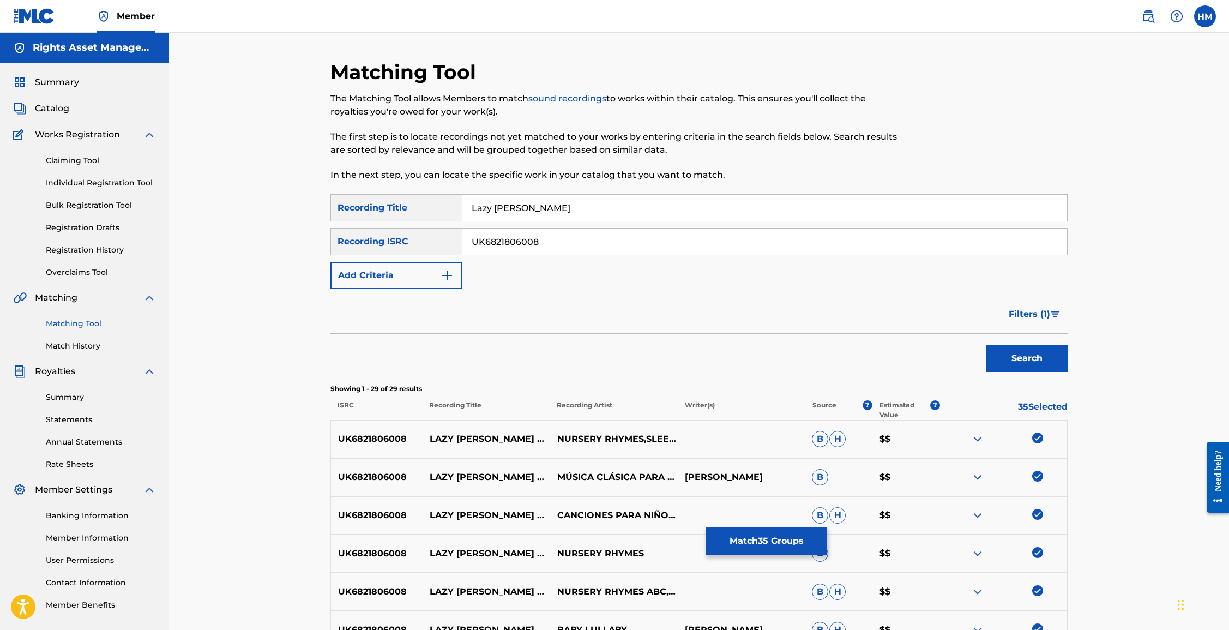
click at [829, 313] on span "Filters ( 1 )" at bounding box center [1029, 314] width 41 height 13
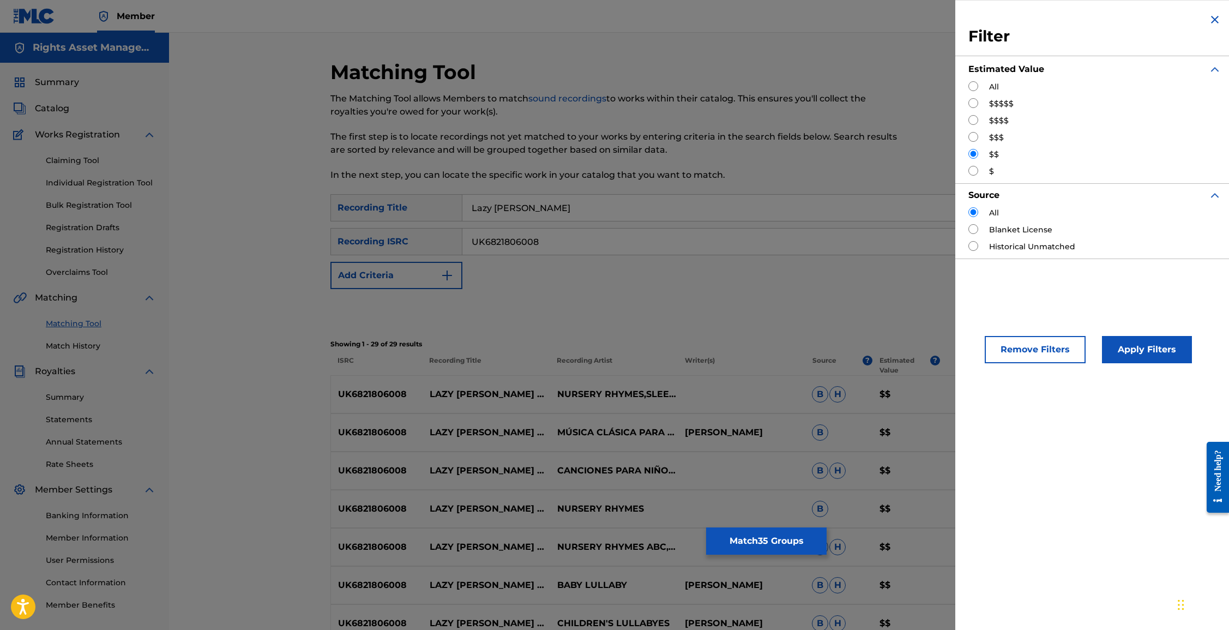
click at [829, 171] on div "$" at bounding box center [1095, 171] width 253 height 11
click at [829, 170] on input "Search Form" at bounding box center [974, 171] width 10 height 10
radio input "true"
click at [829, 356] on button "Apply Filters" at bounding box center [1147, 349] width 90 height 27
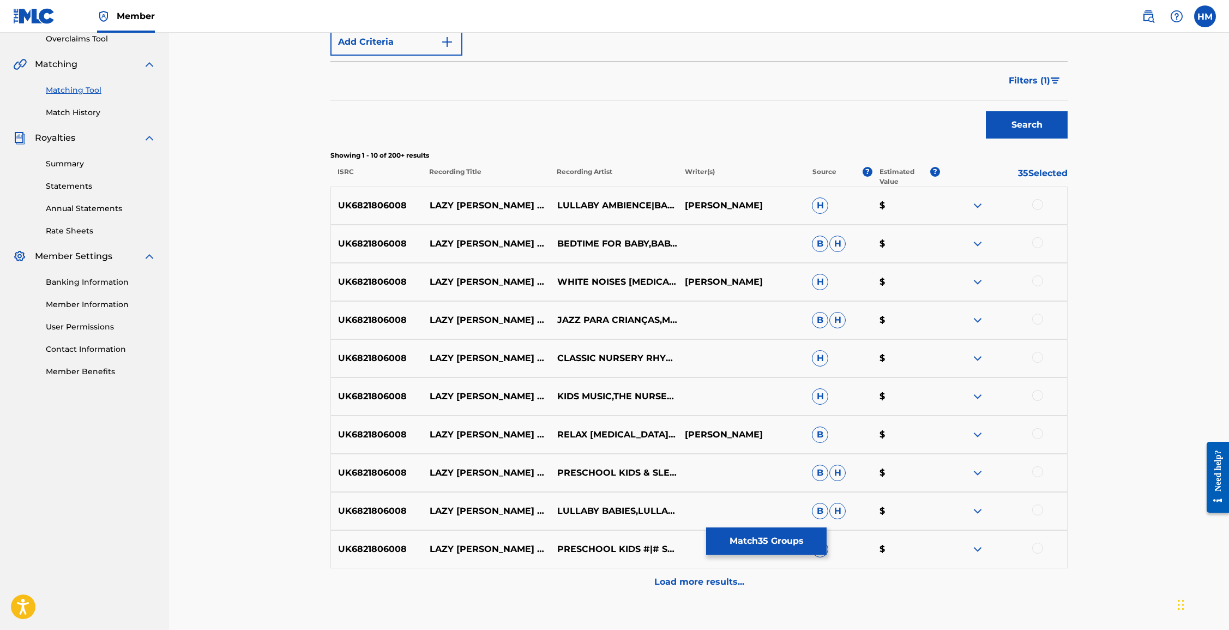
scroll to position [235, 0]
click at [829, 201] on div at bounding box center [1038, 203] width 11 height 11
click at [829, 239] on div at bounding box center [1038, 241] width 11 height 11
click at [829, 279] on div at bounding box center [1038, 279] width 11 height 11
click at [829, 315] on div at bounding box center [1038, 318] width 11 height 11
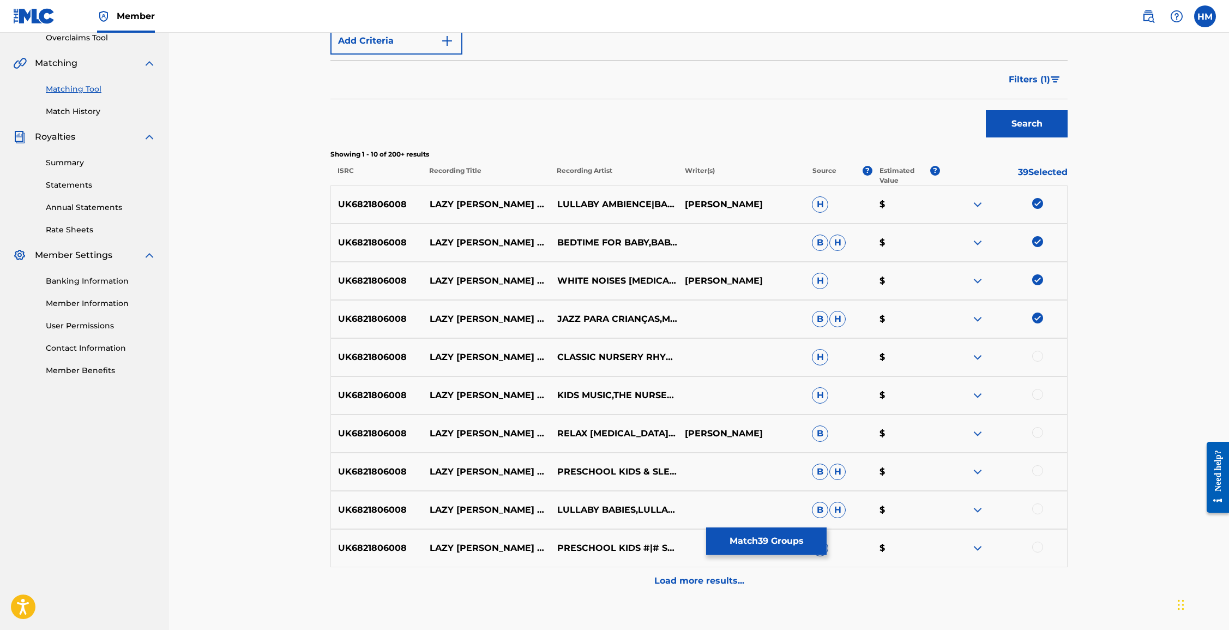
click at [829, 357] on div at bounding box center [1038, 356] width 11 height 11
click at [829, 394] on div at bounding box center [1038, 394] width 11 height 11
click at [829, 435] on div at bounding box center [1038, 432] width 11 height 11
click at [829, 470] on div at bounding box center [1038, 470] width 11 height 11
click at [829, 511] on div at bounding box center [1038, 508] width 11 height 11
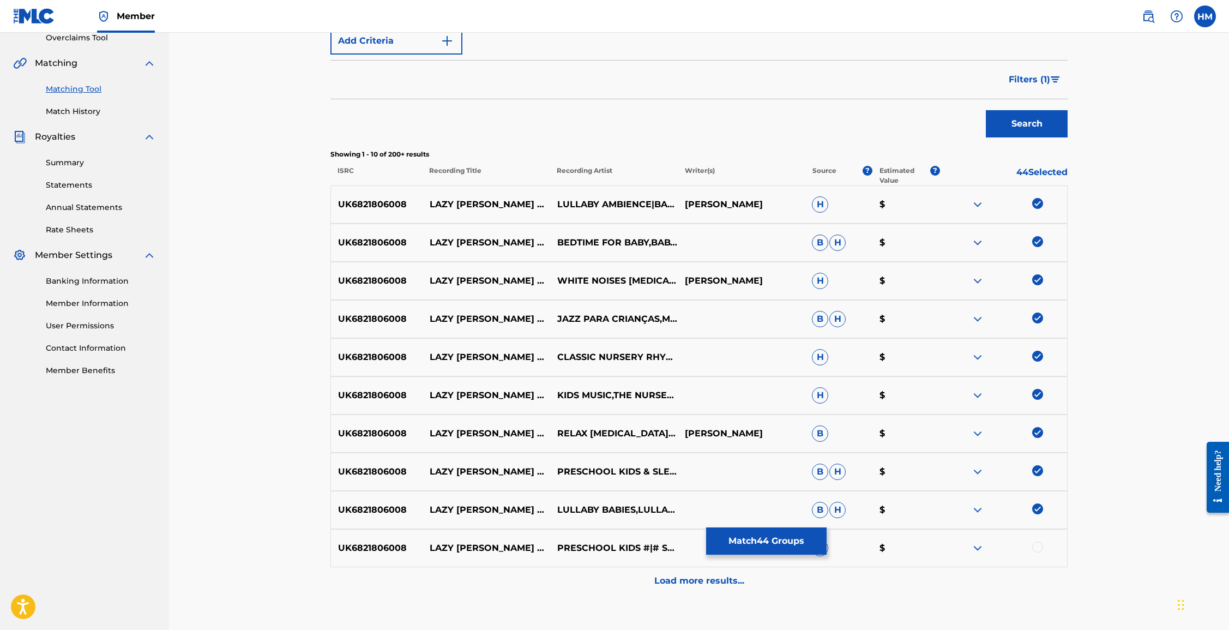
click at [829, 549] on div at bounding box center [1038, 547] width 11 height 11
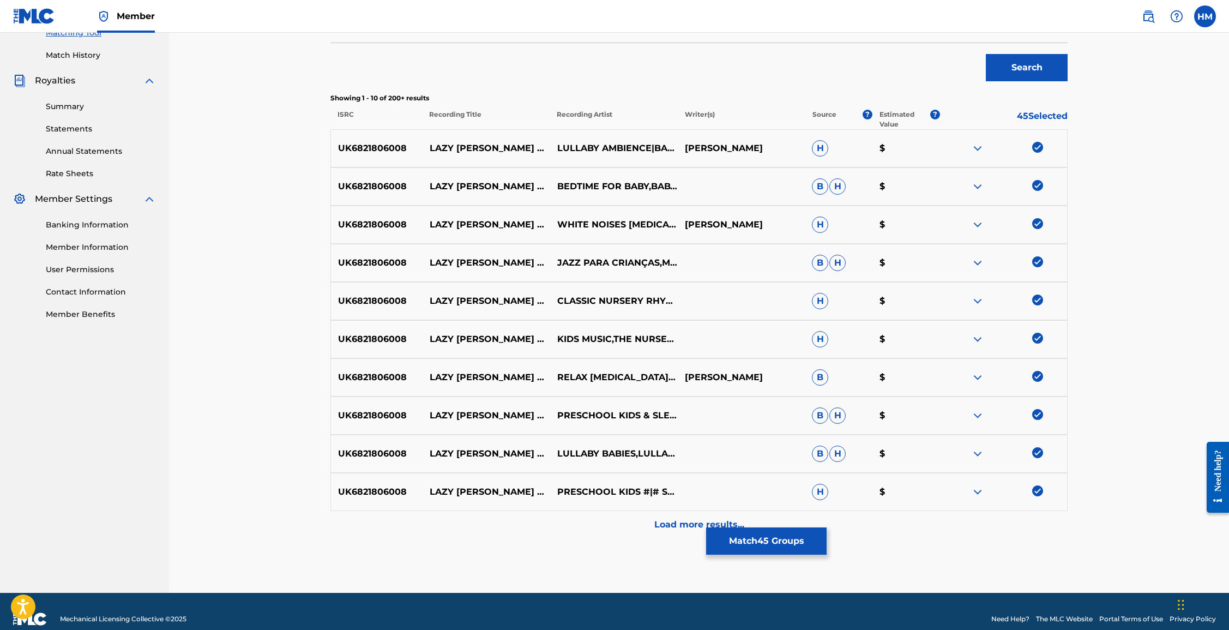
scroll to position [306, 0]
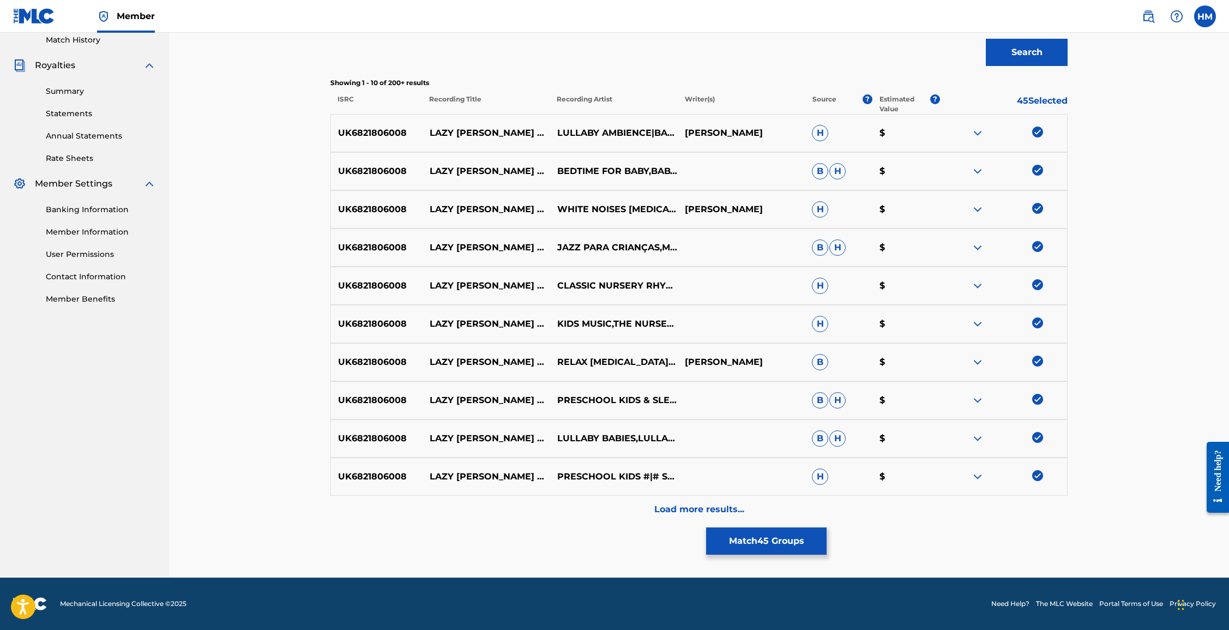
click at [705, 505] on p "Load more results..." at bounding box center [700, 509] width 90 height 13
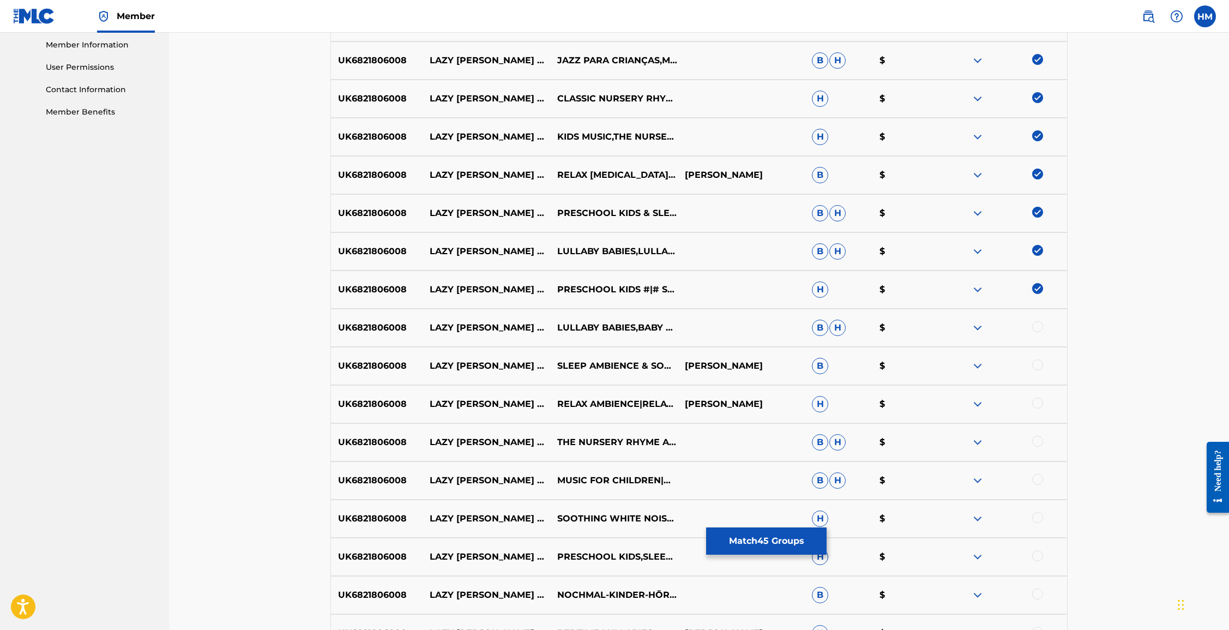
scroll to position [593, 0]
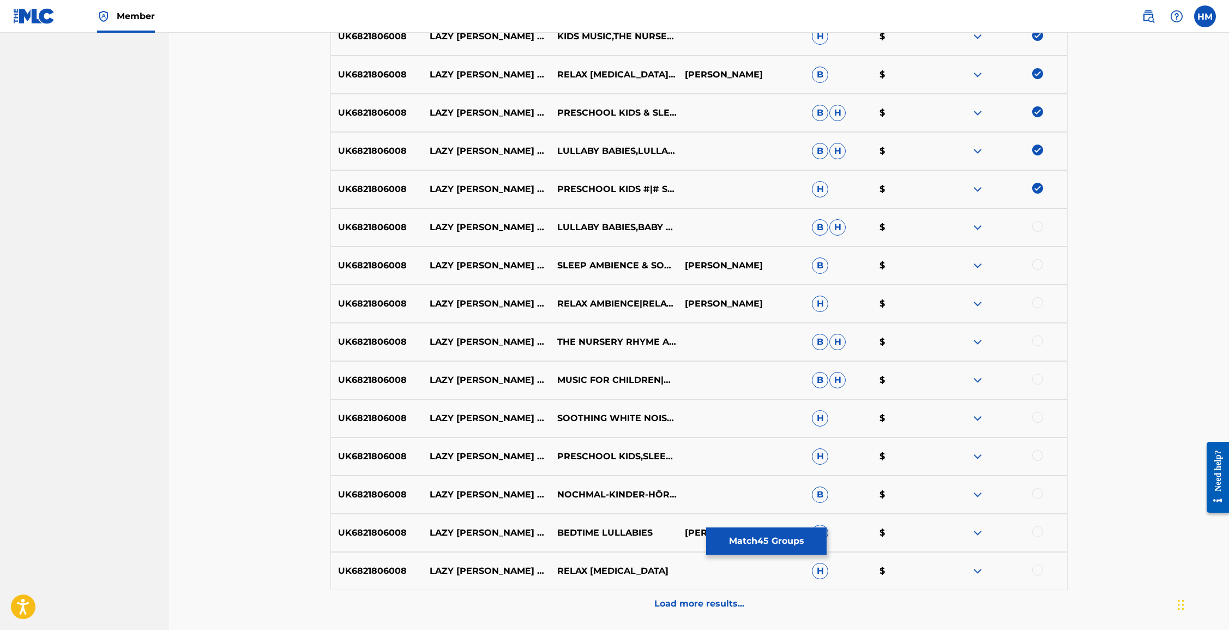
click at [829, 225] on div at bounding box center [1038, 226] width 11 height 11
click at [829, 262] on div at bounding box center [1038, 264] width 11 height 11
click at [829, 303] on div at bounding box center [1038, 302] width 11 height 11
click at [829, 344] on div at bounding box center [1038, 340] width 11 height 11
click at [829, 383] on div at bounding box center [1038, 379] width 11 height 11
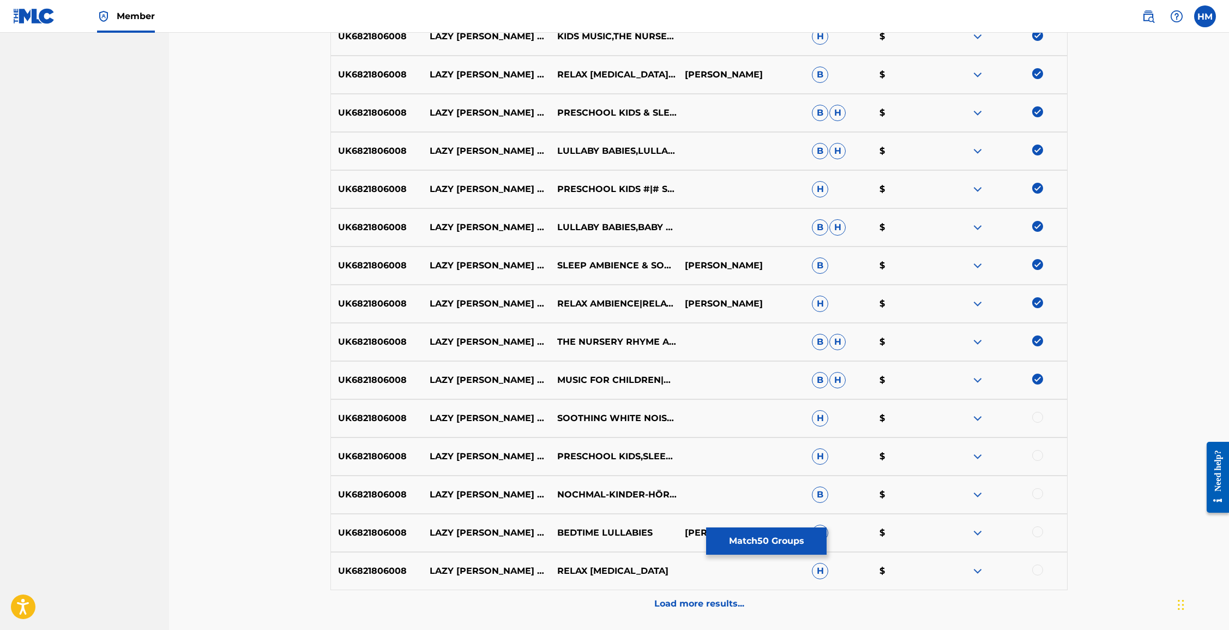
click at [829, 419] on div at bounding box center [1038, 417] width 11 height 11
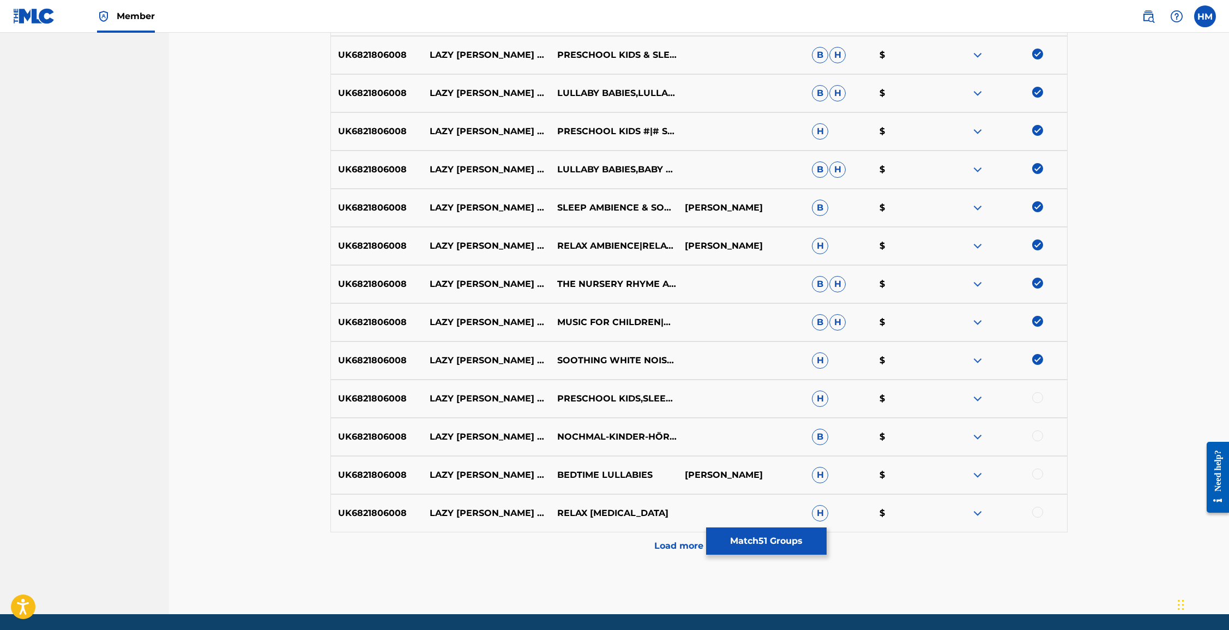
scroll to position [688, 0]
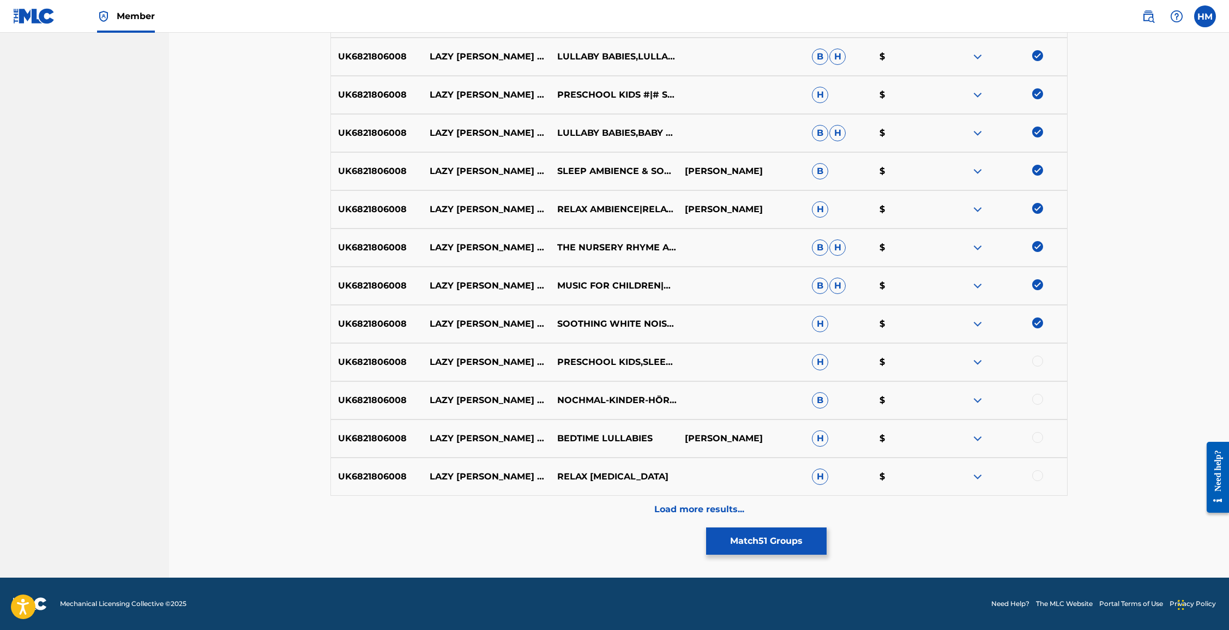
click at [829, 364] on div at bounding box center [1038, 361] width 11 height 11
click at [829, 395] on div at bounding box center [1038, 399] width 11 height 11
click at [829, 435] on div at bounding box center [1038, 437] width 11 height 11
click at [829, 478] on div at bounding box center [1038, 475] width 11 height 11
click at [713, 503] on p "Load more results..." at bounding box center [700, 509] width 90 height 13
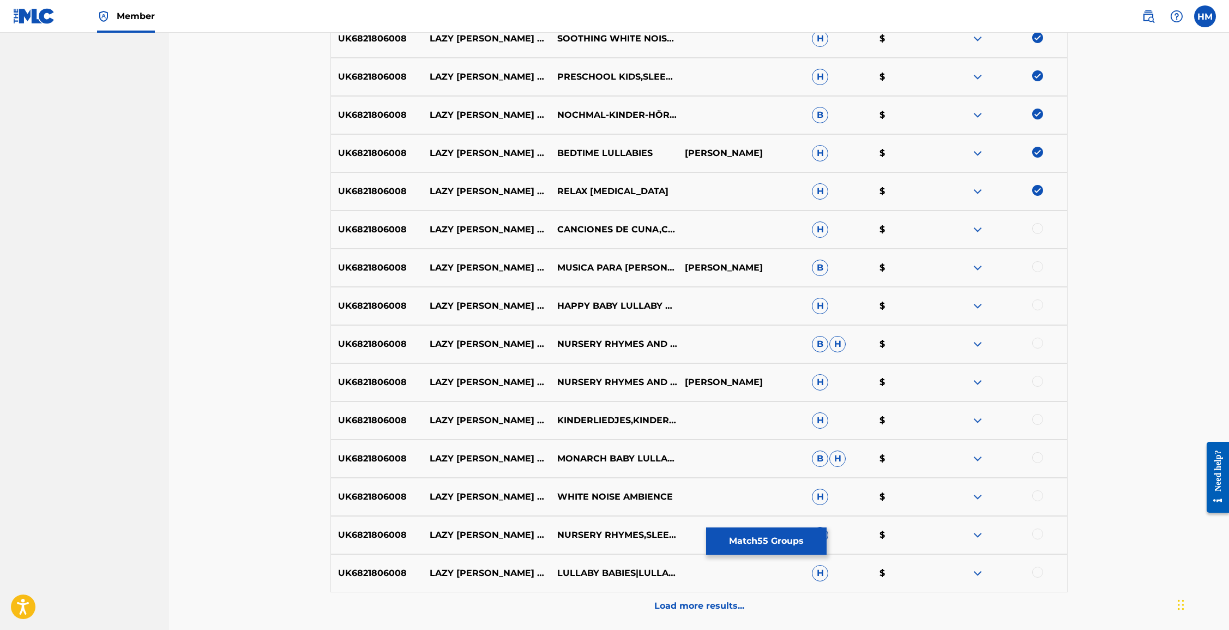
scroll to position [1002, 0]
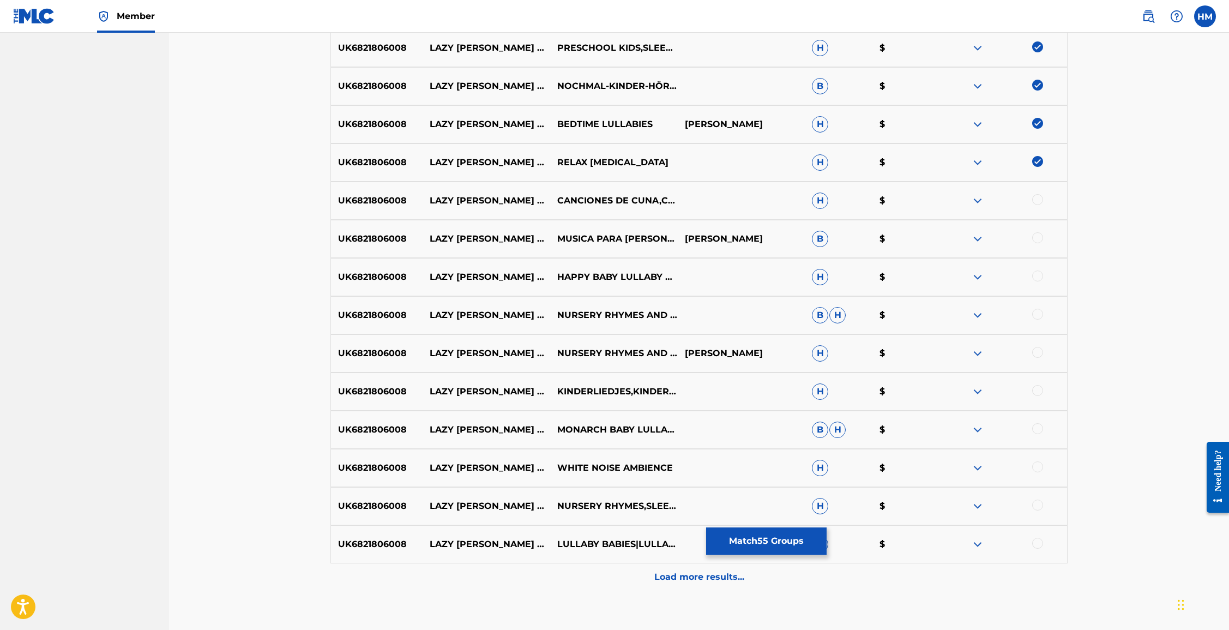
click at [829, 205] on div at bounding box center [1004, 200] width 128 height 13
click at [829, 244] on div at bounding box center [1004, 238] width 128 height 13
click at [829, 269] on div "UK6821806008 LAZY [PERSON_NAME] WILL YOU GET UP HAPPY BABY LULLABY COLLECTION,N…" at bounding box center [699, 277] width 737 height 38
click at [829, 208] on div "UK6821806008 LAZY [PERSON_NAME] WILL YOU GET UP CANCIONES DE CUNA,CANCIONES PAR…" at bounding box center [699, 201] width 737 height 38
click at [829, 232] on div at bounding box center [1038, 237] width 11 height 11
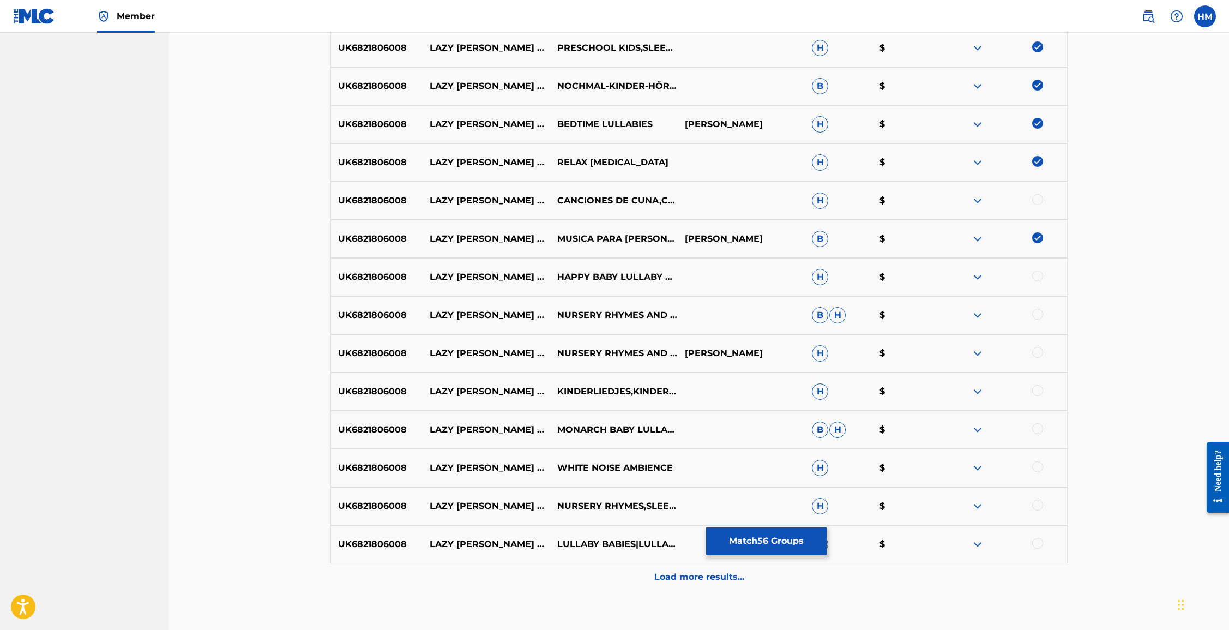
click at [829, 196] on div at bounding box center [1038, 199] width 11 height 11
click at [829, 273] on div at bounding box center [1038, 276] width 11 height 11
click at [829, 315] on div at bounding box center [1038, 314] width 11 height 11
click at [829, 353] on div at bounding box center [1038, 352] width 11 height 11
click at [829, 392] on div at bounding box center [1038, 390] width 11 height 11
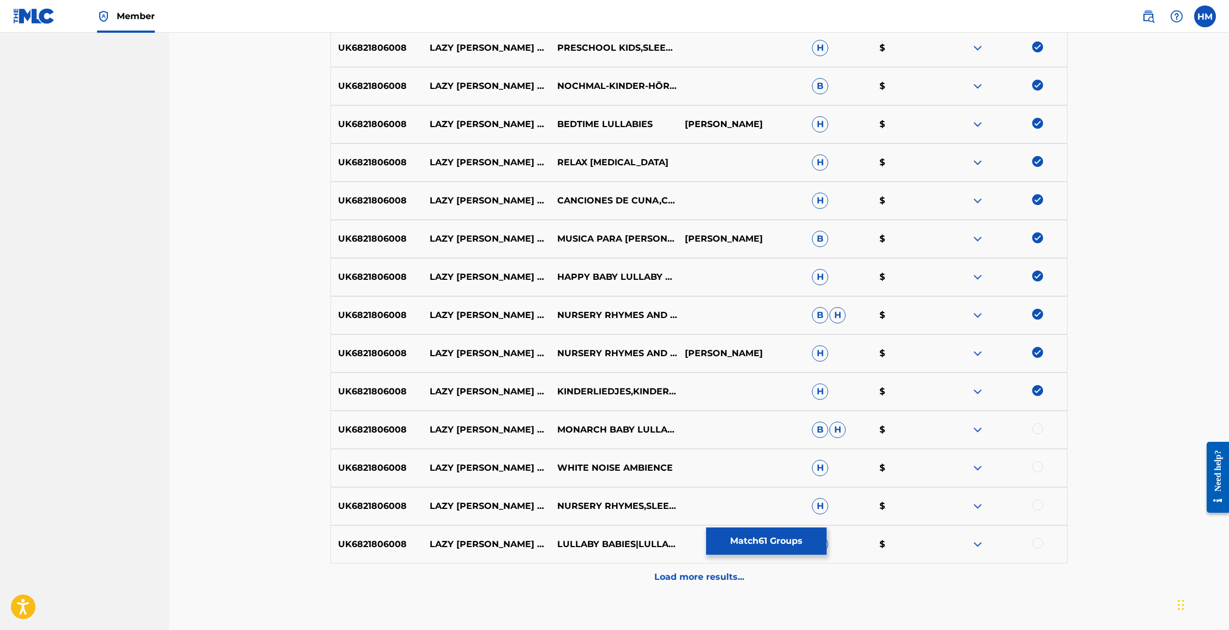
click at [829, 434] on div at bounding box center [1004, 429] width 128 height 13
click at [829, 465] on div at bounding box center [1038, 466] width 11 height 11
click at [829, 431] on div at bounding box center [1038, 428] width 11 height 11
click at [829, 505] on div at bounding box center [1038, 505] width 11 height 11
click at [829, 539] on div at bounding box center [1038, 543] width 11 height 11
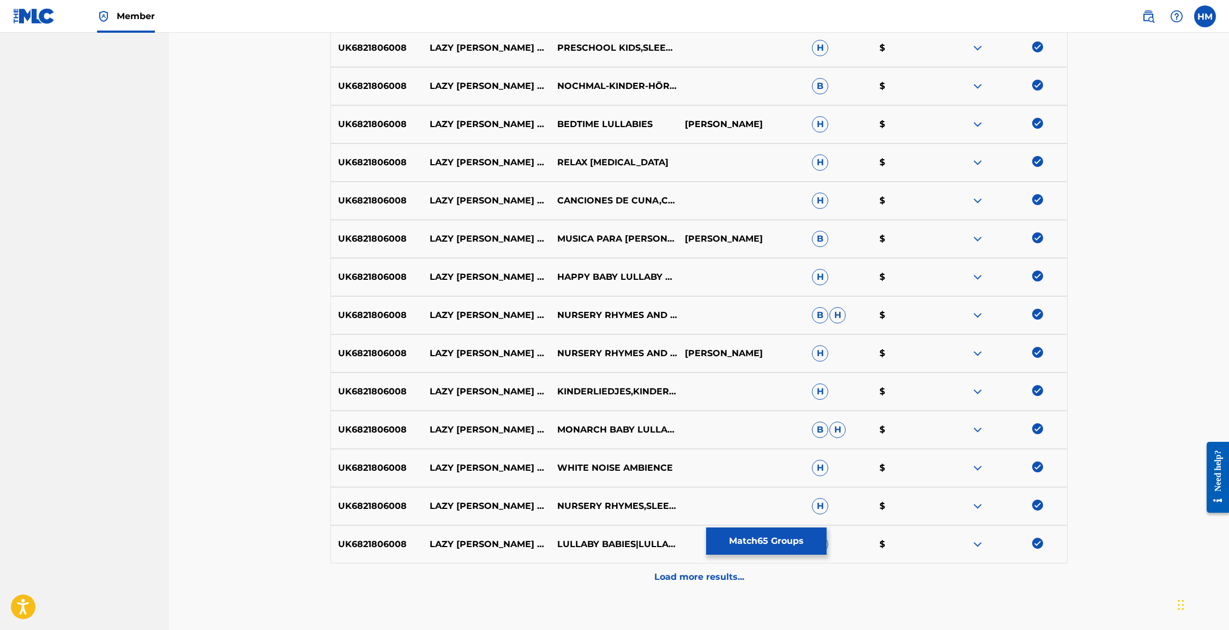
click at [713, 567] on p "Load more results..." at bounding box center [700, 577] width 90 height 13
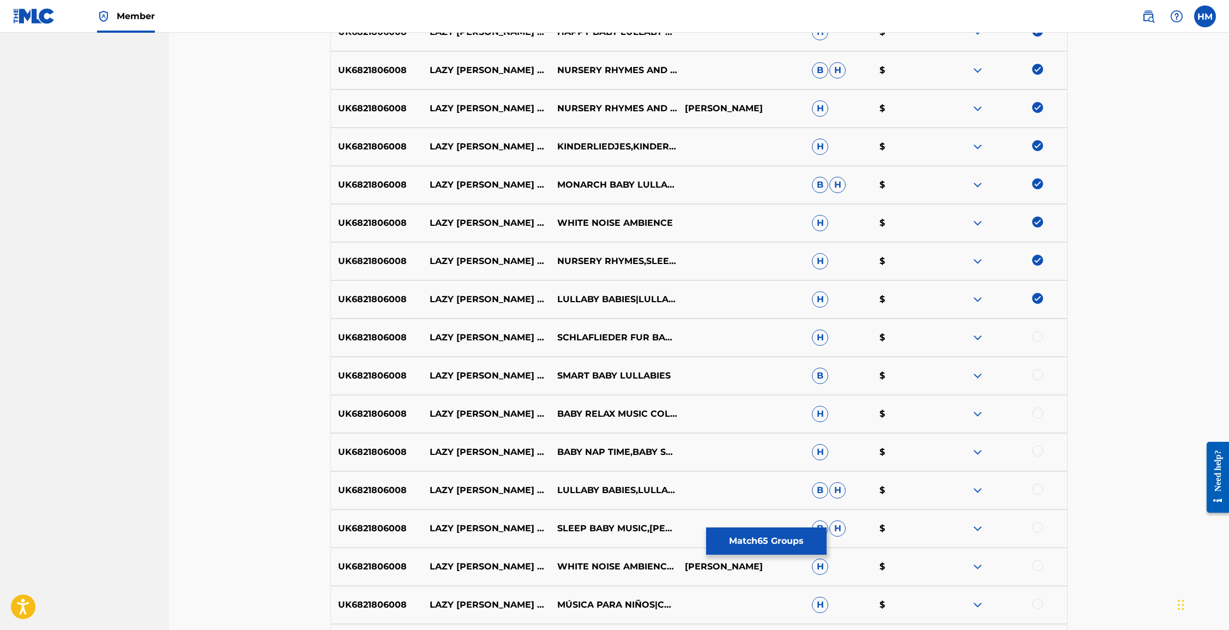
scroll to position [1269, 0]
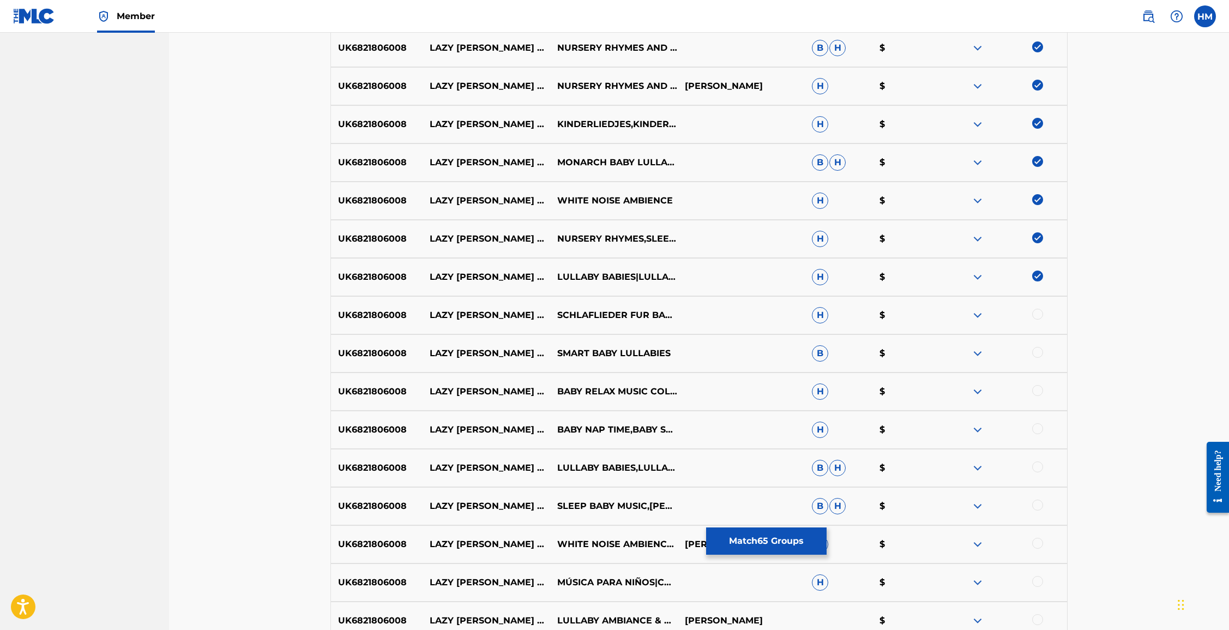
click at [829, 316] on div at bounding box center [1038, 314] width 11 height 11
click at [829, 351] on div at bounding box center [1038, 352] width 11 height 11
click at [829, 388] on div at bounding box center [1038, 390] width 11 height 11
click at [829, 426] on div at bounding box center [1038, 428] width 11 height 11
click at [829, 467] on div at bounding box center [1038, 466] width 11 height 11
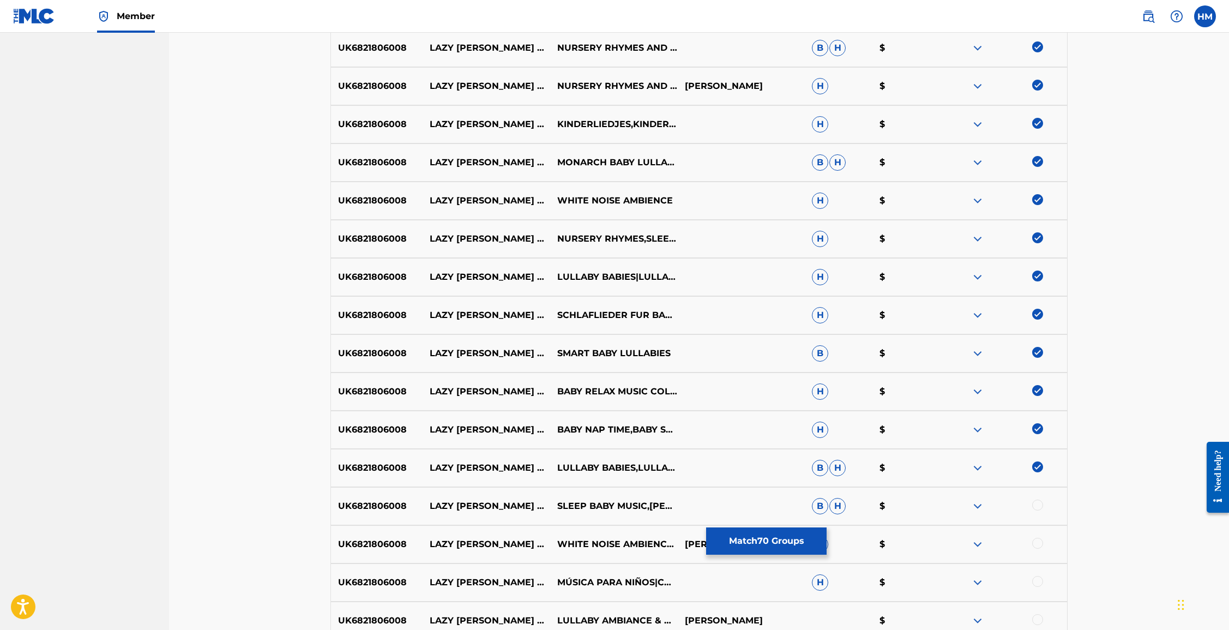
click at [829, 508] on div at bounding box center [1038, 505] width 11 height 11
click at [829, 544] on div at bounding box center [1038, 543] width 11 height 11
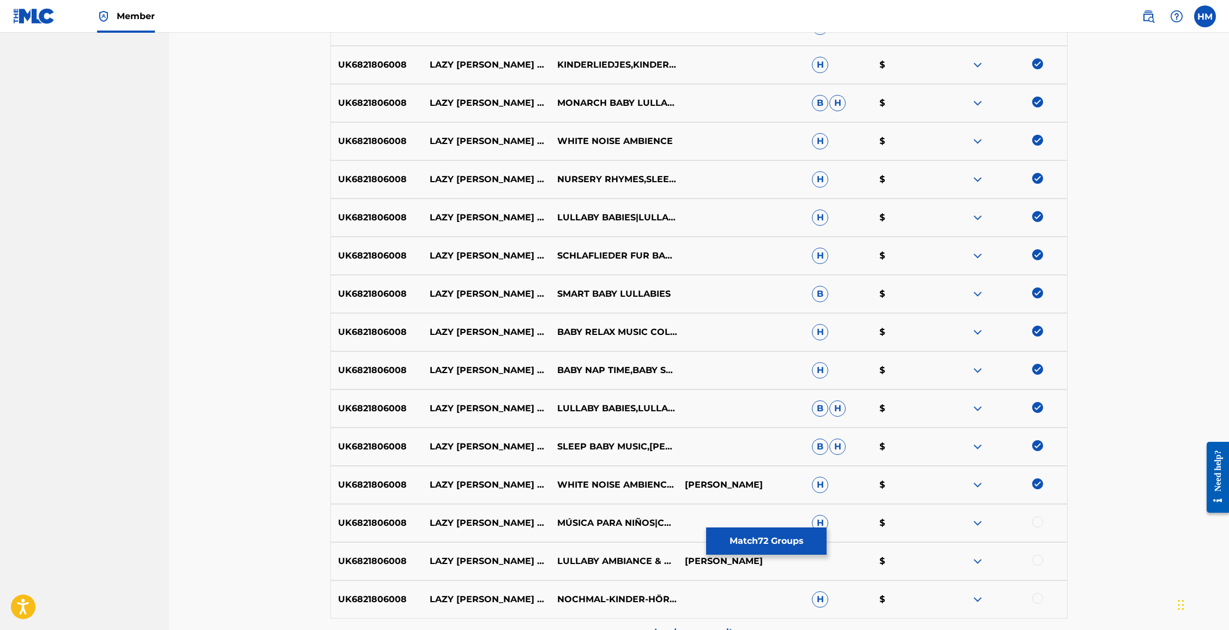
scroll to position [1451, 0]
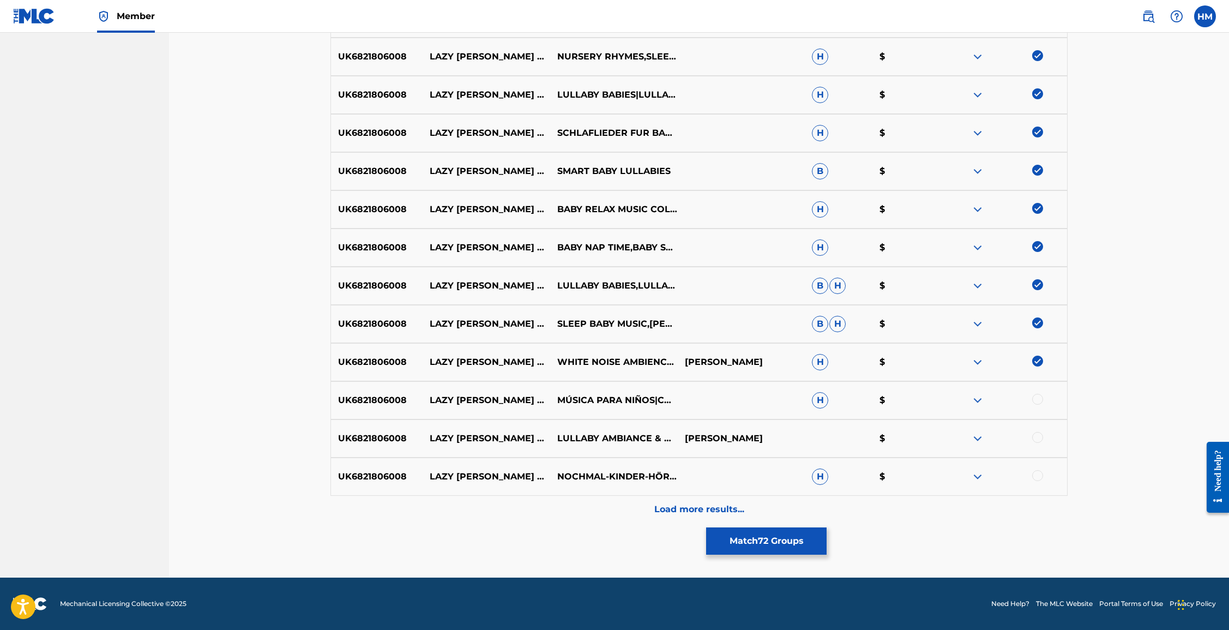
click at [829, 435] on div at bounding box center [1038, 437] width 11 height 11
click at [829, 399] on div at bounding box center [1038, 399] width 11 height 11
click at [829, 473] on div at bounding box center [1038, 475] width 11 height 11
click at [695, 504] on p "Load more results..." at bounding box center [700, 509] width 90 height 13
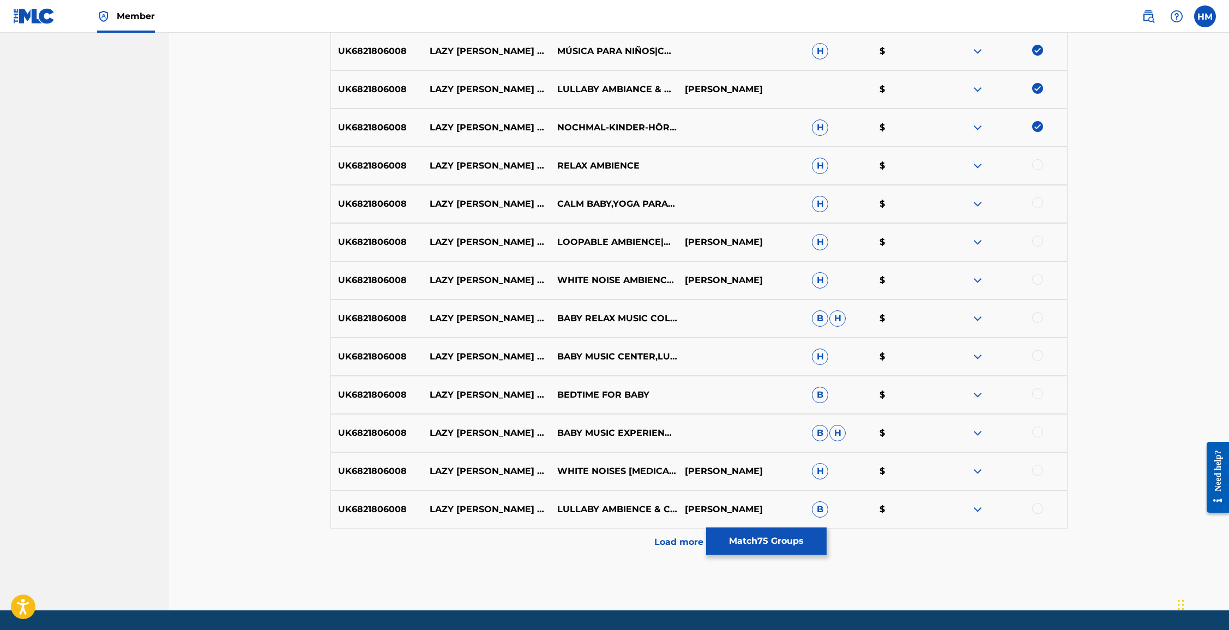
scroll to position [1833, 0]
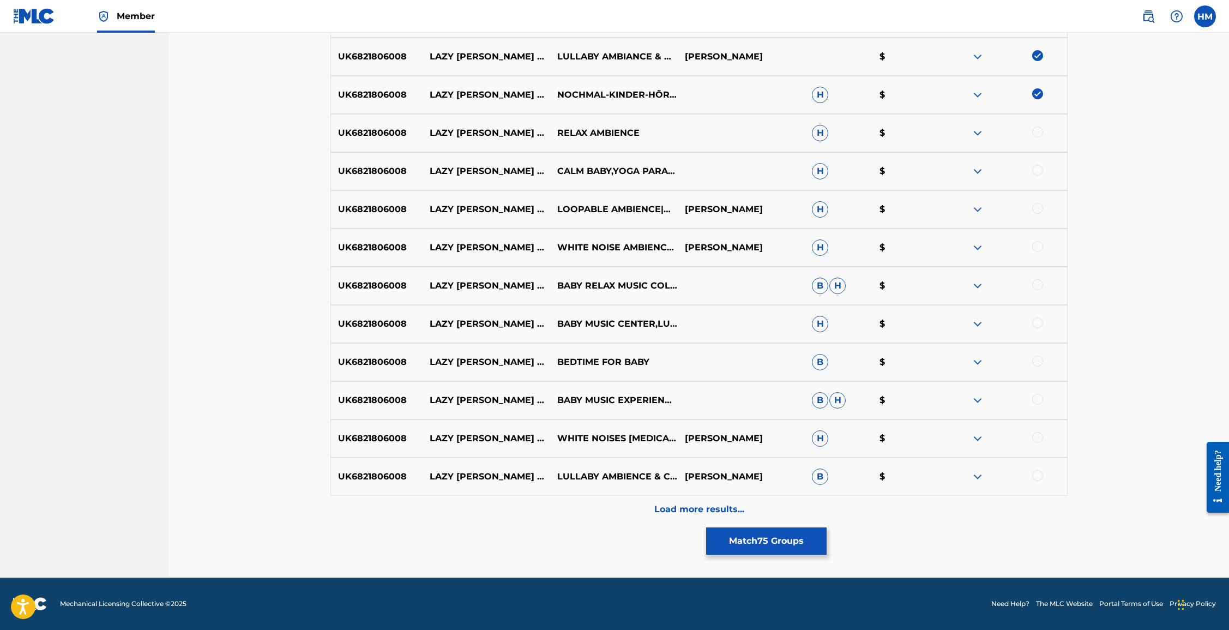
click at [829, 136] on div at bounding box center [1038, 132] width 11 height 11
click at [829, 169] on div at bounding box center [1038, 170] width 11 height 11
click at [829, 205] on div at bounding box center [1038, 208] width 11 height 11
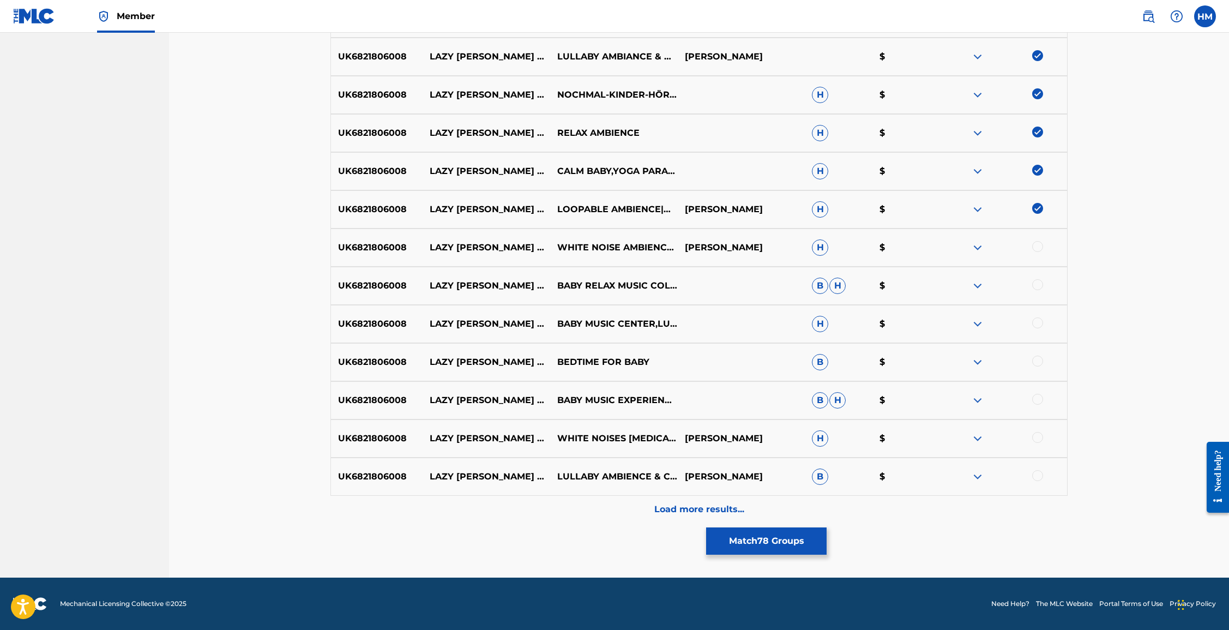
click at [829, 244] on div at bounding box center [1038, 246] width 11 height 11
click at [829, 284] on div at bounding box center [1038, 284] width 11 height 11
click at [829, 323] on div at bounding box center [1038, 322] width 11 height 11
click at [829, 362] on div at bounding box center [1038, 361] width 11 height 11
click at [829, 400] on div at bounding box center [1038, 399] width 11 height 11
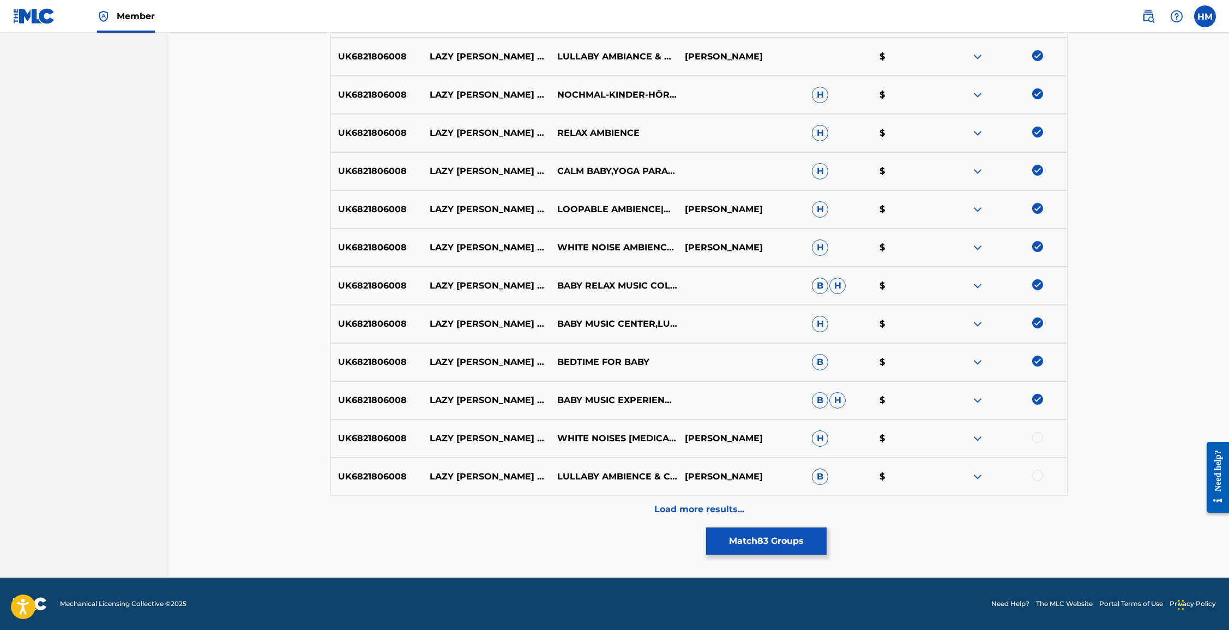
click at [829, 442] on div at bounding box center [1004, 438] width 128 height 13
click at [829, 473] on div at bounding box center [1038, 475] width 11 height 11
click at [829, 436] on div at bounding box center [1038, 437] width 11 height 11
click at [783, 544] on button "Match 85 Groups" at bounding box center [766, 540] width 121 height 27
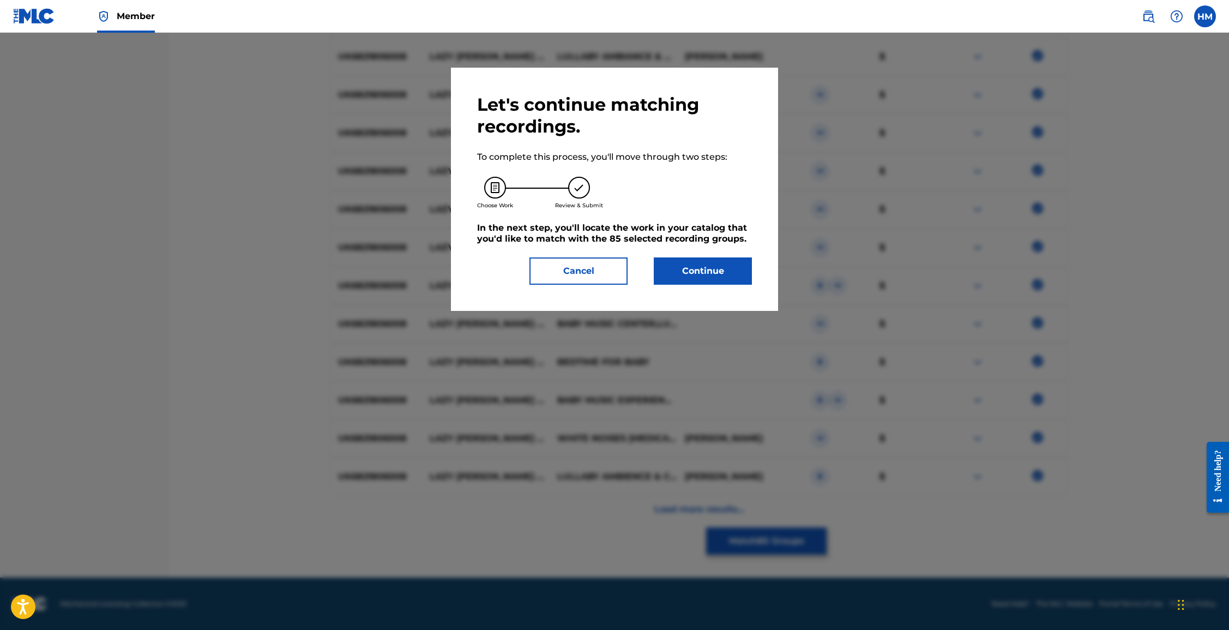
click at [705, 274] on button "Continue" at bounding box center [703, 270] width 98 height 27
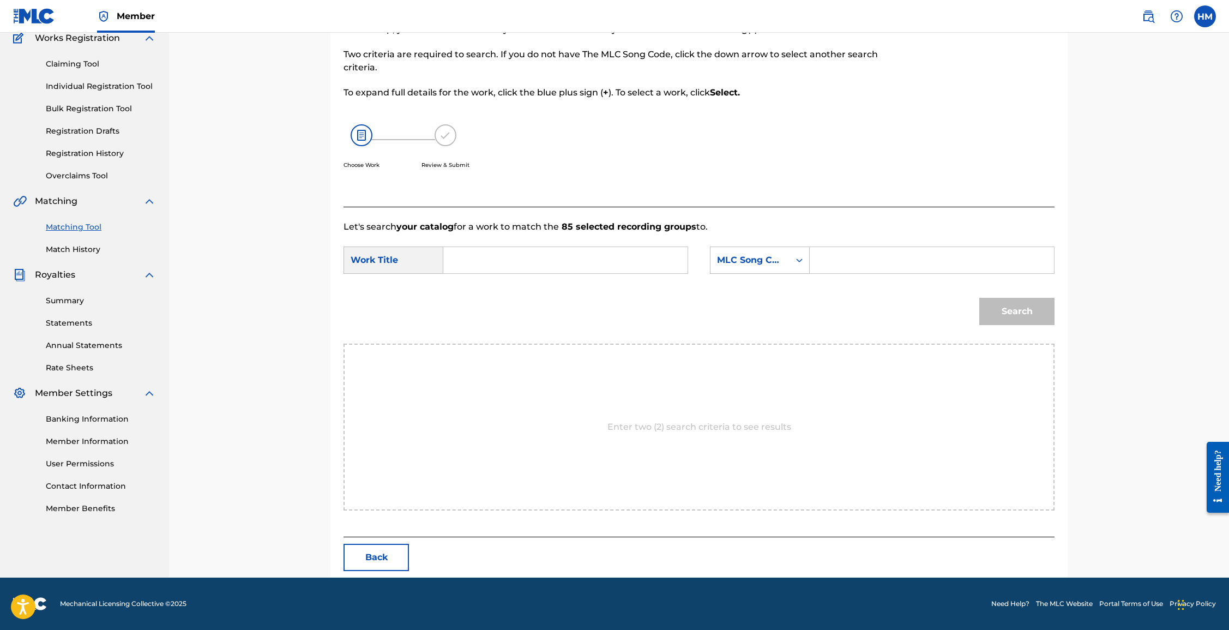
scroll to position [97, 0]
click at [492, 263] on input "Search Form" at bounding box center [566, 260] width 226 height 26
type input "Lazy [PERSON_NAME]"
click at [829, 262] on input "Search Form" at bounding box center [932, 260] width 226 height 26
click at [745, 262] on div "MLC Song Code" at bounding box center [750, 260] width 66 height 13
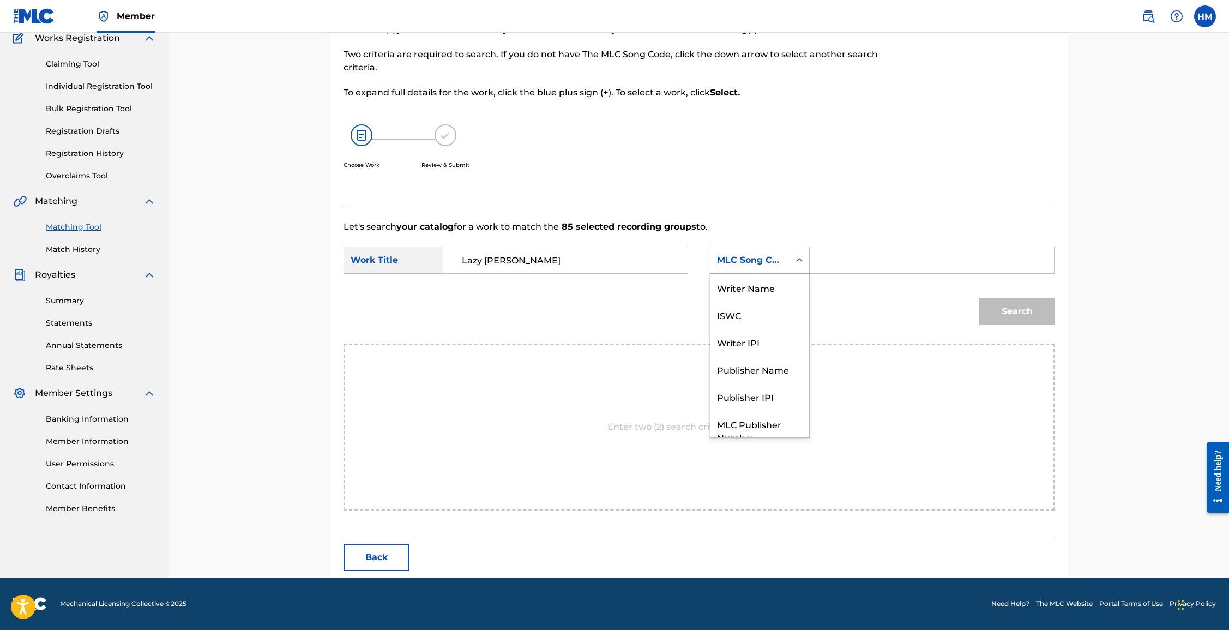
scroll to position [40, 0]
click at [765, 332] on div "Publisher Name" at bounding box center [760, 328] width 99 height 27
click at [829, 255] on input "Search Form" at bounding box center [932, 260] width 226 height 26
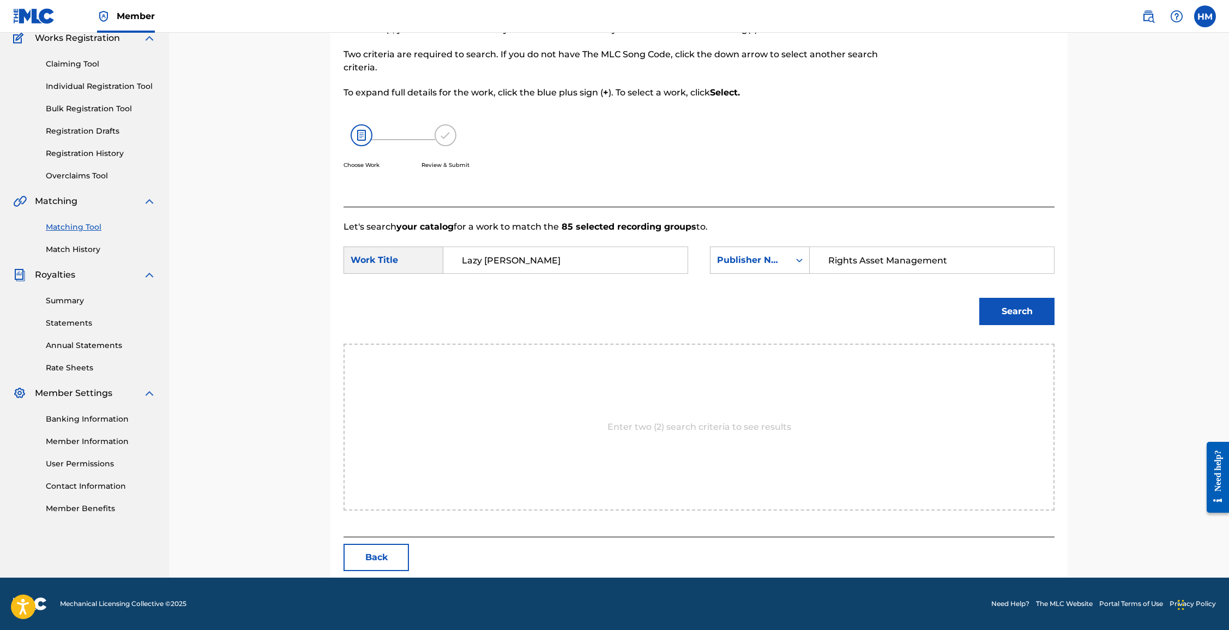
type input "Rights Asset Management"
click at [829, 304] on button "Search" at bounding box center [1017, 311] width 75 height 27
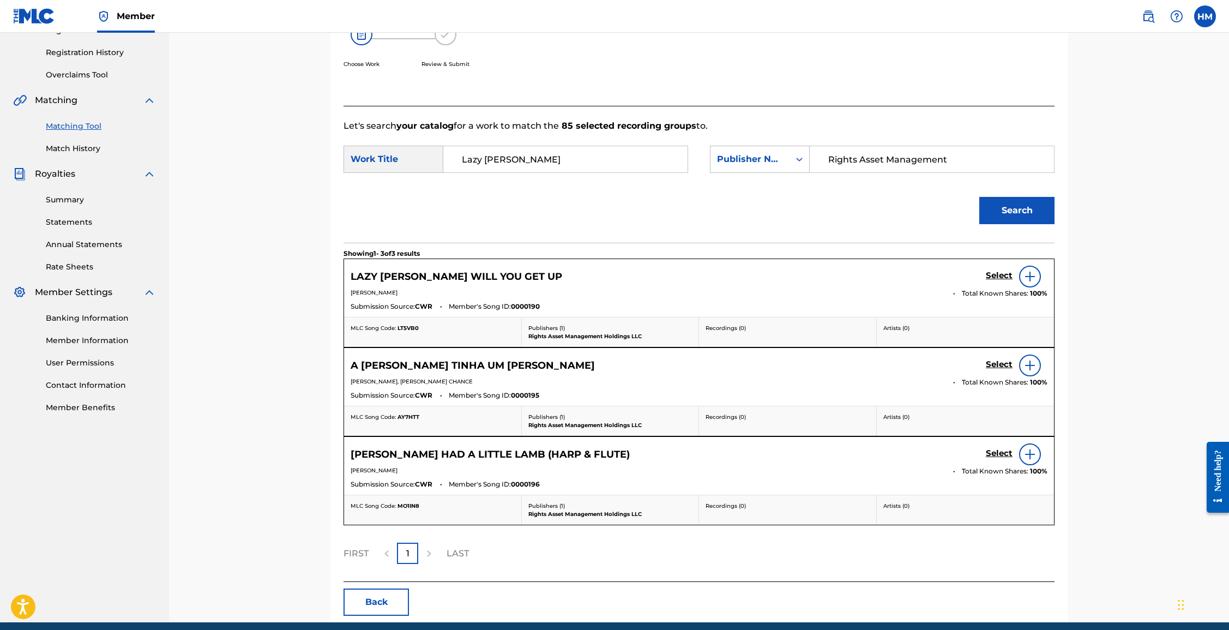
scroll to position [206, 0]
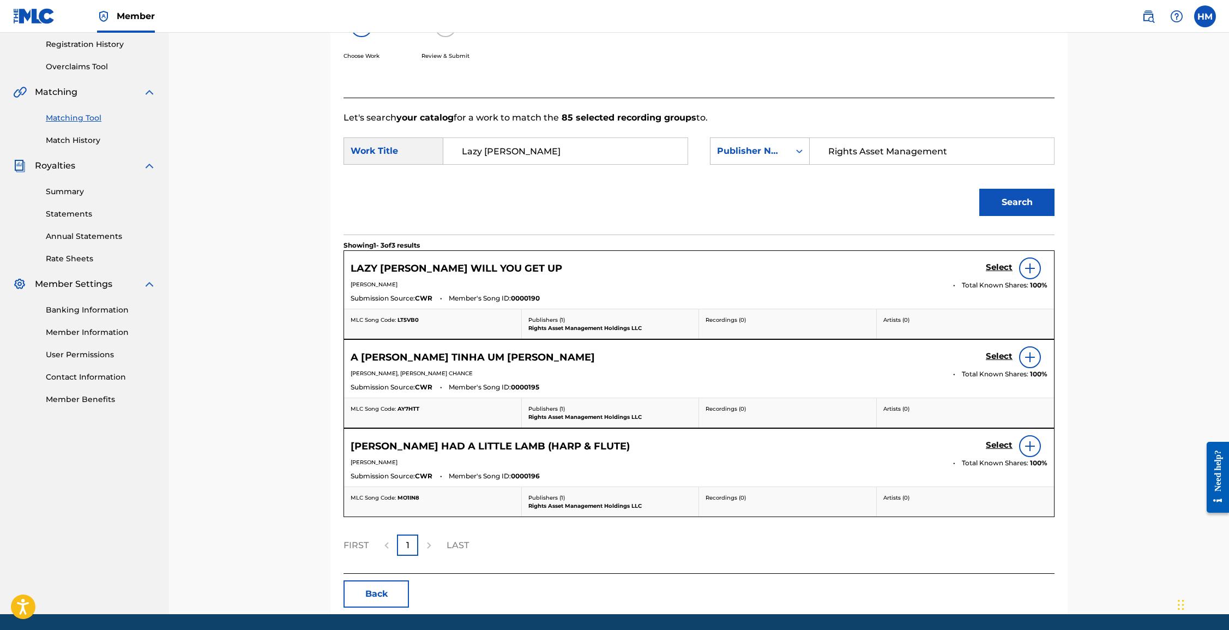
click at [829, 265] on h5 "Select" at bounding box center [999, 267] width 27 height 10
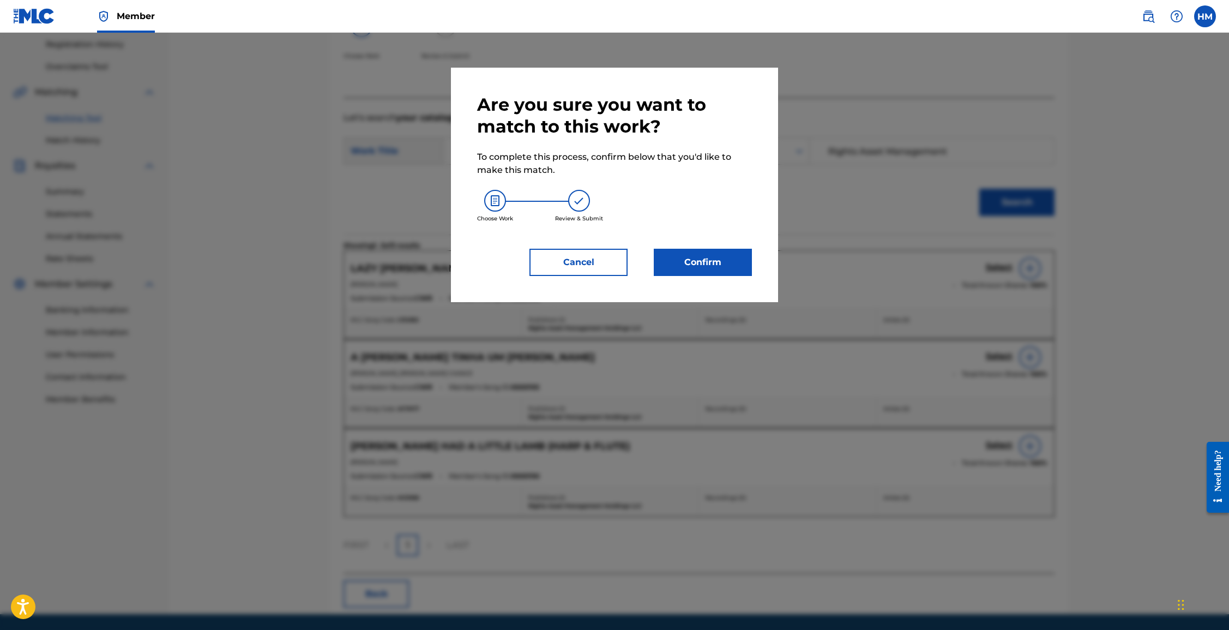
click at [700, 263] on button "Confirm" at bounding box center [703, 262] width 98 height 27
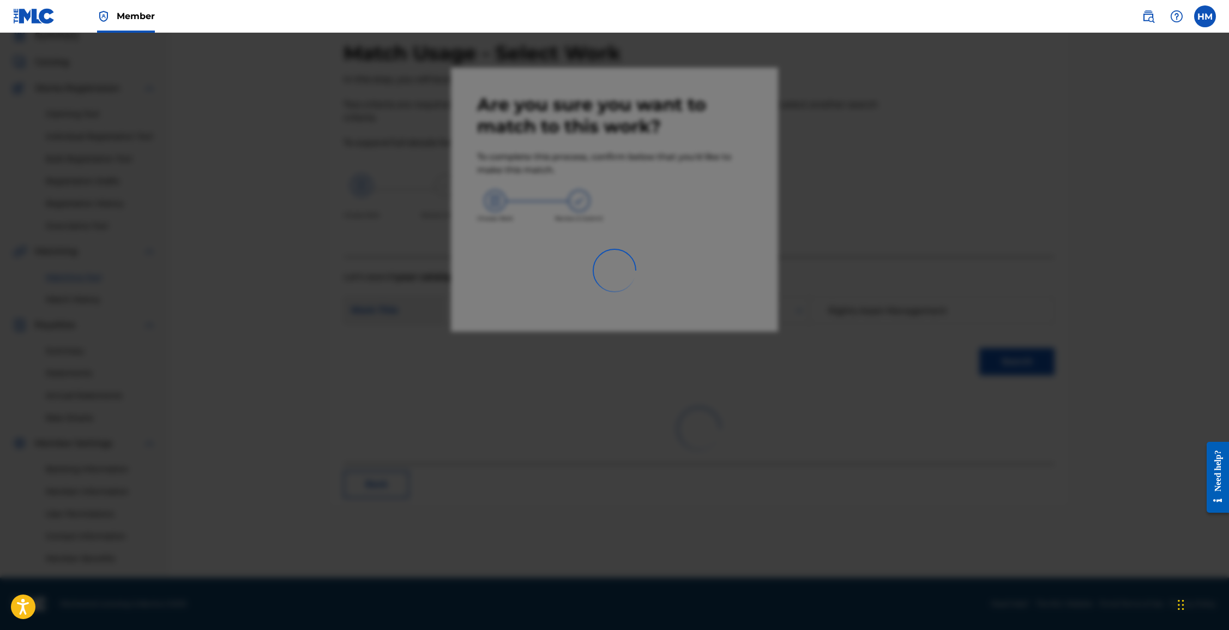
scroll to position [46, 0]
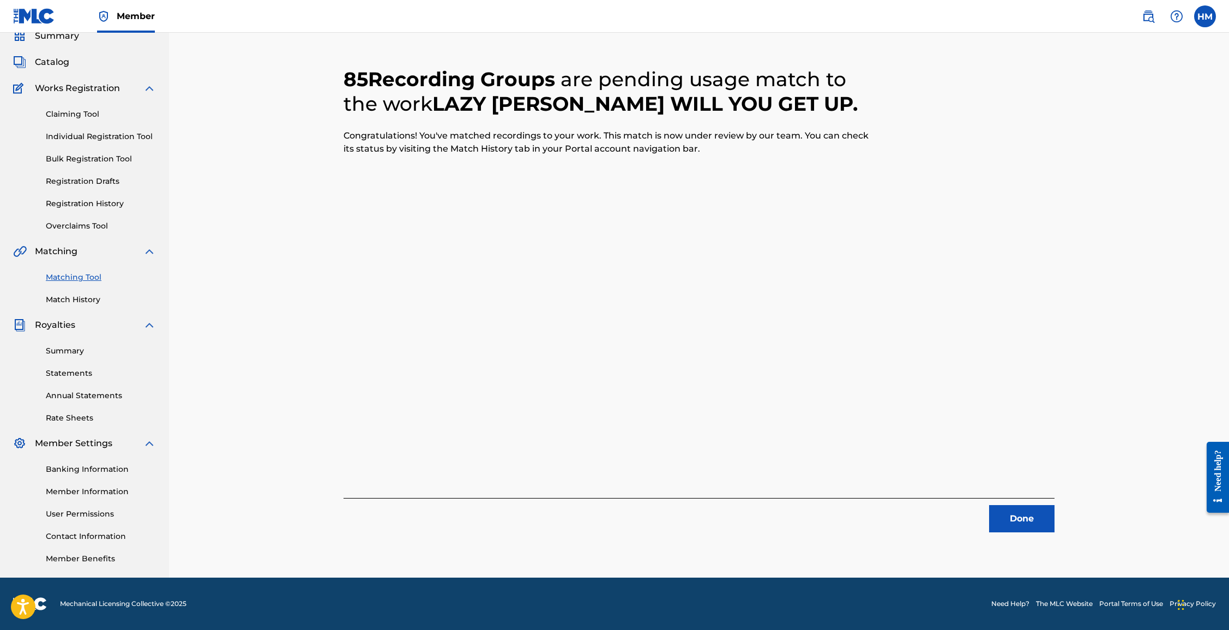
click at [829, 520] on button "Done" at bounding box center [1021, 518] width 65 height 27
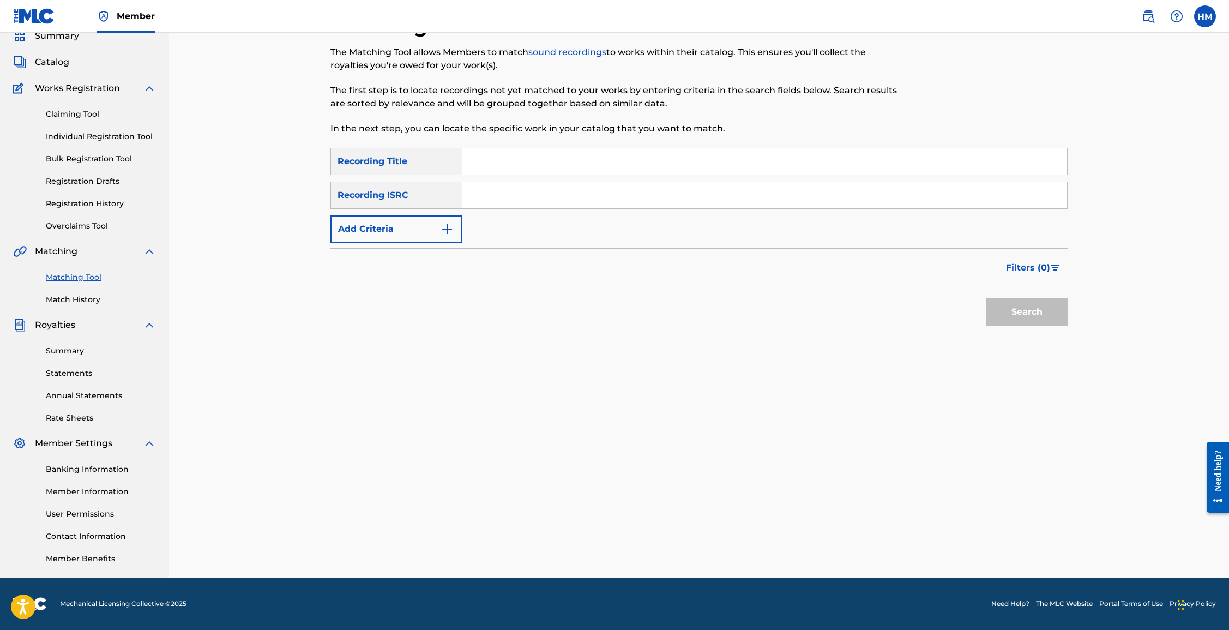
scroll to position [0, 0]
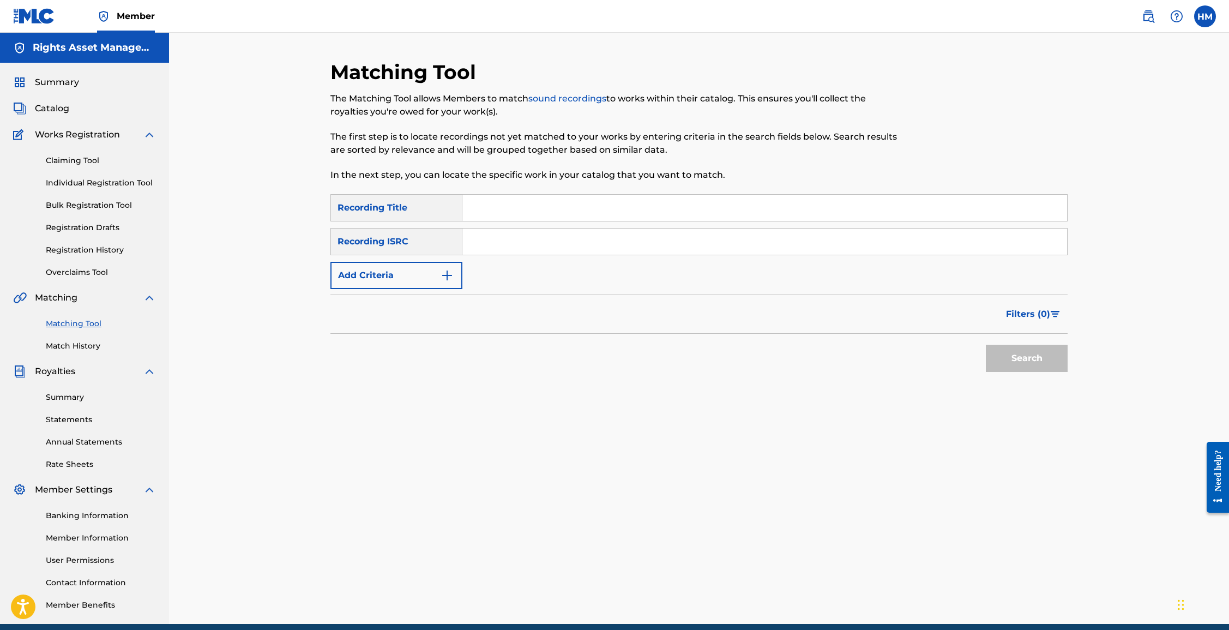
click at [59, 85] on span "Summary" at bounding box center [57, 82] width 44 height 13
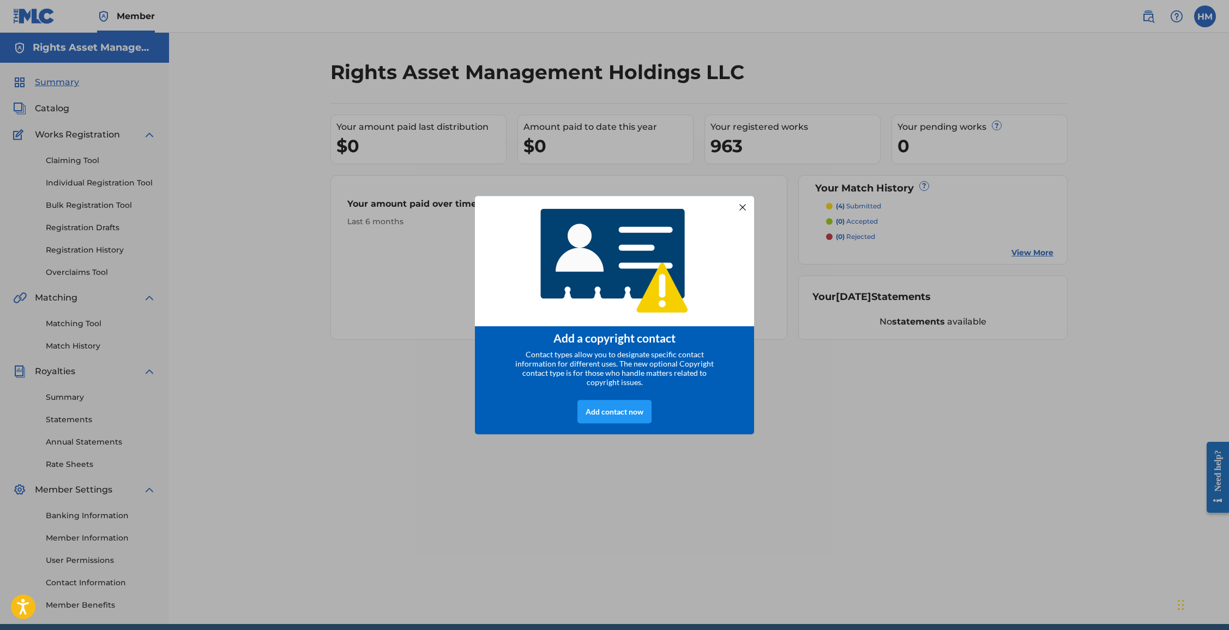
click at [746, 203] on div at bounding box center [743, 207] width 14 height 14
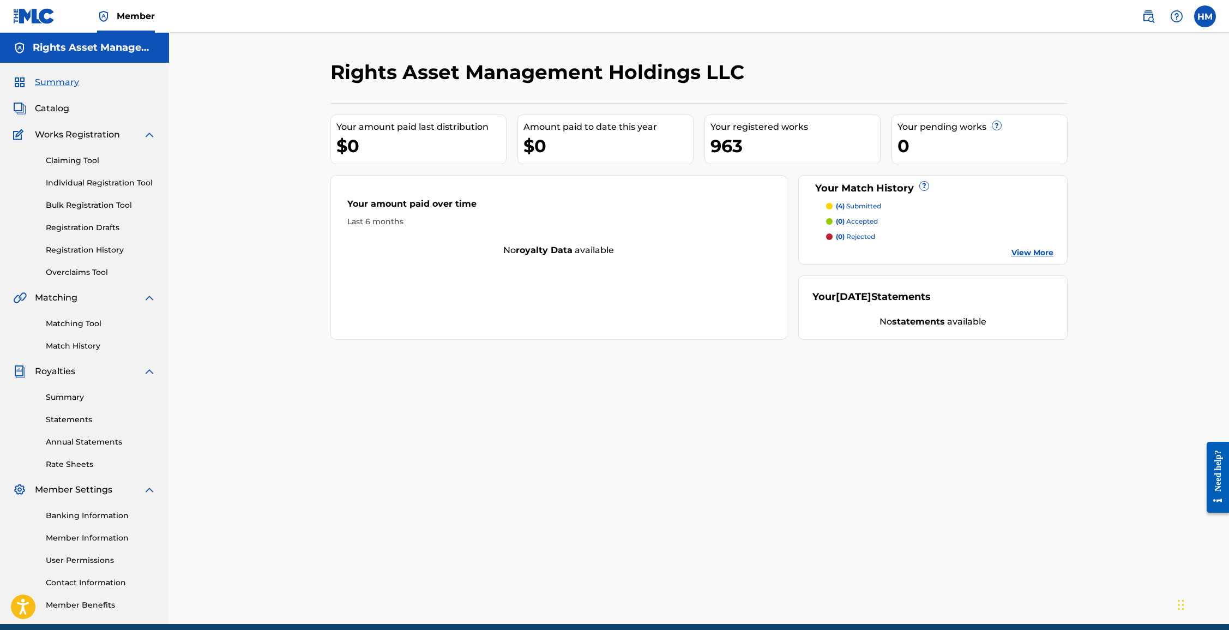
click at [829, 249] on link "View More" at bounding box center [1033, 252] width 42 height 11
